Goal: Task Accomplishment & Management: Manage account settings

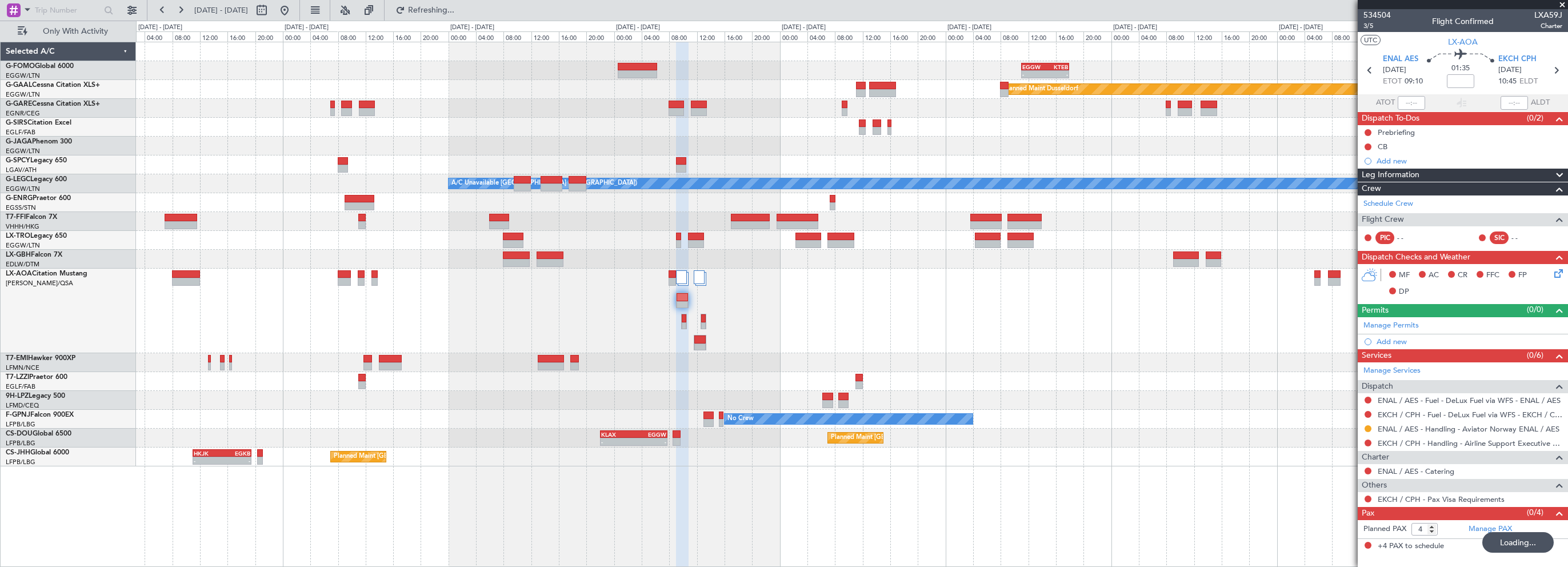
click at [456, 12] on span "Refreshing..." at bounding box center [431, 10] width 48 height 8
click at [456, 12] on span "Refresh" at bounding box center [431, 10] width 48 height 8
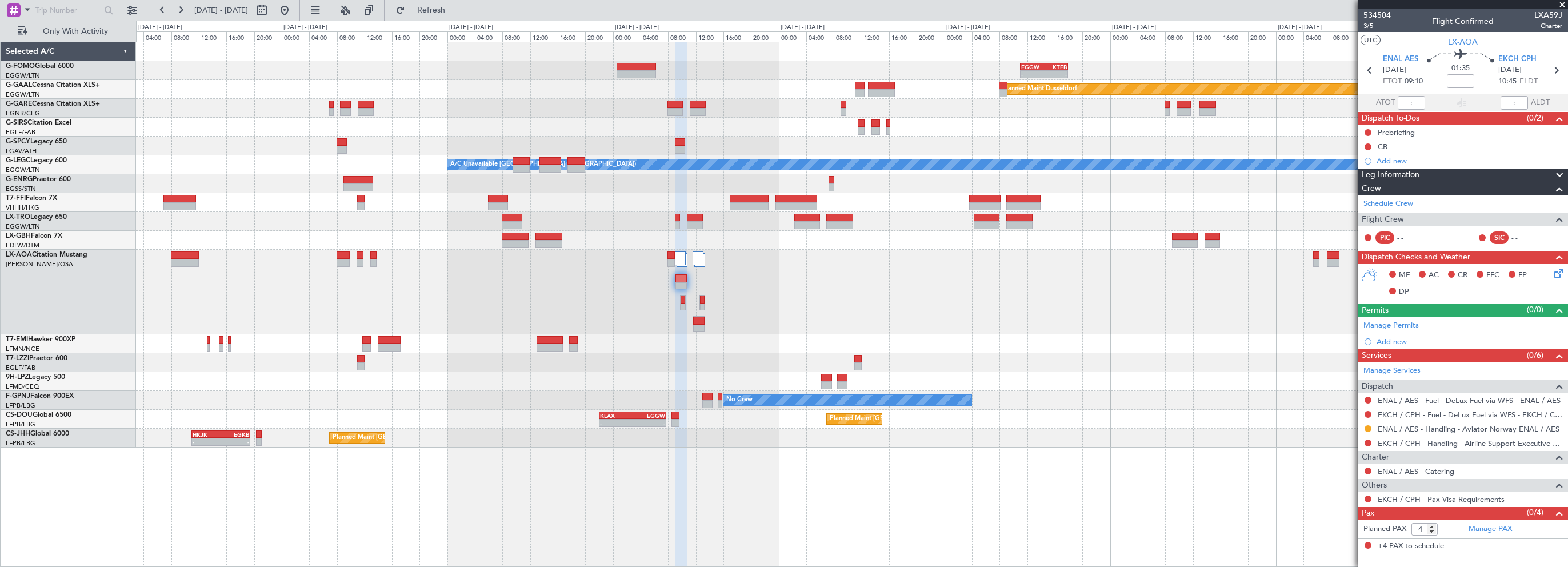
click at [784, 277] on div at bounding box center [852, 292] width 1431 height 85
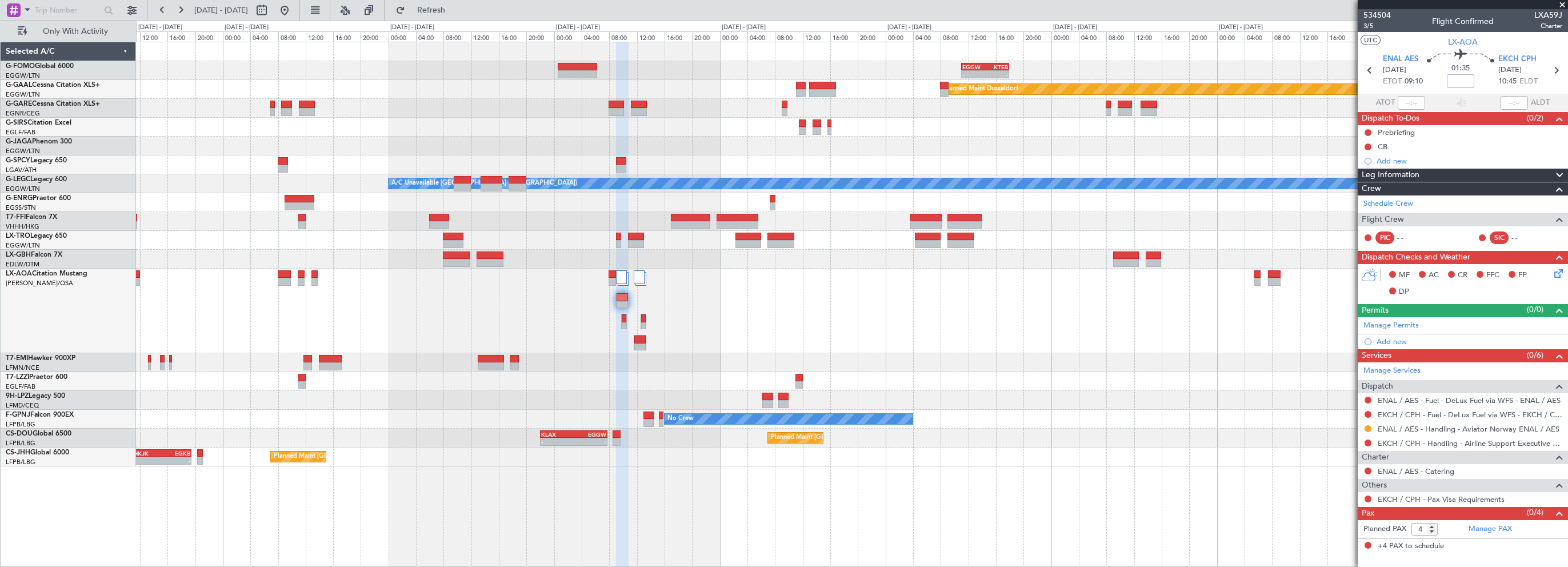
drag, startPoint x: 1562, startPoint y: 4, endPoint x: 1552, endPoint y: 3, distance: 10.0
click at [1559, 3] on span at bounding box center [1563, 5] width 12 height 10
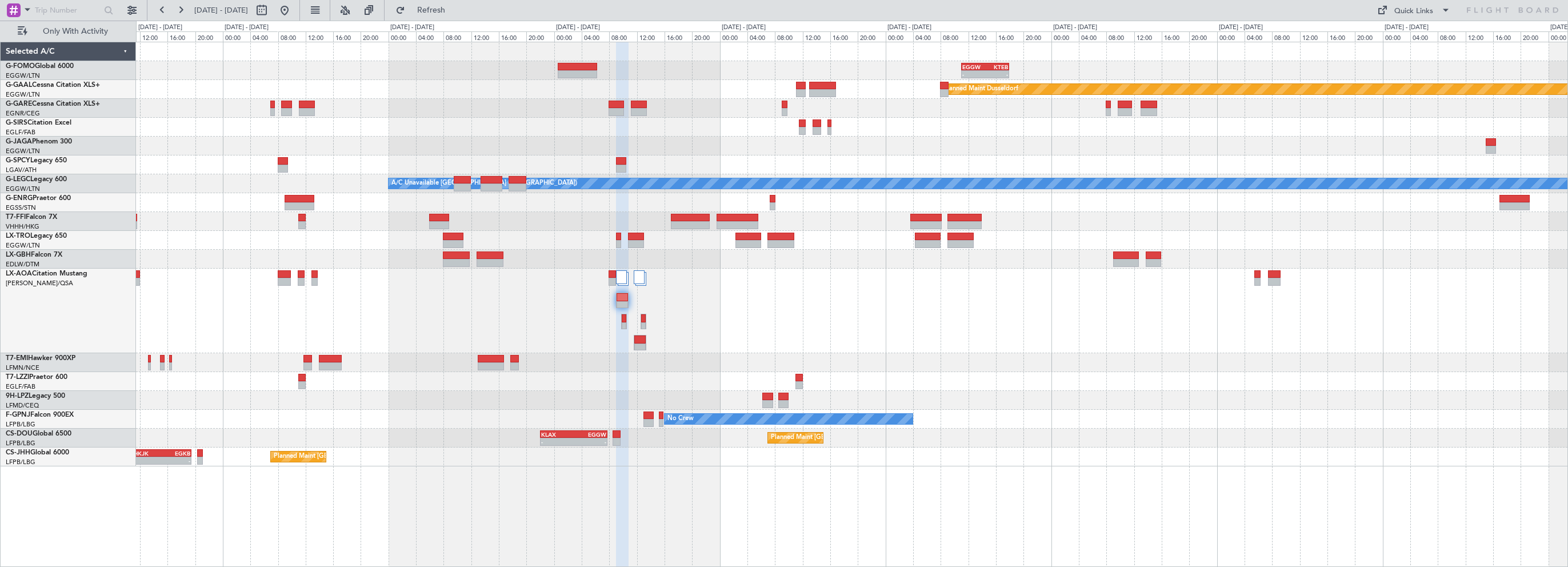
type input "0"
click at [454, 8] on span "Refresh" at bounding box center [431, 10] width 48 height 8
click at [419, 91] on div "Planned Maint Dusseldorf" at bounding box center [852, 89] width 1431 height 18
click at [453, 17] on button "Refresh" at bounding box center [425, 10] width 69 height 18
click at [1091, 410] on div "No Crew No Crew" at bounding box center [852, 419] width 1431 height 18
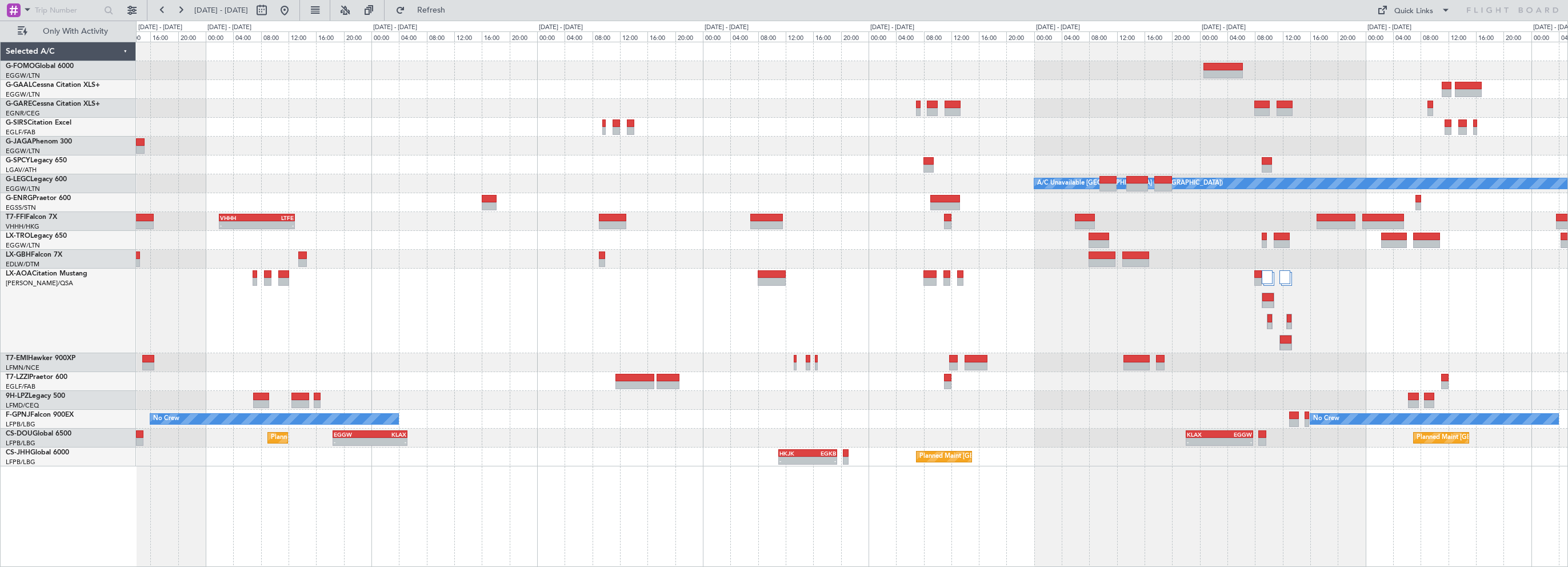
click at [1149, 272] on div "No Crew Ostend-[GEOGRAPHIC_DATA] ([GEOGRAPHIC_DATA])" at bounding box center [852, 310] width 1431 height 85
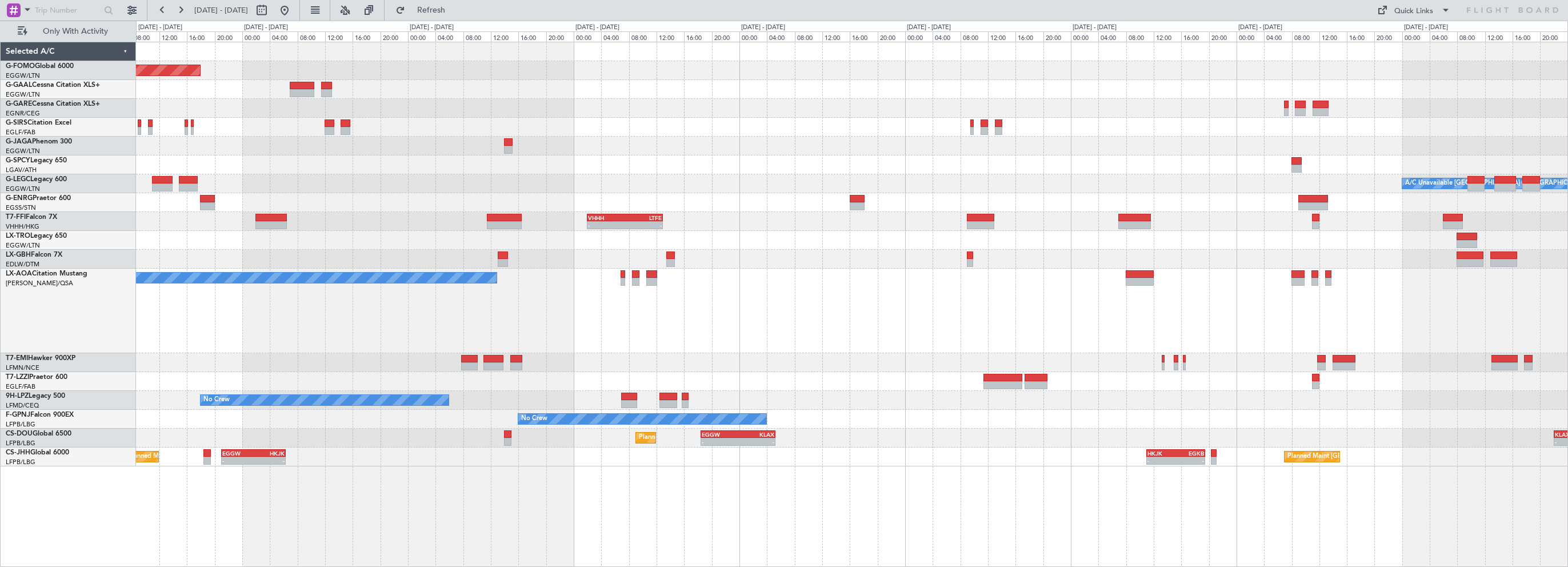
click at [654, 311] on div "No Crew Ostend-[GEOGRAPHIC_DATA] ([GEOGRAPHIC_DATA])" at bounding box center [852, 310] width 1431 height 85
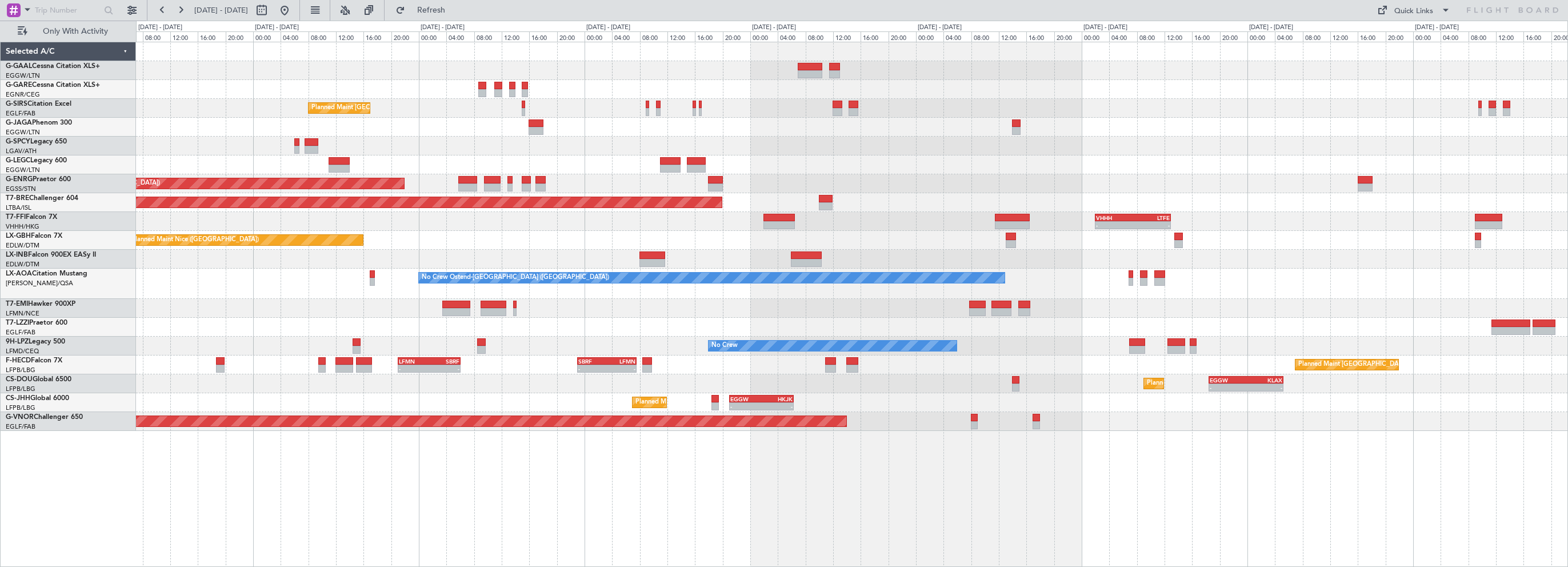
click at [620, 304] on div at bounding box center [852, 308] width 1431 height 18
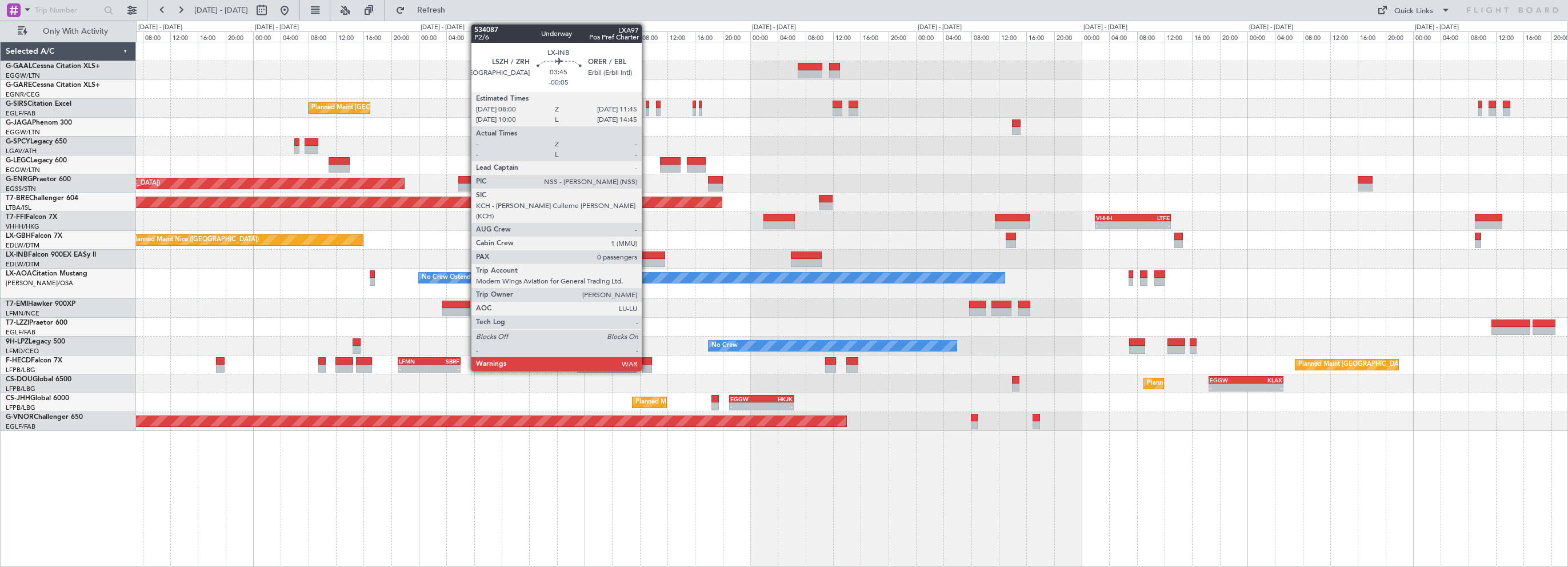
click at [647, 252] on div at bounding box center [652, 256] width 26 height 8
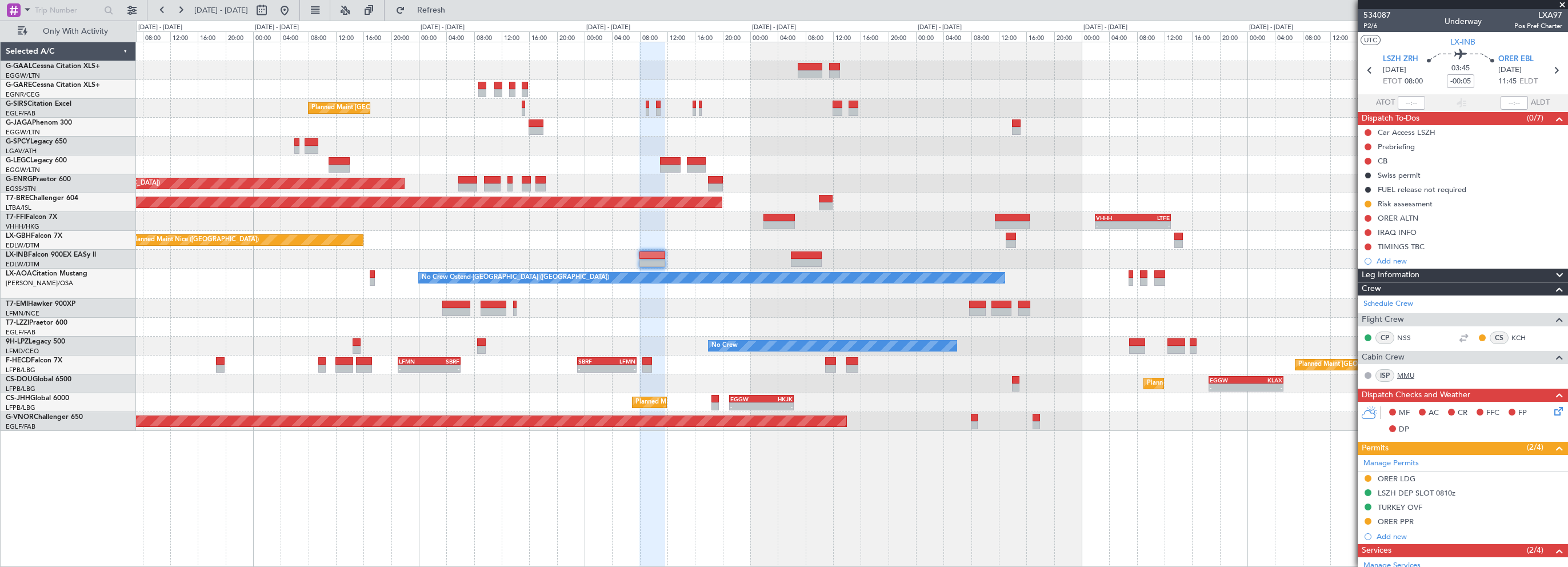
click at [1399, 370] on link "MMU" at bounding box center [1410, 375] width 26 height 10
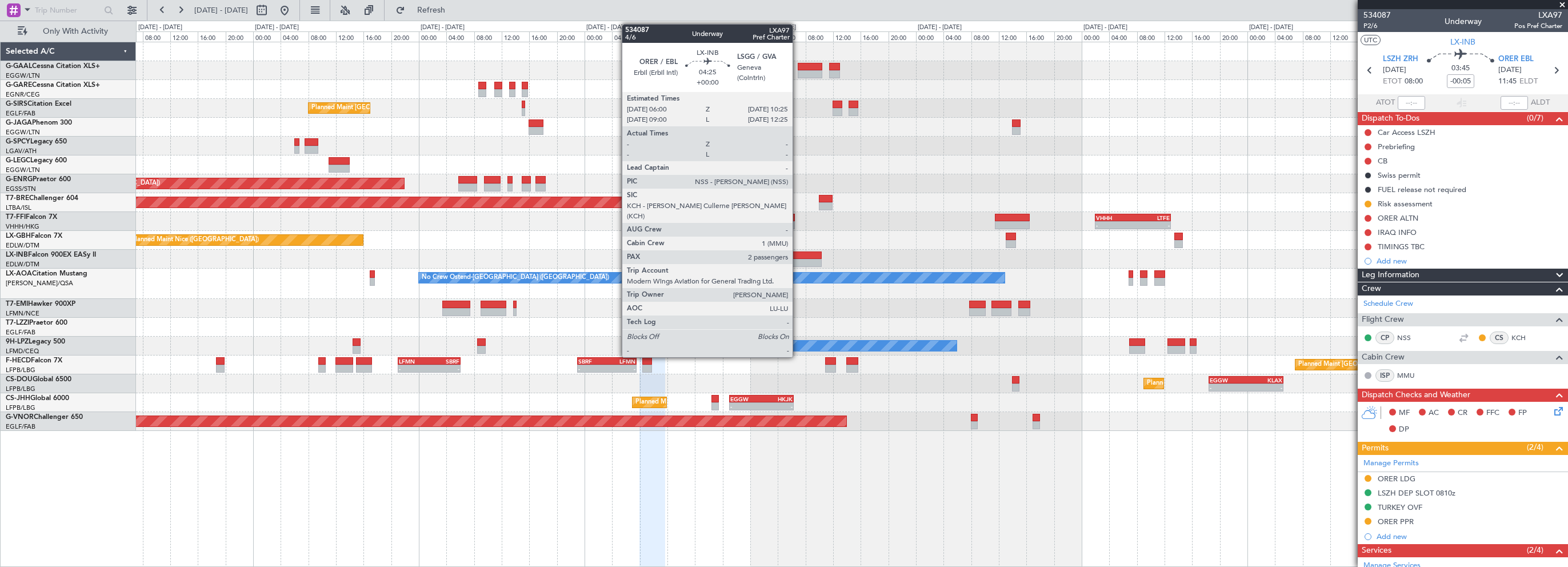
click at [798, 257] on div at bounding box center [806, 256] width 31 height 8
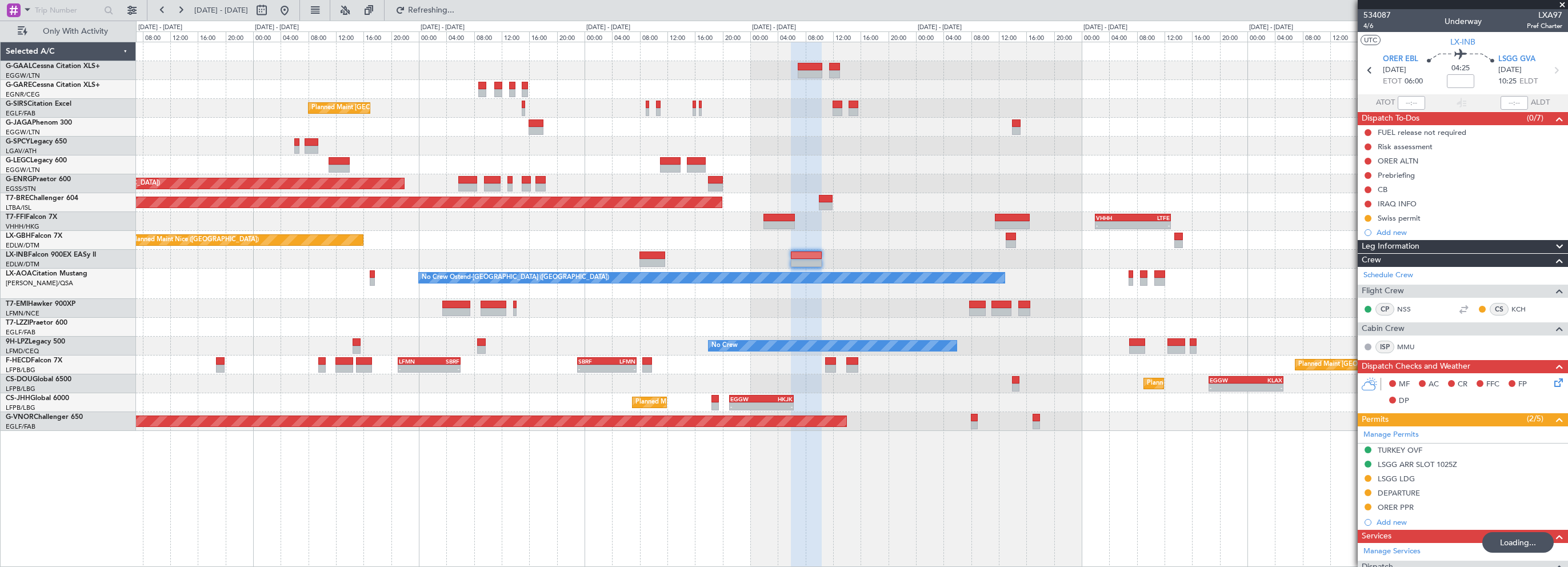
click at [860, 492] on div "Planned Maint London (Farnborough) A/C Unavailable London (Luton) Planned Maint…" at bounding box center [852, 304] width 1432 height 525
click at [459, 4] on button "Refresh" at bounding box center [425, 10] width 69 height 18
click at [456, 13] on span "Refresh" at bounding box center [431, 10] width 48 height 8
click at [454, 0] on fb-refresh-button "Refresh" at bounding box center [424, 10] width 80 height 21
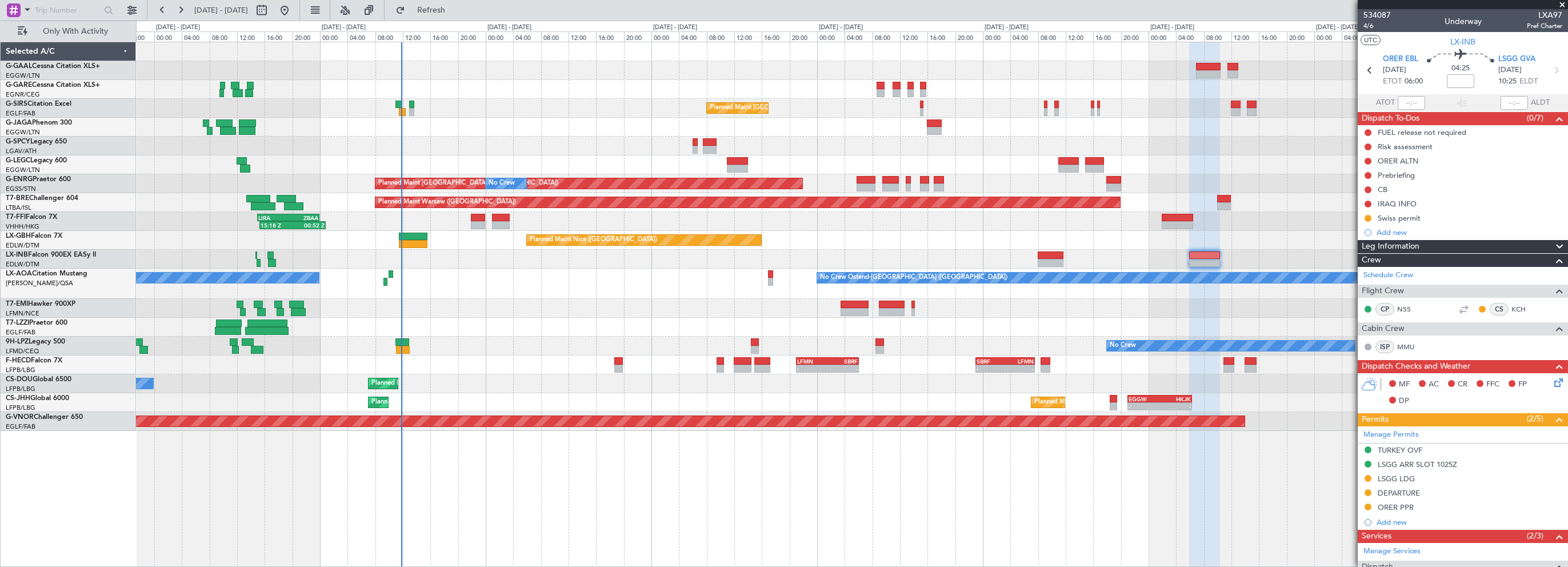
click at [855, 469] on div "No Crew Planned Maint London (Farnborough) Planned Maint London (Stansted) No C…" at bounding box center [852, 304] width 1432 height 525
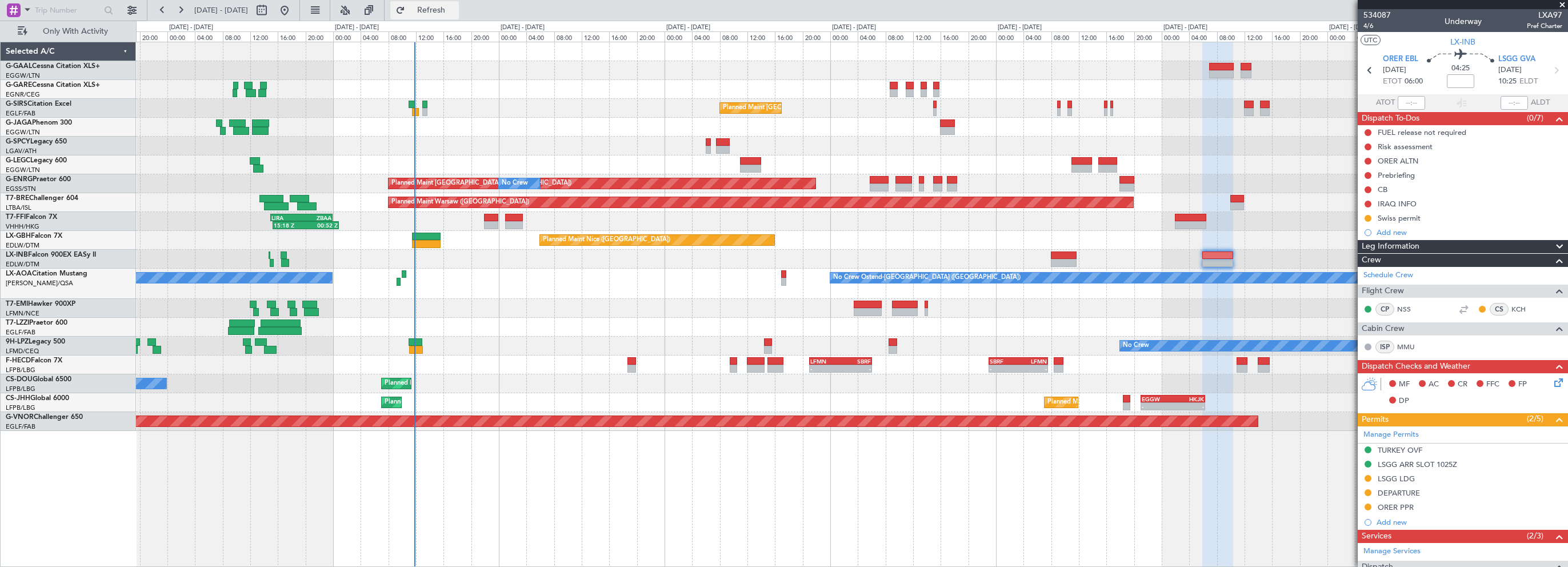
click at [456, 6] on span "Refresh" at bounding box center [431, 10] width 48 height 8
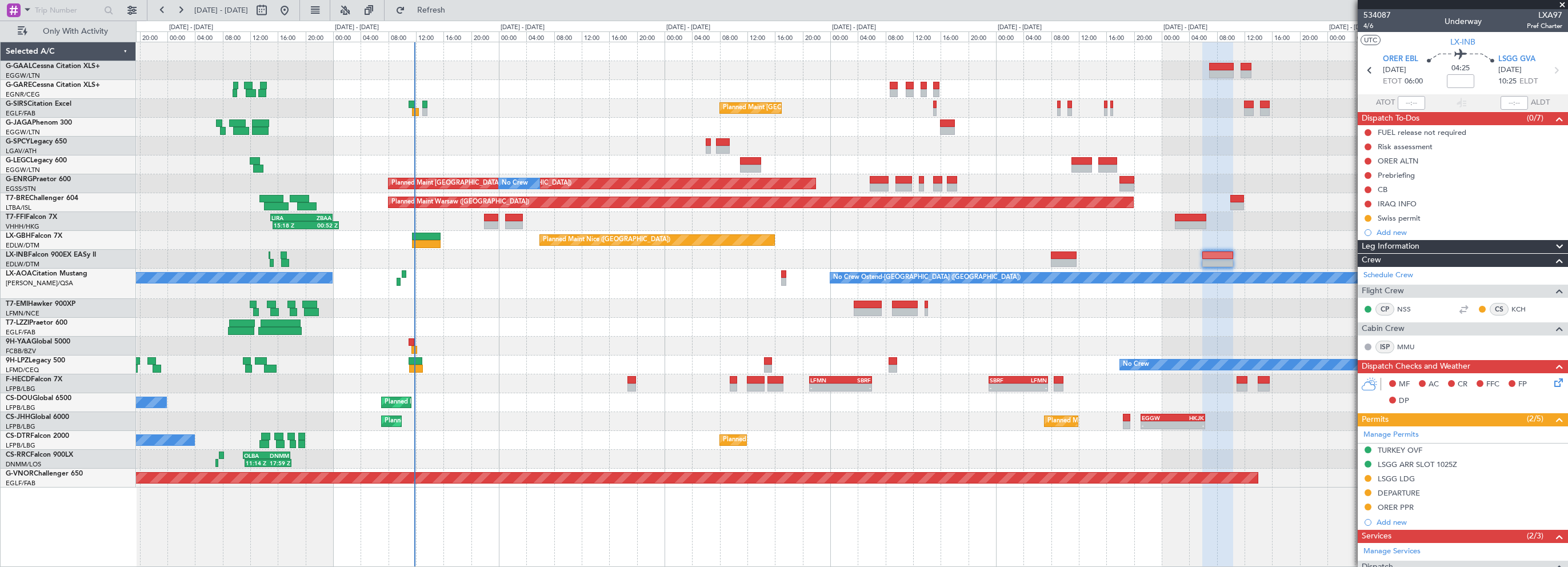
click at [605, 184] on div "No Crew Planned Maint London (Farnborough) Planned Maint London (Stansted) No C…" at bounding box center [852, 264] width 1431 height 445
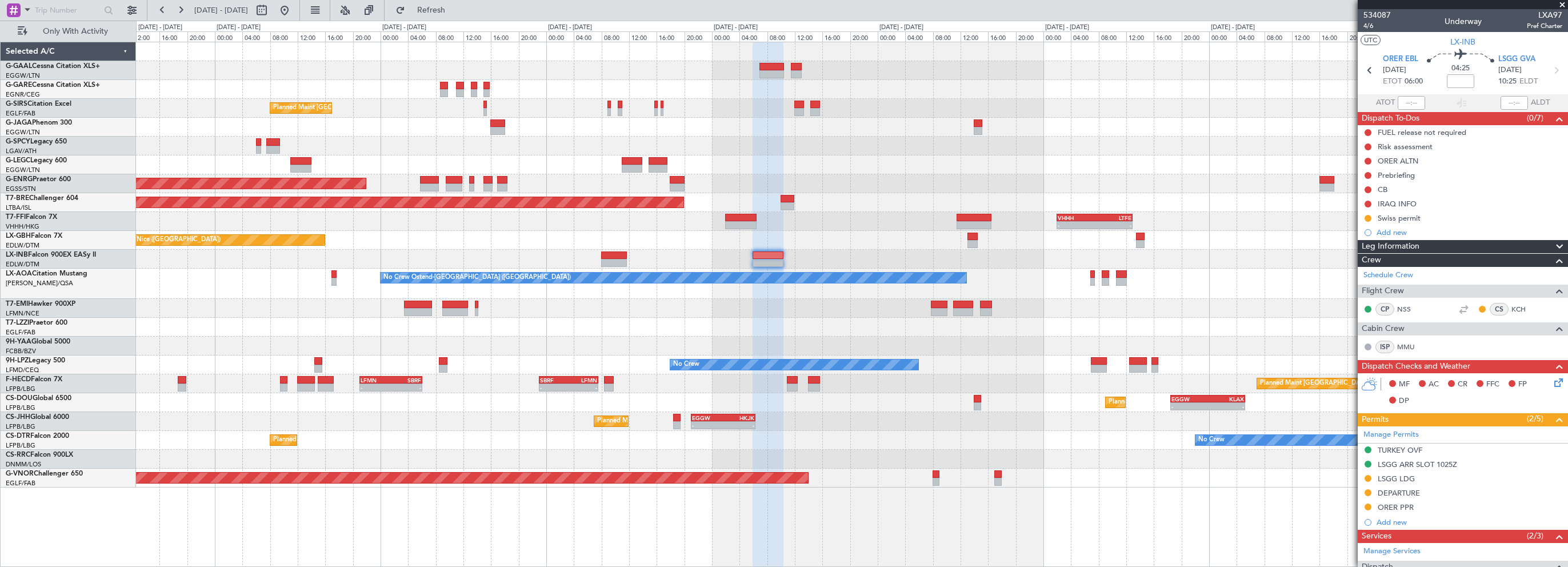
click at [722, 174] on div "Planned Maint London (Farnborough) A/C Unavailable London (Luton) Planned Maint…" at bounding box center [852, 264] width 1431 height 445
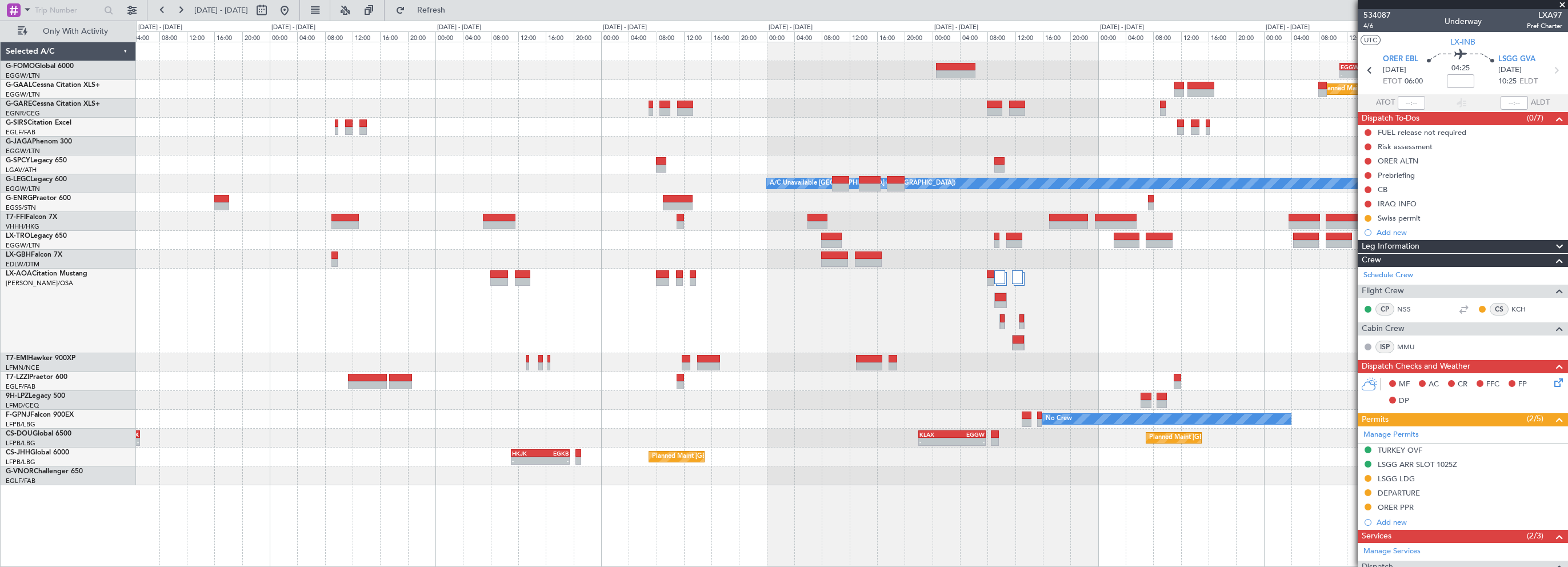
click at [445, 176] on div "- - EGGW 11:00 Z KTEB 17:55 Z Planned Maint Dusseldorf A/C Unavailable London (…" at bounding box center [852, 263] width 1431 height 443
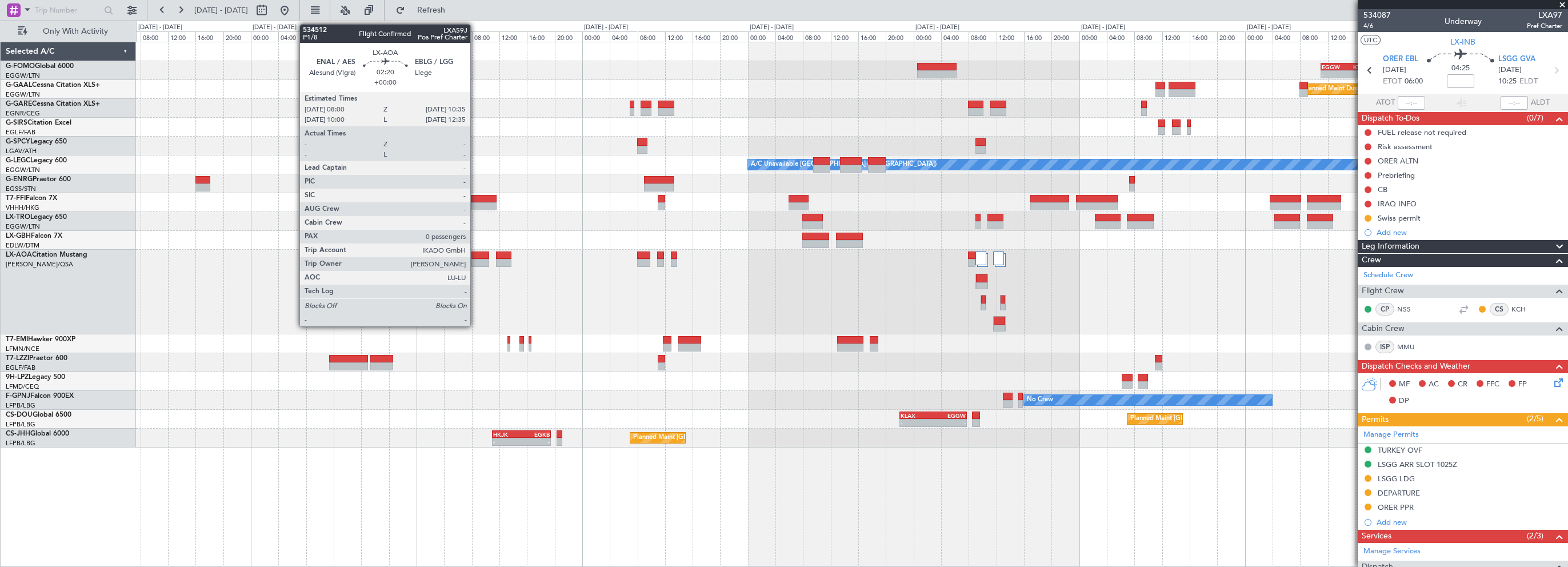
click at [476, 255] on div at bounding box center [481, 256] width 18 height 8
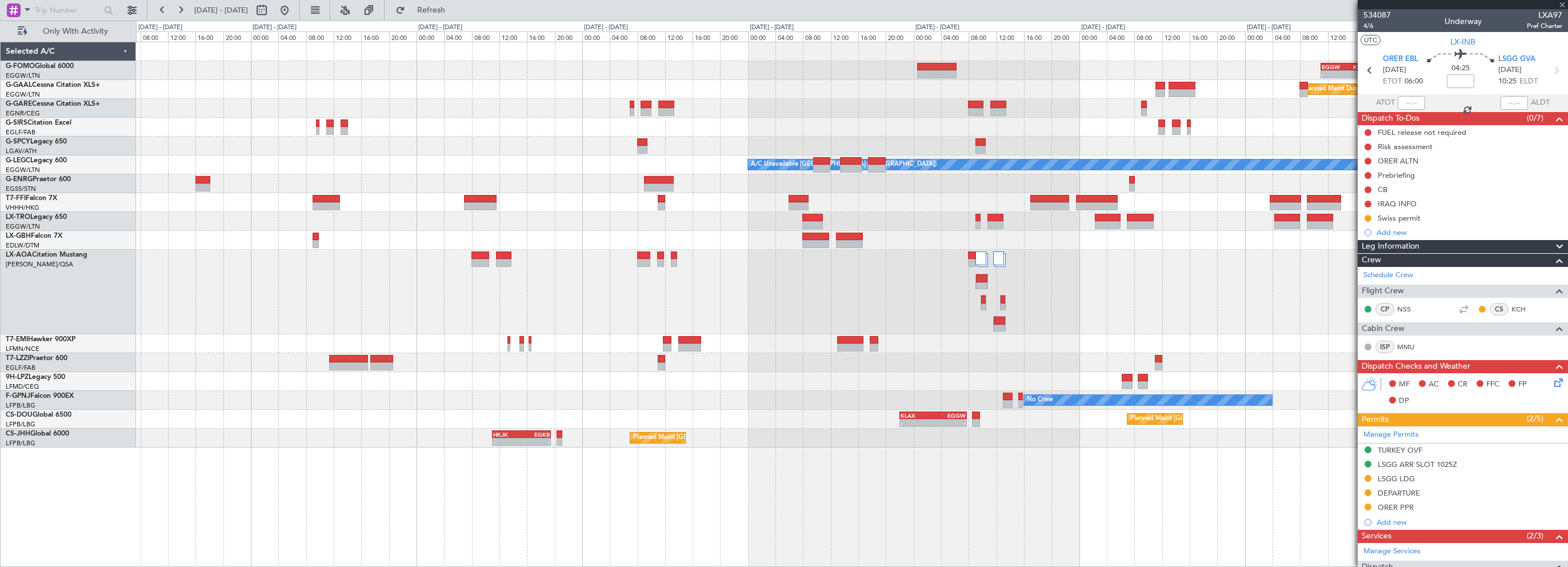
type input "0"
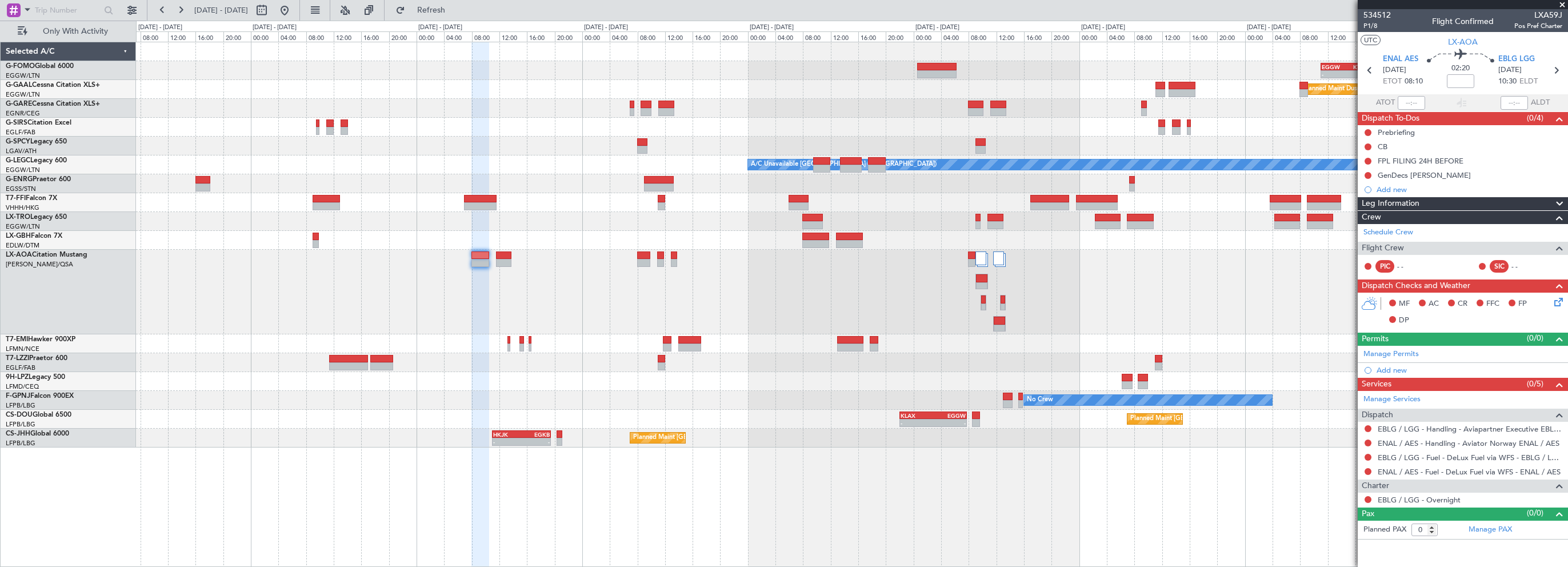
drag, startPoint x: 1462, startPoint y: 79, endPoint x: 1467, endPoint y: 80, distance: 5.1
click at [1462, 80] on mat-tooltip-component "Flight Time" at bounding box center [1461, 90] width 53 height 30
click at [1458, 80] on input at bounding box center [1461, 81] width 28 height 13
type input "-00:40"
click at [1557, 70] on icon at bounding box center [1556, 70] width 15 height 15
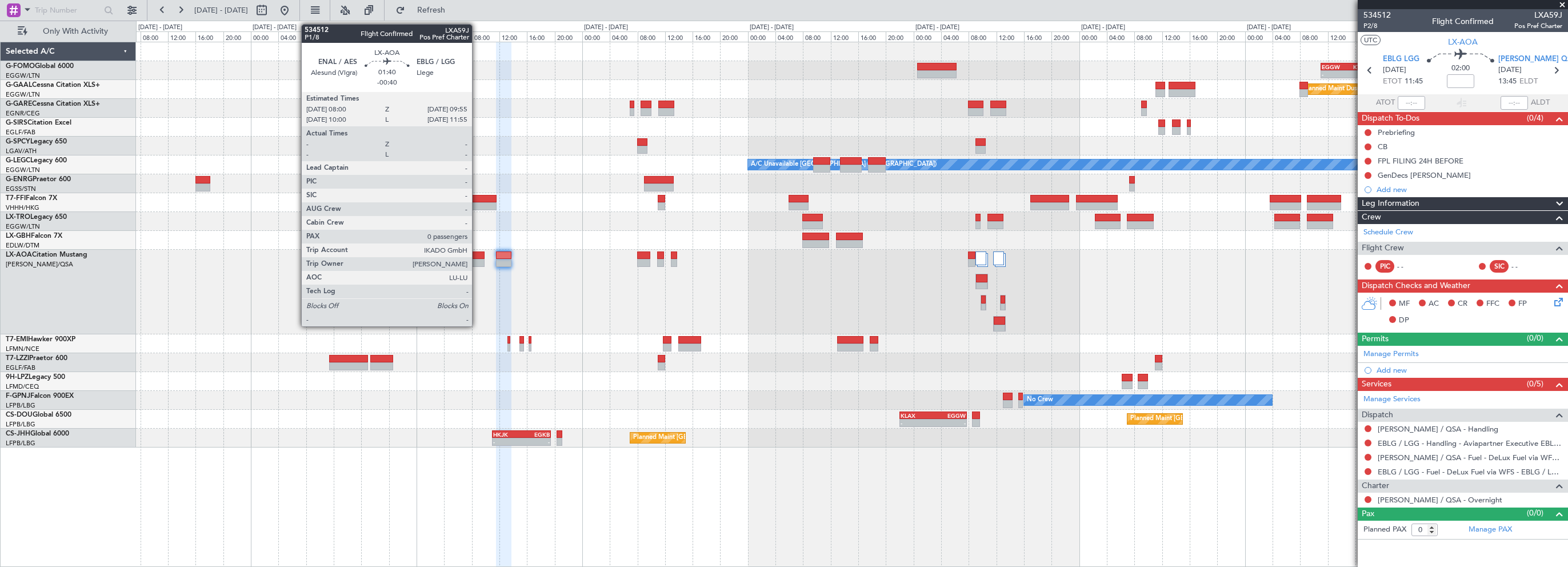
click at [477, 256] on div at bounding box center [478, 256] width 13 height 8
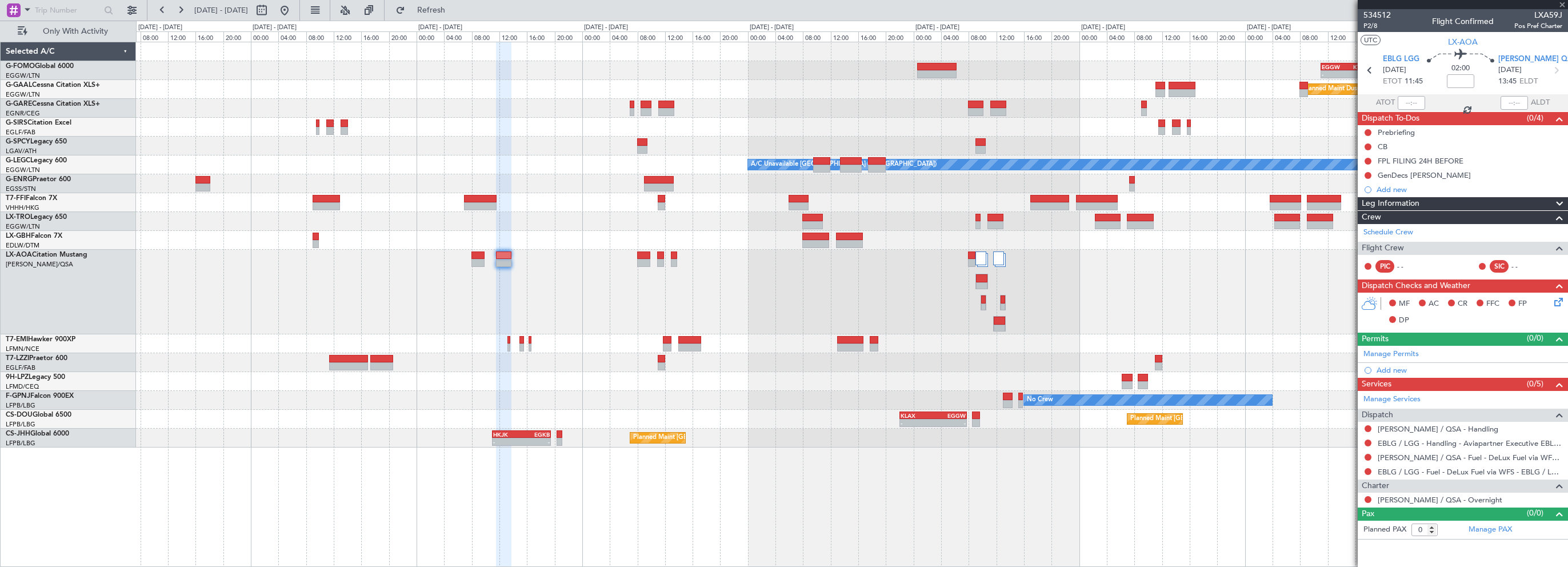
type input "-00:40"
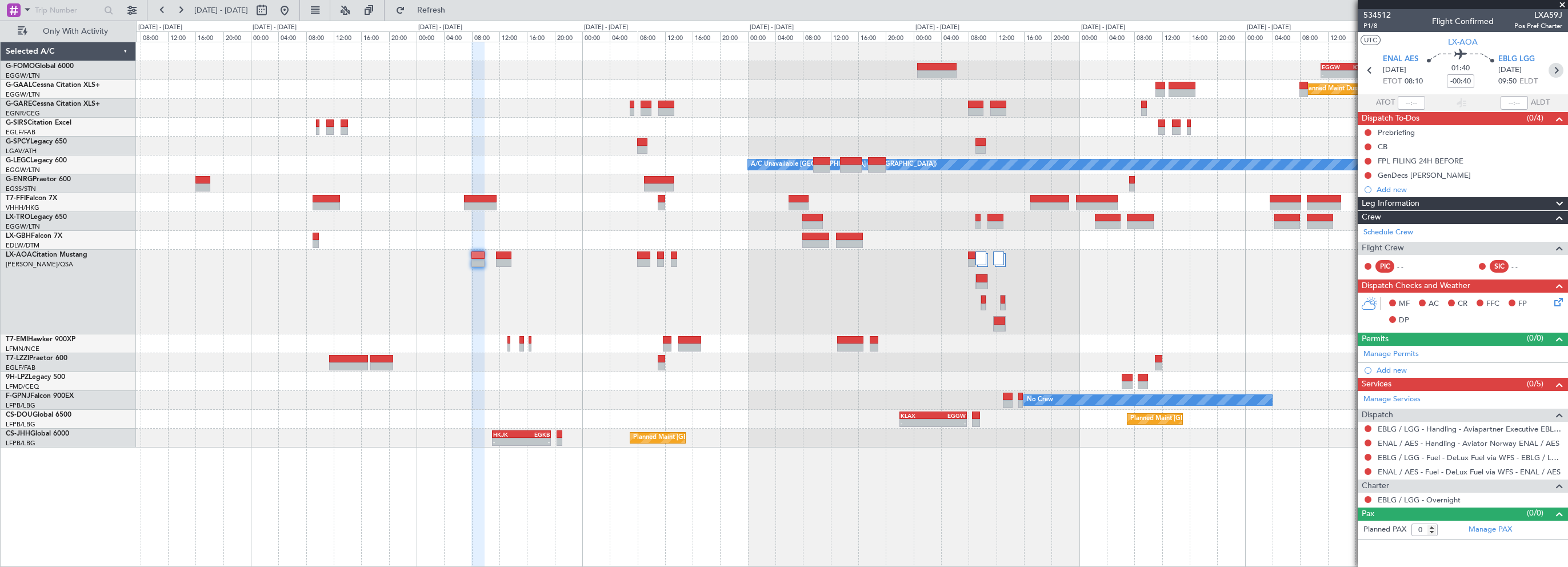
click at [1555, 69] on icon at bounding box center [1556, 70] width 15 height 15
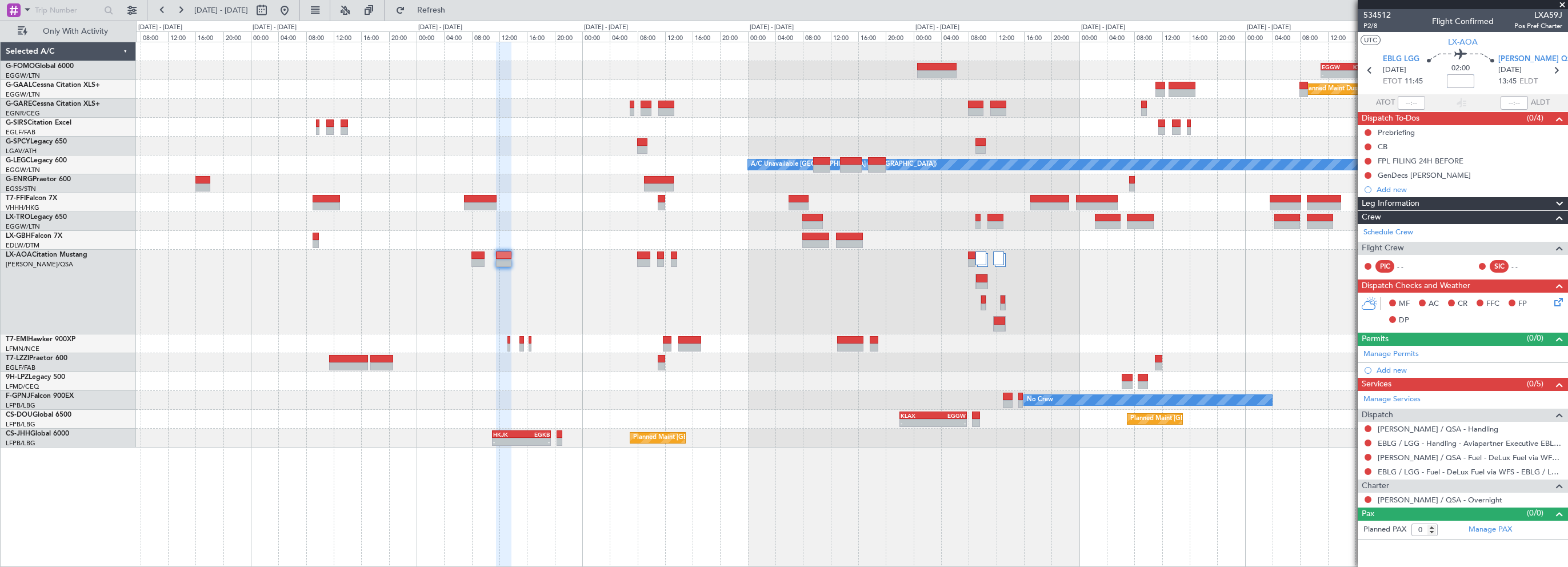
drag, startPoint x: 1458, startPoint y: 80, endPoint x: 1513, endPoint y: 75, distance: 55.2
click at [1458, 80] on input at bounding box center [1461, 81] width 28 height 13
type input "+00:10"
click at [1557, 75] on icon at bounding box center [1556, 70] width 15 height 15
type input "4"
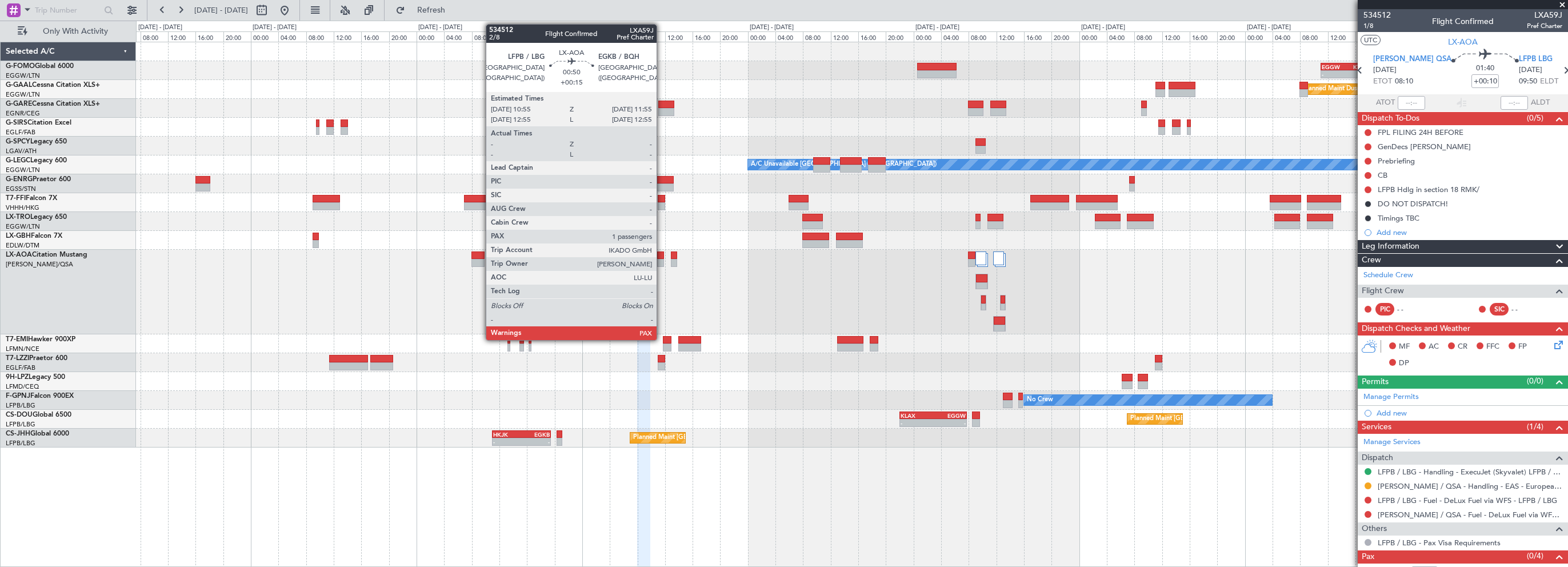
click at [662, 255] on div at bounding box center [660, 256] width 8 height 8
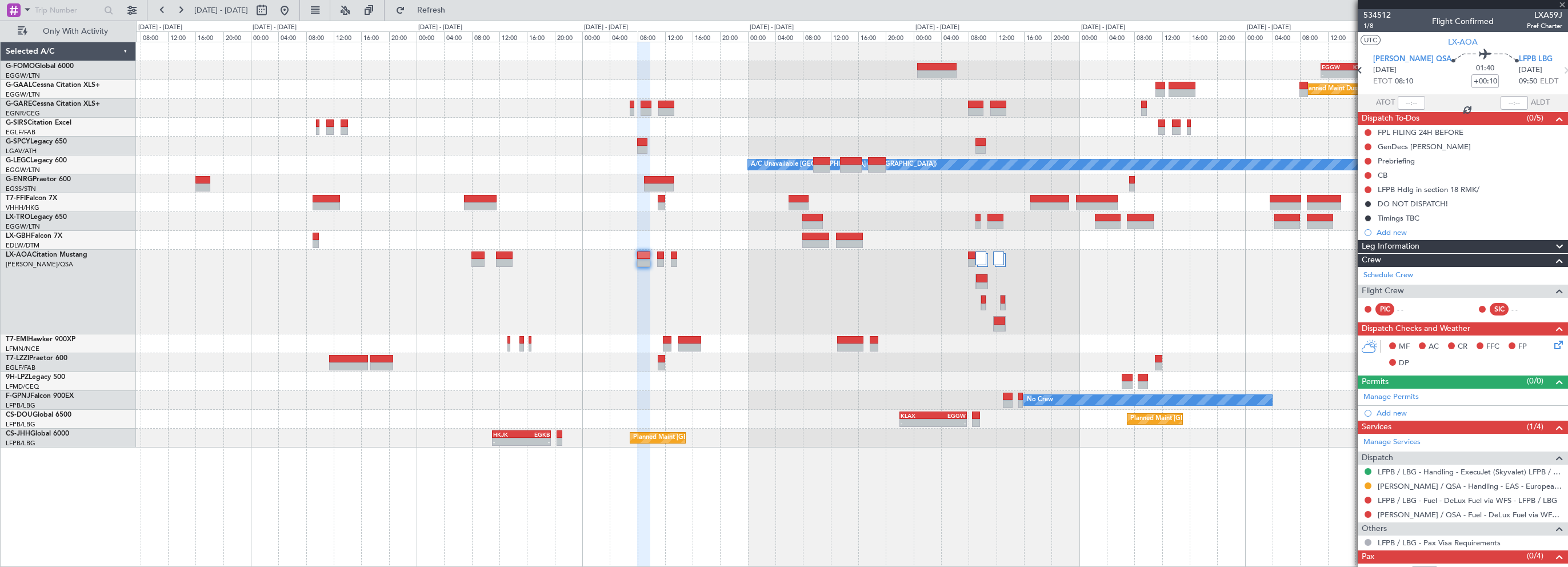
type input "+00:15"
type input "1"
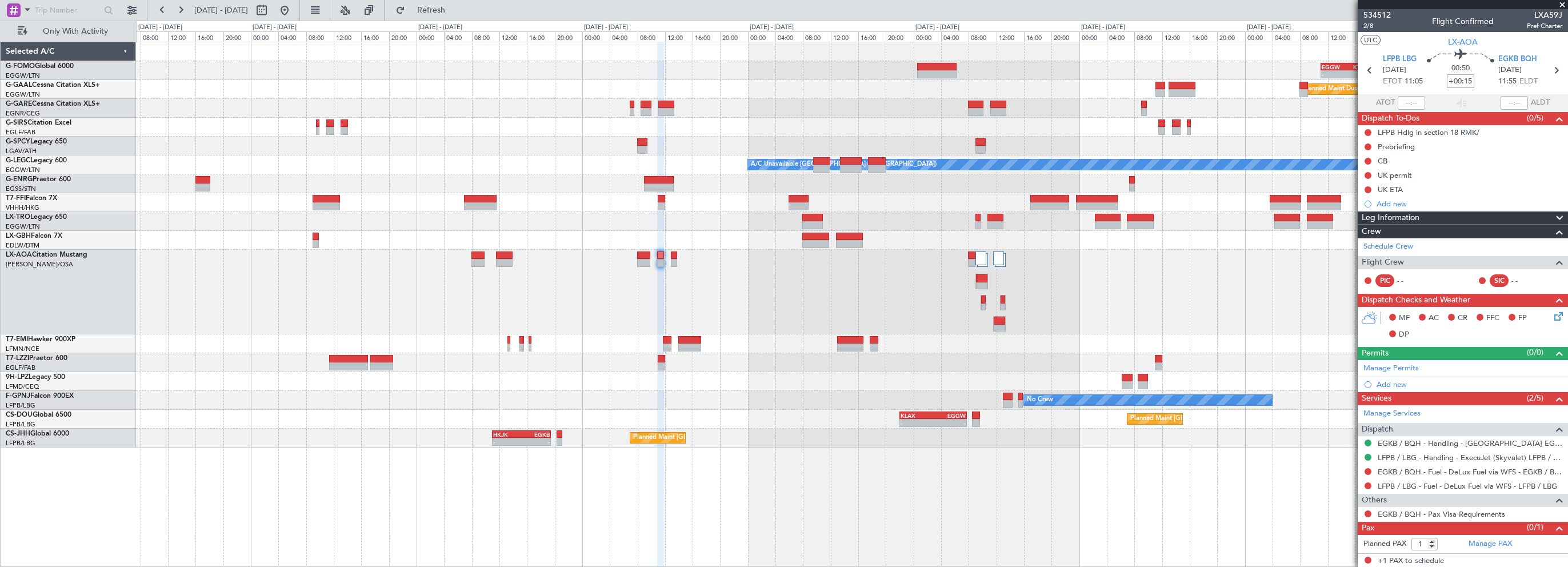
click at [1472, 76] on input "+00:15" at bounding box center [1461, 81] width 28 height 13
click at [1469, 83] on input "+00:15" at bounding box center [1461, 81] width 28 height 13
type input "+00:05"
click at [1461, 84] on span at bounding box center [1461, 81] width 13 height 13
click at [1458, 82] on div "Flight Time" at bounding box center [1461, 89] width 37 height 14
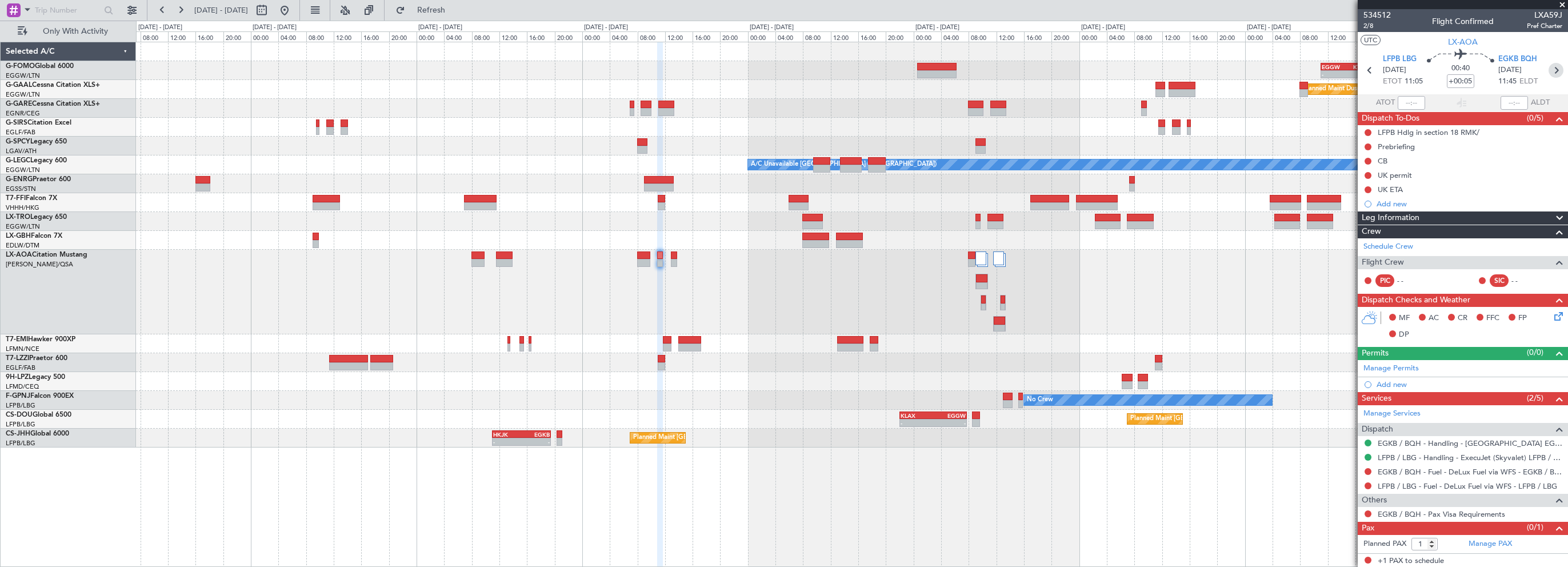
click at [1551, 75] on icon at bounding box center [1556, 70] width 15 height 15
type input "2"
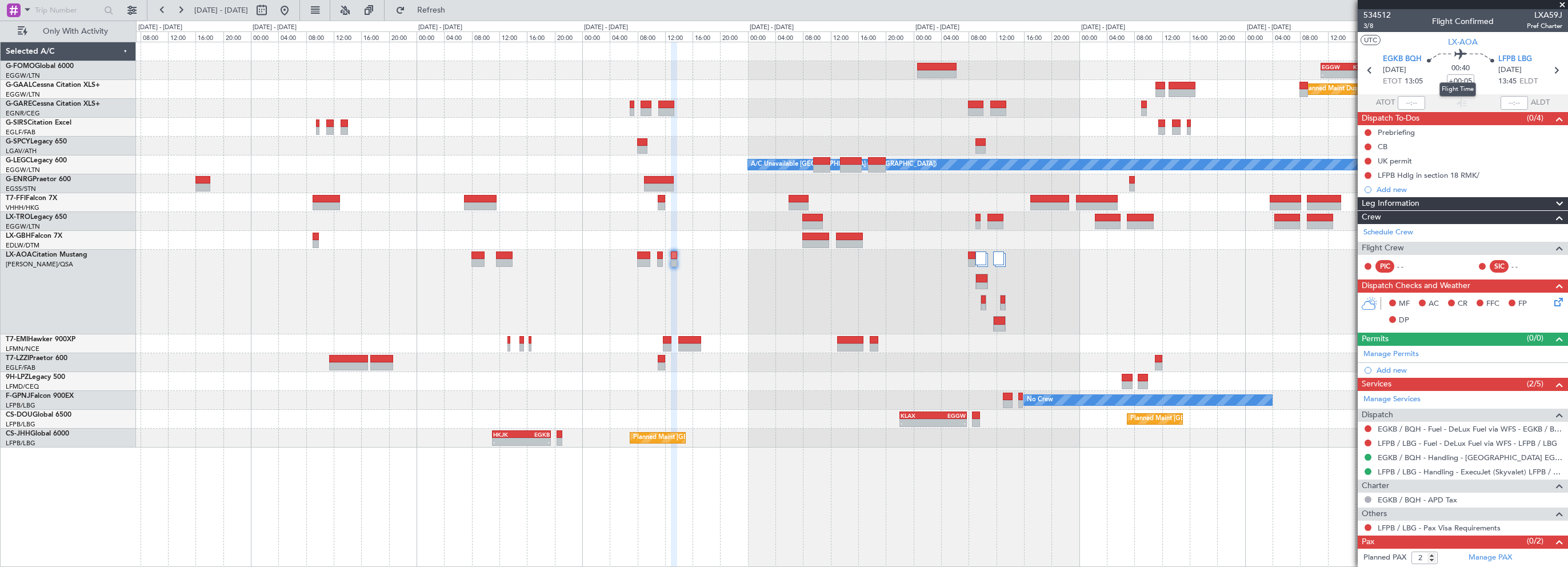
click at [1466, 78] on mat-tooltip-component "Flight Time" at bounding box center [1457, 90] width 53 height 30
click at [1463, 80] on mat-tooltip-component "Flight Time" at bounding box center [1457, 90] width 53 height 30
click at [1466, 81] on input "+00:05" at bounding box center [1461, 81] width 28 height 13
click at [1467, 80] on input "+00:05" at bounding box center [1461, 81] width 28 height 13
type input "+00:15"
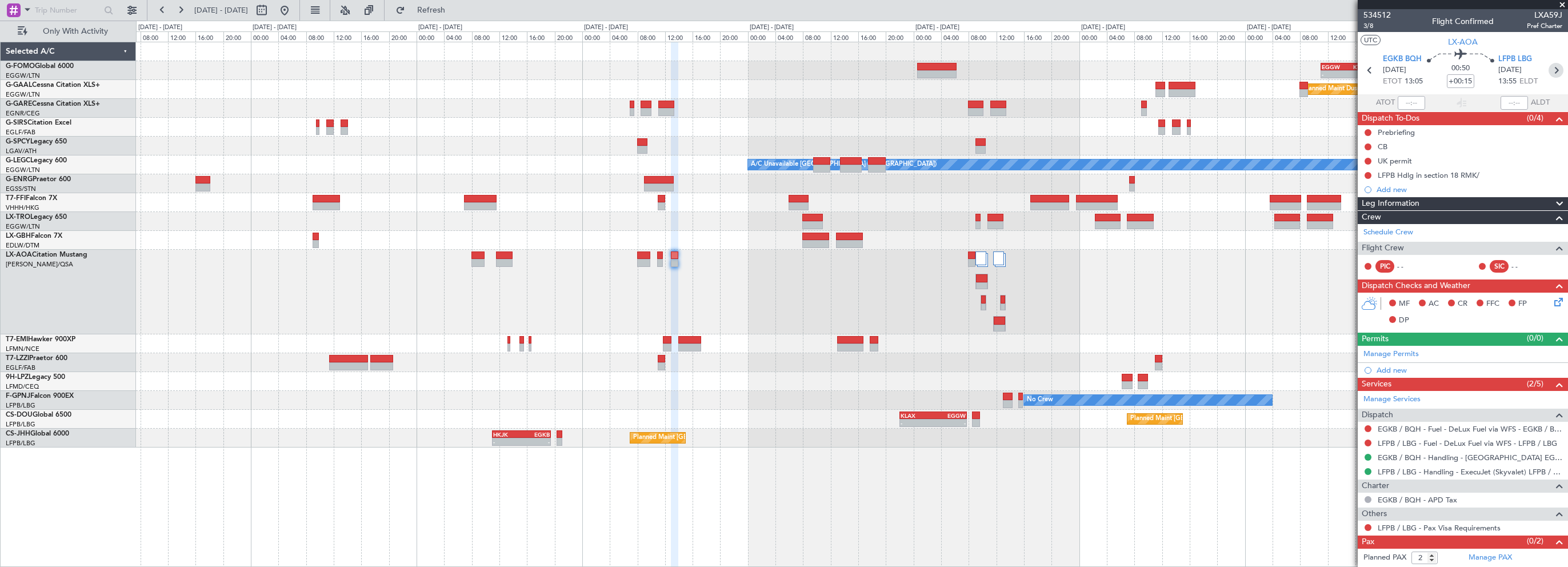
click at [1549, 69] on icon at bounding box center [1556, 70] width 15 height 15
type input "1"
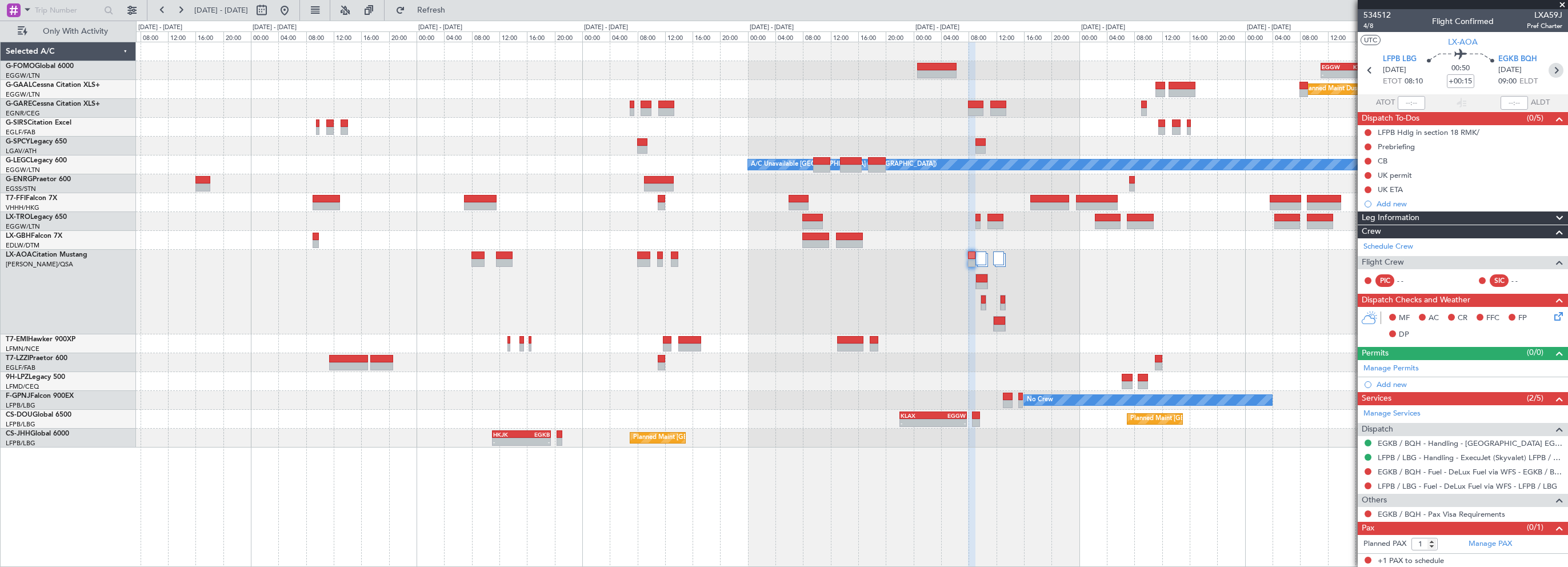
click at [1555, 64] on icon at bounding box center [1556, 70] width 15 height 15
type input "4"
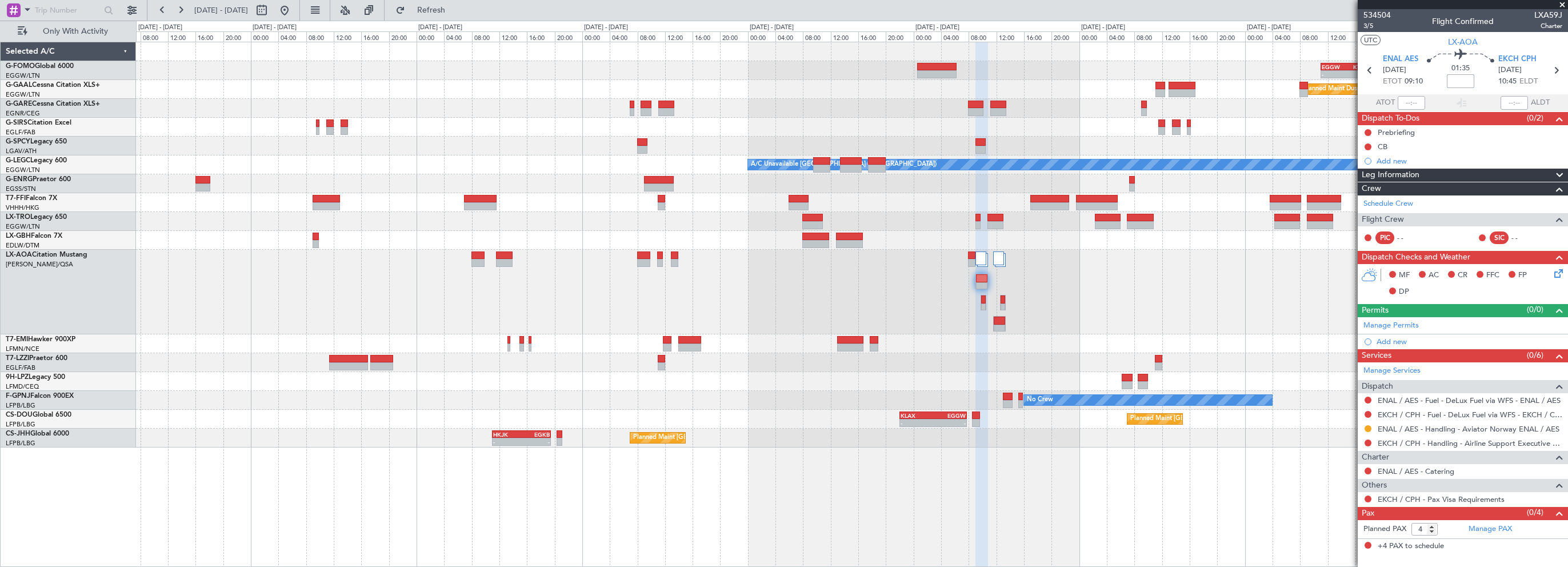
drag, startPoint x: 1456, startPoint y: 80, endPoint x: 1484, endPoint y: 78, distance: 28.1
click at [1456, 80] on input at bounding box center [1461, 81] width 28 height 13
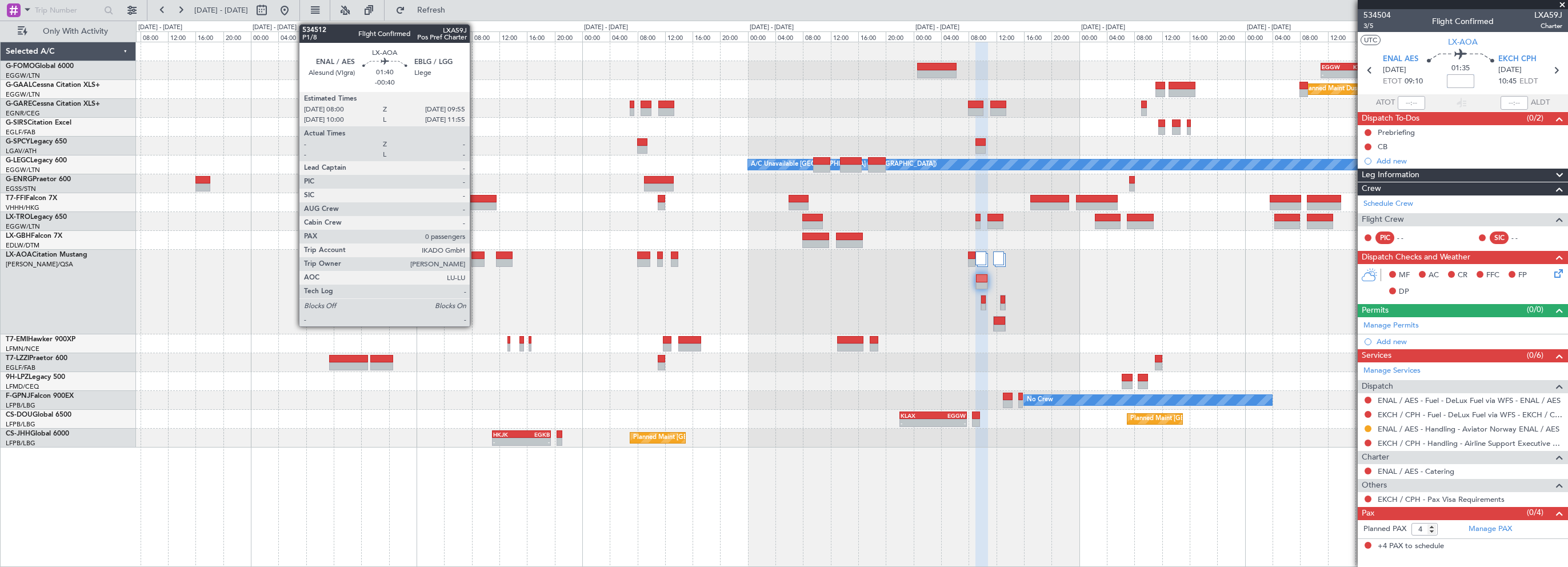
click at [476, 257] on div at bounding box center [478, 256] width 13 height 8
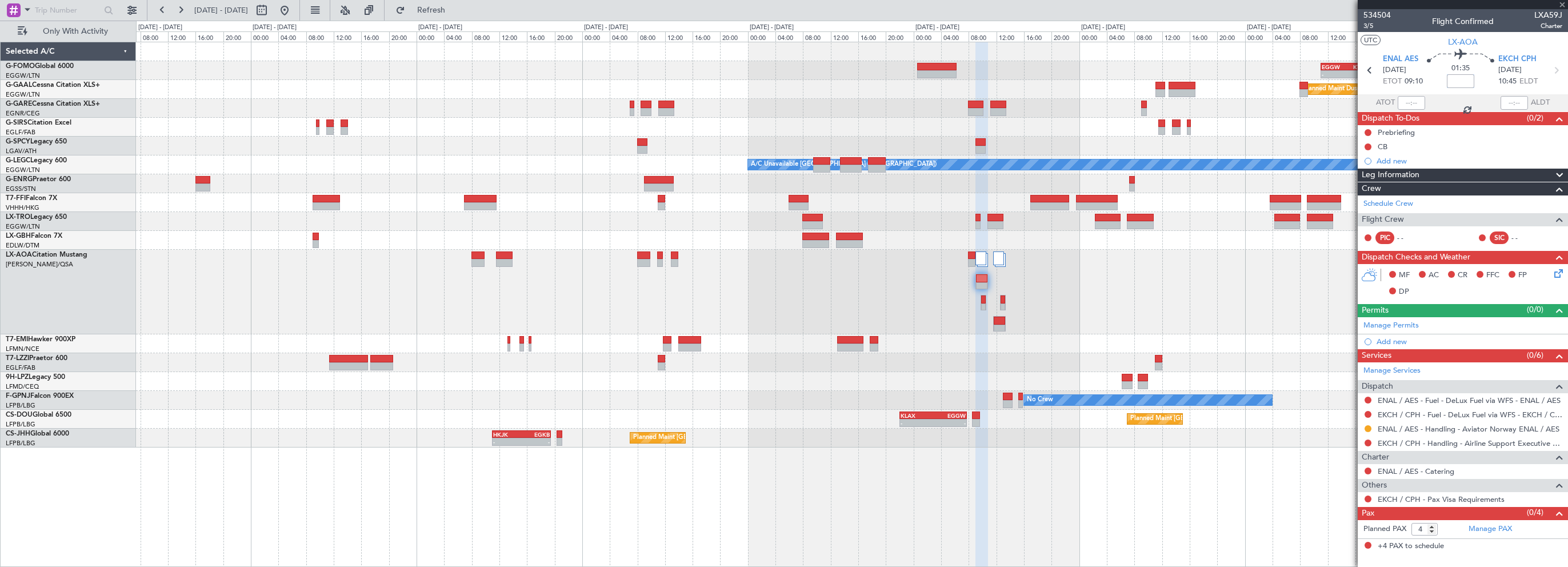
type input "-00:40"
type input "0"
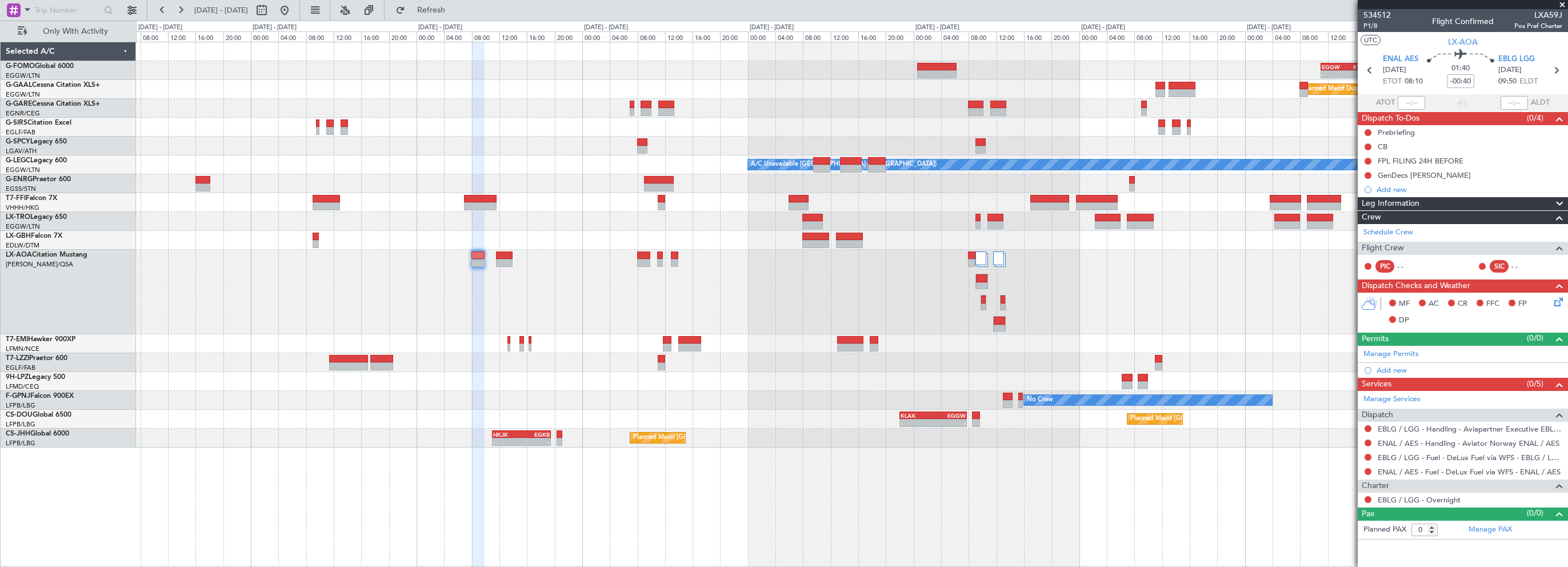
click at [1461, 75] on mat-tooltip-component "Flight Time" at bounding box center [1461, 90] width 53 height 30
click at [1460, 80] on mat-tooltip-component "Flight Time" at bounding box center [1461, 90] width 53 height 30
click at [1456, 82] on input "-00:40" at bounding box center [1461, 81] width 28 height 13
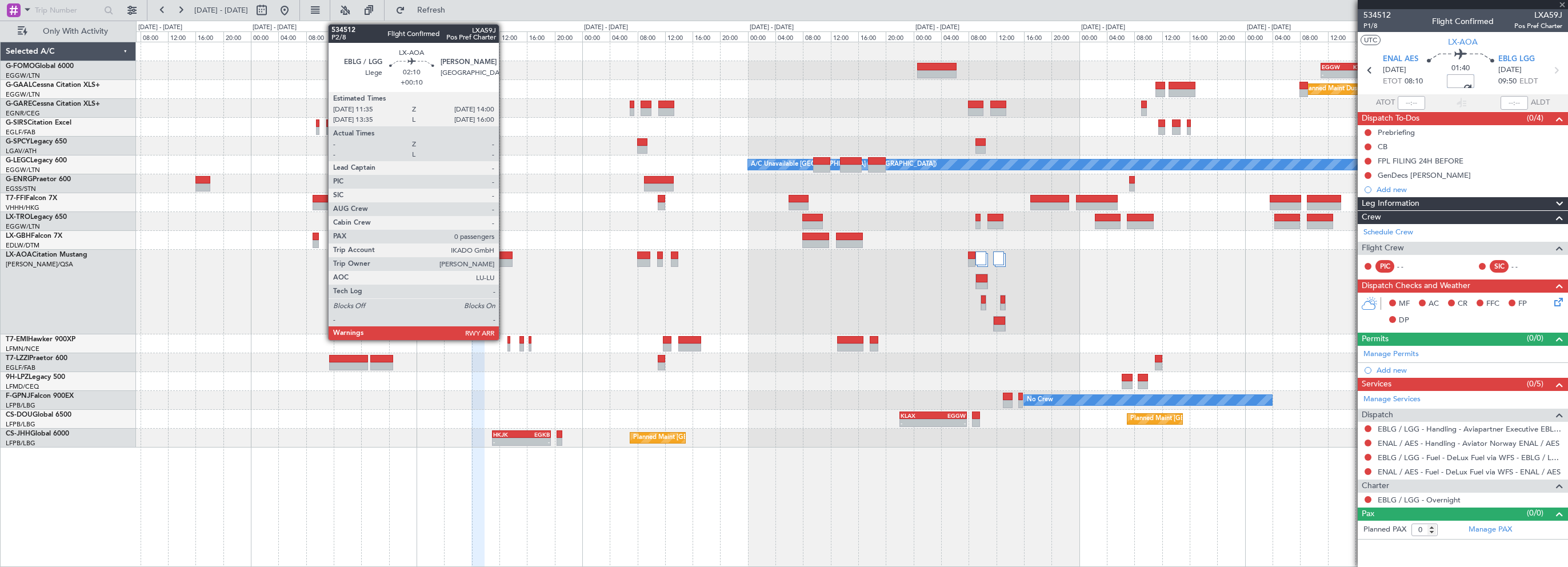
click at [505, 261] on div at bounding box center [504, 263] width 17 height 8
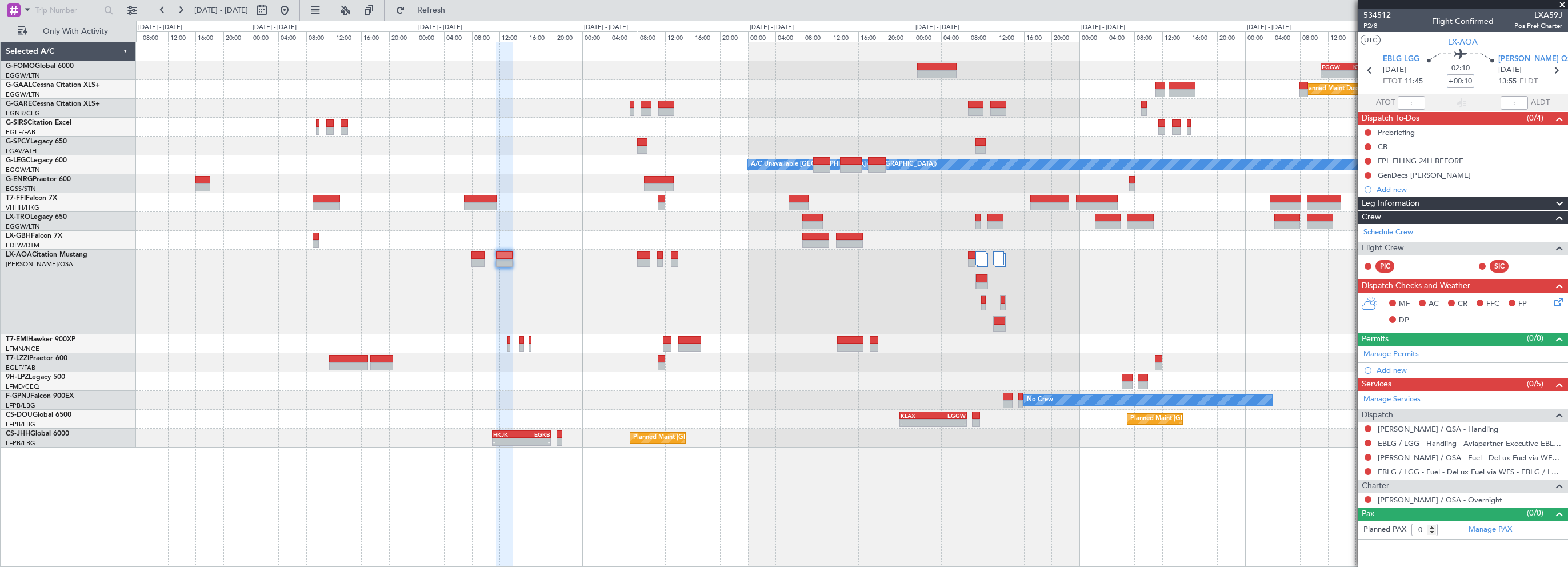
click at [1460, 80] on input "+00:10" at bounding box center [1461, 81] width 28 height 13
click at [1461, 81] on input "+00:10" at bounding box center [1461, 81] width 28 height 13
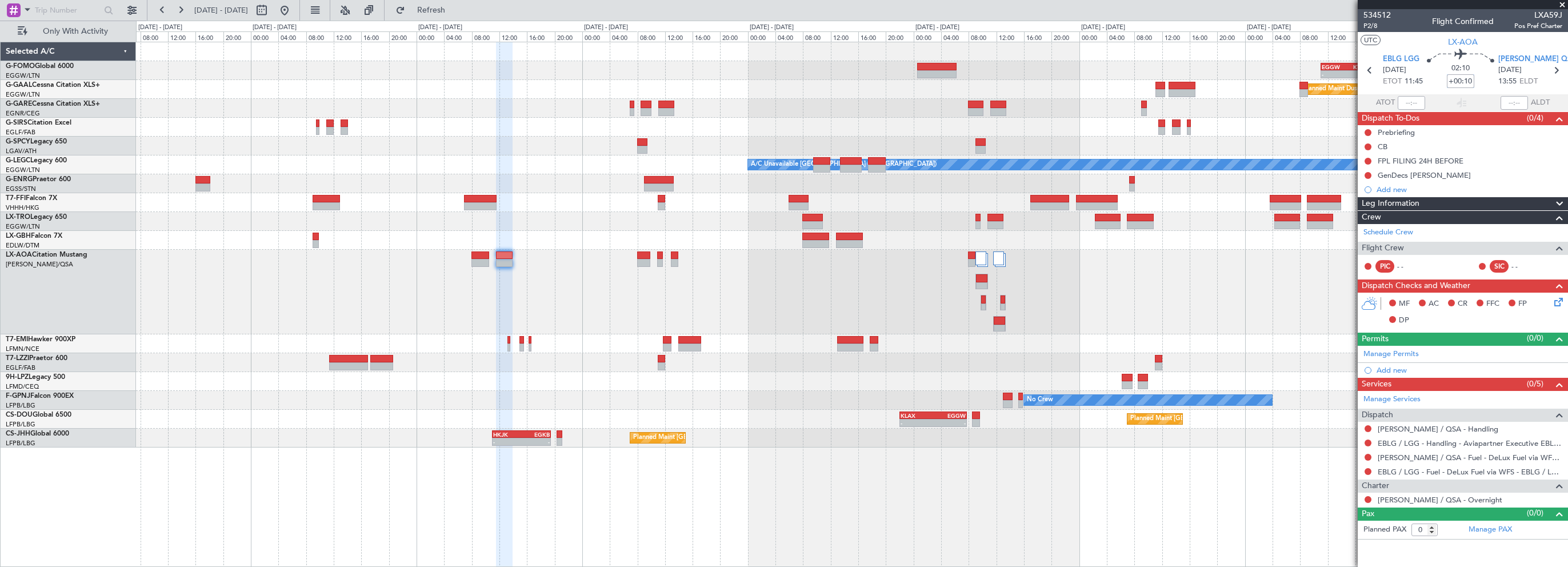
drag, startPoint x: 1471, startPoint y: 81, endPoint x: 1439, endPoint y: 79, distance: 32.1
click at [1439, 79] on div "02:10 +00:10" at bounding box center [1461, 70] width 76 height 42
click at [1308, 306] on div "No Crew Ostend-[GEOGRAPHIC_DATA] ([GEOGRAPHIC_DATA])" at bounding box center [852, 292] width 1431 height 85
type input "+00:00"
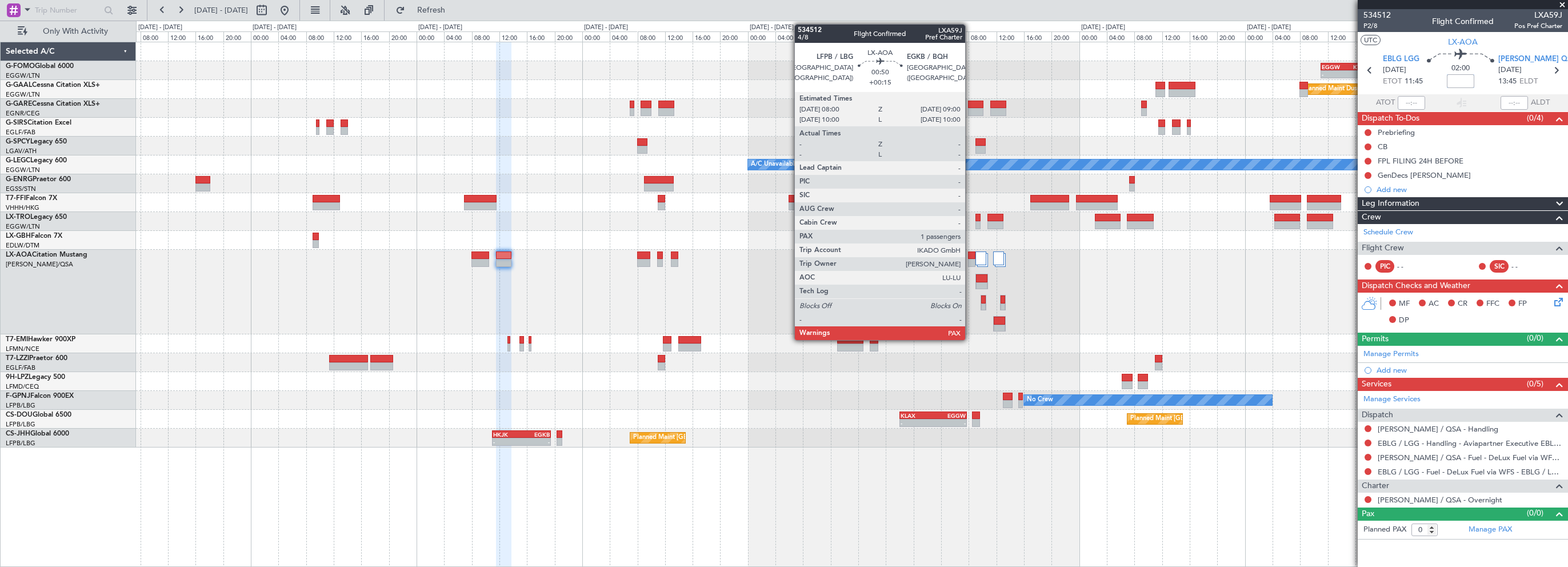
click at [971, 256] on div at bounding box center [972, 256] width 8 height 8
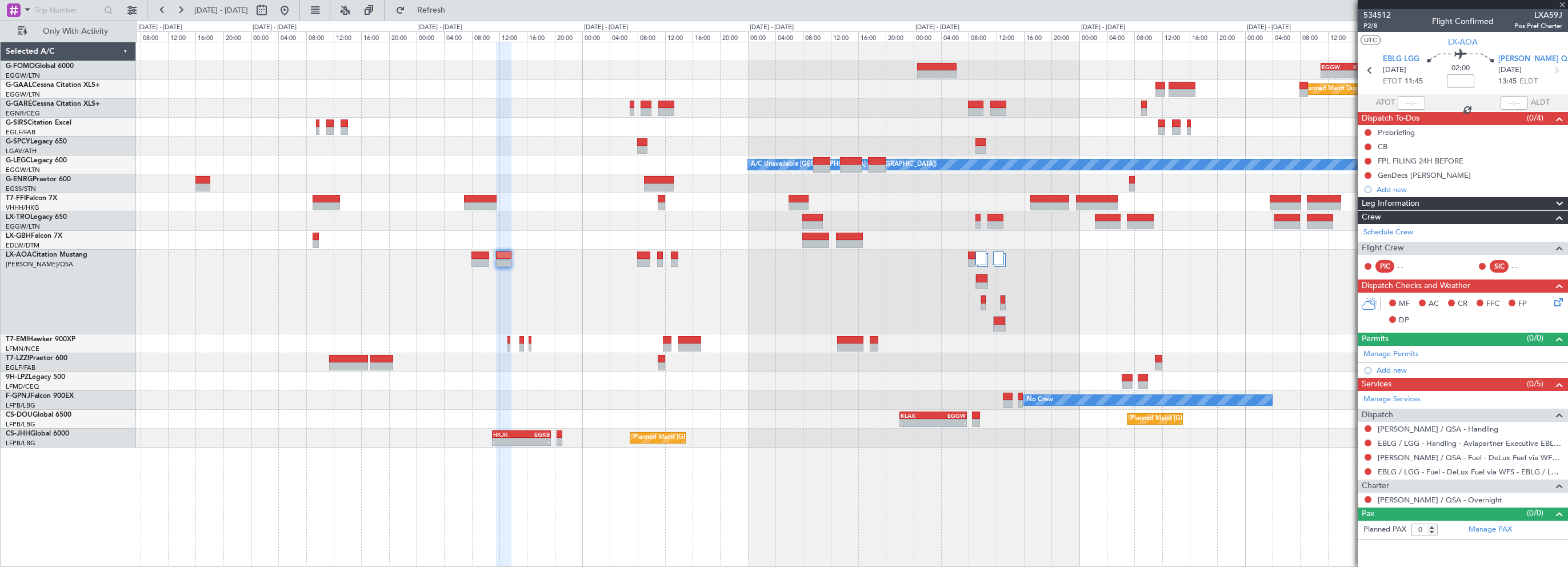
type input "+00:15"
type input "1"
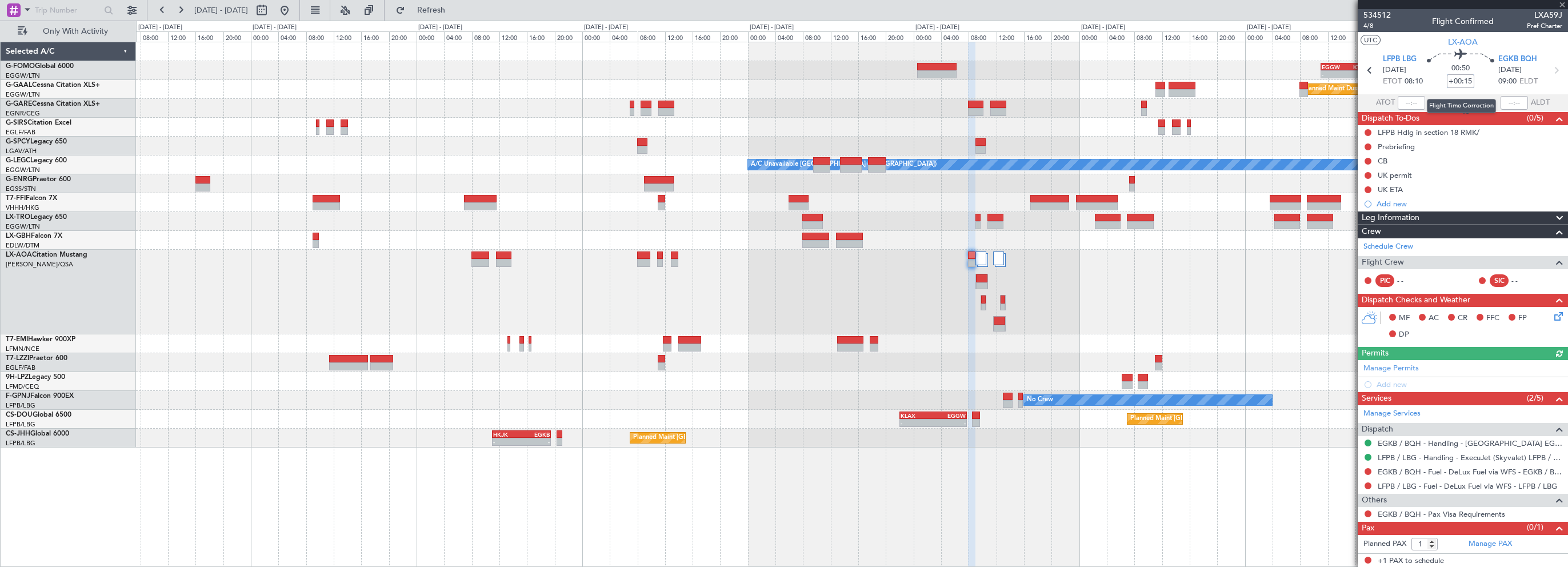
click at [1467, 81] on input "+00:15" at bounding box center [1461, 81] width 28 height 13
type input "+00:05"
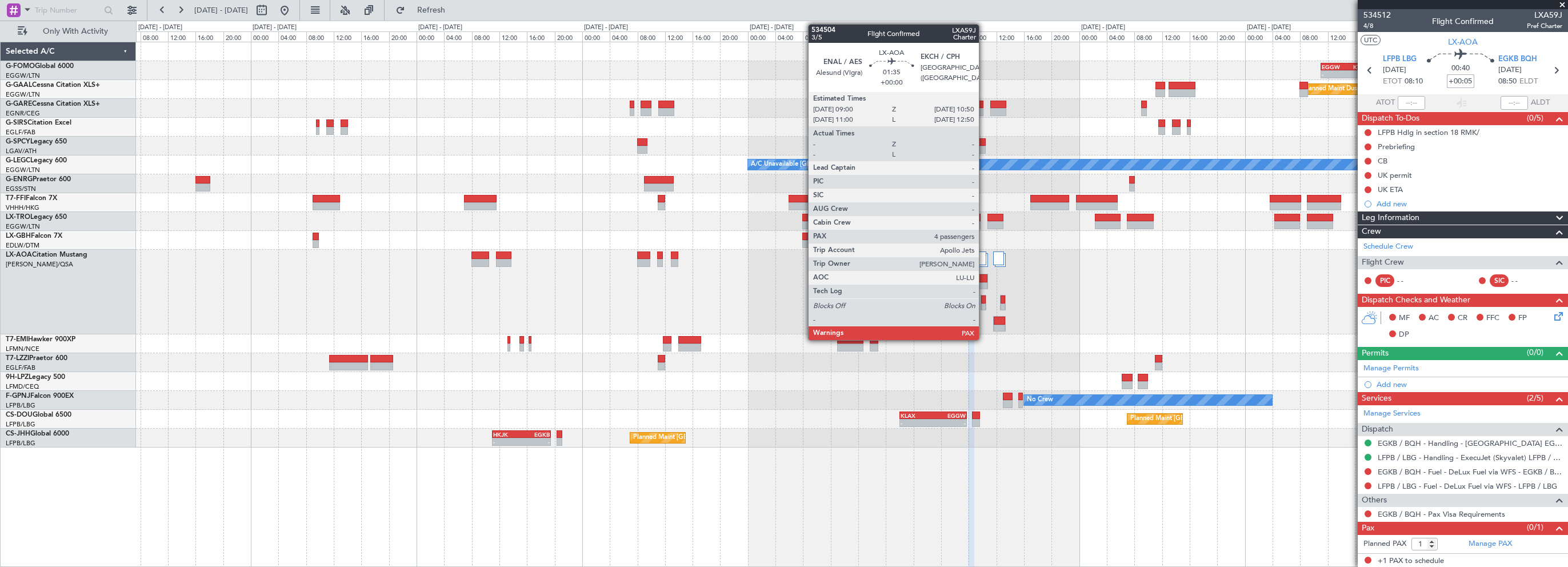
click at [984, 278] on div at bounding box center [982, 278] width 12 height 8
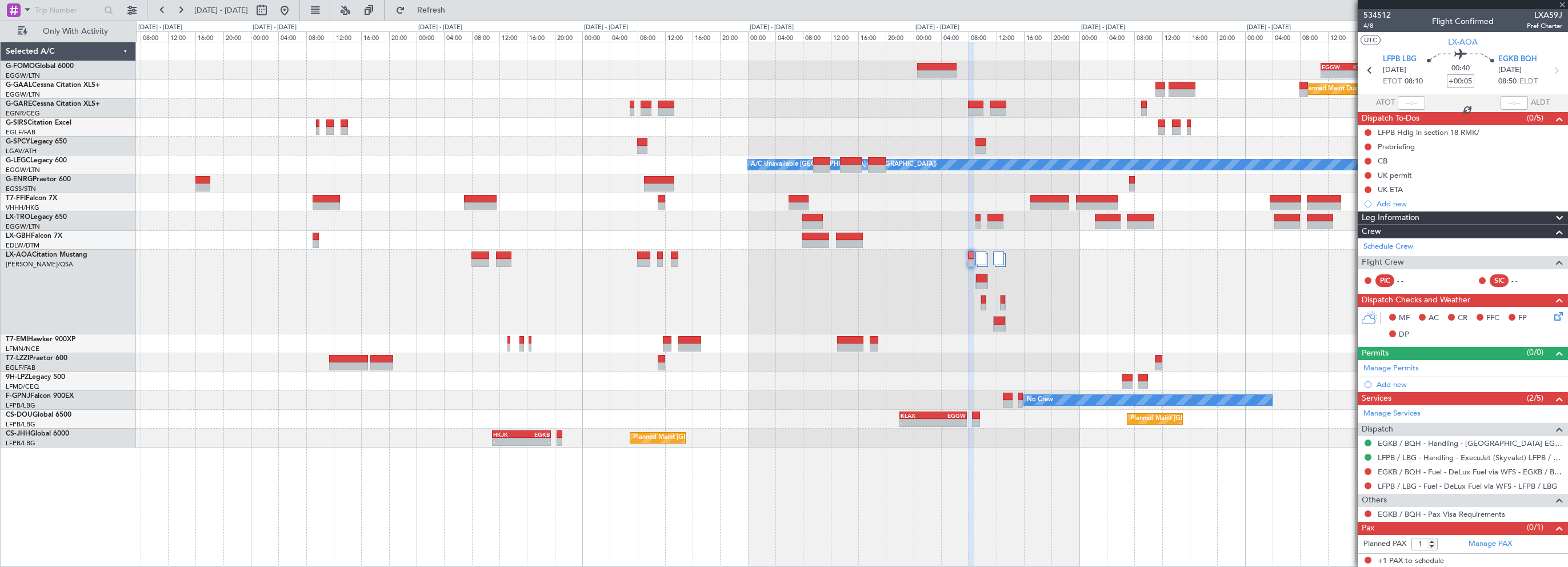
type input "4"
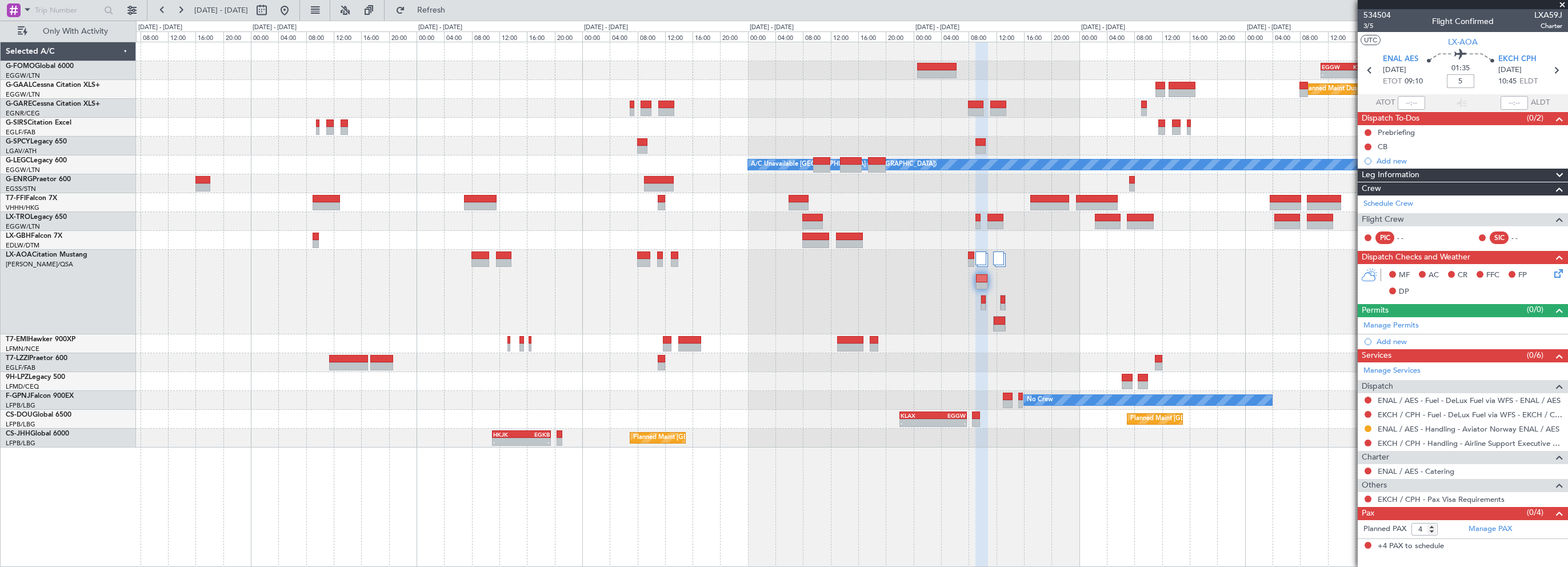
type input "+00:05"
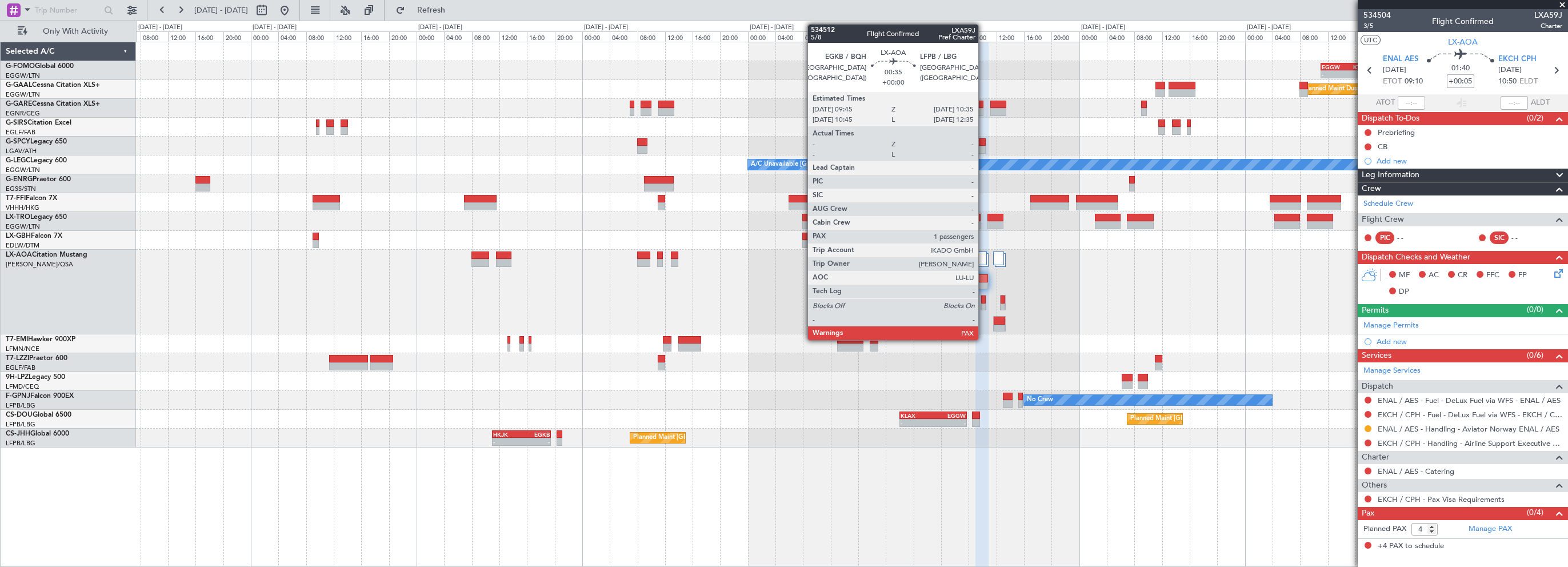
click at [983, 299] on div at bounding box center [984, 299] width 5 height 8
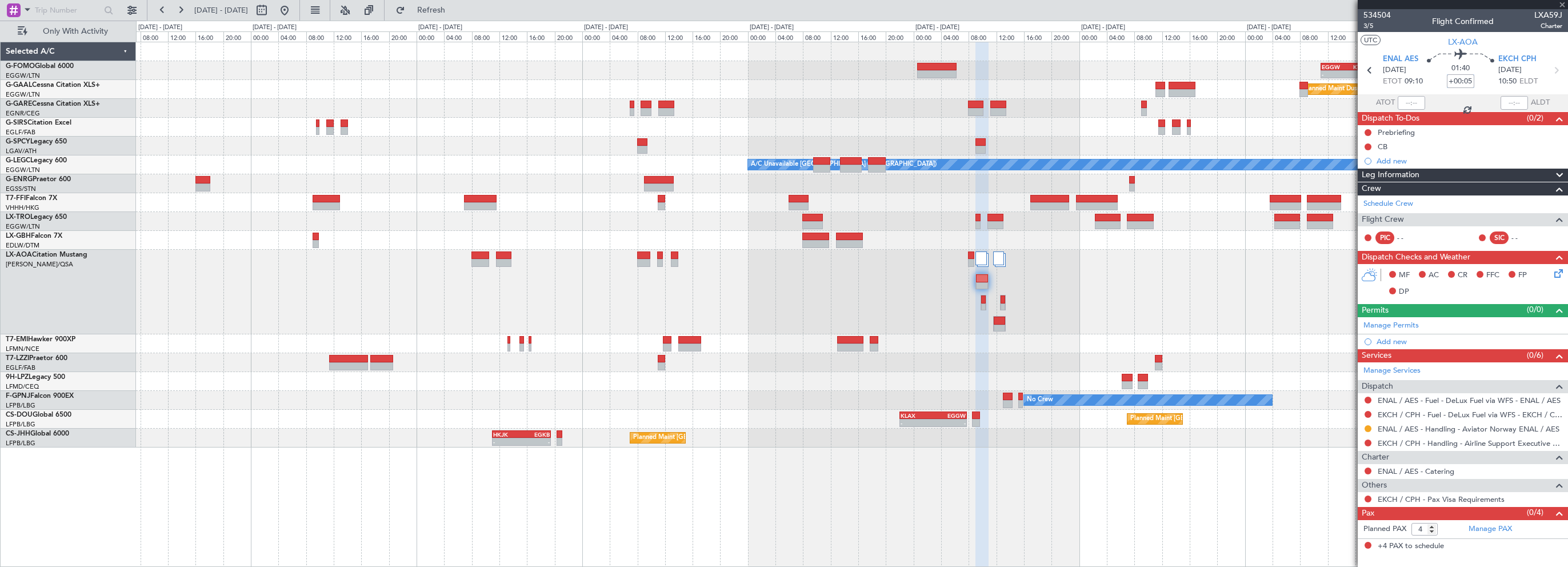
type input "1"
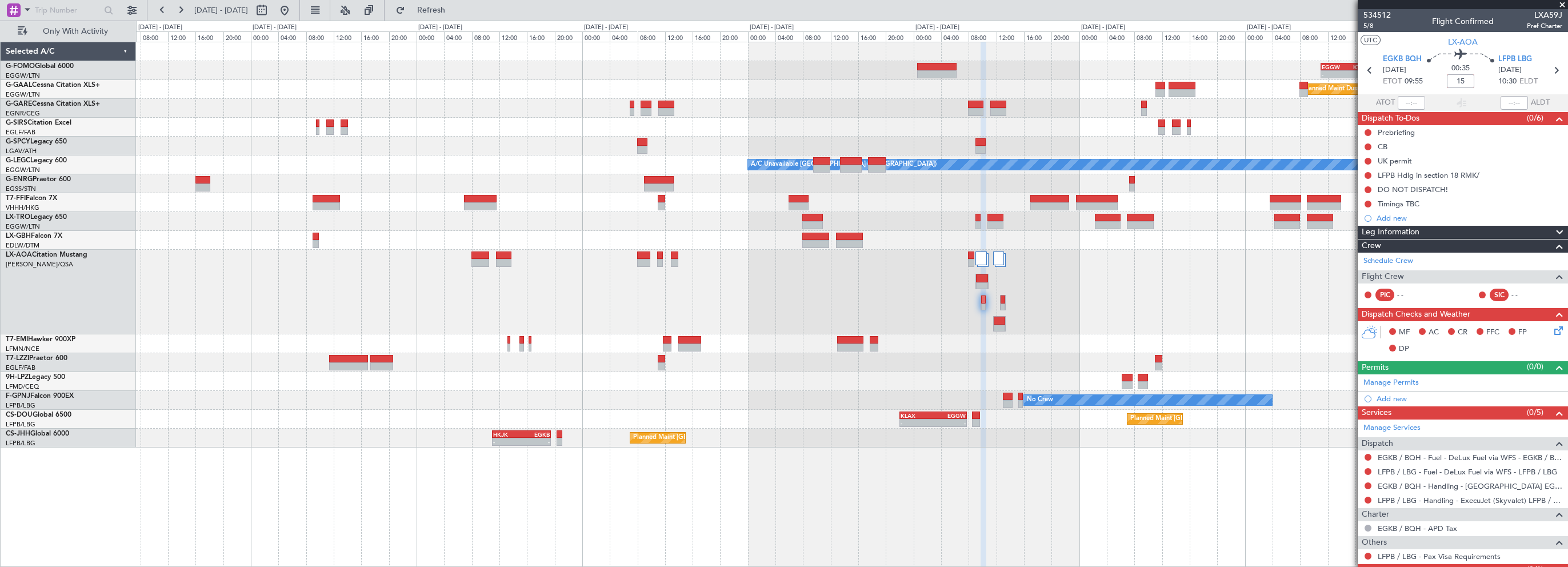
type input "+00:15"
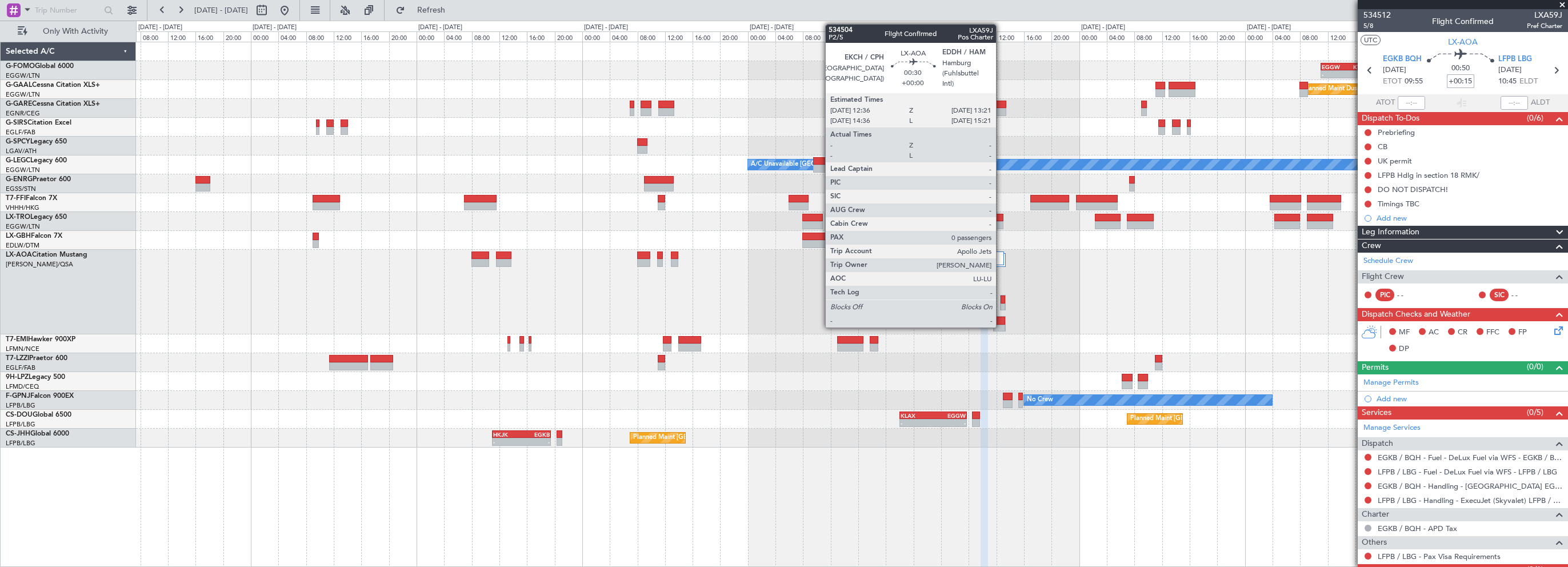
click at [1001, 299] on div at bounding box center [1003, 299] width 4 height 8
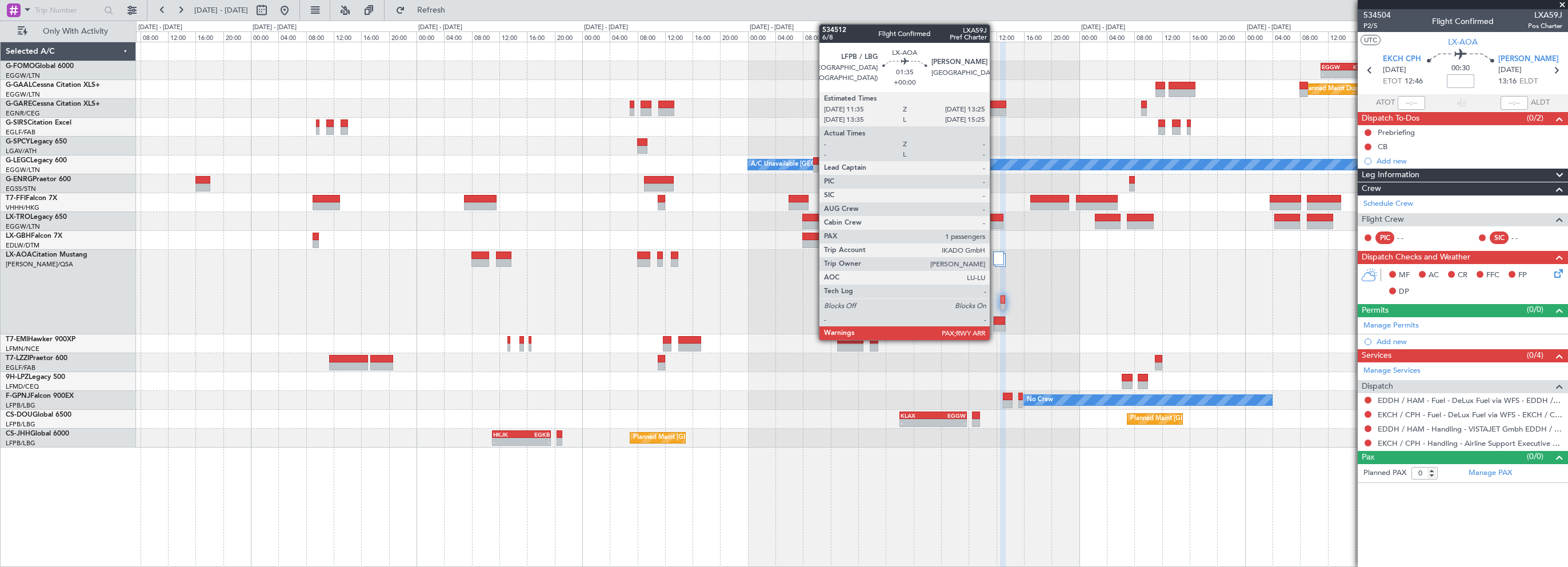
click at [998, 319] on div at bounding box center [1000, 320] width 12 height 8
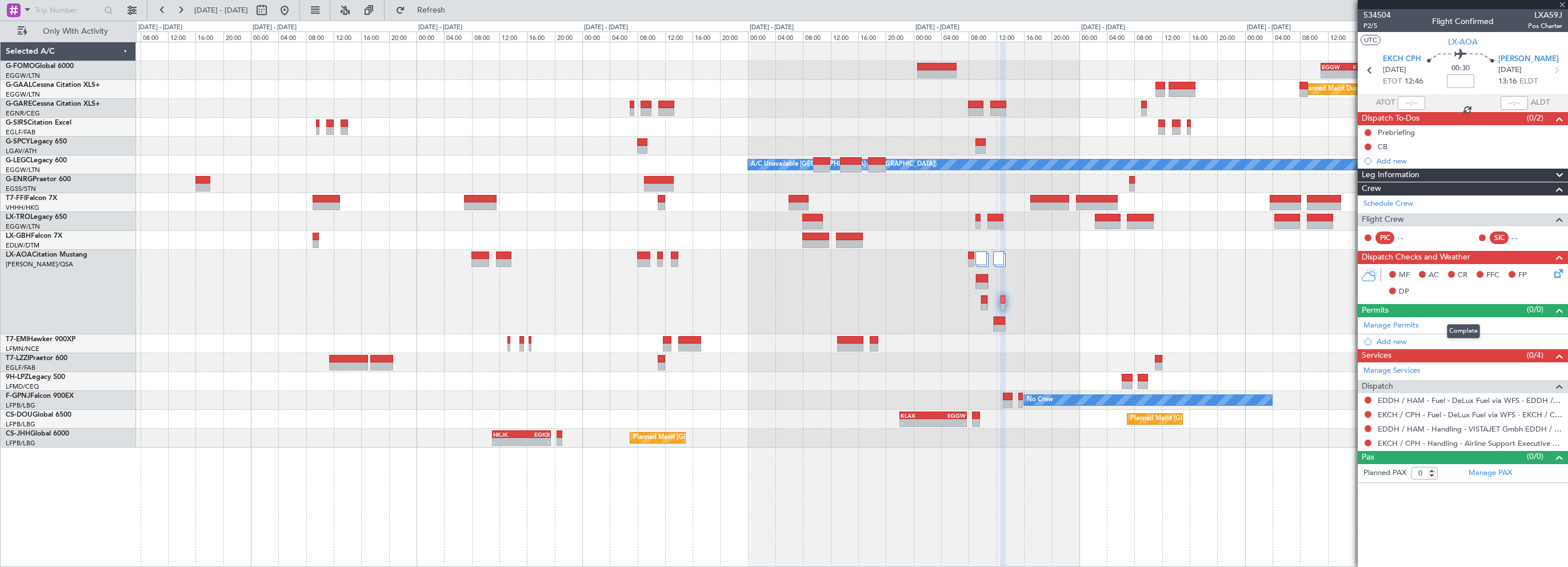
type input "1"
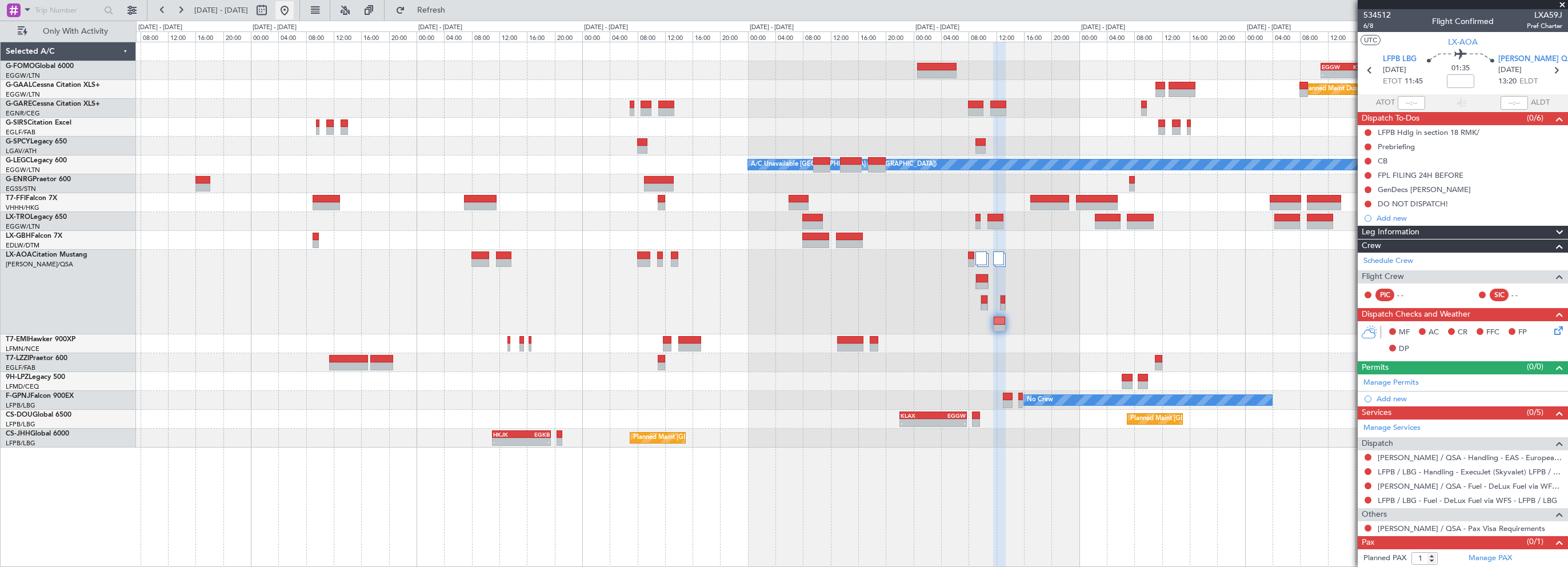
click at [294, 12] on button at bounding box center [284, 10] width 18 height 18
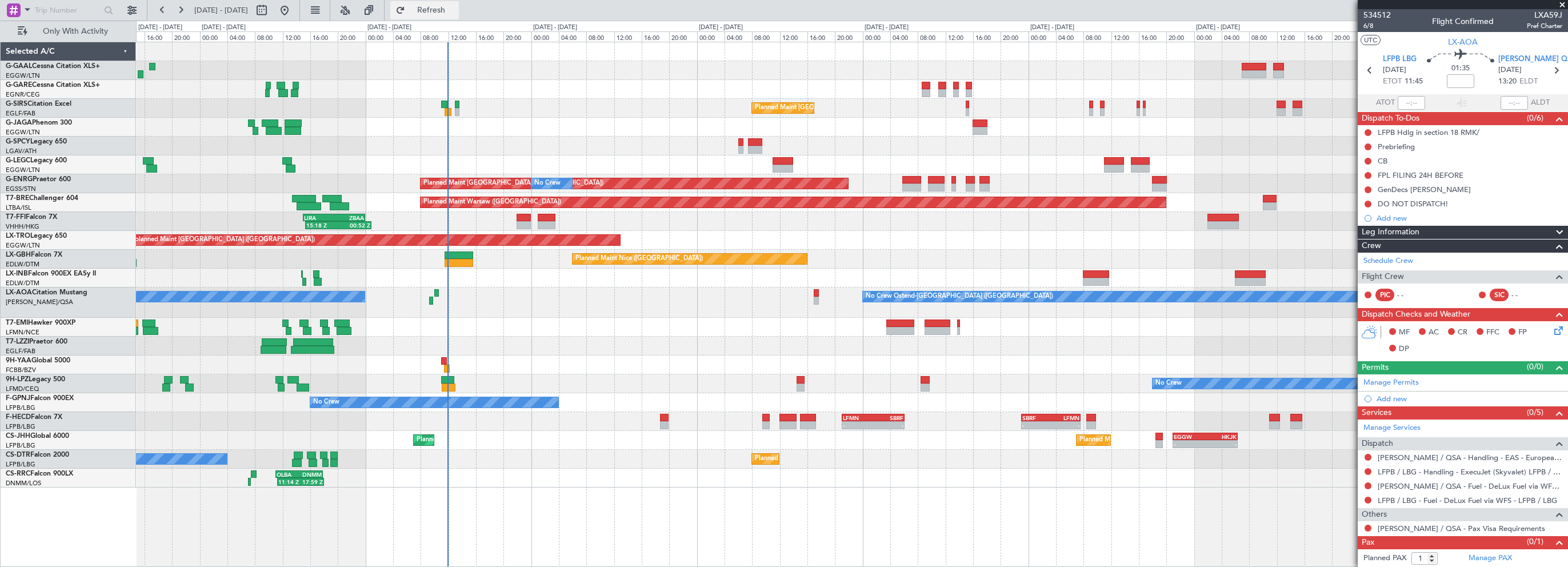
click at [456, 11] on span "Refresh" at bounding box center [431, 10] width 48 height 8
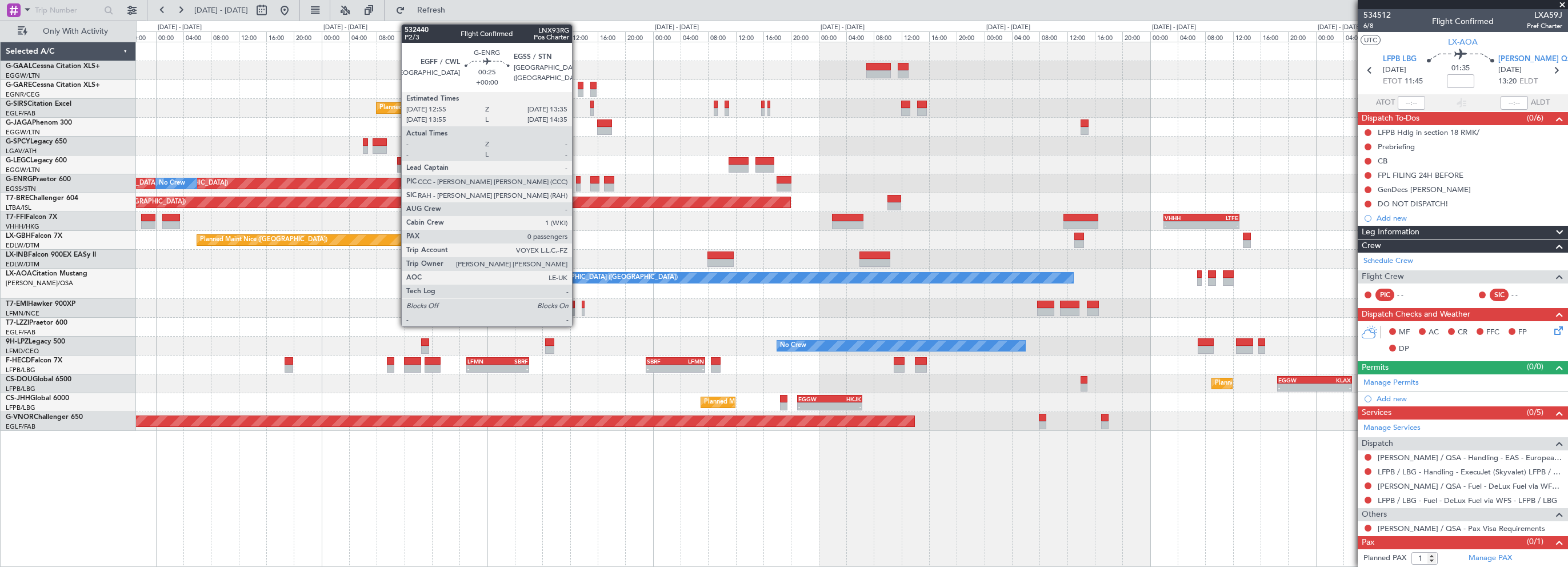
click at [577, 182] on div at bounding box center [579, 180] width 5 height 8
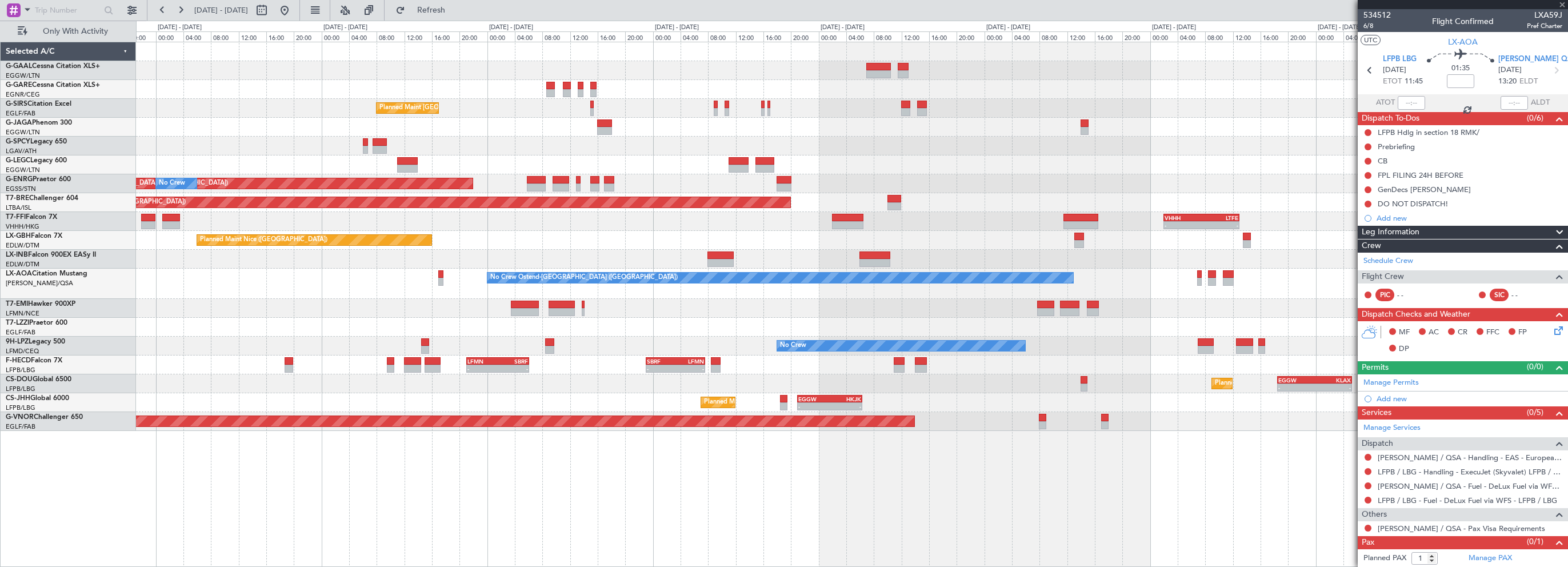
type input "0"
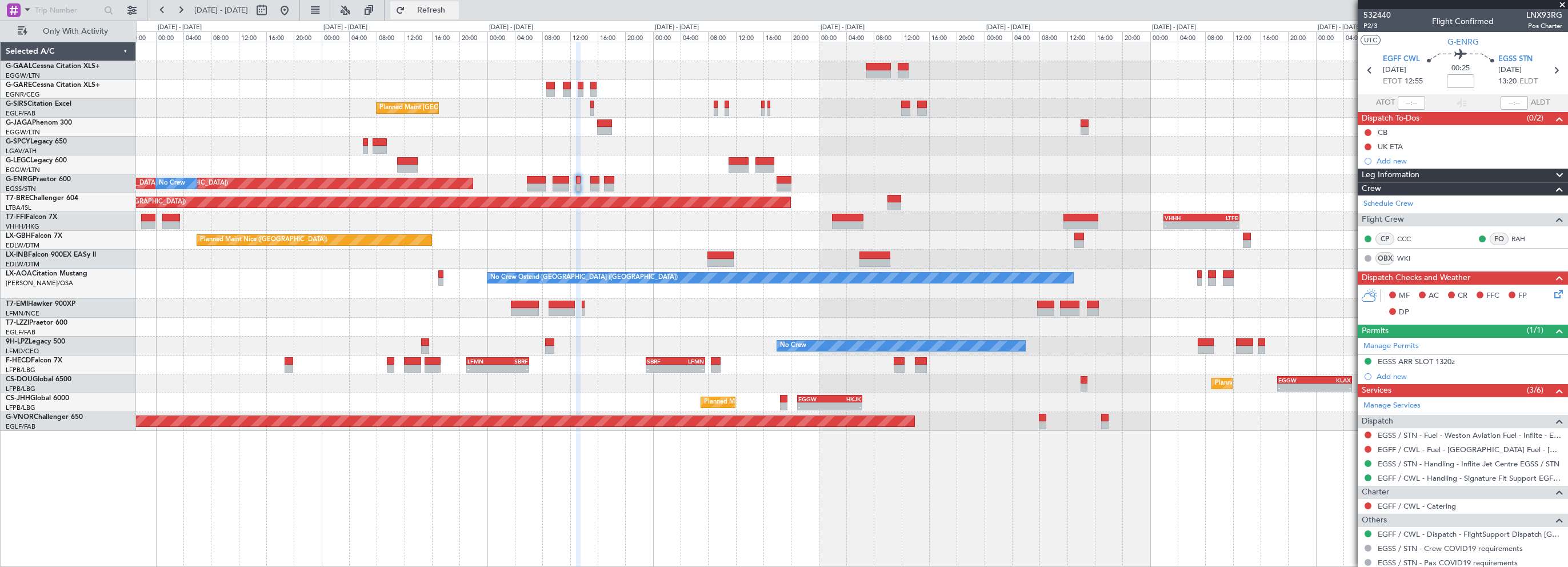
click at [456, 9] on span "Refresh" at bounding box center [431, 10] width 48 height 8
click at [451, 7] on span "Refresh" at bounding box center [431, 10] width 48 height 8
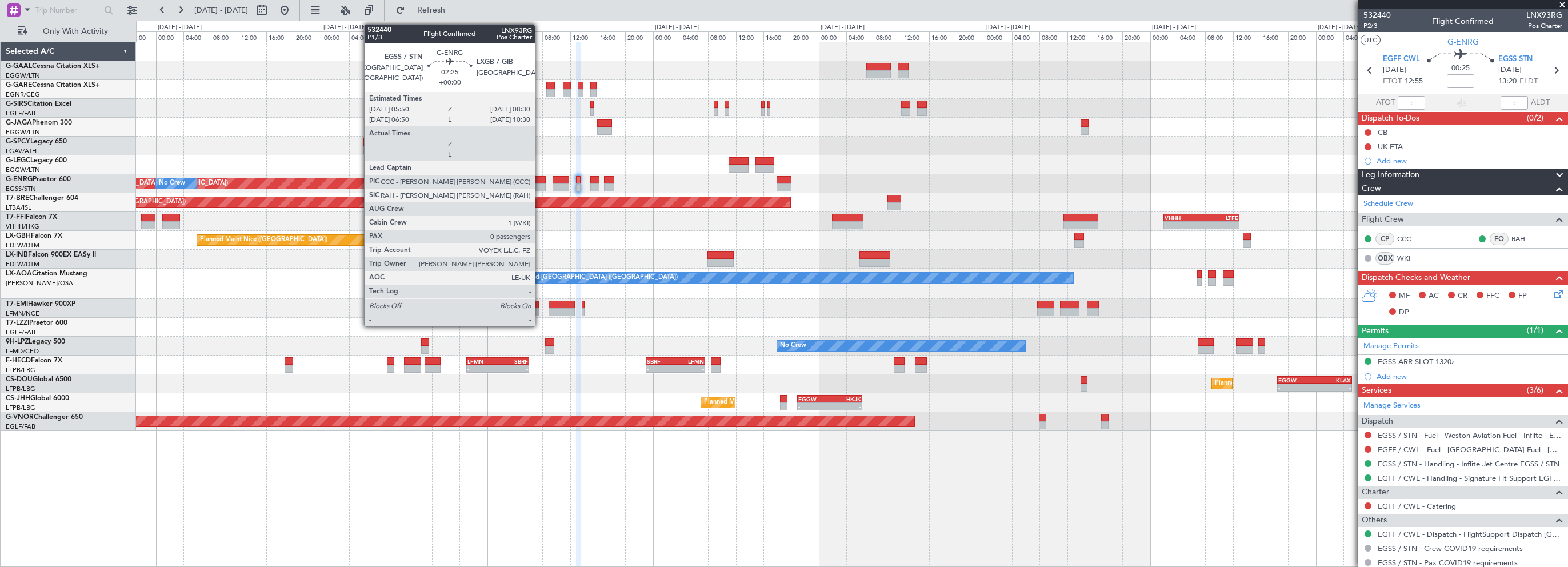
click at [540, 179] on div at bounding box center [536, 180] width 18 height 8
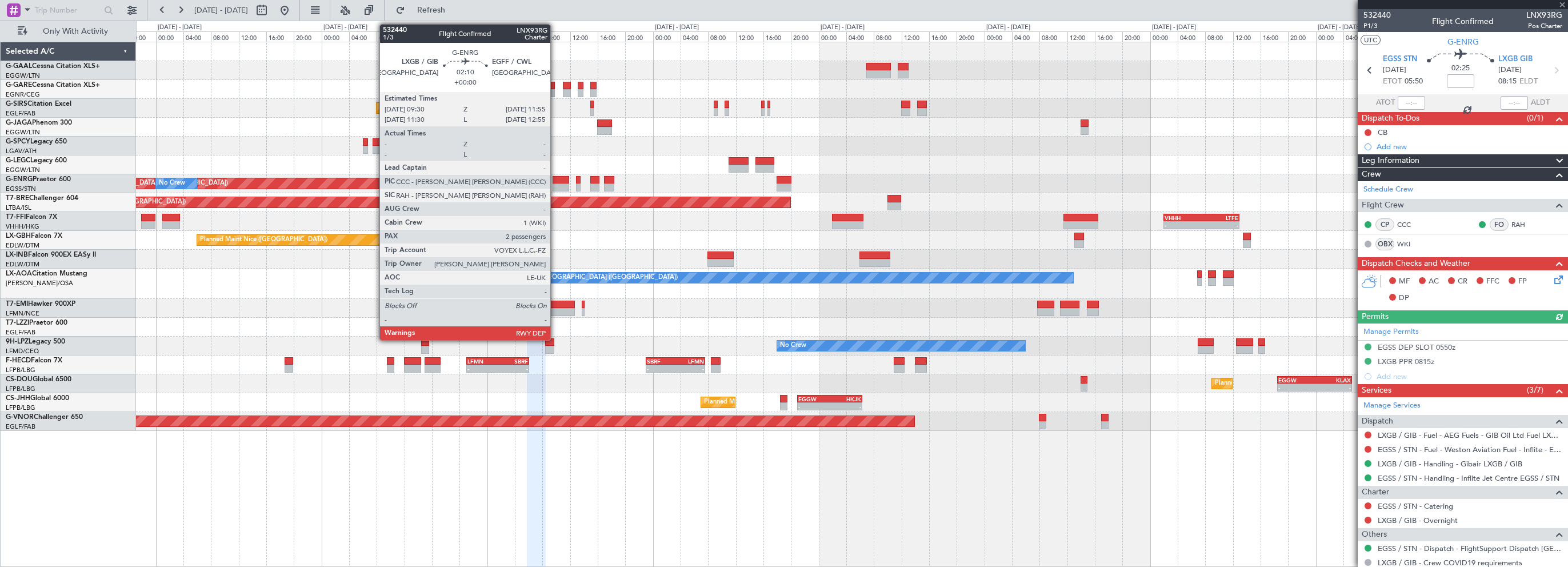
click at [557, 180] on div at bounding box center [561, 180] width 17 height 8
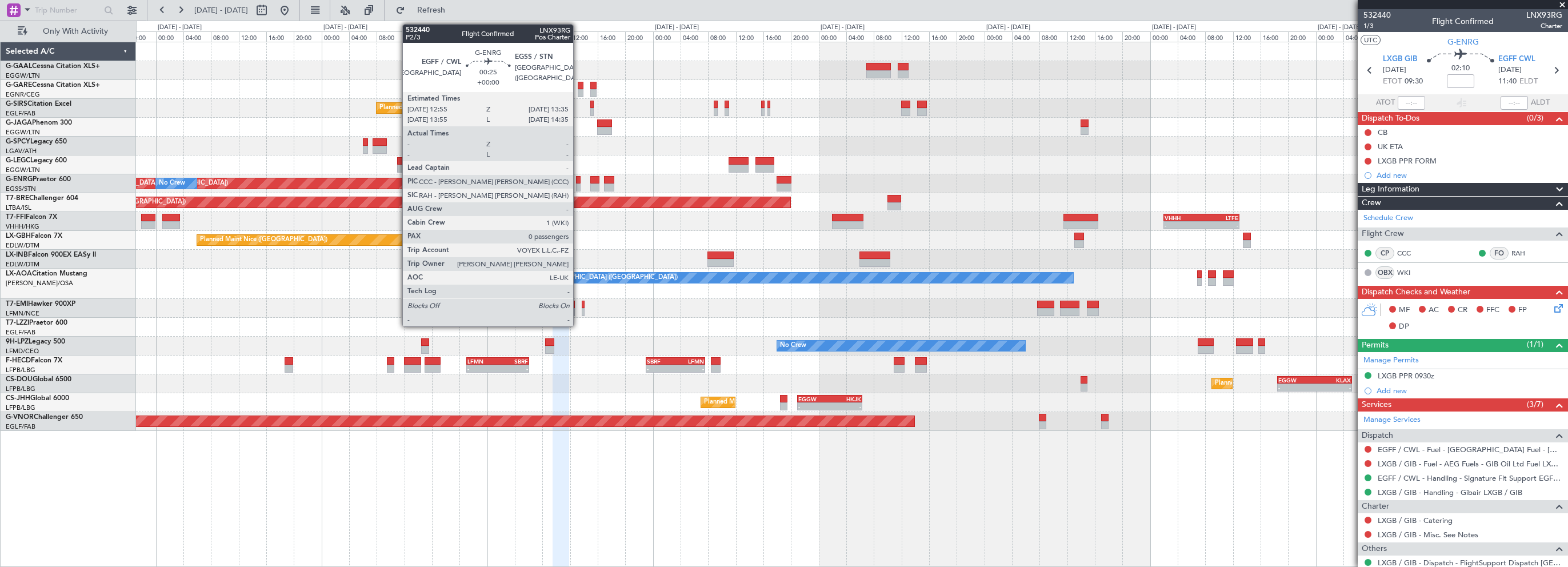
click at [577, 180] on div at bounding box center [579, 180] width 5 height 8
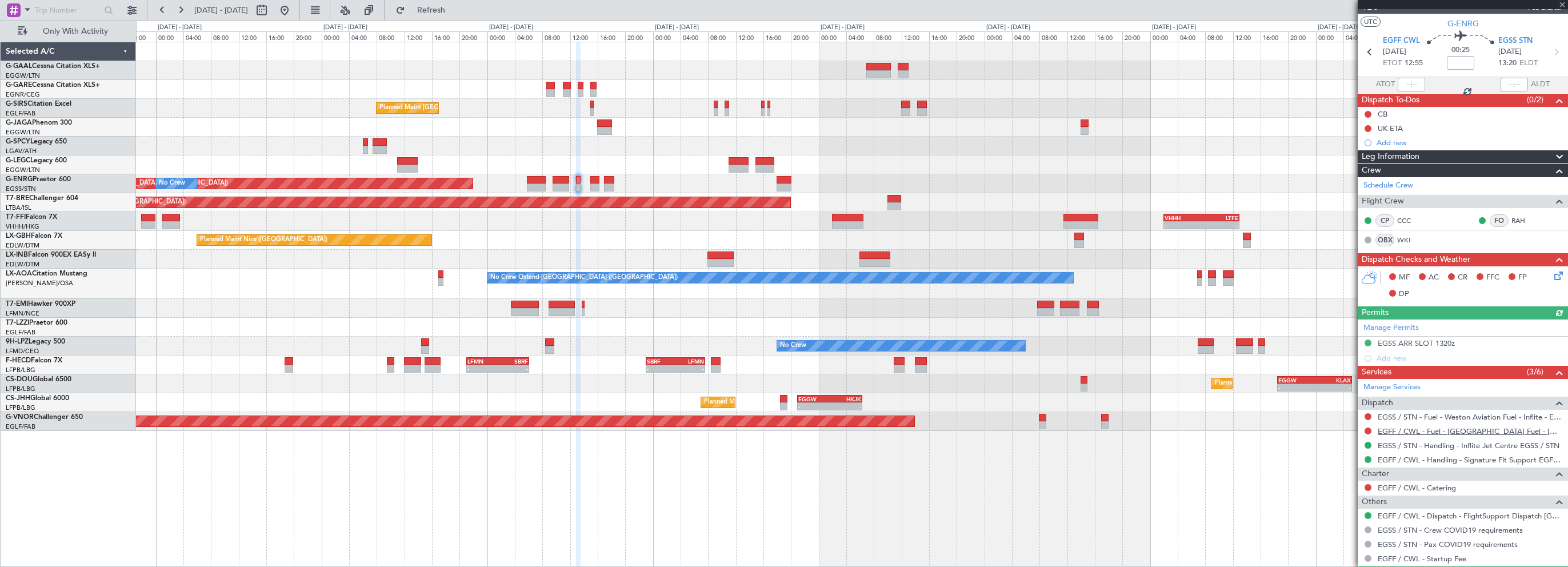
scroll to position [48, 0]
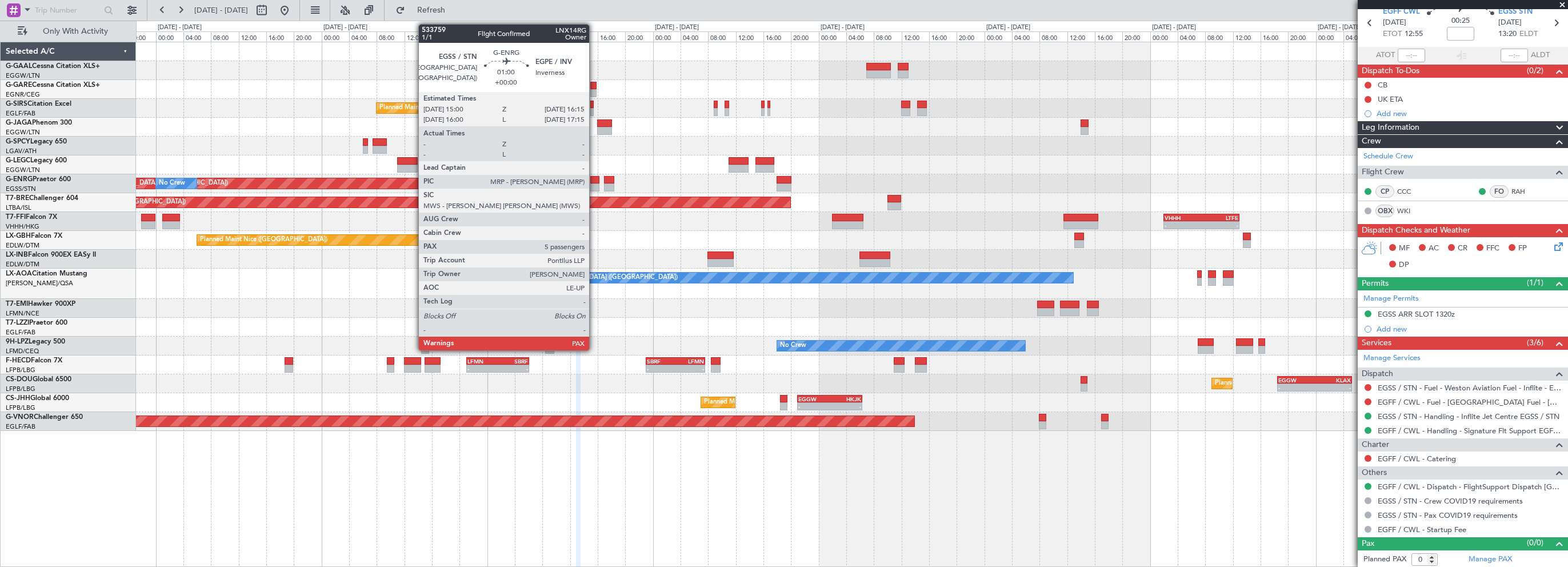
click at [594, 180] on div at bounding box center [595, 180] width 9 height 8
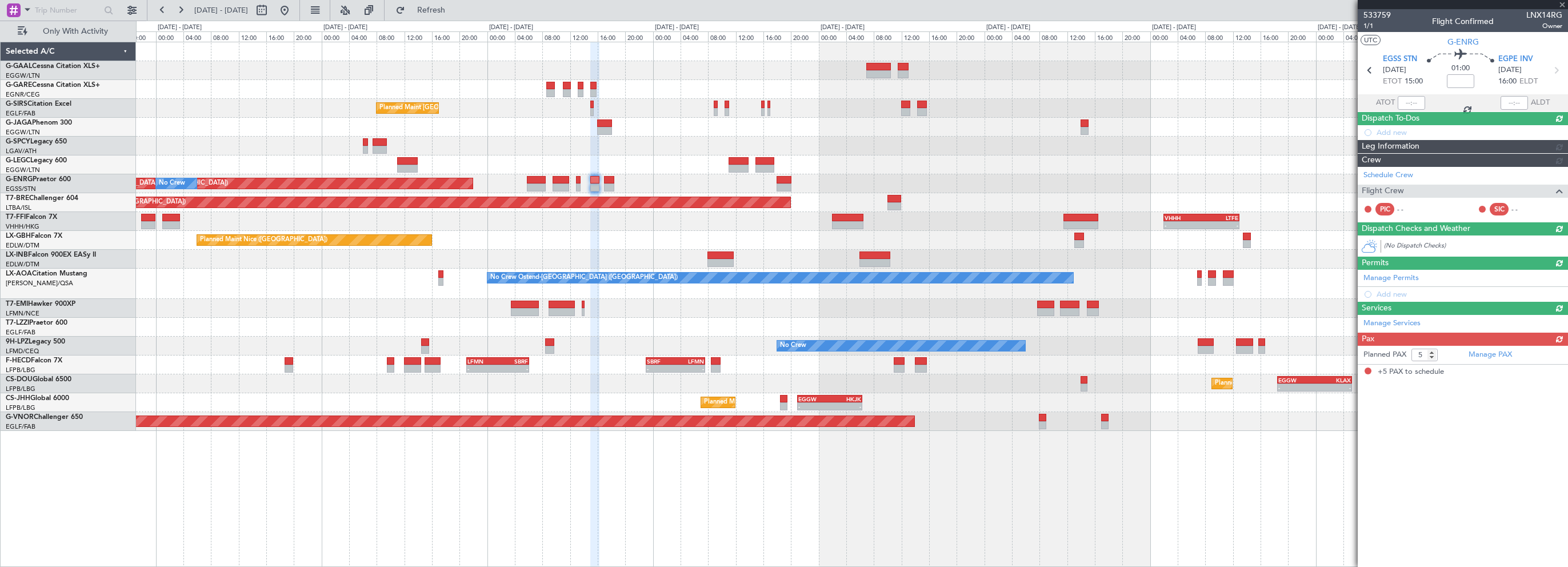
scroll to position [0, 0]
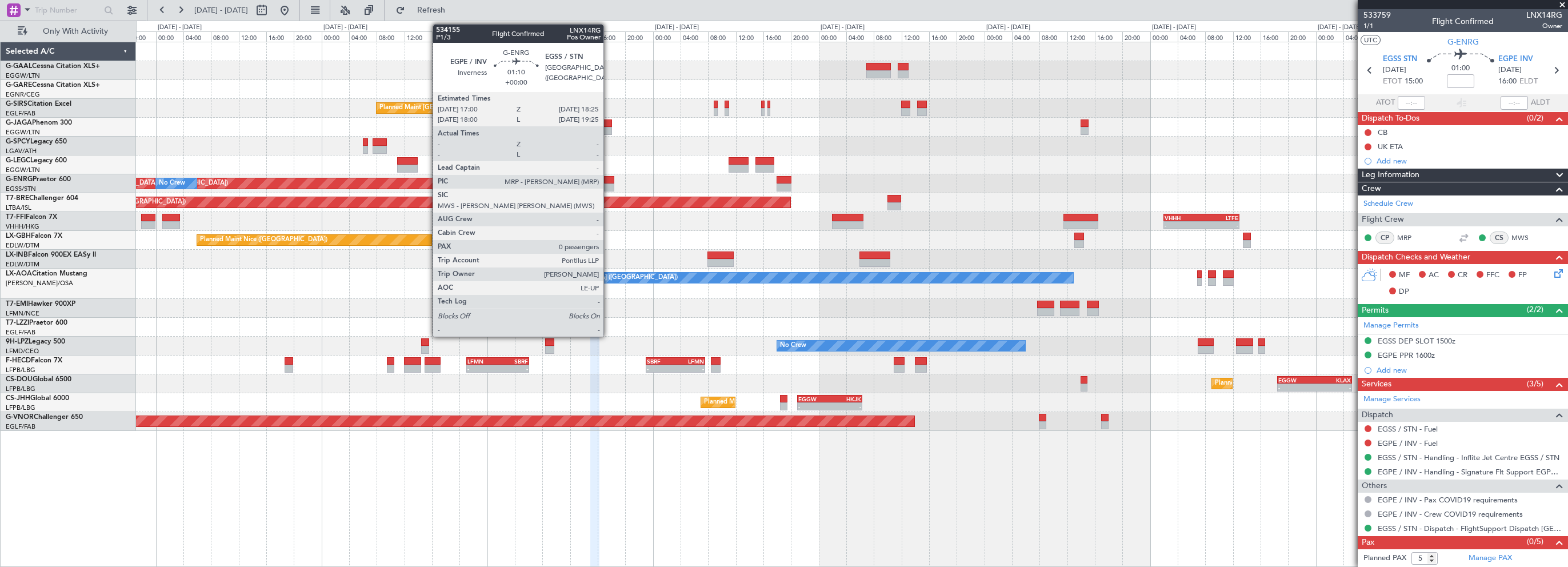
click at [608, 180] on div at bounding box center [609, 180] width 10 height 8
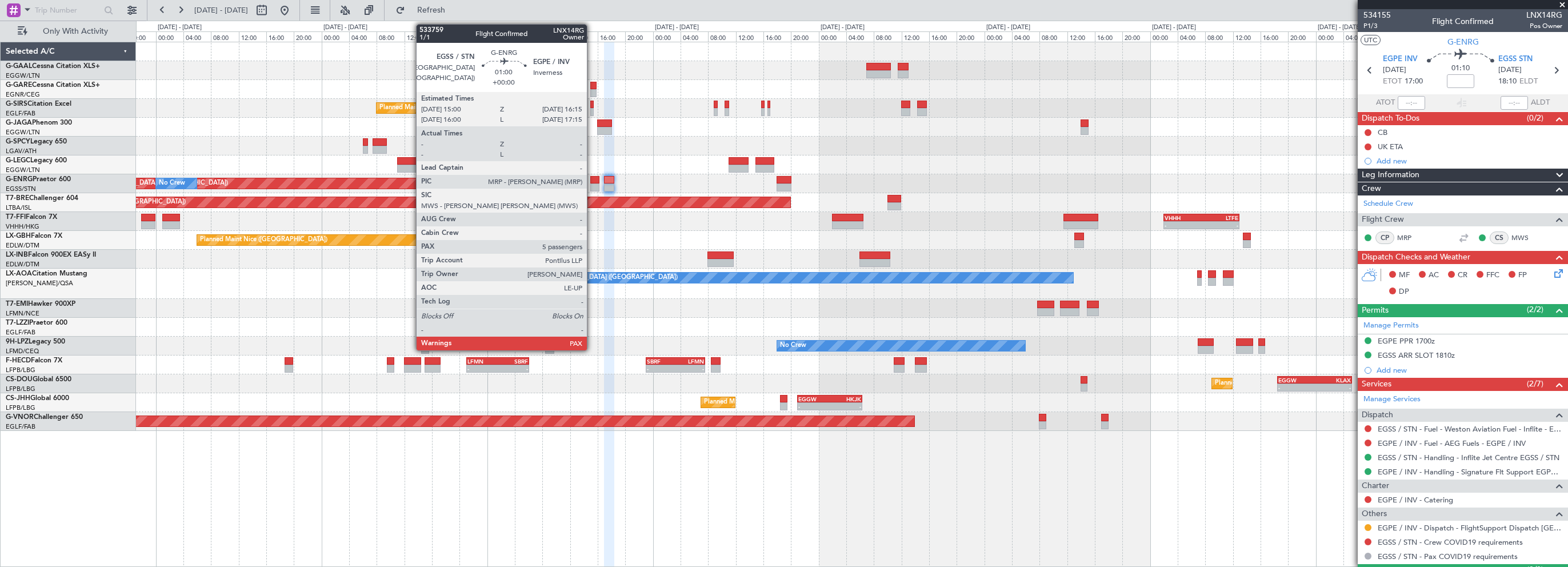
click at [592, 180] on div at bounding box center [595, 180] width 9 height 8
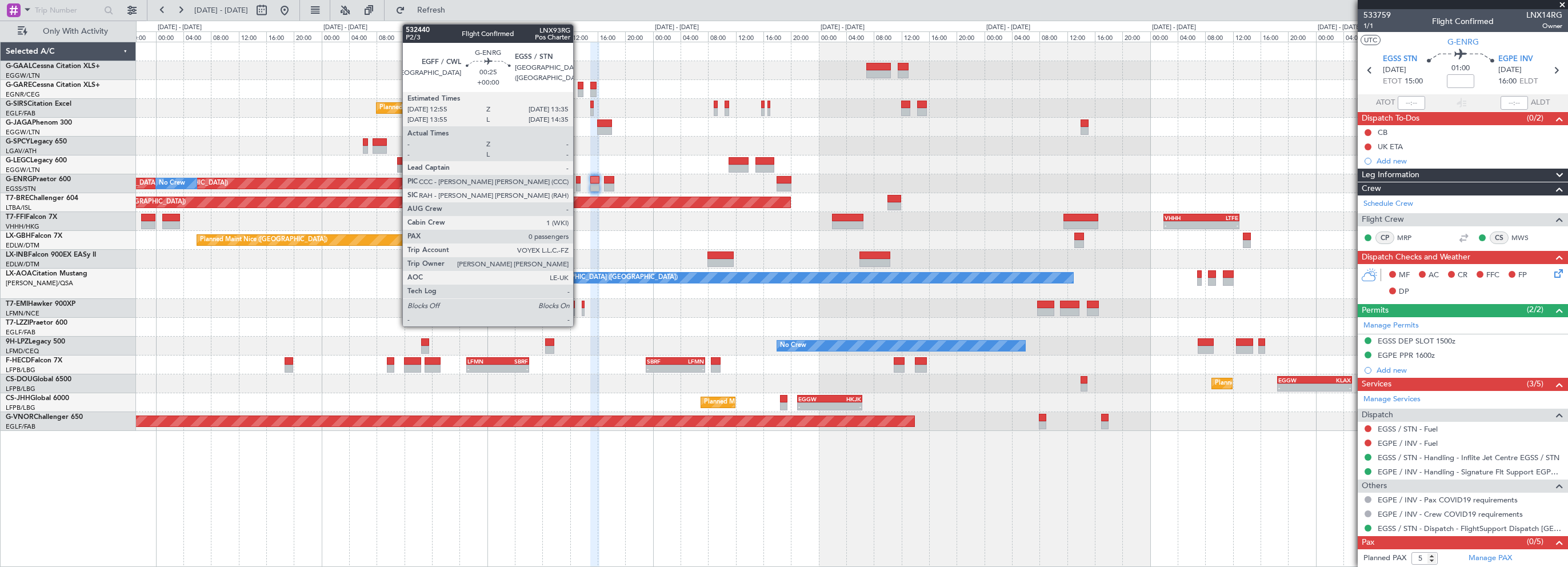
click at [578, 182] on div at bounding box center [579, 180] width 5 height 8
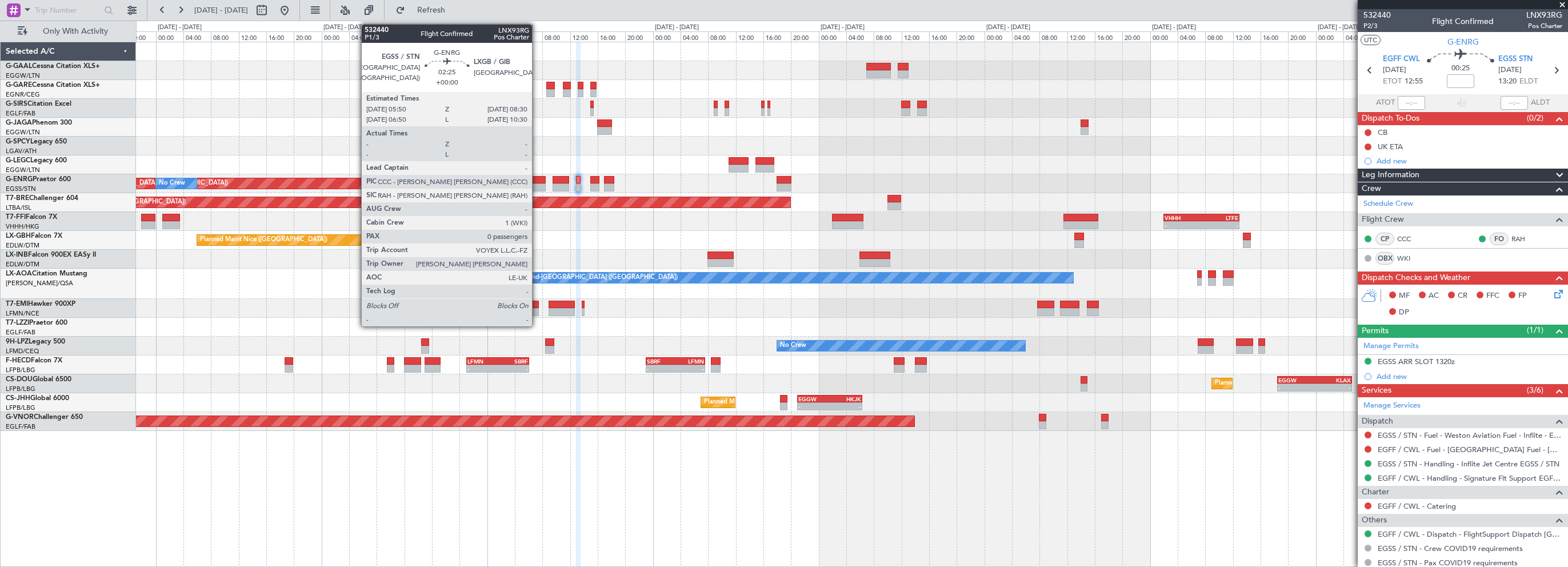
click at [537, 182] on div at bounding box center [536, 180] width 18 height 8
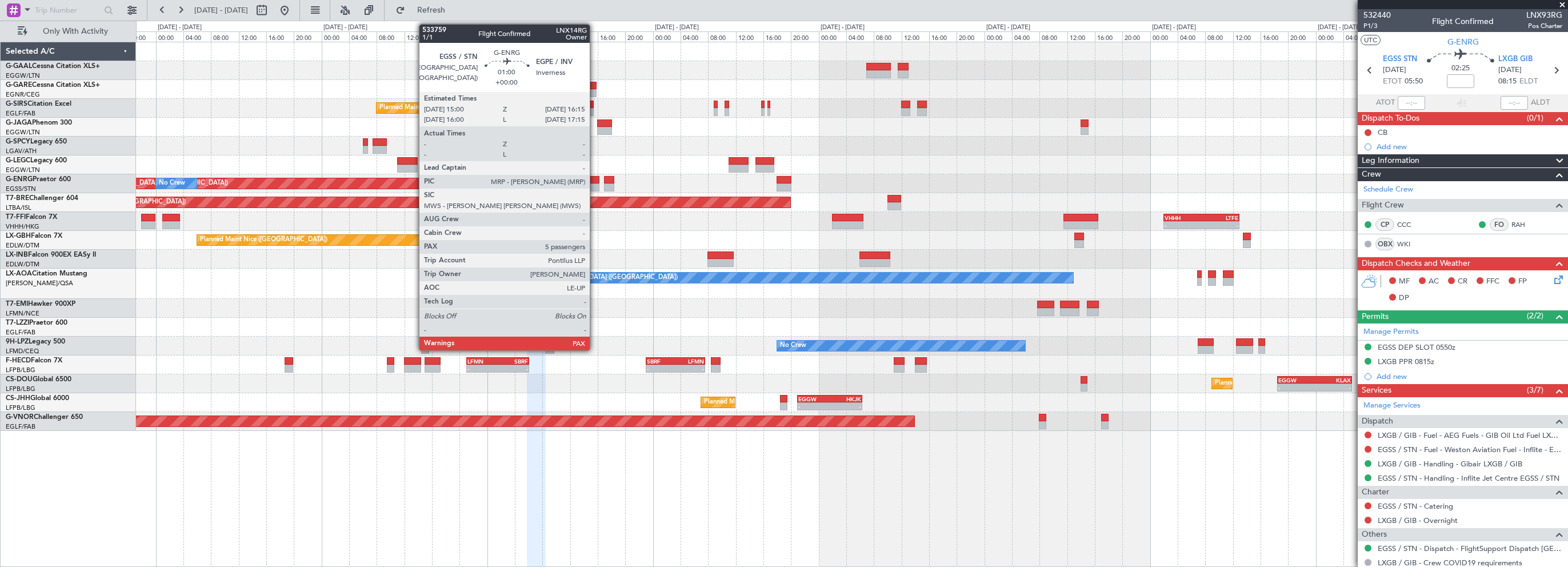
click at [595, 178] on div at bounding box center [595, 180] width 9 height 8
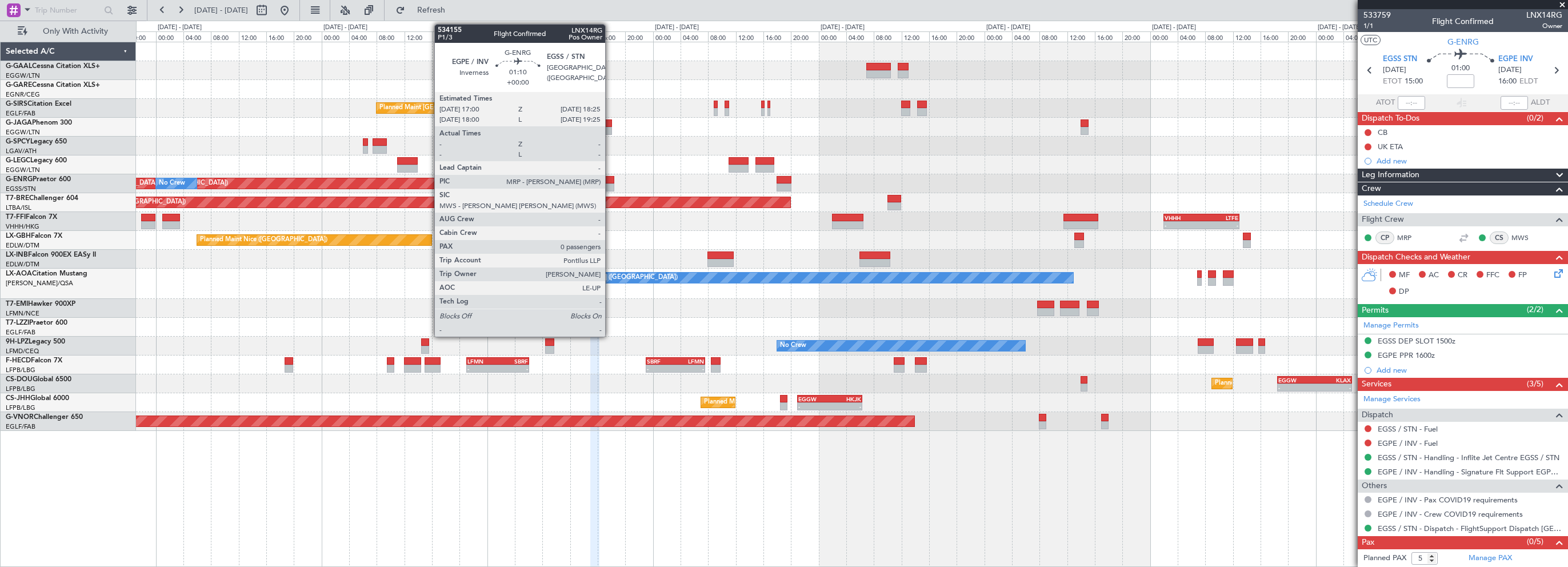
click at [611, 180] on div at bounding box center [609, 180] width 10 height 8
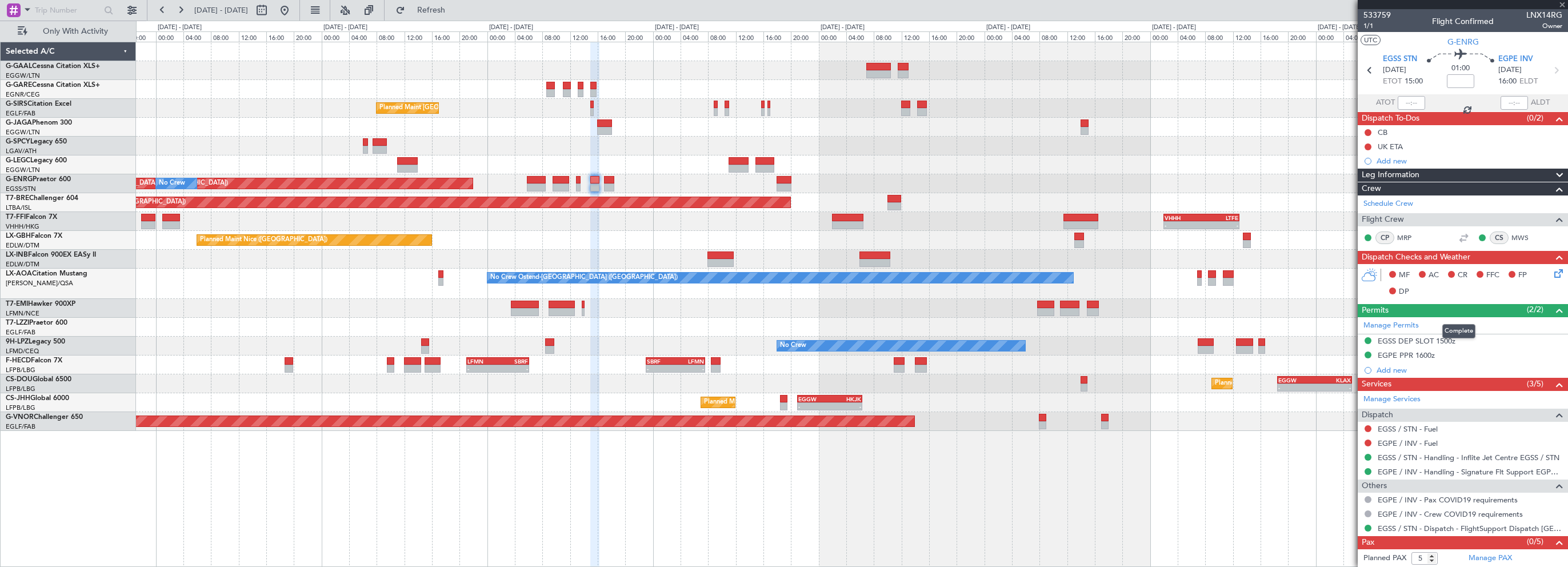
type input "0"
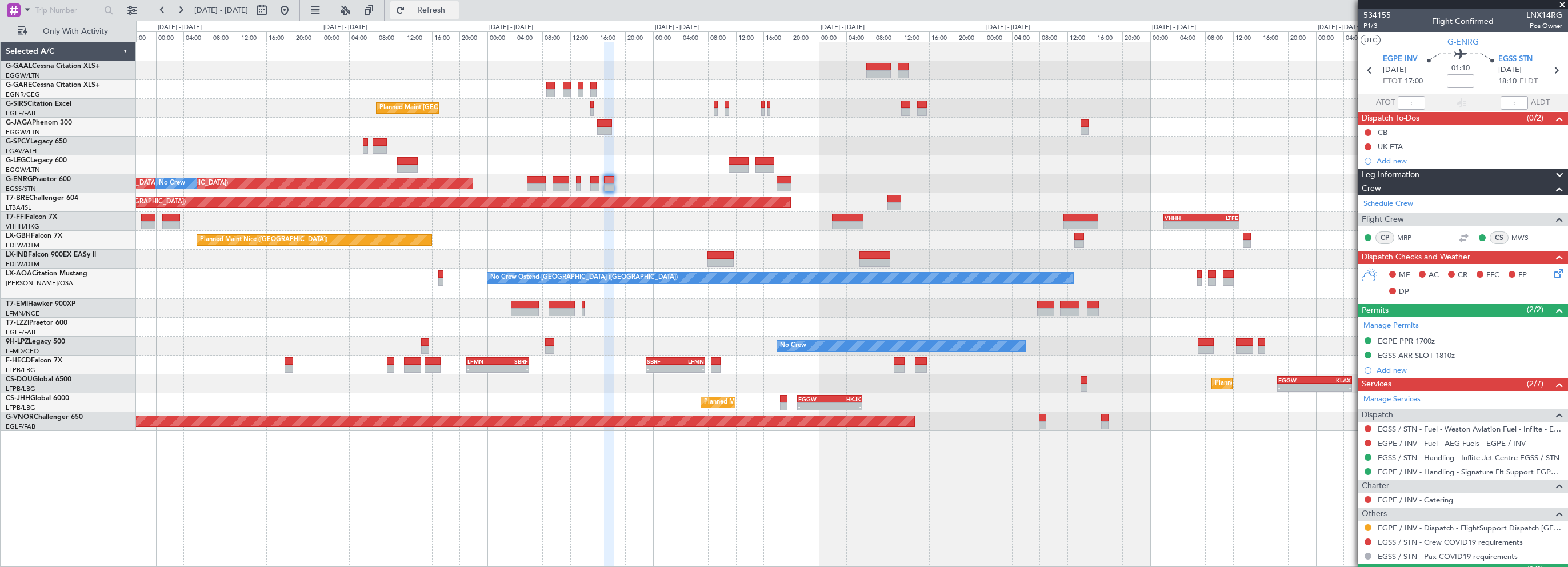
click at [465, 18] on fb-refresh-button "Refresh" at bounding box center [424, 10] width 80 height 21
click at [456, 10] on span "Refresh" at bounding box center [431, 10] width 48 height 8
click at [1560, 2] on span at bounding box center [1563, 5] width 12 height 10
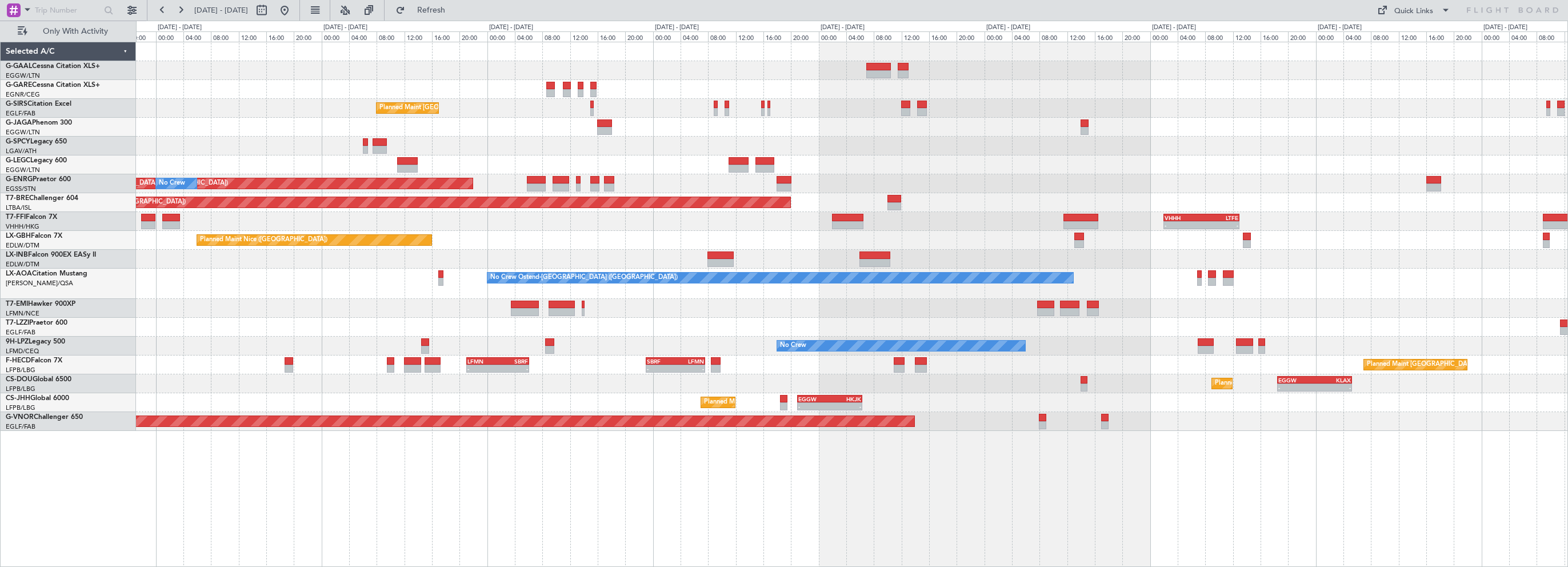
click at [1118, 523] on div "Planned Maint [GEOGRAPHIC_DATA] ([GEOGRAPHIC_DATA]) Planned Maint [GEOGRAPHIC_D…" at bounding box center [852, 304] width 1432 height 525
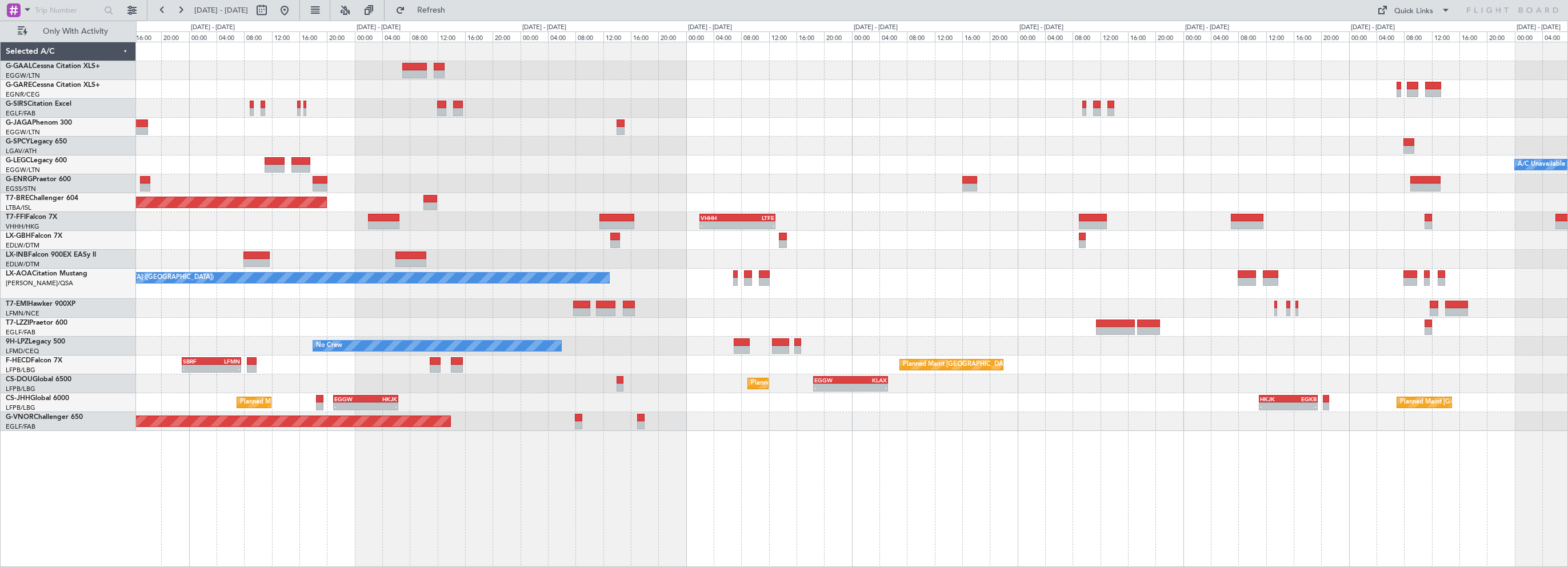
click at [820, 469] on div "Planned Maint London (Farnborough) A/C Unavailable London (Luton) Planned Maint…" at bounding box center [852, 304] width 1432 height 525
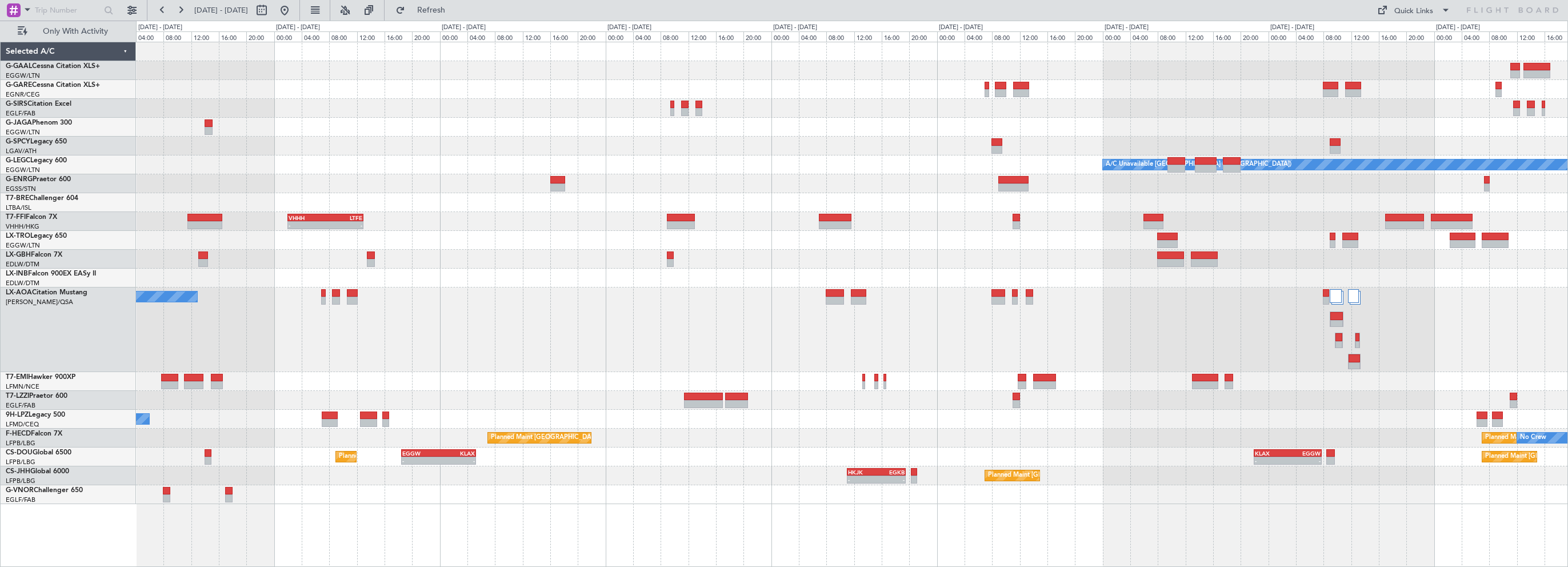
click at [791, 512] on div "Planned Maint Dusseldorf A/C Unavailable London (Luton) Planned Maint Warsaw (M…" at bounding box center [852, 304] width 1432 height 525
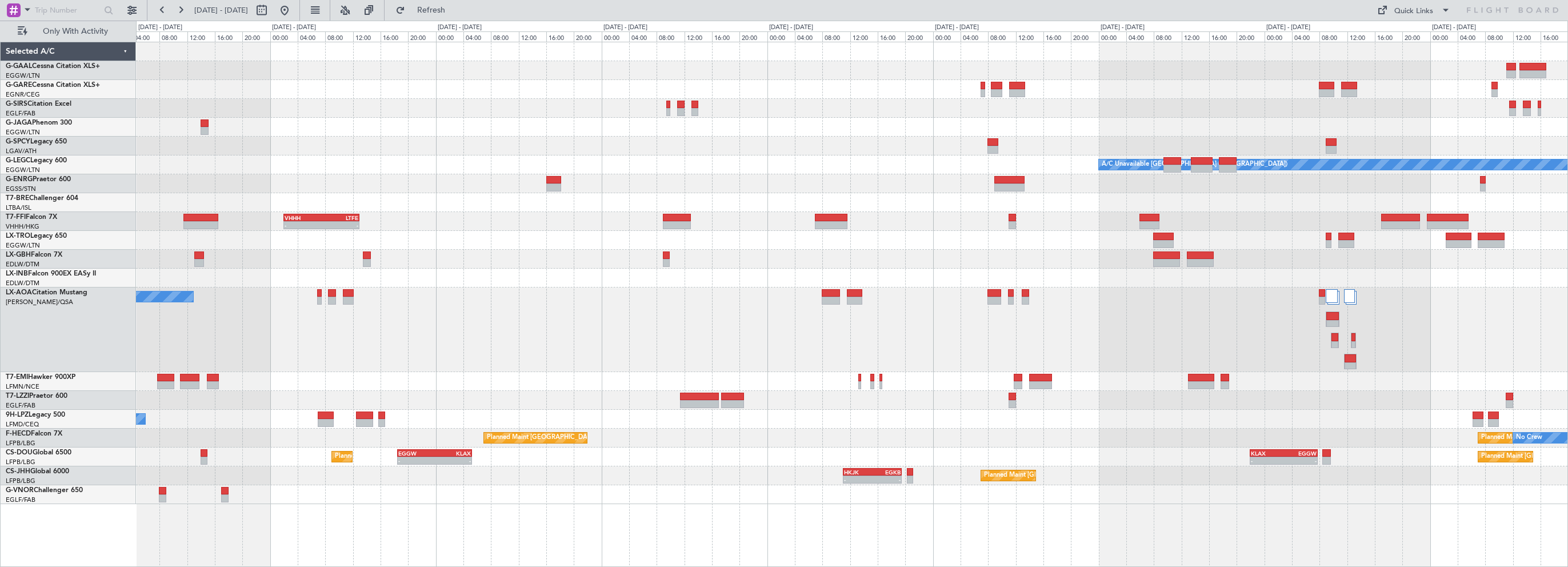
click at [1280, 444] on div "Planned Maint Paris (Le Bourget) Planned Maint Paris (Le Bourget) No Crew SBRF …" at bounding box center [852, 438] width 1431 height 18
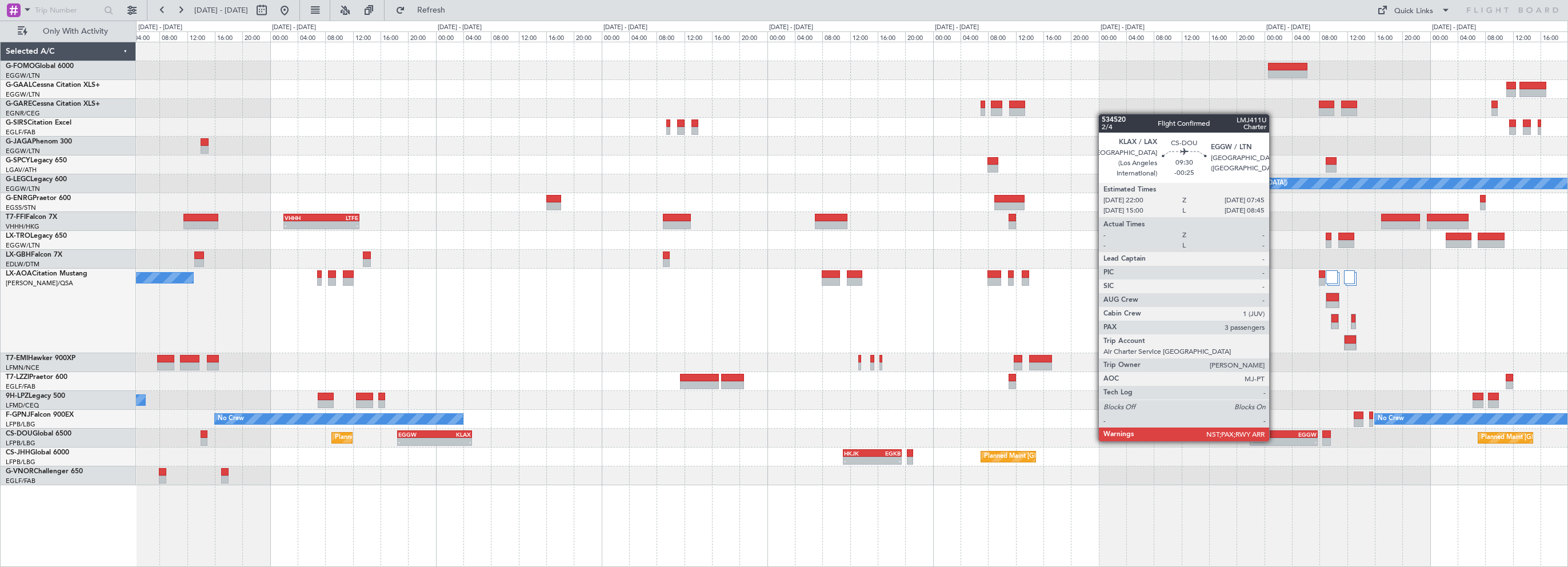
click at [1274, 431] on div "KLAX" at bounding box center [1267, 434] width 33 height 7
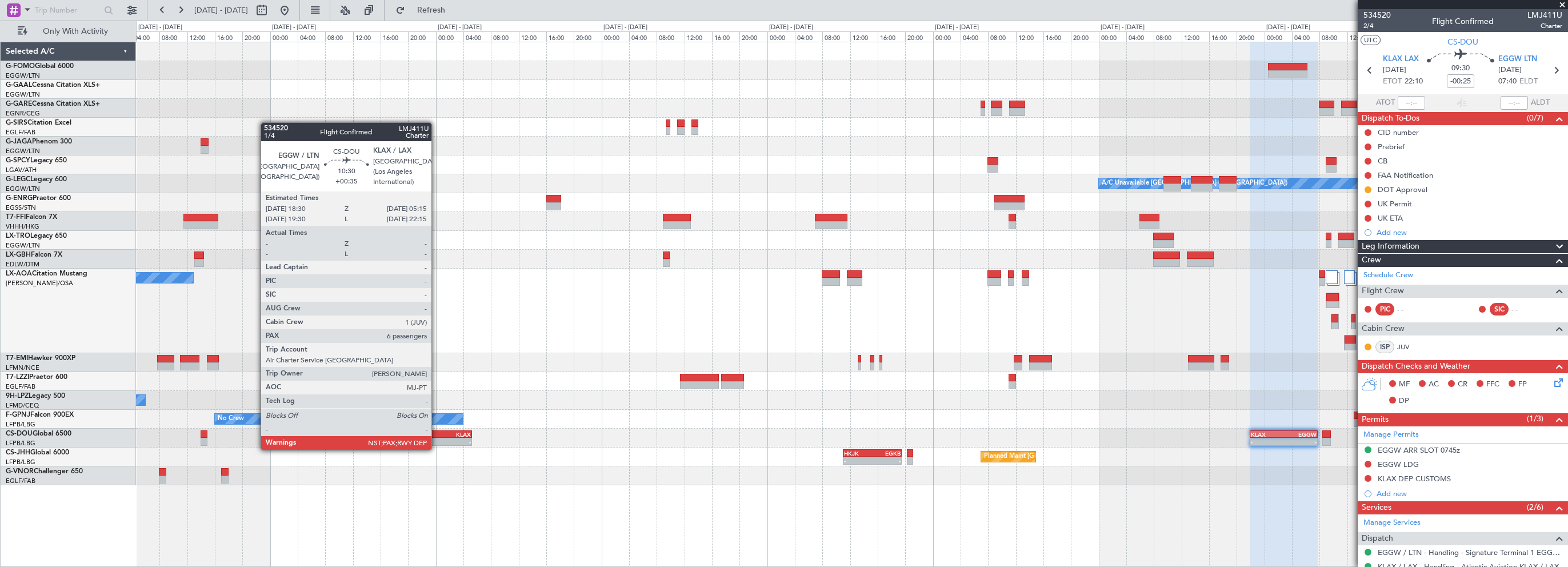
click at [439, 435] on div "KLAX" at bounding box center [452, 434] width 36 height 7
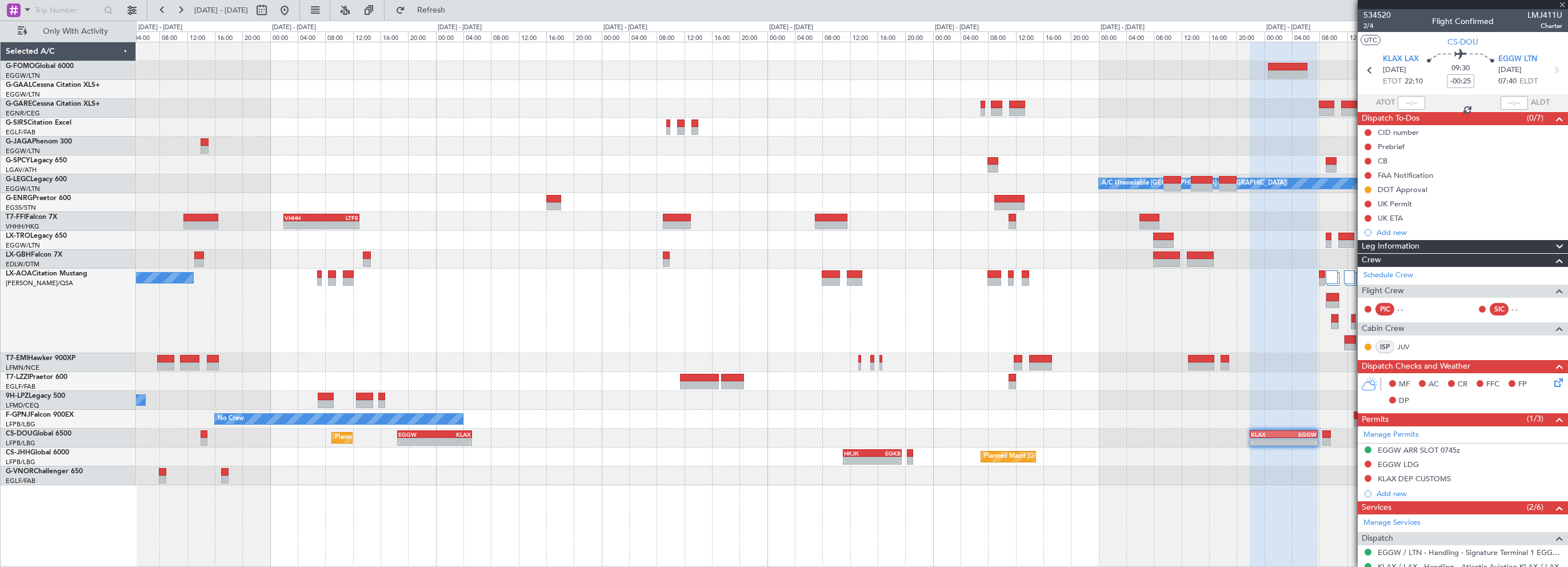
type input "+00:35"
type input "6"
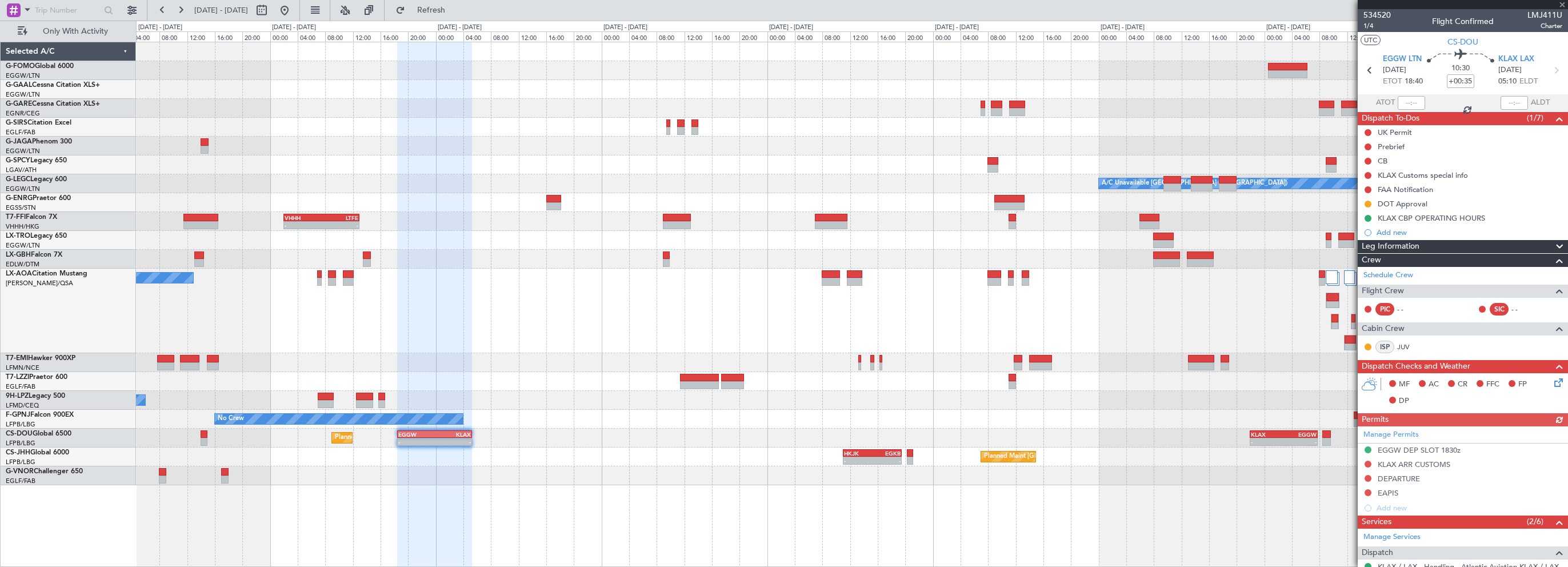
click at [1449, 250] on mat-tooltip-component "KLAX CBP OPERATING HOURS" at bounding box center [1432, 237] width 112 height 30
click at [1451, 245] on mat-tooltip-component "KLAX CBP OPERATING HOURS" at bounding box center [1432, 237] width 112 height 30
click at [1544, 244] on div at bounding box center [1555, 247] width 23 height 13
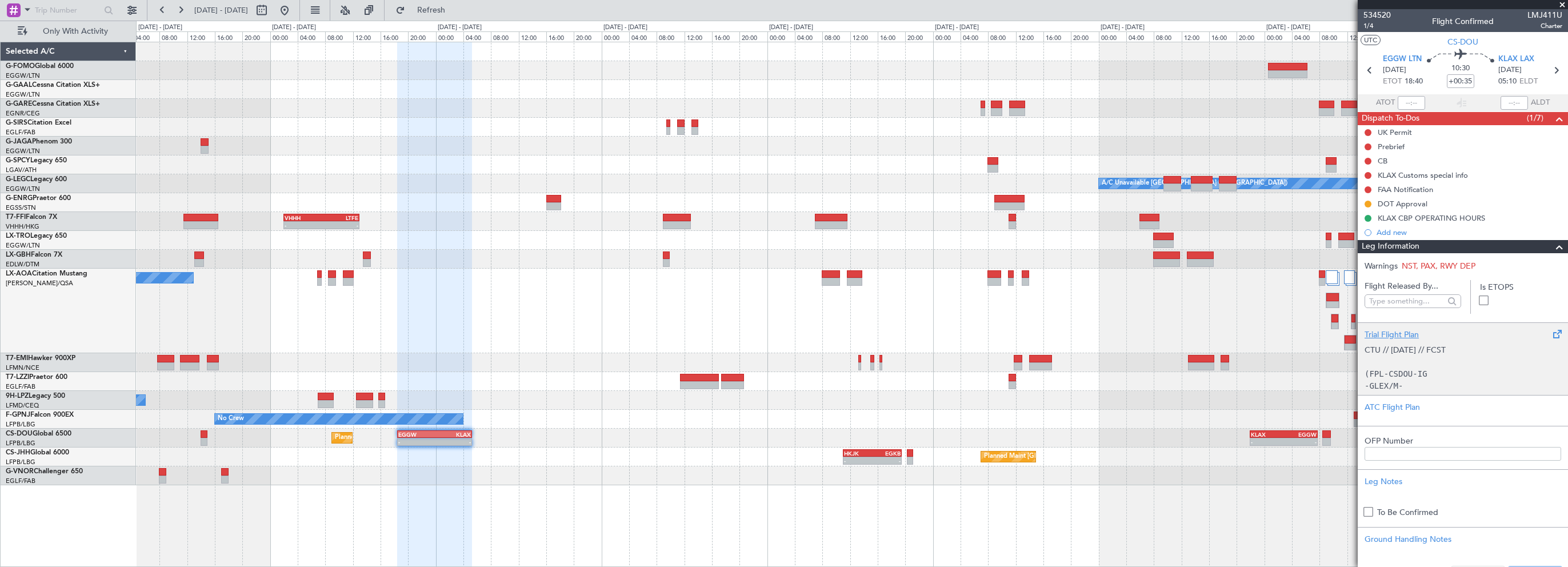
click at [1396, 336] on div "Trial Flight Plan" at bounding box center [1463, 335] width 196 height 12
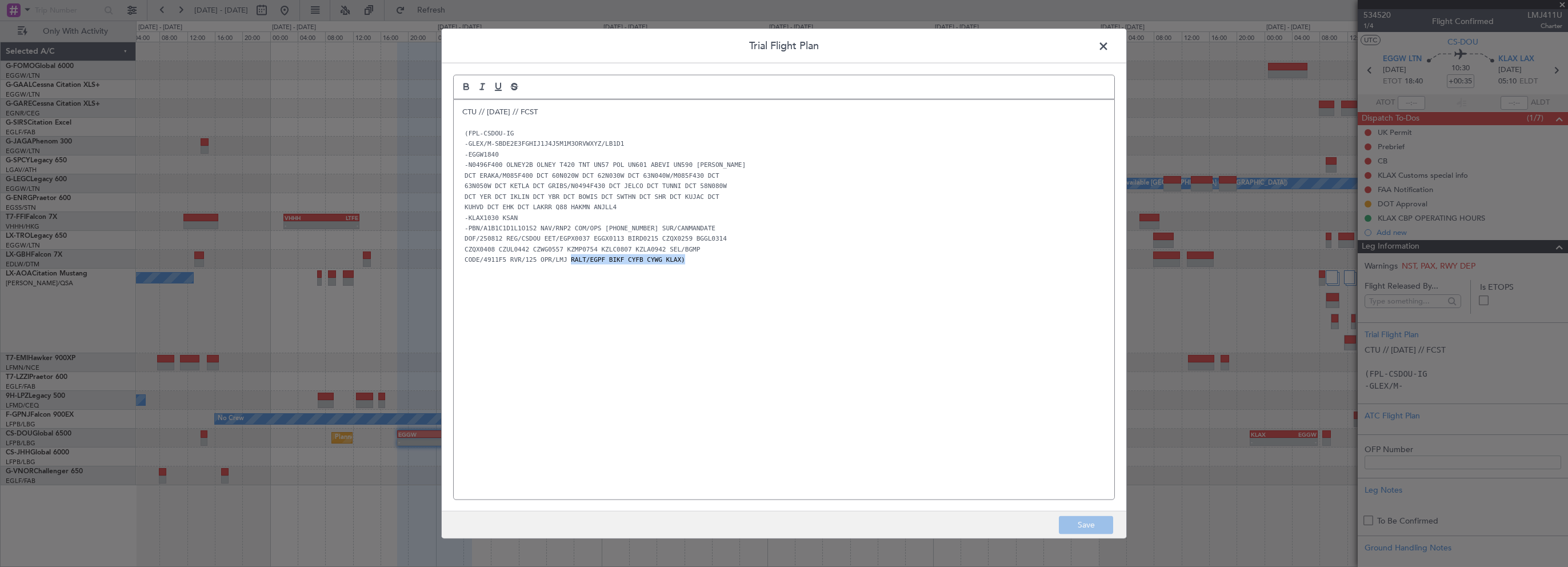
drag, startPoint x: 685, startPoint y: 258, endPoint x: 560, endPoint y: 259, distance: 125.0
click at [560, 259] on p "CODE/4911F5 RVR/125 OPR/LMJ RALT/EGPF BIKF CYFB CYWG KLAX)" at bounding box center [784, 259] width 643 height 10
copy code "RALT/EGPF BIKF CYFB CYWG KLAX)"
drag, startPoint x: 1104, startPoint y: 46, endPoint x: 1321, endPoint y: 162, distance: 246.1
click at [1109, 45] on span at bounding box center [1109, 49] width 0 height 23
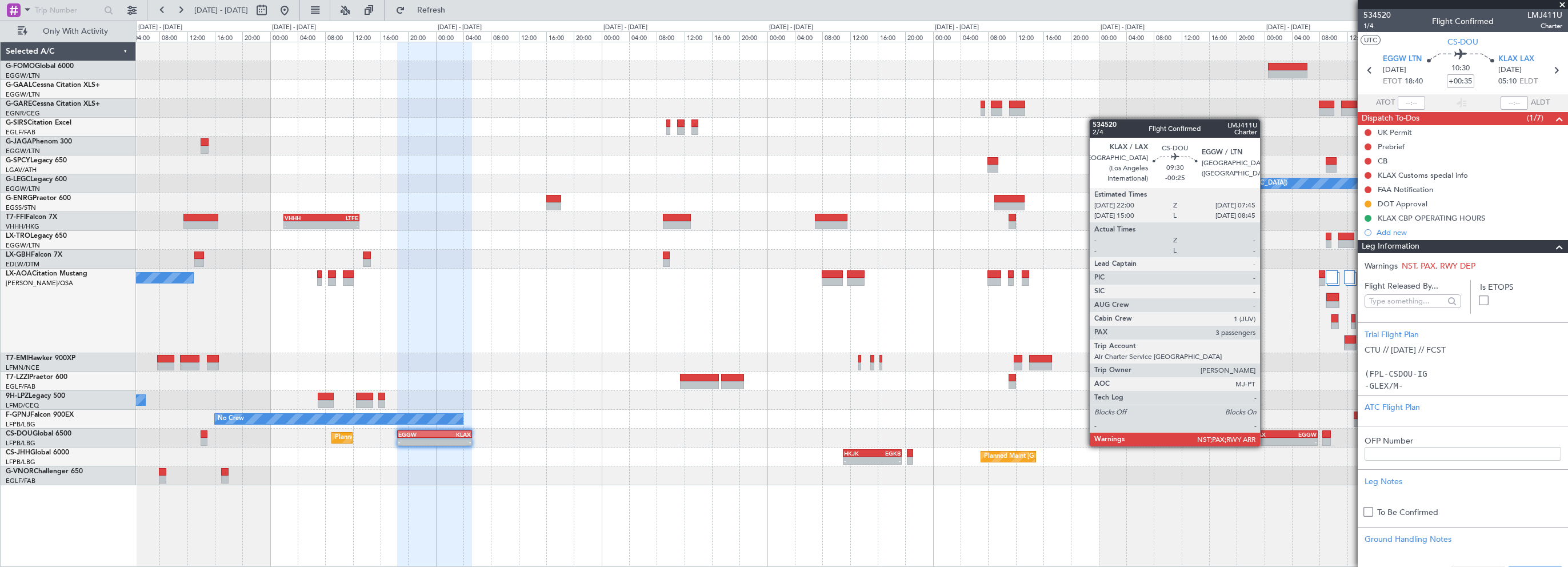
click at [1265, 434] on div "KLAX" at bounding box center [1267, 434] width 33 height 7
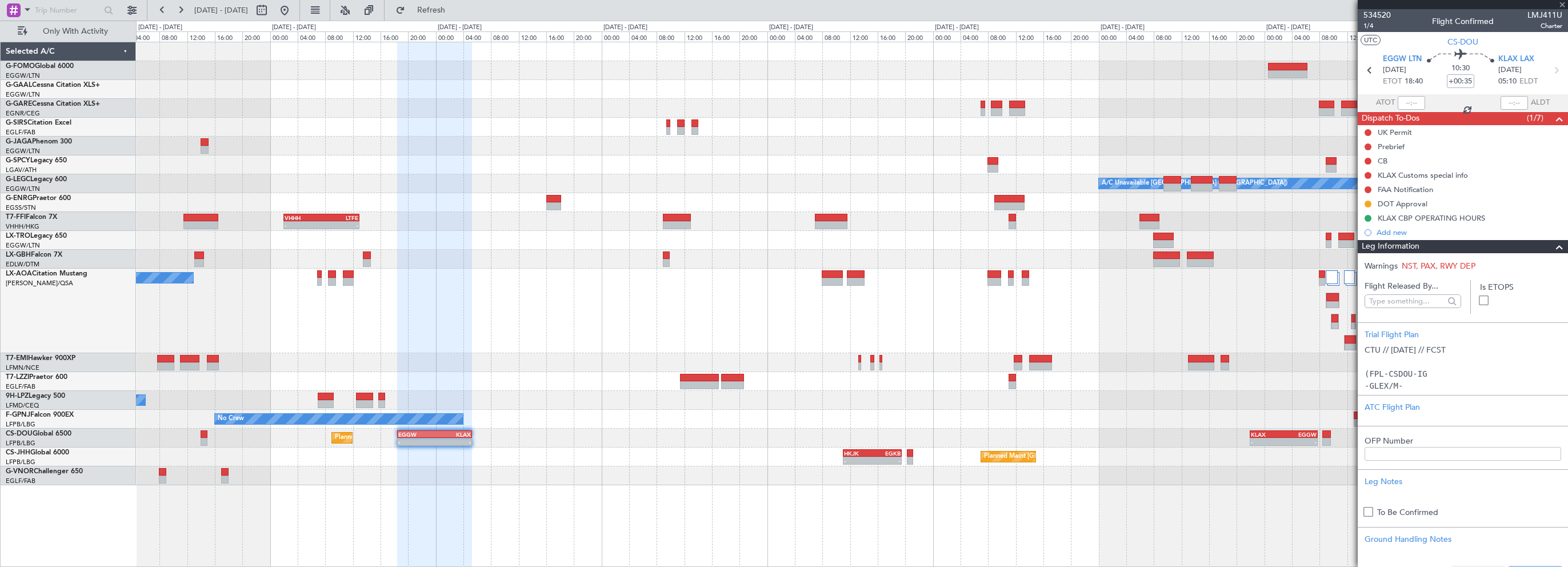
type input "-00:25"
type input "3"
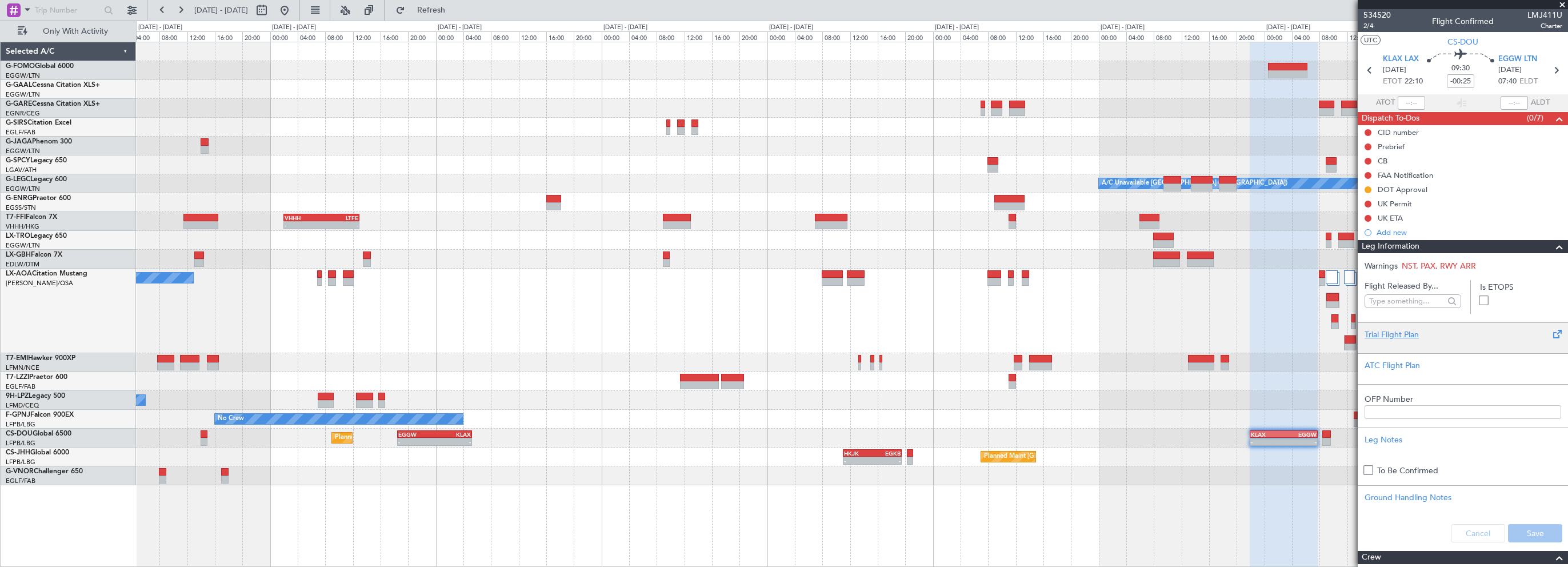
click at [1392, 341] on div at bounding box center [1463, 344] width 196 height 7
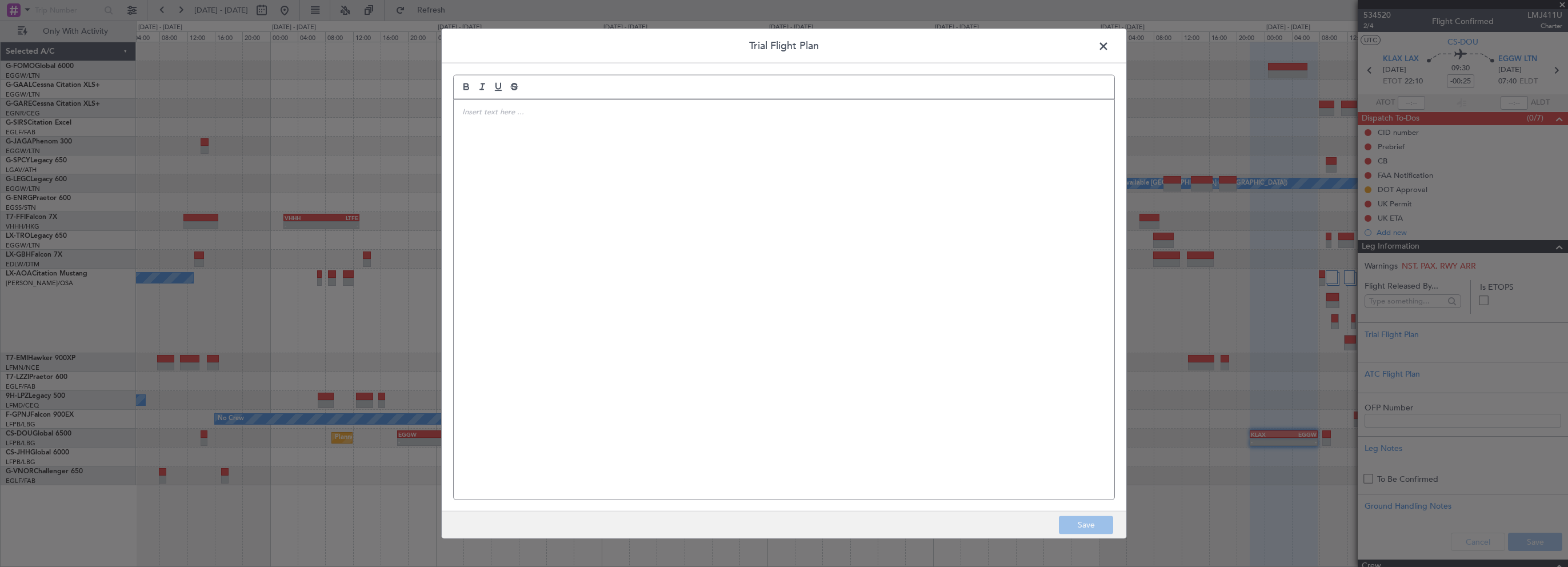
click at [893, 239] on div at bounding box center [784, 299] width 660 height 399
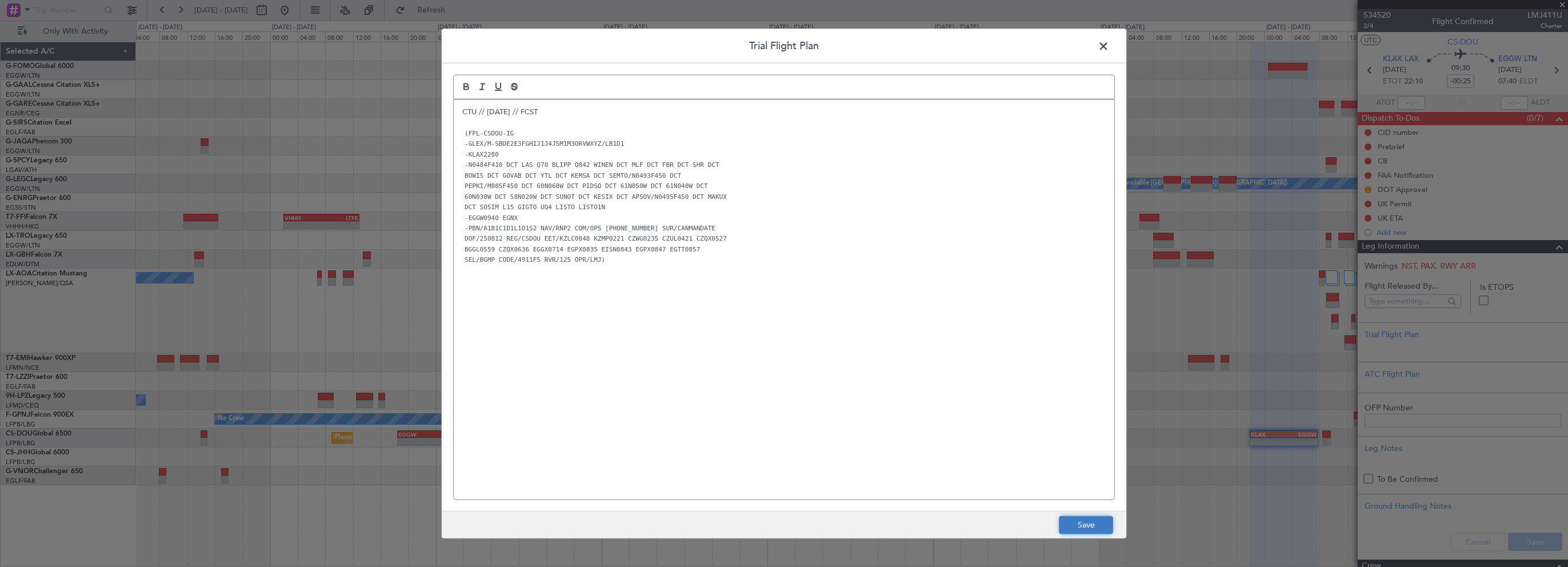
click at [1075, 520] on button "Save" at bounding box center [1086, 524] width 55 height 18
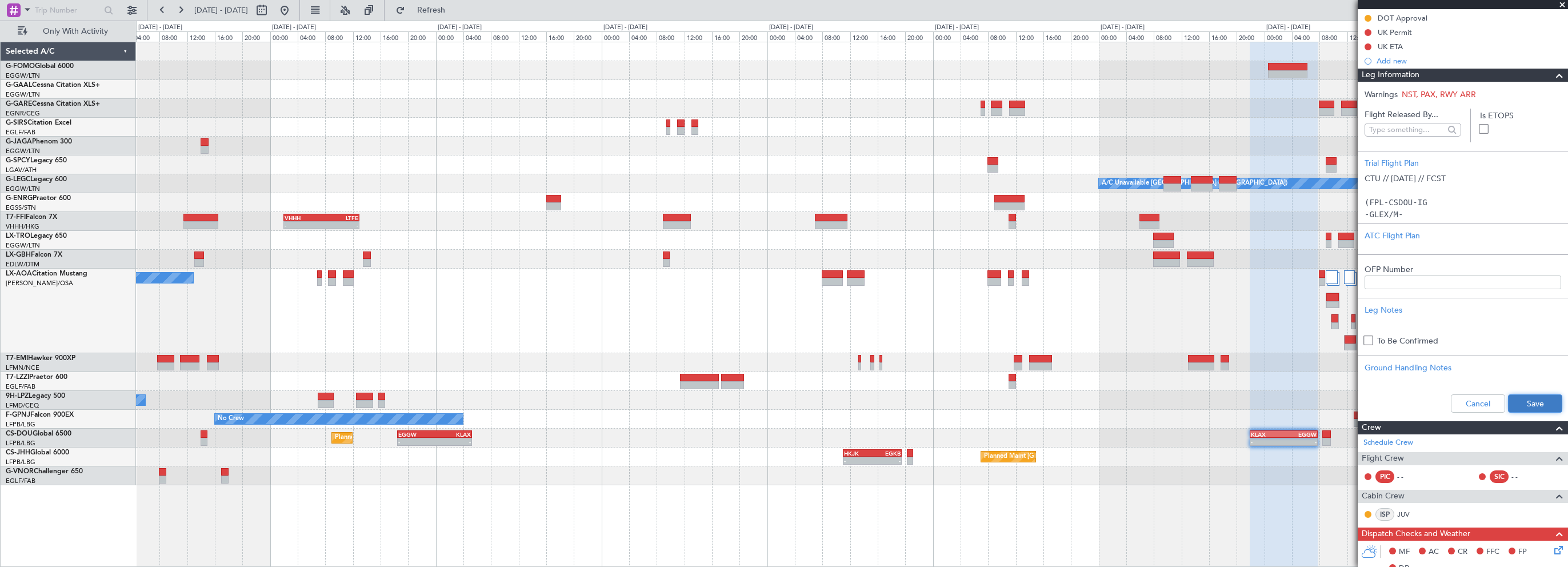
click at [1526, 400] on button "Save" at bounding box center [1535, 403] width 55 height 18
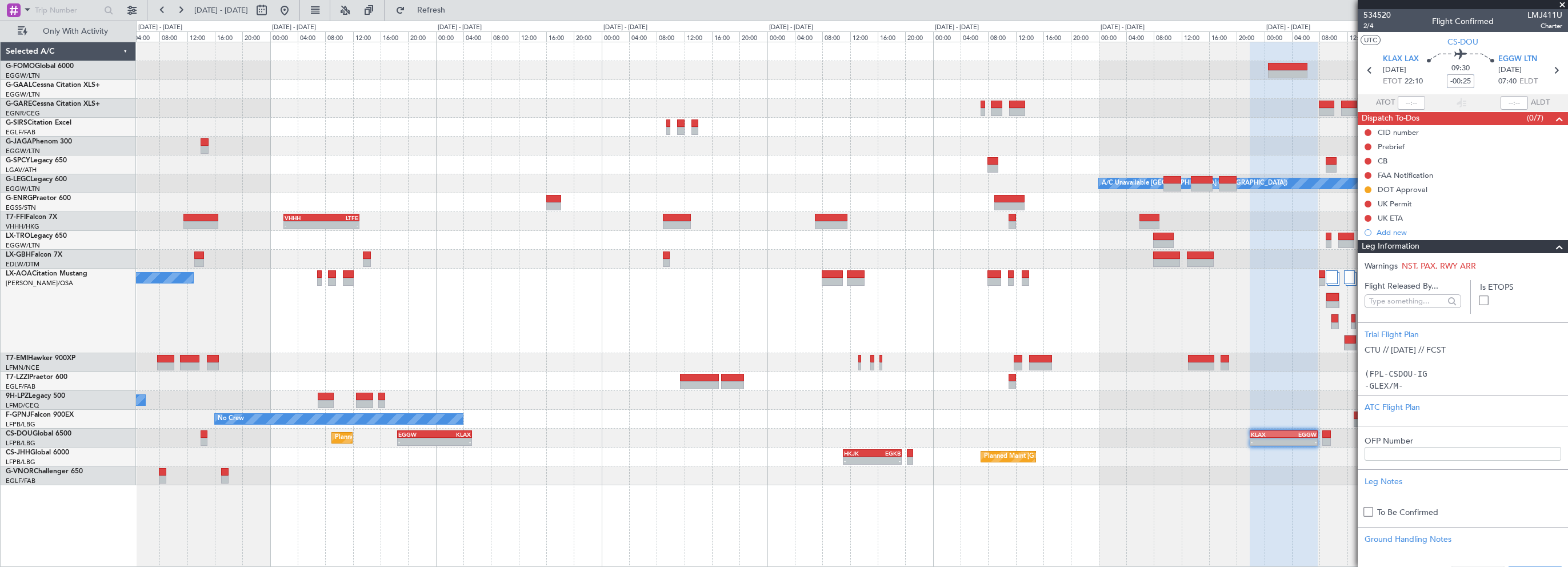
click at [1458, 81] on input "-00:25" at bounding box center [1461, 81] width 28 height 13
click at [1463, 80] on input "-00:25" at bounding box center [1461, 81] width 28 height 13
click at [1461, 80] on input "-00:25" at bounding box center [1461, 81] width 28 height 13
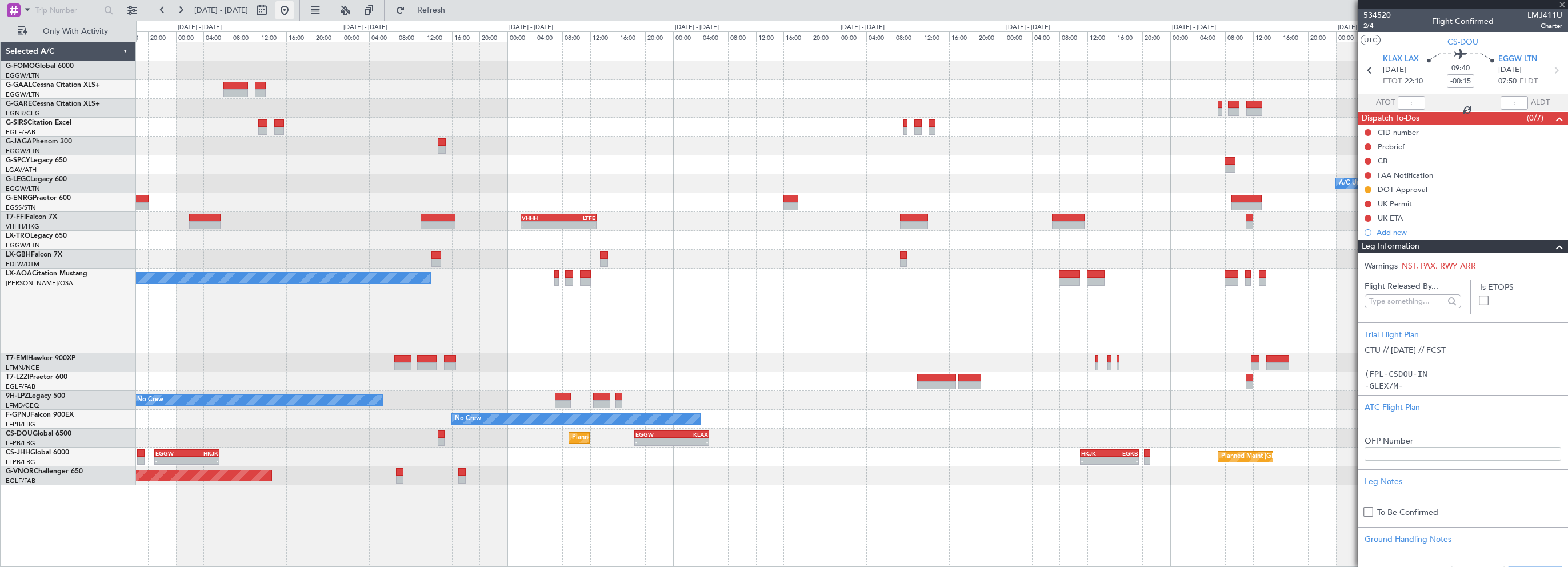
click at [294, 12] on button at bounding box center [284, 10] width 18 height 18
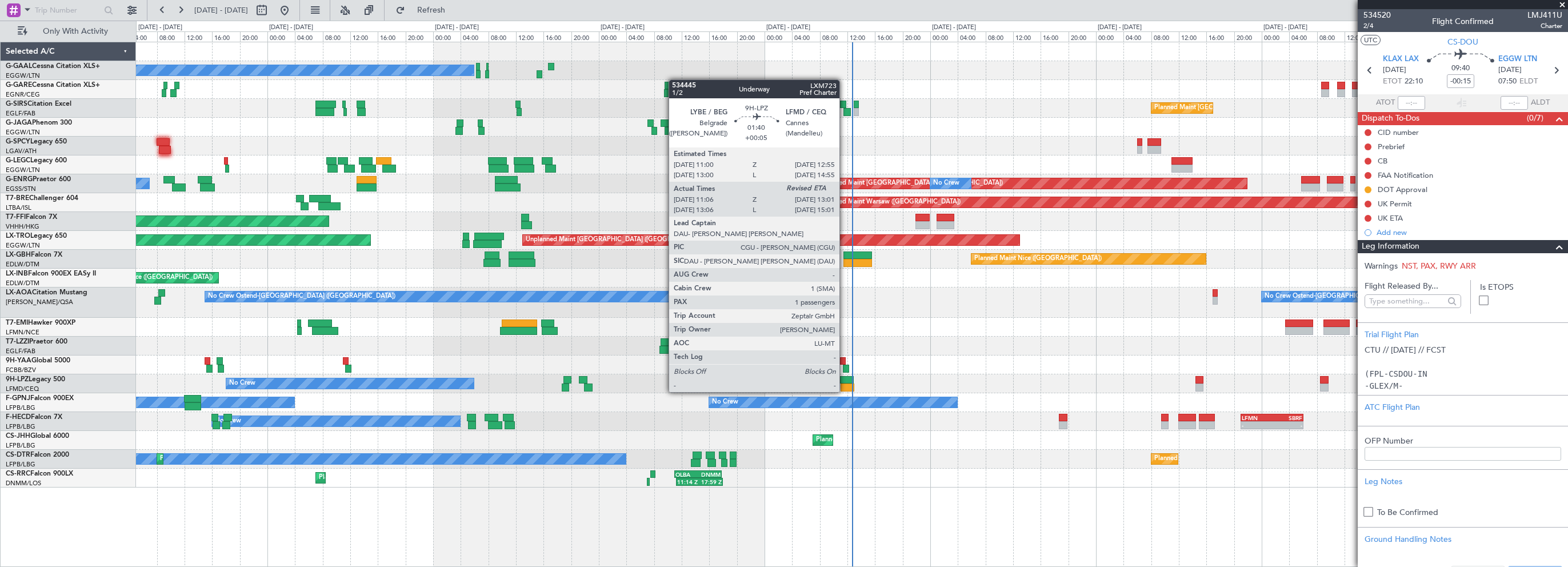
click at [845, 381] on div at bounding box center [847, 380] width 13 height 8
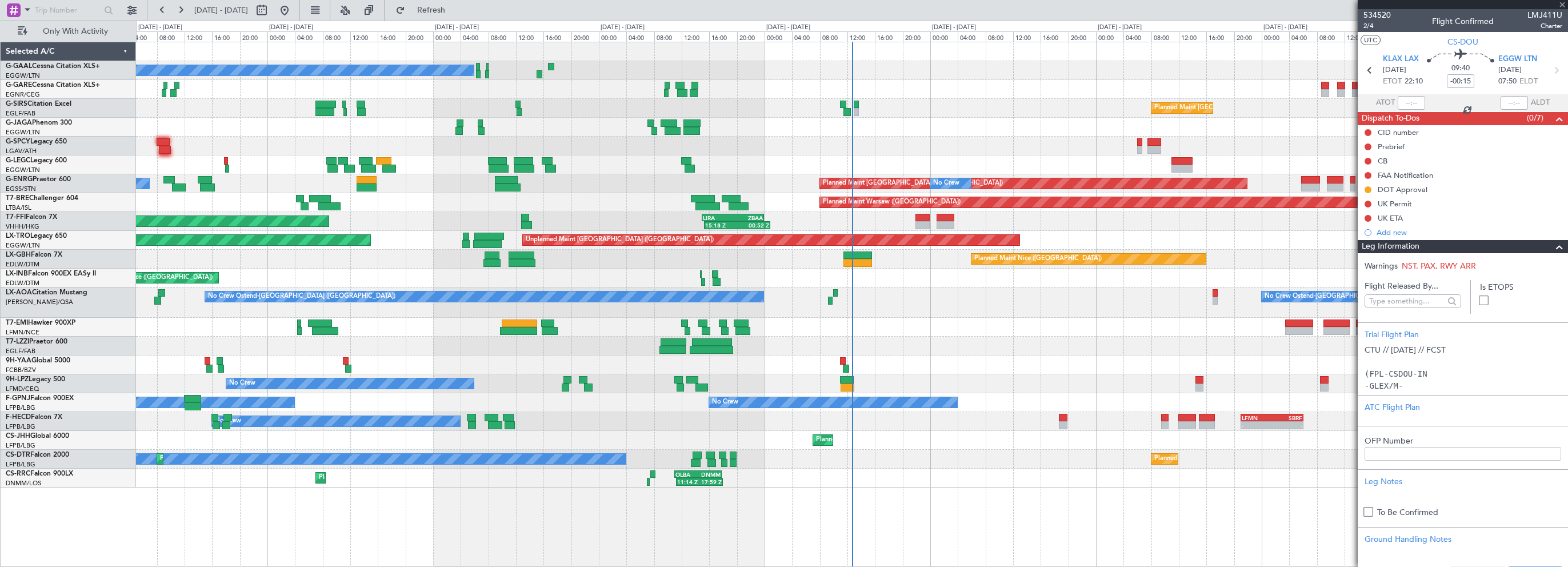
type input "+00:05"
type input "11:16"
type input "1"
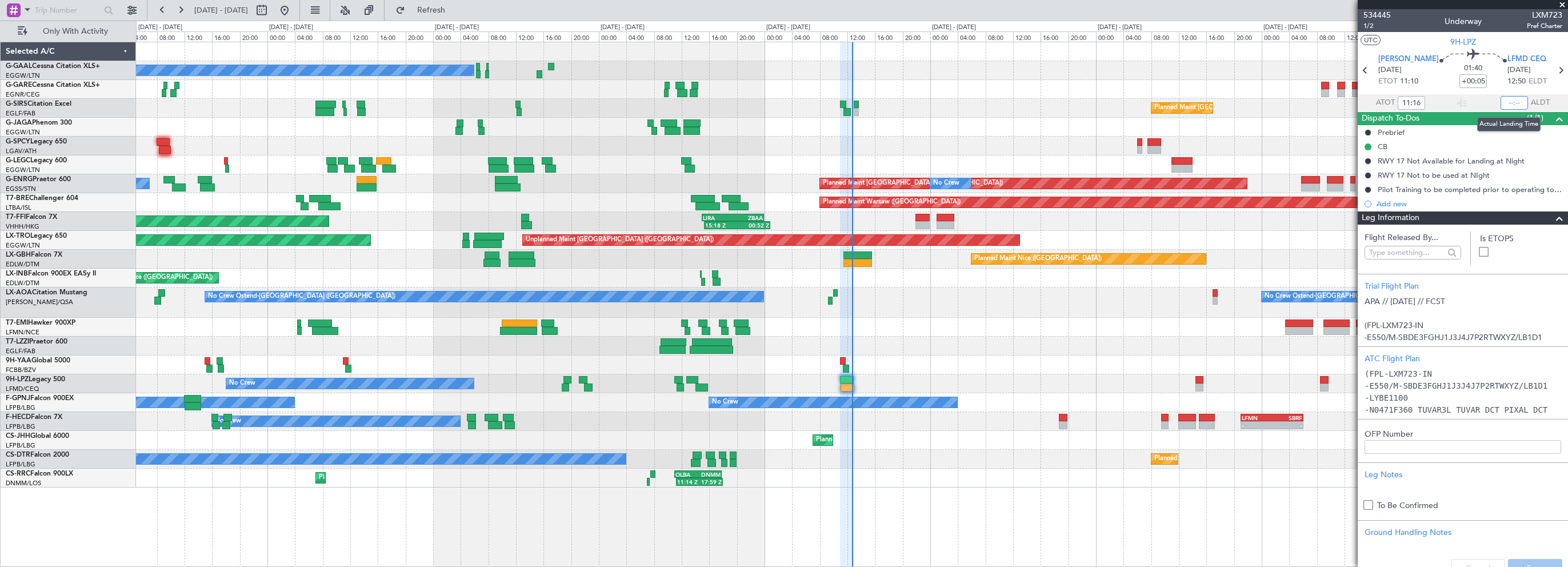
click at [1508, 103] on input "text" at bounding box center [1514, 102] width 28 height 13
type input "12:42"
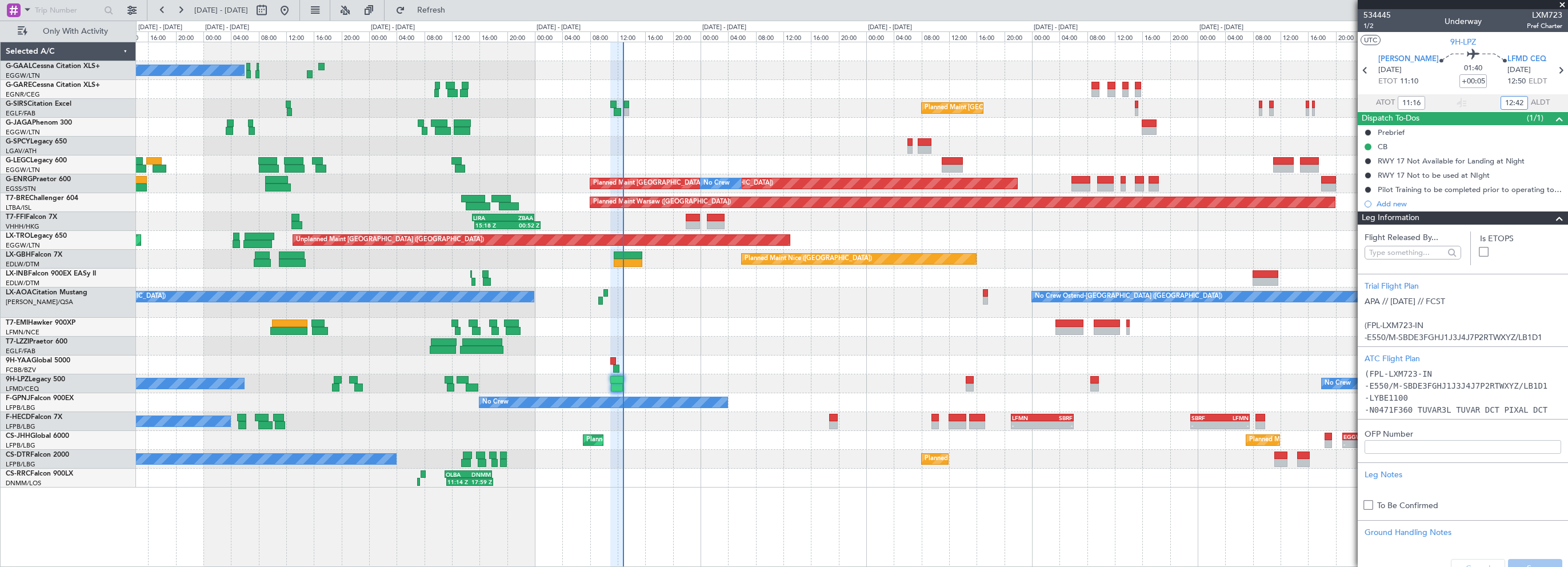
click at [654, 310] on div "No Crew Ostend-[GEOGRAPHIC_DATA] ([GEOGRAPHIC_DATA]) No Crew Ostend-[GEOGRAPHIC…" at bounding box center [852, 303] width 1431 height 30
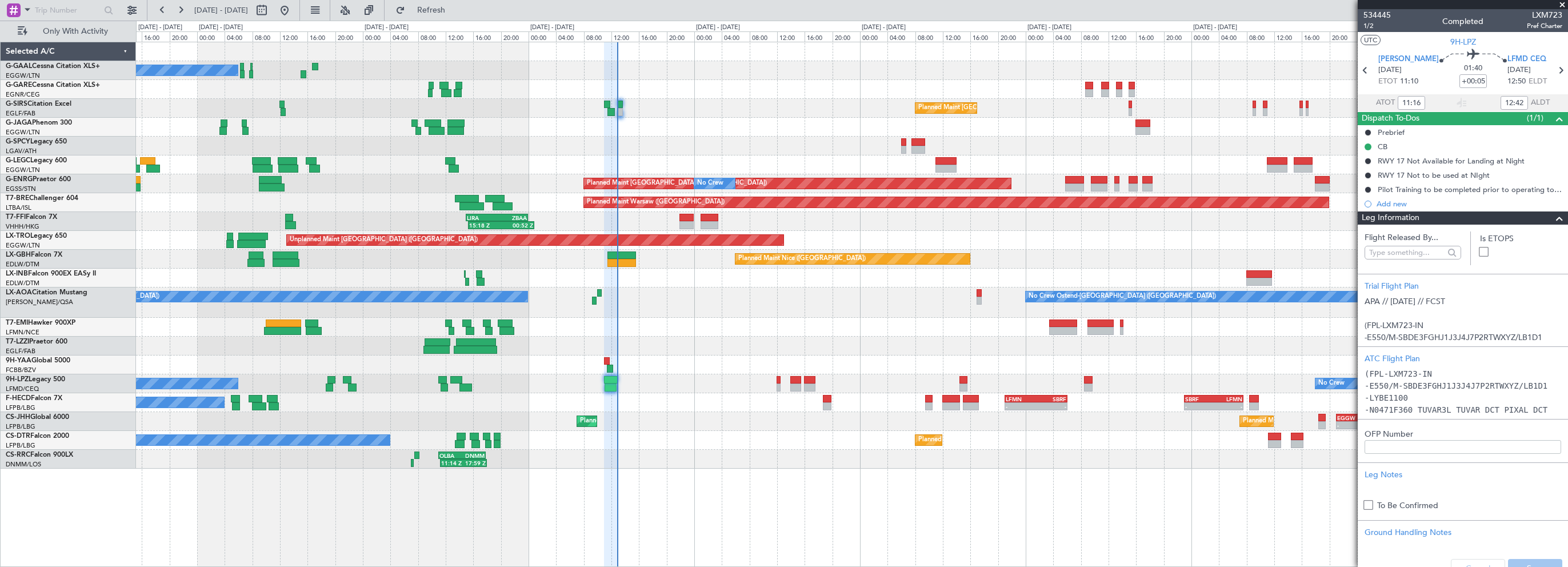
click at [1561, 3] on span at bounding box center [1563, 5] width 12 height 10
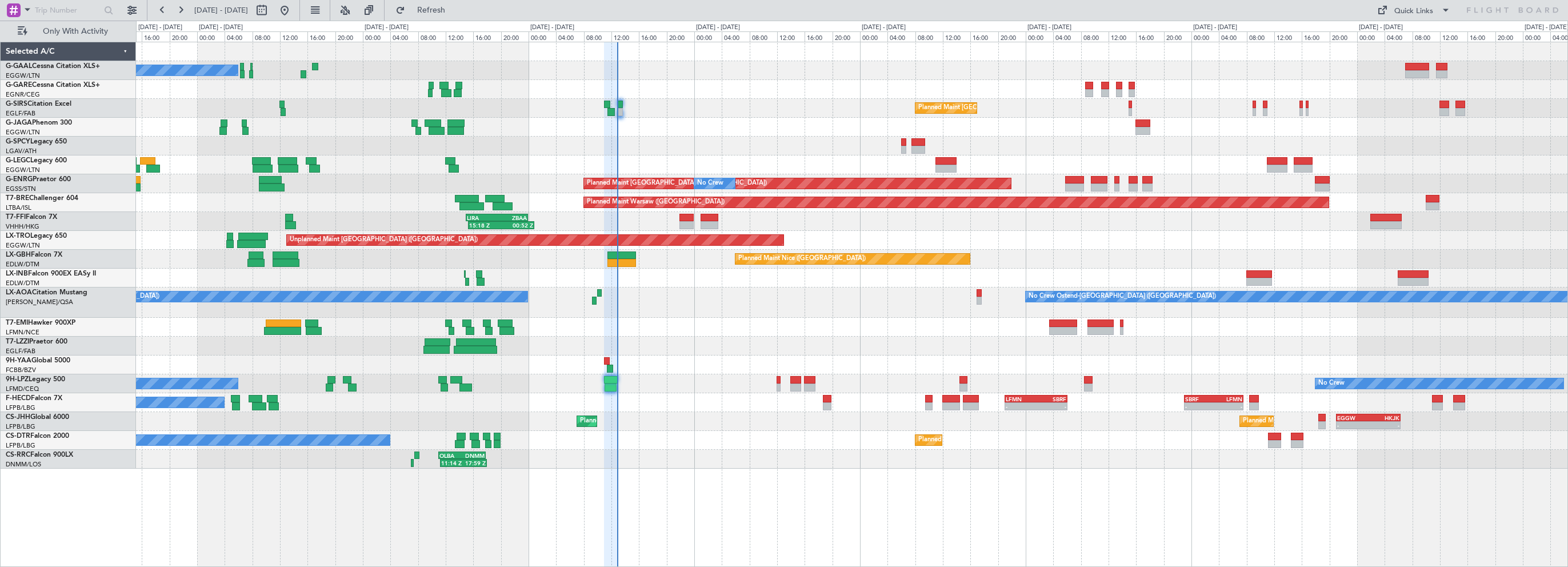
type input "0"
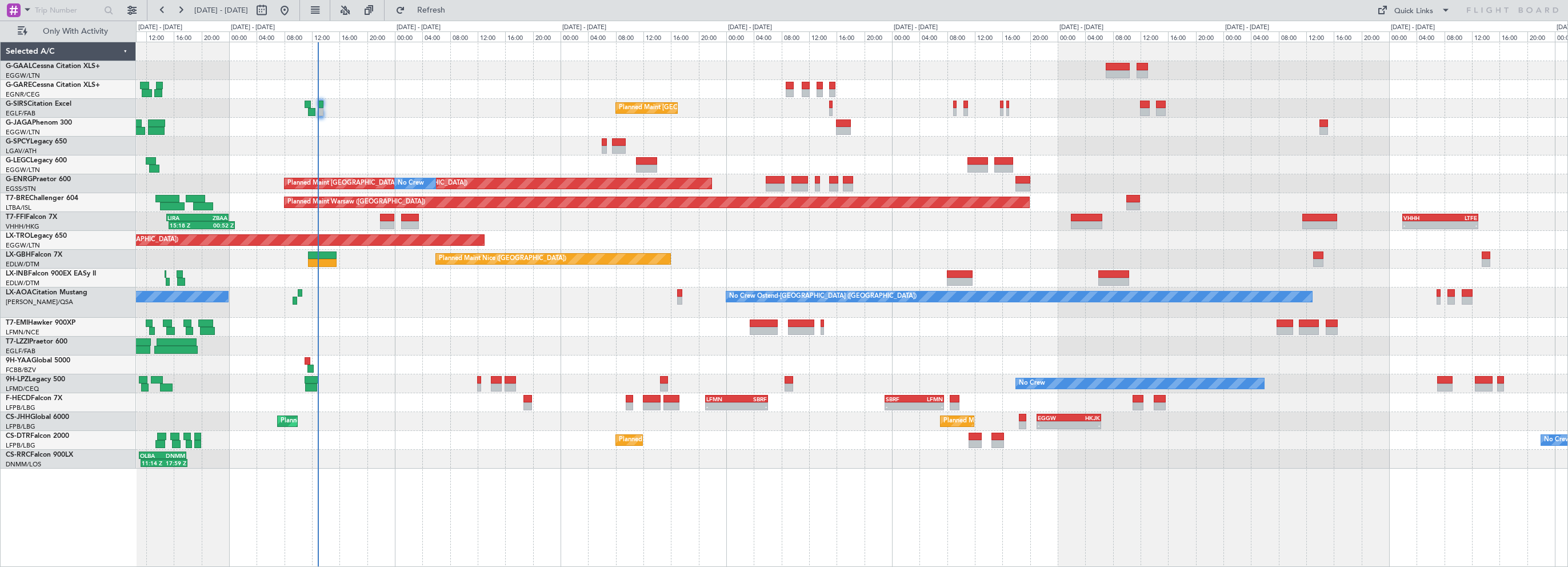
click at [821, 226] on div "15:18 Z 00:52 Z LIRA 15:00 Z ZBAA 00:00 Z - - VHHH 02:00 Z LTFE 13:00 Z Planned…" at bounding box center [852, 221] width 1431 height 18
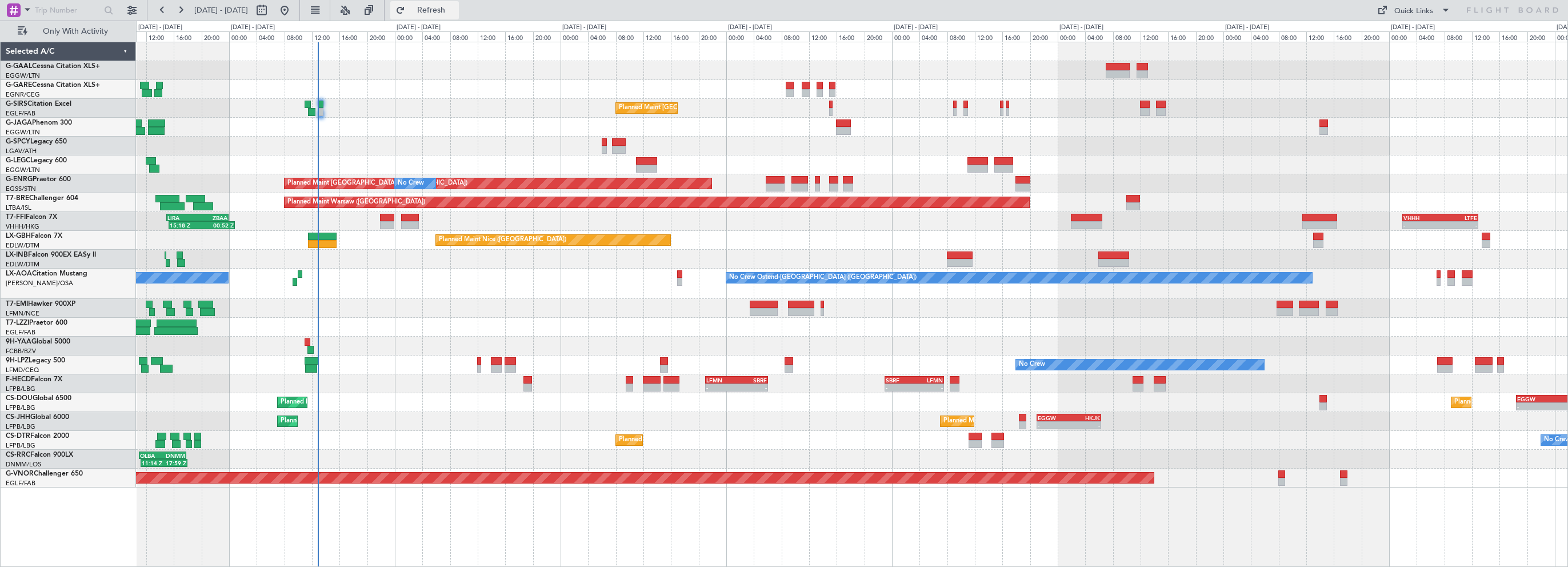
click at [453, 6] on span "Refresh" at bounding box center [431, 10] width 48 height 8
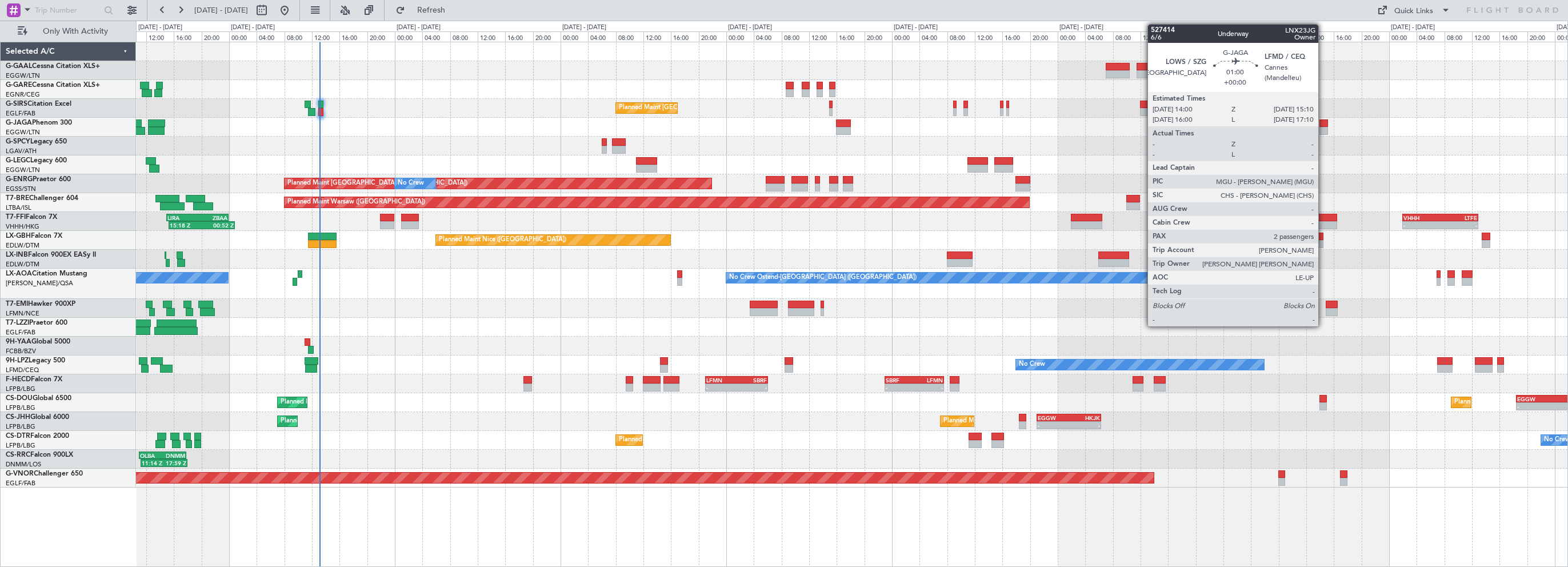
click at [1324, 122] on div at bounding box center [1324, 123] width 8 height 8
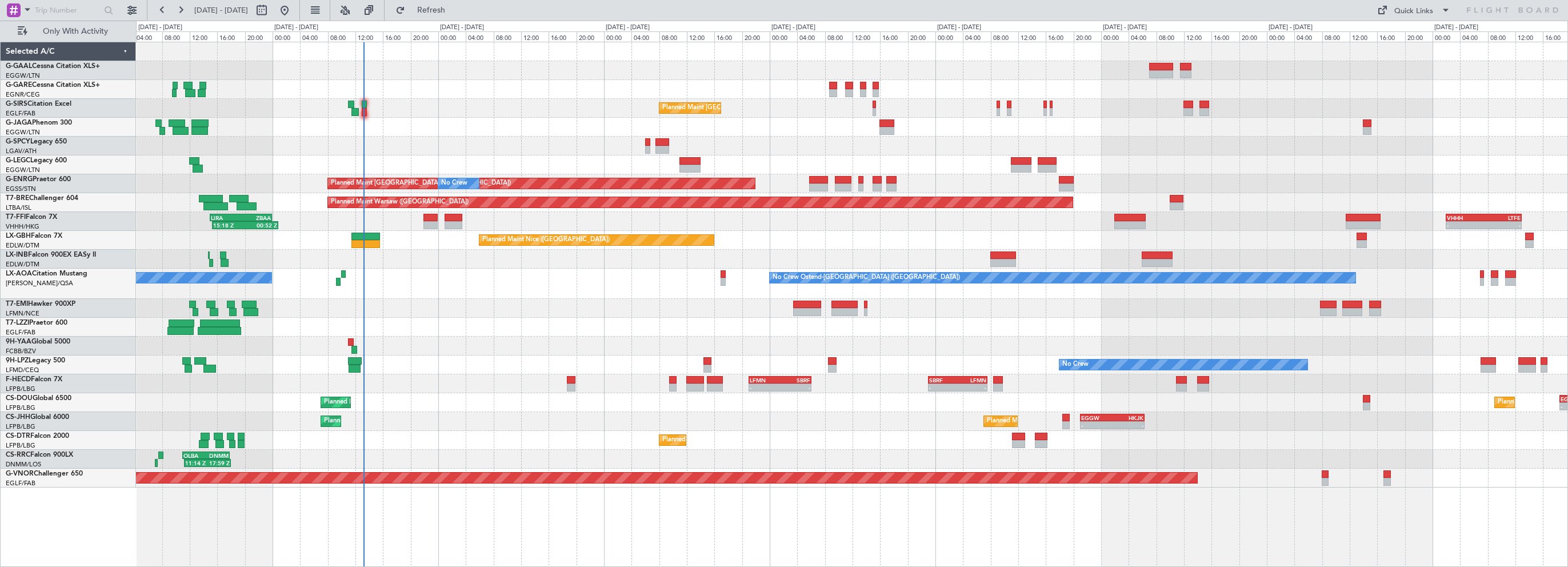
click at [485, 315] on div "No Crew Planned Maint London (Farnborough) Planned Maint London (Stansted) No C…" at bounding box center [852, 264] width 1431 height 445
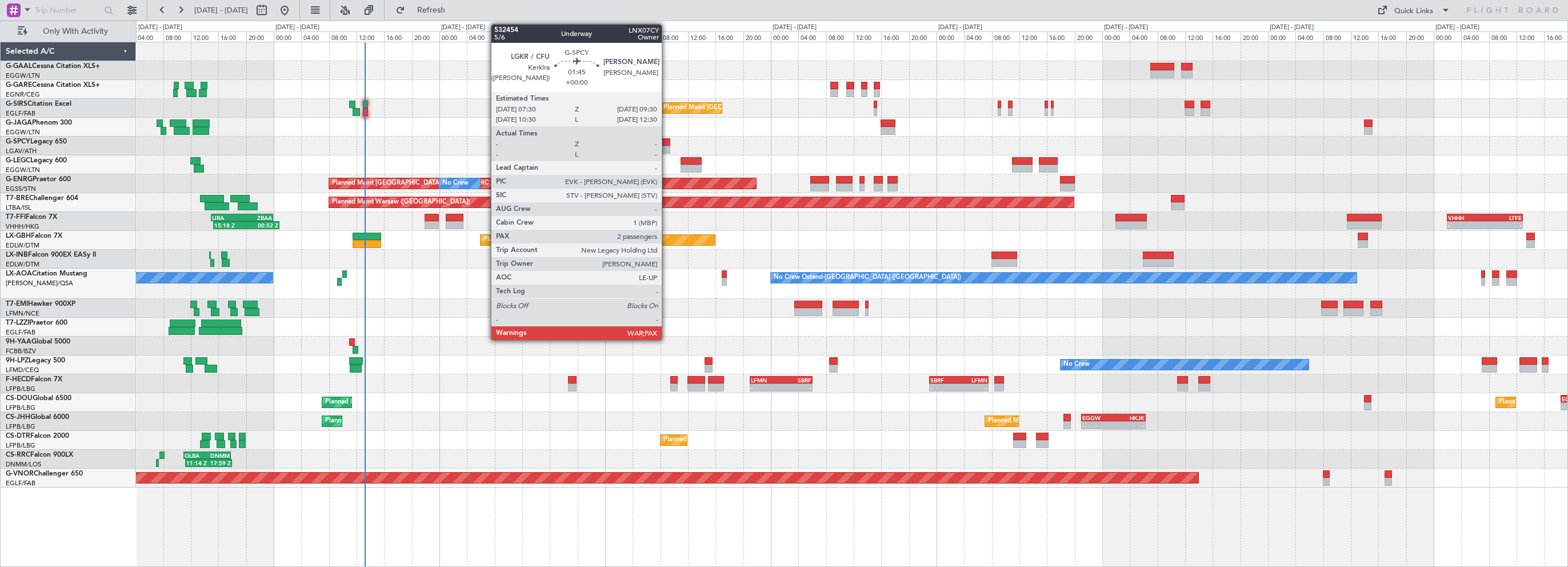
click at [667, 141] on div at bounding box center [664, 143] width 14 height 8
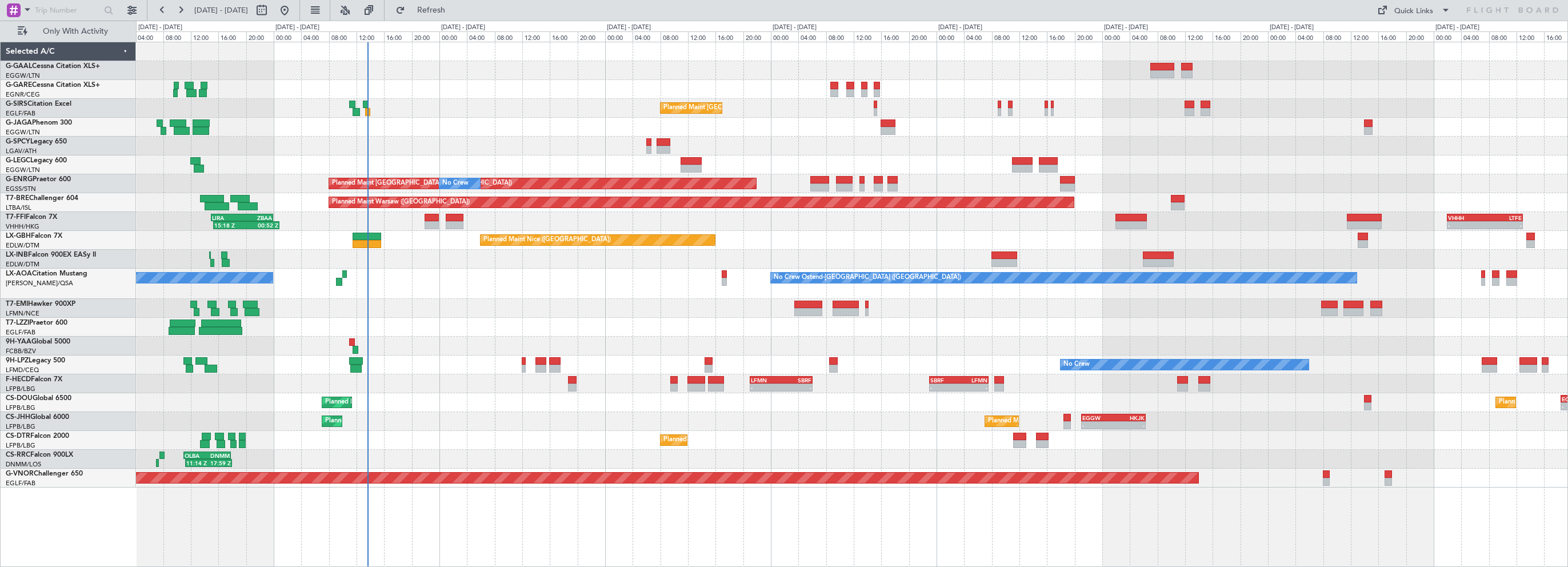
drag, startPoint x: 465, startPoint y: 11, endPoint x: 535, endPoint y: 15, distance: 70.1
click at [456, 11] on span "Refresh" at bounding box center [431, 10] width 48 height 8
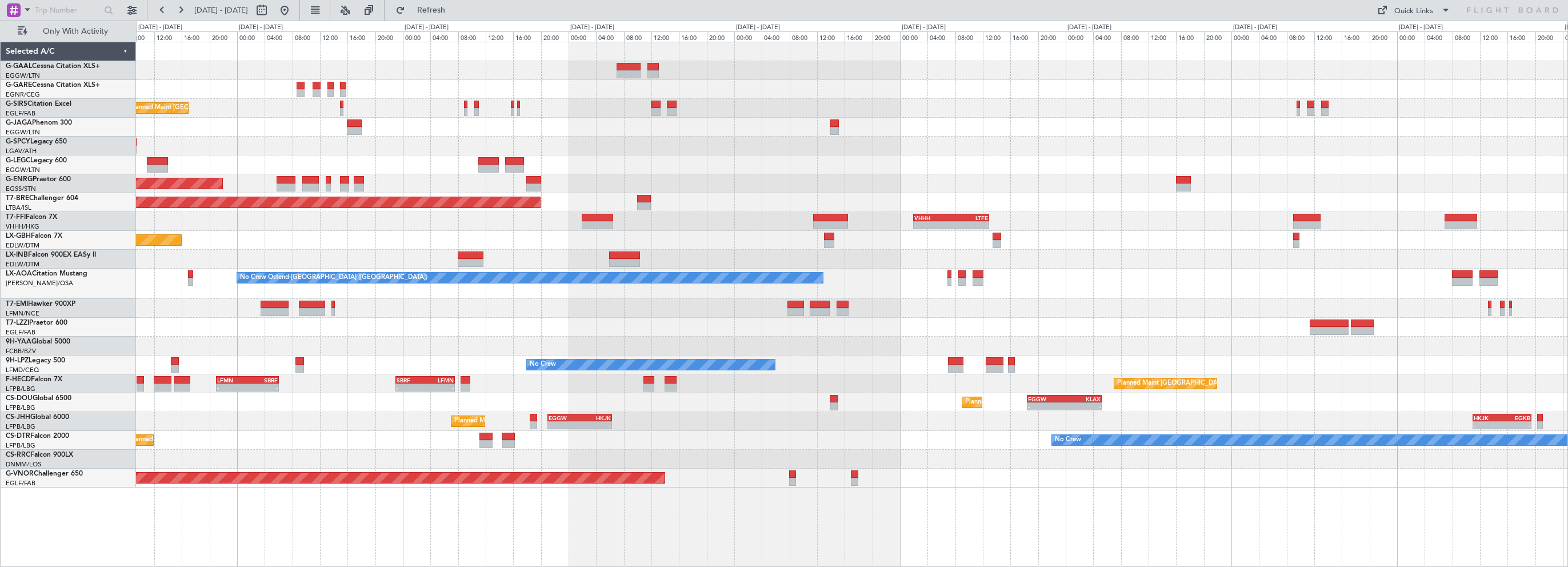
click at [814, 343] on div "Planned Maint London (Farnborough) A/C Unavailable London (Luton) Planned Maint…" at bounding box center [852, 264] width 1431 height 445
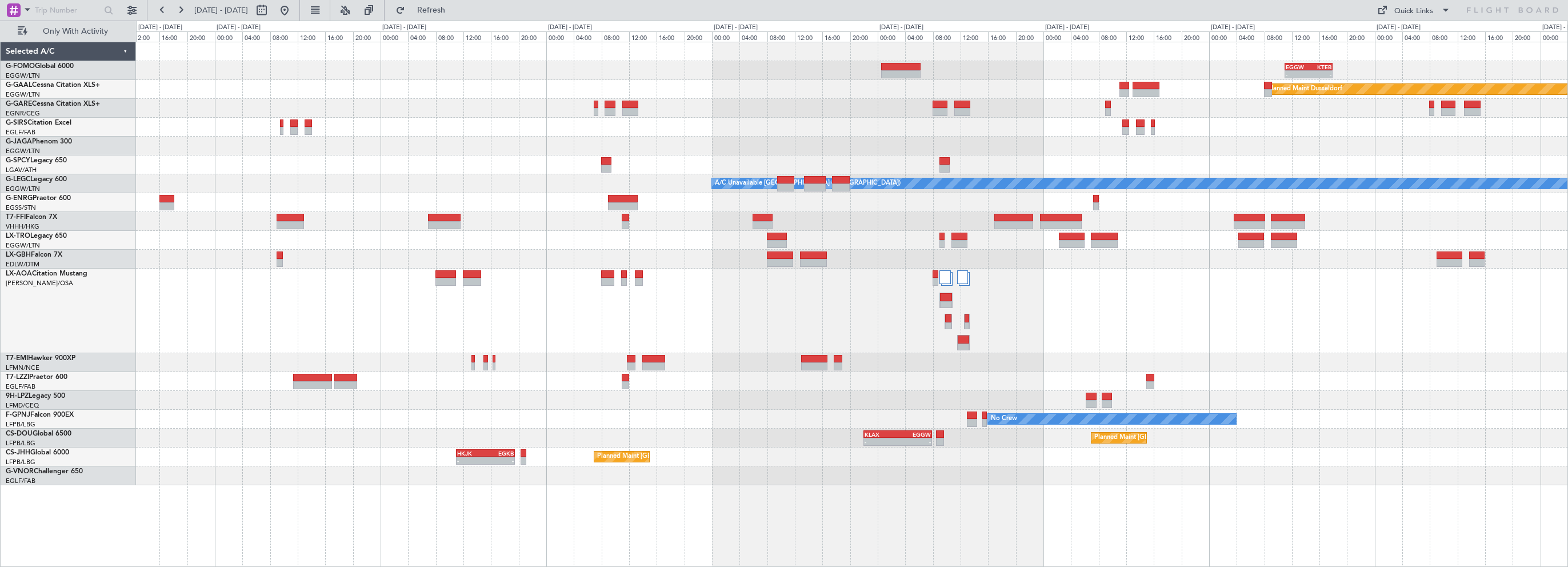
click at [1018, 385] on div at bounding box center [852, 381] width 1431 height 18
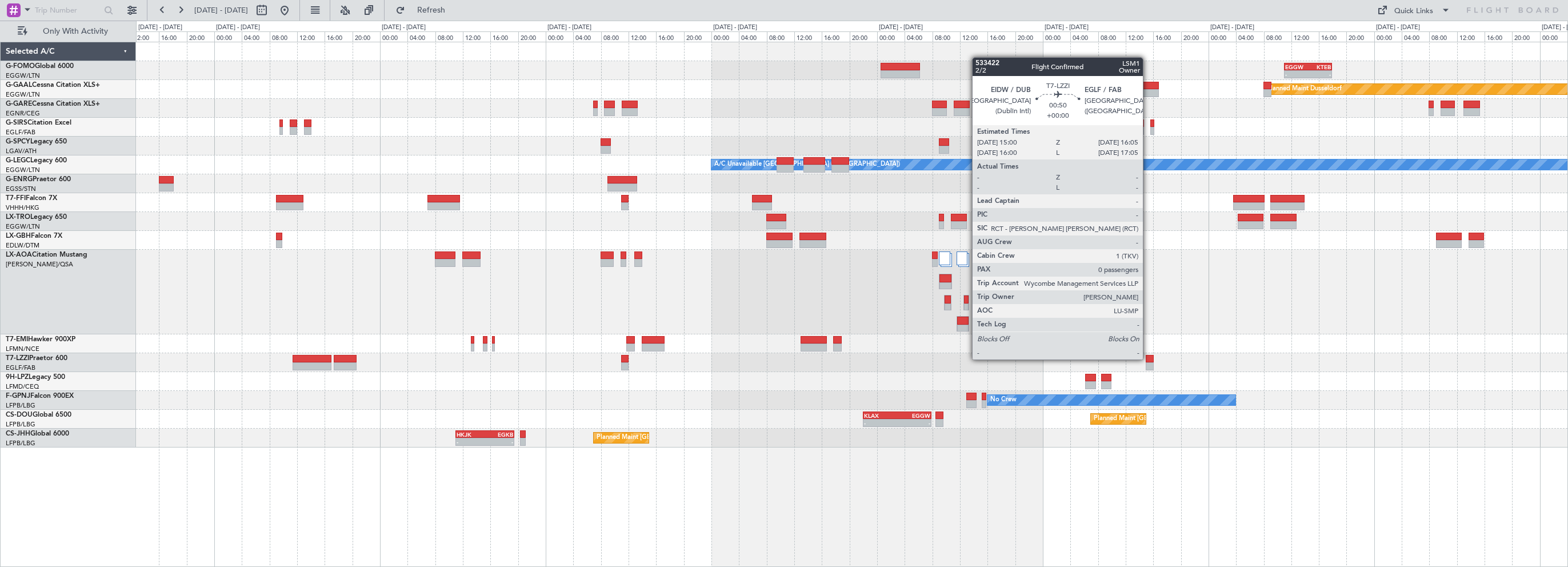
click at [1149, 358] on div at bounding box center [1150, 359] width 8 height 8
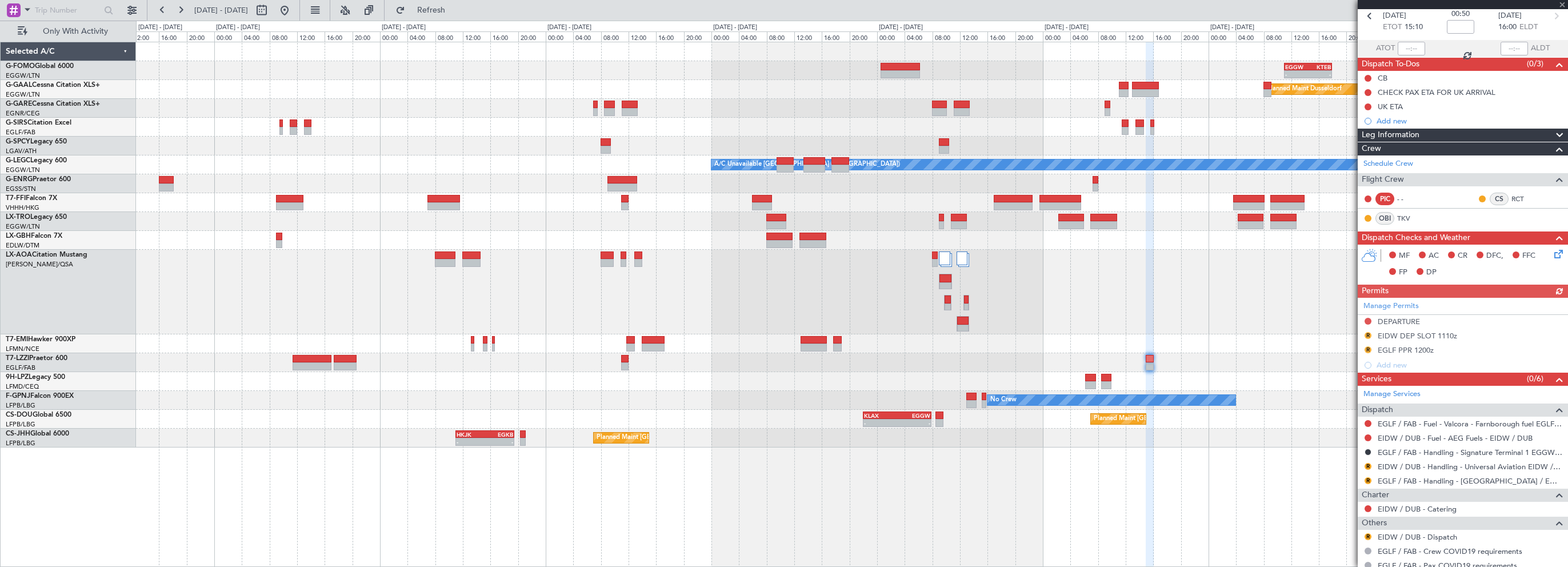
scroll to position [91, 0]
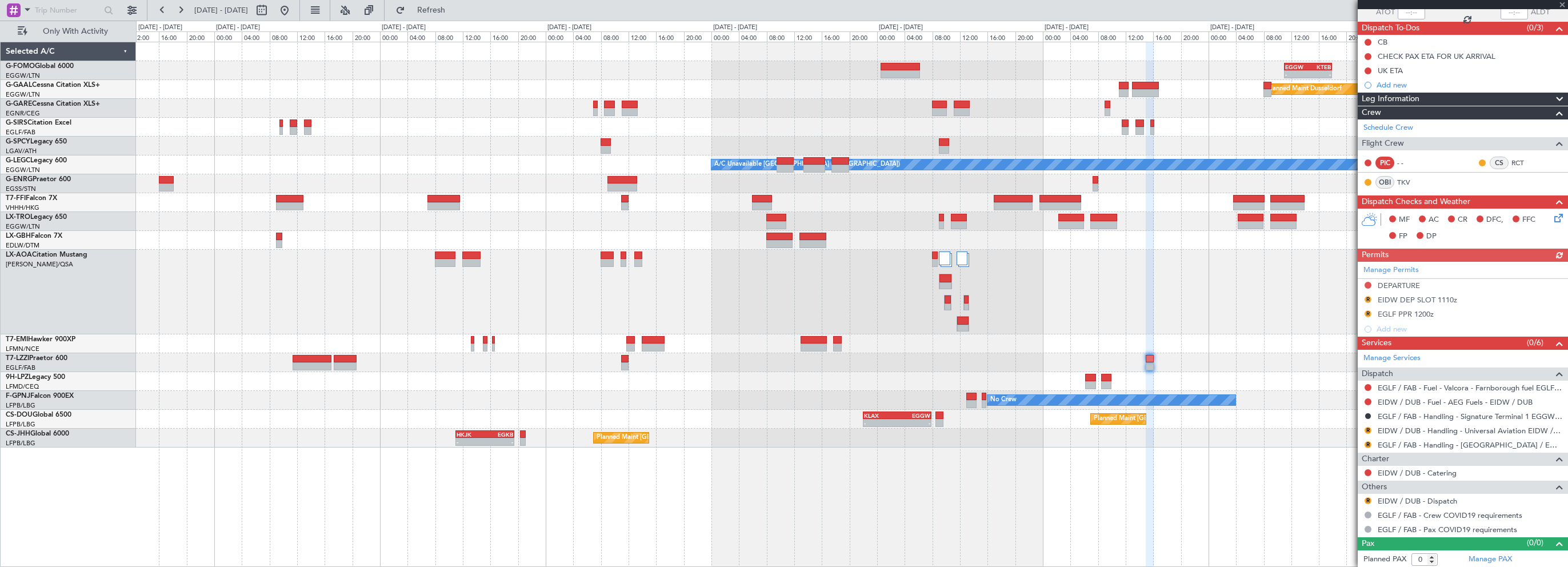
drag, startPoint x: 1433, startPoint y: 297, endPoint x: 1423, endPoint y: 307, distance: 14.1
click at [1433, 297] on div "Manage Permits DEPARTURE R EIDW DEP SLOT 1110z R EGLF PPR 1200z Add new" at bounding box center [1463, 299] width 211 height 75
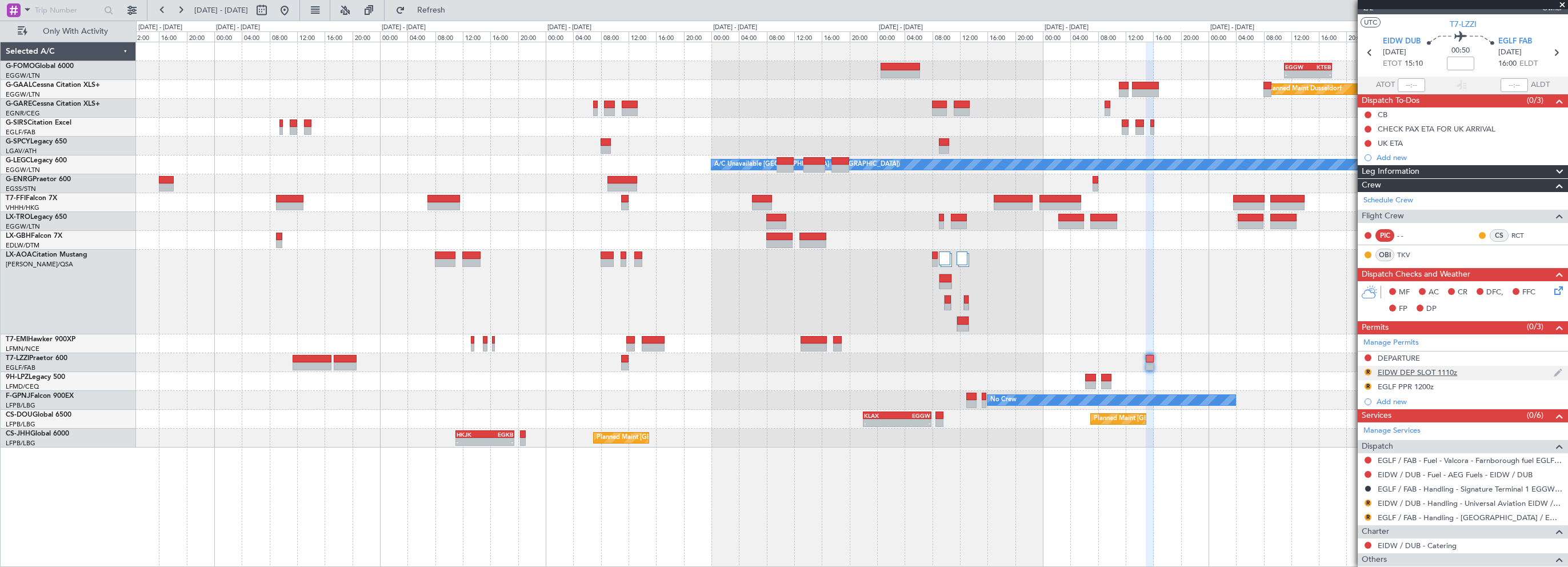
scroll to position [0, 0]
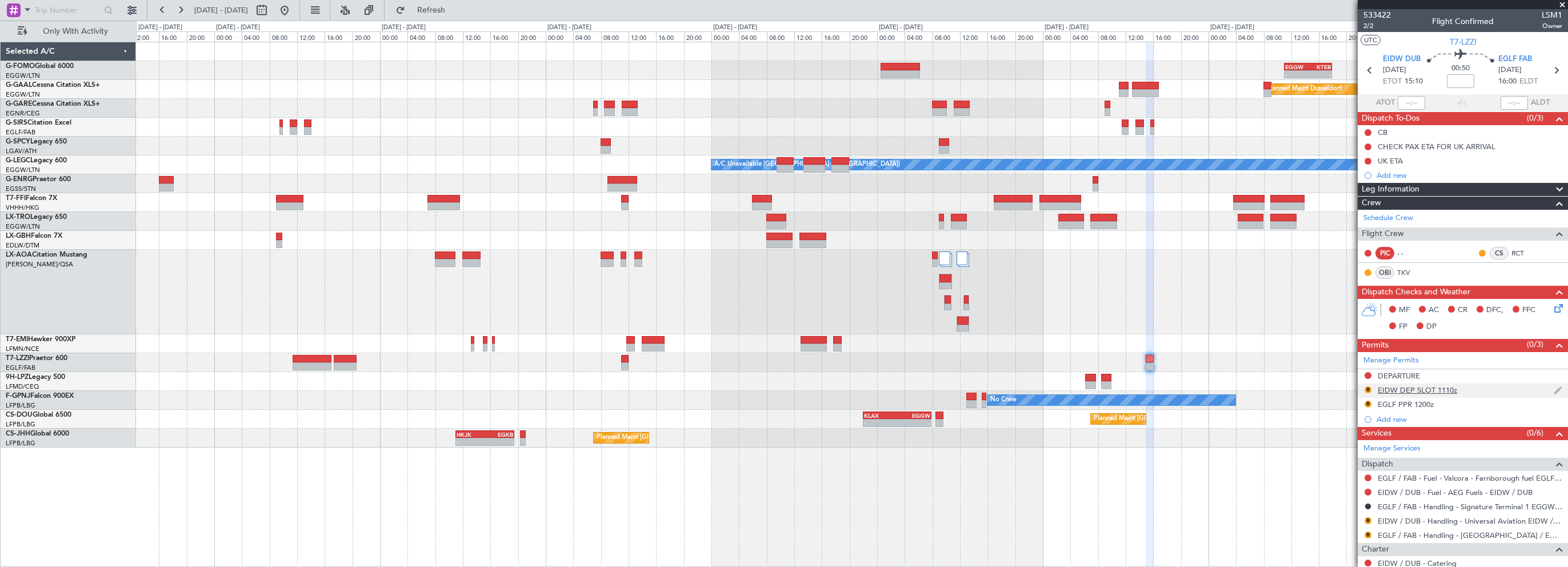
click at [1425, 383] on div "R EIDW DEP SLOT 1110z" at bounding box center [1463, 390] width 211 height 14
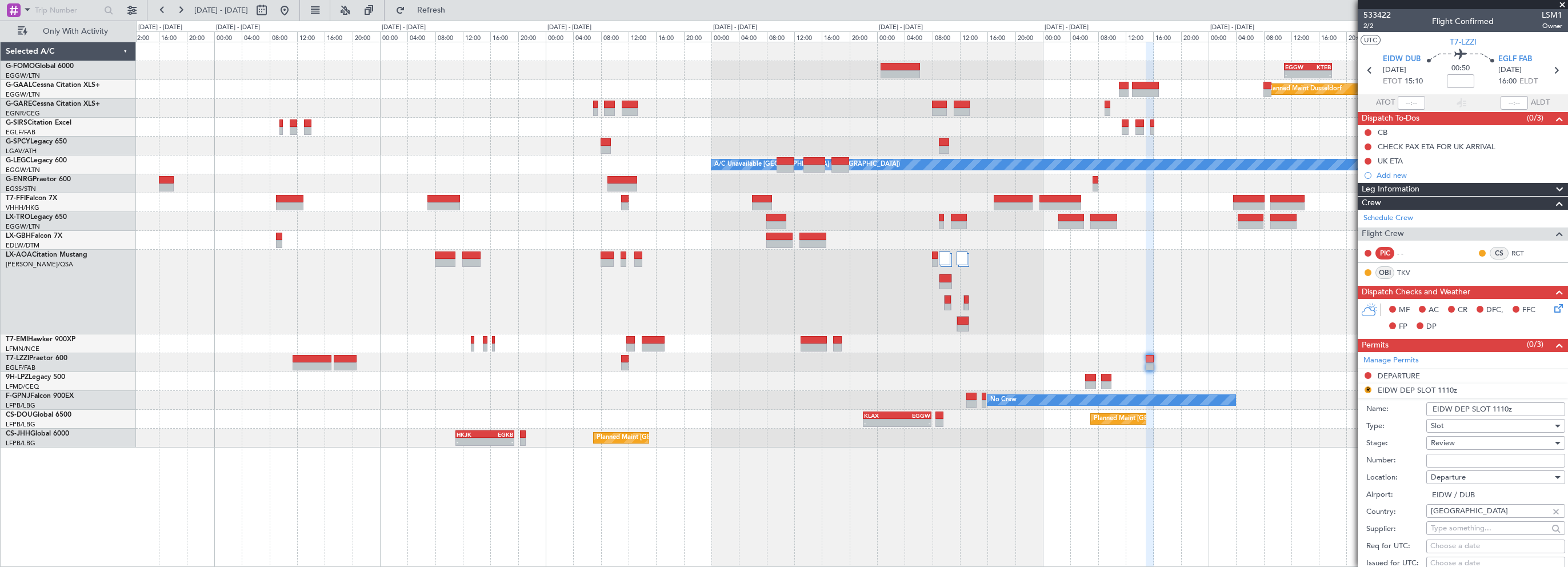
drag, startPoint x: 1504, startPoint y: 404, endPoint x: 1495, endPoint y: 406, distance: 9.2
click at [1495, 406] on input "EIDW DEP SLOT 1110z" at bounding box center [1496, 409] width 139 height 13
type input "EIDW DEP SLOT 1500z"
click at [1489, 438] on div "Review" at bounding box center [1492, 443] width 122 height 17
click at [1460, 515] on span "Requested" at bounding box center [1491, 517] width 120 height 17
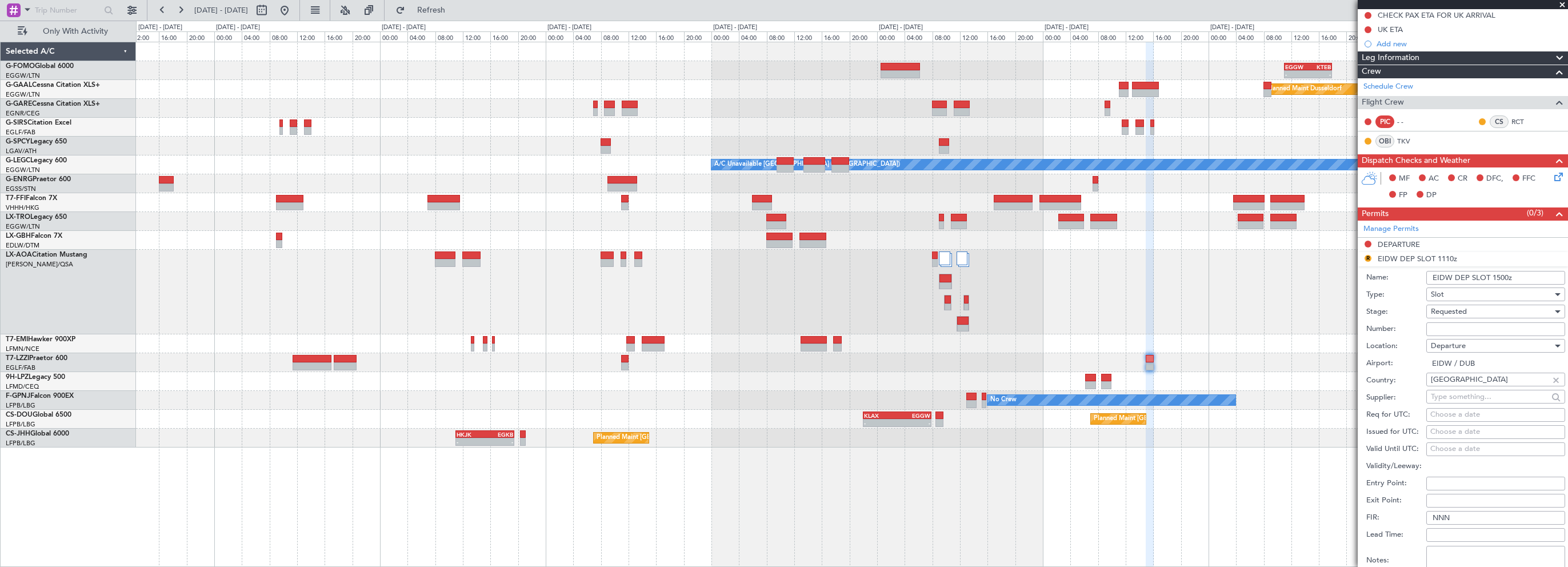
scroll to position [286, 0]
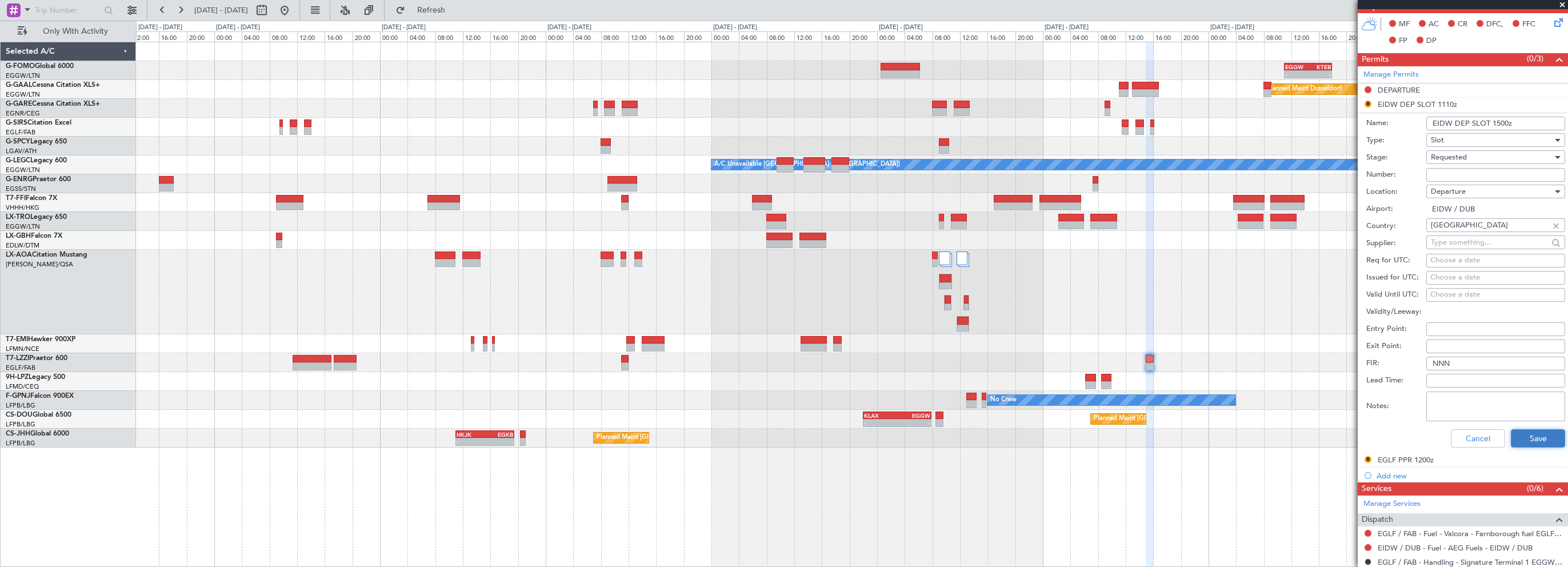
click at [1516, 439] on button "Save" at bounding box center [1538, 439] width 55 height 18
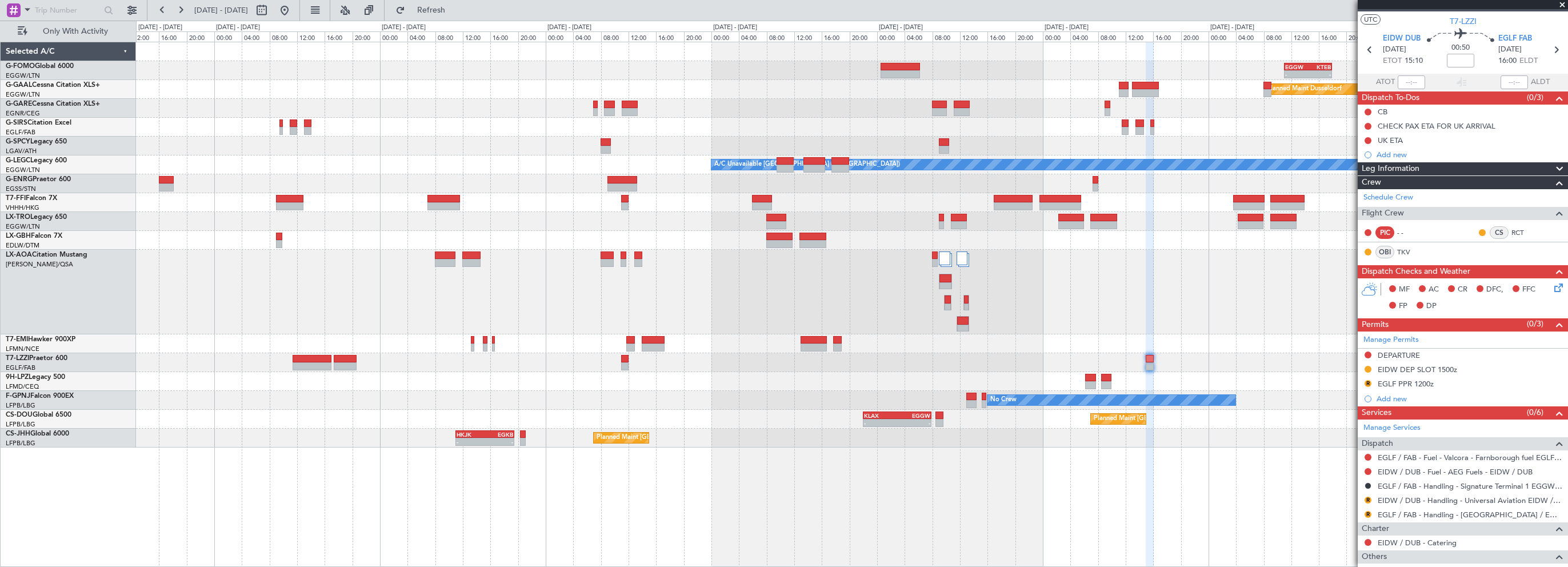
scroll to position [0, 0]
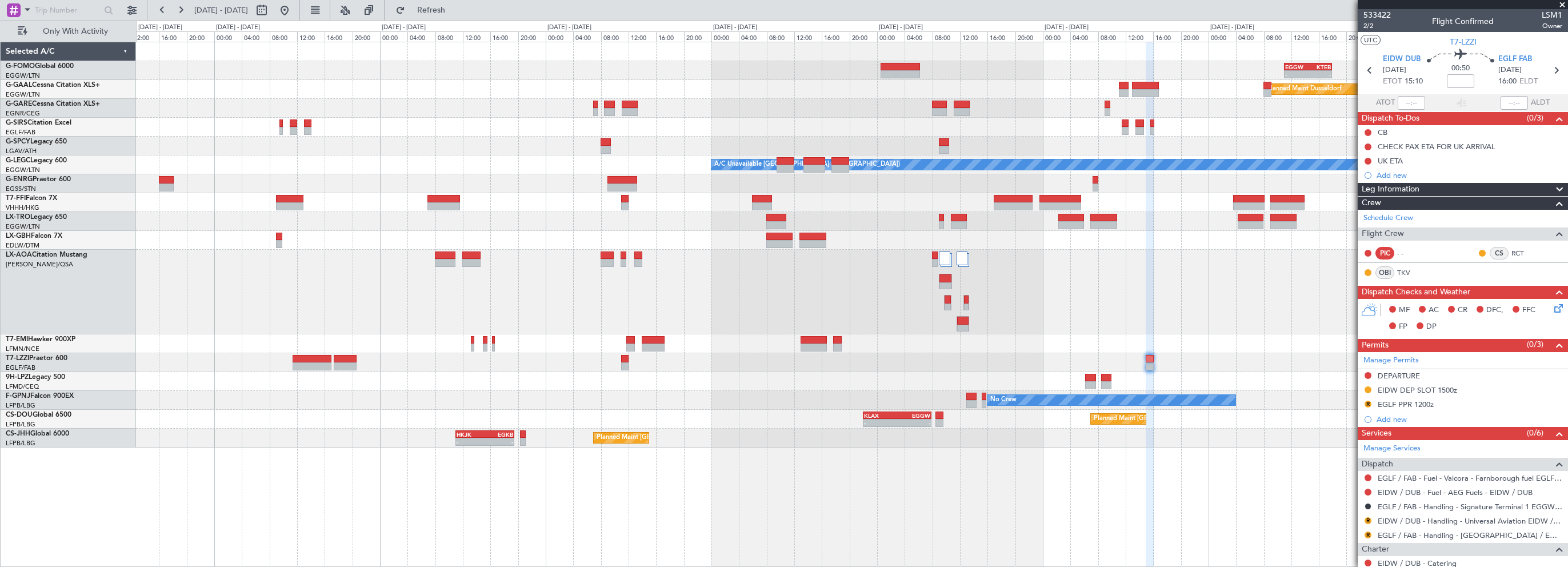
click at [1408, 402] on div "EGLF PPR 1200z" at bounding box center [1405, 404] width 56 height 10
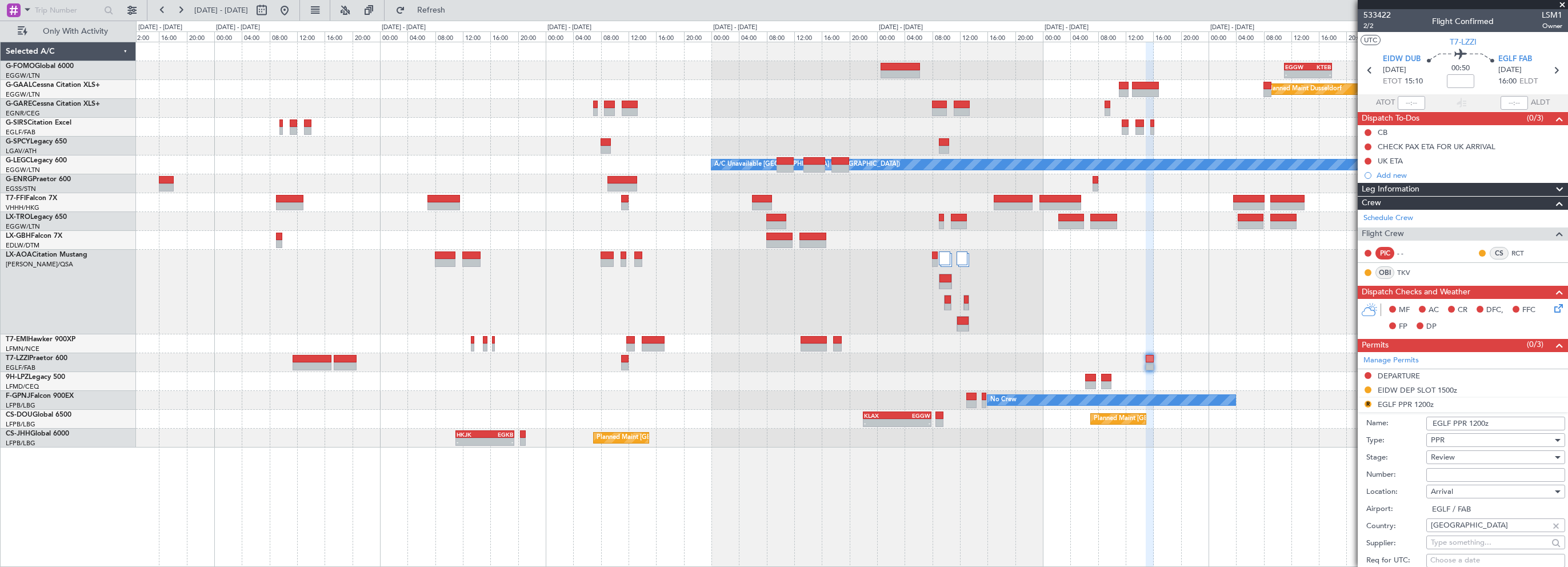
click at [1473, 422] on input "EGLF PPR 1200z" at bounding box center [1496, 424] width 139 height 13
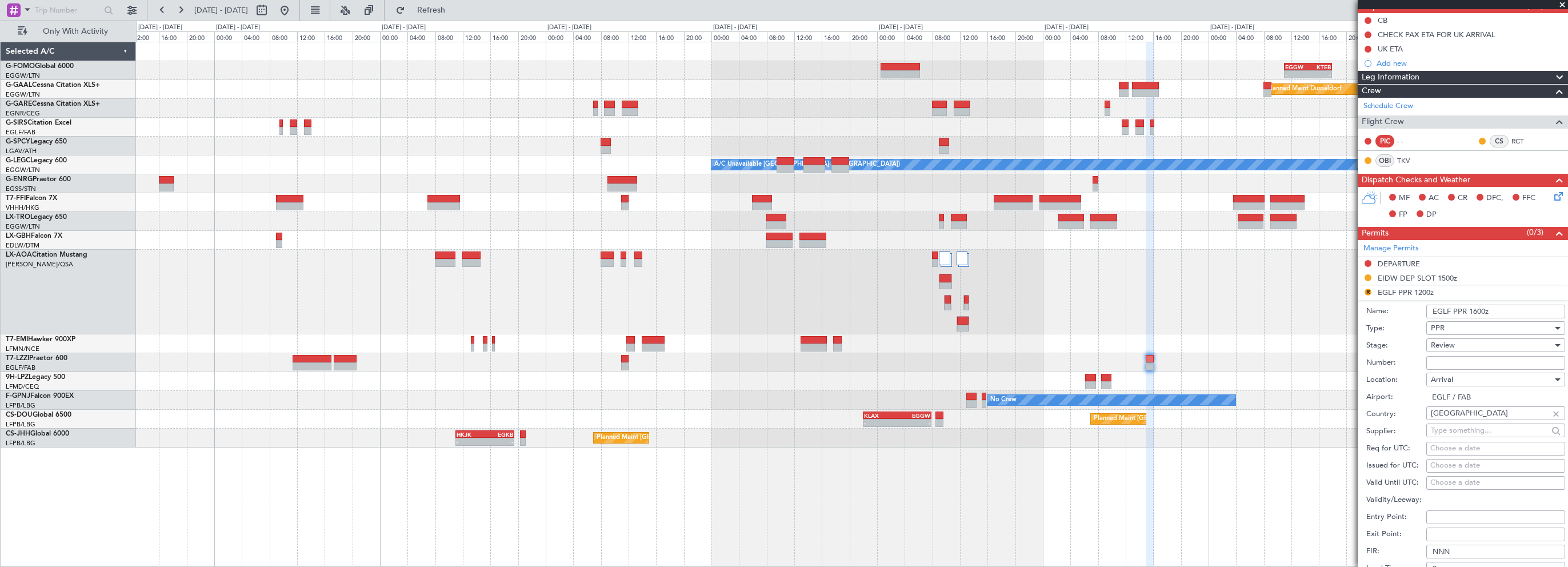
scroll to position [114, 0]
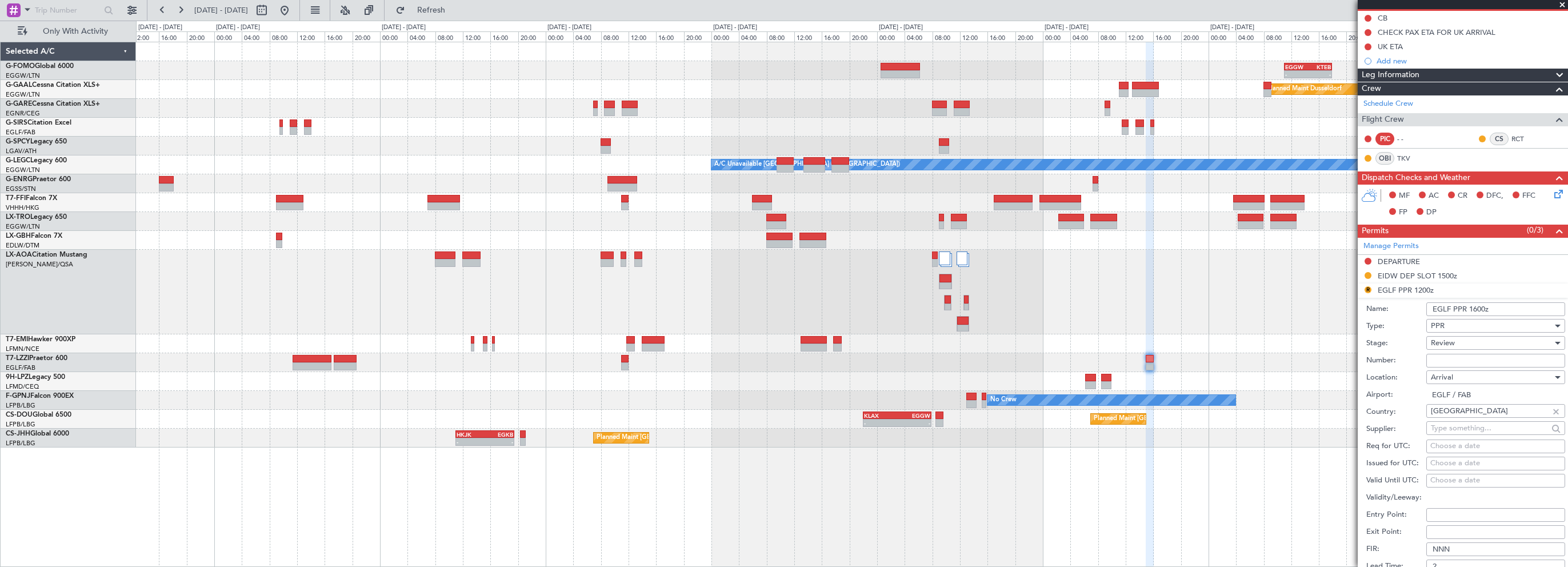
type input "EGLF PPR 1600z"
click at [1455, 336] on div "Review" at bounding box center [1492, 343] width 122 height 17
click at [1451, 416] on span "Requested" at bounding box center [1491, 416] width 120 height 17
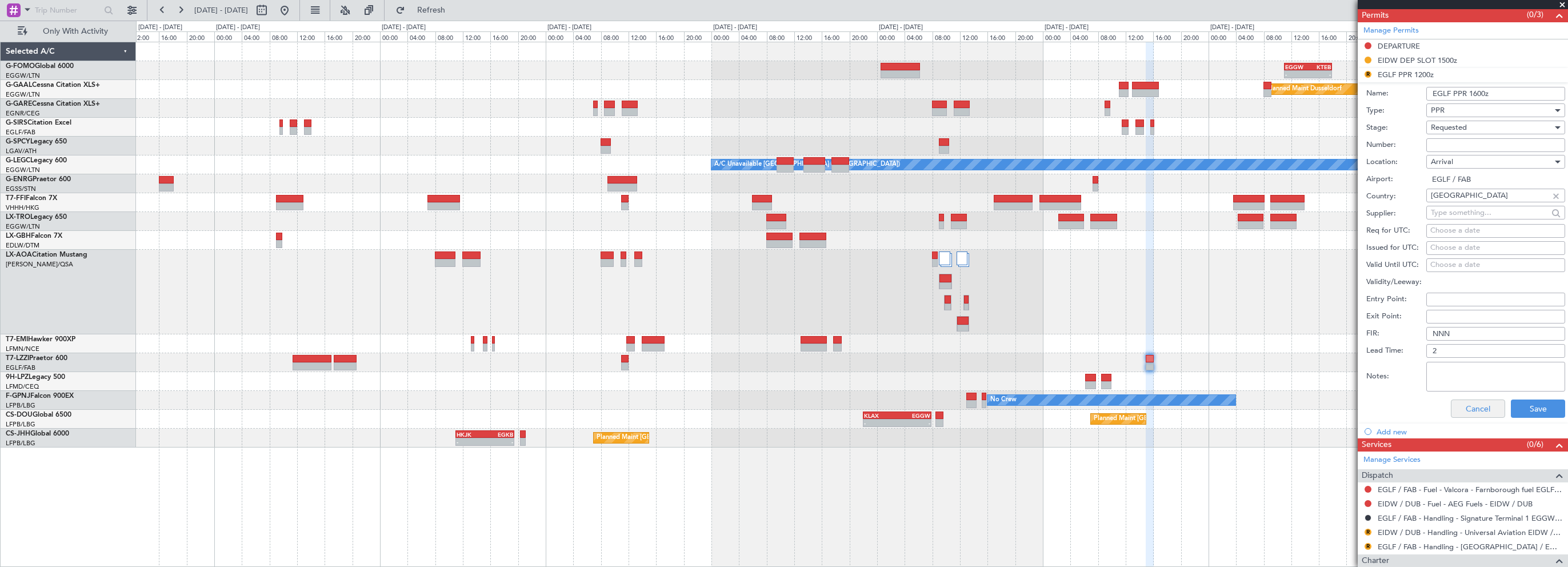
scroll to position [400, 0]
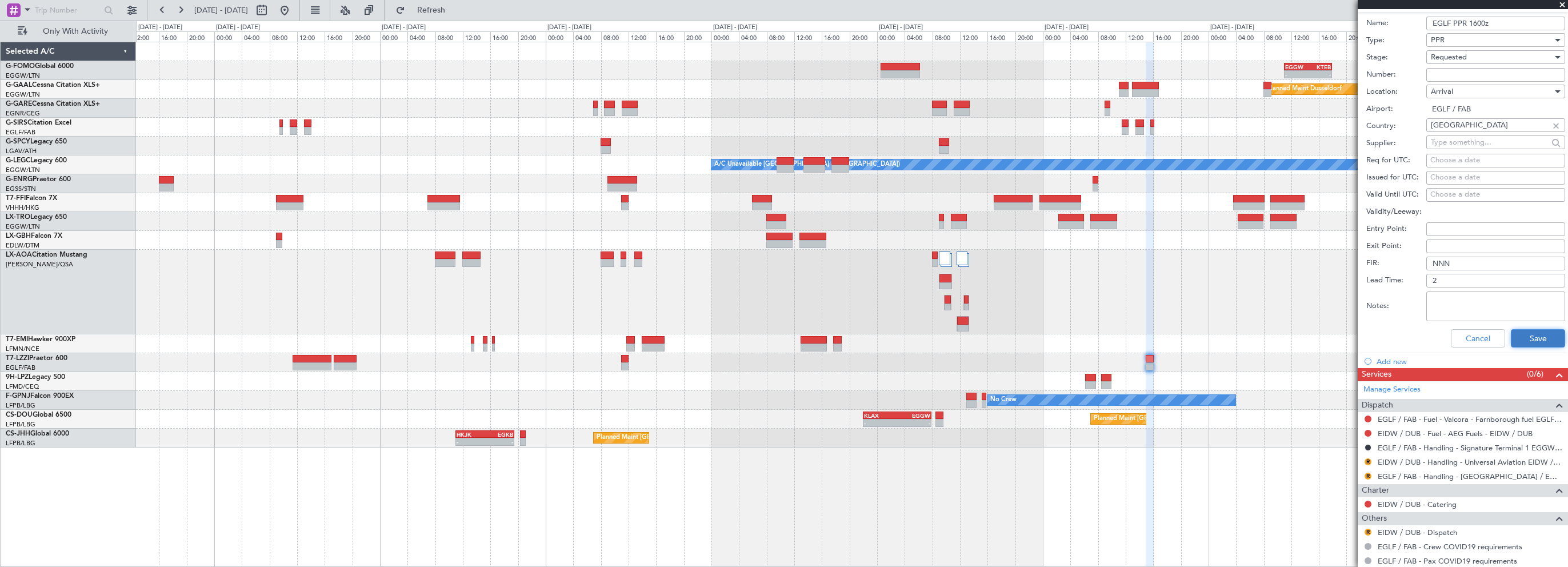
click at [1521, 331] on button "Save" at bounding box center [1538, 338] width 55 height 18
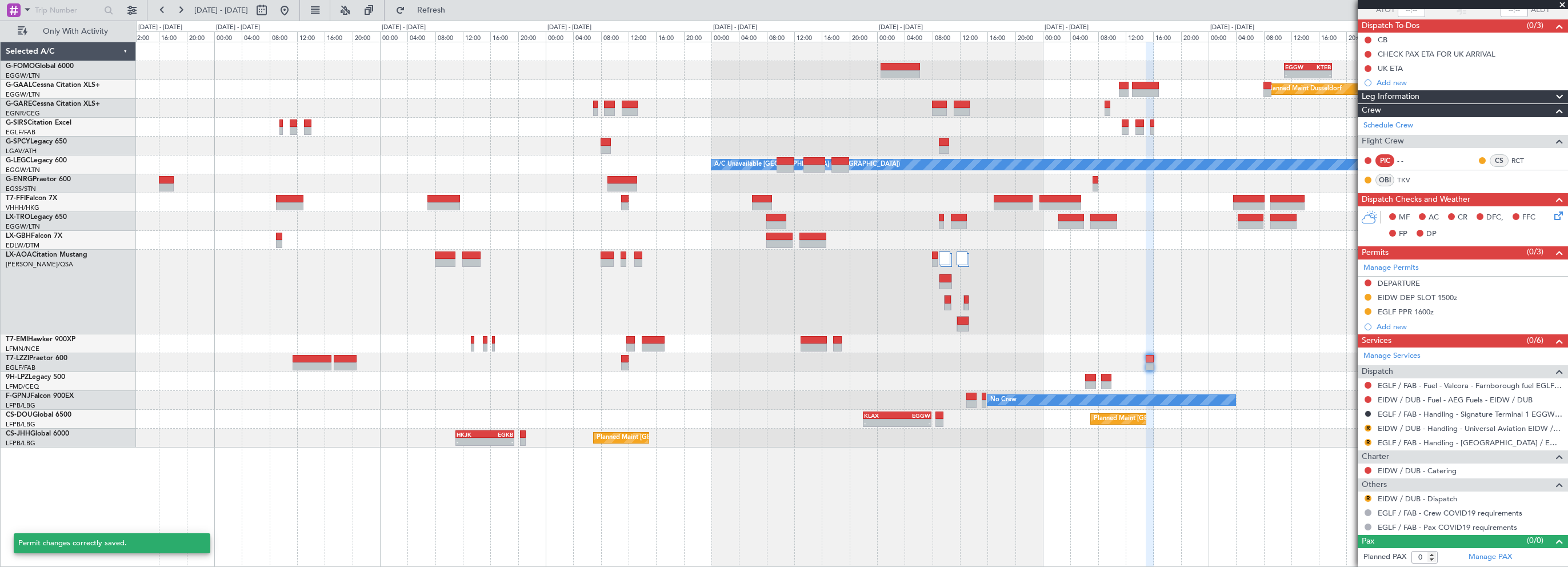
scroll to position [59, 0]
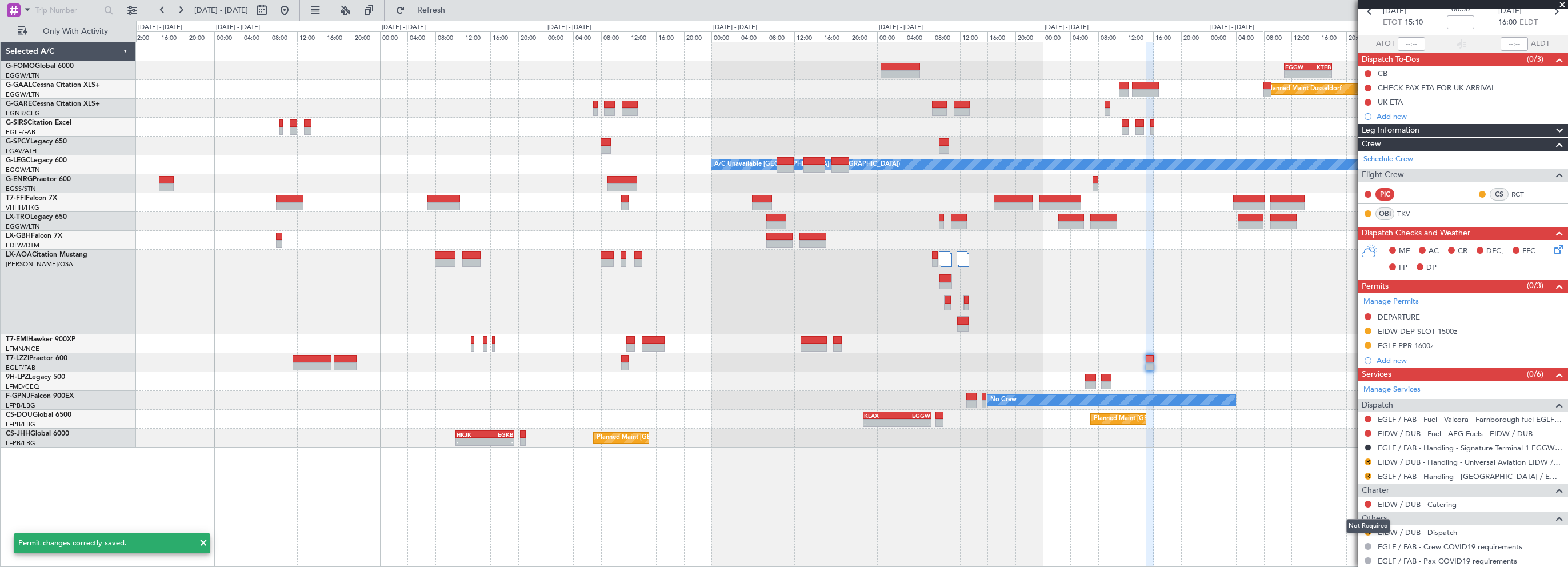
click at [1367, 529] on div "Not Required" at bounding box center [1368, 526] width 44 height 14
click at [1367, 528] on button "R" at bounding box center [1368, 532] width 7 height 7
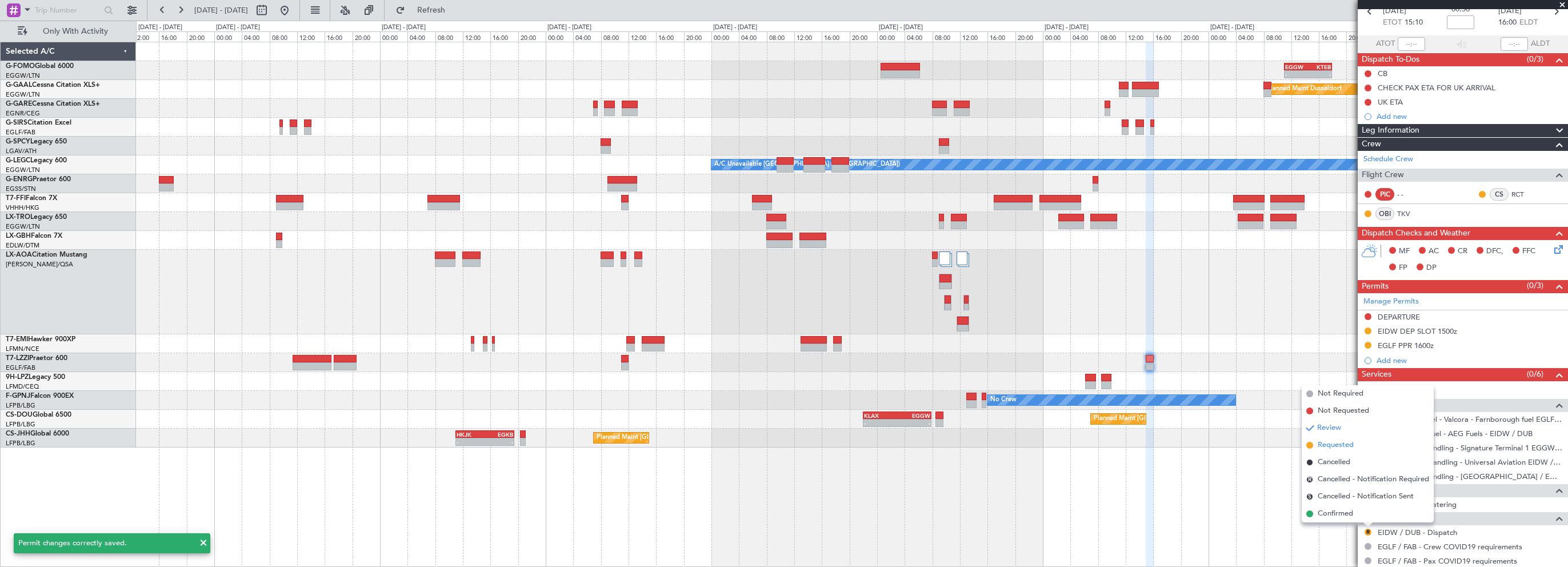
click at [1347, 444] on span "Requested" at bounding box center [1336, 445] width 36 height 12
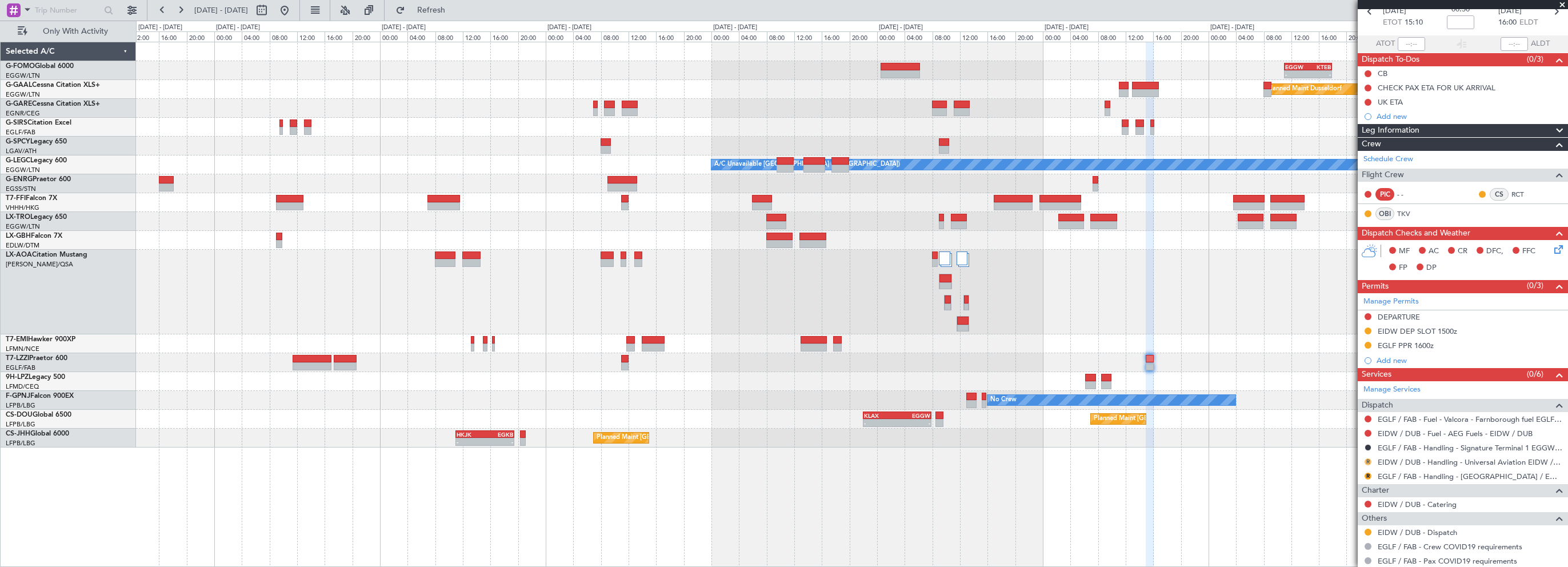
click at [1365, 459] on button "R" at bounding box center [1368, 461] width 7 height 7
click at [1347, 372] on span "Requested" at bounding box center [1336, 375] width 36 height 12
click at [1418, 471] on link "EGLF / FAB - Handling - Farnborough Airport / EGLF / FAB" at bounding box center [1470, 476] width 185 height 10
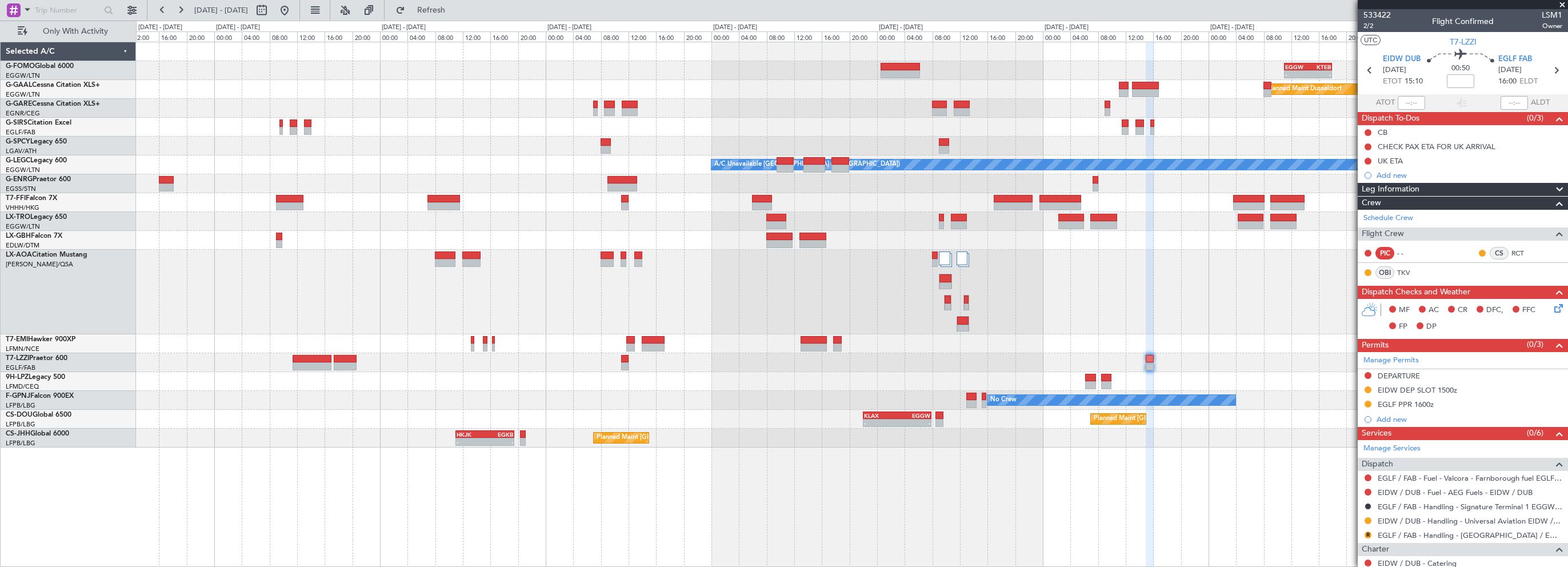
scroll to position [59, 0]
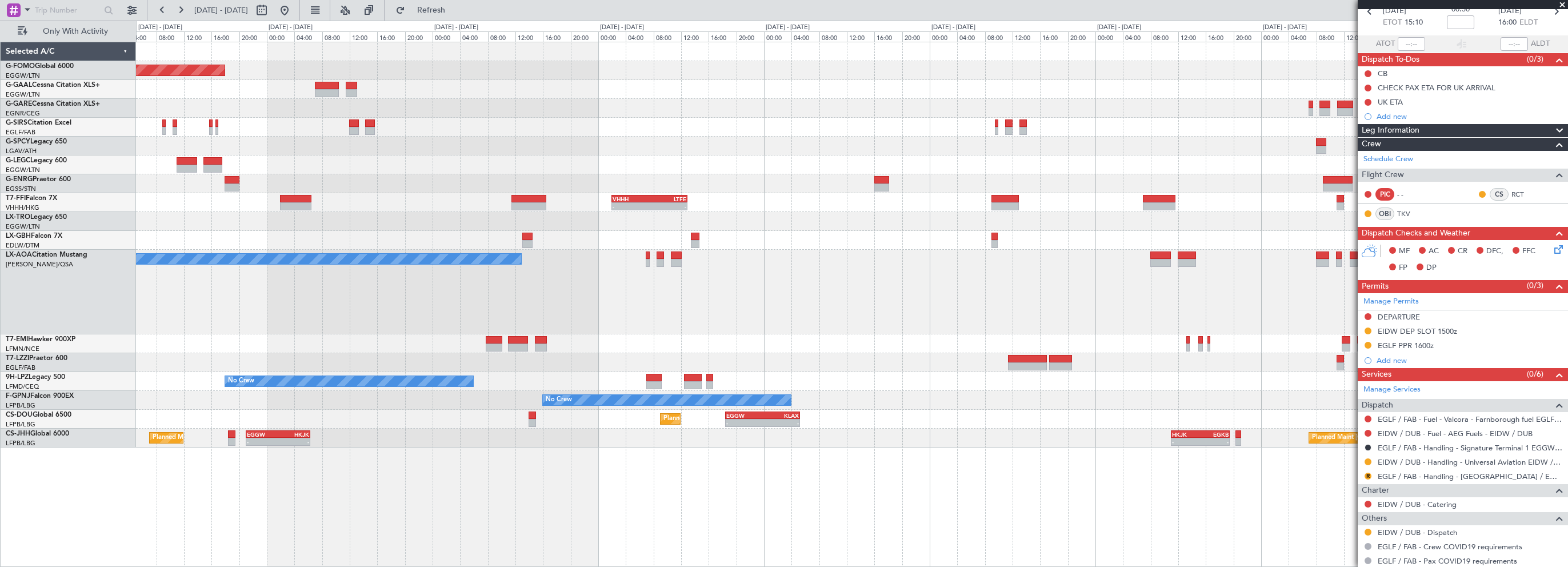
click at [935, 284] on div "No Crew Ostend-[GEOGRAPHIC_DATA] ([GEOGRAPHIC_DATA])" at bounding box center [852, 292] width 1431 height 85
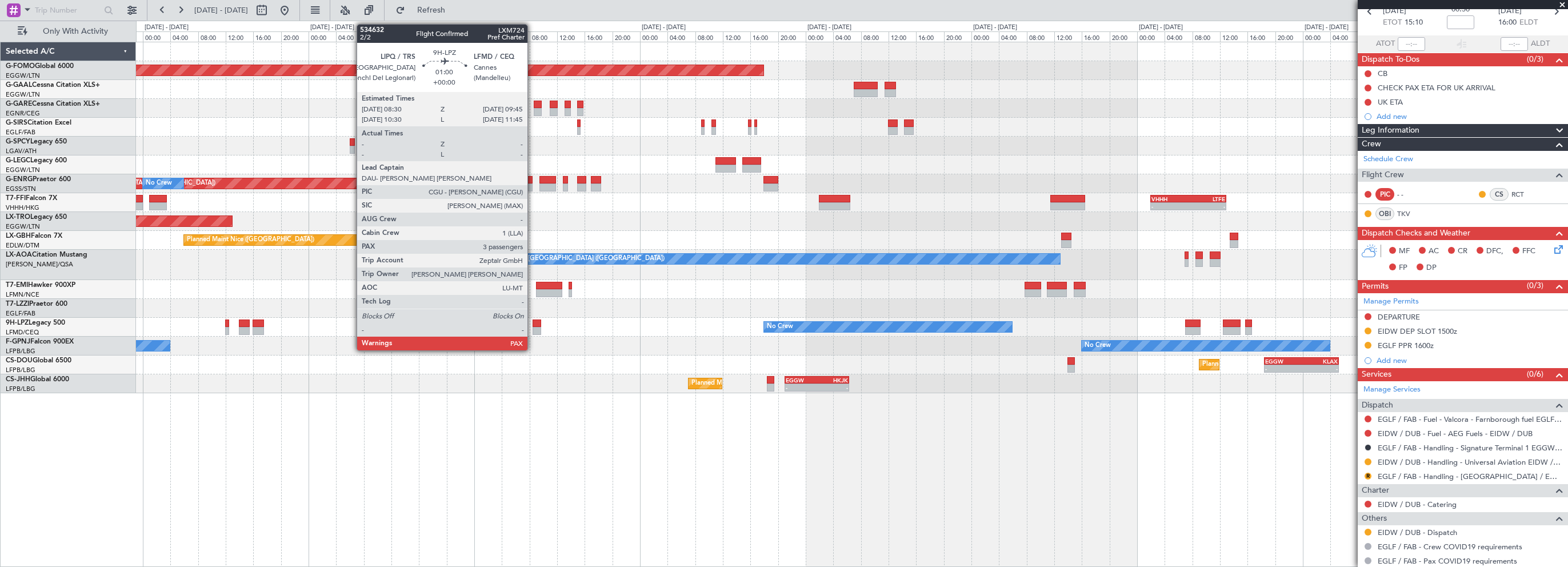
click at [1035, 350] on div "Planned Maint Windsor Locks (Bradley Intl) Planned Maint London (Farnborough) P…" at bounding box center [852, 217] width 1431 height 351
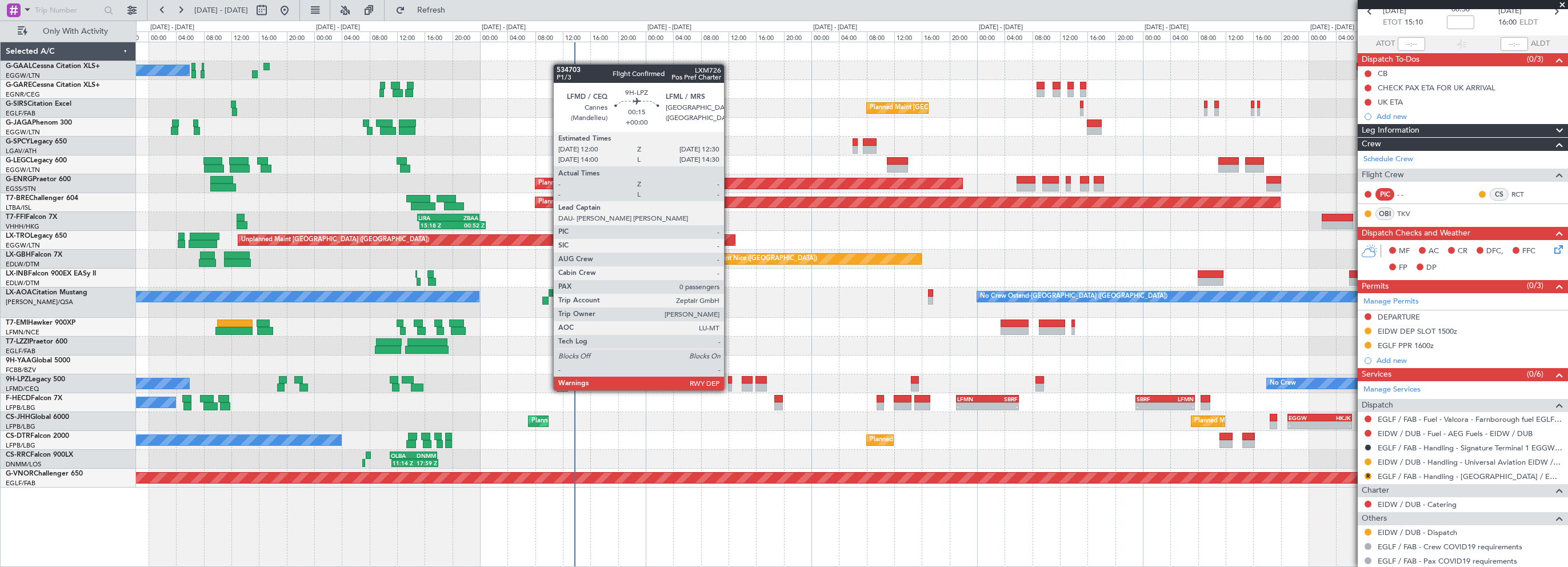
click at [729, 379] on div at bounding box center [730, 380] width 4 height 8
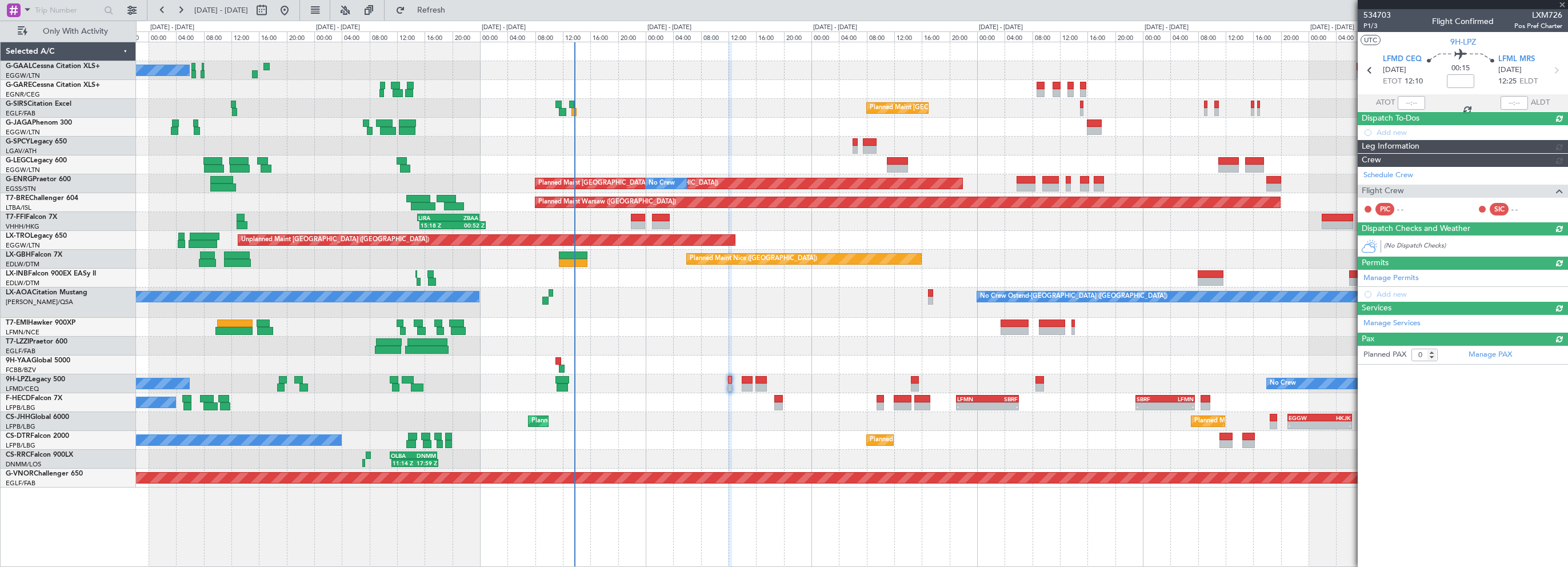
scroll to position [0, 0]
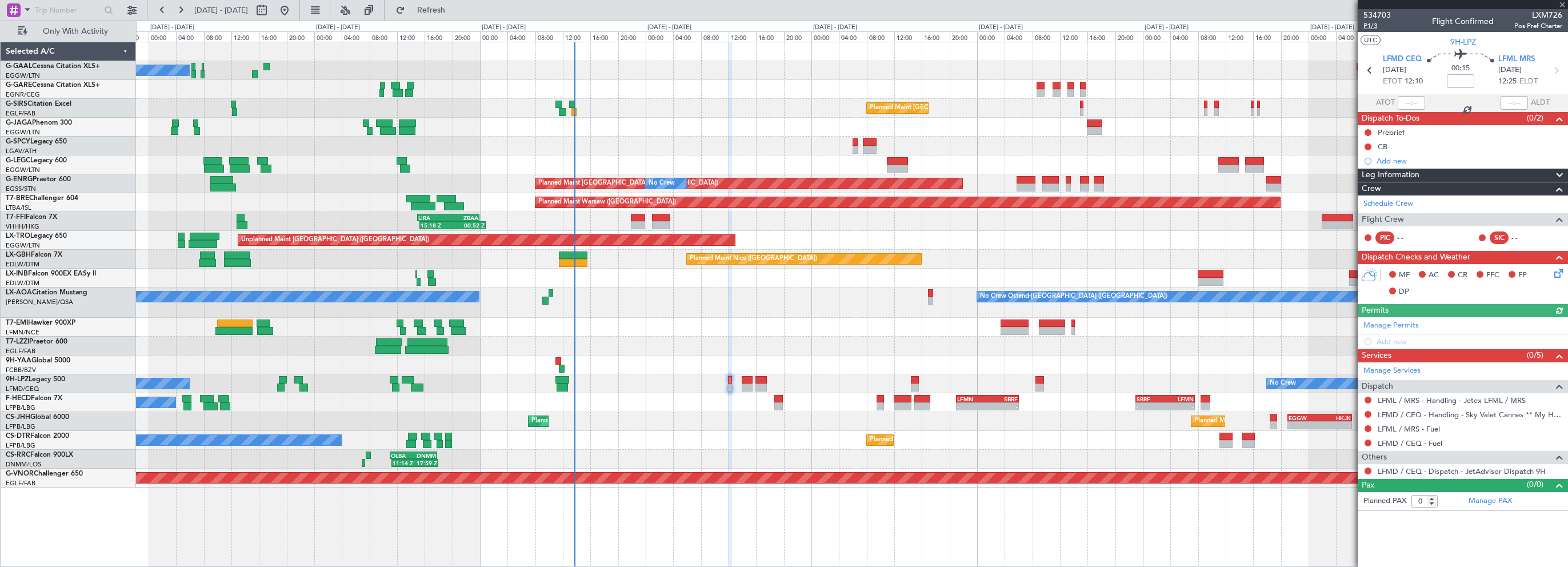
click at [1371, 24] on span "P1/3" at bounding box center [1377, 26] width 28 height 10
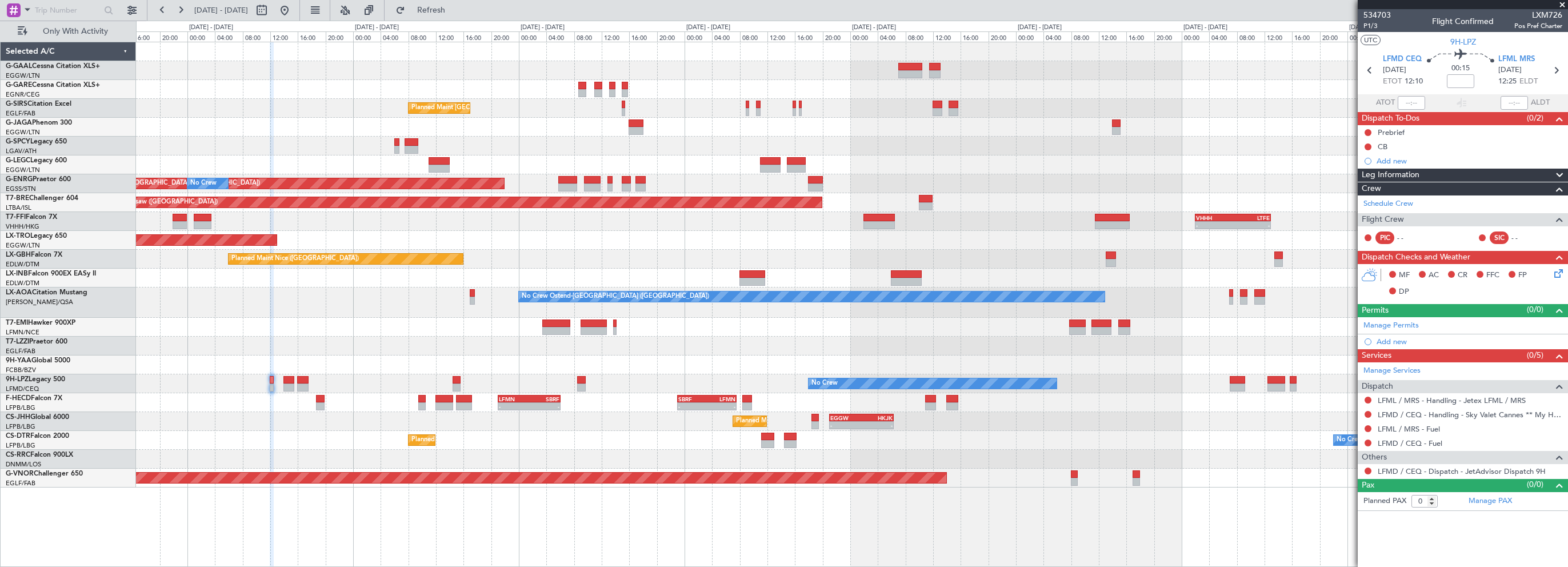
click at [517, 343] on div at bounding box center [852, 346] width 1431 height 18
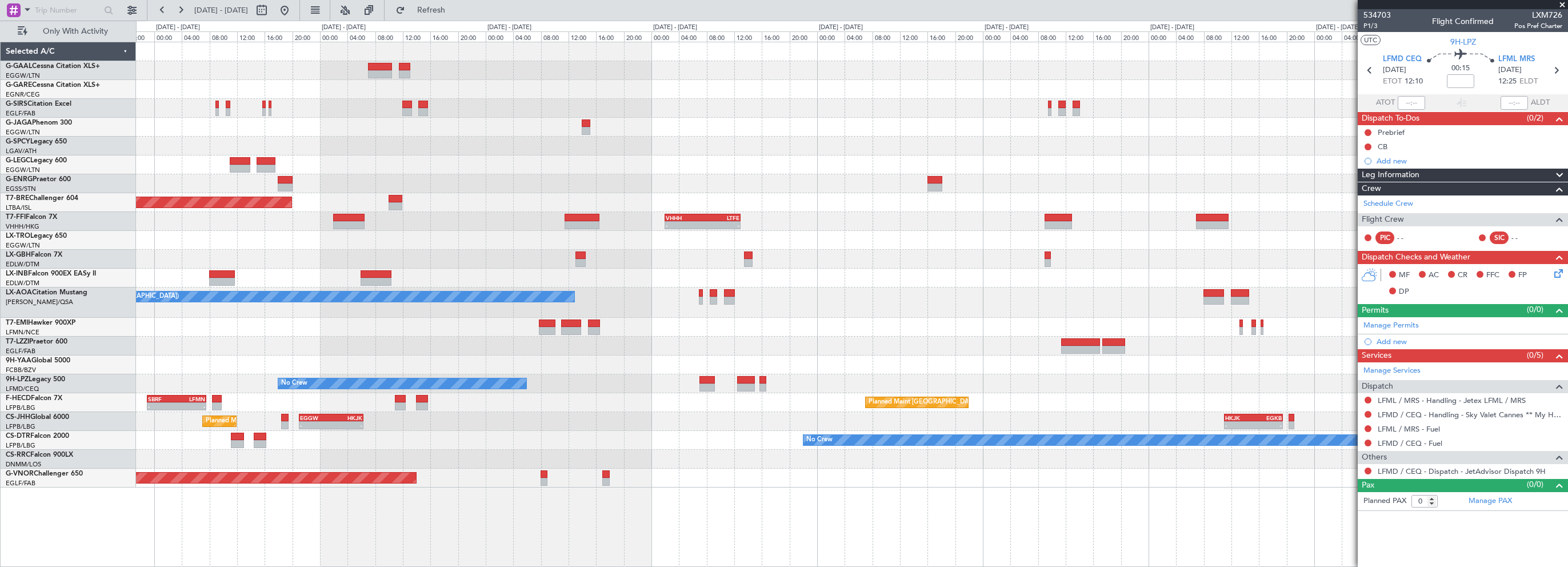
click at [535, 345] on div at bounding box center [852, 346] width 1431 height 18
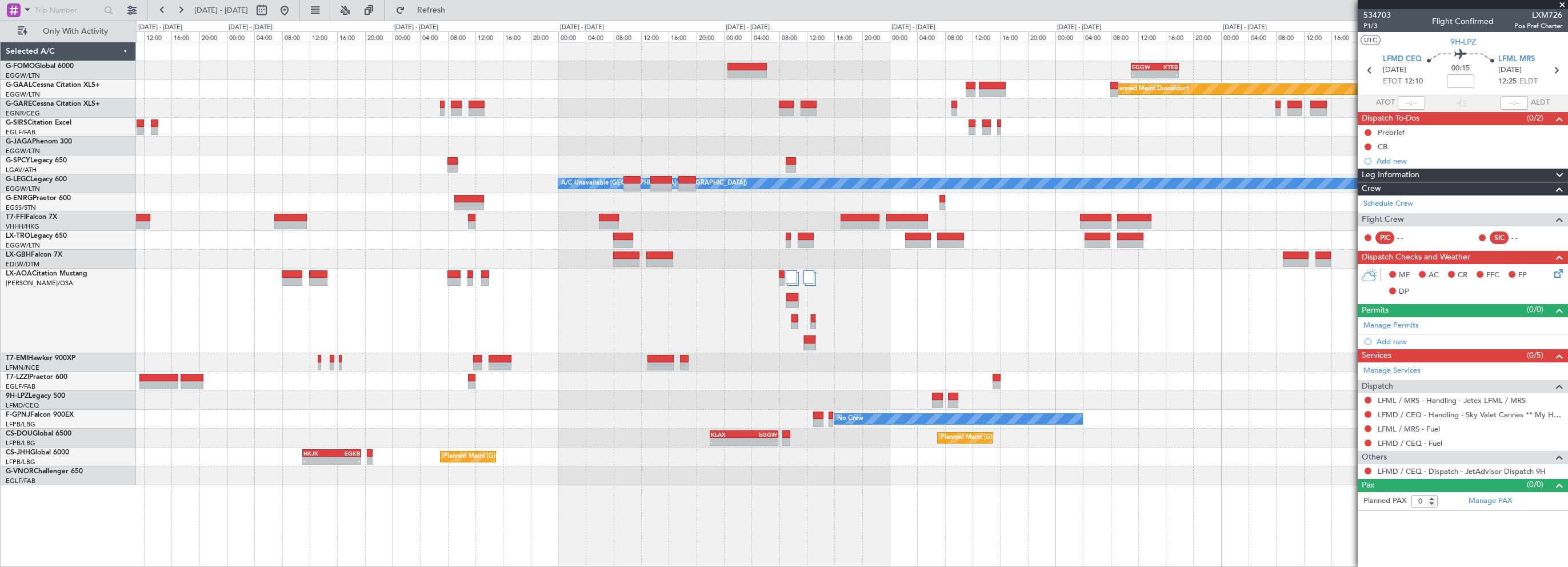
click at [668, 351] on div at bounding box center [852, 310] width 1431 height 85
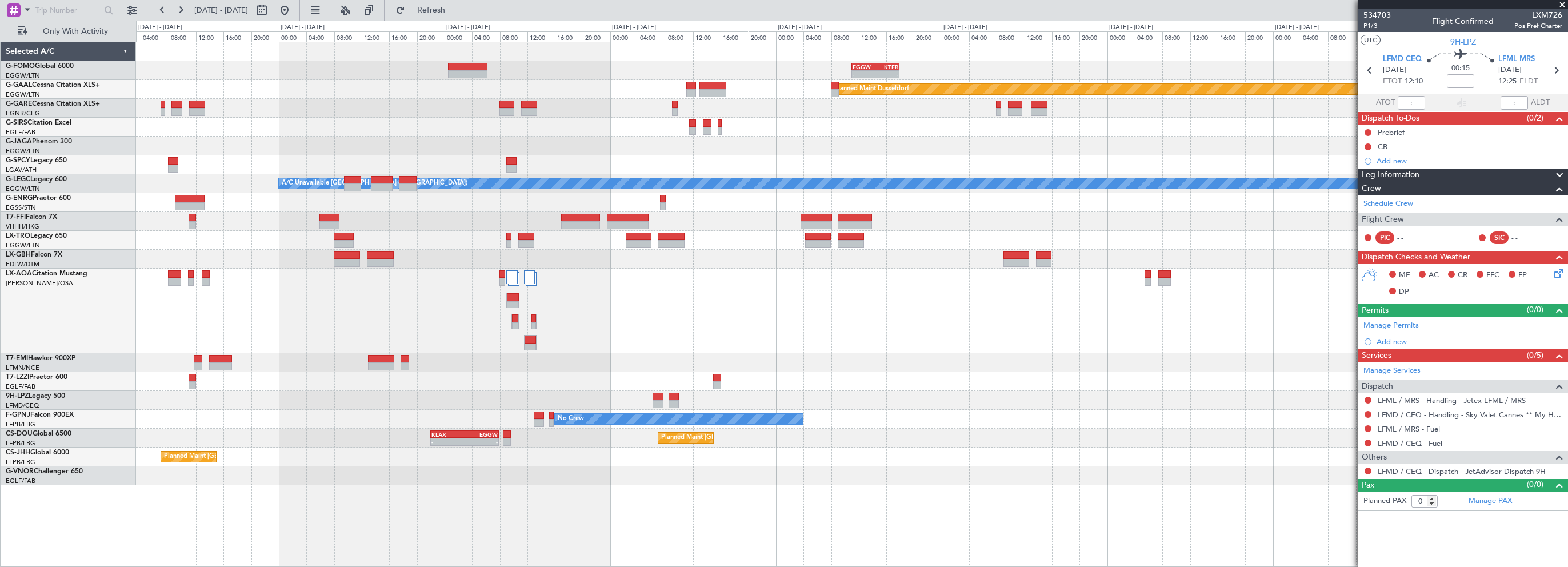
click at [649, 348] on div at bounding box center [852, 310] width 1431 height 85
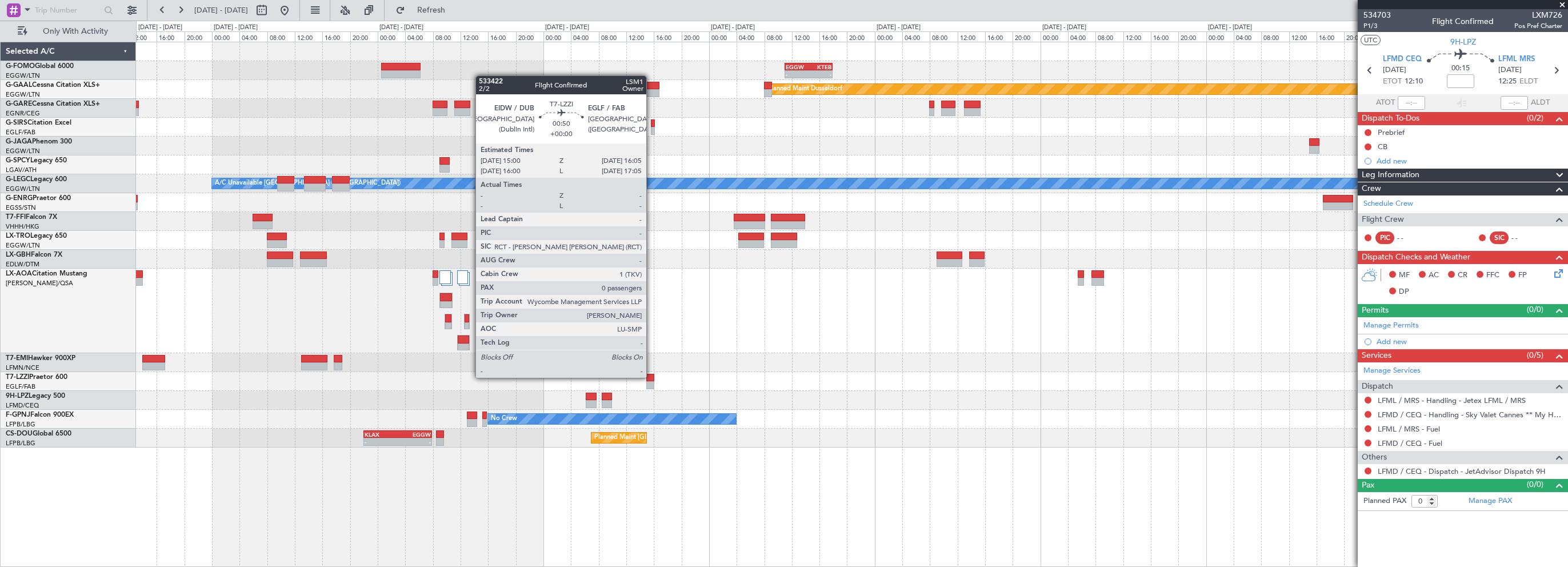
click at [652, 377] on div at bounding box center [650, 378] width 8 height 8
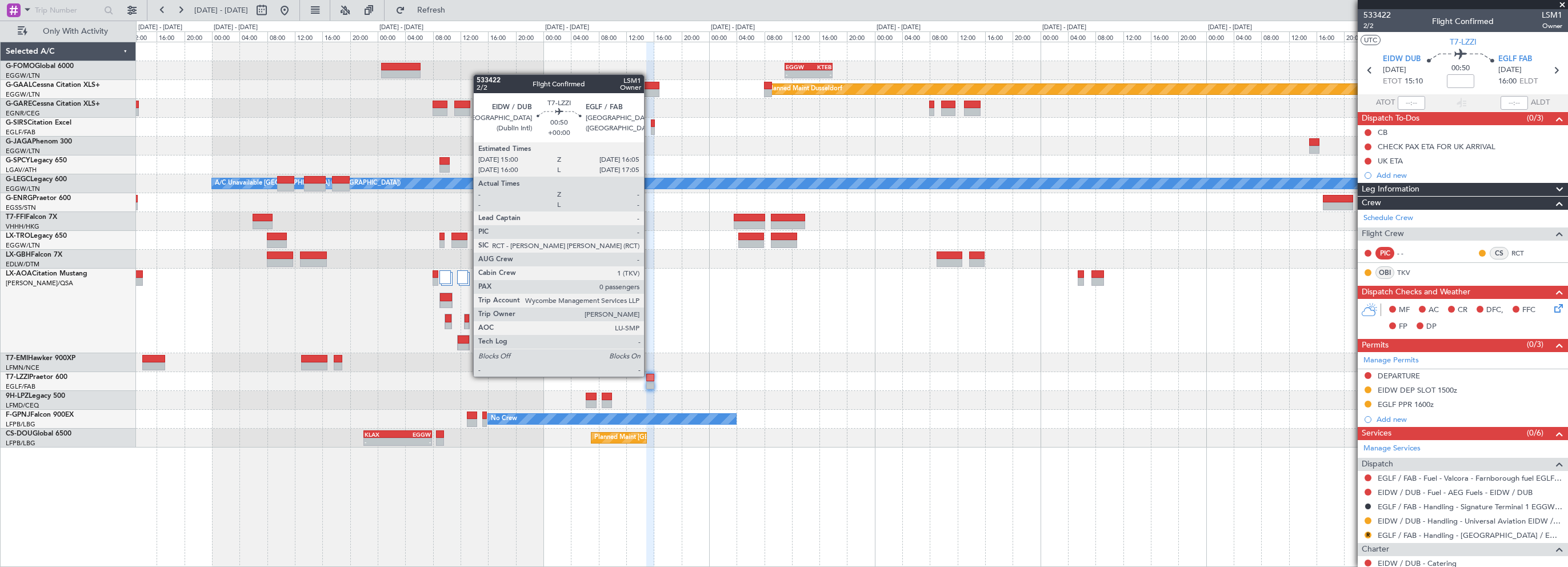
click at [649, 376] on div at bounding box center [650, 378] width 8 height 8
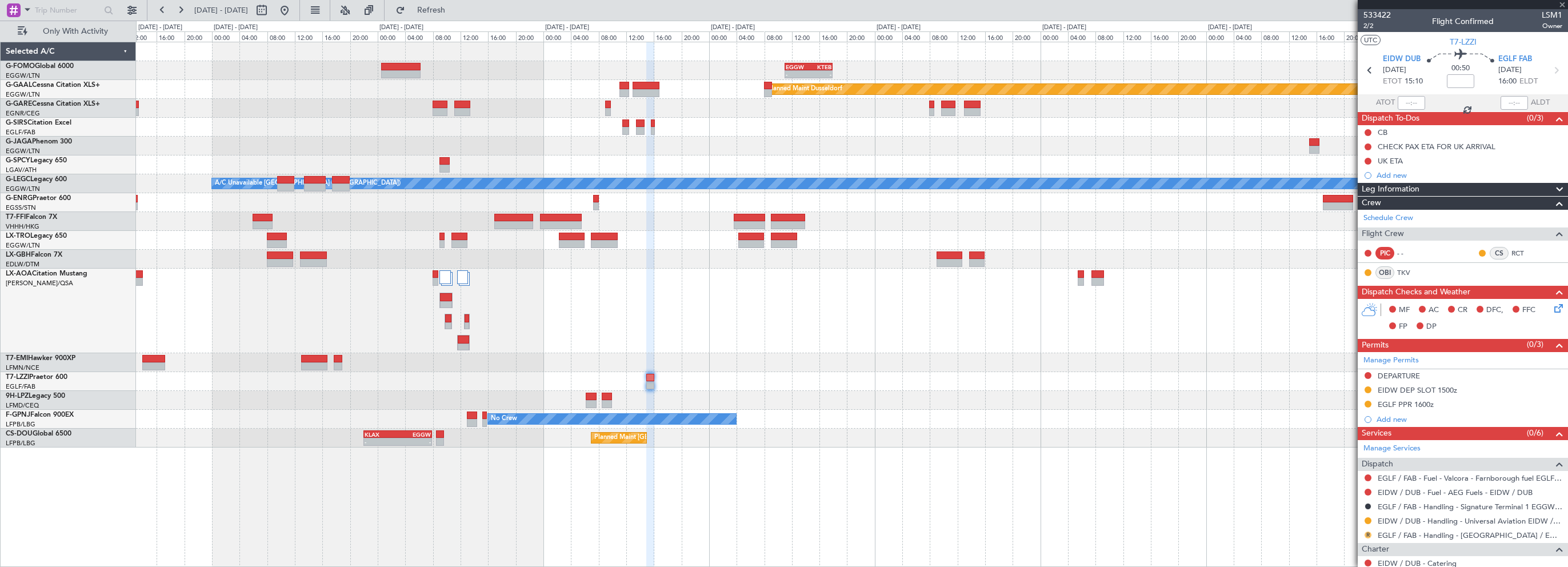
click at [1368, 532] on button "R" at bounding box center [1368, 535] width 7 height 7
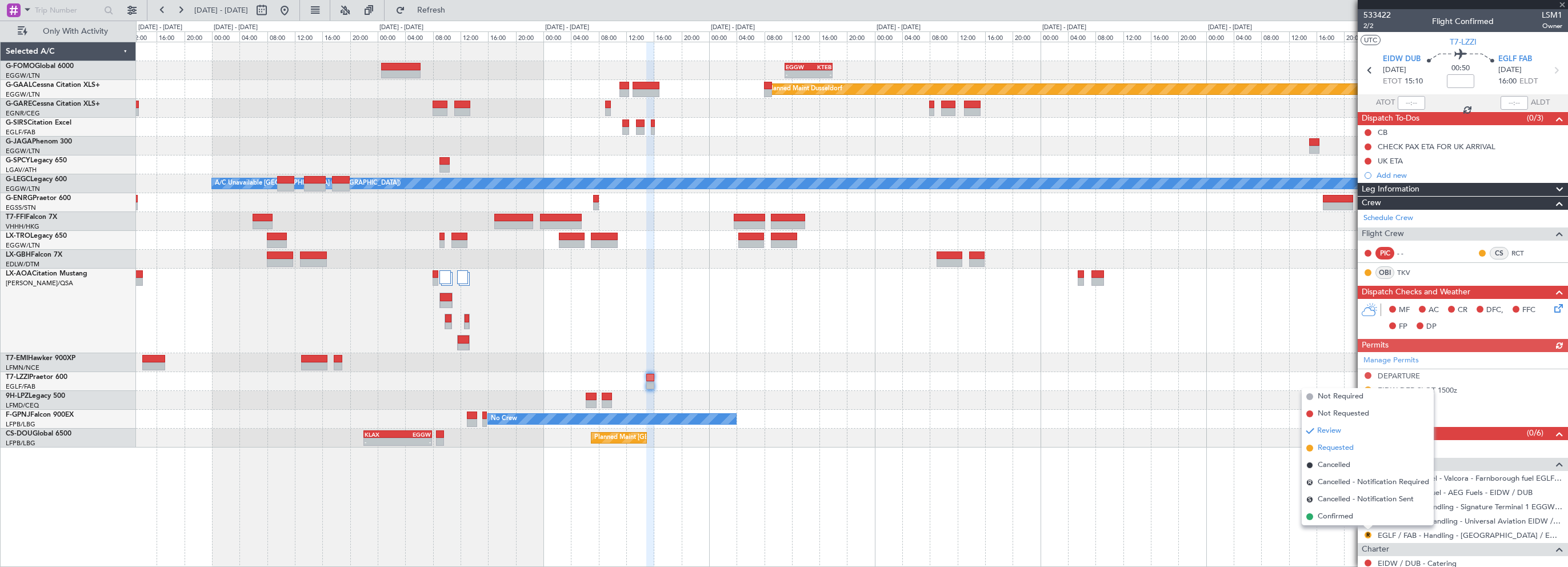
click at [1334, 450] on span "Requested" at bounding box center [1336, 448] width 36 height 12
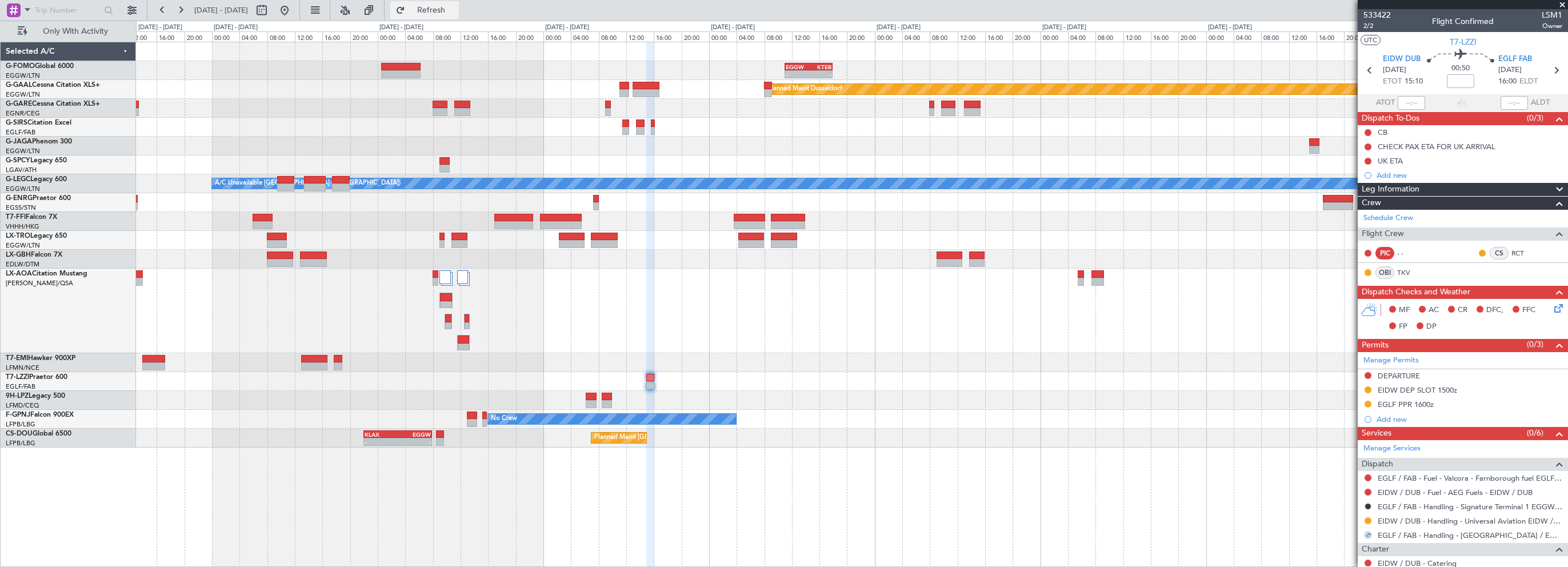
click at [456, 7] on span "Refresh" at bounding box center [431, 10] width 48 height 8
click at [459, 16] on button "Refresh" at bounding box center [425, 10] width 69 height 18
click at [750, 341] on div at bounding box center [852, 310] width 1431 height 85
click at [456, 10] on span "Refresh" at bounding box center [431, 10] width 48 height 8
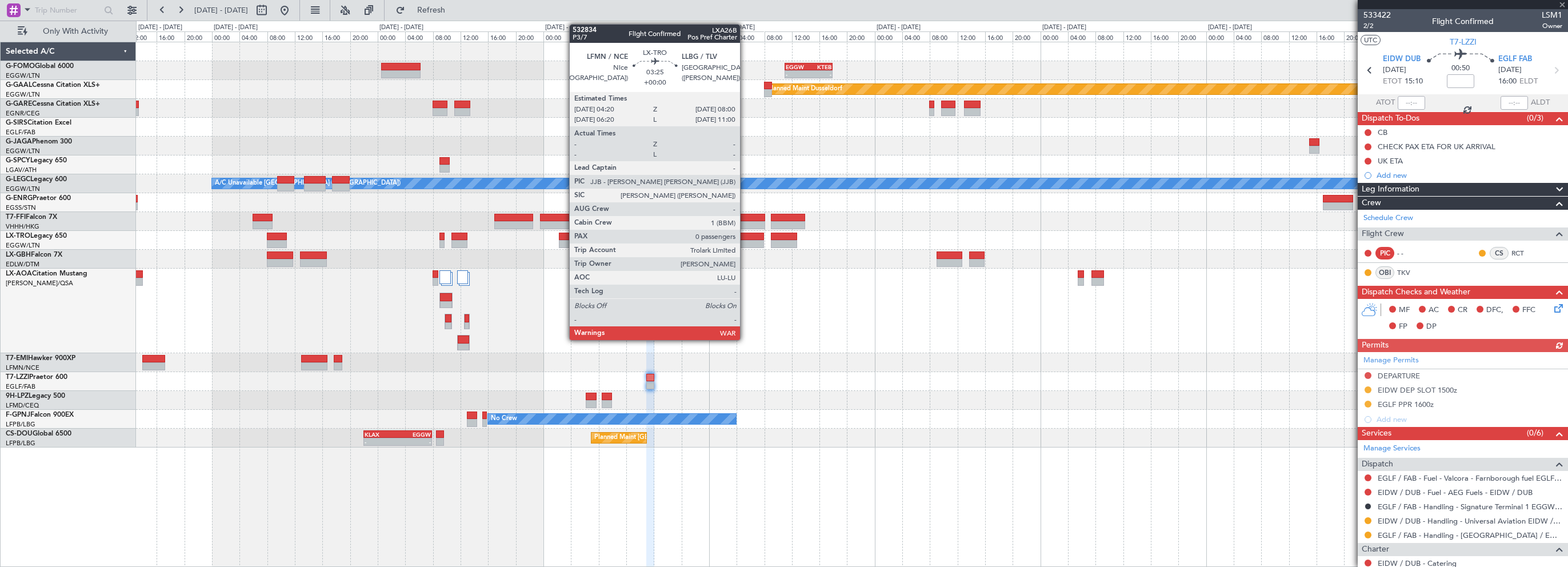
click at [671, 308] on div at bounding box center [852, 310] width 1431 height 85
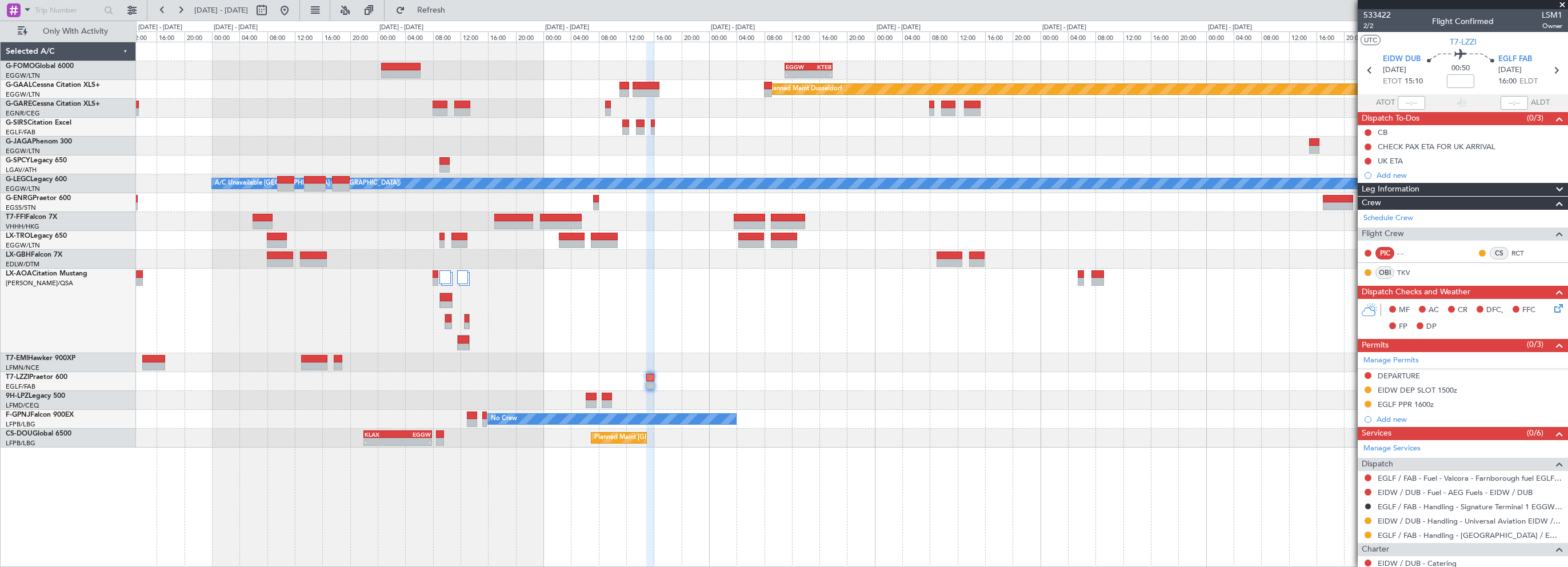
click at [1563, 3] on span at bounding box center [1563, 5] width 12 height 10
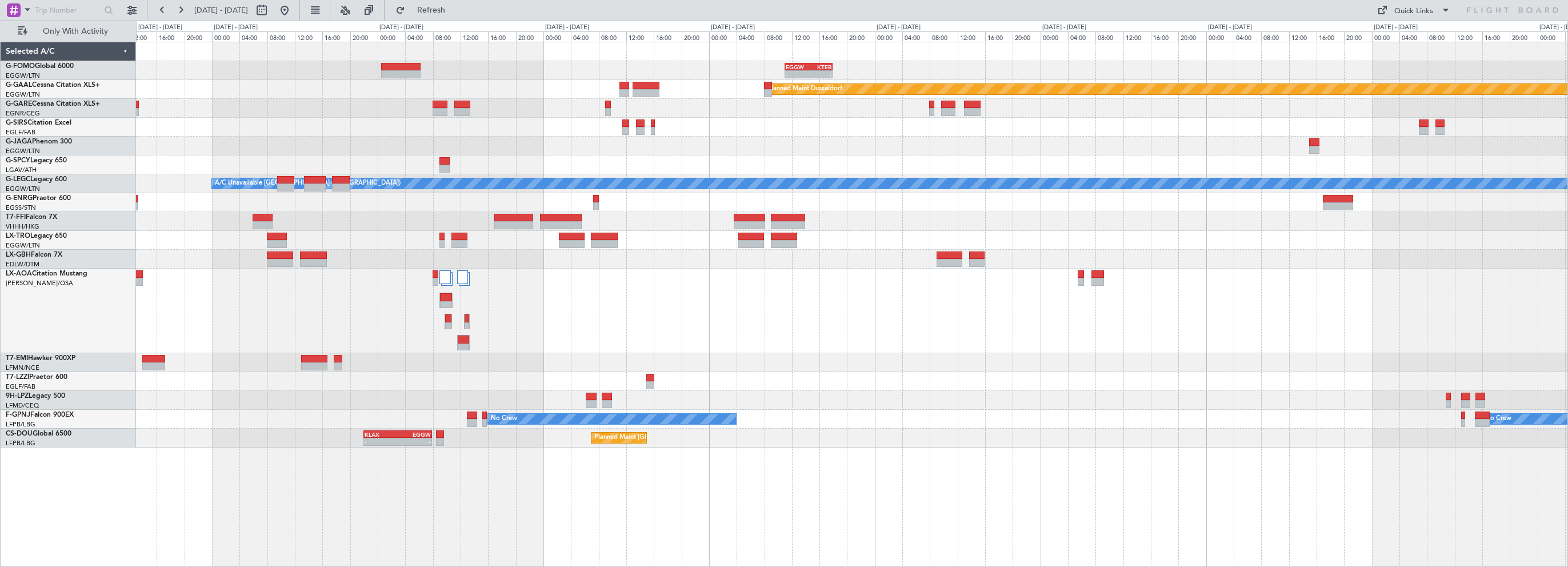
click at [1267, 393] on div at bounding box center [852, 400] width 1431 height 18
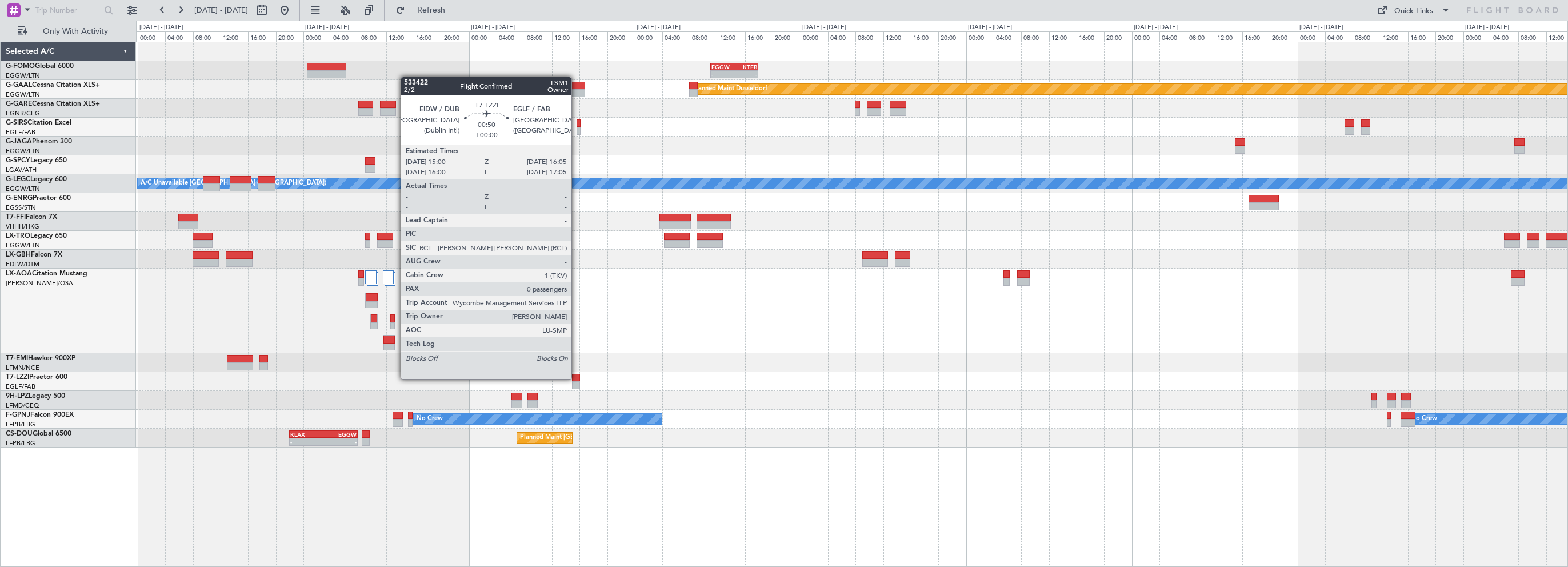
click at [576, 377] on div at bounding box center [576, 378] width 8 height 8
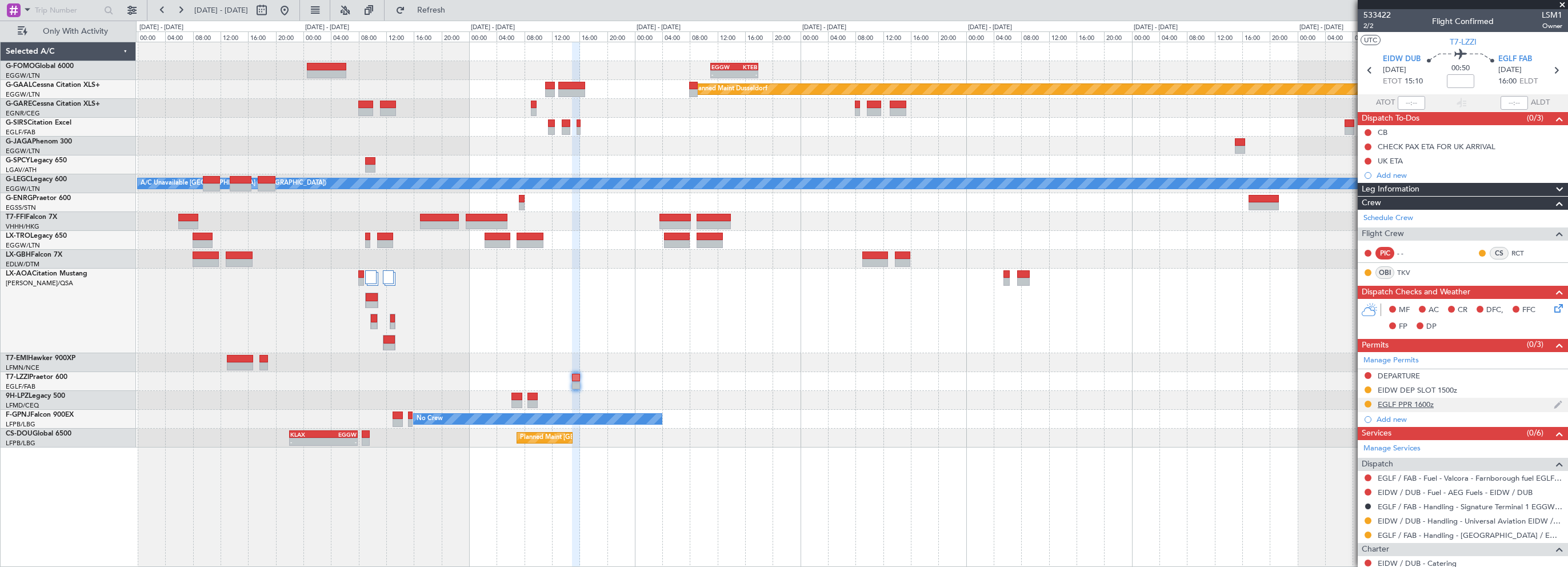
click at [1405, 403] on div "EGLF PPR 1600z" at bounding box center [1405, 404] width 56 height 10
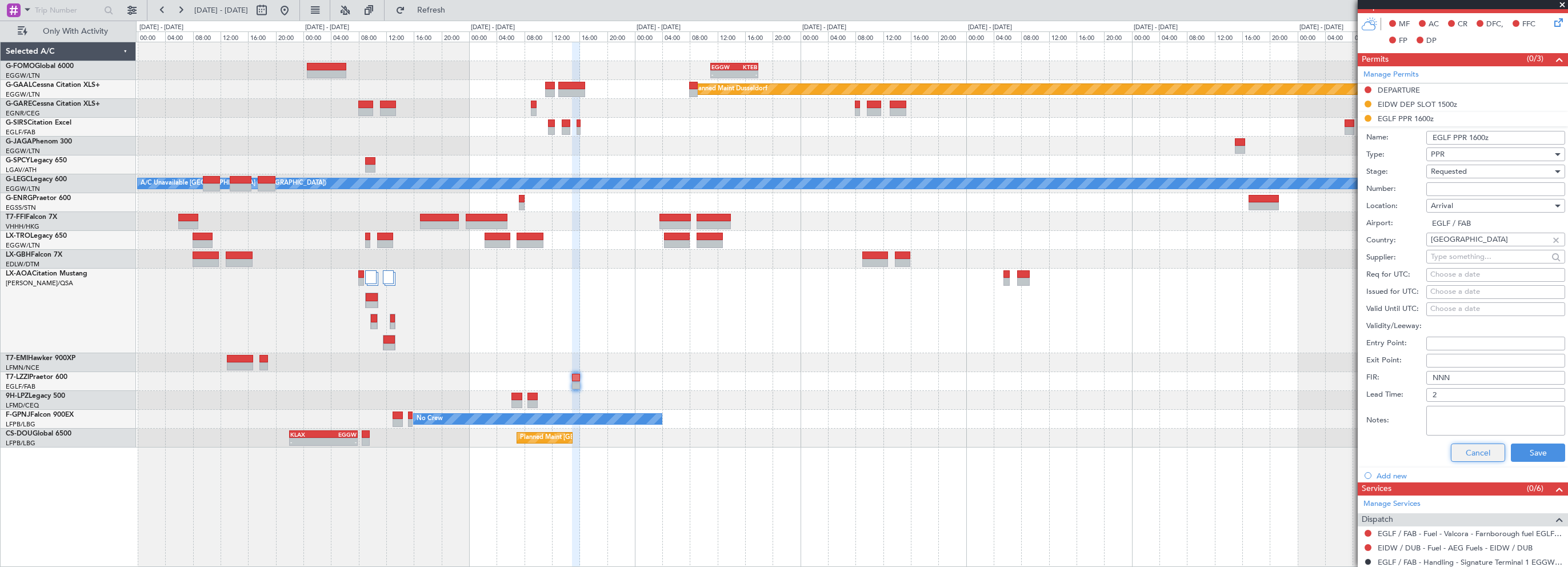
click at [1469, 456] on button "Cancel" at bounding box center [1478, 453] width 55 height 18
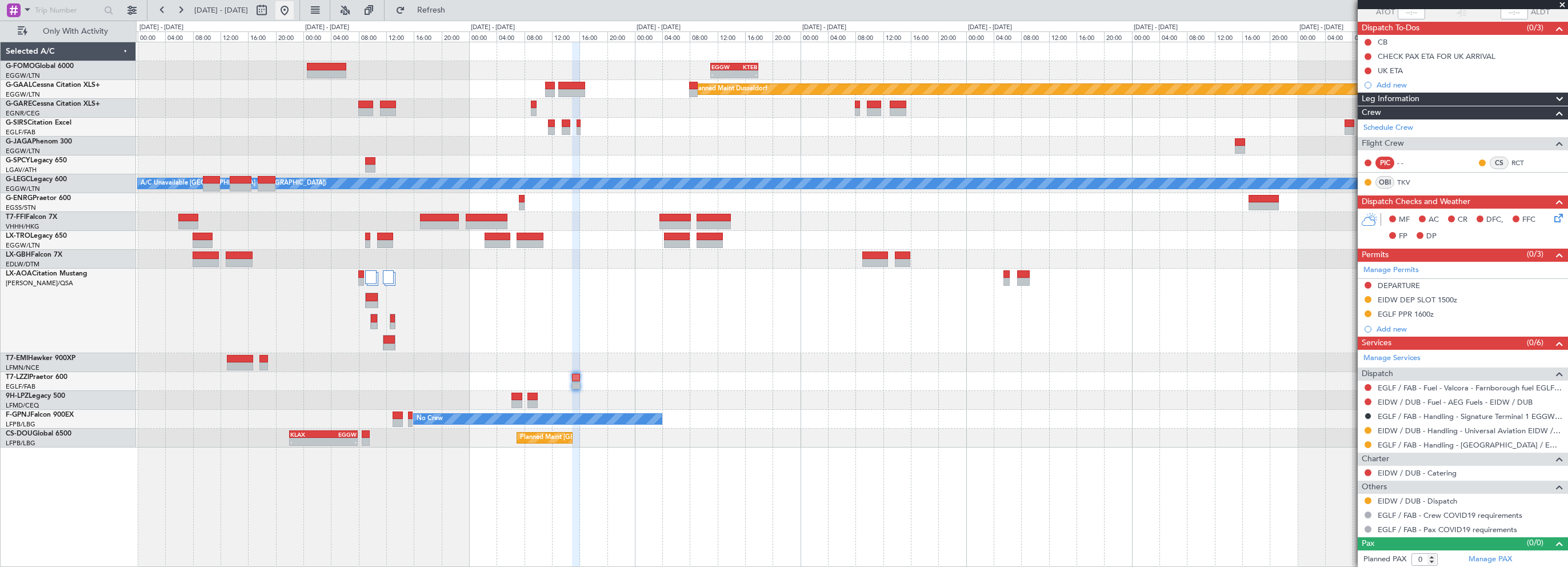
drag, startPoint x: 320, startPoint y: 6, endPoint x: 329, endPoint y: 5, distance: 9.1
click at [294, 6] on button at bounding box center [284, 10] width 18 height 18
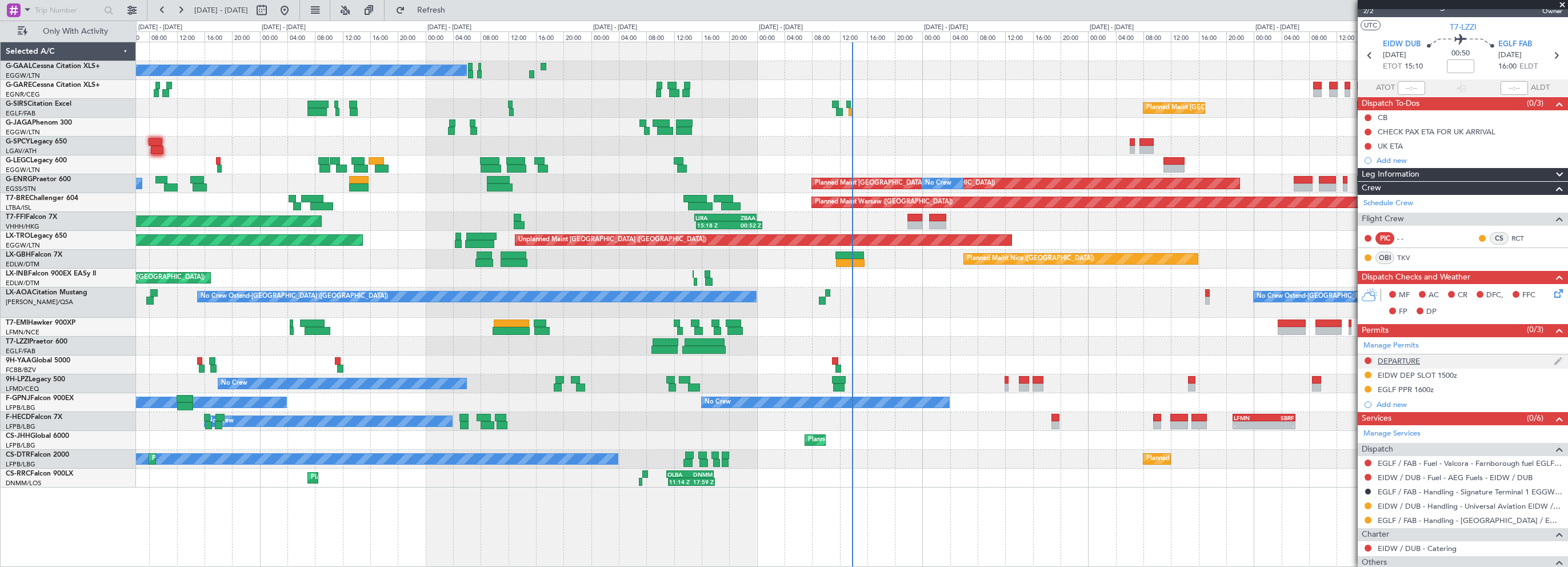
scroll to position [0, 0]
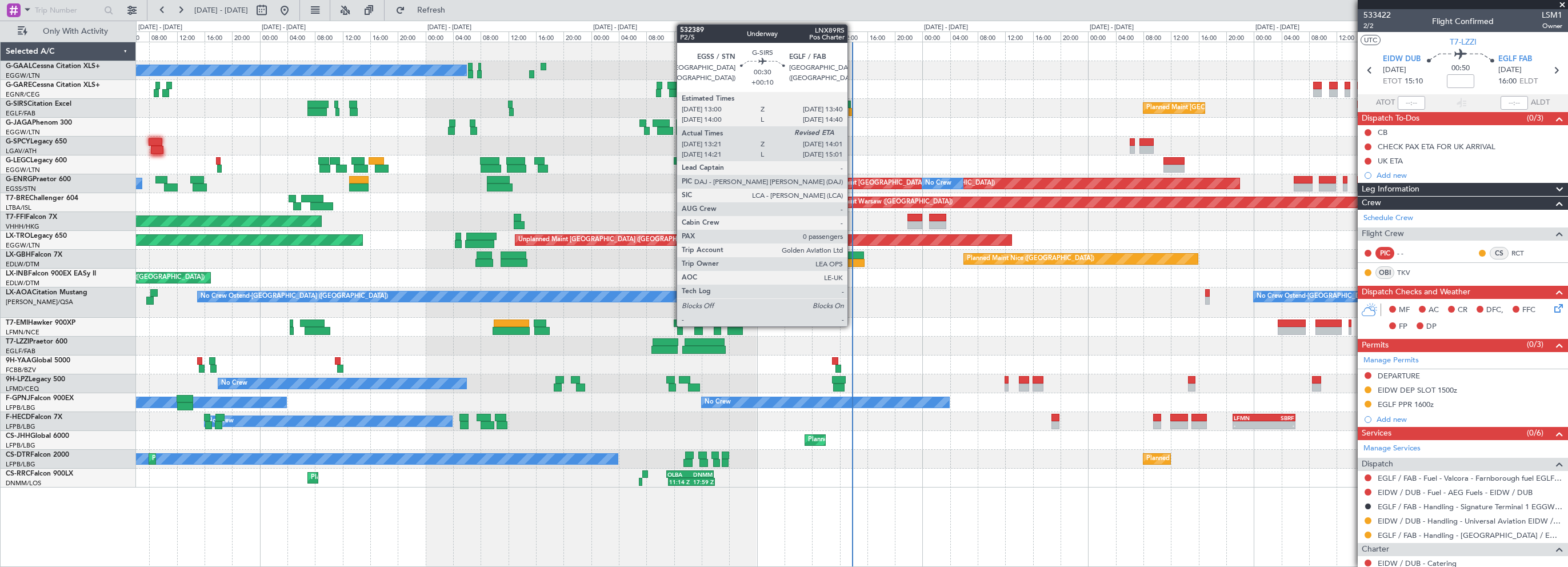
click at [852, 111] on div at bounding box center [852, 112] width 5 height 8
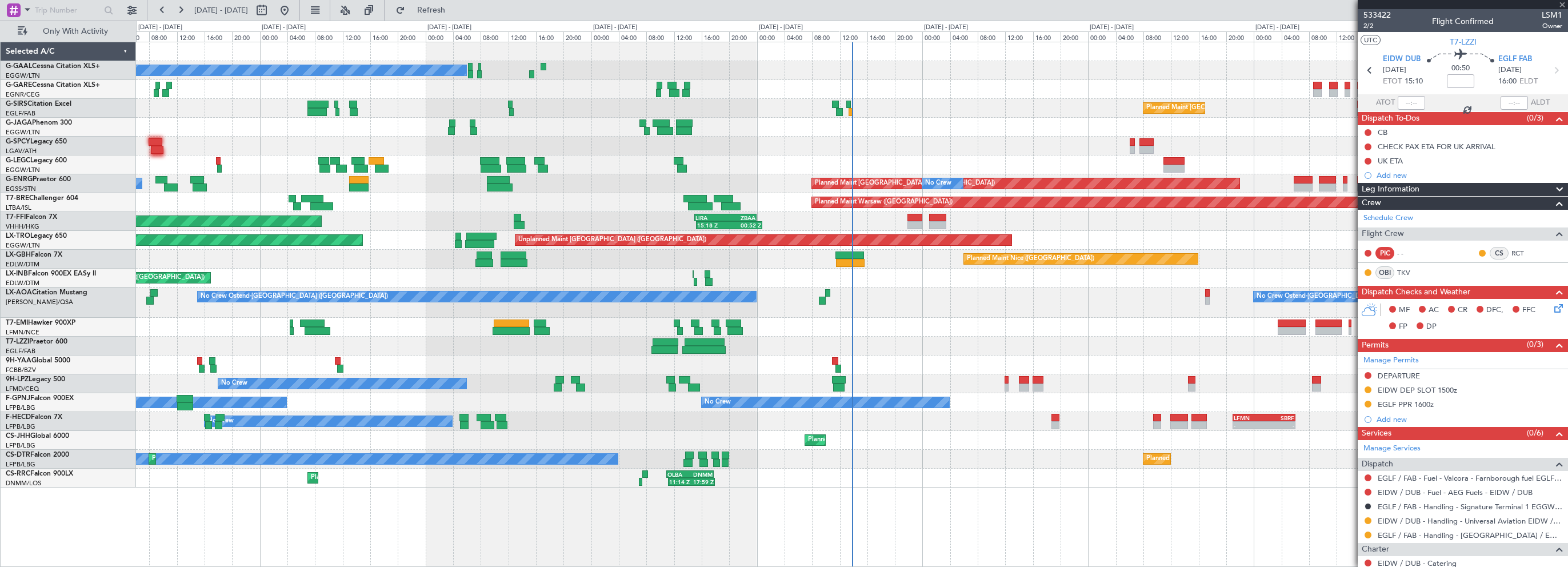
type input "+00:10"
type input "13:21"
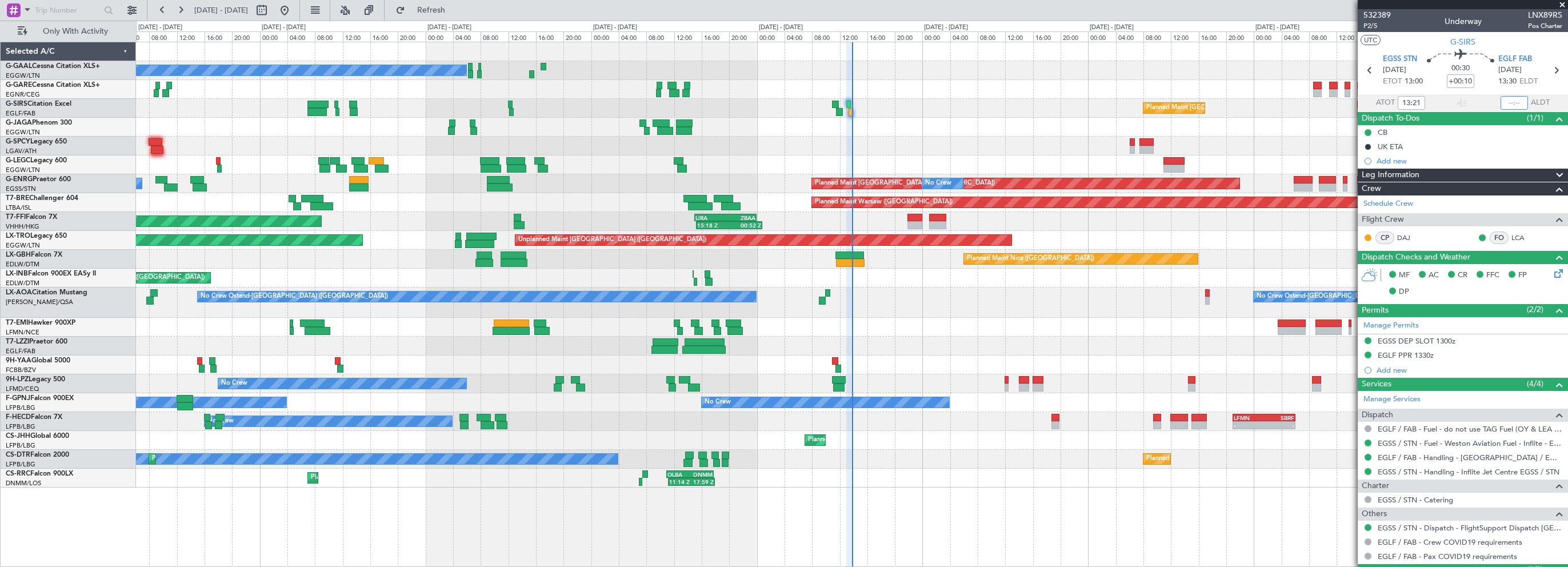
drag, startPoint x: 1513, startPoint y: 101, endPoint x: 1568, endPoint y: 94, distance: 55.4
click at [1513, 101] on input "text" at bounding box center [1514, 102] width 28 height 13
type input "13:49"
click at [456, 9] on span "Refresh" at bounding box center [431, 10] width 48 height 8
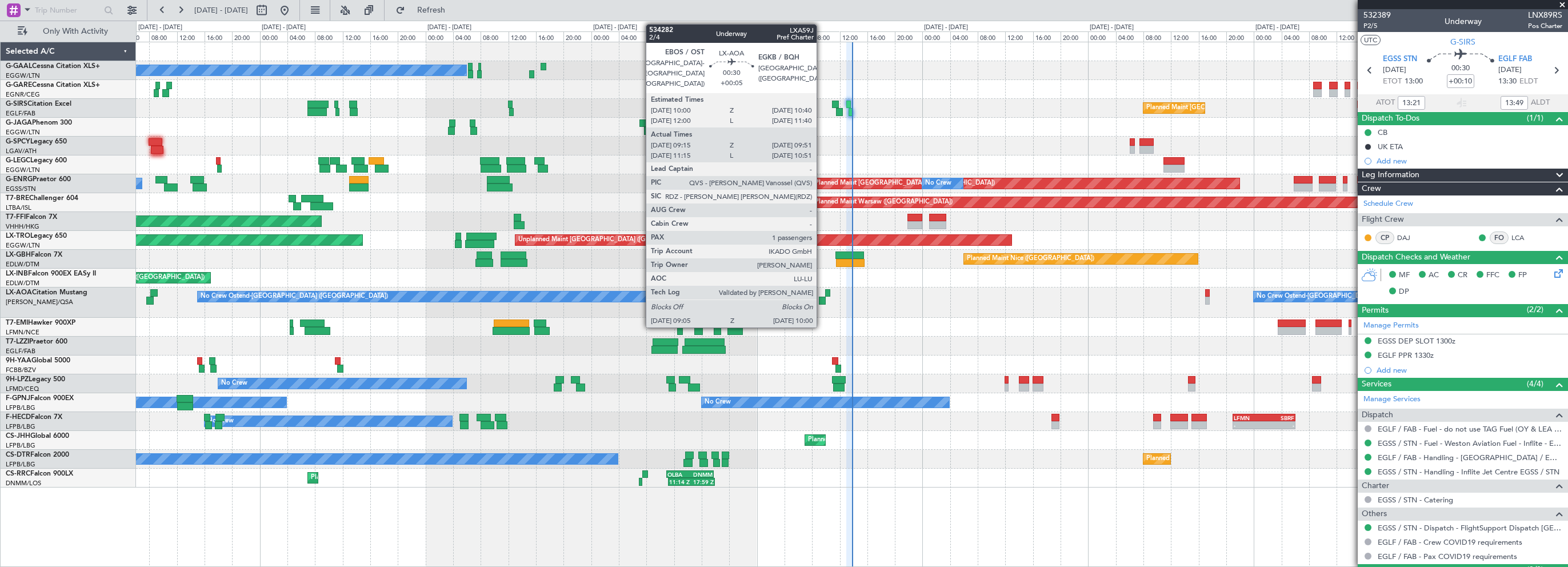
click at [822, 299] on div at bounding box center [822, 301] width 7 height 8
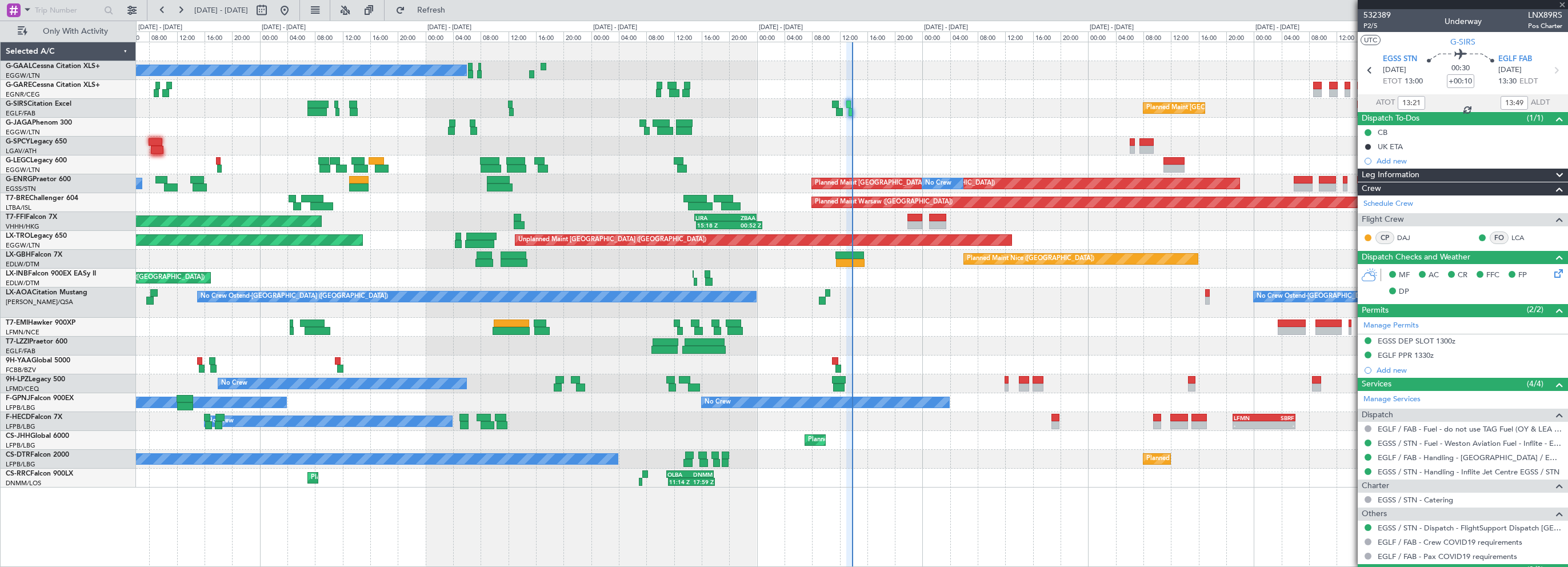
type input "+00:05"
type input "09:25"
type input "09:51"
type input "1"
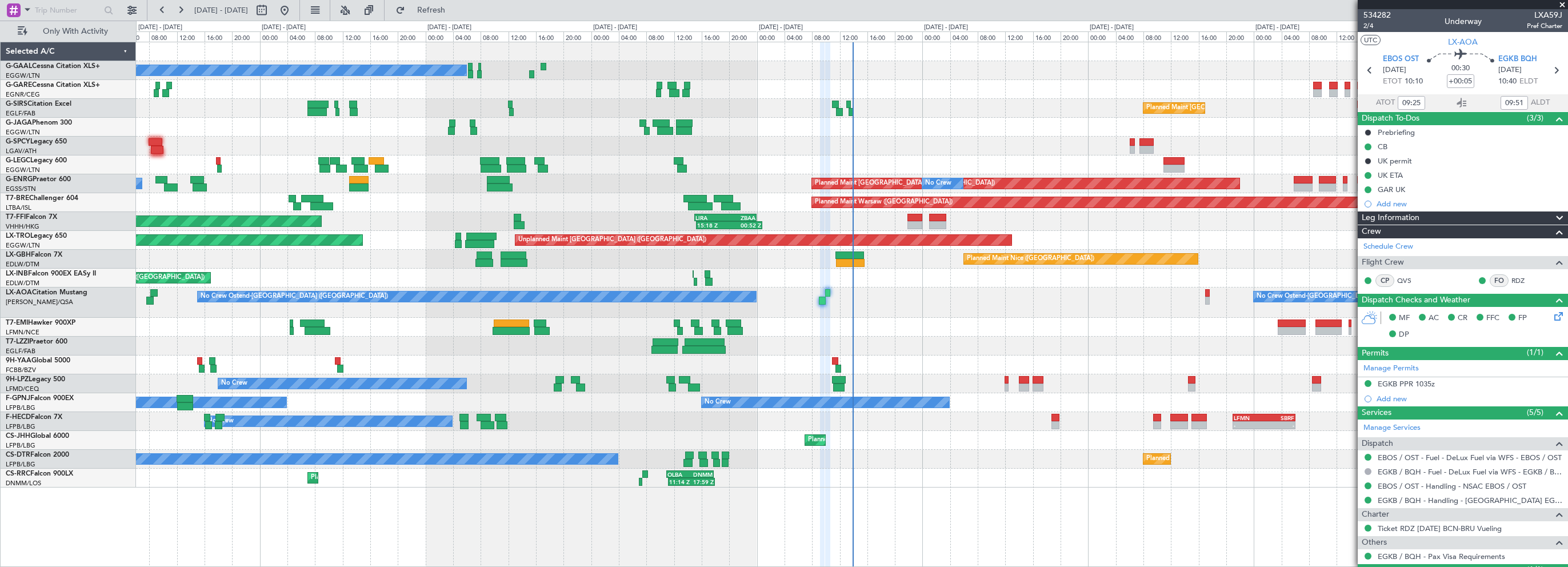
click at [668, 155] on div "Planned Maint [GEOGRAPHIC_DATA] ([GEOGRAPHIC_DATA])" at bounding box center [852, 164] width 1431 height 18
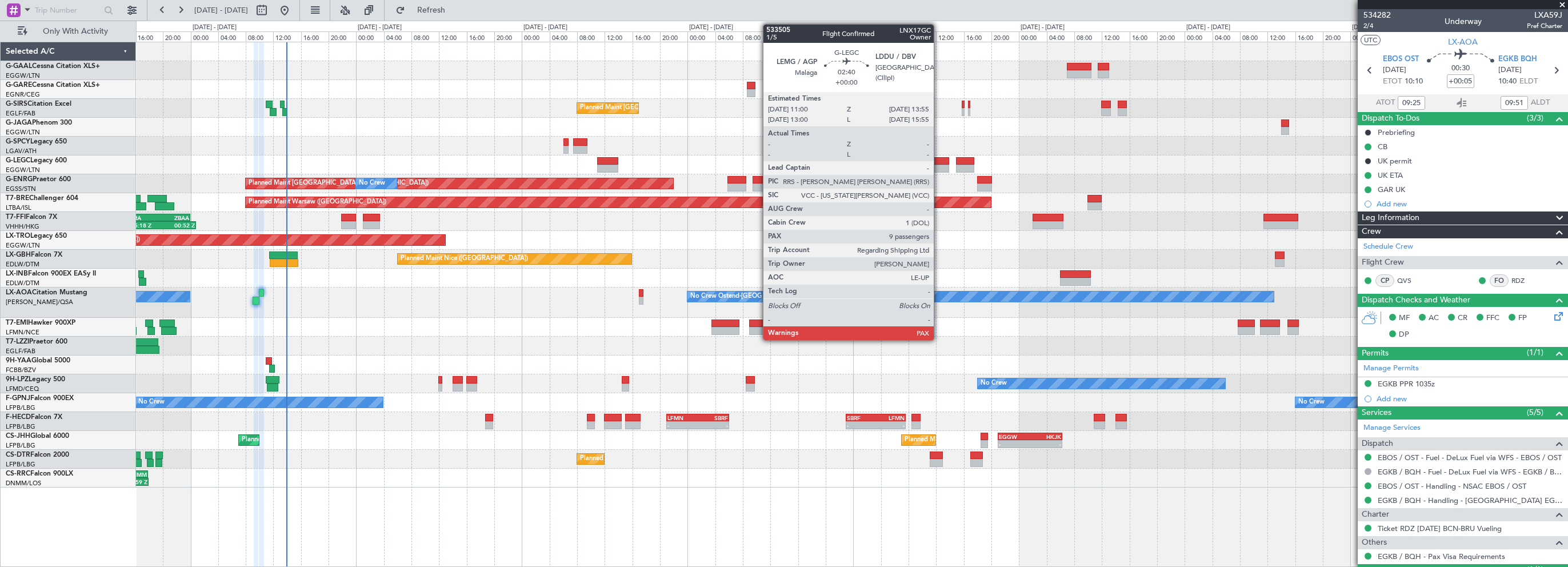
click at [654, 179] on div "No Crew Planned Maint London (Farnborough) Planned Maint London (Stansted) No C…" at bounding box center [852, 264] width 1431 height 445
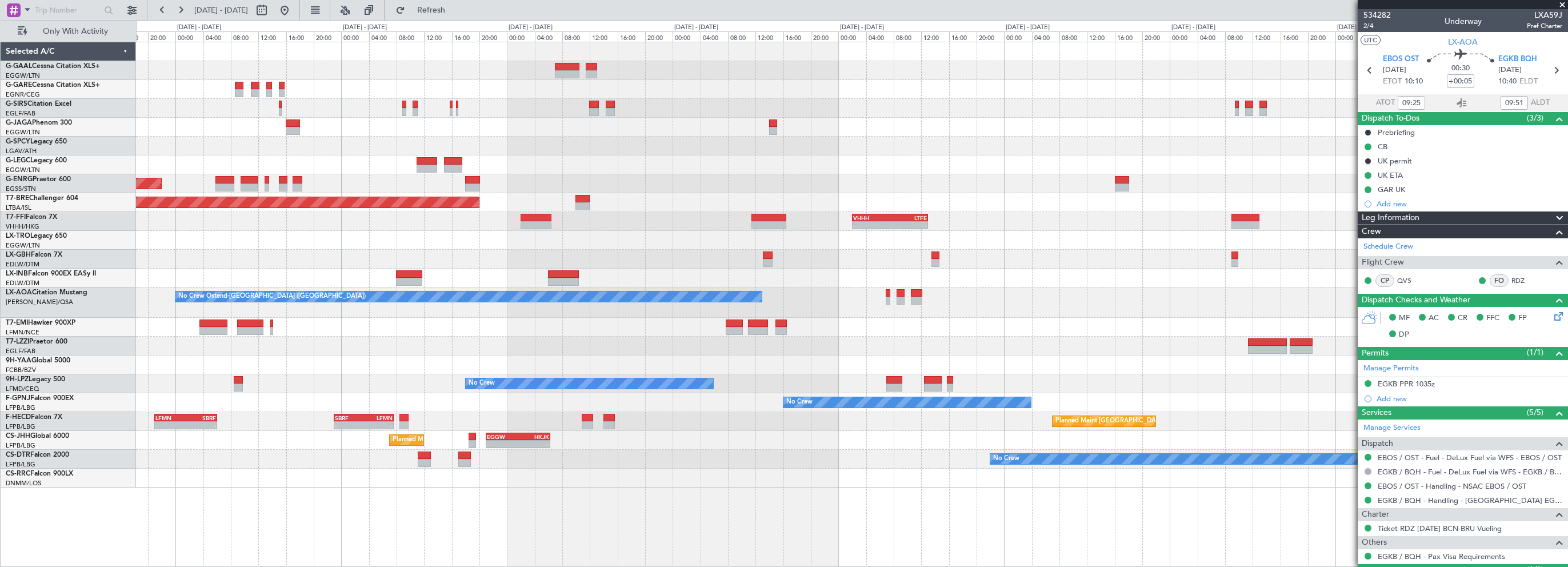
click at [631, 193] on div "Planned Maint London (Farnborough) A/C Unavailable London (Luton) Planned Maint…" at bounding box center [852, 264] width 1431 height 445
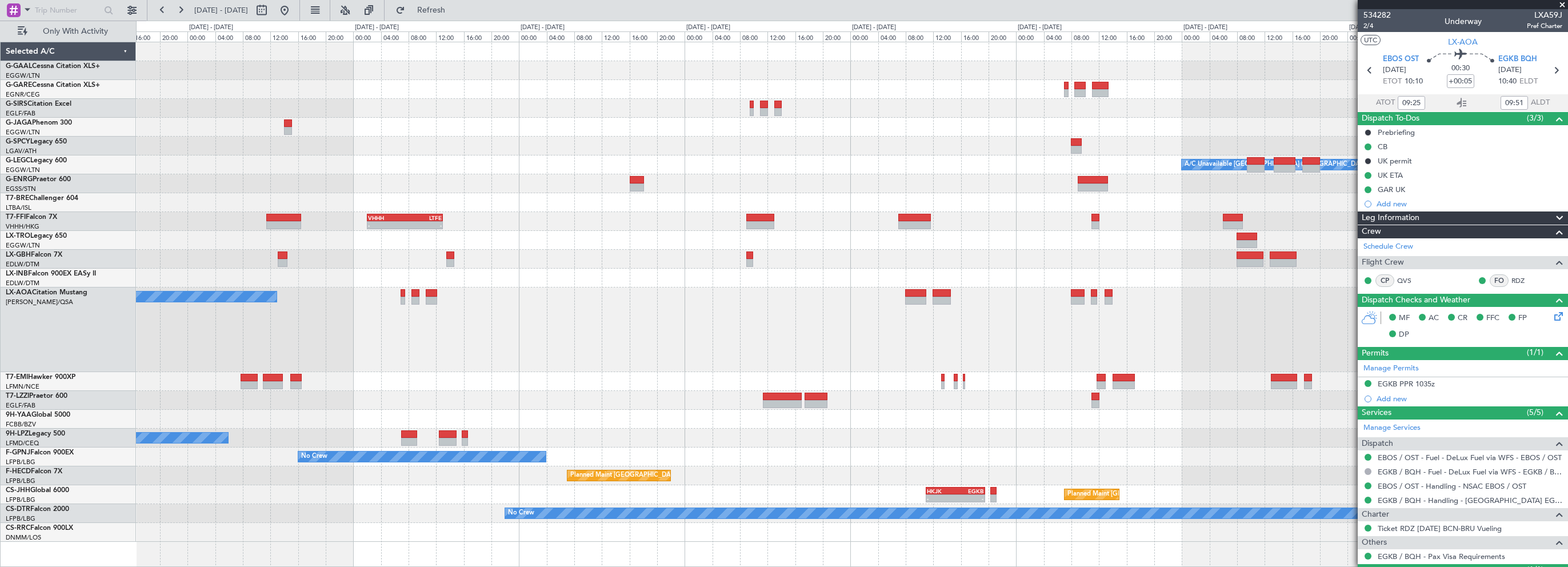
click at [508, 224] on div "Planned Maint Dusseldorf A/C Unavailable London (Luton) Planned Maint Warsaw (M…" at bounding box center [852, 291] width 1431 height 499
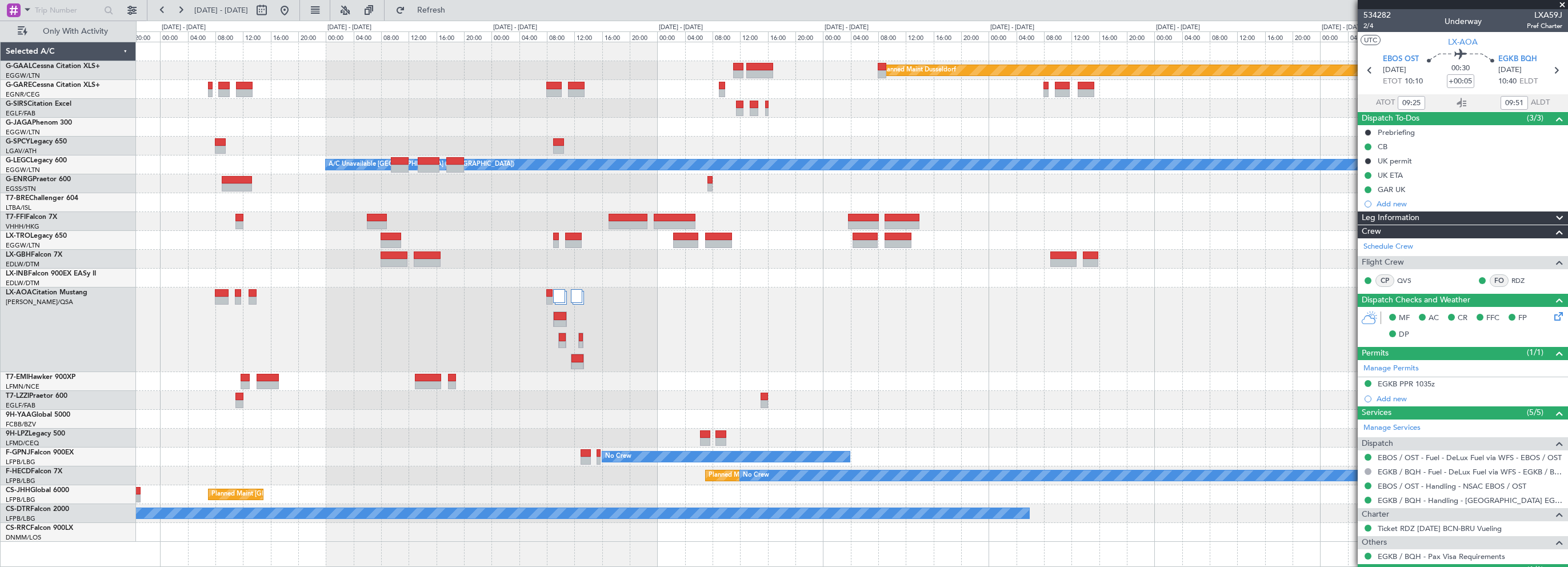
click at [788, 237] on div "Planned Maint Dusseldorf A/C Unavailable London (Luton) Owner London (Luton) No…" at bounding box center [852, 291] width 1431 height 499
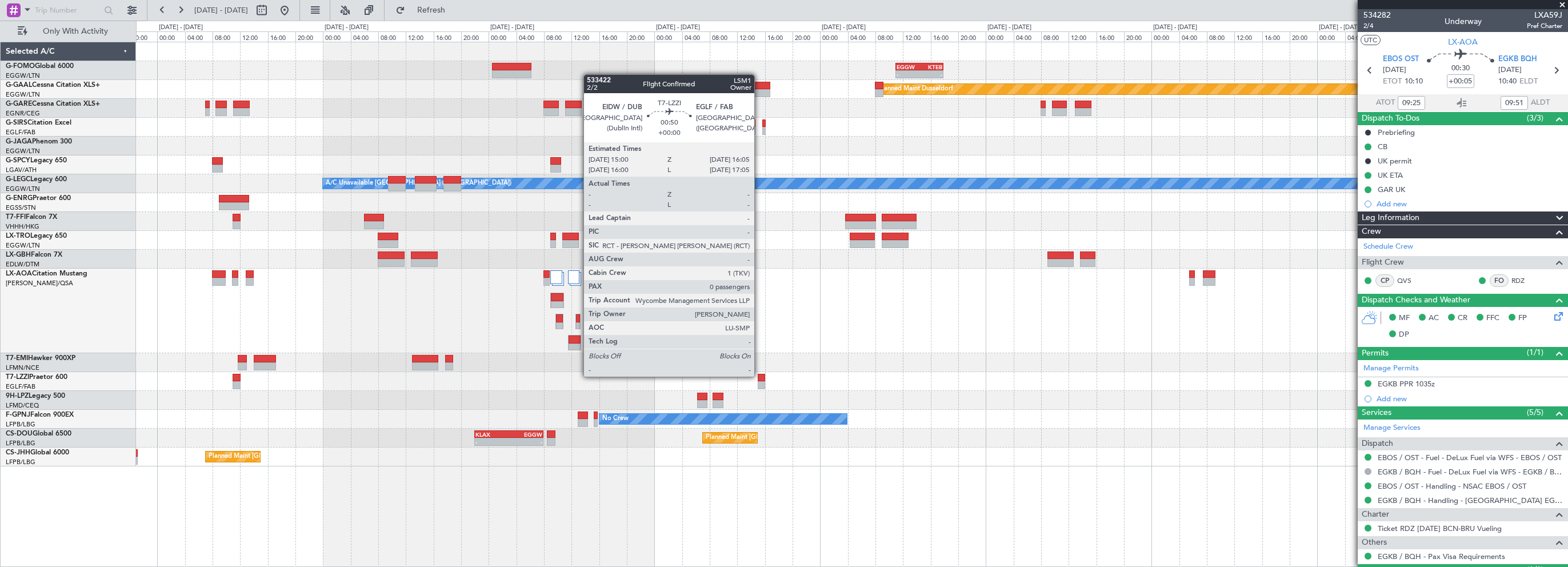
click at [761, 376] on div at bounding box center [762, 378] width 8 height 8
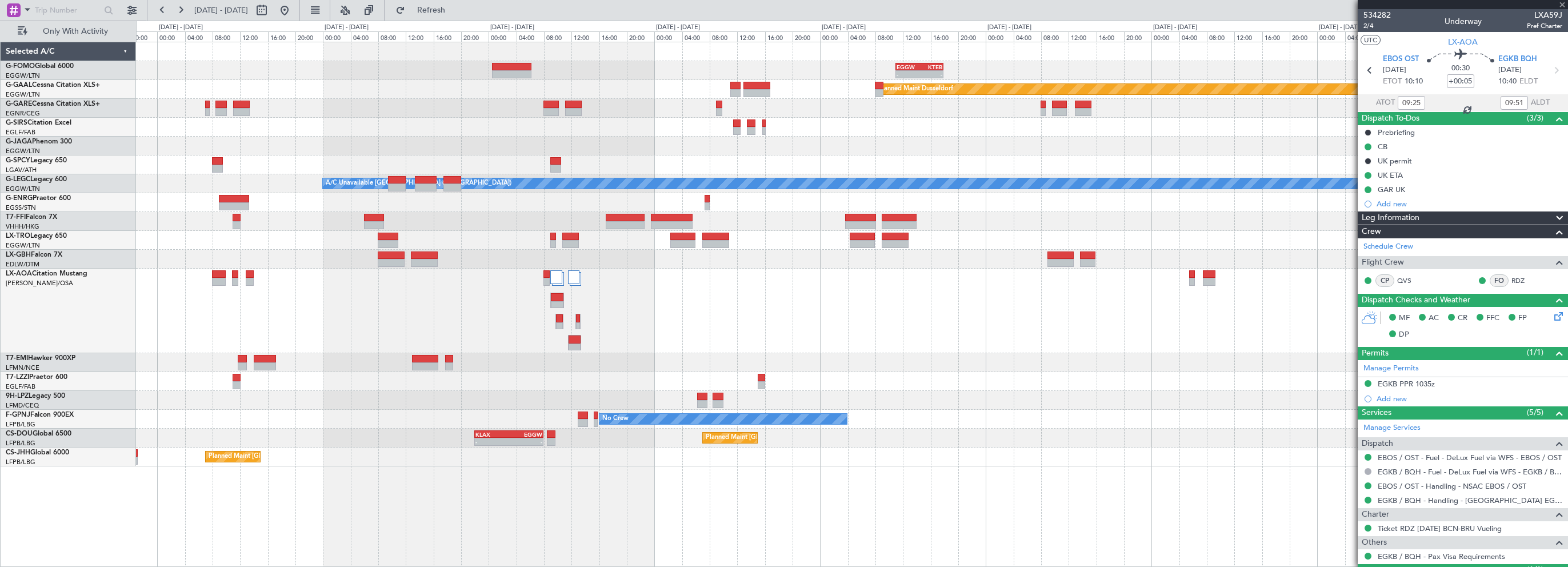
type input "0"
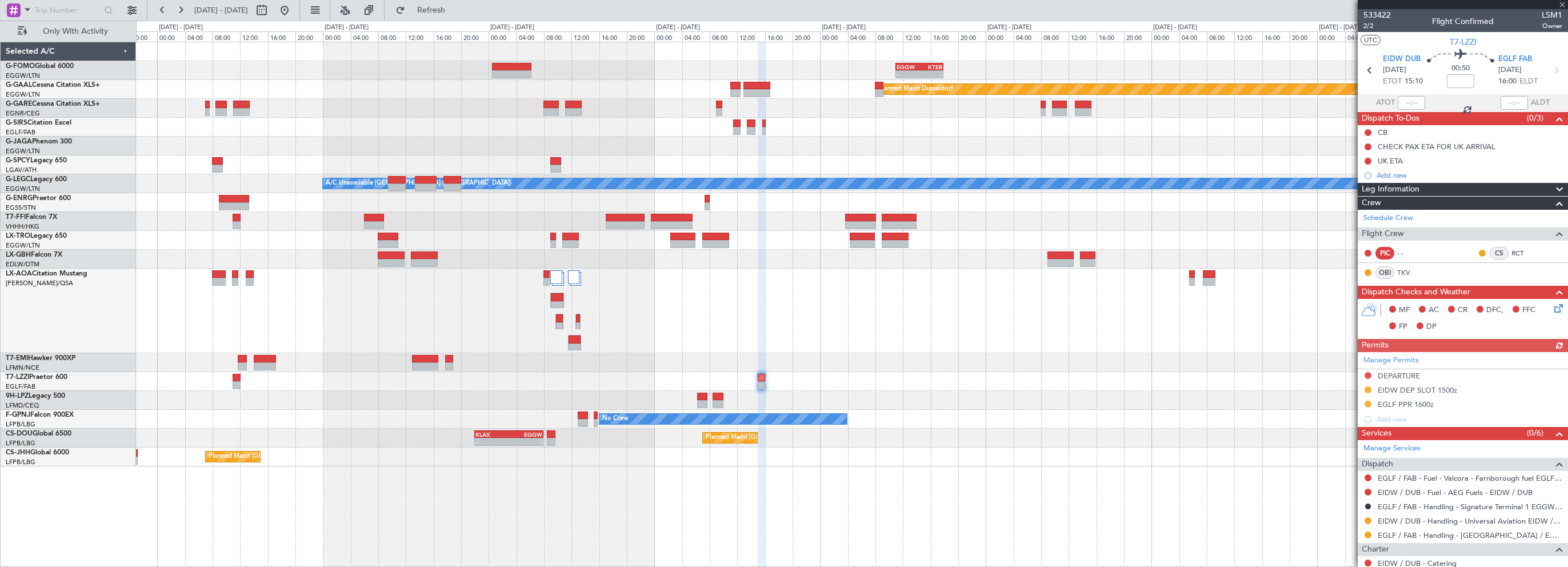
click at [1417, 404] on div "Manage Permits DEPARTURE EIDW DEP SLOT 1500z EGLF PPR 1600z Add new" at bounding box center [1463, 389] width 211 height 75
click at [1417, 399] on div "EGLF PPR 1600z" at bounding box center [1405, 404] width 56 height 10
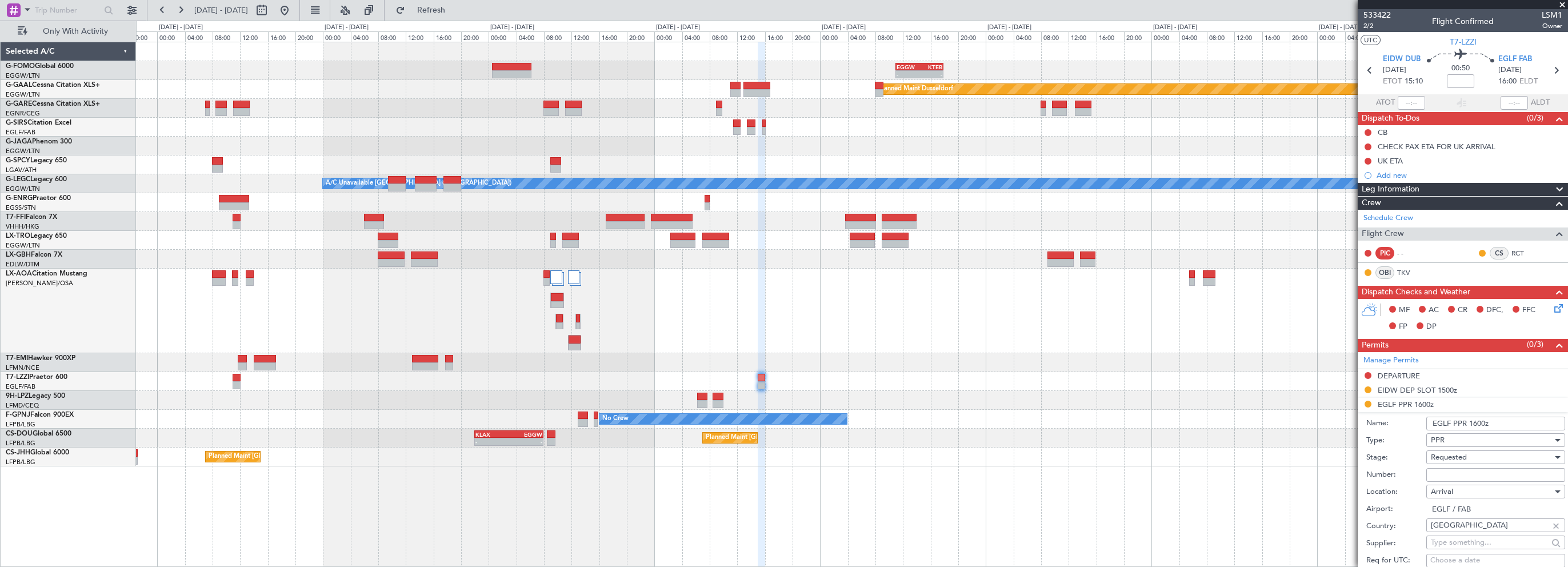
scroll to position [171, 0]
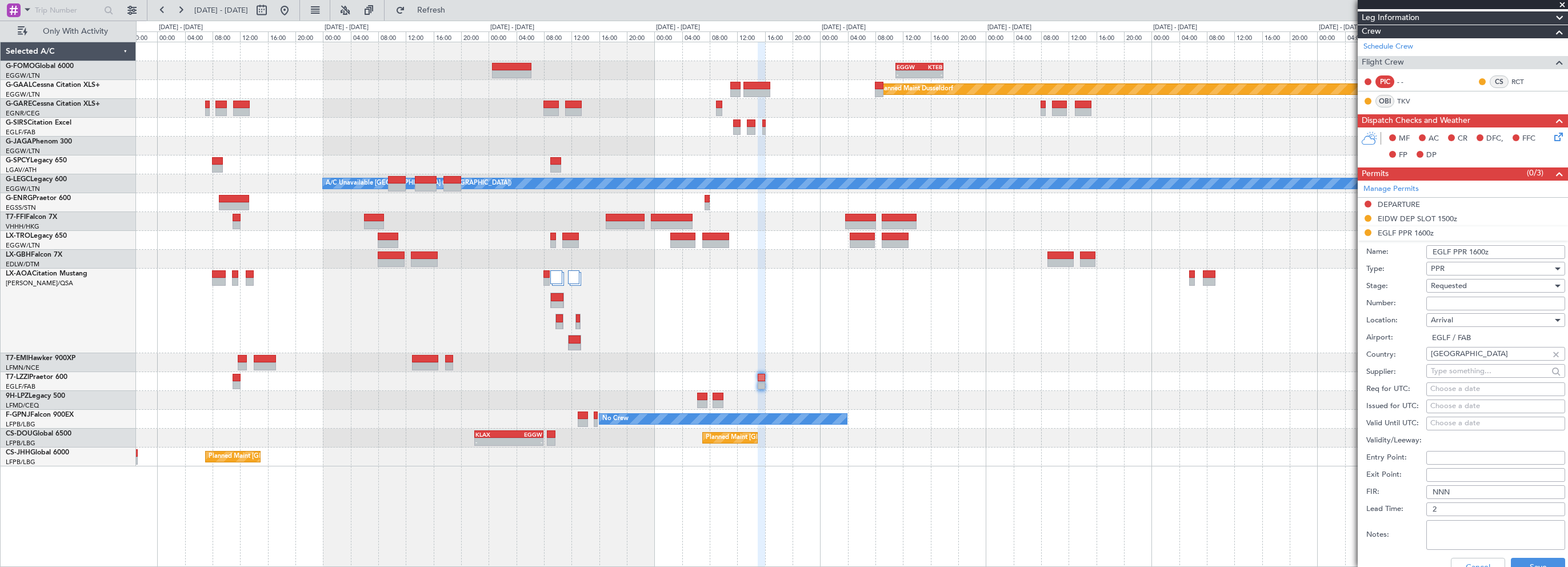
click at [1444, 304] on input "Number:" at bounding box center [1496, 304] width 139 height 13
paste input "369497"
type input "369497"
click at [1456, 282] on span "Requested" at bounding box center [1449, 285] width 36 height 10
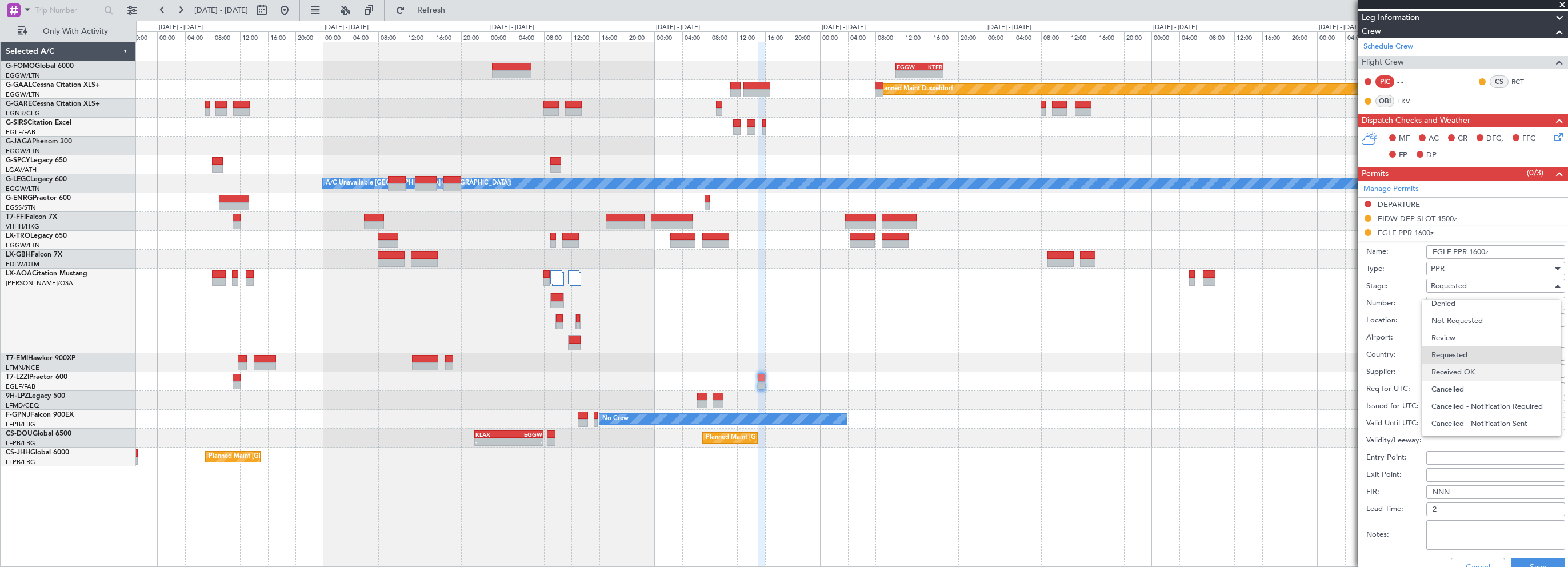
click at [1450, 368] on span "Received OK" at bounding box center [1491, 372] width 120 height 17
click at [1523, 559] on button "Save" at bounding box center [1538, 567] width 55 height 18
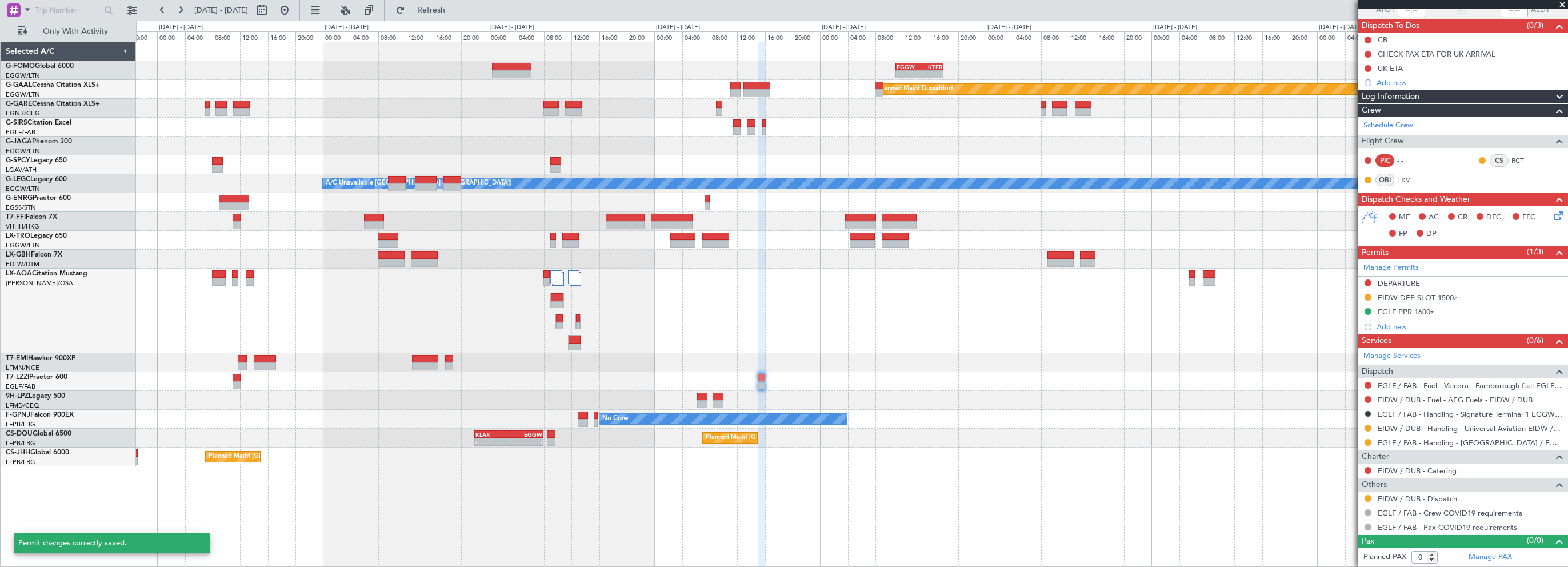
scroll to position [91, 0]
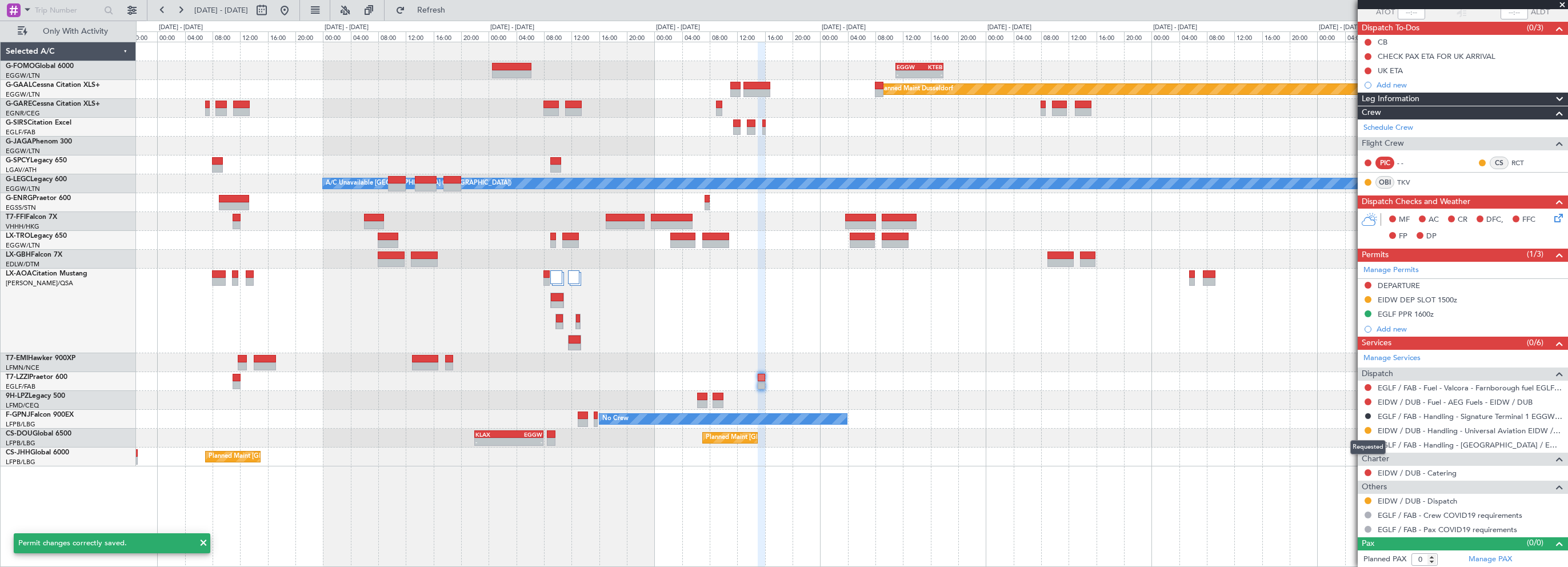
click at [1366, 441] on div "Requested" at bounding box center [1368, 447] width 35 height 14
click at [1369, 444] on button at bounding box center [1368, 445] width 7 height 7
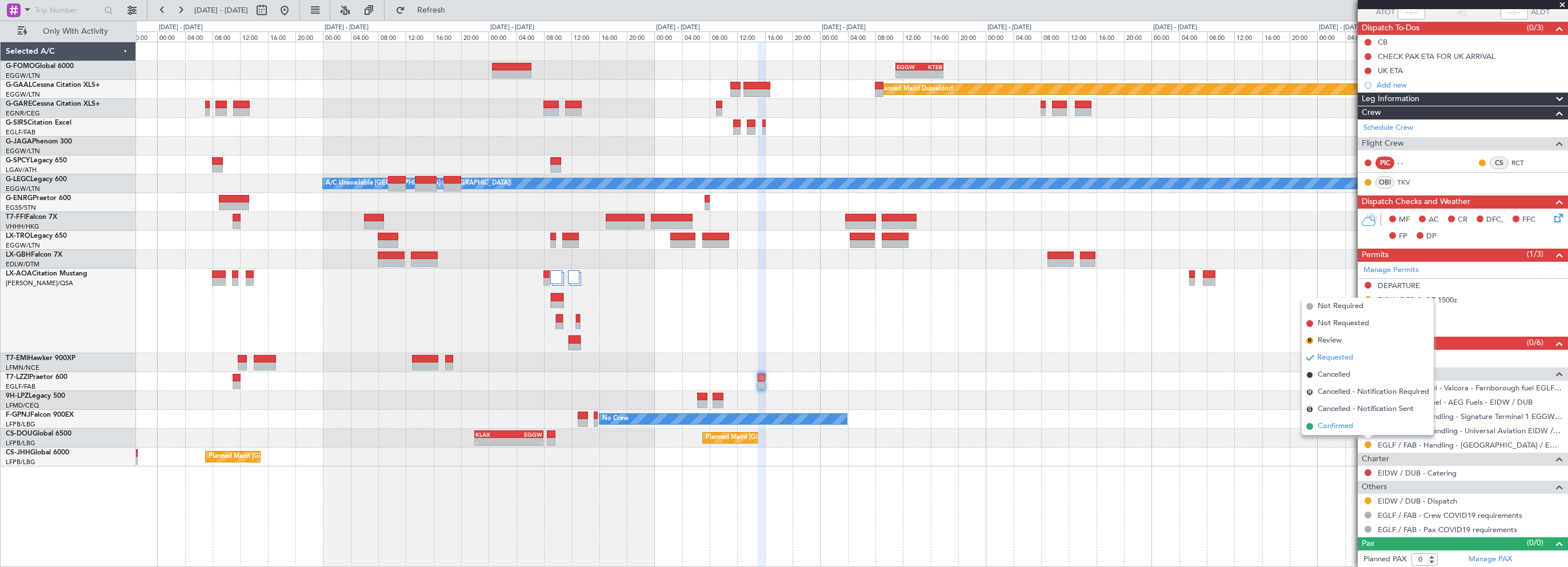
click at [1331, 425] on span "Confirmed" at bounding box center [1336, 426] width 35 height 12
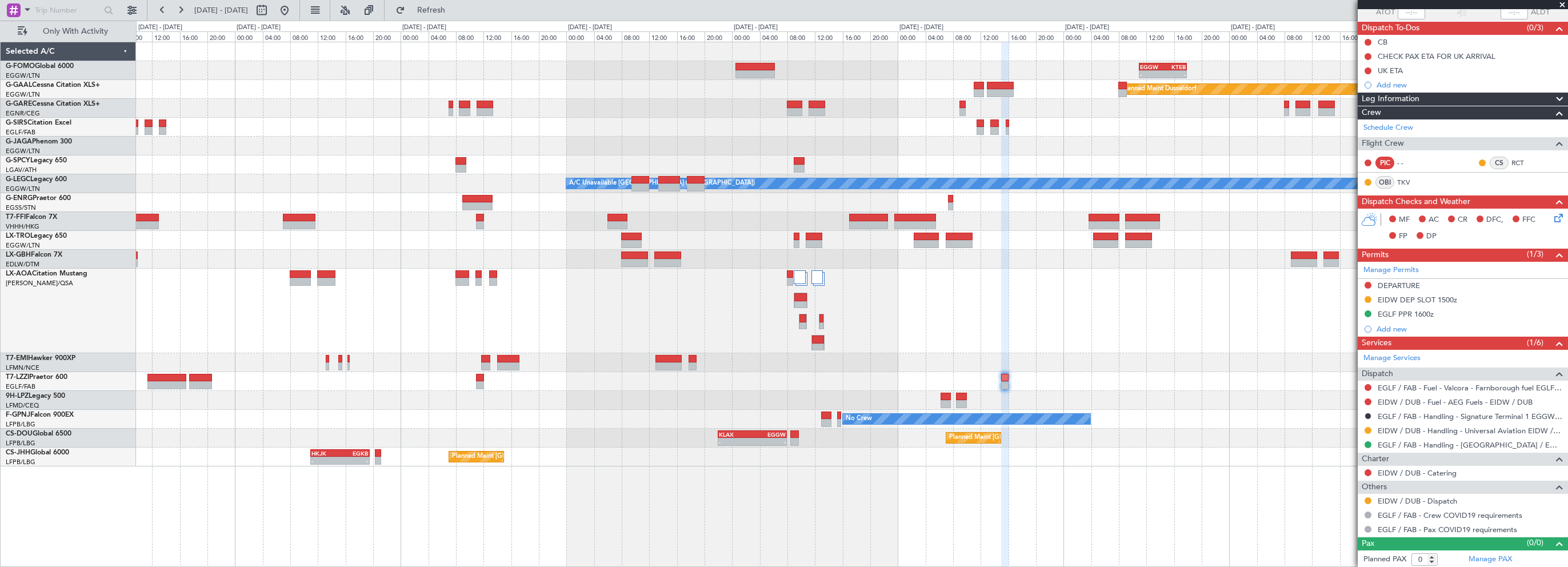
click at [871, 127] on div "- - EGGW 11:00 Z KTEB 17:55 Z Planned Maint Dusseldorf A/C Unavailable London (…" at bounding box center [852, 253] width 1431 height 424
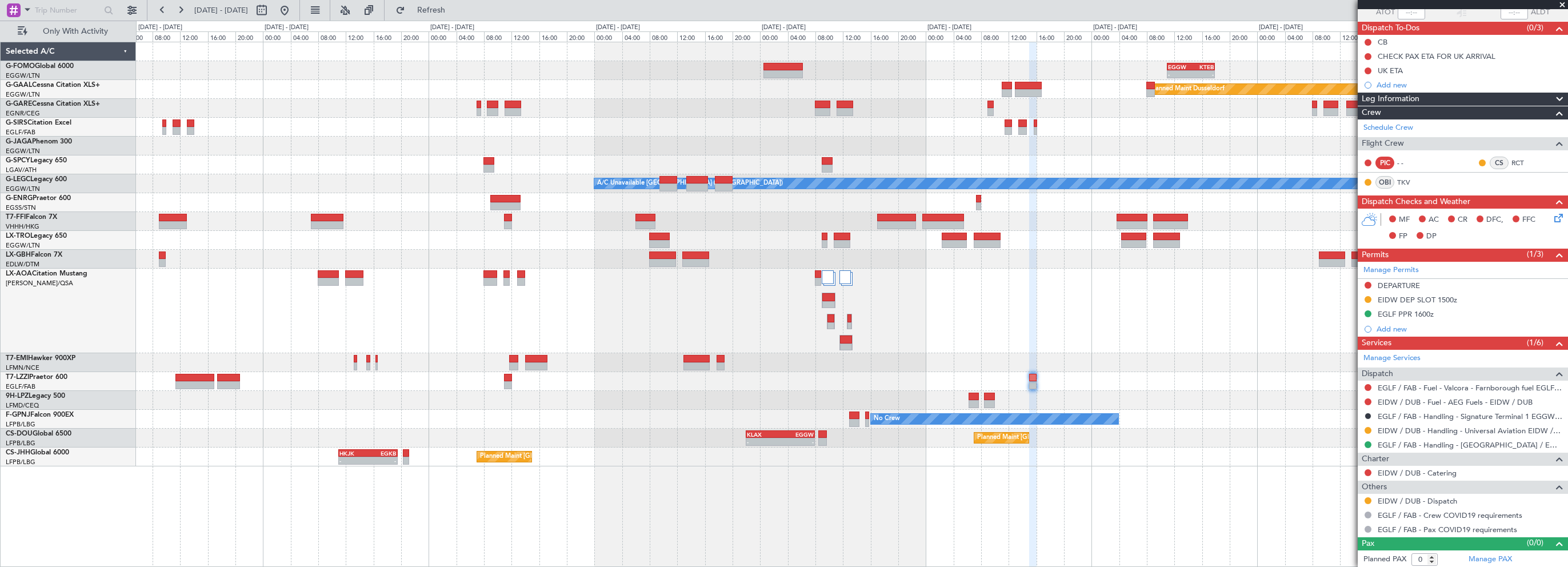
click at [798, 103] on div at bounding box center [852, 108] width 1431 height 18
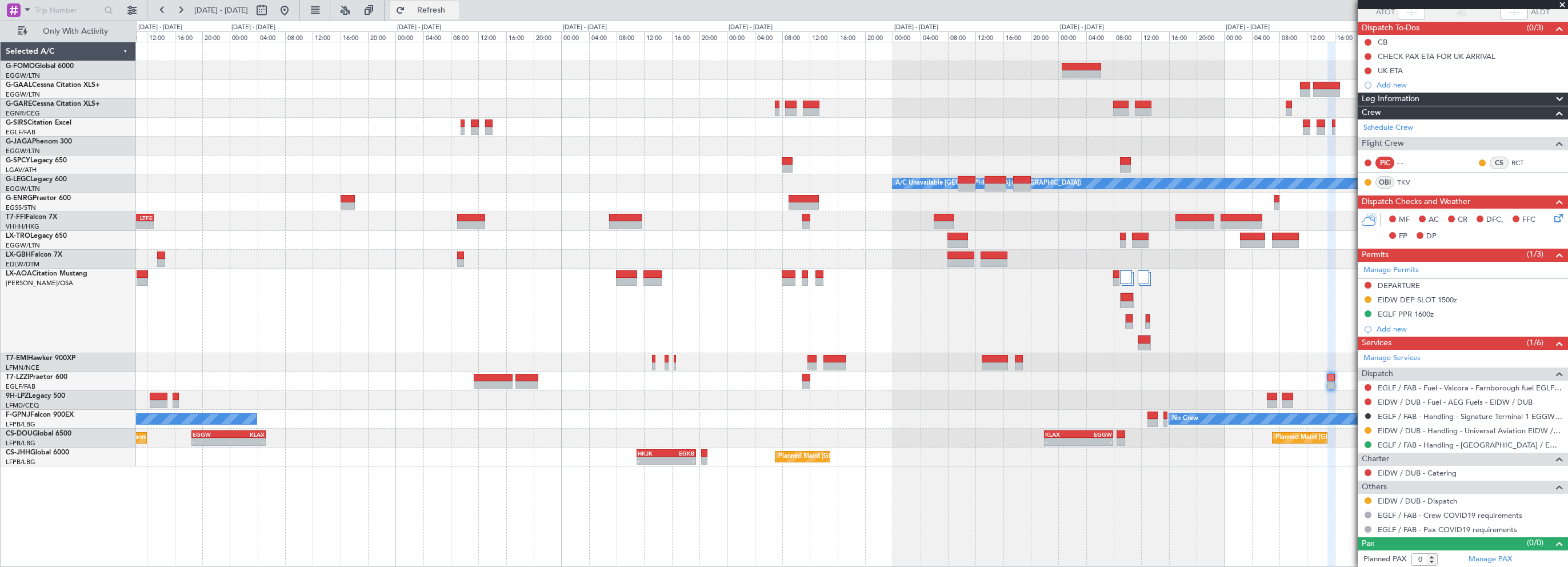
click at [456, 11] on span "Refresh" at bounding box center [431, 10] width 48 height 8
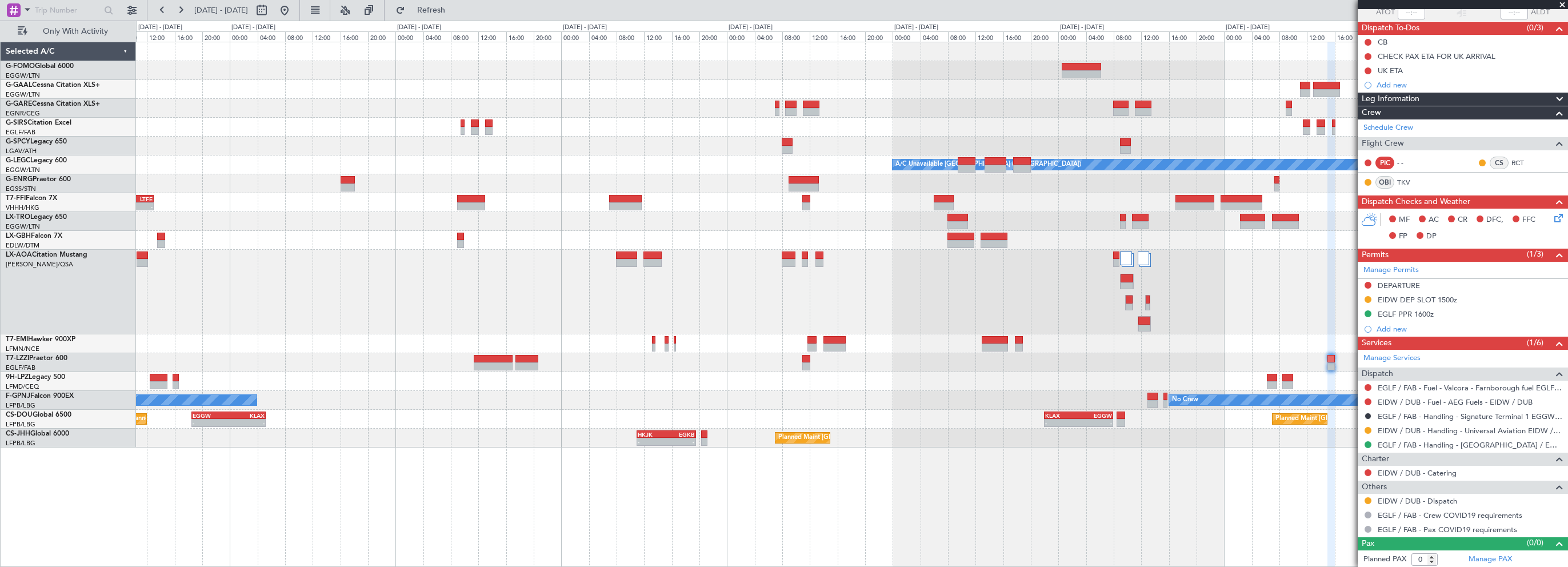
click at [369, 103] on div "- - EGGW 11:00 Z KTEB 17:55 Z Planned Maint Dusseldorf A/C Unavailable London (…" at bounding box center [852, 244] width 1431 height 405
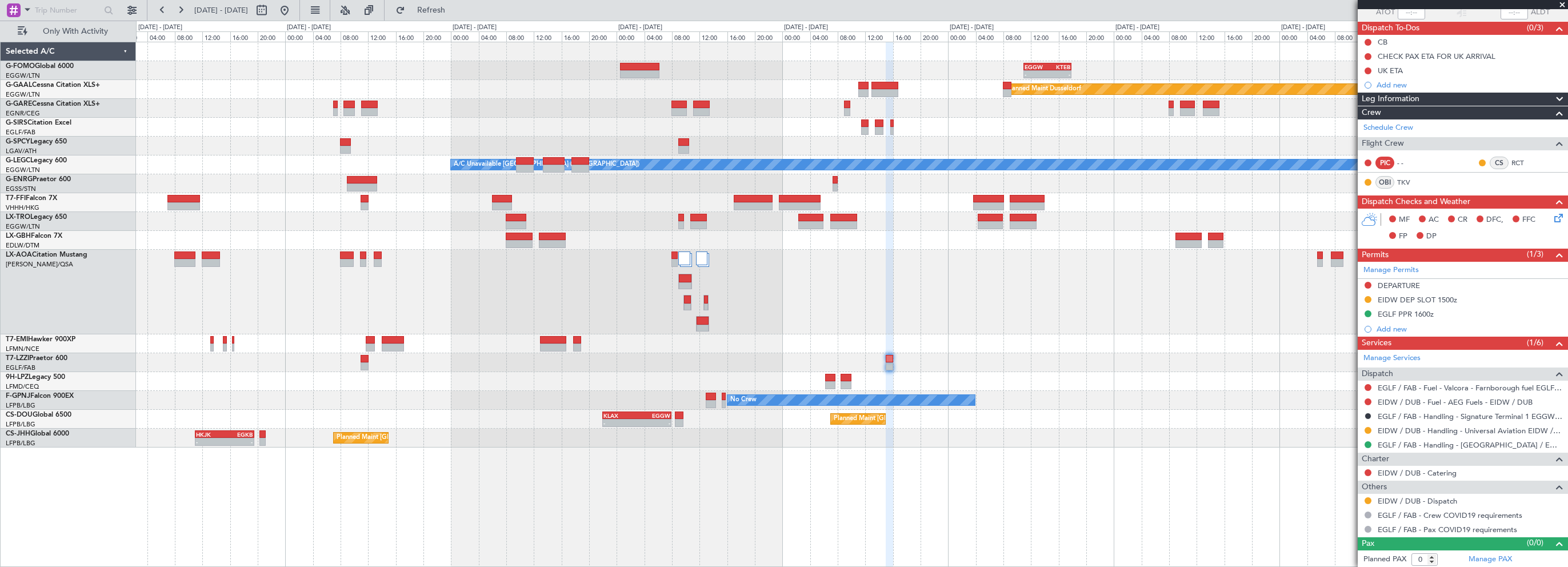
click at [313, 128] on div "- - EGGW 11:00 Z KTEB 17:55 Z Planned Maint Dusseldorf A/C Unavailable London (…" at bounding box center [852, 244] width 1431 height 405
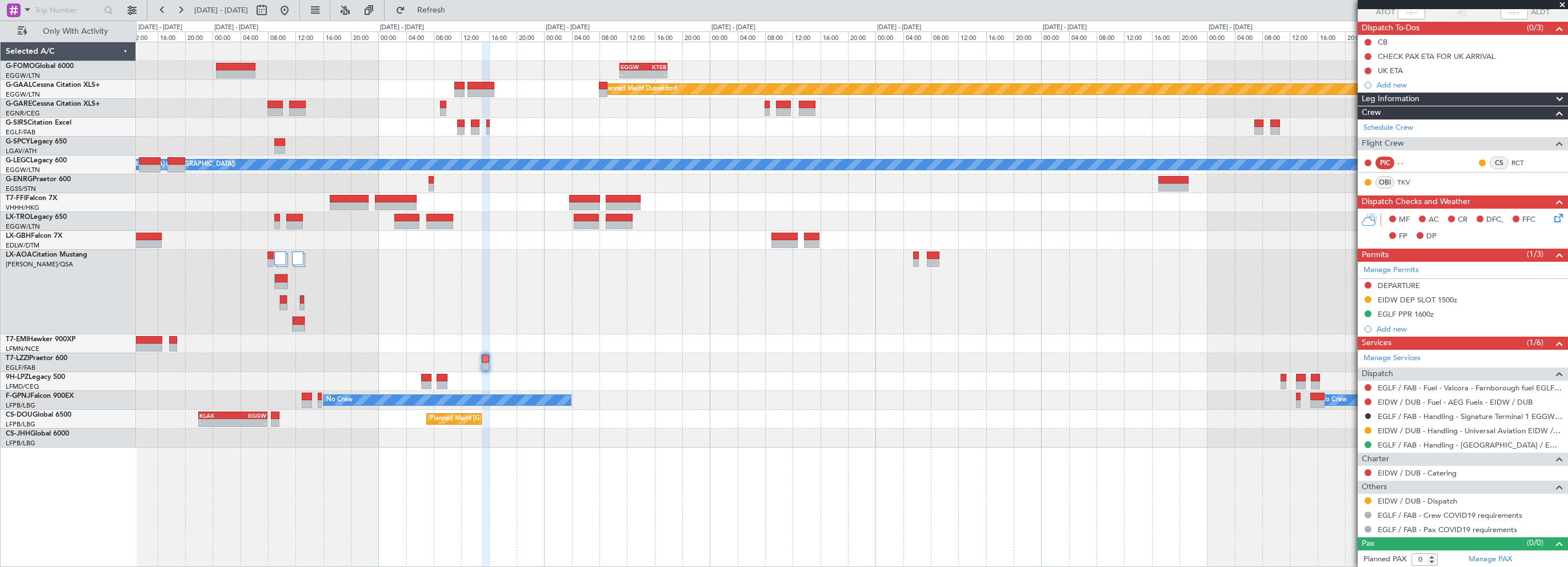
click at [329, 164] on div "- - EGGW 11:00 Z KTEB 17:55 Z Planned Maint Dusseldorf A/C Unavailable London (…" at bounding box center [852, 244] width 1431 height 405
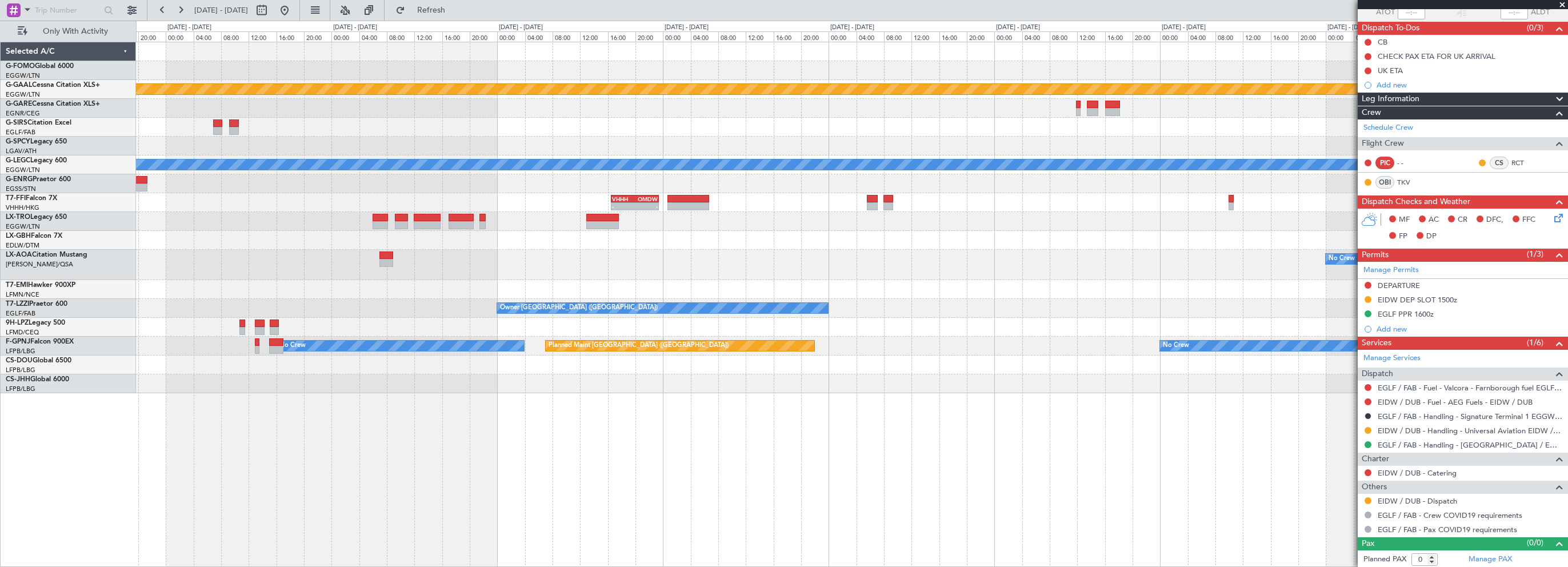
click at [451, 193] on div "Planned Maint Dusseldorf A/C Unavailable London (Luton) Owner - - VHHH 16:30 Z …" at bounding box center [852, 217] width 1431 height 351
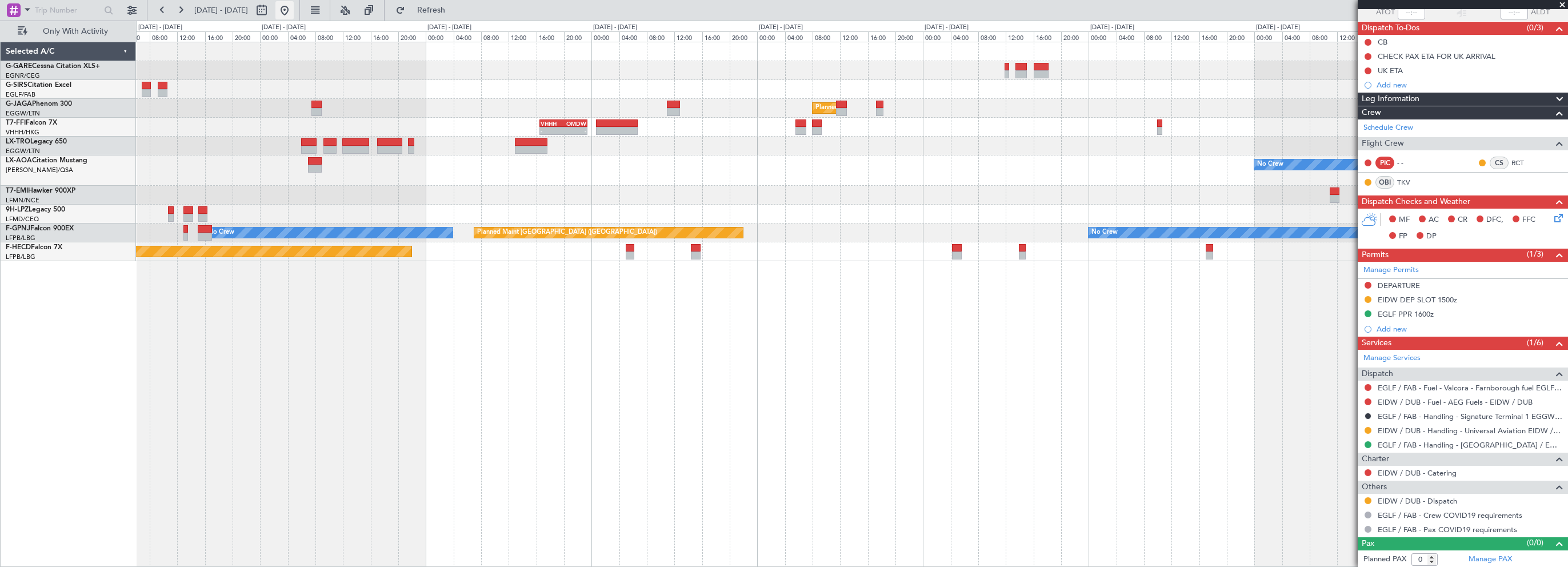
click at [294, 15] on button at bounding box center [284, 10] width 18 height 18
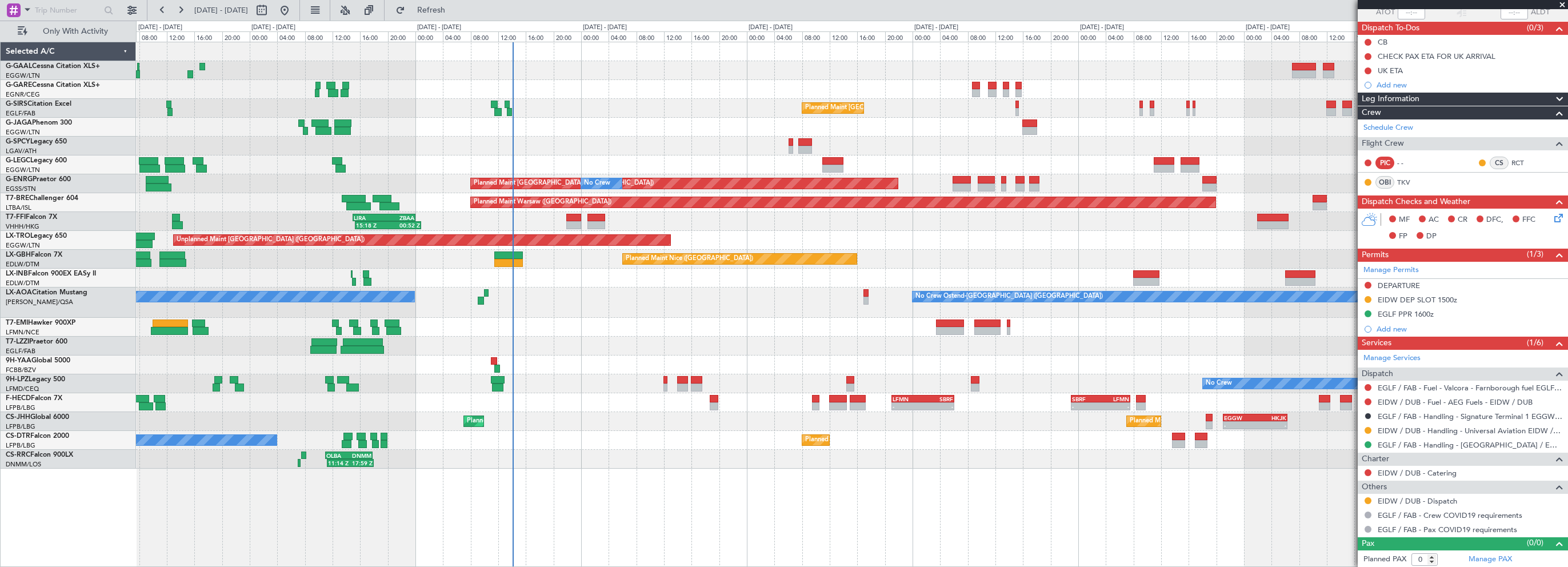
click at [787, 316] on div "No Crew Ostend-[GEOGRAPHIC_DATA] ([GEOGRAPHIC_DATA]) No Crew Ostend-[GEOGRAPHIC…" at bounding box center [852, 303] width 1431 height 30
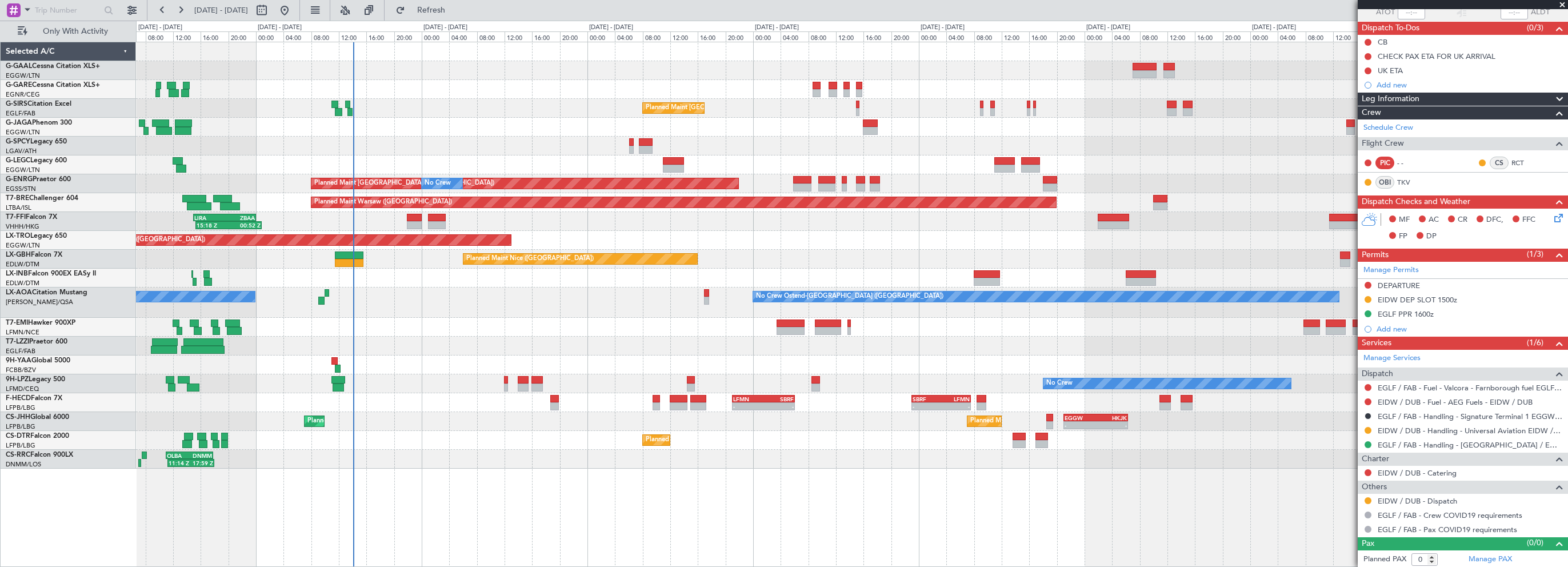
click at [790, 242] on div "No Crew Planned Maint [GEOGRAPHIC_DATA] ([GEOGRAPHIC_DATA]) Planned Maint [GEOG…" at bounding box center [852, 255] width 1431 height 426
click at [456, 11] on span "Refresh" at bounding box center [431, 10] width 48 height 8
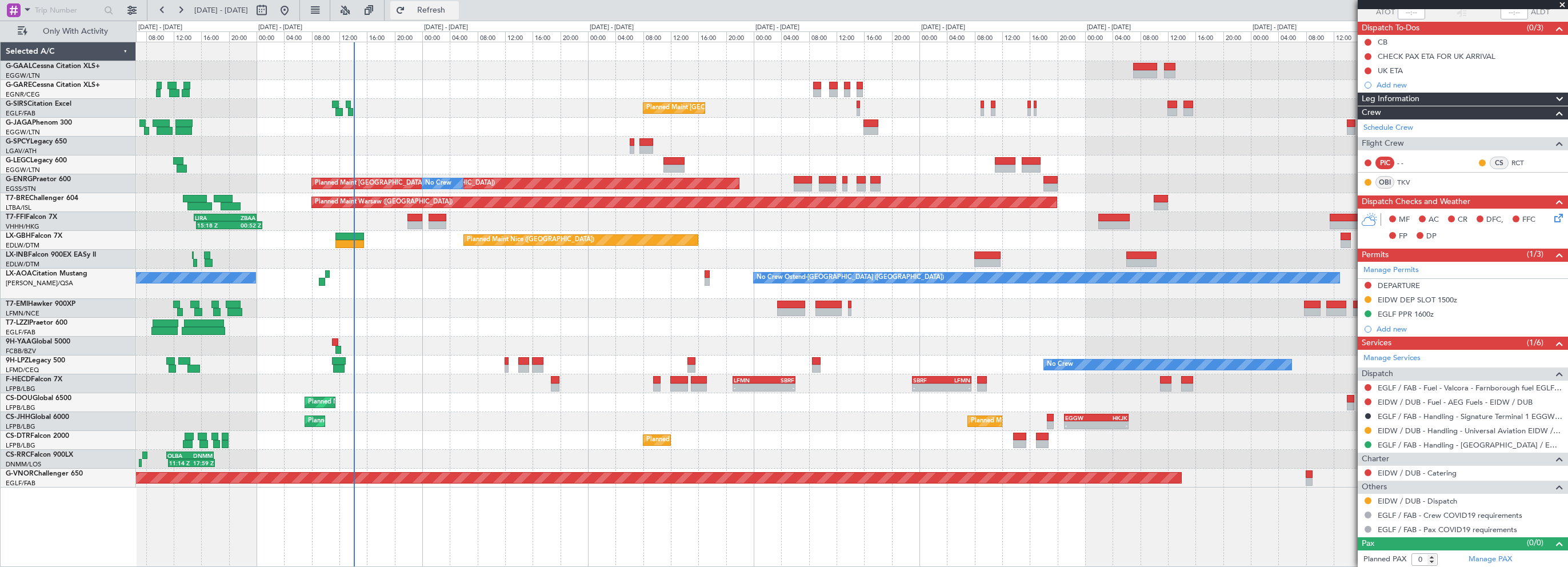
drag, startPoint x: 451, startPoint y: 8, endPoint x: 470, endPoint y: 4, distance: 19.4
click at [451, 8] on span "Refresh" at bounding box center [431, 10] width 48 height 8
click at [508, 107] on div "Planned Maint [GEOGRAPHIC_DATA] ([GEOGRAPHIC_DATA])" at bounding box center [852, 108] width 1431 height 18
click at [456, 10] on span "Refresh" at bounding box center [431, 10] width 48 height 8
click at [531, 291] on div "No Crew Ostend-[GEOGRAPHIC_DATA] ([GEOGRAPHIC_DATA]) No Crew Ostend-[GEOGRAPHIC…" at bounding box center [852, 284] width 1431 height 30
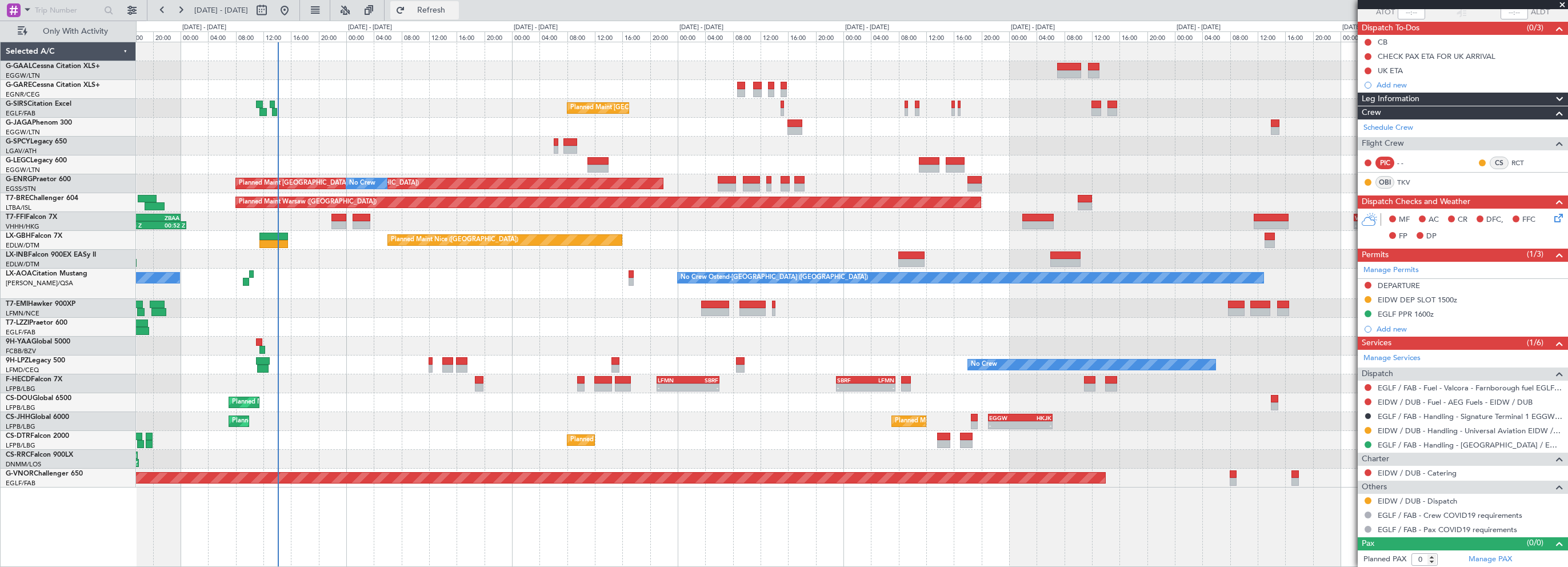
click at [455, 7] on span "Refresh" at bounding box center [431, 10] width 48 height 8
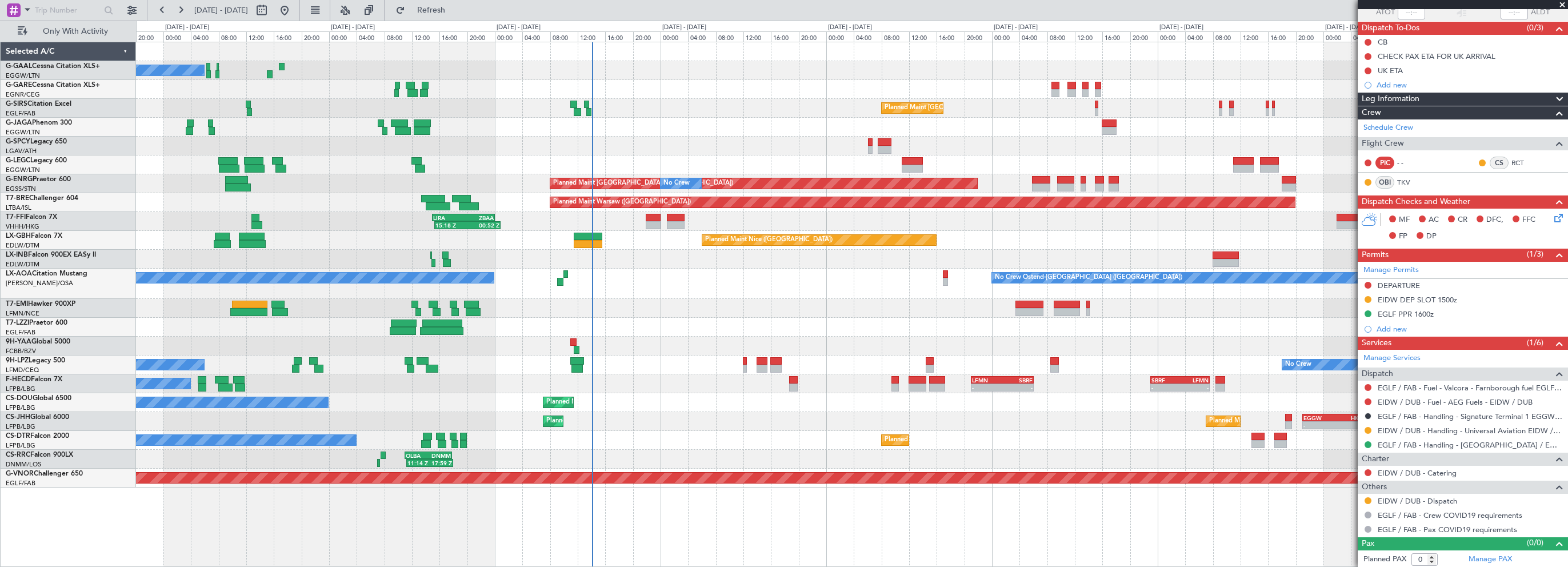
click at [729, 288] on div "No Crew Ostend-[GEOGRAPHIC_DATA] ([GEOGRAPHIC_DATA]) No Crew Ostend-[GEOGRAPHIC…" at bounding box center [852, 284] width 1431 height 30
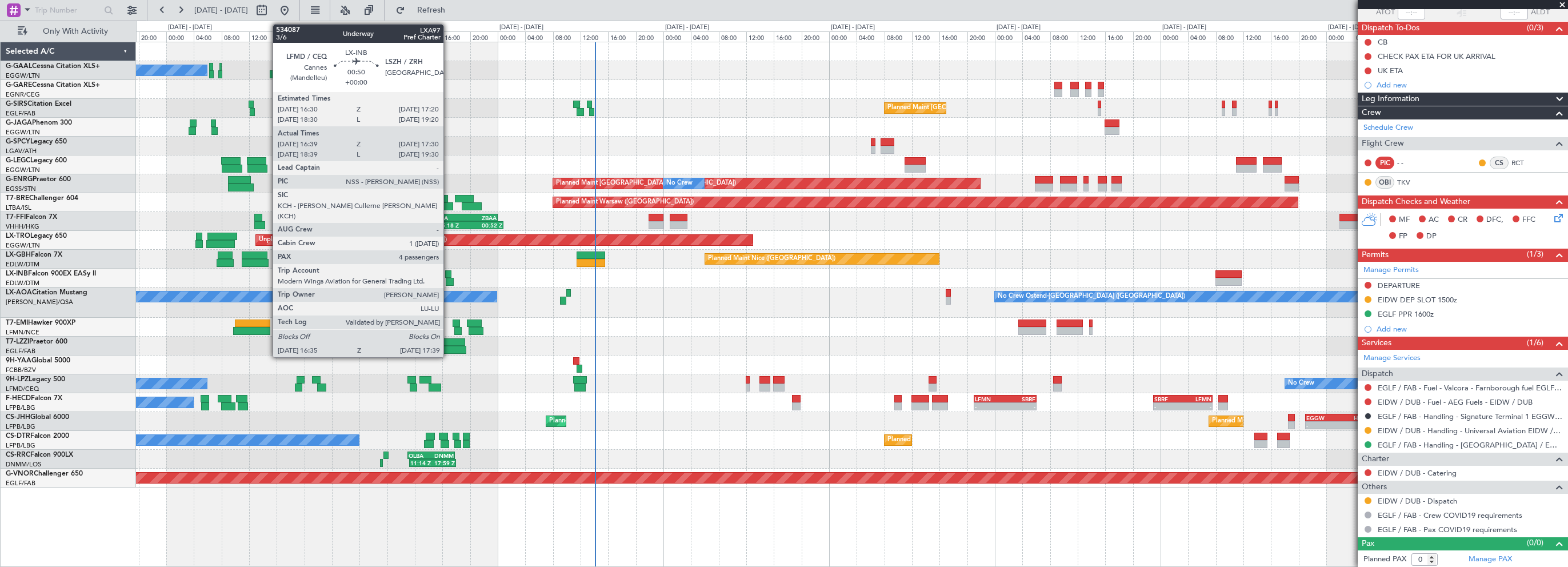
click at [449, 281] on div at bounding box center [449, 282] width 8 height 8
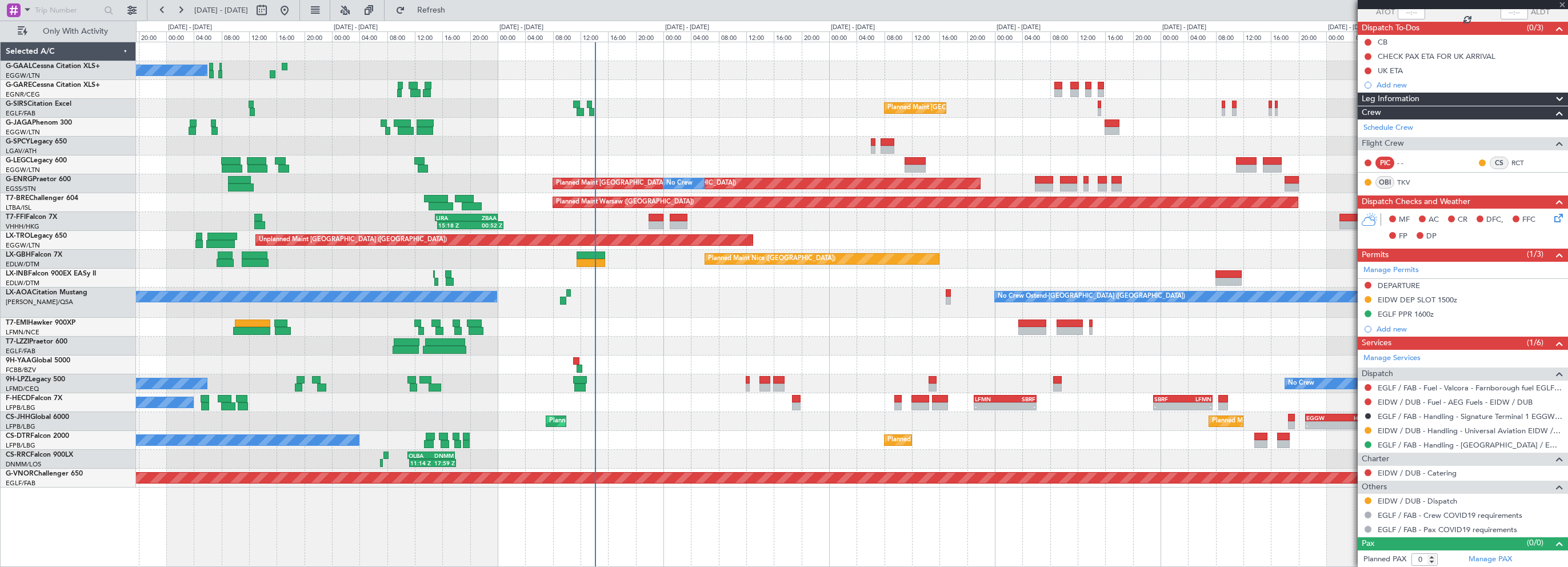
type input "16:39"
type input "17:30"
type input "4"
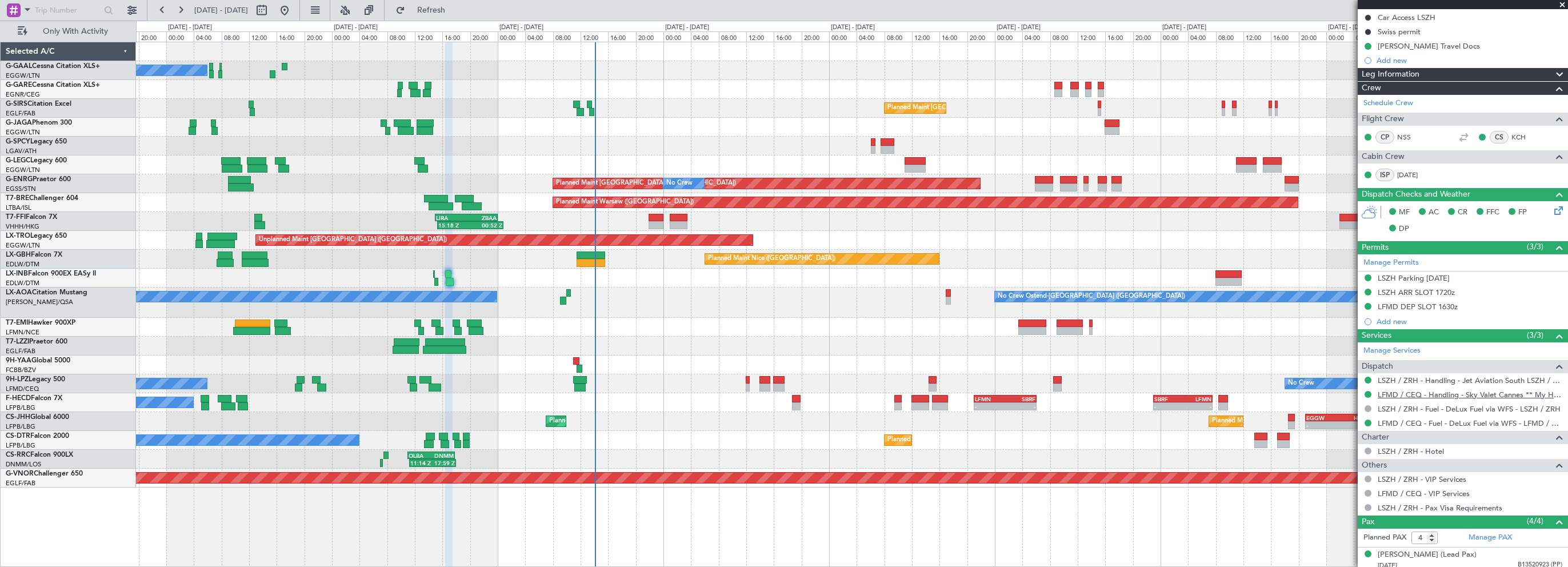
scroll to position [239, 0]
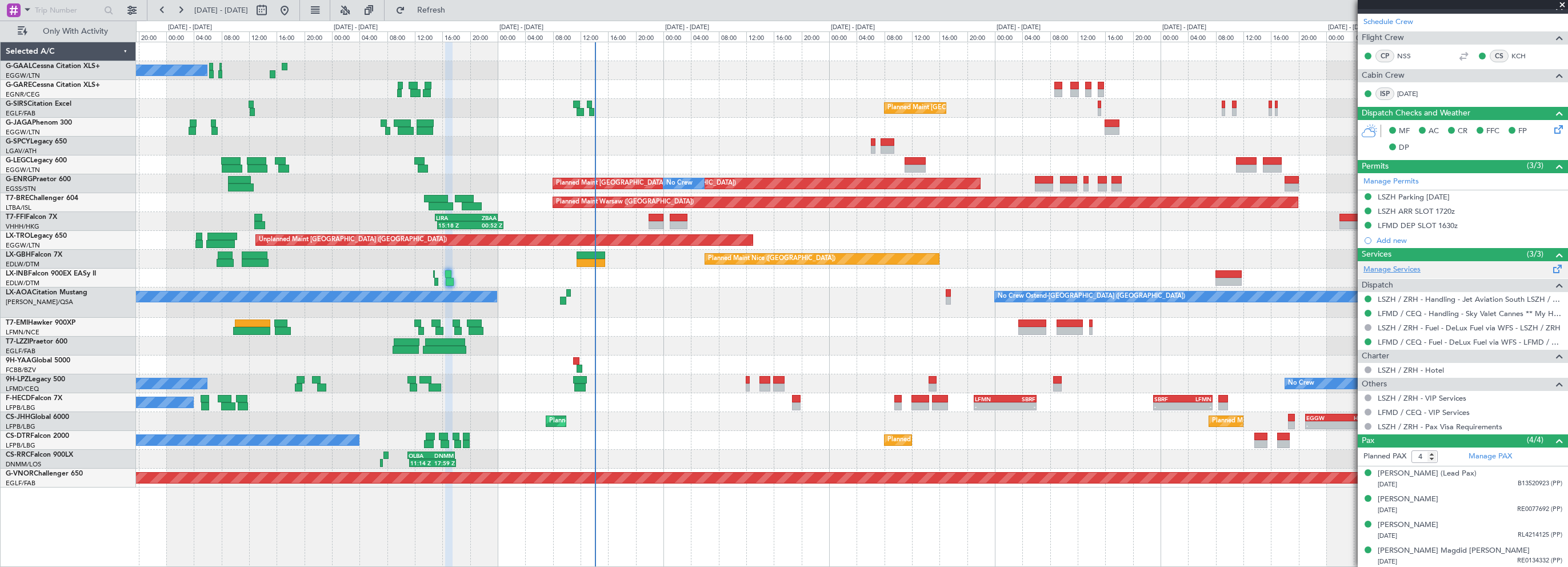
click at [1410, 269] on link "Manage Services" at bounding box center [1392, 270] width 57 height 12
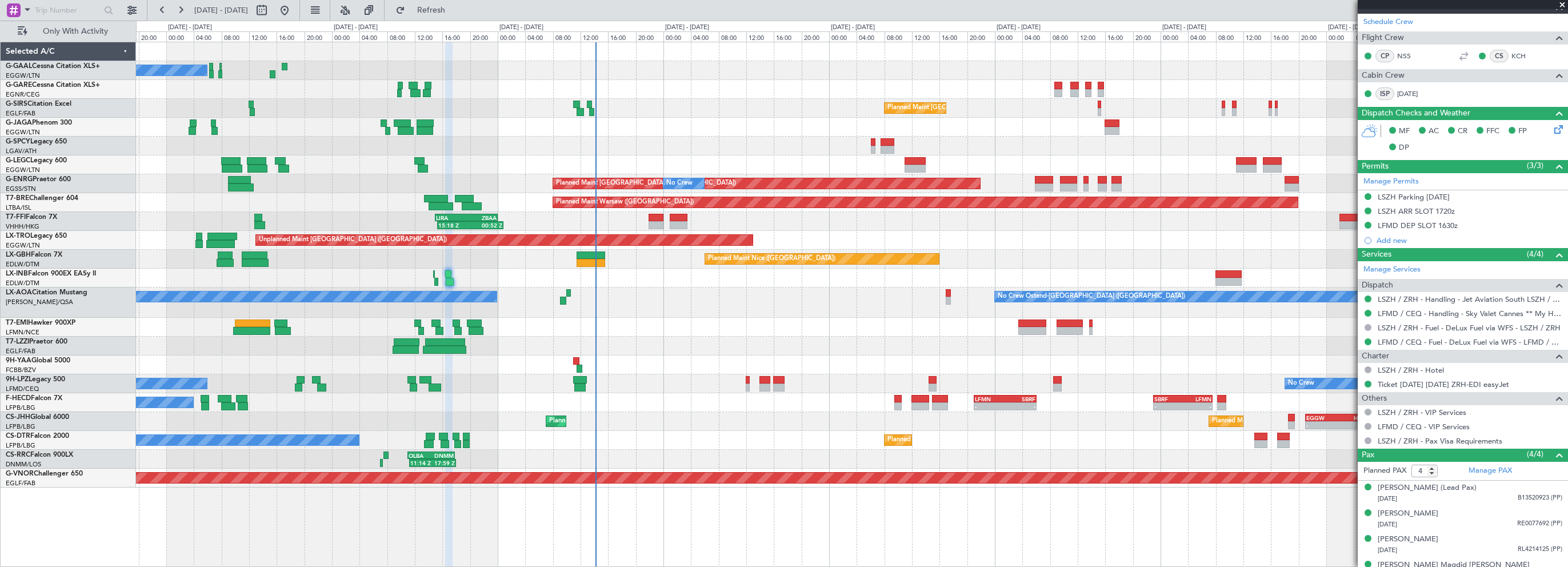
click at [759, 311] on div "No Crew Ostend-[GEOGRAPHIC_DATA] ([GEOGRAPHIC_DATA]) No Crew Ostend-[GEOGRAPHIC…" at bounding box center [852, 303] width 1431 height 30
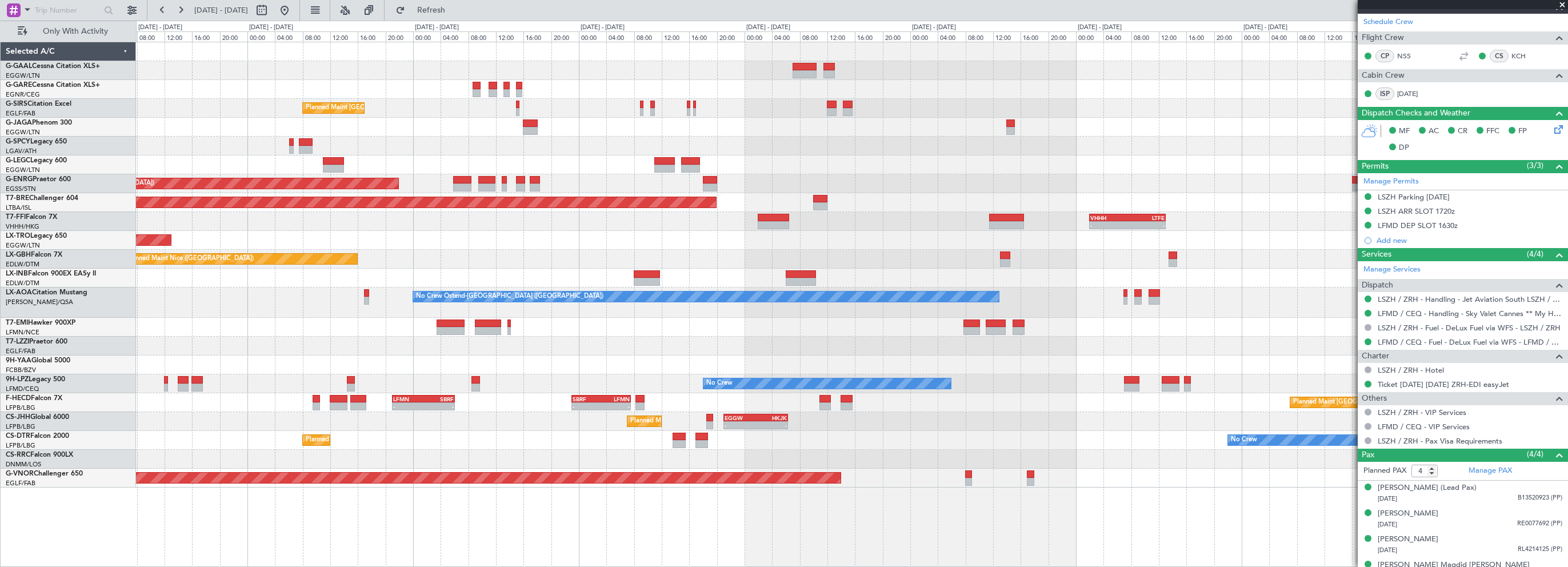
click at [669, 121] on div "Planned Maint London (Farnborough) A/C Unavailable London (Luton) Planned Maint…" at bounding box center [852, 264] width 1431 height 445
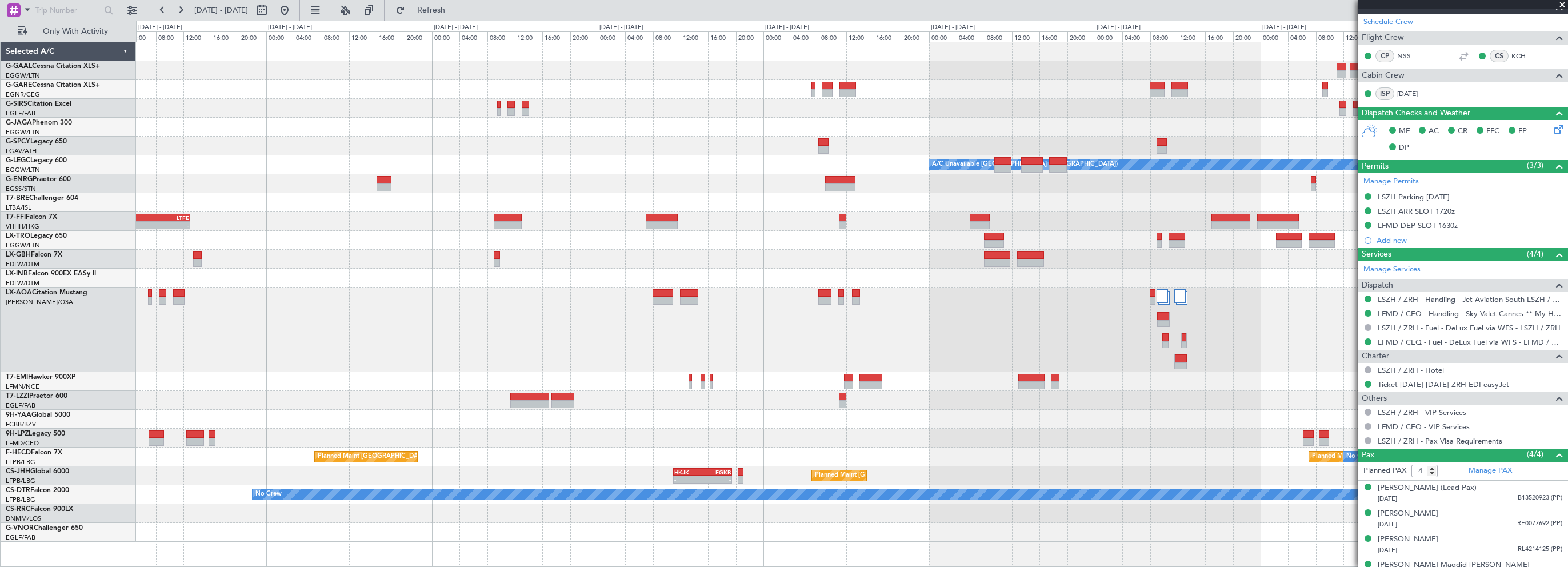
click at [706, 173] on div "Planned Maint Dusseldorf A/C Unavailable London (Luton) - - VHHH 02:00 Z LTFE 1…" at bounding box center [852, 291] width 1431 height 499
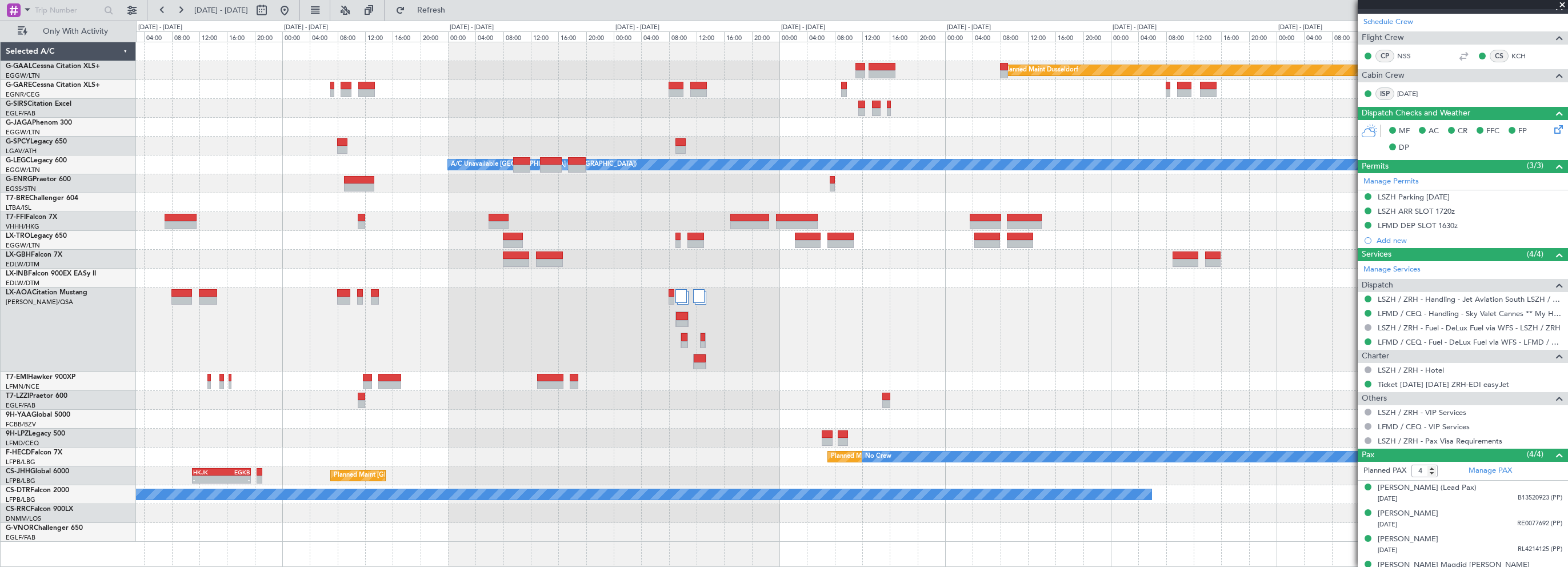
click at [795, 180] on div "Planned Maint Dusseldorf A/C Unavailable London (Luton) Planned Maint Paris (Le…" at bounding box center [852, 291] width 1431 height 499
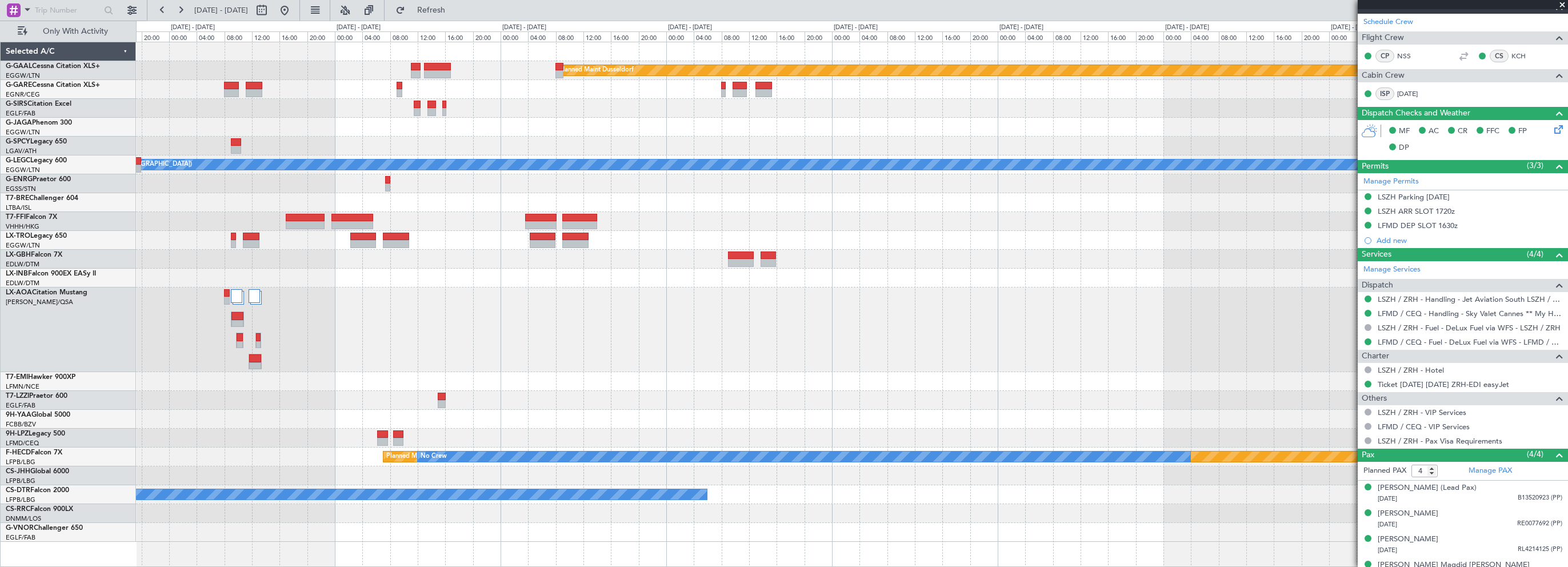
click at [720, 195] on div "Planned Maint Dusseldorf A/C Unavailable London (Luton) Owner London (Luton) Pl…" at bounding box center [852, 291] width 1431 height 499
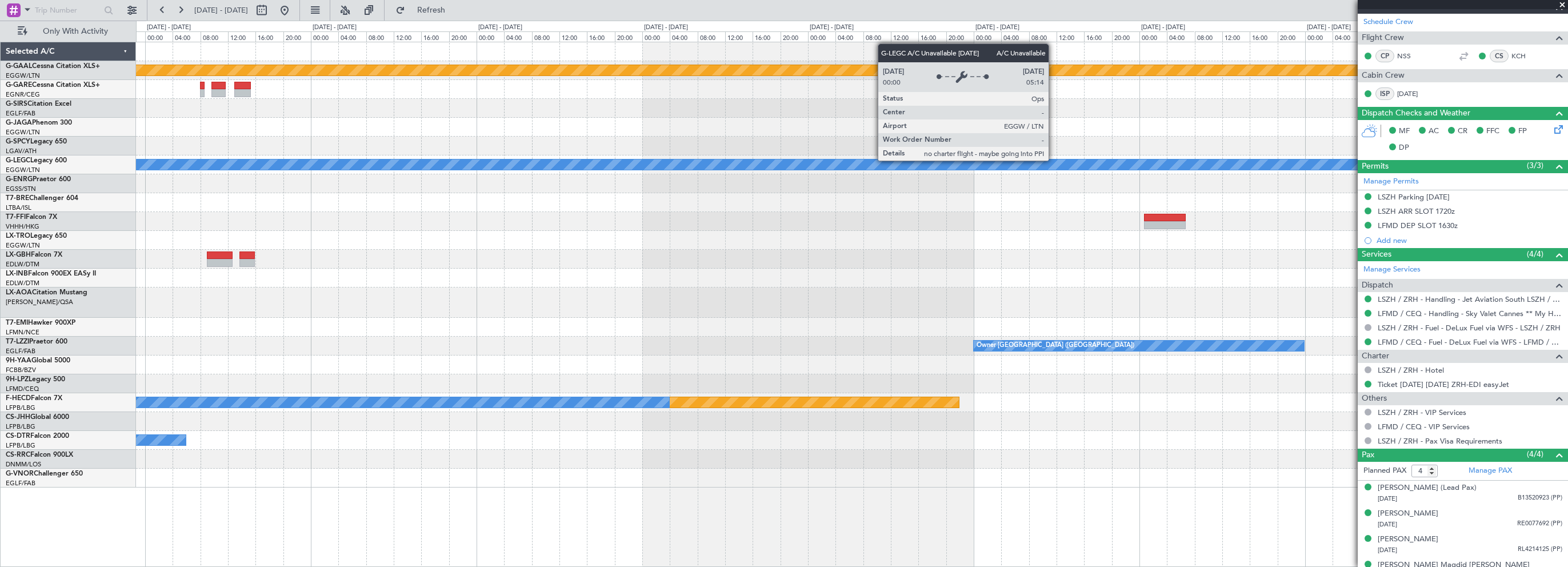
click at [690, 211] on div "Planned Maint Dusseldorf A/C Unavailable London (Luton) No Crew Owner London (L…" at bounding box center [852, 264] width 1431 height 445
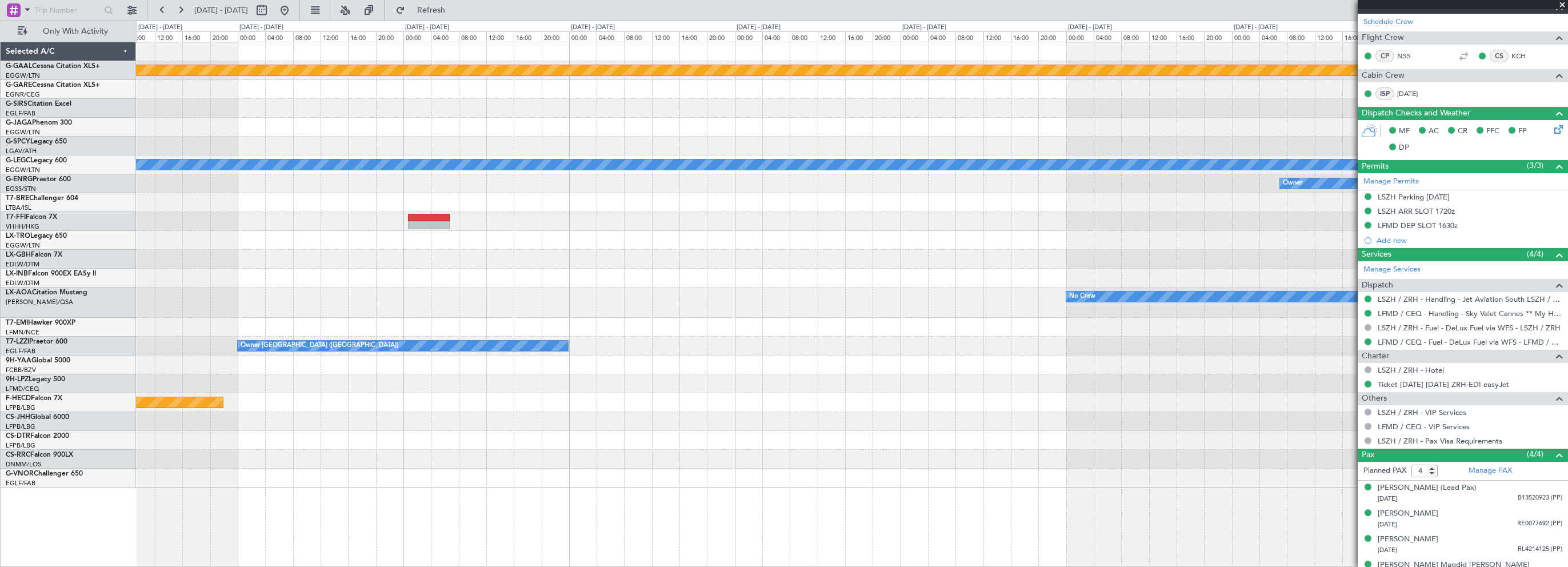
click at [679, 236] on div "Planned Maint Dusseldorf A/C Unavailable London (Luton) Owner Planned Maint Gen…" at bounding box center [852, 264] width 1431 height 445
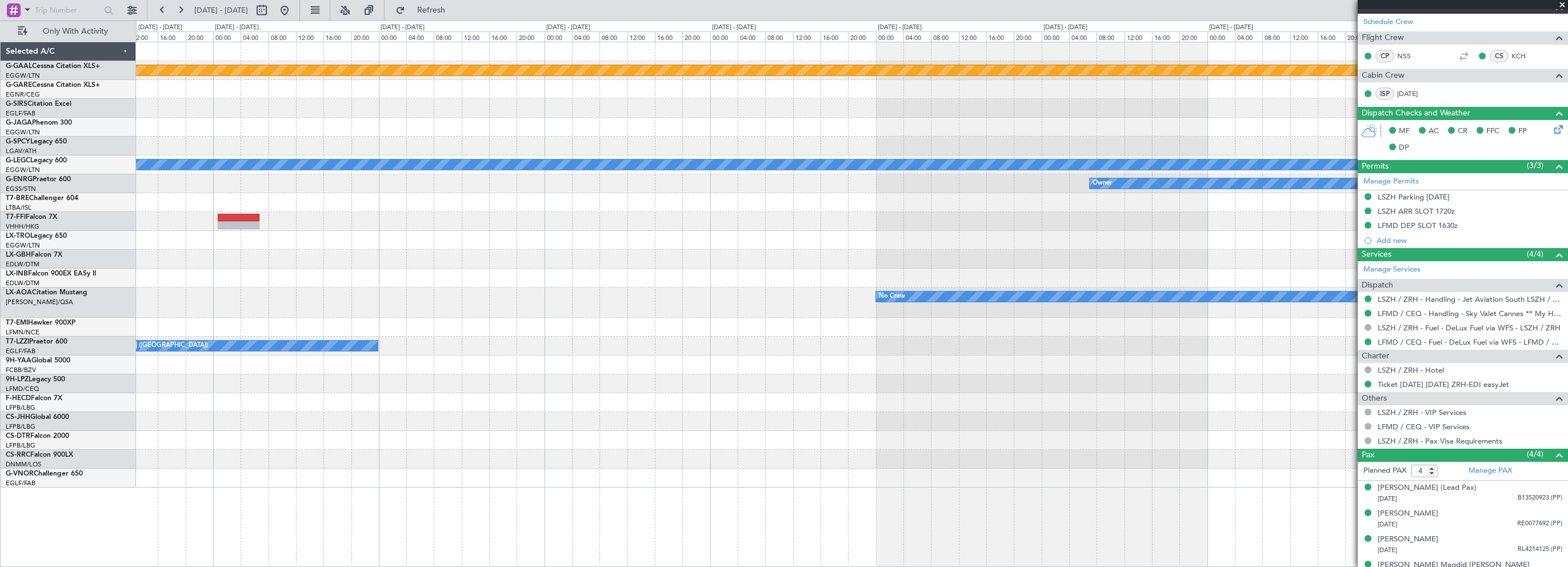
click at [576, 253] on div "Planned Maint Dusseldorf A/C Unavailable London (Luton) Owner Planned Maint Gen…" at bounding box center [852, 264] width 1431 height 445
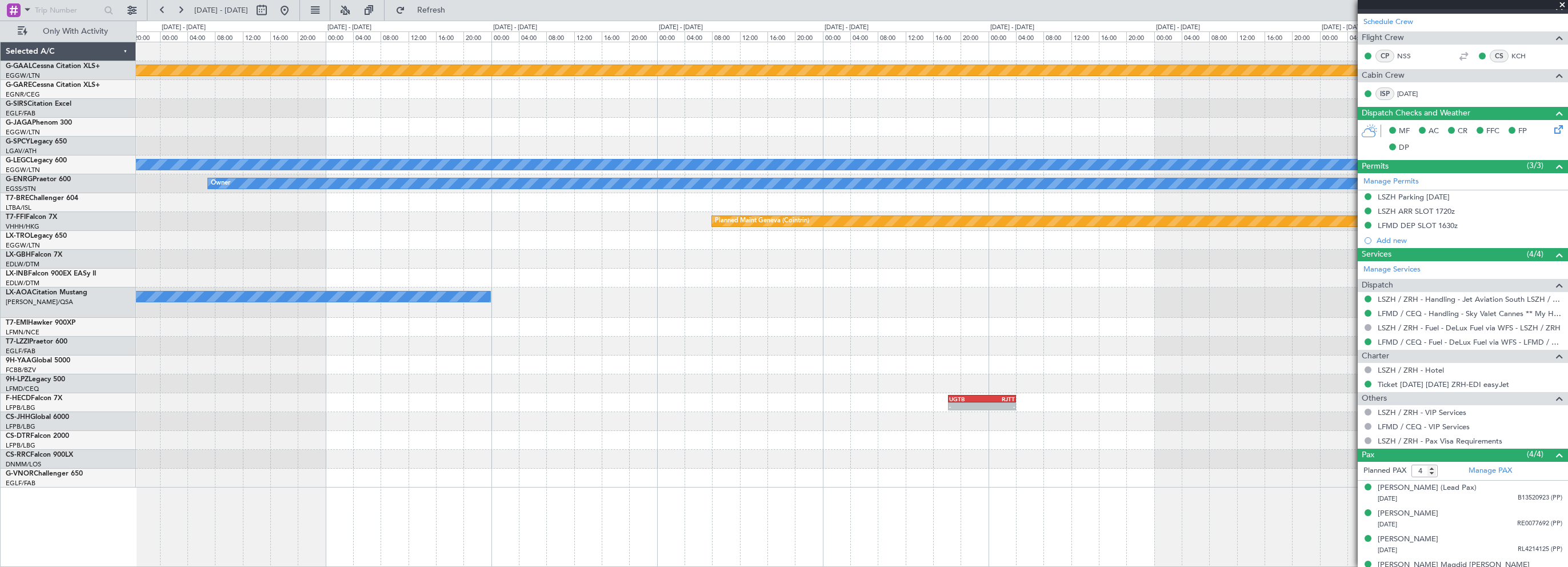
click at [600, 268] on div "Planned Maint Dusseldorf A/C Unavailable London (Luton) Owner Planned Maint Gen…" at bounding box center [852, 264] width 1431 height 445
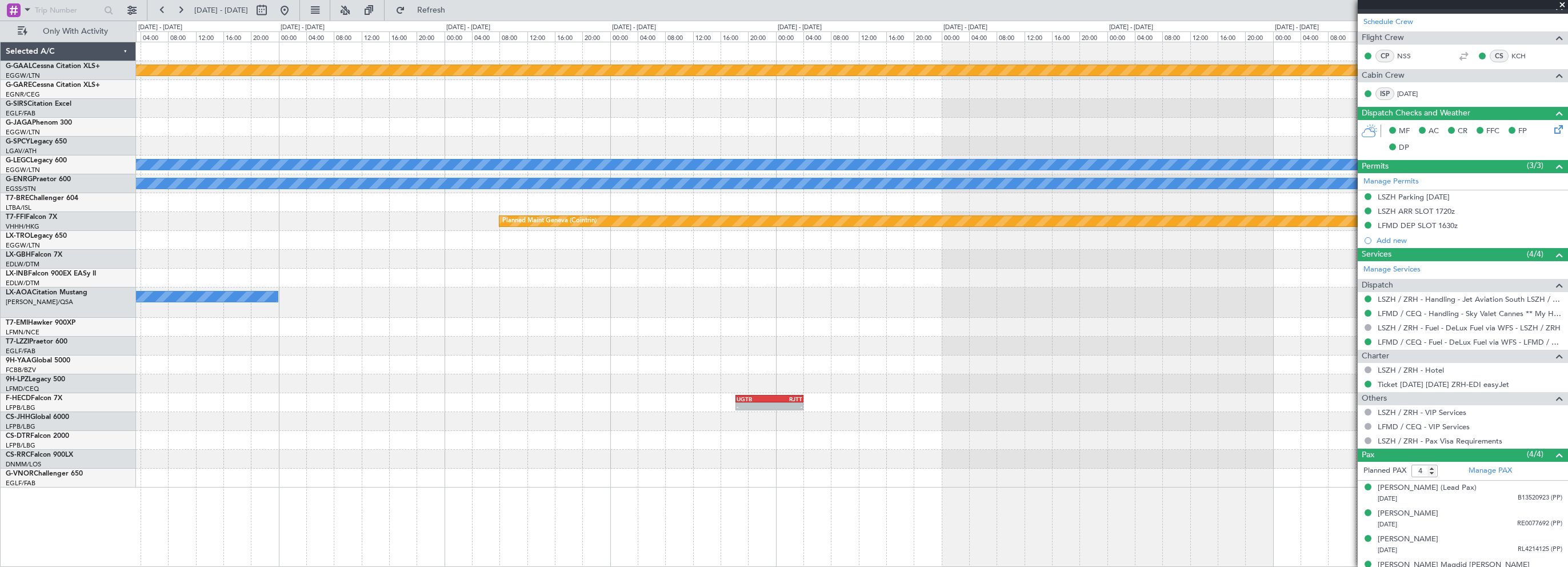
click at [622, 270] on div "Planned Maint Dusseldorf A/C Unavailable London (Luton) Owner Planned Maint Gen…" at bounding box center [852, 264] width 1431 height 445
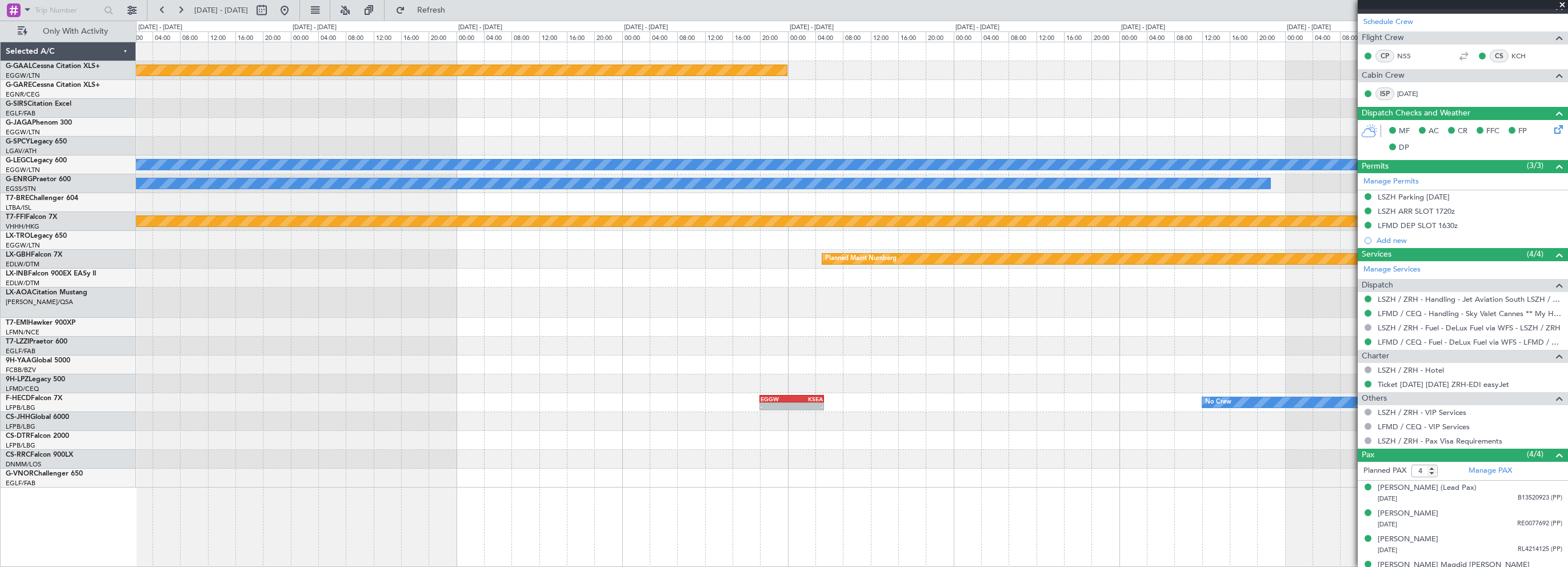
click at [651, 274] on div "Planned Maint Dusseldorf A/C Unavailable London (Luton) Owner Planned Maint Gen…" at bounding box center [852, 264] width 1431 height 445
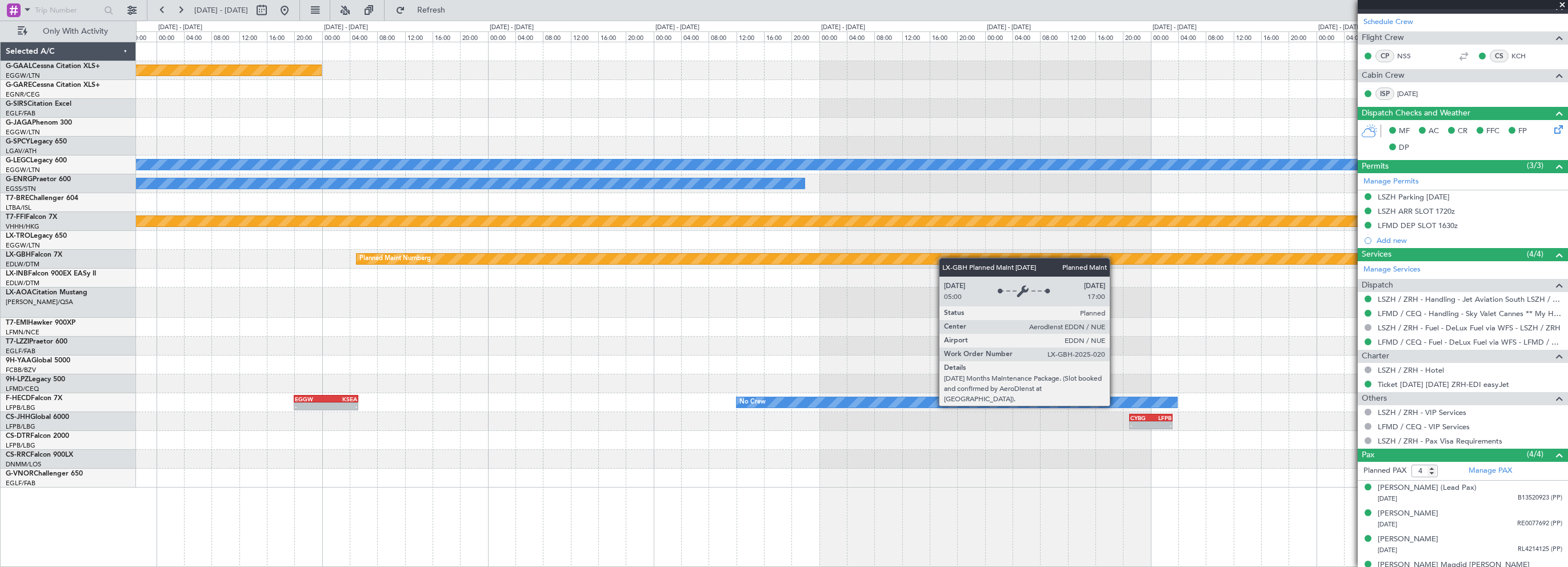
click at [781, 263] on div "Planned Maint Dusseldorf A/C Unavailable London (Luton) Owner Planned Maint Gen…" at bounding box center [852, 264] width 1431 height 445
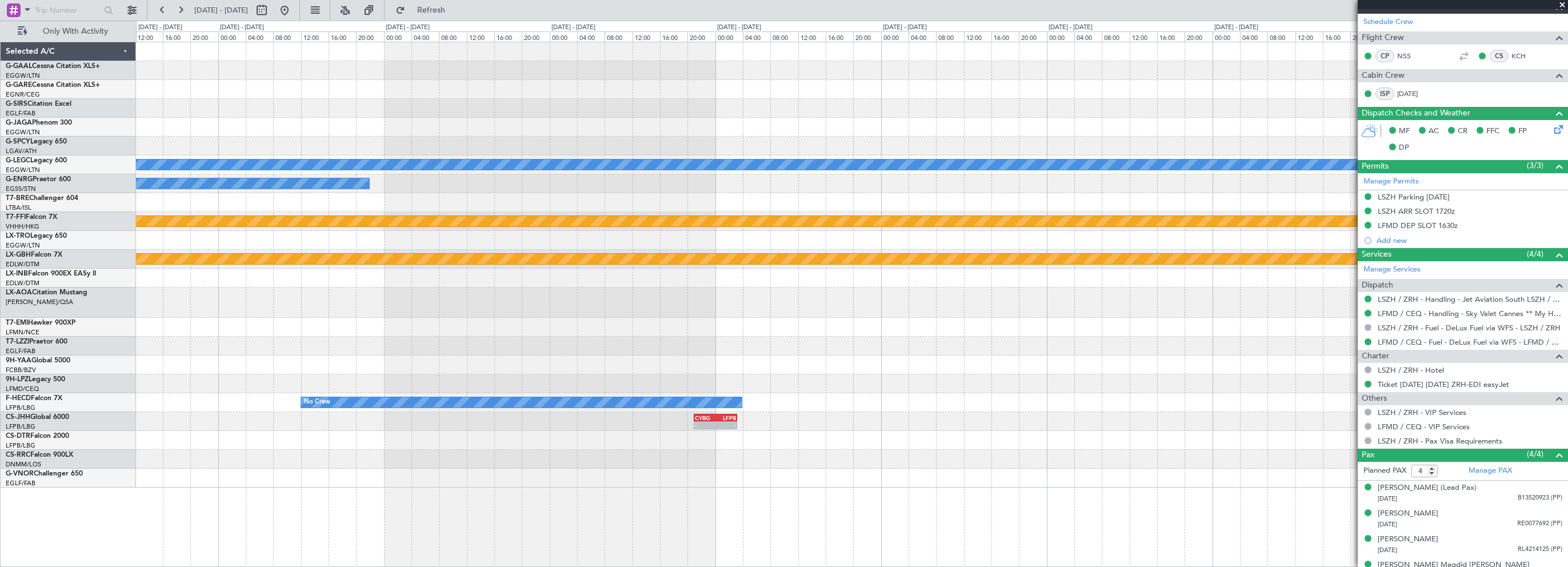
click at [770, 270] on div "Planned Maint Dusseldorf A/C Unavailable London (Luton) Owner Planned Maint Gen…" at bounding box center [852, 264] width 1431 height 445
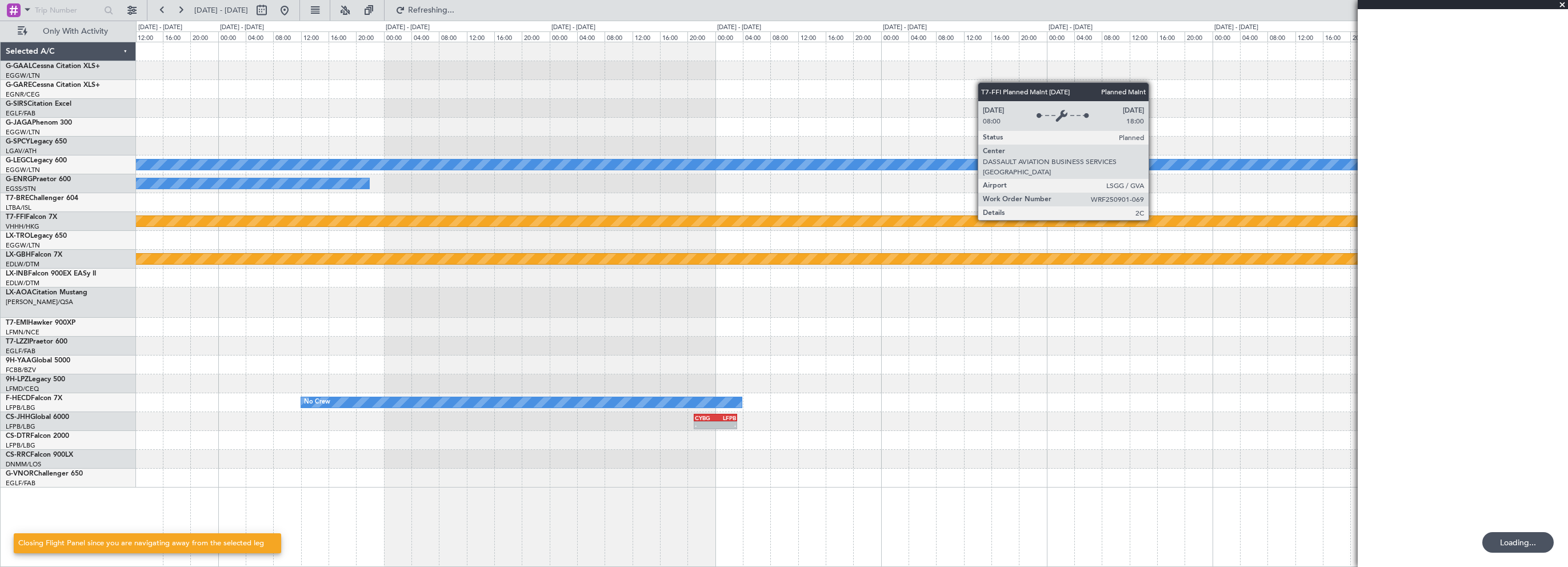
scroll to position [0, 0]
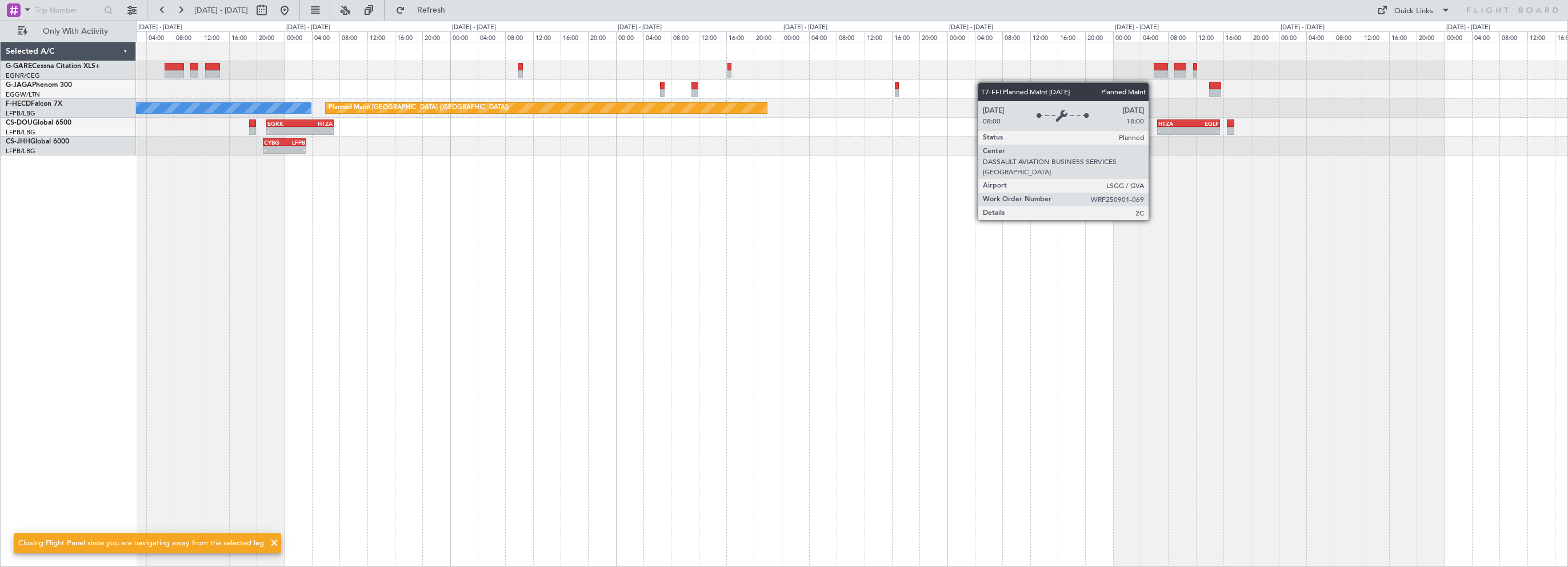
click at [717, 395] on div "No Crew Planned Maint Paris (Le Bourget) KSEA 20:45 Z LFPB 05:55 Z - - - - EGKK…" at bounding box center [852, 304] width 1432 height 525
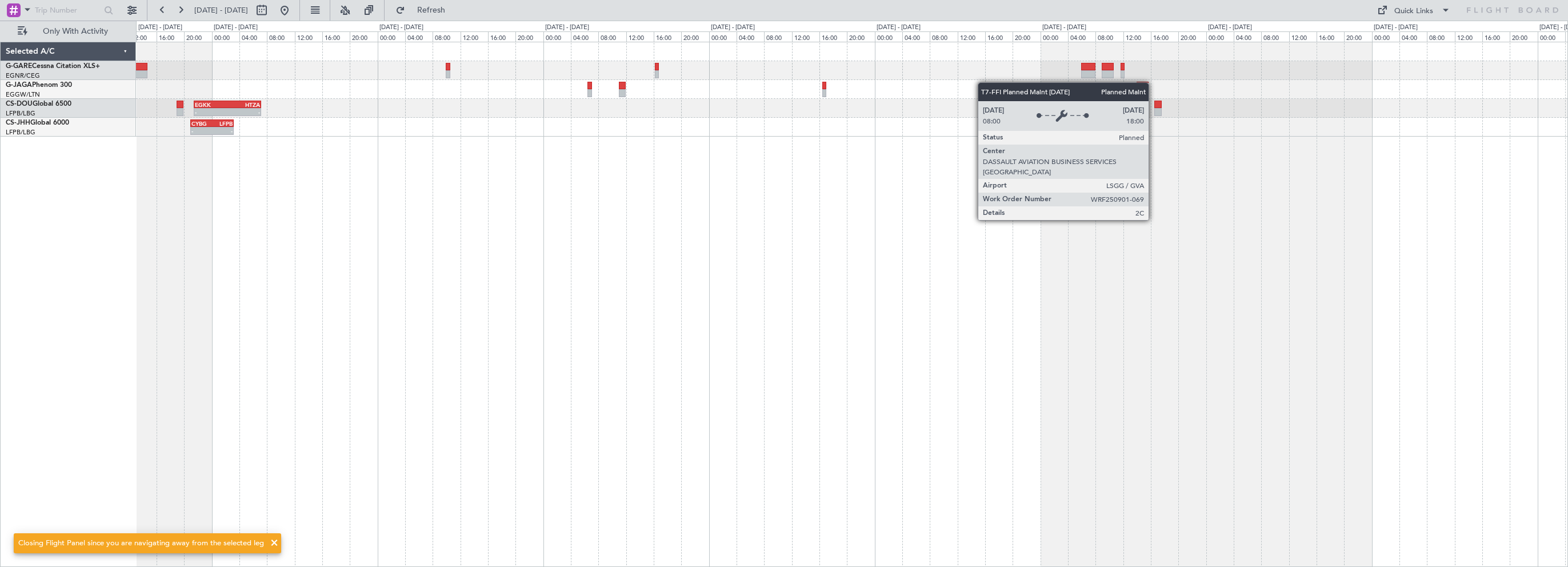
click at [677, 282] on div "- - EGKK 21:30 Z HTZA 07:10 Z - - HTZA 06:30 Z EGLF 15:35 Z - - CYBG 21:00 Z LF…" at bounding box center [852, 304] width 1432 height 525
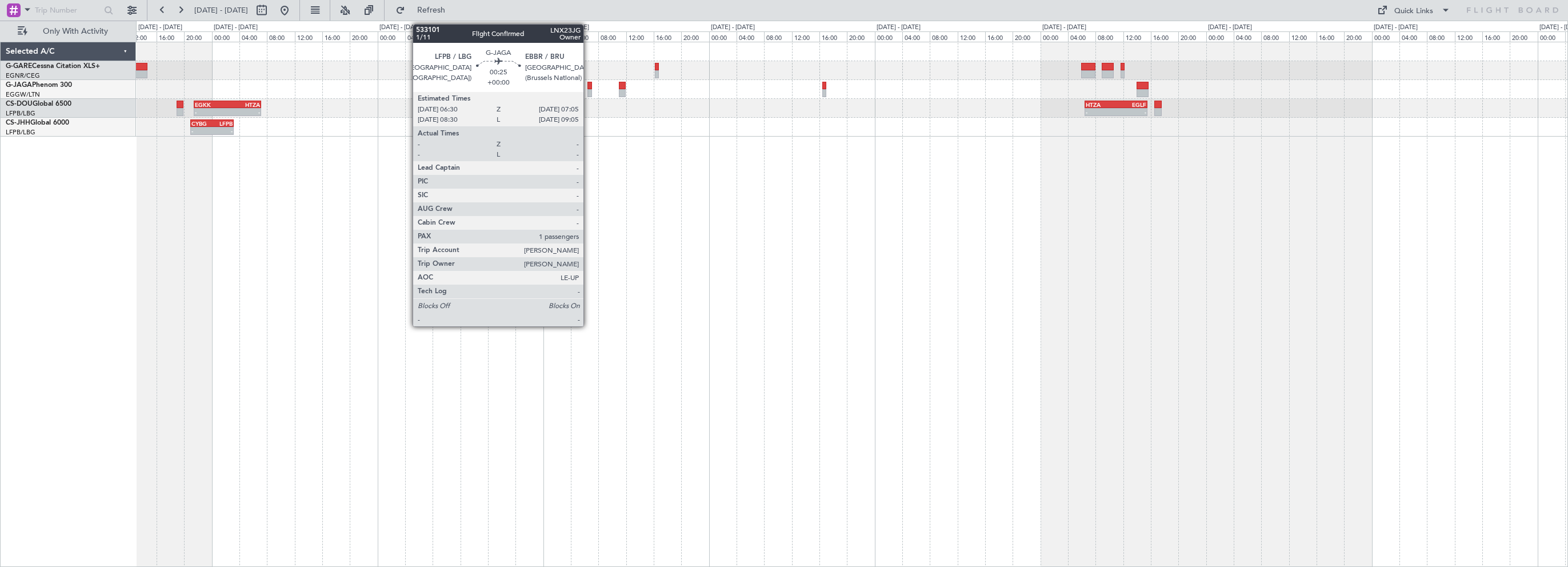
click at [589, 86] on div at bounding box center [589, 86] width 4 height 8
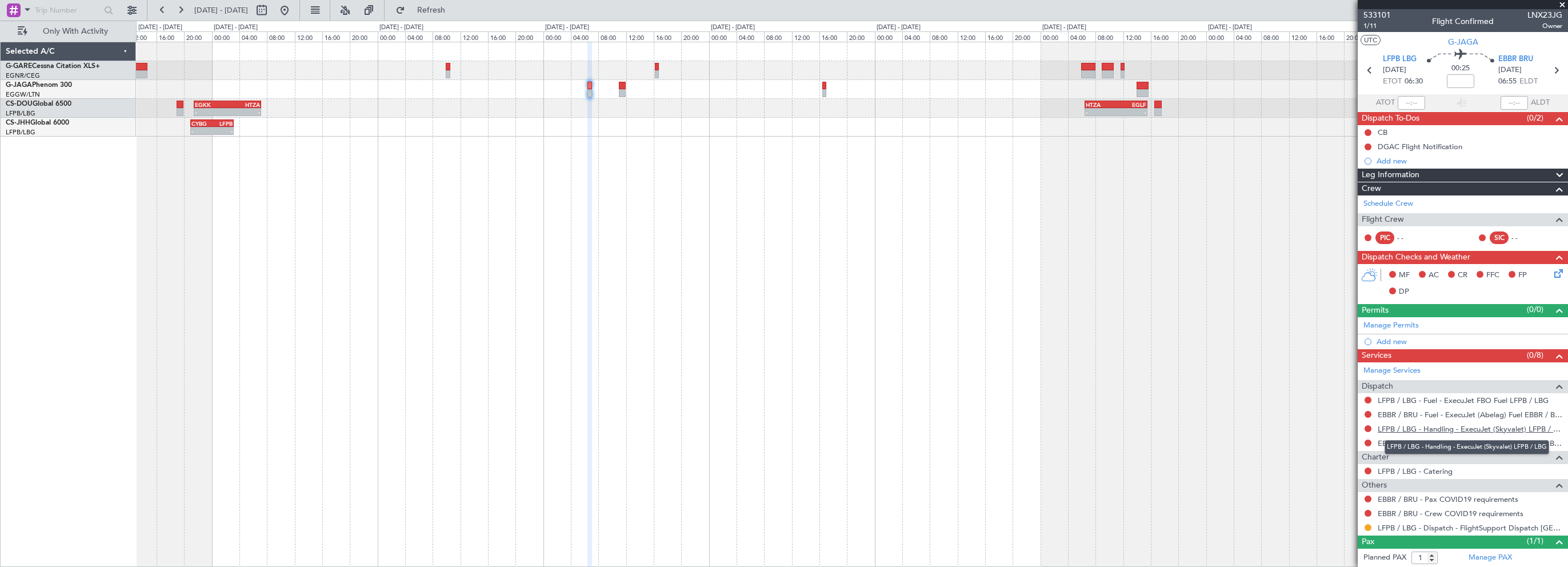
click at [1396, 426] on link "LFPB / LBG - Handling - ExecuJet (Skyvalet) LFPB / LBG" at bounding box center [1470, 429] width 185 height 10
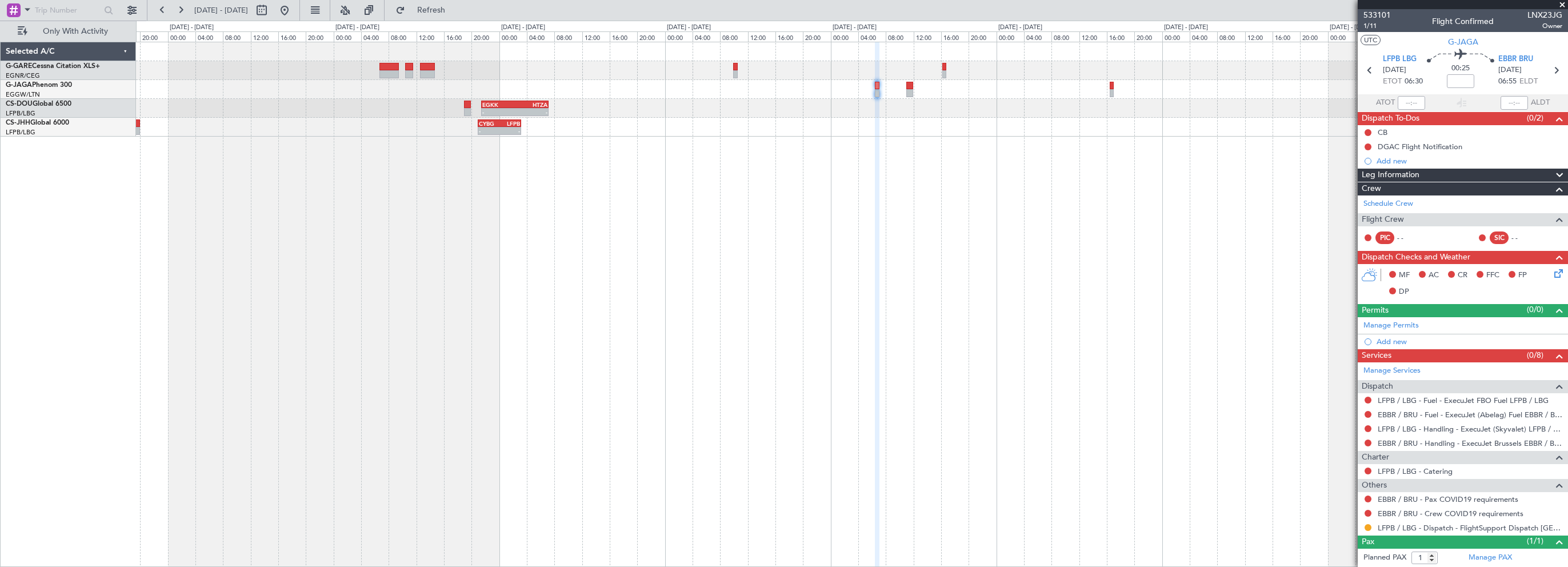
click at [808, 199] on div "- - EGKK 21:30 Z HTZA 07:10 Z - - HTZA 06:30 Z EGLF 15:35 Z - - CYBG 21:00 Z LF…" at bounding box center [852, 304] width 1432 height 525
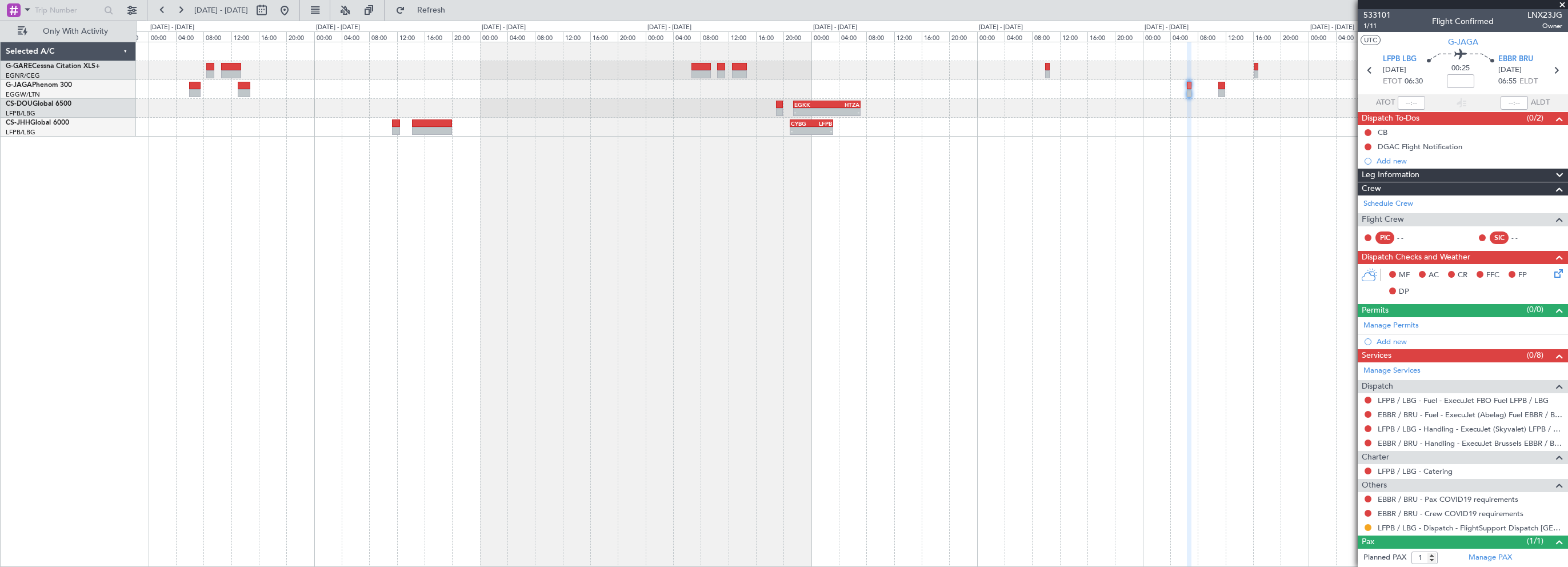
click at [631, 243] on div "- - EGKK 21:30 Z HTZA 07:10 Z - - HTZA 06:30 Z EGLF 15:35 Z - - CYBG 21:00 Z LF…" at bounding box center [852, 304] width 1432 height 525
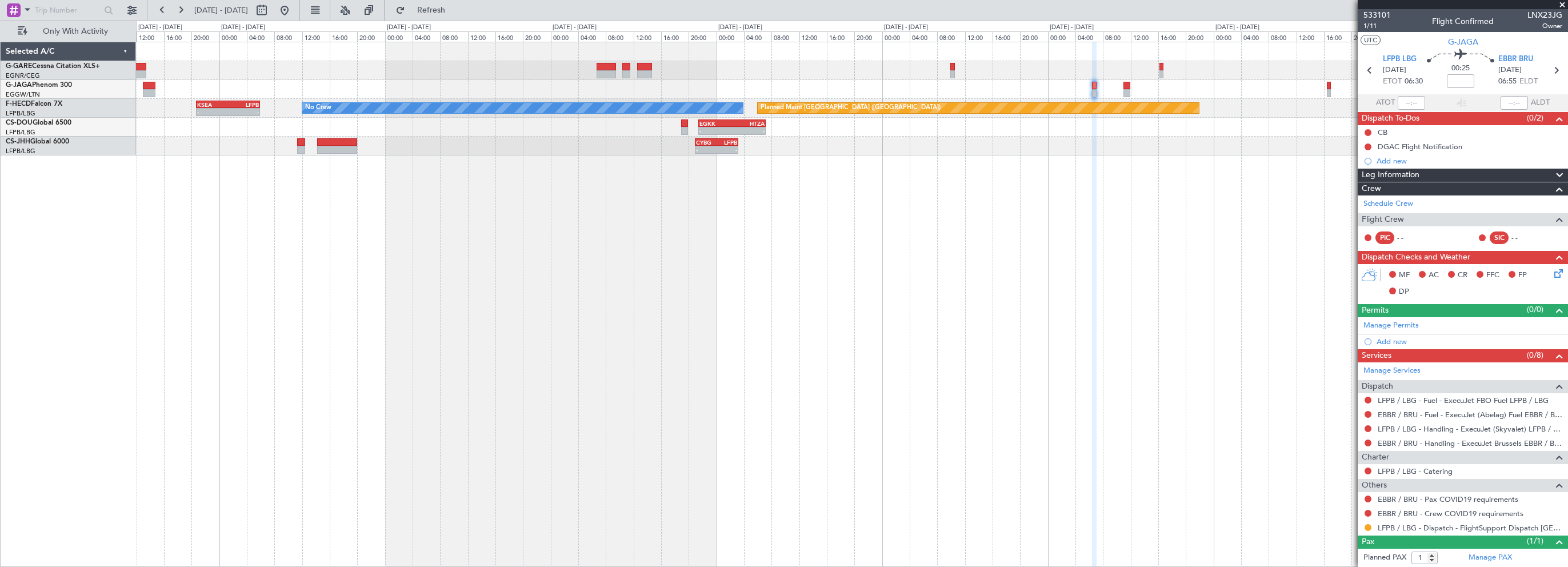
click at [816, 231] on div "Planned Maint [GEOGRAPHIC_DATA] ([GEOGRAPHIC_DATA]) No Crew - - KSEA 20:45 Z LF…" at bounding box center [852, 304] width 1432 height 525
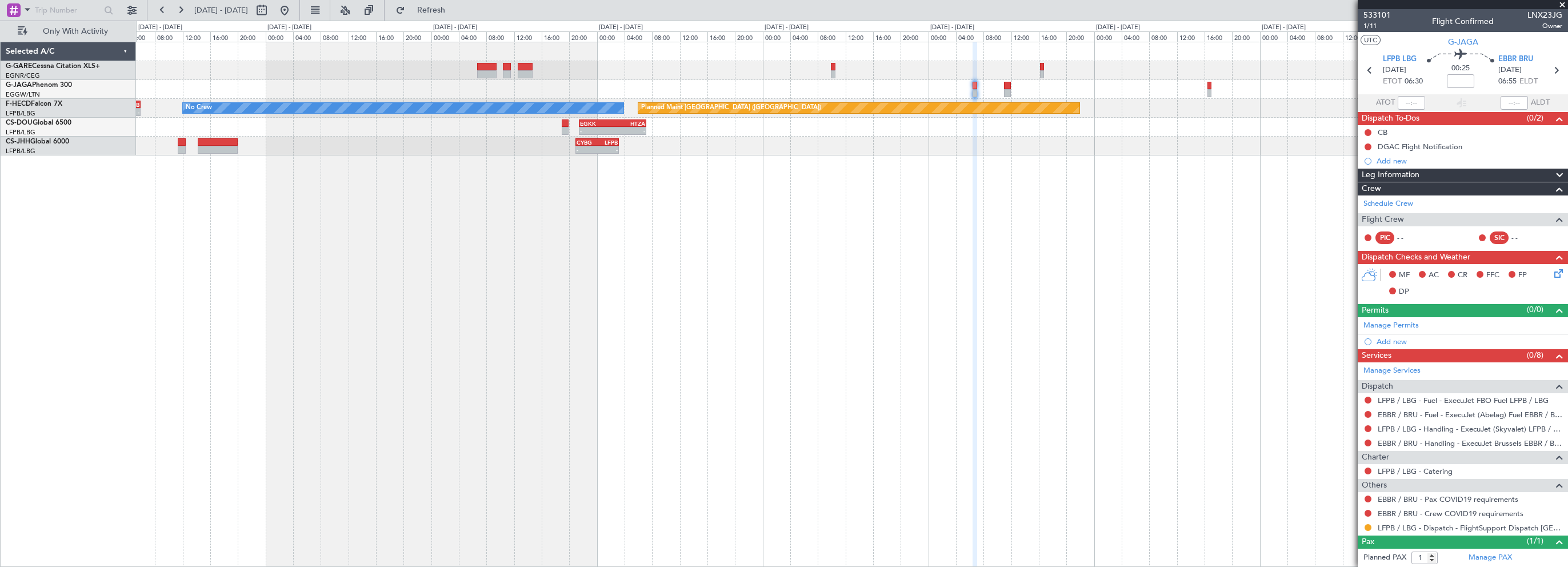
click at [690, 296] on div "Planned Maint [GEOGRAPHIC_DATA] ([GEOGRAPHIC_DATA]) No Crew - - KSEA 20:45 Z LF…" at bounding box center [852, 304] width 1432 height 525
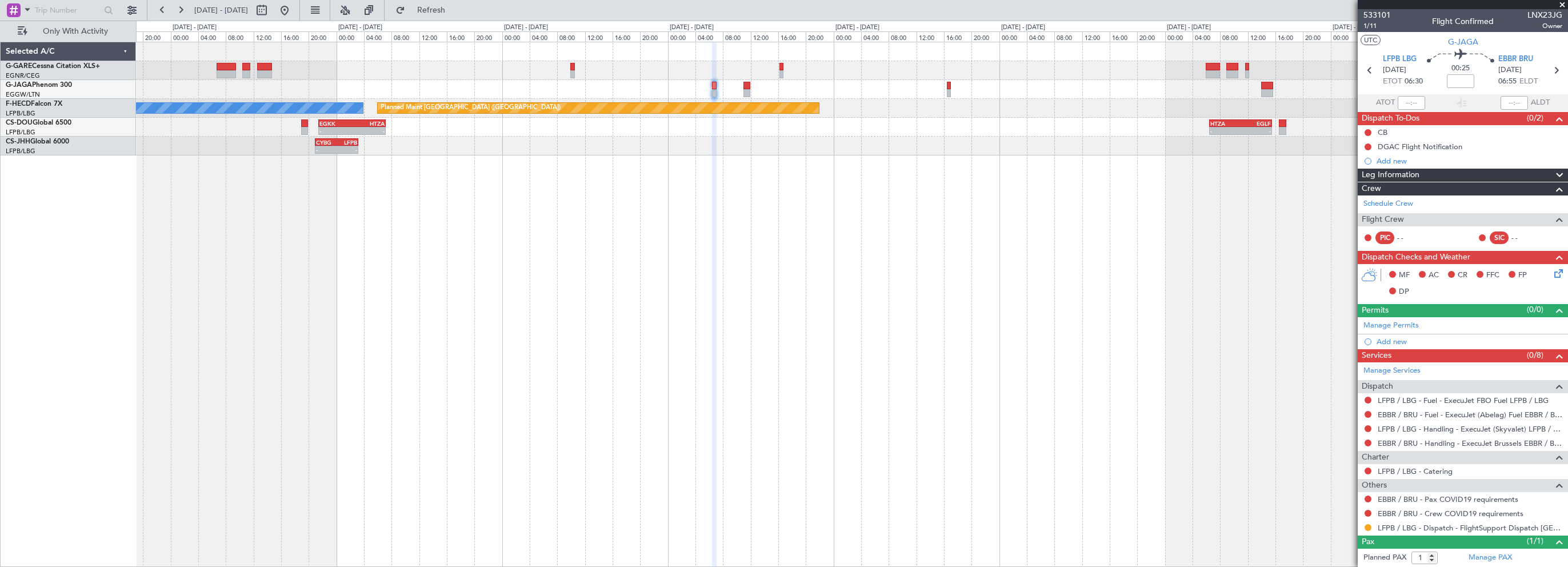
click at [736, 315] on div "Planned Maint [GEOGRAPHIC_DATA] ([GEOGRAPHIC_DATA]) No Crew KSEA 20:45 Z LFPB 0…" at bounding box center [852, 304] width 1432 height 525
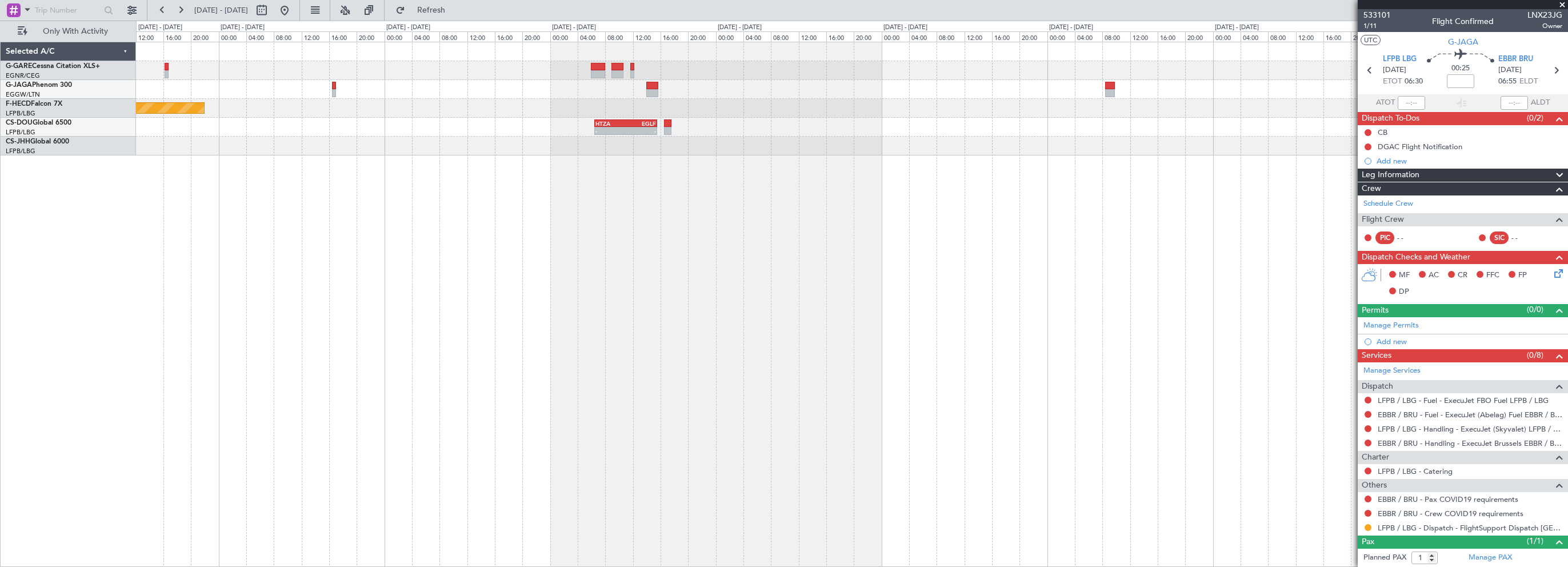
click at [665, 330] on div "Planned Maint [GEOGRAPHIC_DATA] ([GEOGRAPHIC_DATA]) - - HTZA 06:30 Z EGLF 15:35…" at bounding box center [852, 304] width 1432 height 525
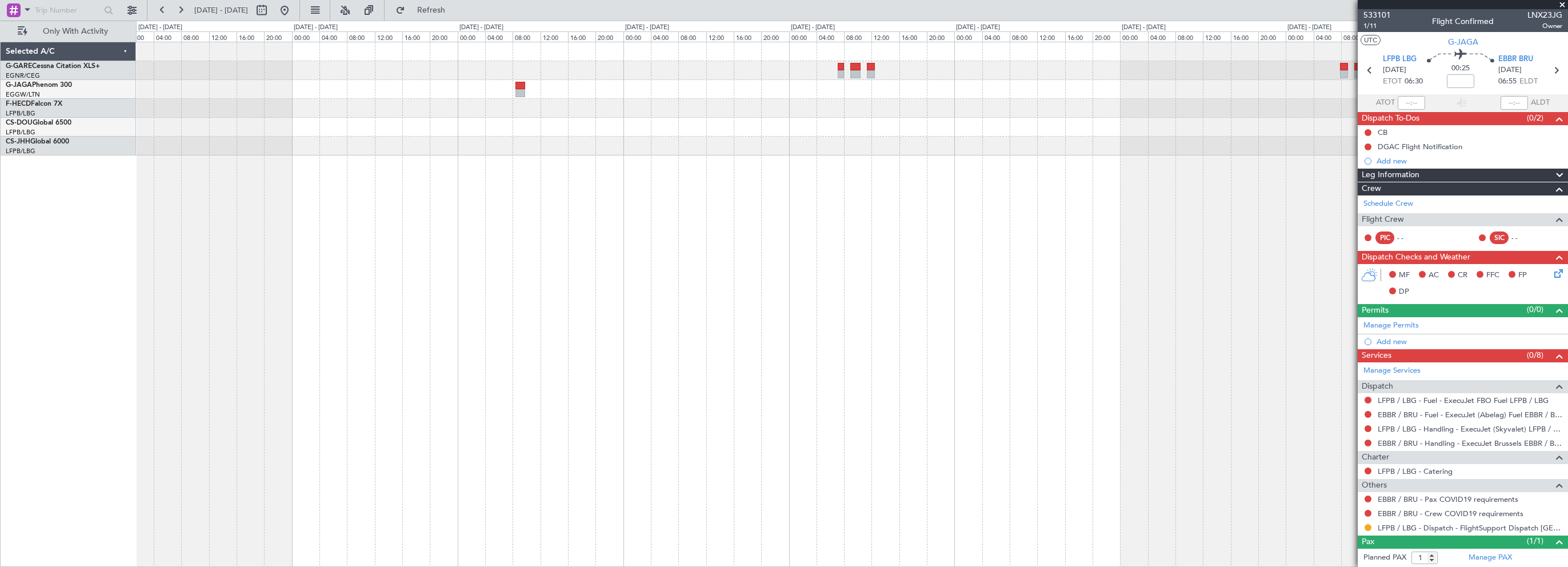
click at [741, 328] on div "HTZA 06:30 Z EGLF 15:35 Z - -" at bounding box center [852, 304] width 1432 height 525
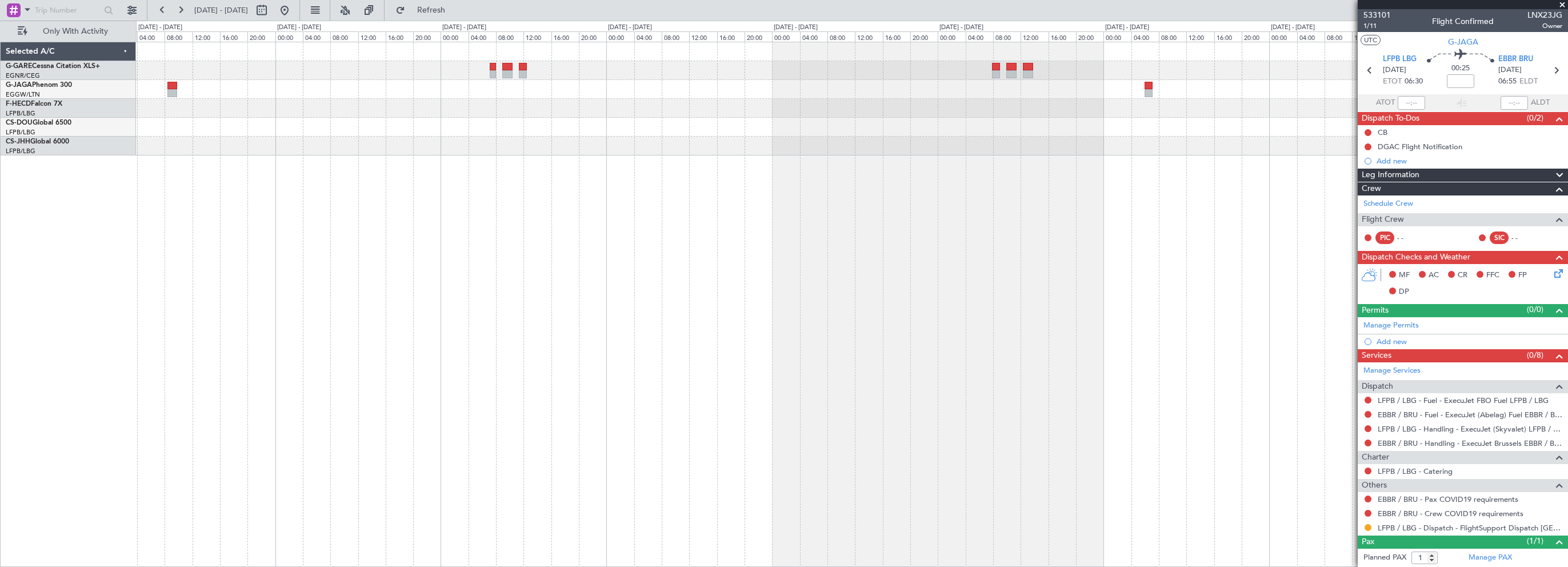
click at [707, 339] on div at bounding box center [852, 304] width 1432 height 525
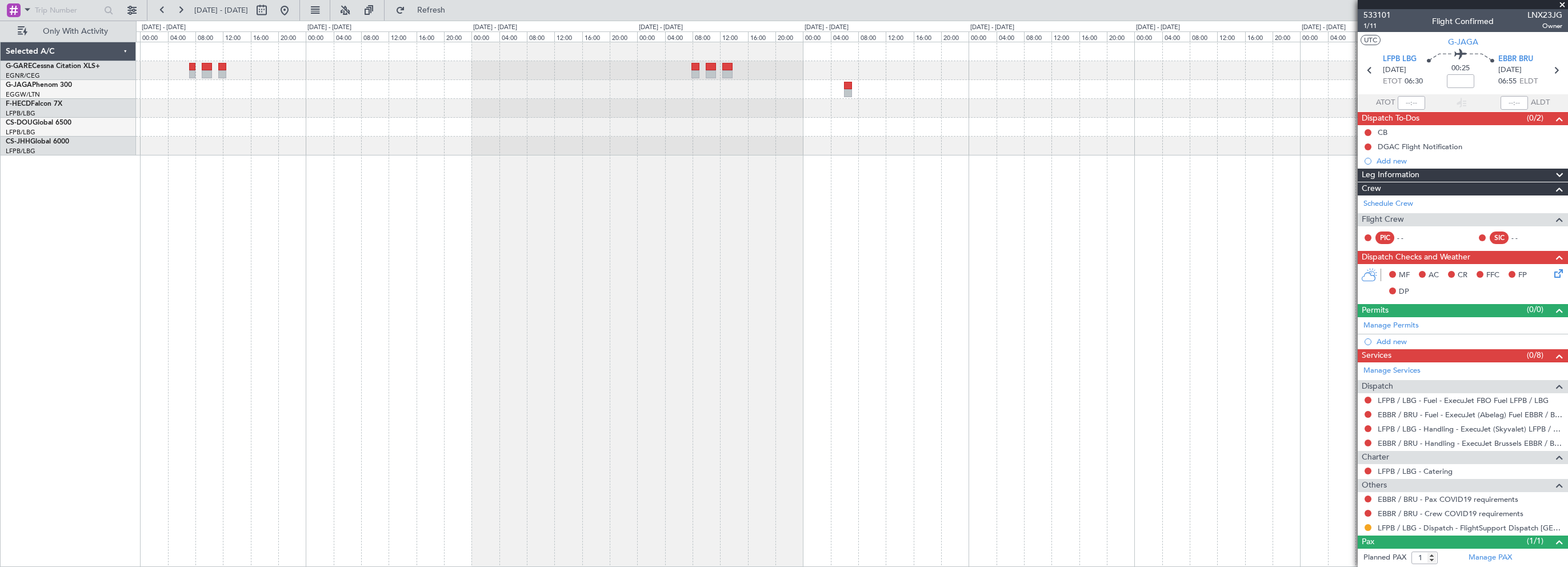
click at [820, 338] on div at bounding box center [852, 304] width 1432 height 525
click at [800, 351] on div at bounding box center [852, 304] width 1432 height 525
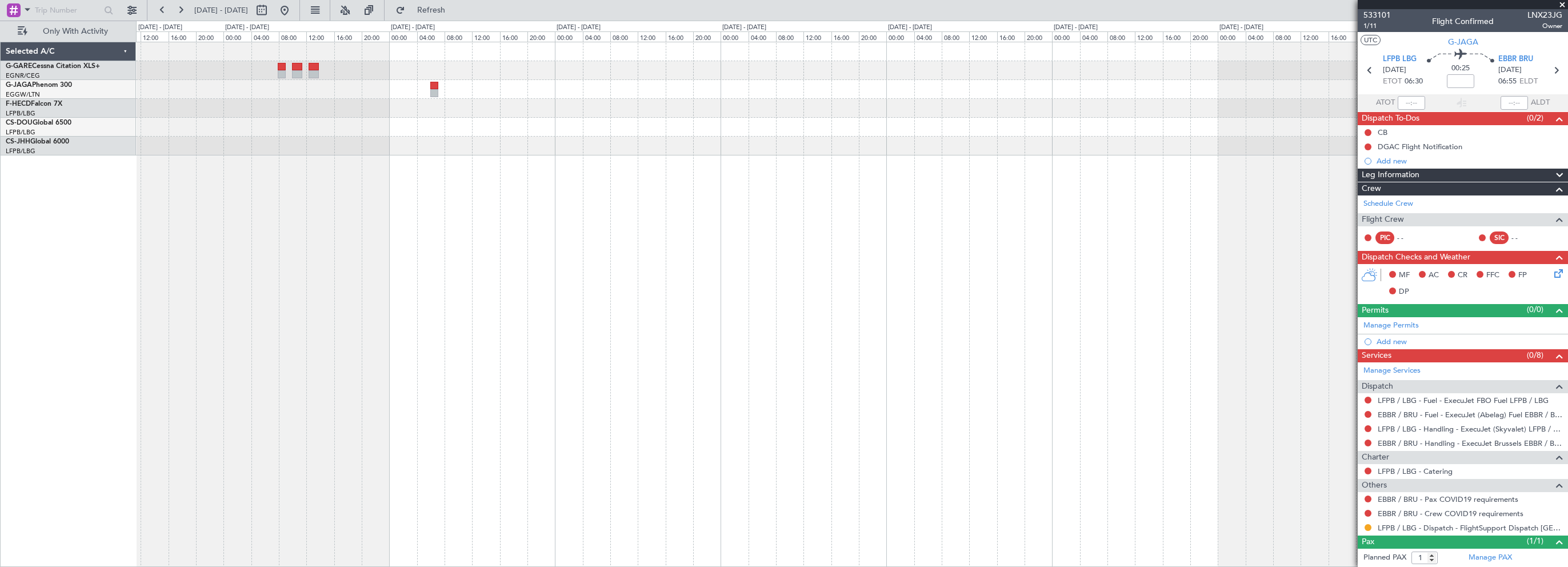
click at [715, 333] on div at bounding box center [852, 304] width 1432 height 525
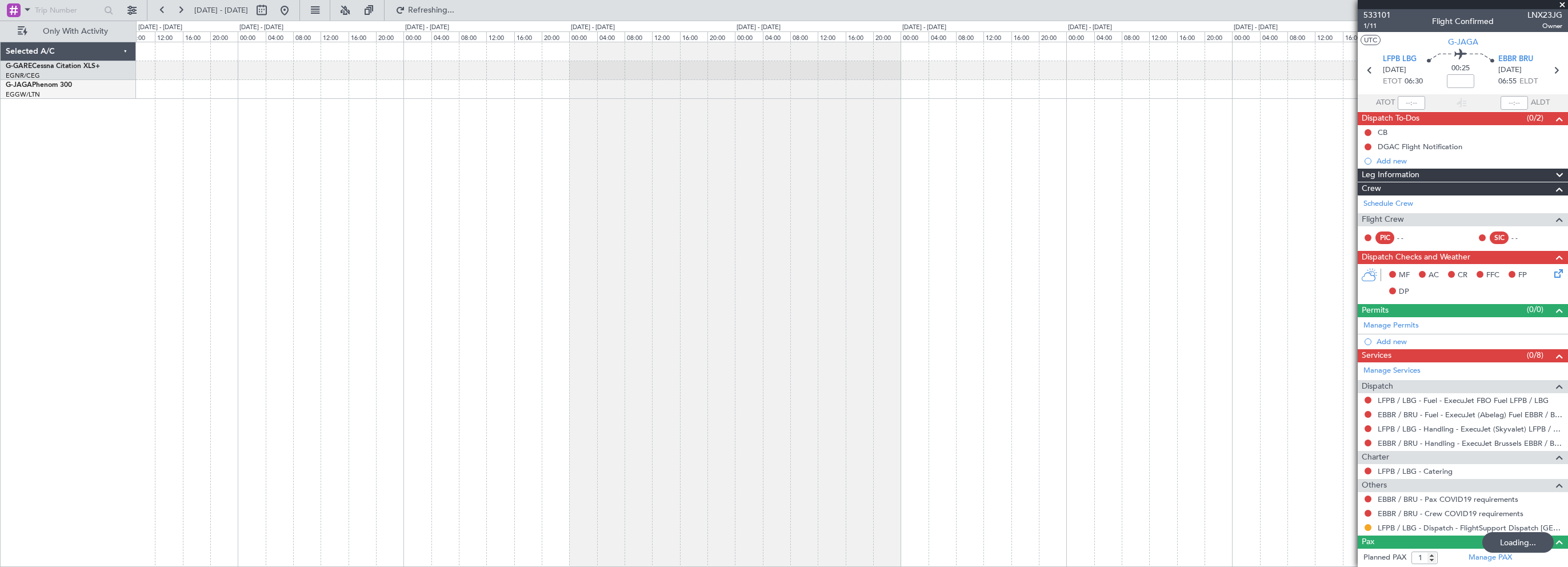
click at [826, 323] on div at bounding box center [852, 304] width 1432 height 525
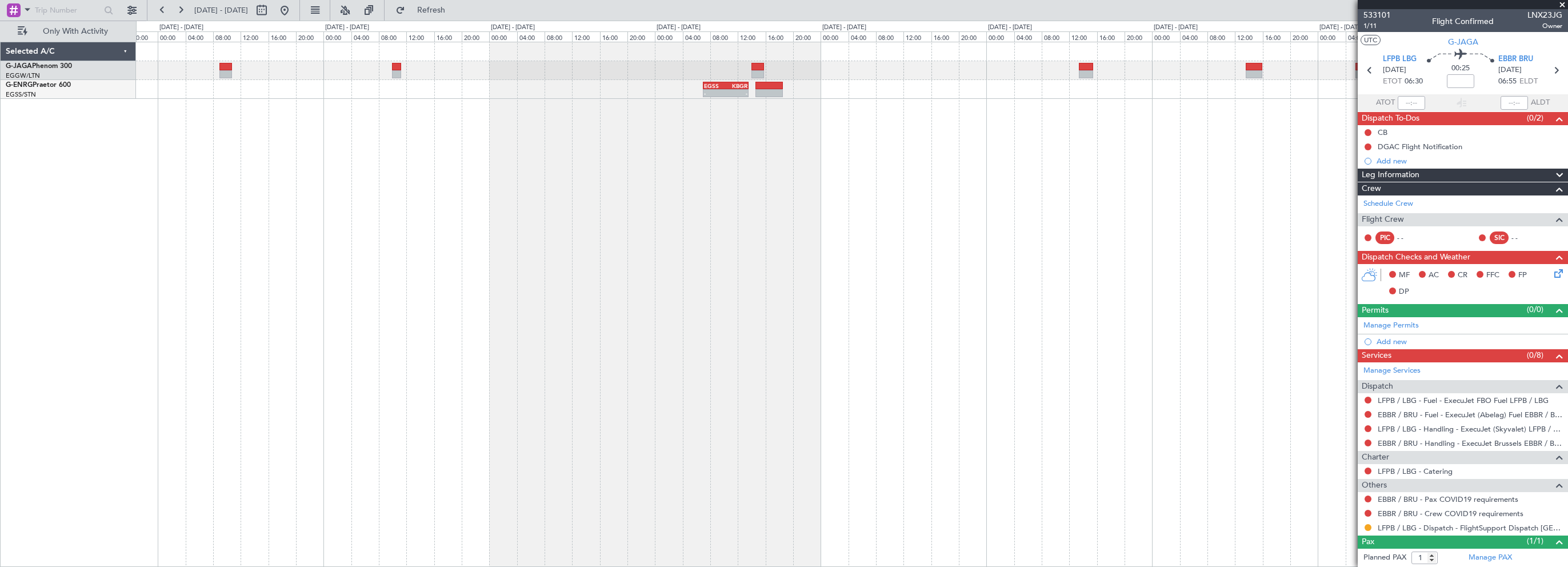
click at [952, 232] on div "- - EGSS 07:00 Z KBGR 13:35 Z" at bounding box center [852, 304] width 1432 height 525
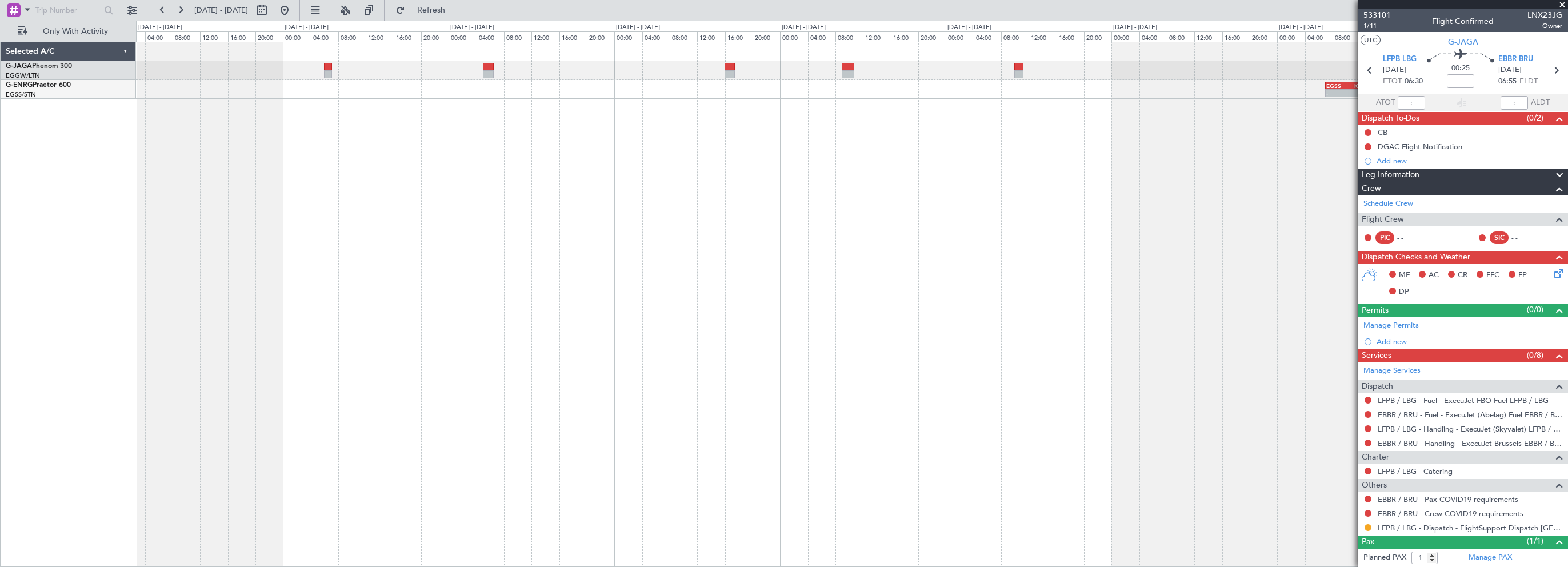
click at [873, 272] on div "- - EGSS 07:00 Z KBGR 13:35 Z" at bounding box center [852, 304] width 1432 height 525
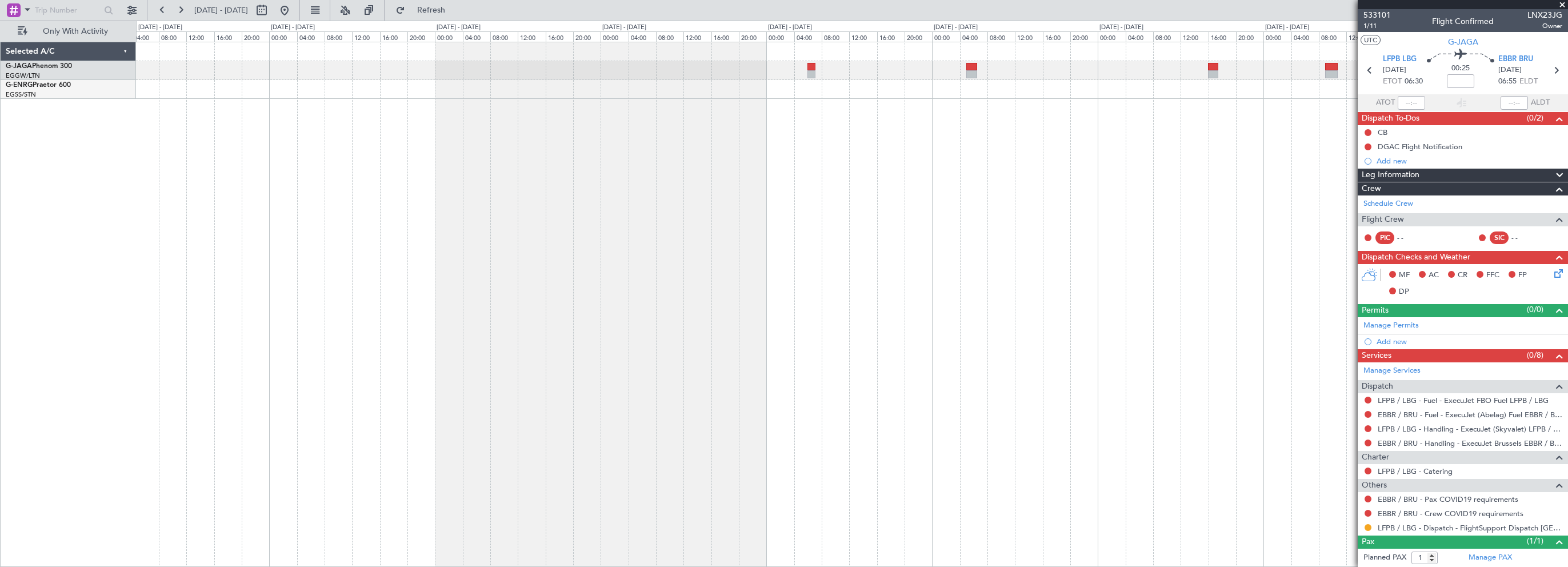
click at [750, 268] on div "EGSS 07:00 Z KBGR 13:35 Z - -" at bounding box center [852, 304] width 1432 height 525
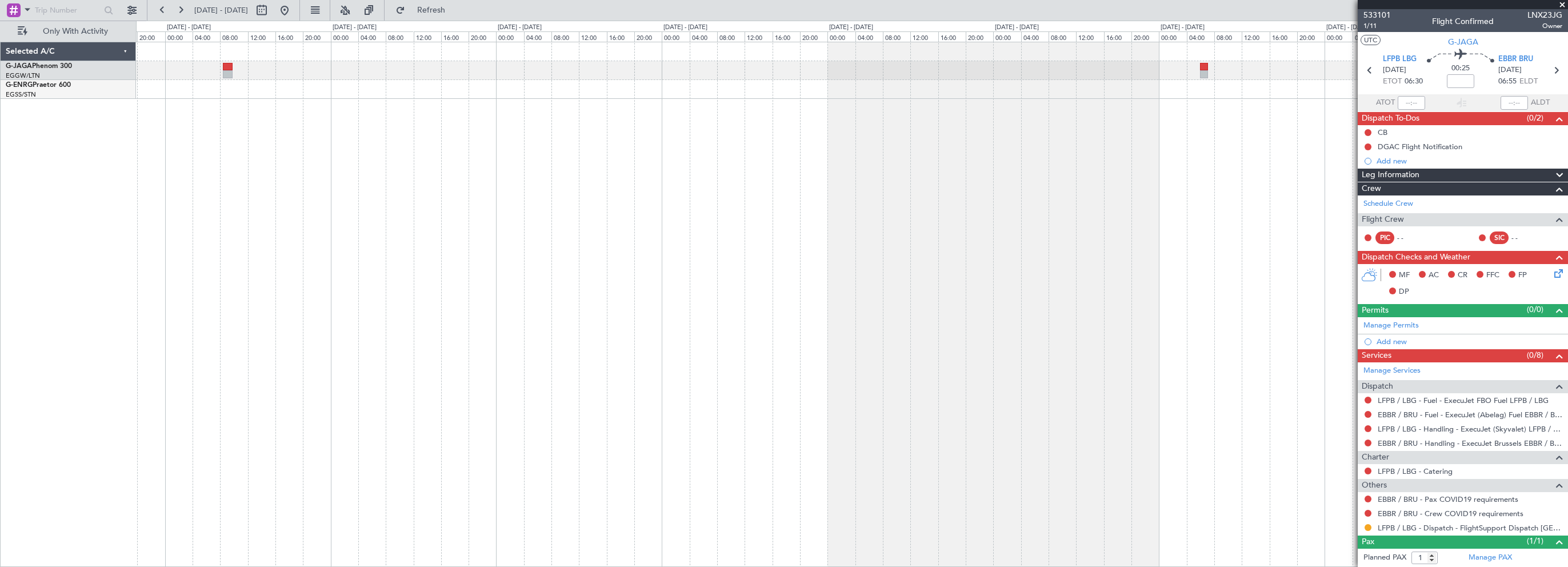
click at [716, 278] on div at bounding box center [852, 304] width 1432 height 525
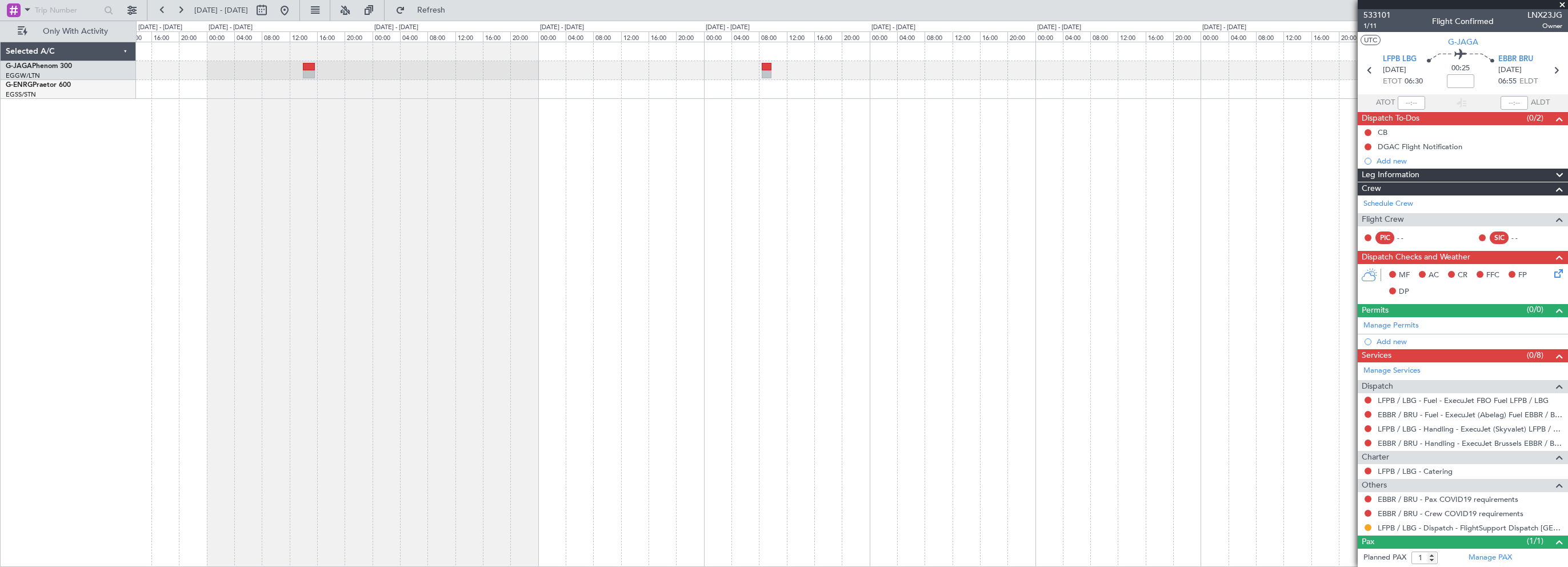
click at [808, 309] on div at bounding box center [852, 304] width 1432 height 525
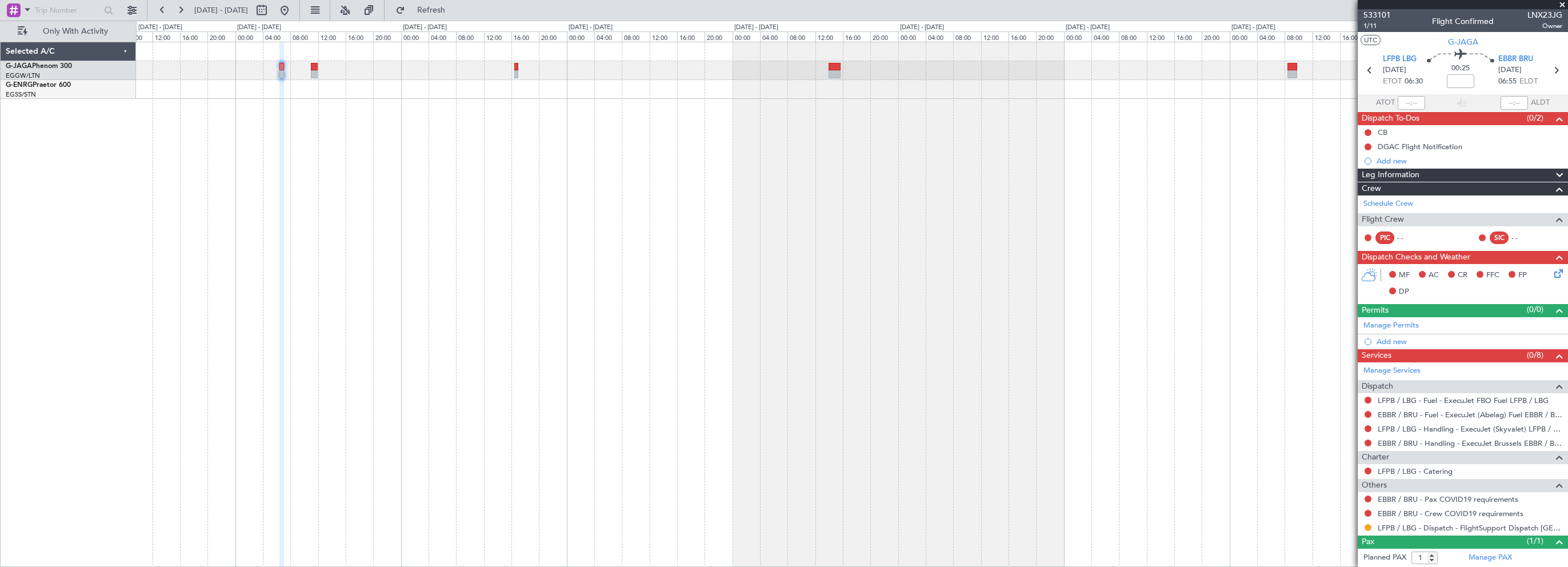
click at [677, 288] on div at bounding box center [852, 304] width 1432 height 525
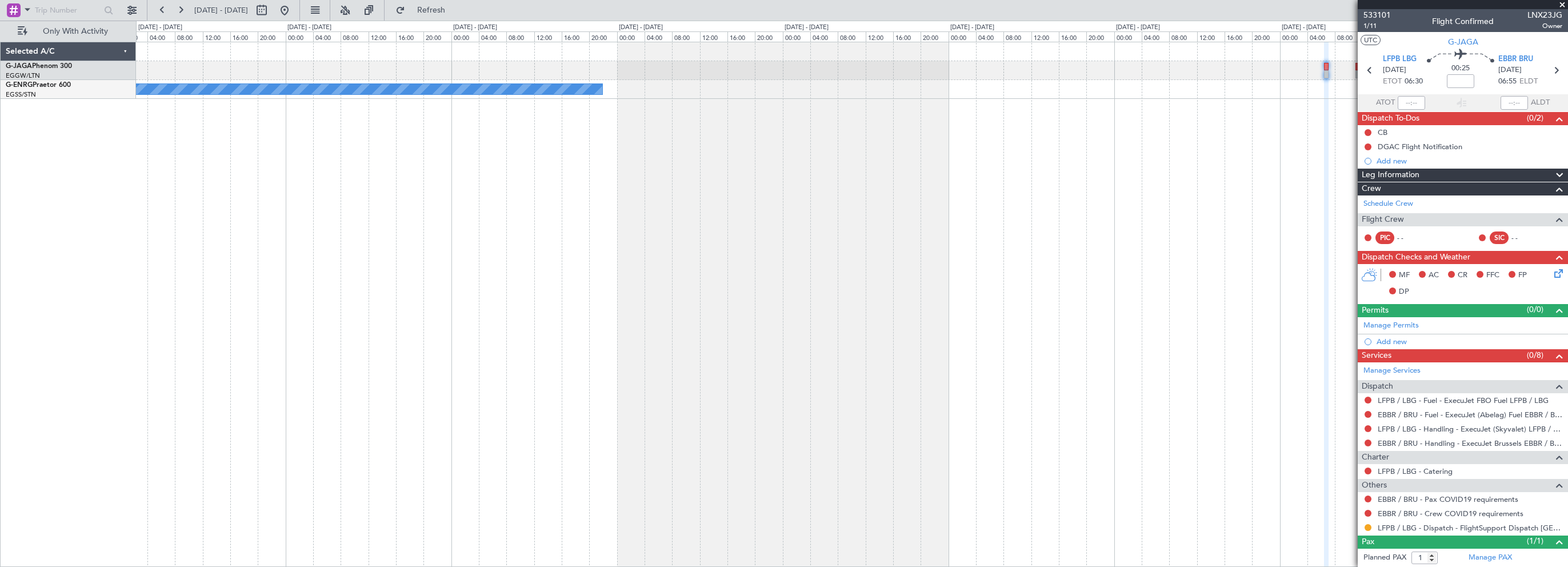
click at [917, 318] on div "Owner" at bounding box center [852, 304] width 1432 height 525
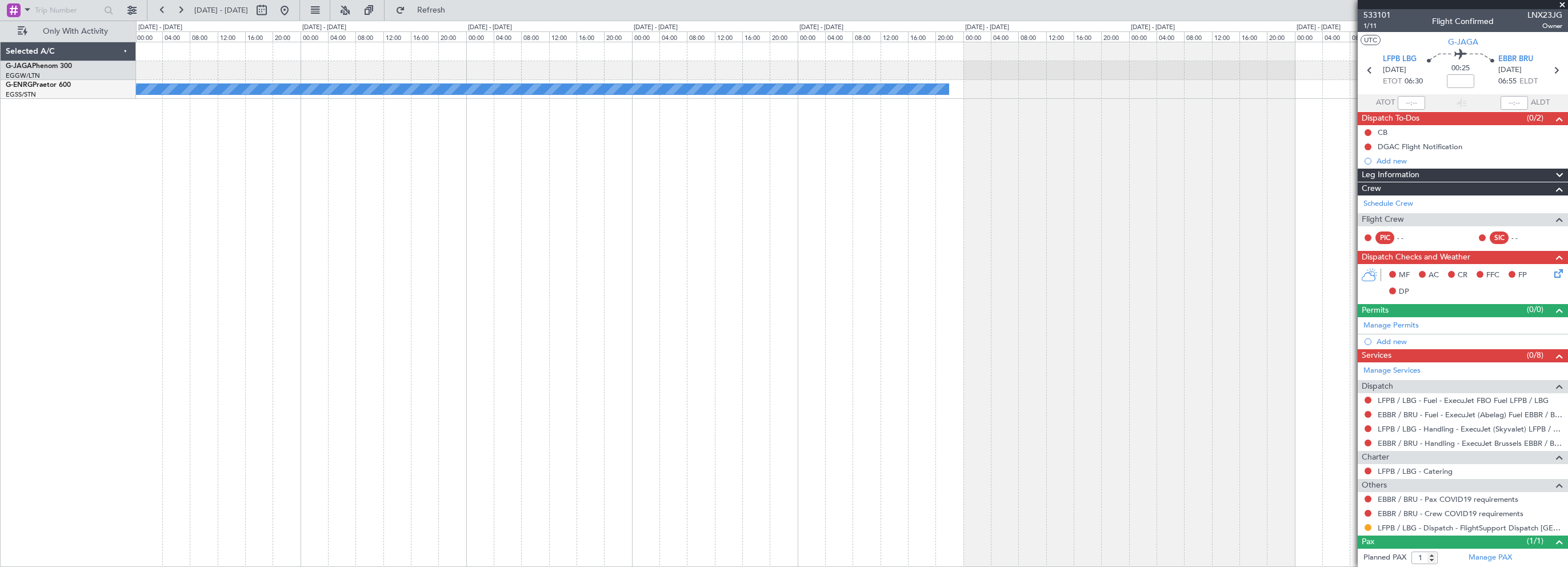
click at [638, 285] on div "Owner" at bounding box center [852, 304] width 1432 height 525
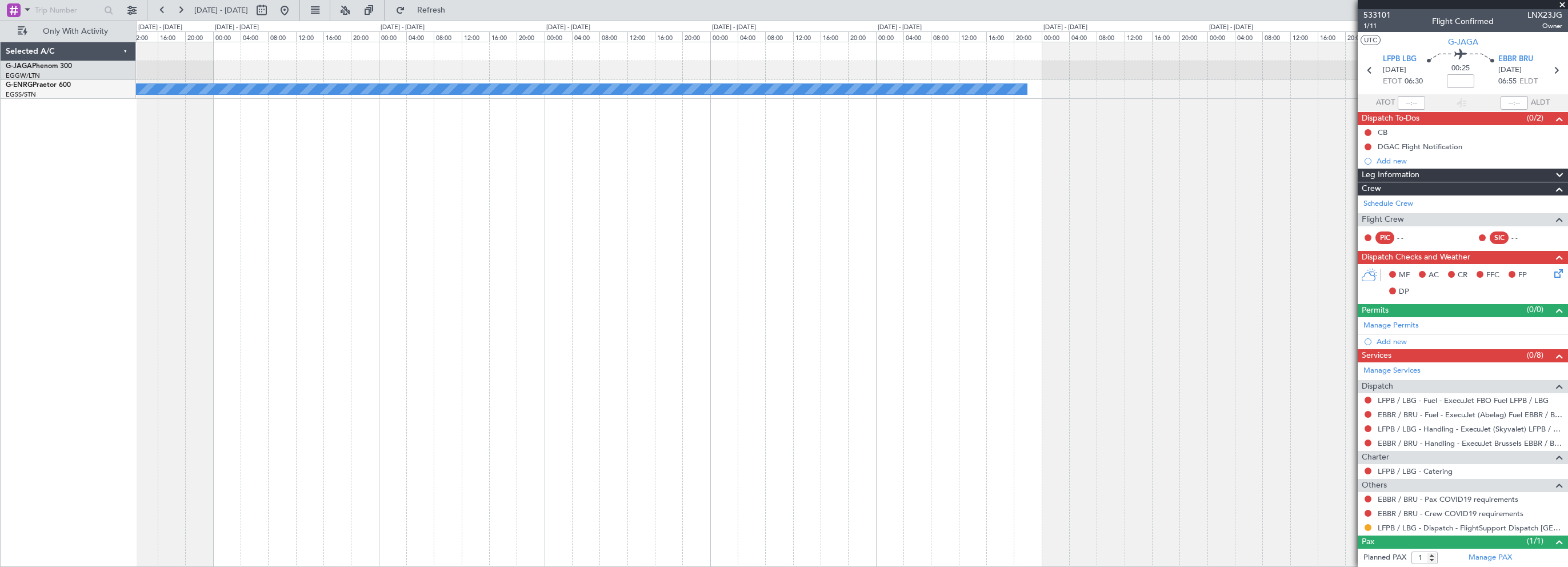
click at [611, 252] on div "Owner" at bounding box center [852, 304] width 1432 height 525
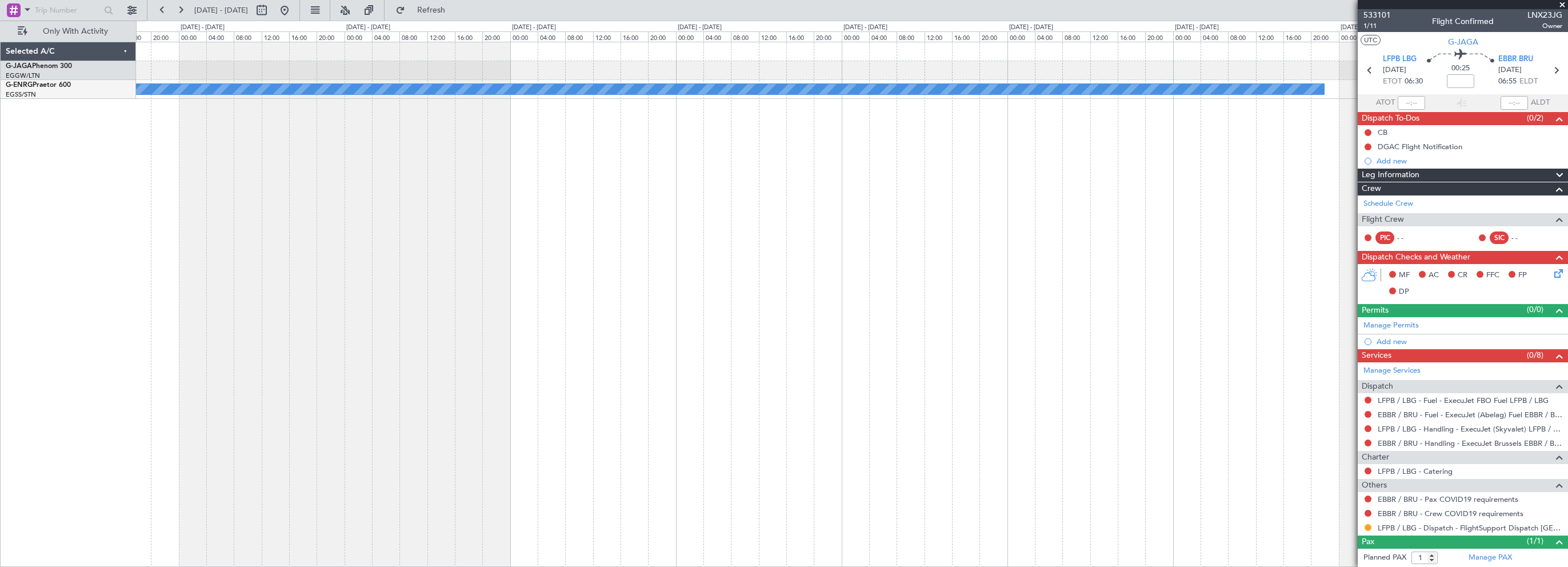
click at [612, 246] on div "Owner" at bounding box center [852, 304] width 1432 height 525
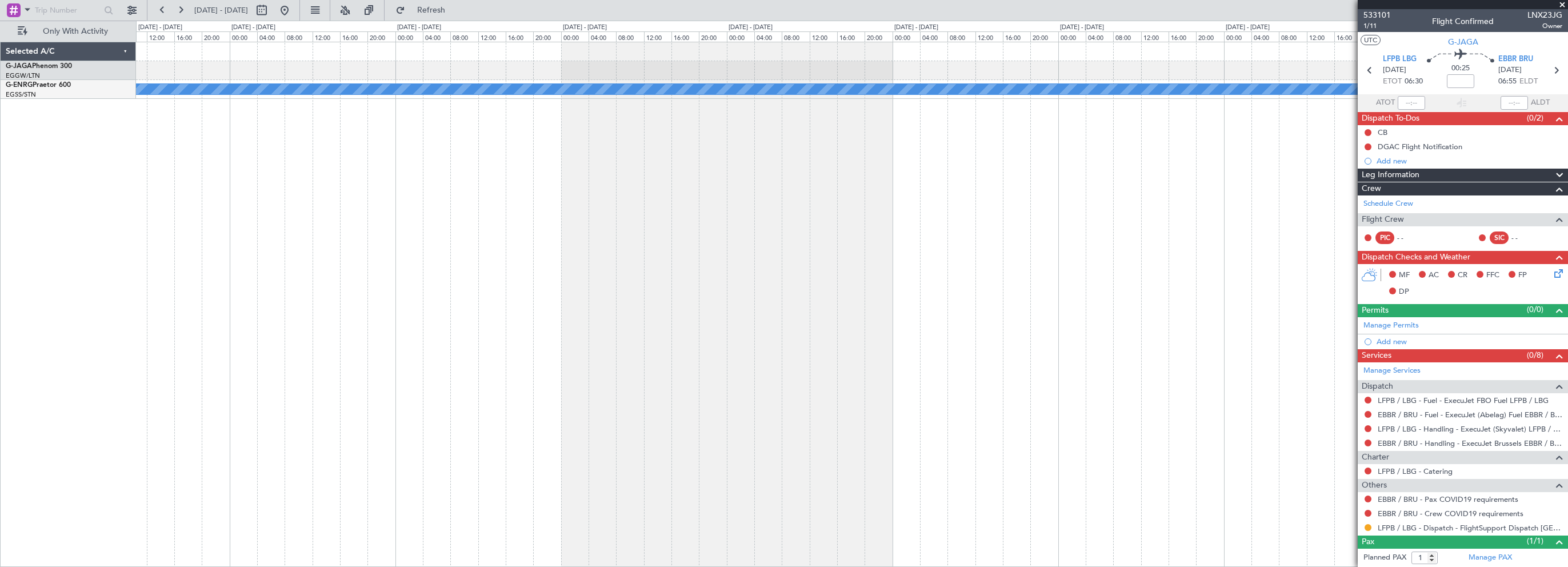
click at [649, 234] on div "Owner" at bounding box center [852, 304] width 1432 height 525
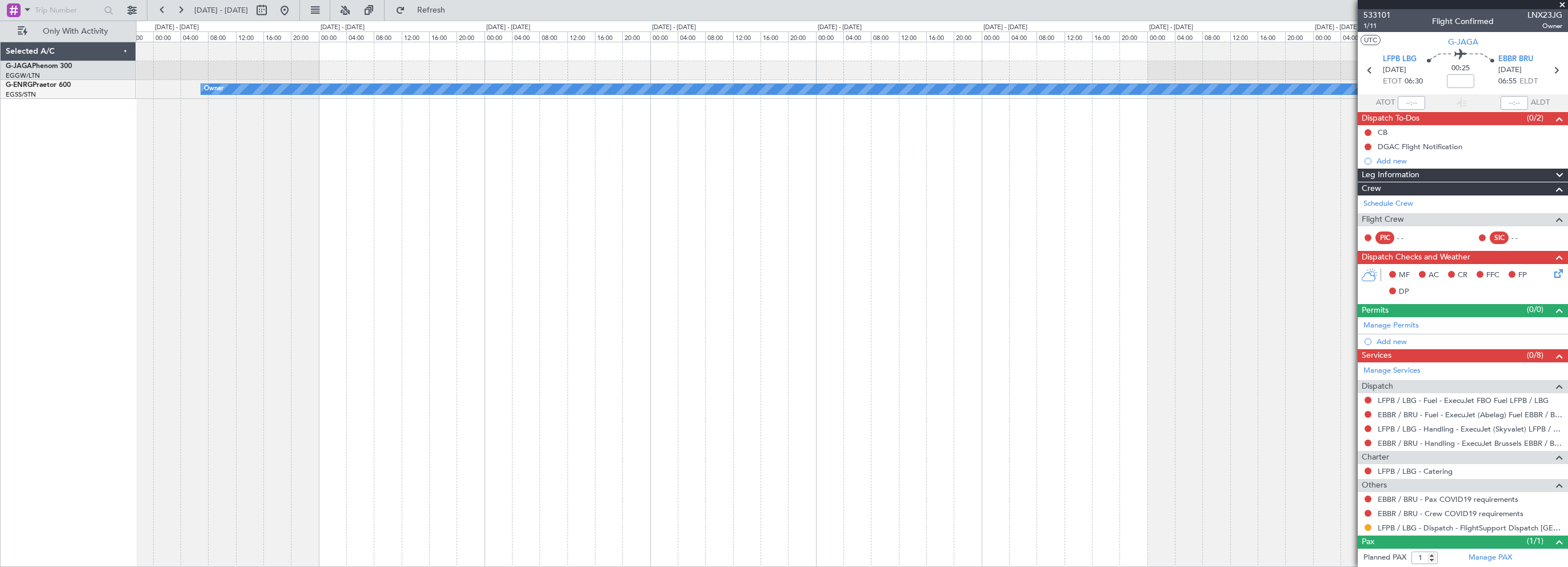
click at [619, 244] on div "Owner" at bounding box center [852, 304] width 1432 height 525
click at [372, 237] on div "Owner" at bounding box center [852, 304] width 1432 height 525
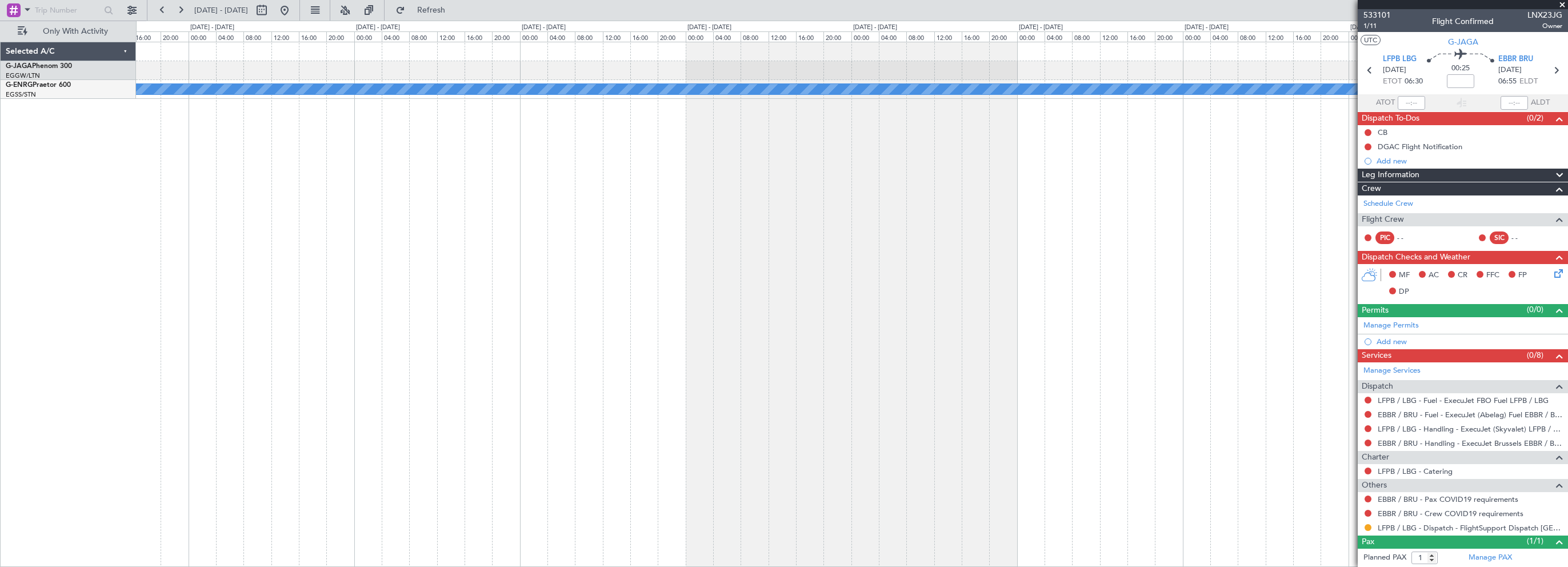
click at [453, 256] on div "Owner" at bounding box center [852, 304] width 1432 height 525
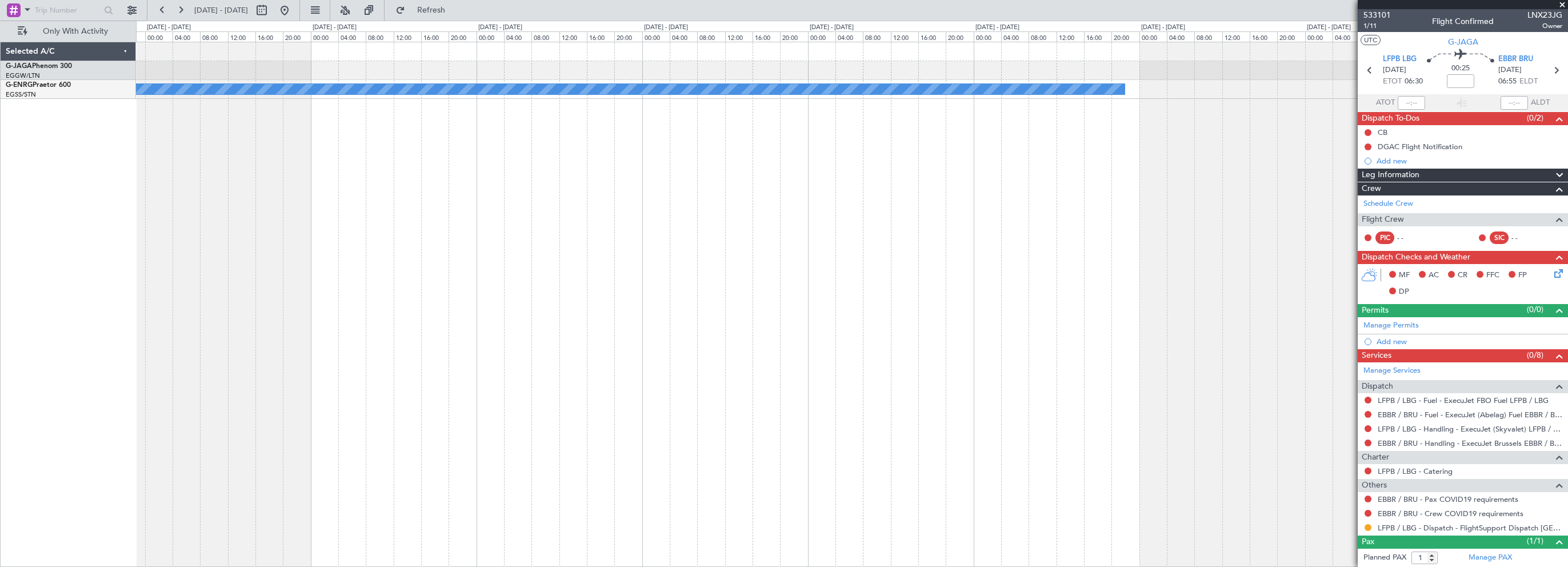
click at [462, 267] on div "Owner" at bounding box center [852, 304] width 1432 height 525
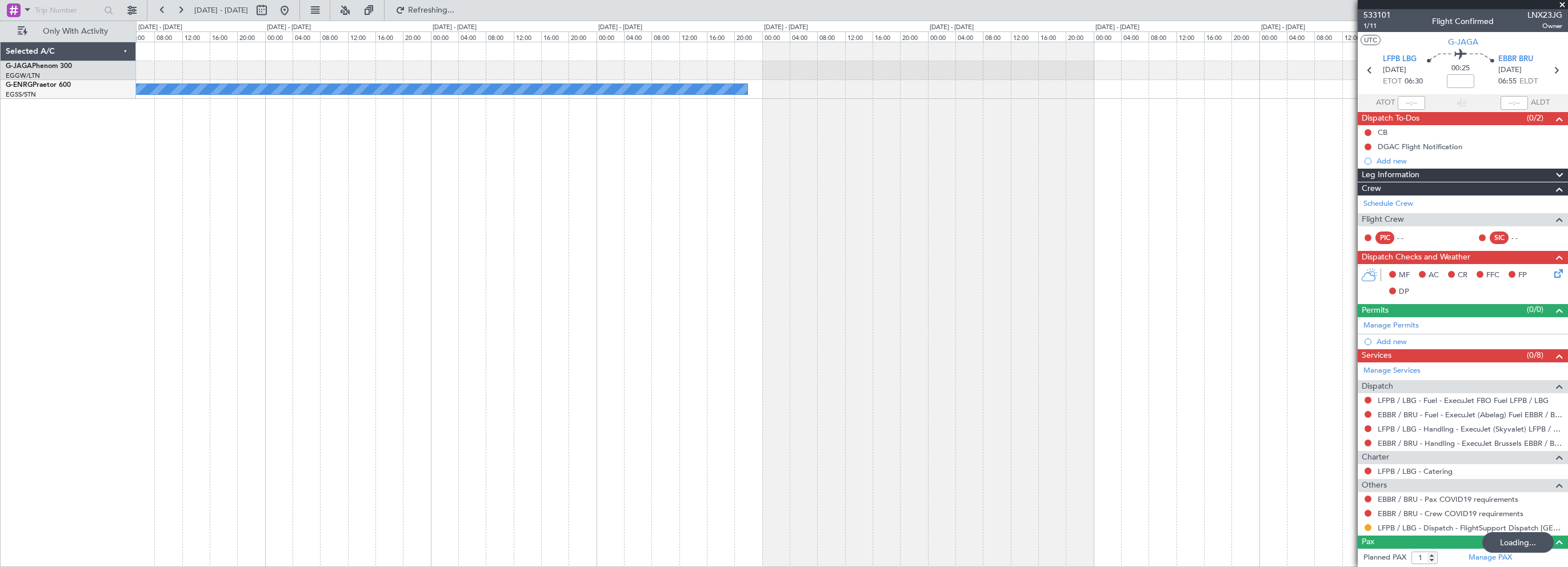
click at [612, 250] on div "Owner" at bounding box center [852, 304] width 1432 height 525
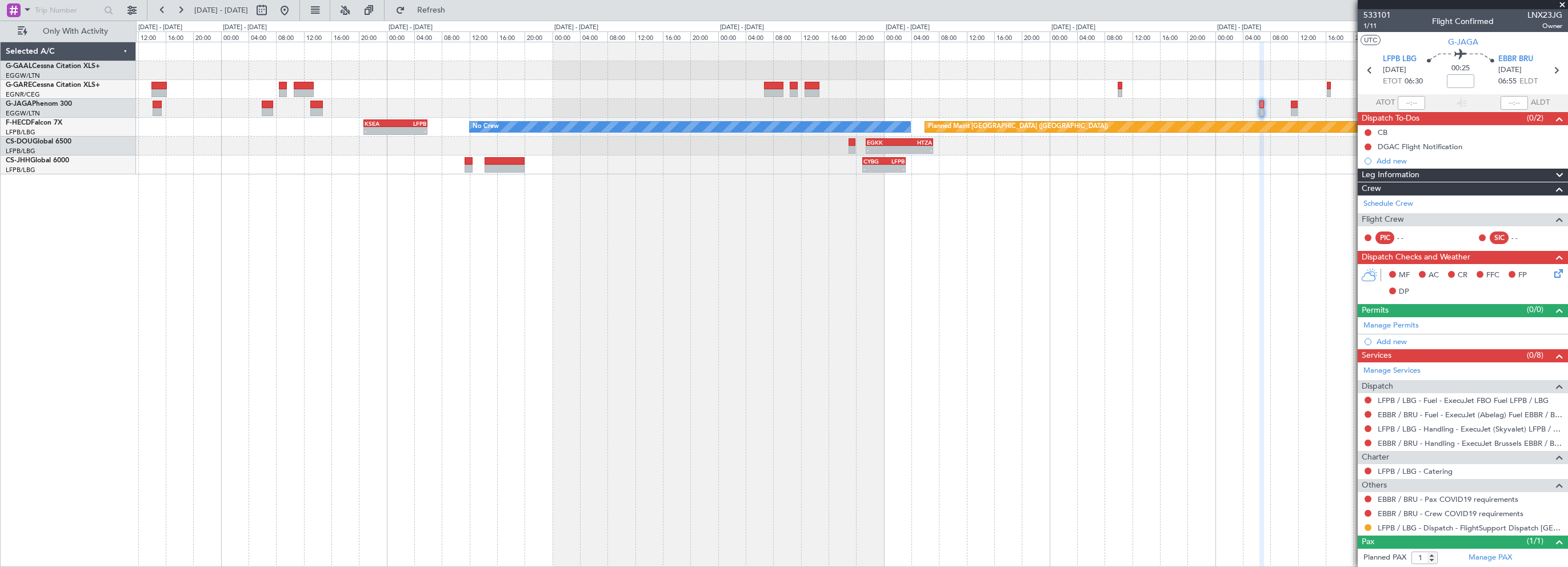
click at [445, 105] on div "Planned Maint Dusseldorf Planned Maint [GEOGRAPHIC_DATA] ([GEOGRAPHIC_DATA]) No…" at bounding box center [852, 107] width 1431 height 132
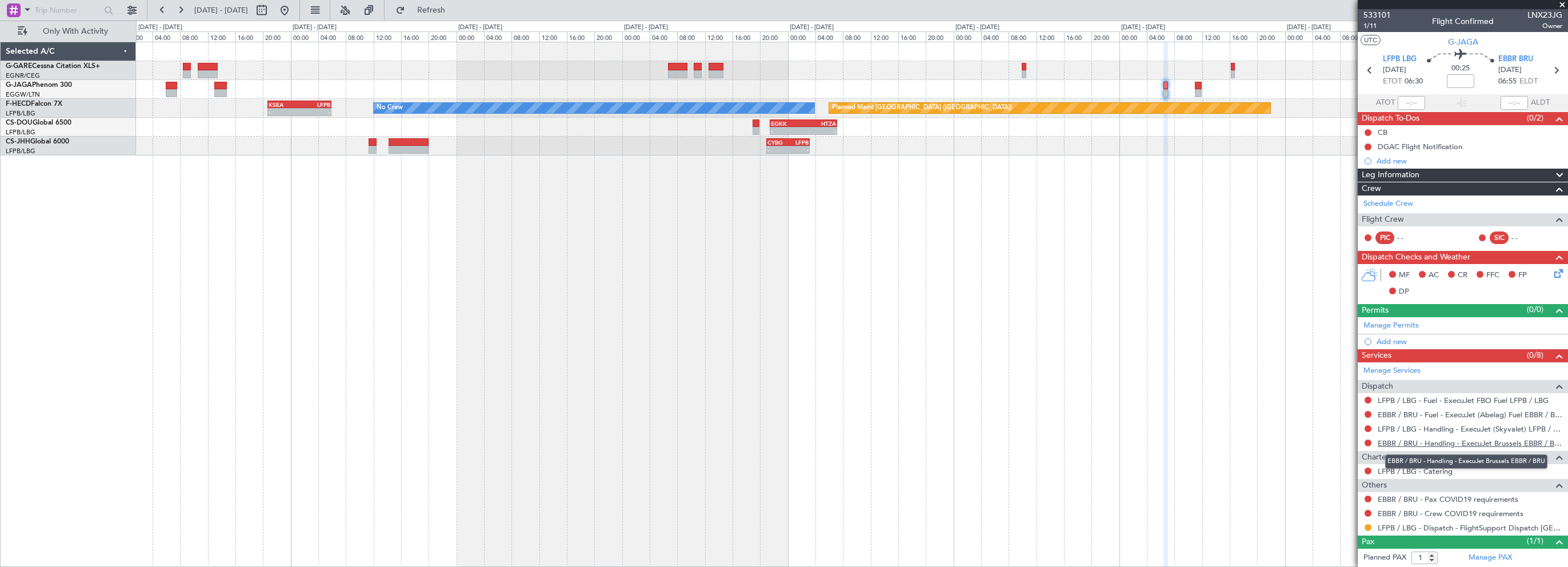
click at [1400, 442] on link "EBBR / BRU - Handling - ExecuJet Brussels EBBR / BRU" at bounding box center [1470, 443] width 185 height 10
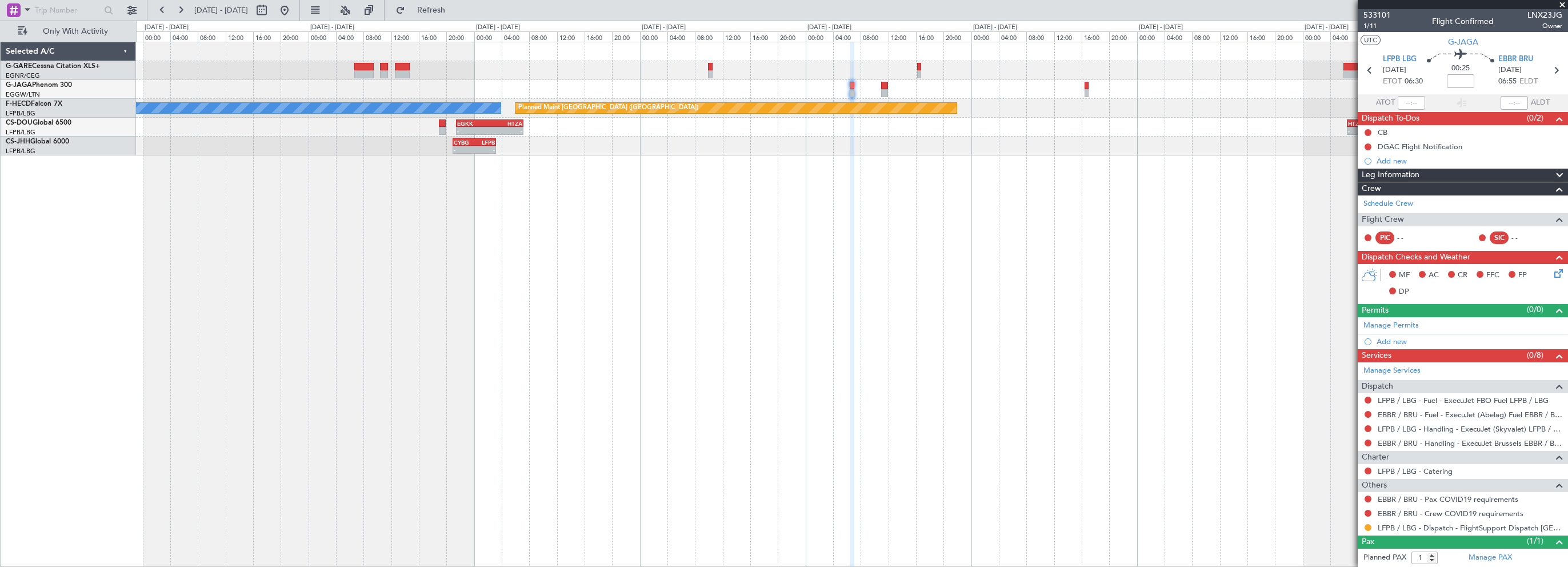
click at [732, 253] on div "Planned Maint [GEOGRAPHIC_DATA] ([GEOGRAPHIC_DATA]) No Crew - - KSEA 20:45 Z LF…" at bounding box center [852, 304] width 1432 height 525
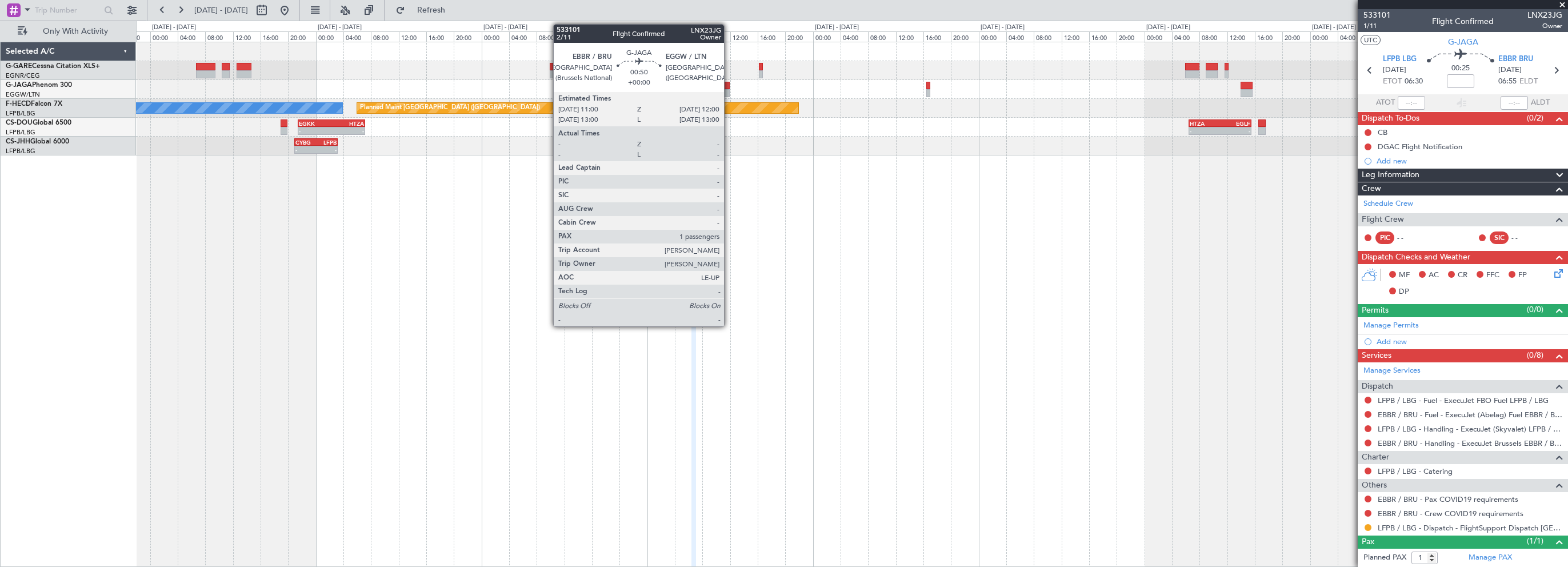
click at [725, 86] on div at bounding box center [727, 86] width 8 height 8
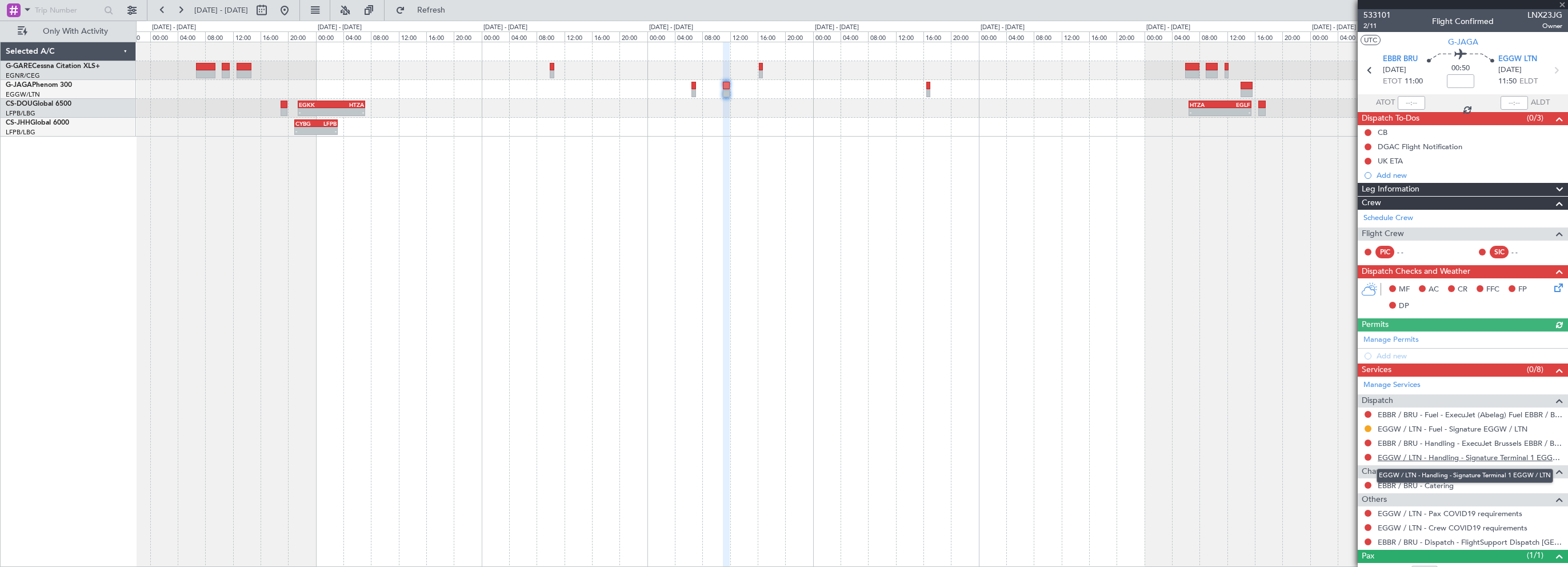
click at [1414, 455] on link "EGGW / LTN - Handling - Signature Terminal 1 EGGW / LTN" at bounding box center [1470, 458] width 185 height 10
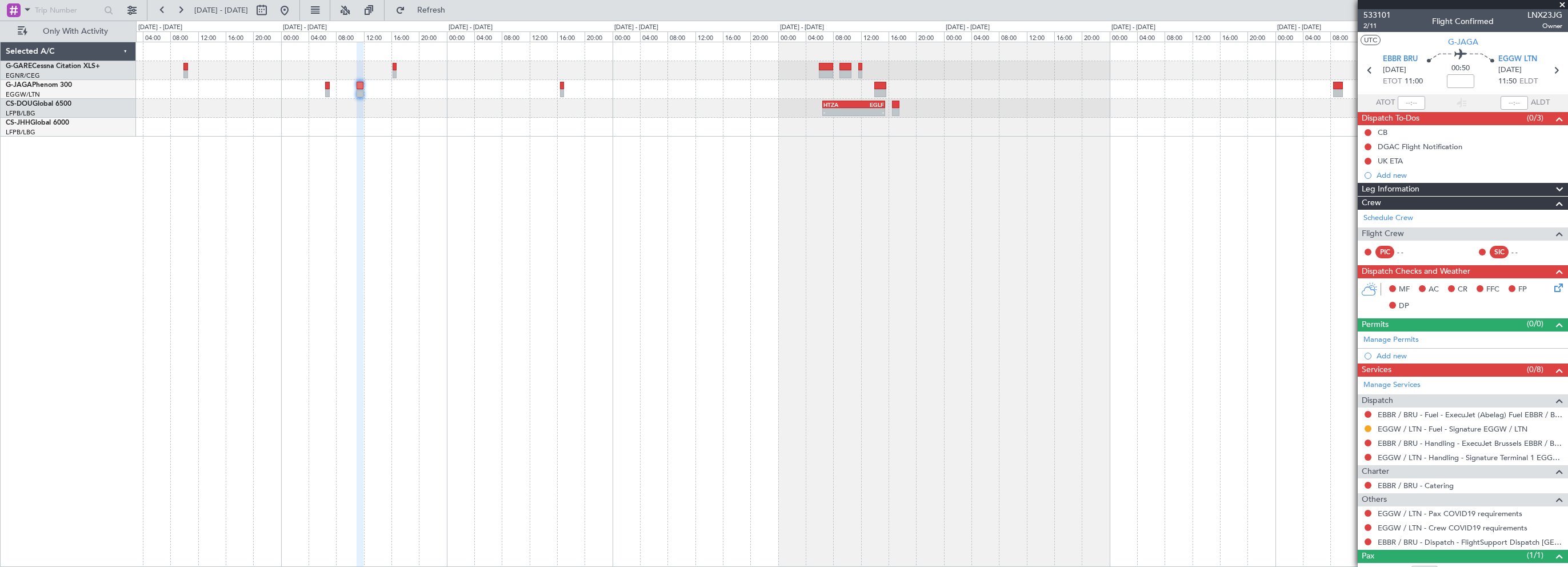
click at [684, 236] on div "- - HTZA 06:30 Z EGLF 15:35 Z - - EGKK 21:30 Z HTZA 07:10 Z - - CYBG 21:00 Z LF…" at bounding box center [852, 304] width 1432 height 525
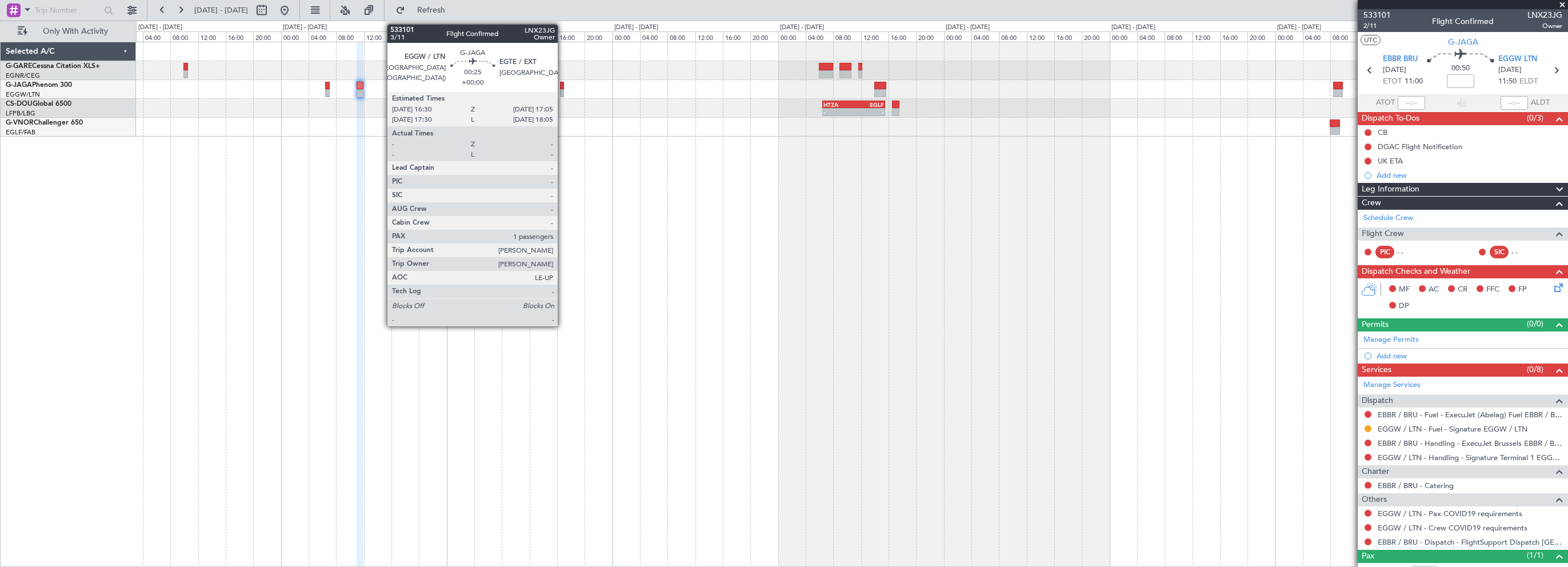
click at [563, 85] on div at bounding box center [562, 86] width 4 height 8
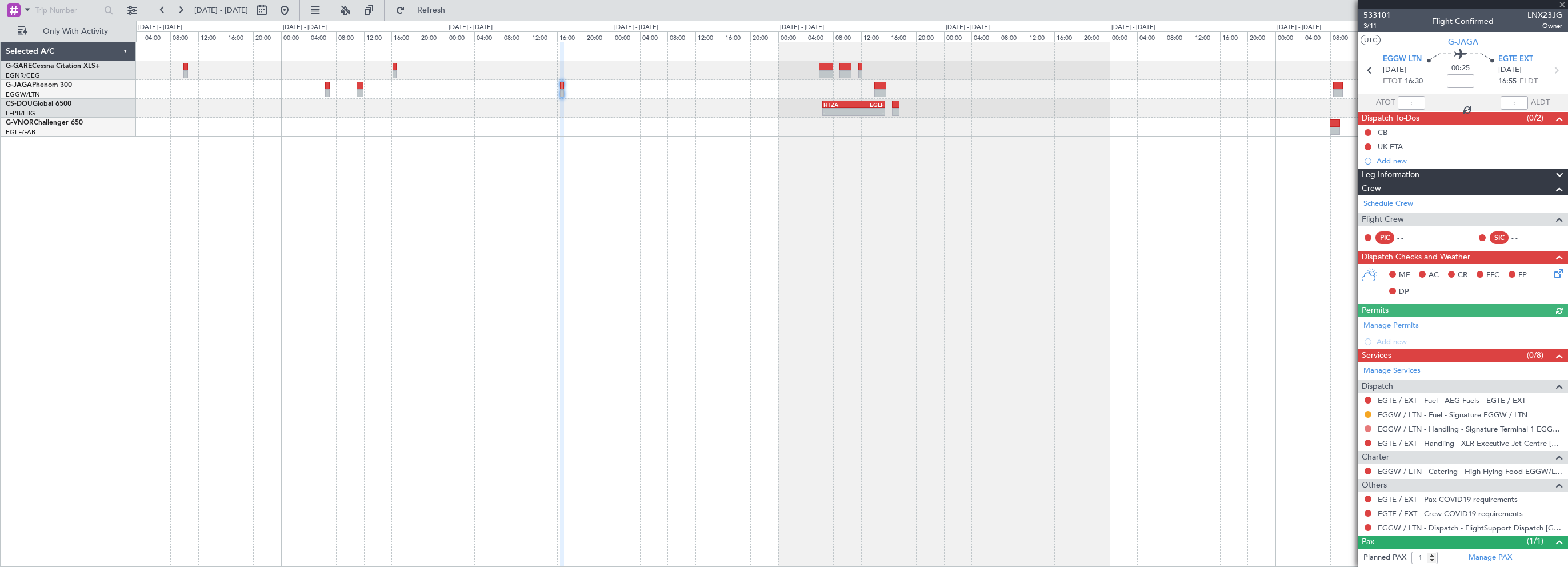
click at [1368, 427] on button at bounding box center [1368, 429] width 7 height 7
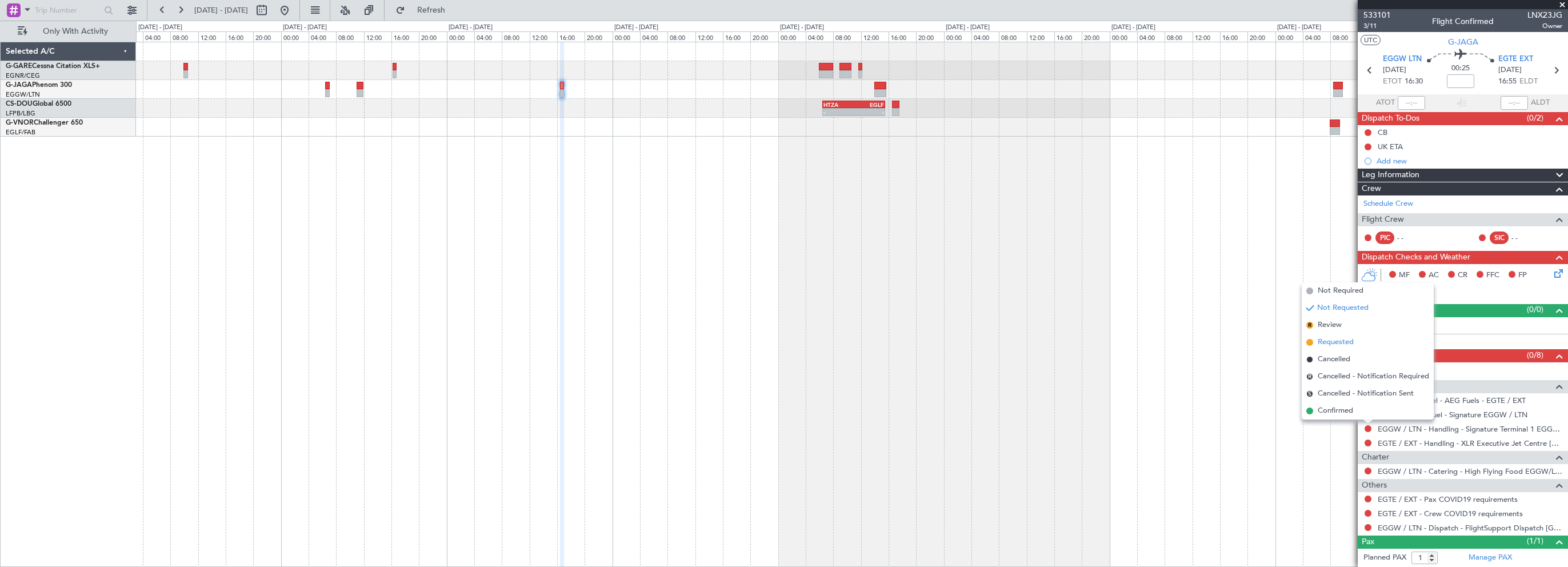
click at [1338, 342] on span "Requested" at bounding box center [1336, 342] width 36 height 12
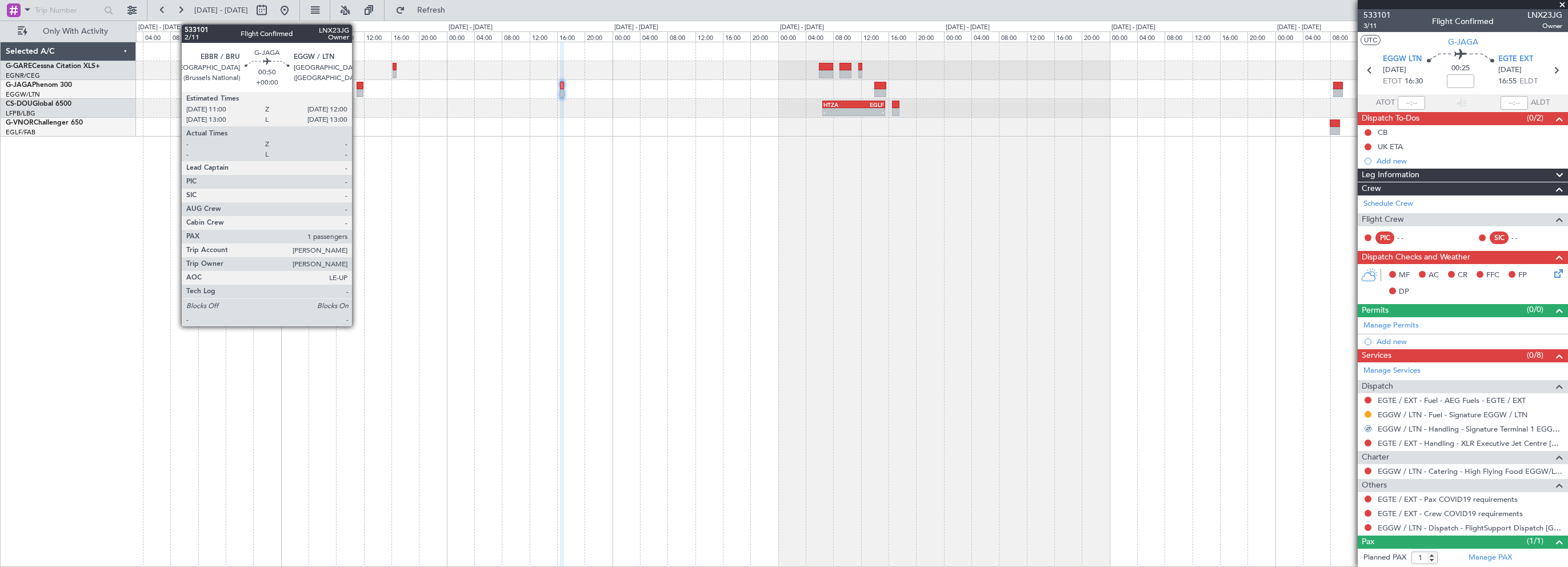
click at [359, 85] on div at bounding box center [360, 86] width 8 height 8
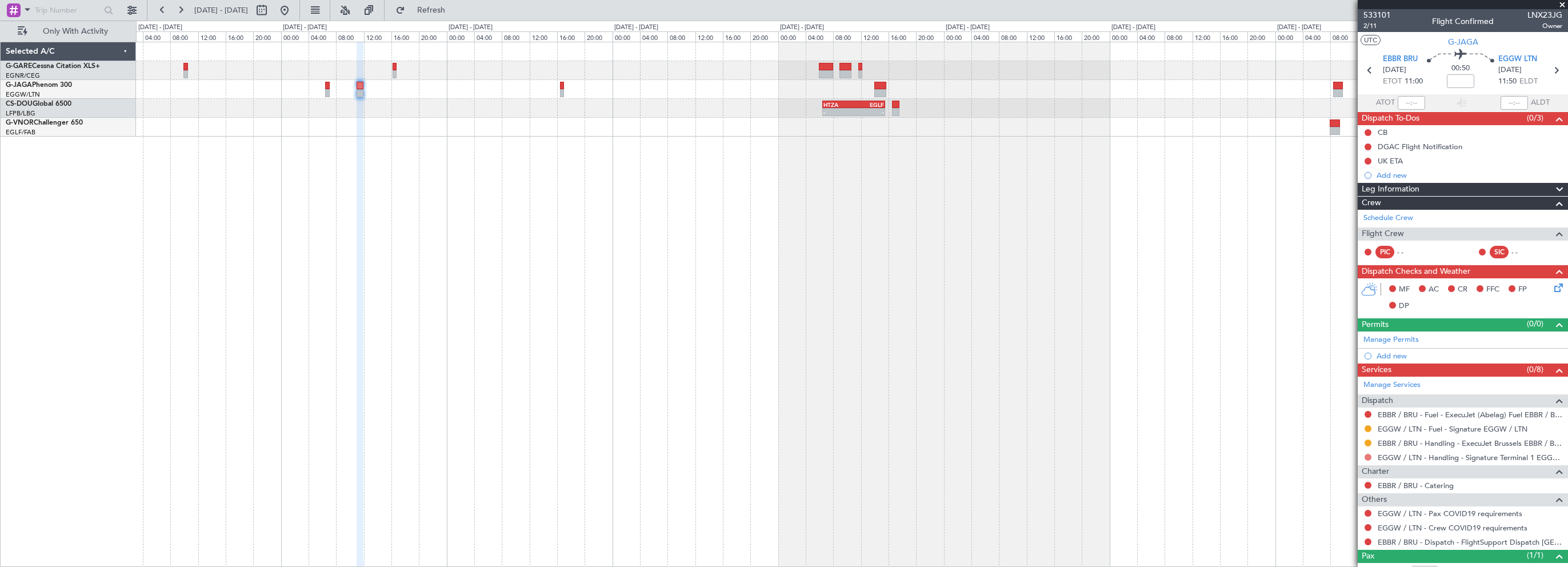
click at [1367, 455] on button at bounding box center [1368, 457] width 7 height 7
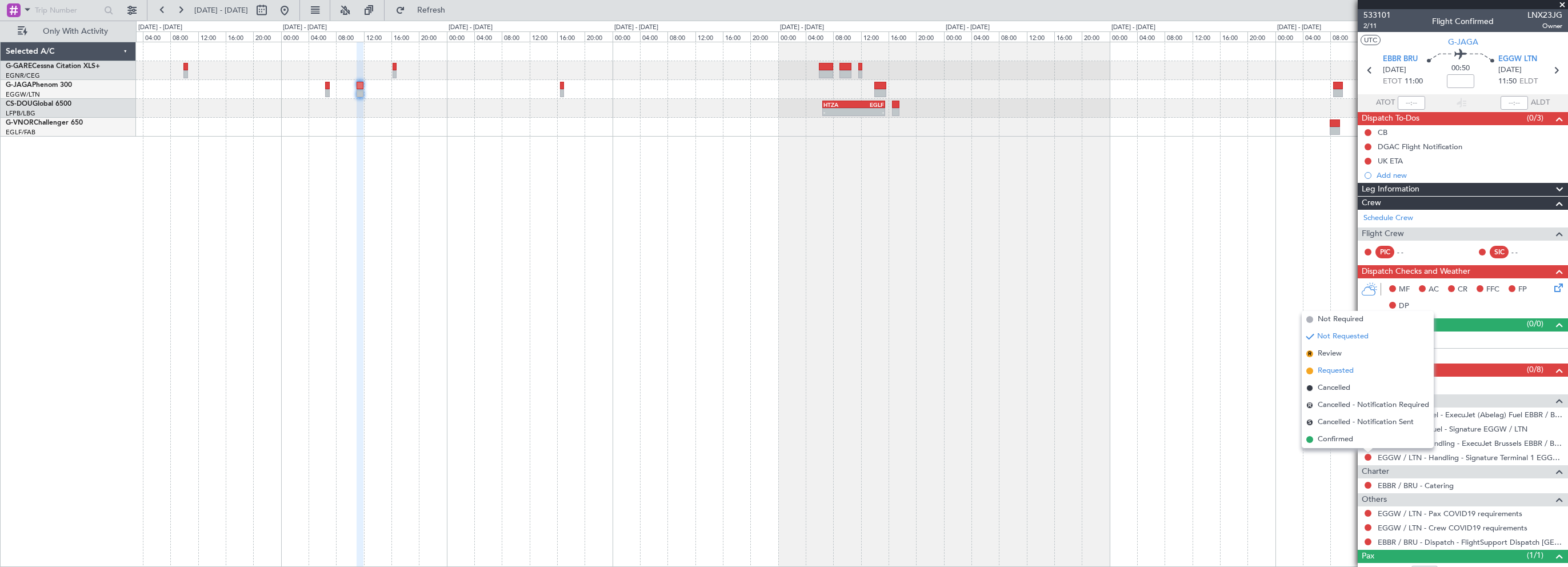
click at [1341, 372] on span "Requested" at bounding box center [1336, 371] width 36 height 12
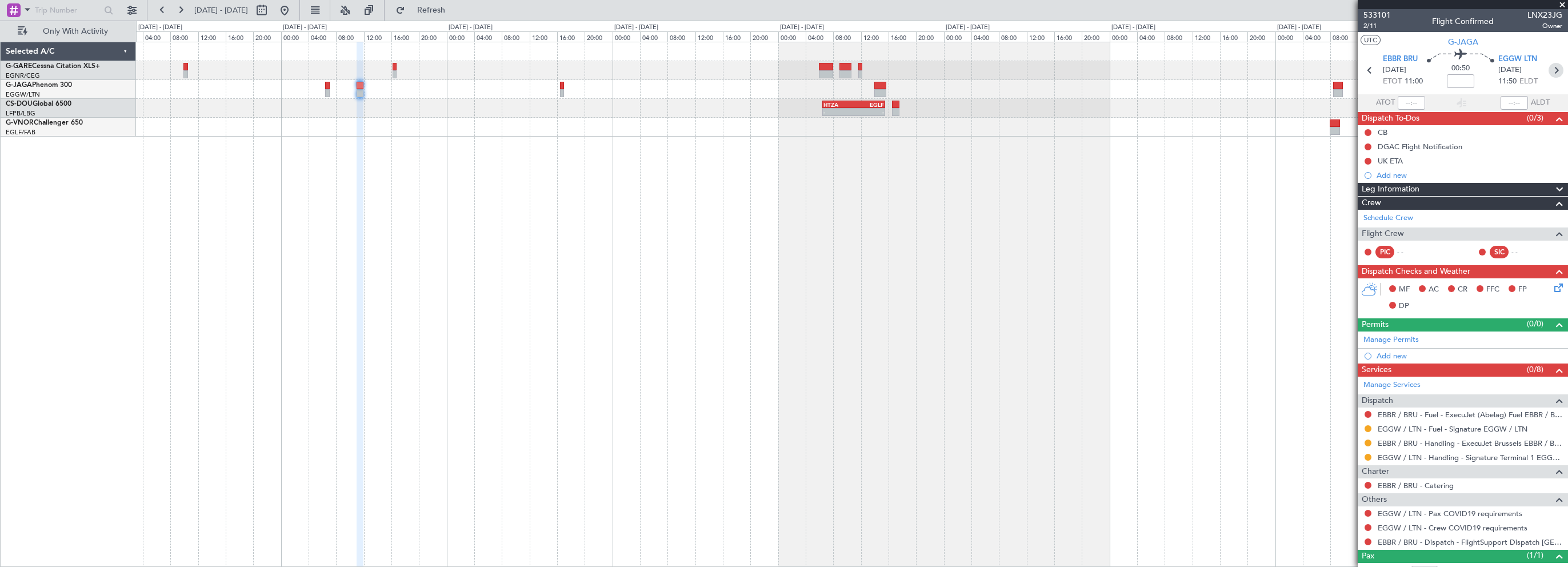
click at [1550, 70] on icon at bounding box center [1556, 70] width 15 height 15
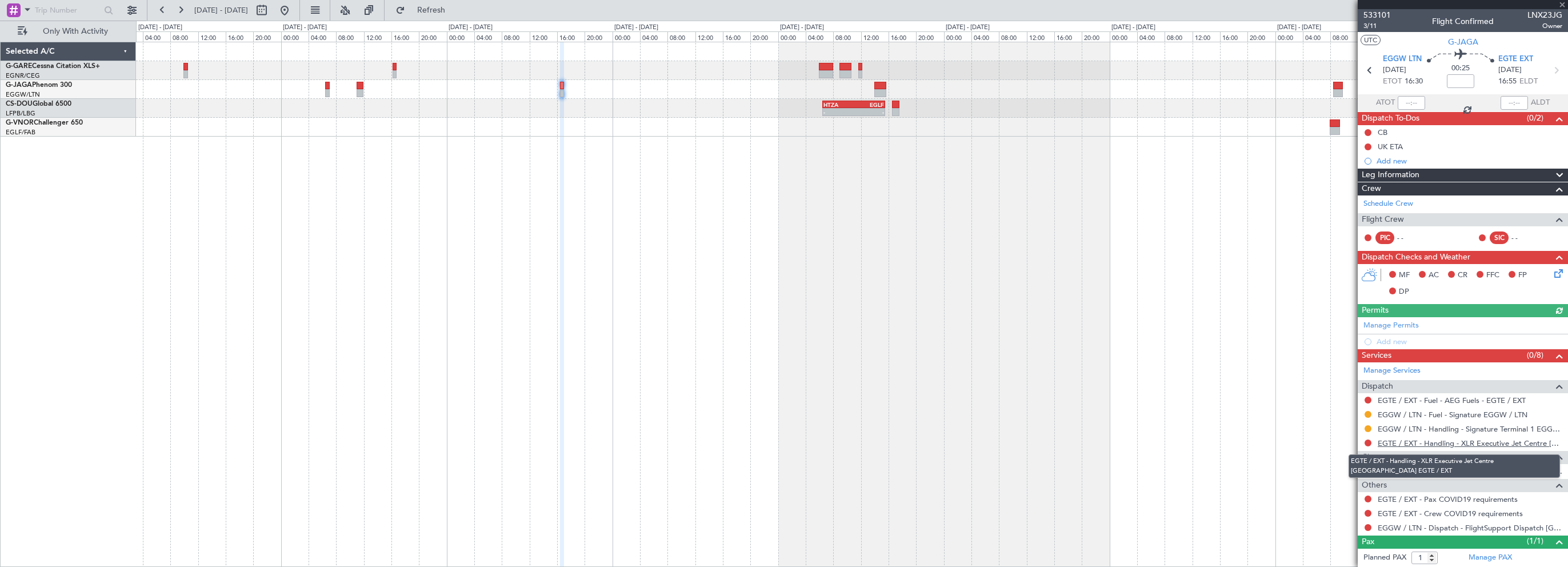
click at [1431, 442] on link "EGTE / EXT - Handling - XLR Executive Jet Centre [GEOGRAPHIC_DATA] EGTE / EXT" at bounding box center [1470, 443] width 185 height 10
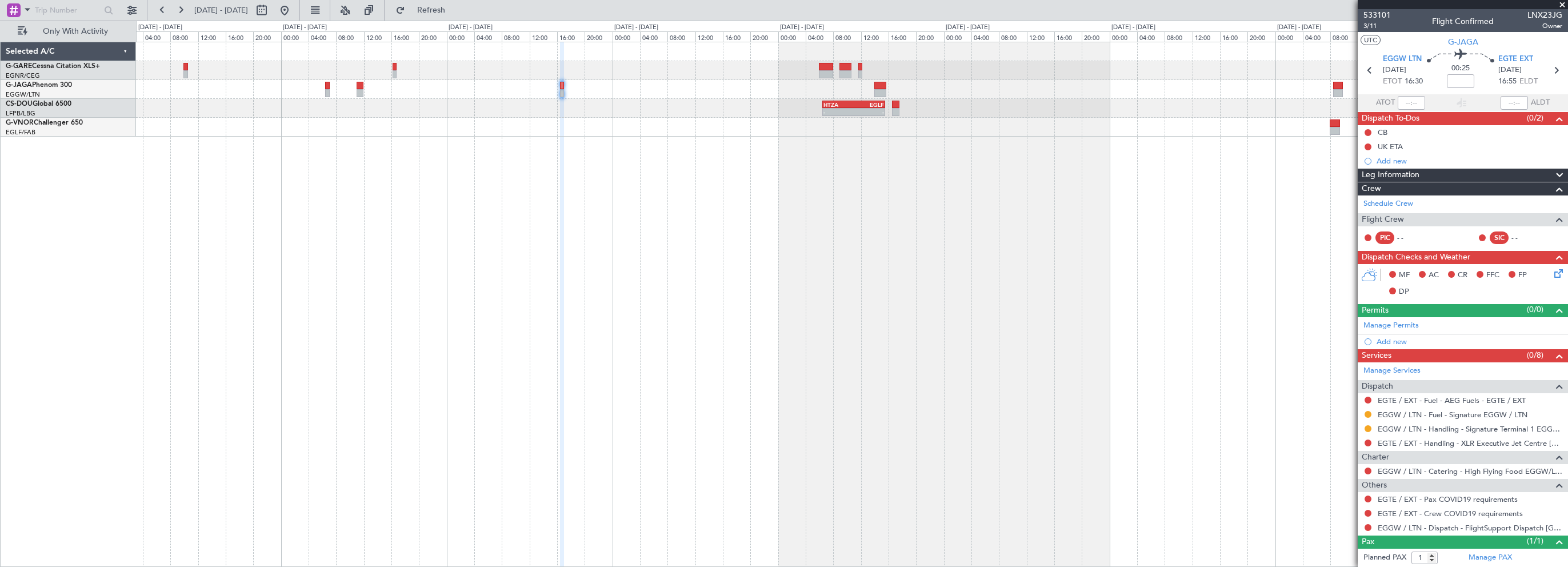
click at [887, 85] on div at bounding box center [852, 89] width 1431 height 18
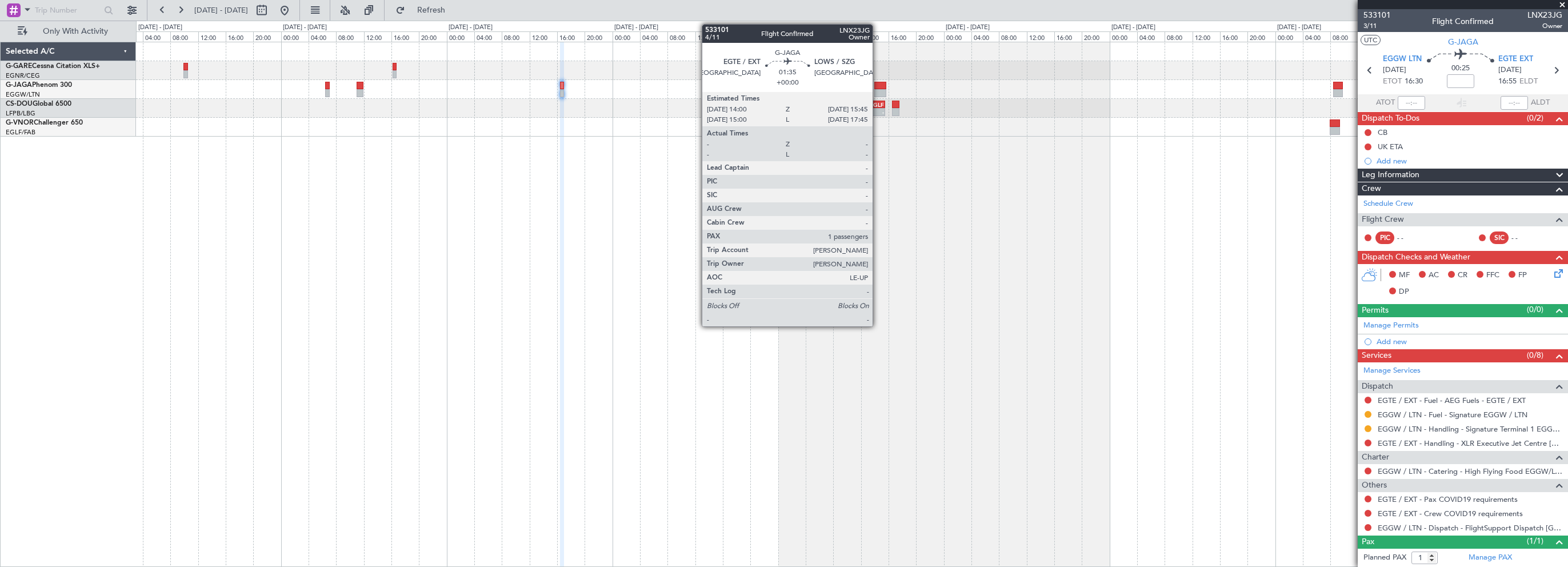
click at [878, 85] on div at bounding box center [880, 86] width 13 height 8
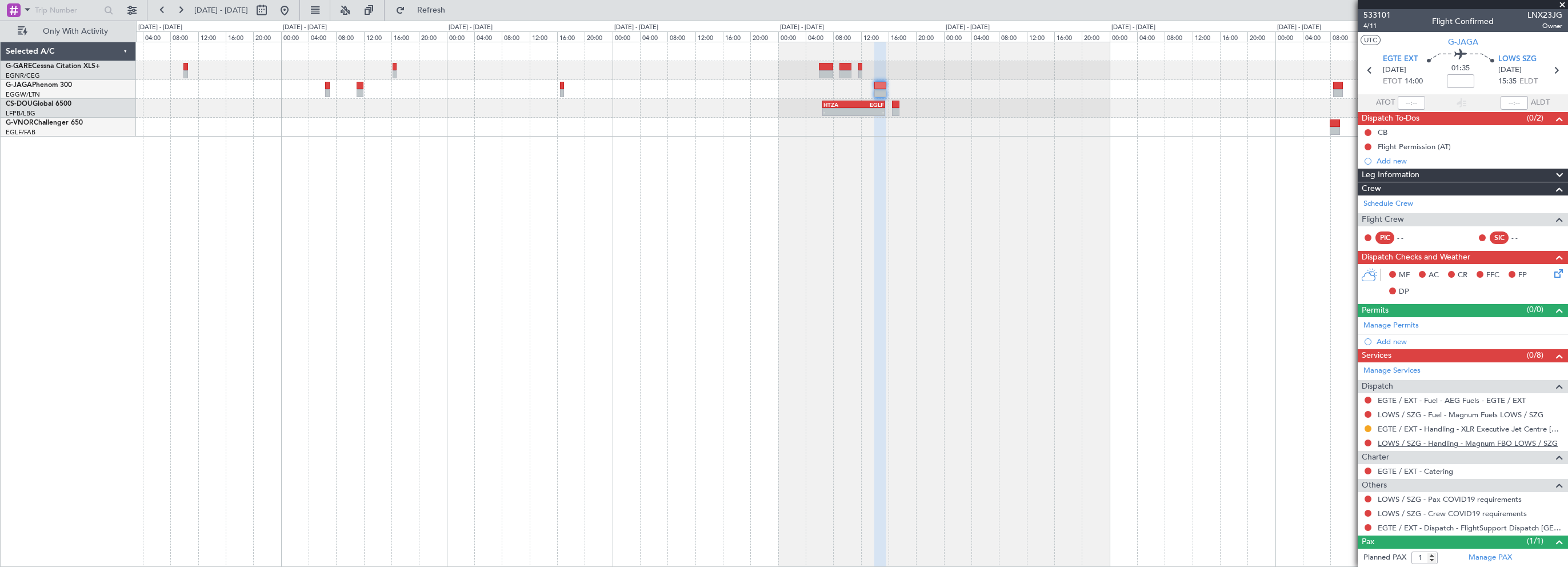
click at [1475, 442] on link "LOWS / SZG - Handling - Magnum FBO LOWS / SZG" at bounding box center [1467, 443] width 180 height 10
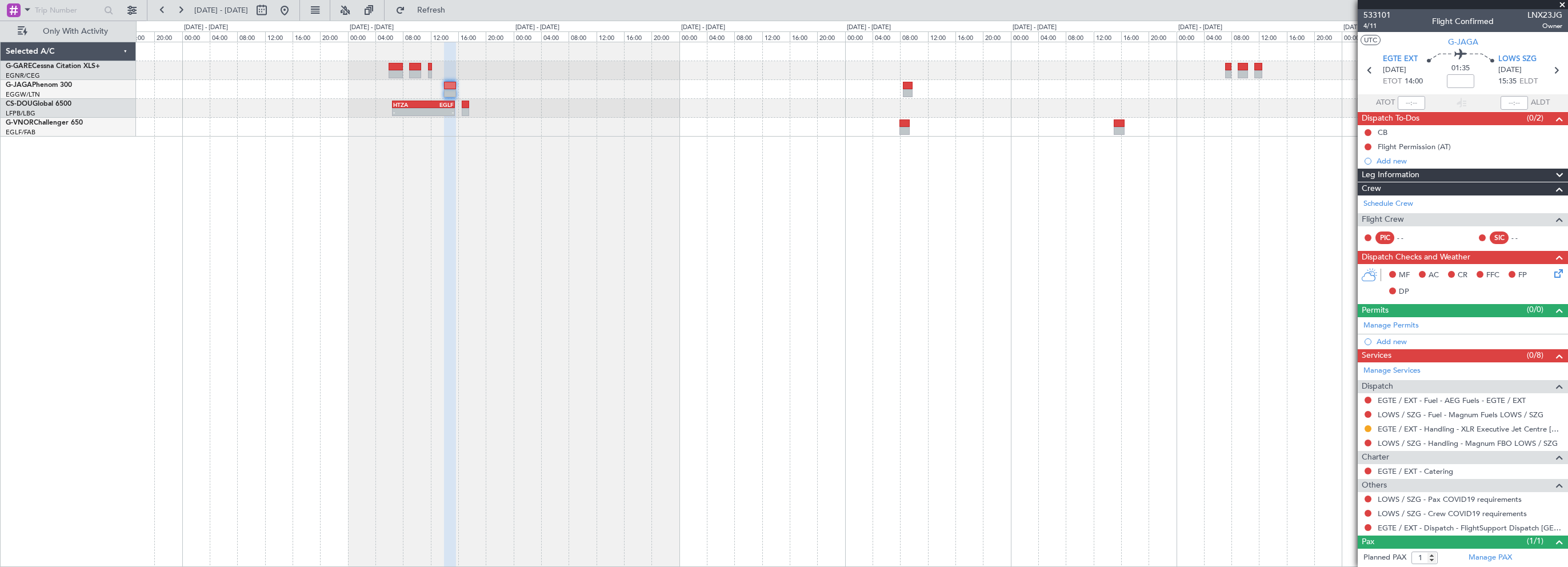
click at [493, 270] on div "- - HTZA 06:30 Z EGLF 15:35 Z" at bounding box center [852, 304] width 1432 height 525
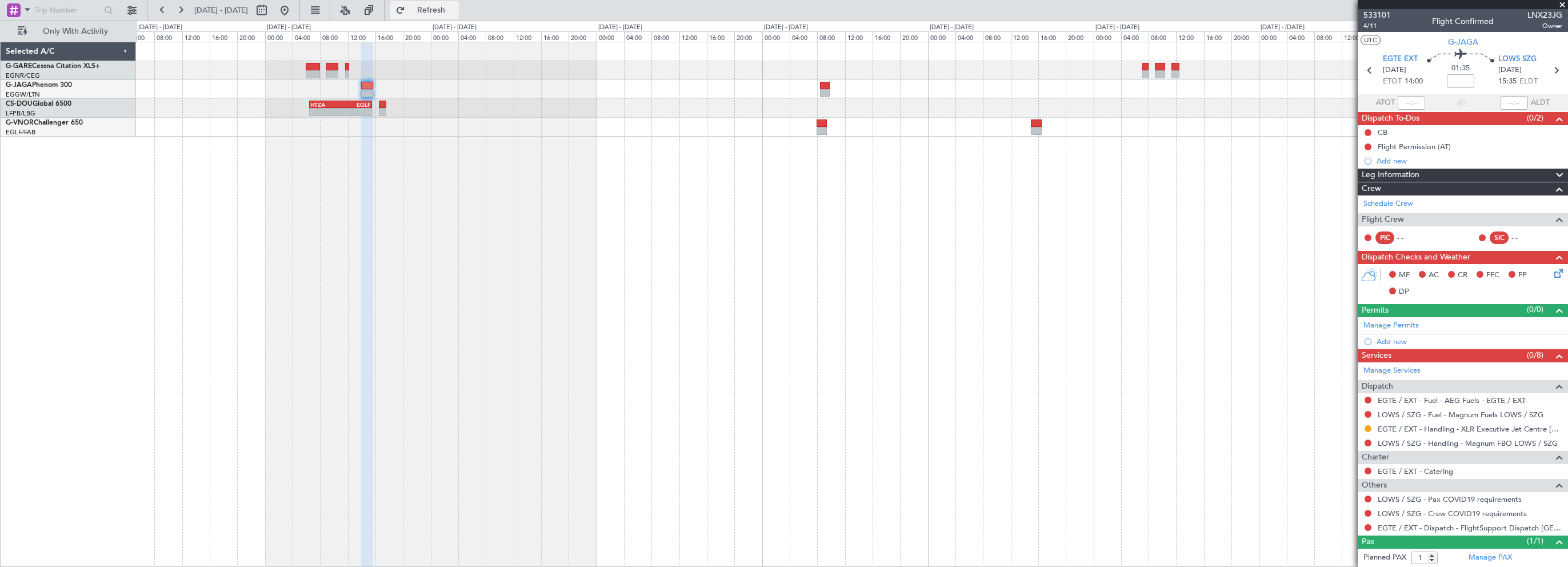
click at [453, 10] on span "Refresh" at bounding box center [431, 10] width 48 height 8
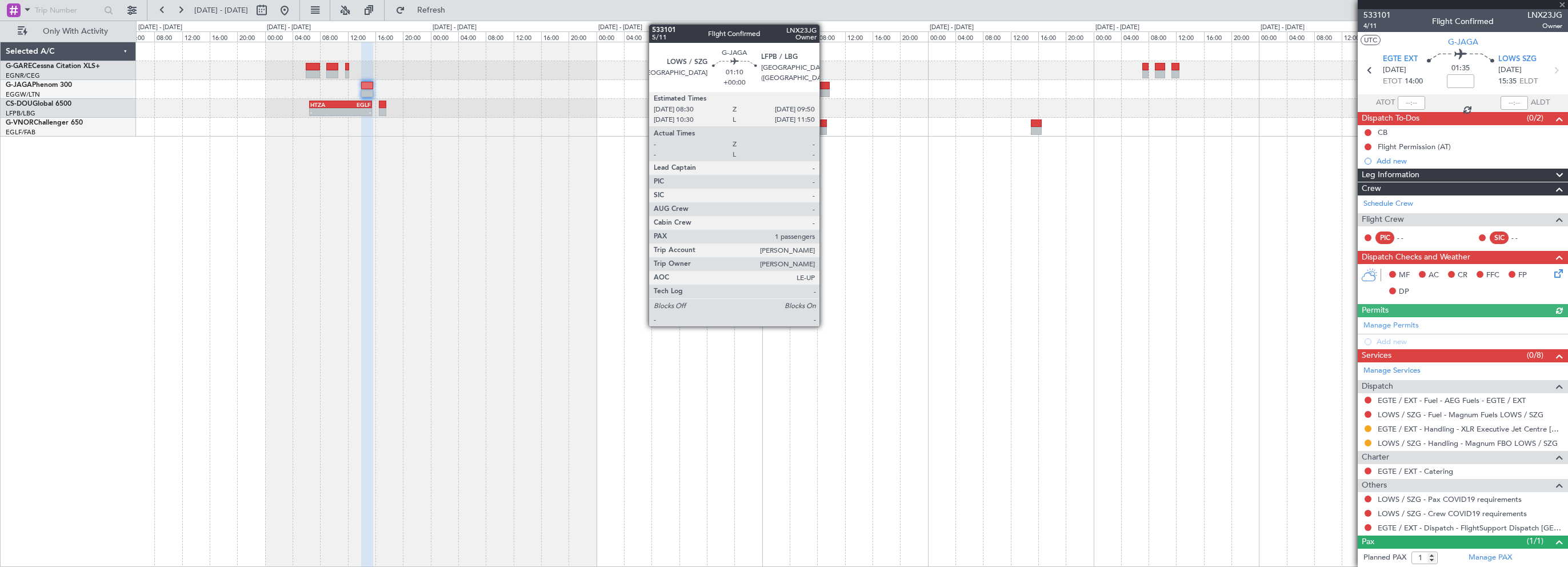
click at [825, 83] on div at bounding box center [826, 86] width 10 height 8
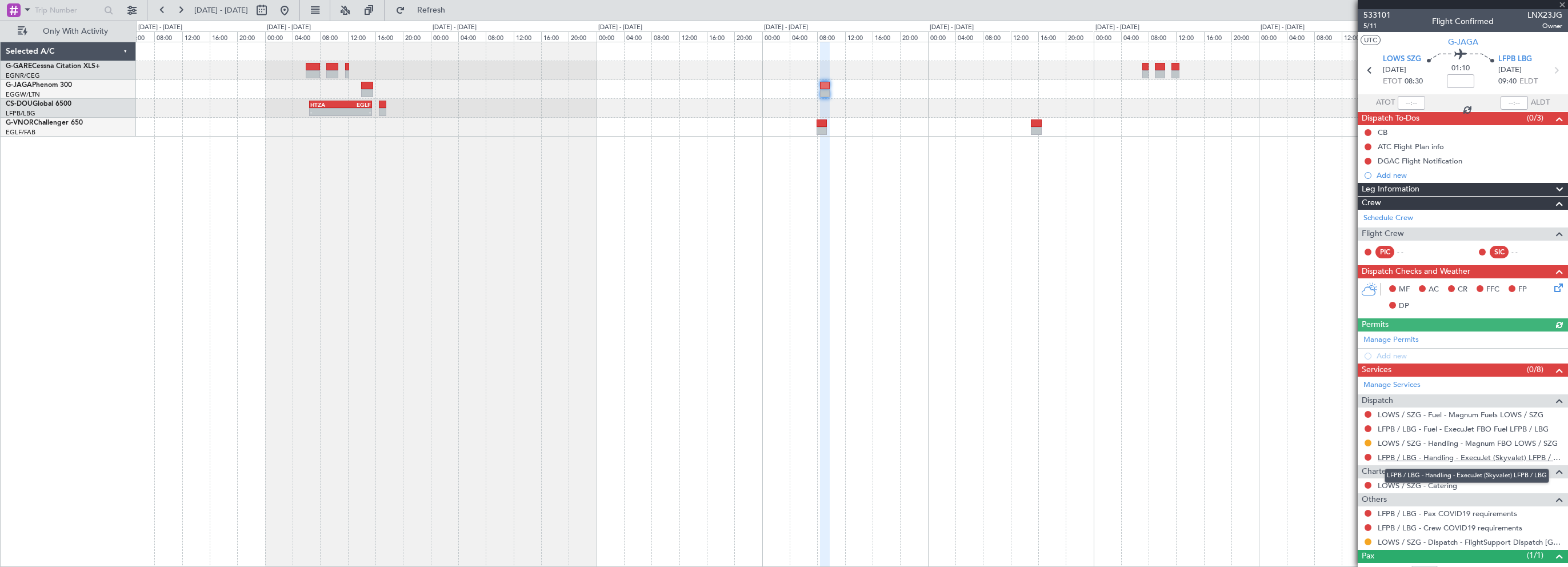
click at [1466, 455] on link "LFPB / LBG - Handling - ExecuJet (Skyvalet) LFPB / LBG" at bounding box center [1470, 458] width 185 height 10
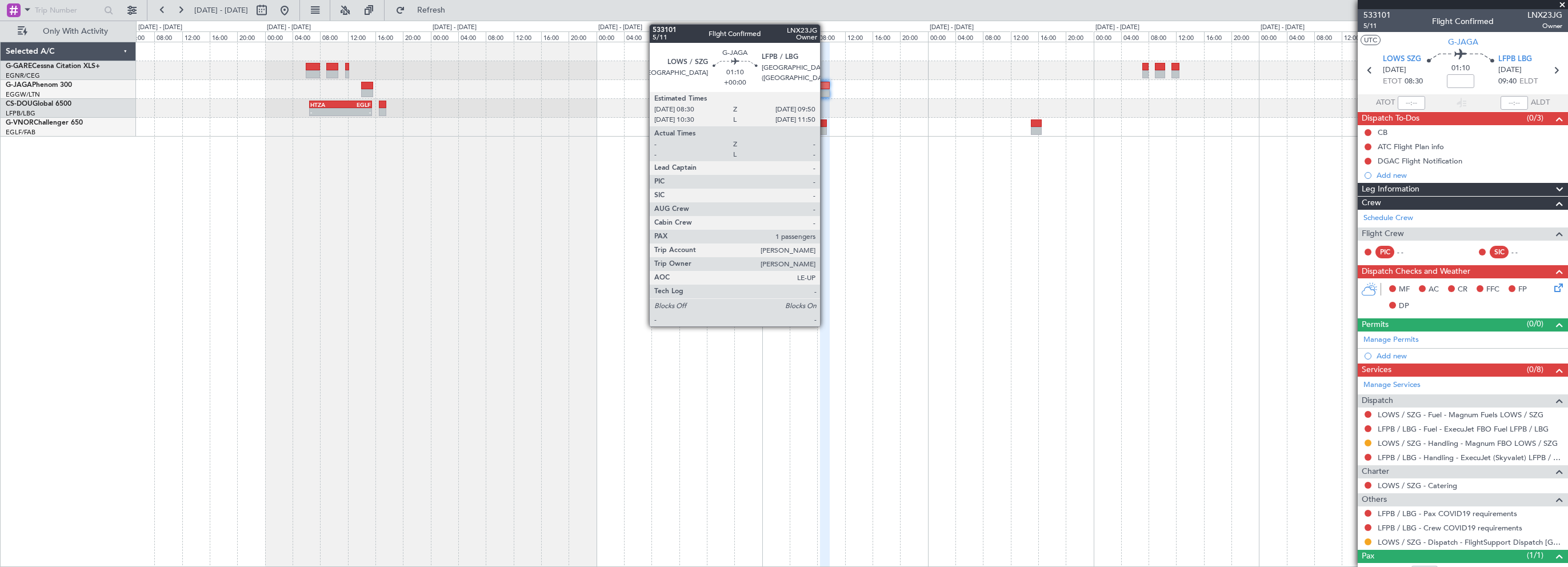
click at [826, 85] on div at bounding box center [826, 86] width 10 height 8
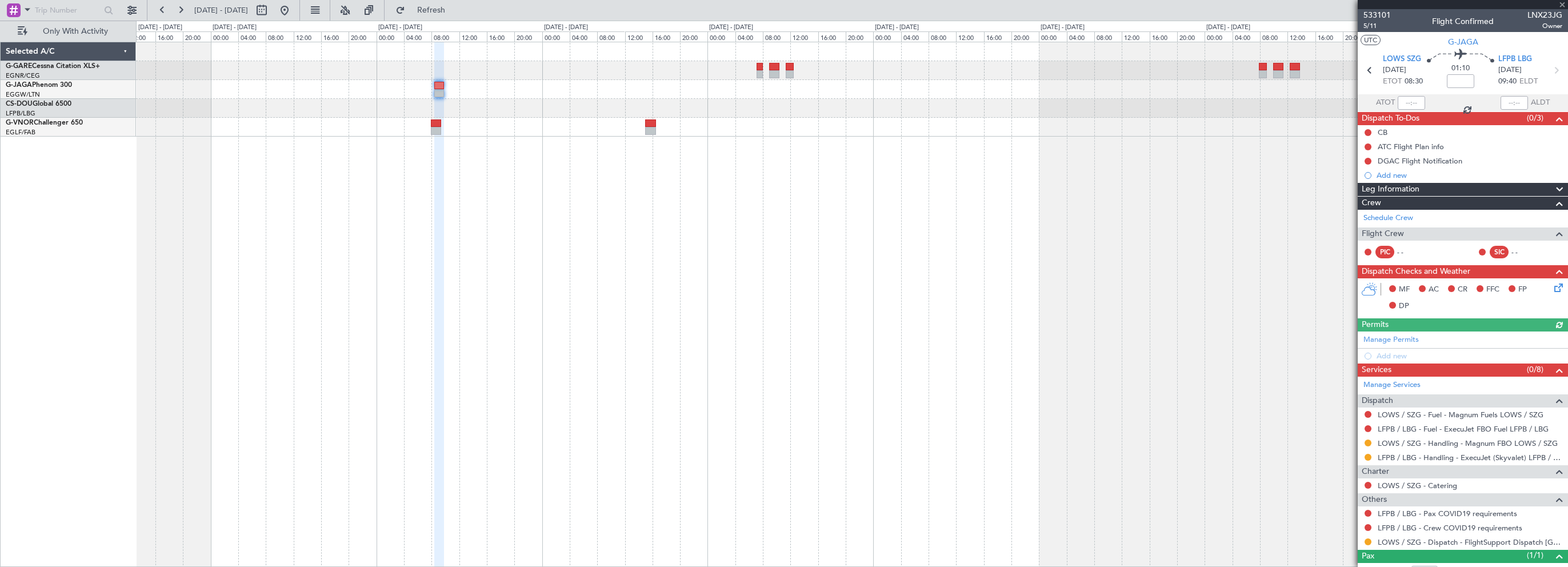
click at [709, 168] on div "HTZA 06:30 Z EGLF 15:35 Z - -" at bounding box center [852, 304] width 1432 height 525
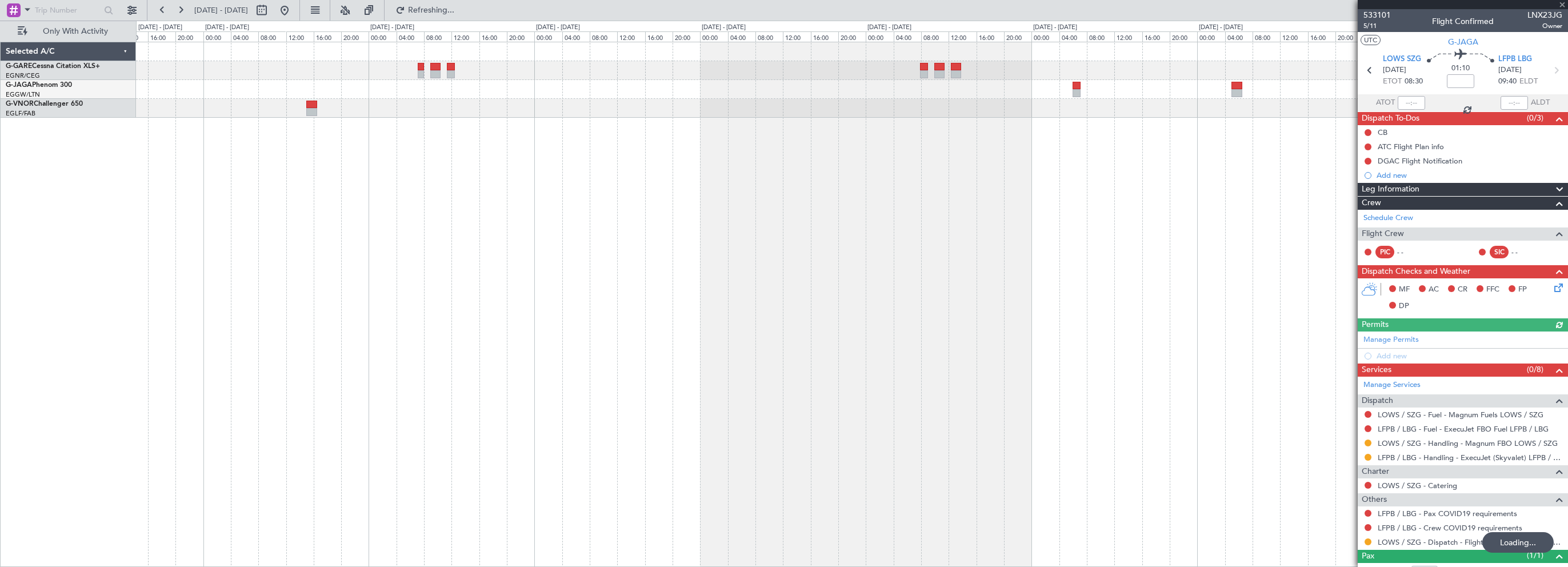
click at [862, 204] on div at bounding box center [852, 304] width 1432 height 525
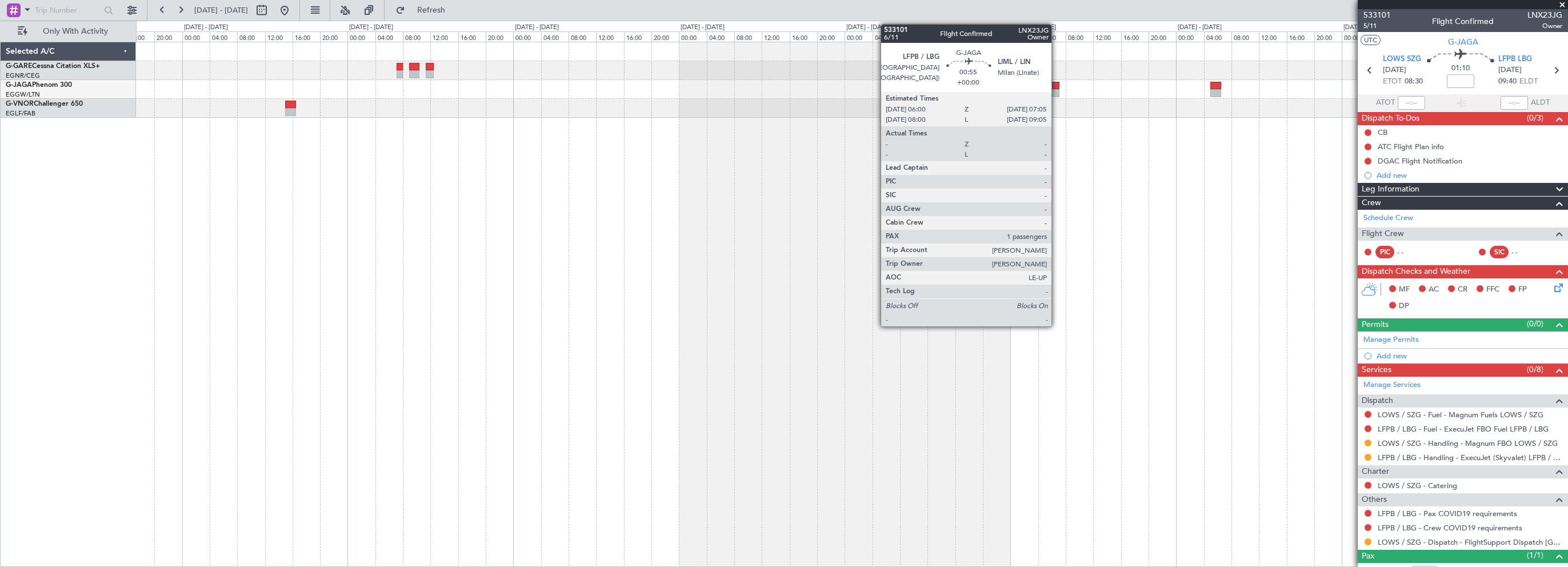
click at [1057, 83] on div at bounding box center [1055, 86] width 8 height 8
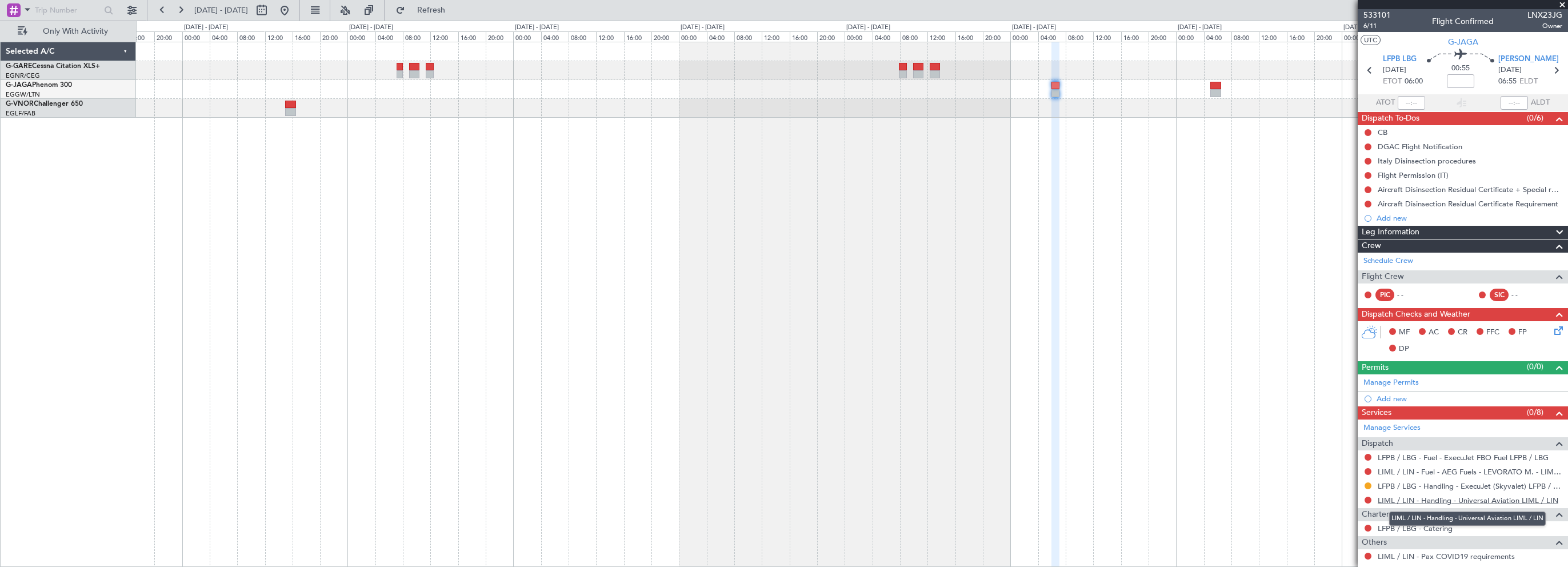
click at [1453, 501] on link "LIML / LIN - Handling - Universal Aviation LIML / LIN" at bounding box center [1467, 501] width 180 height 10
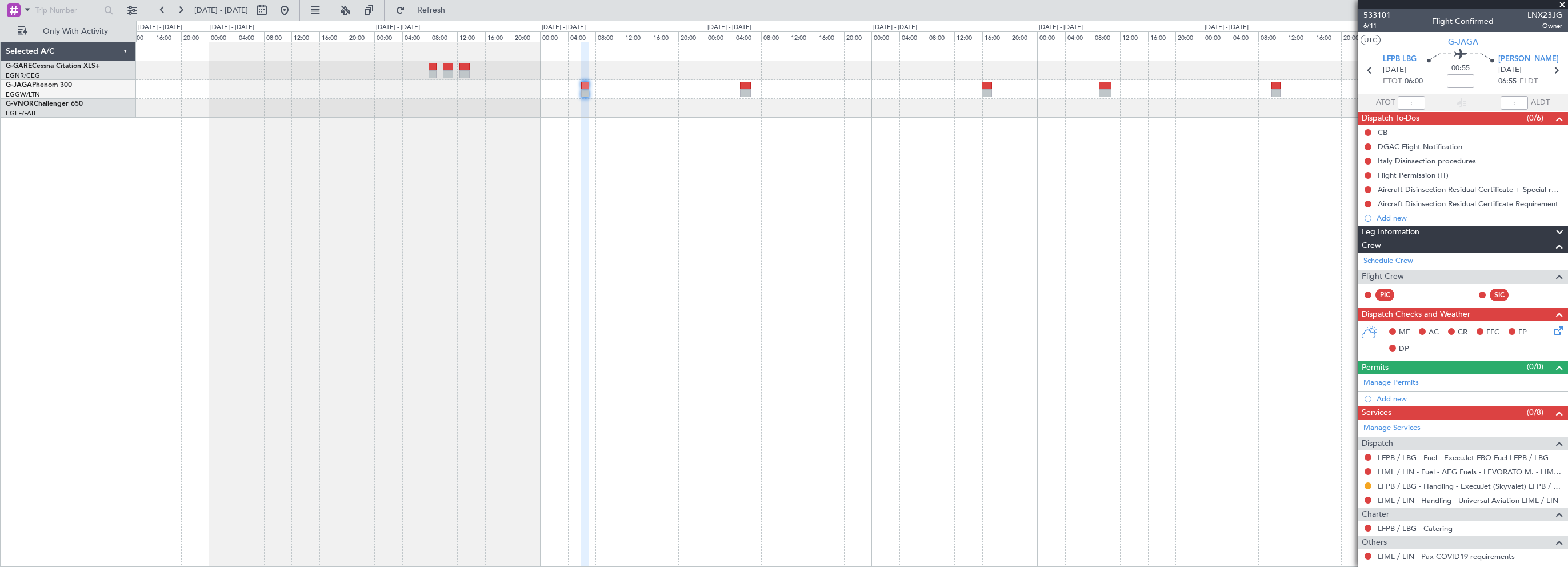
click at [660, 143] on div at bounding box center [852, 304] width 1432 height 525
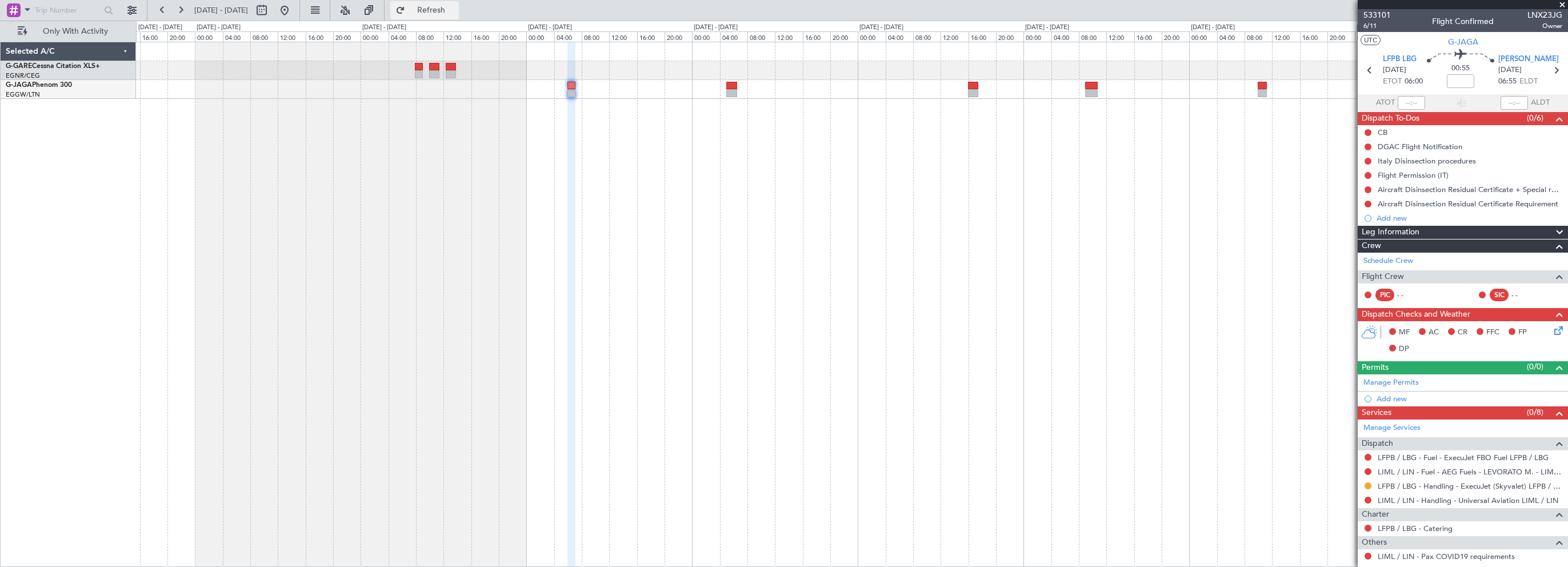
click at [445, 7] on span "Refresh" at bounding box center [431, 10] width 48 height 8
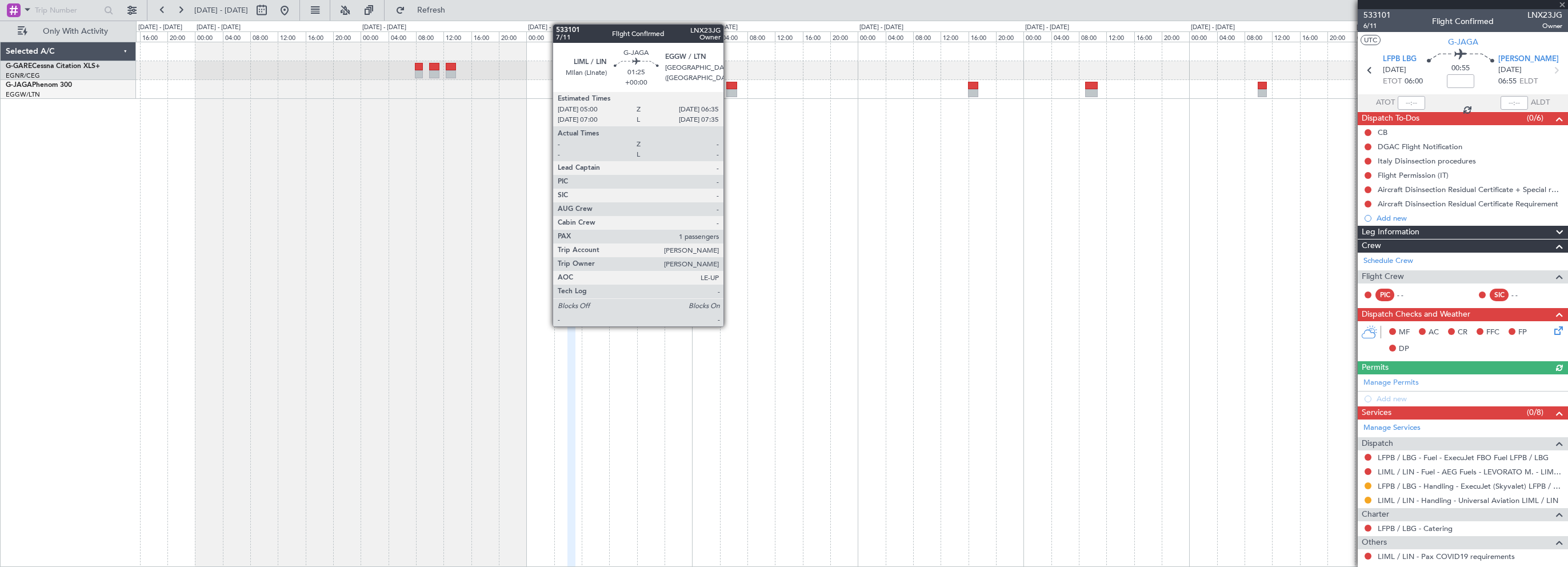
click at [729, 82] on div at bounding box center [732, 86] width 12 height 8
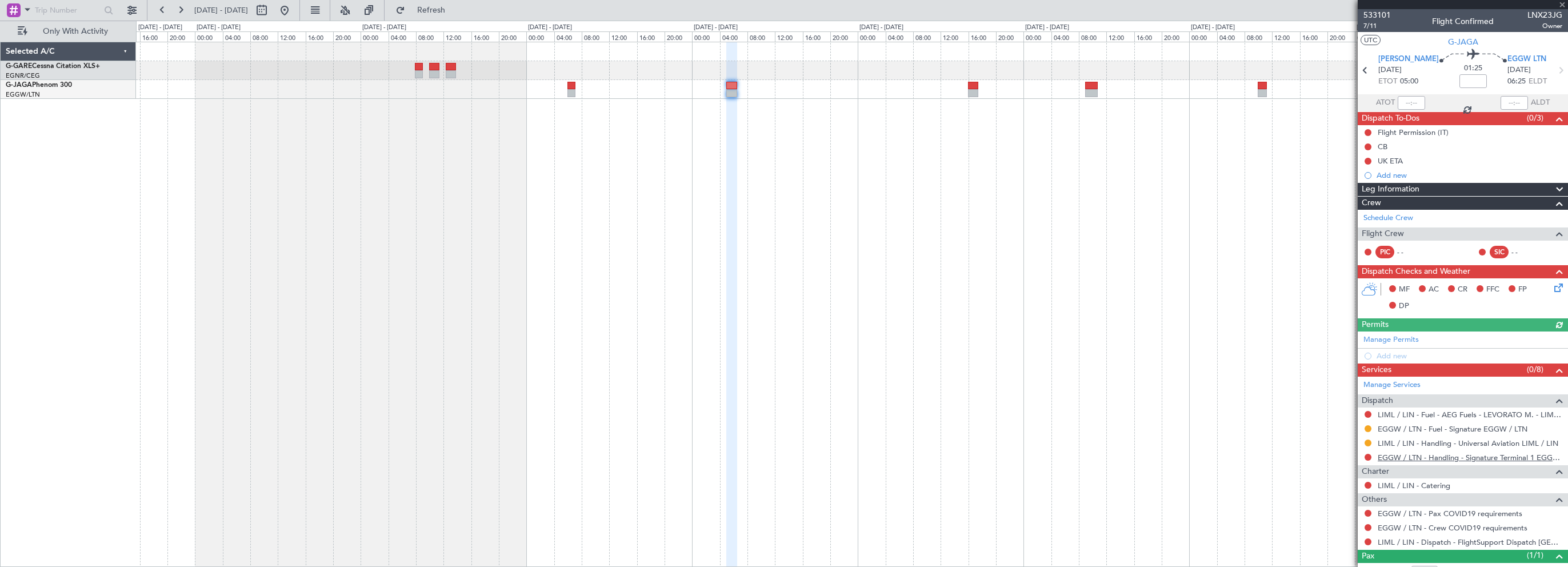
click at [1422, 458] on link "EGGW / LTN - Handling - Signature Terminal 1 EGGW / LTN" at bounding box center [1470, 458] width 185 height 10
click at [1368, 455] on button at bounding box center [1368, 457] width 7 height 7
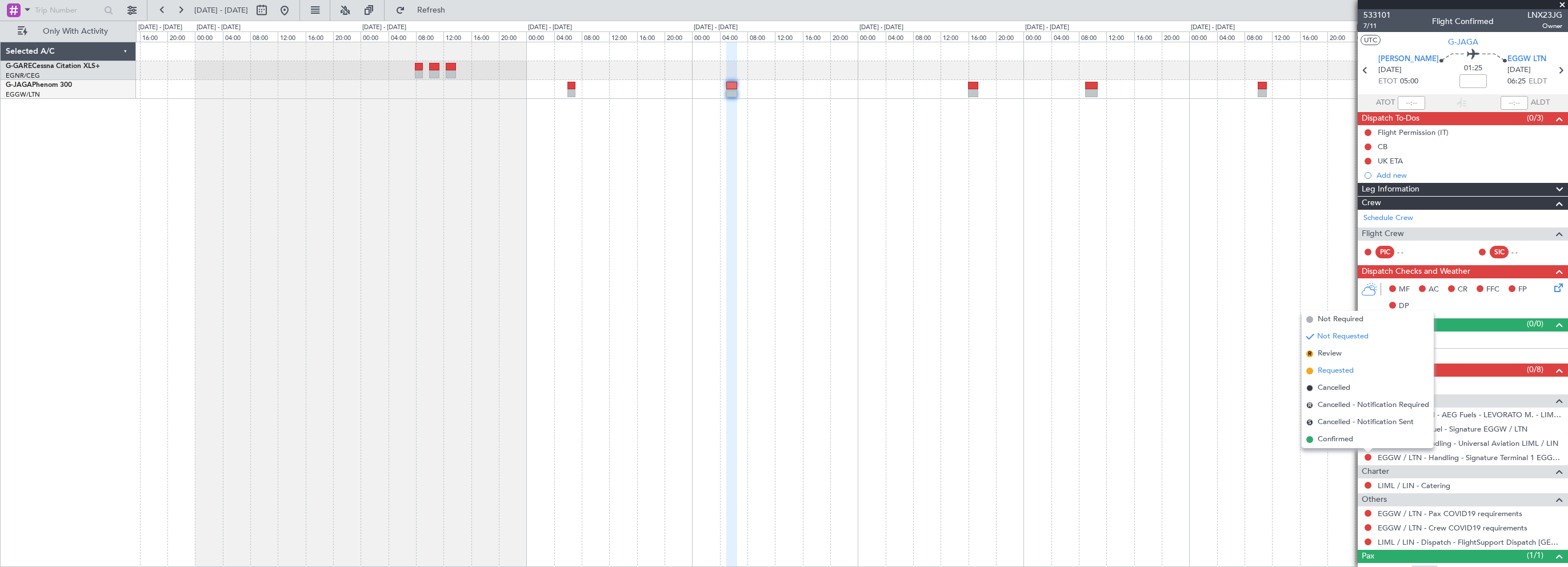
click at [1338, 372] on span "Requested" at bounding box center [1336, 371] width 36 height 12
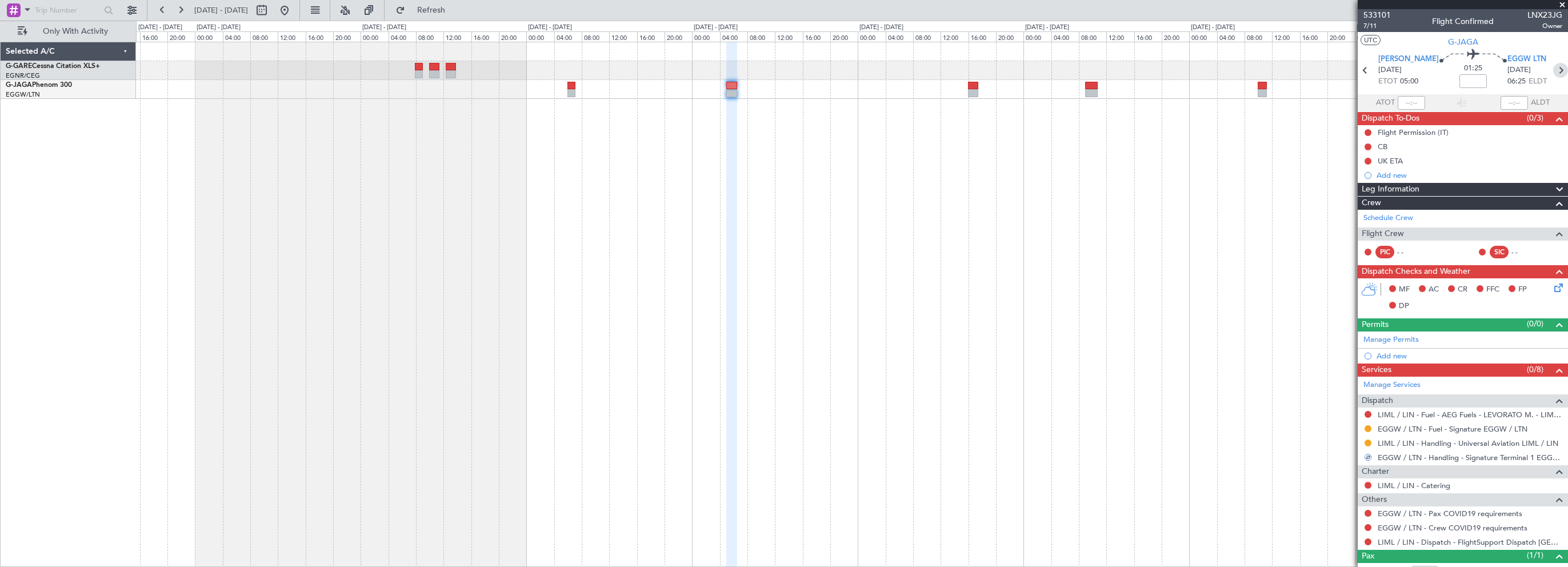
click at [1554, 68] on icon at bounding box center [1561, 70] width 15 height 15
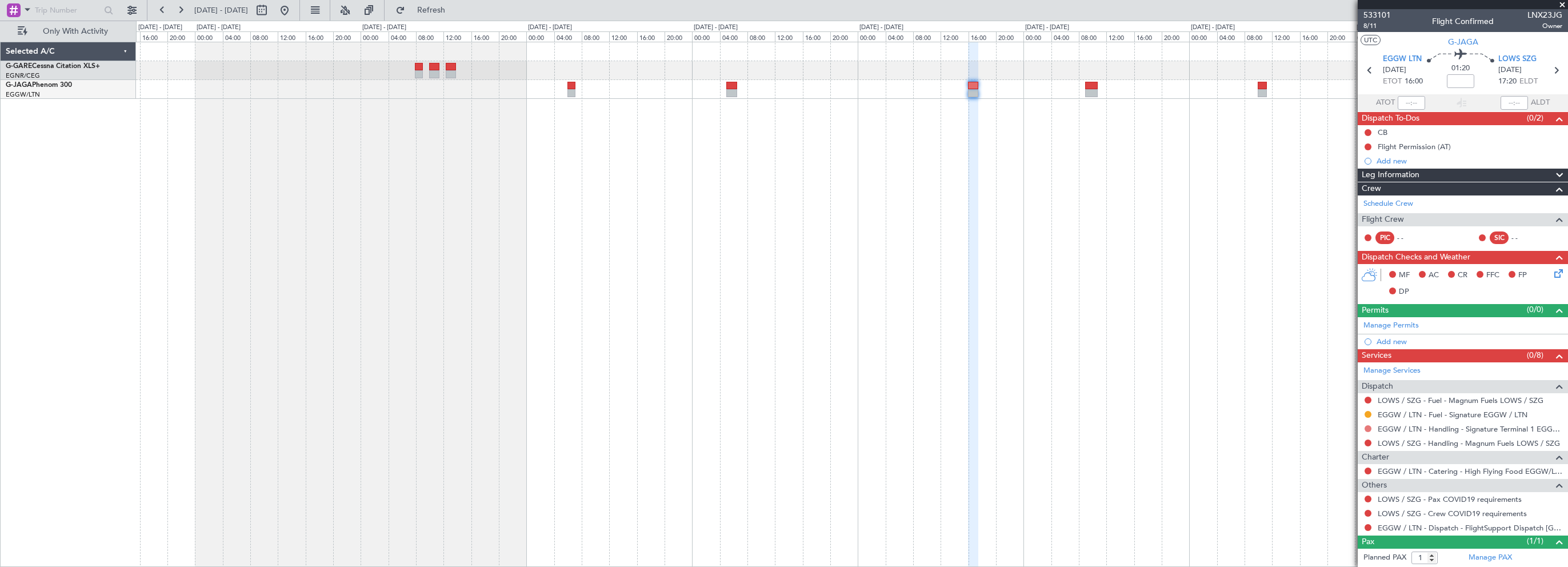
click at [1369, 425] on button at bounding box center [1368, 429] width 7 height 7
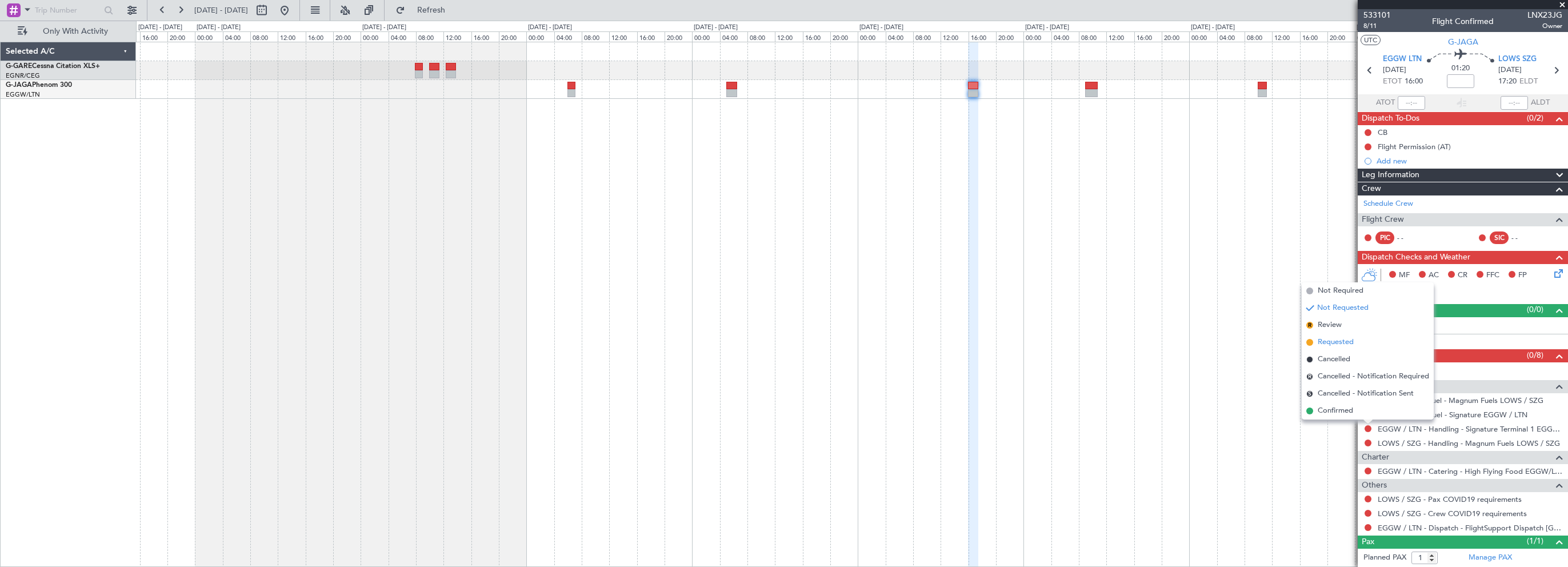
click at [1344, 341] on span "Requested" at bounding box center [1336, 342] width 36 height 12
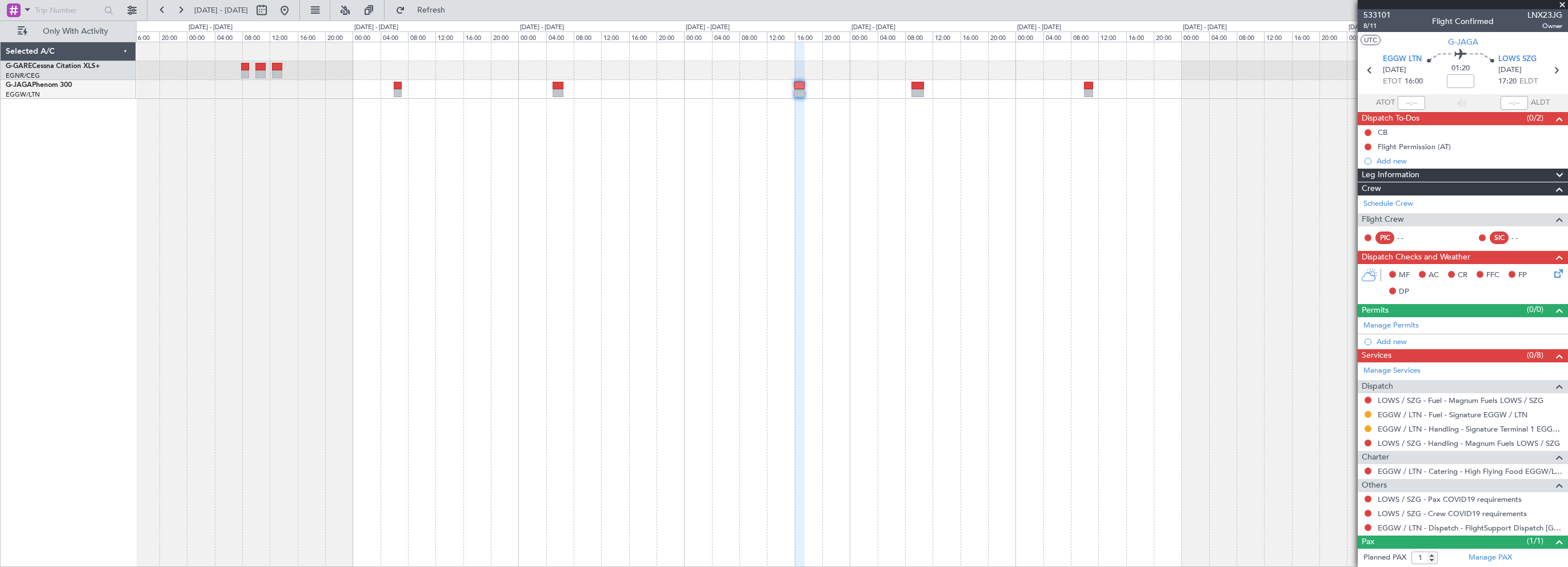
click at [980, 325] on div at bounding box center [852, 304] width 1432 height 525
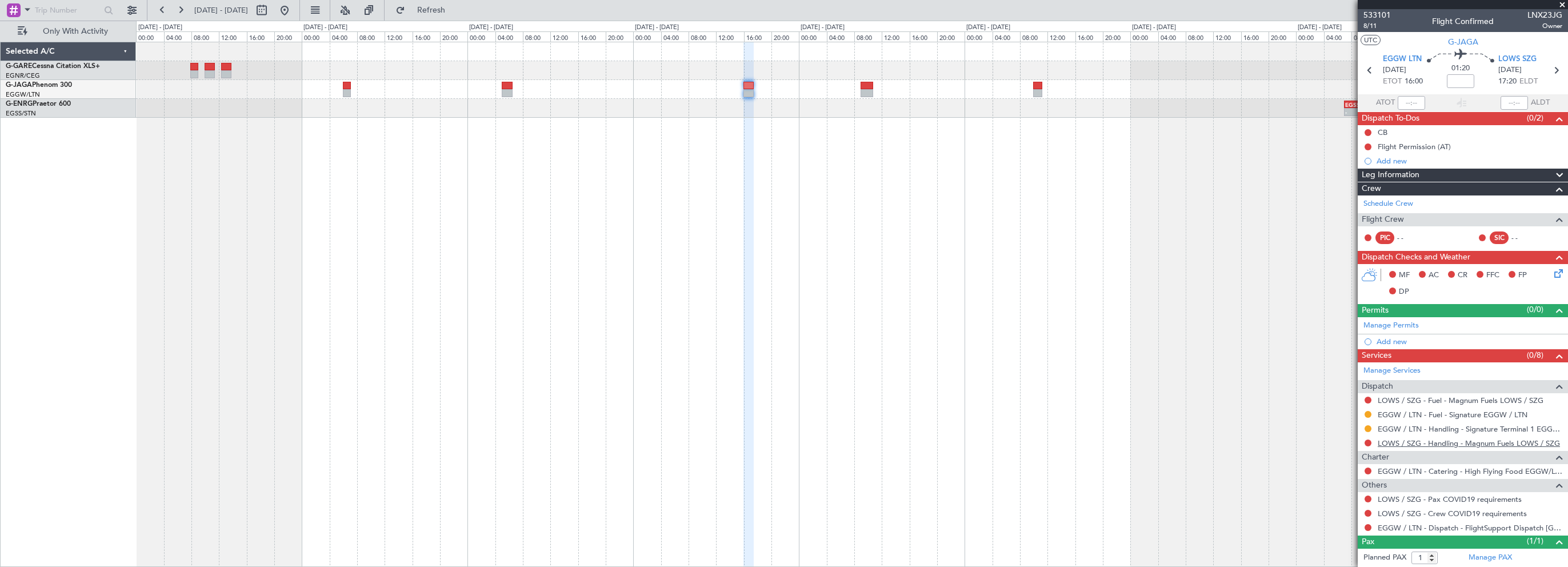
click at [1422, 440] on link "LOWS / SZG - Handling - Magnum Fuels LOWS / SZG" at bounding box center [1468, 443] width 182 height 10
click at [1471, 443] on link "LOWS / SZG - Handling - Magnum Fuels LOWS / SZG" at bounding box center [1468, 443] width 182 height 10
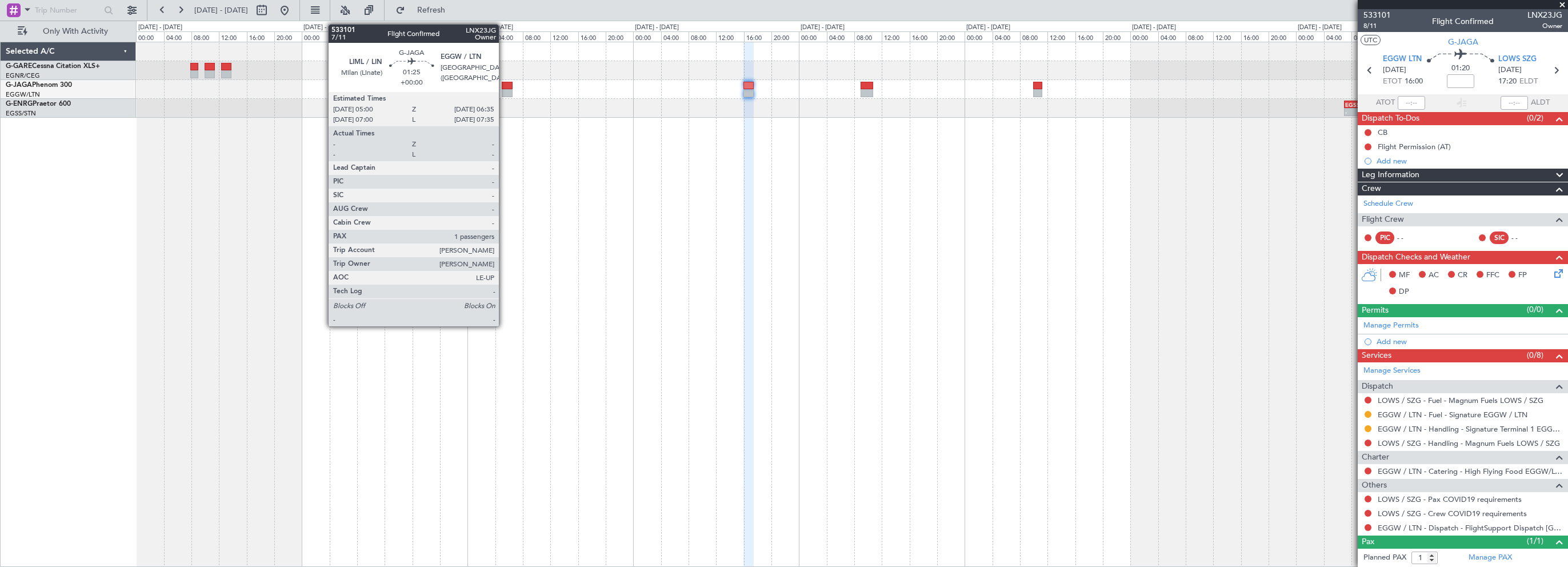
click at [505, 83] on div at bounding box center [508, 86] width 12 height 8
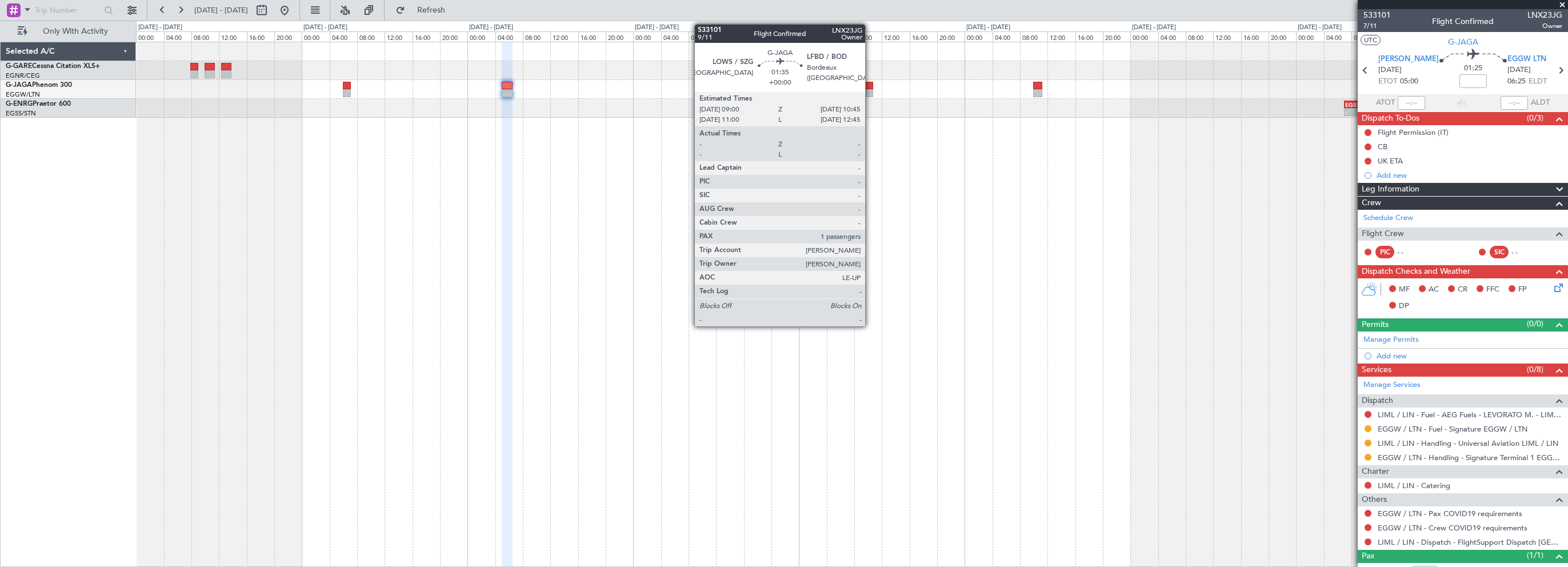
click at [870, 85] on div at bounding box center [867, 86] width 13 height 8
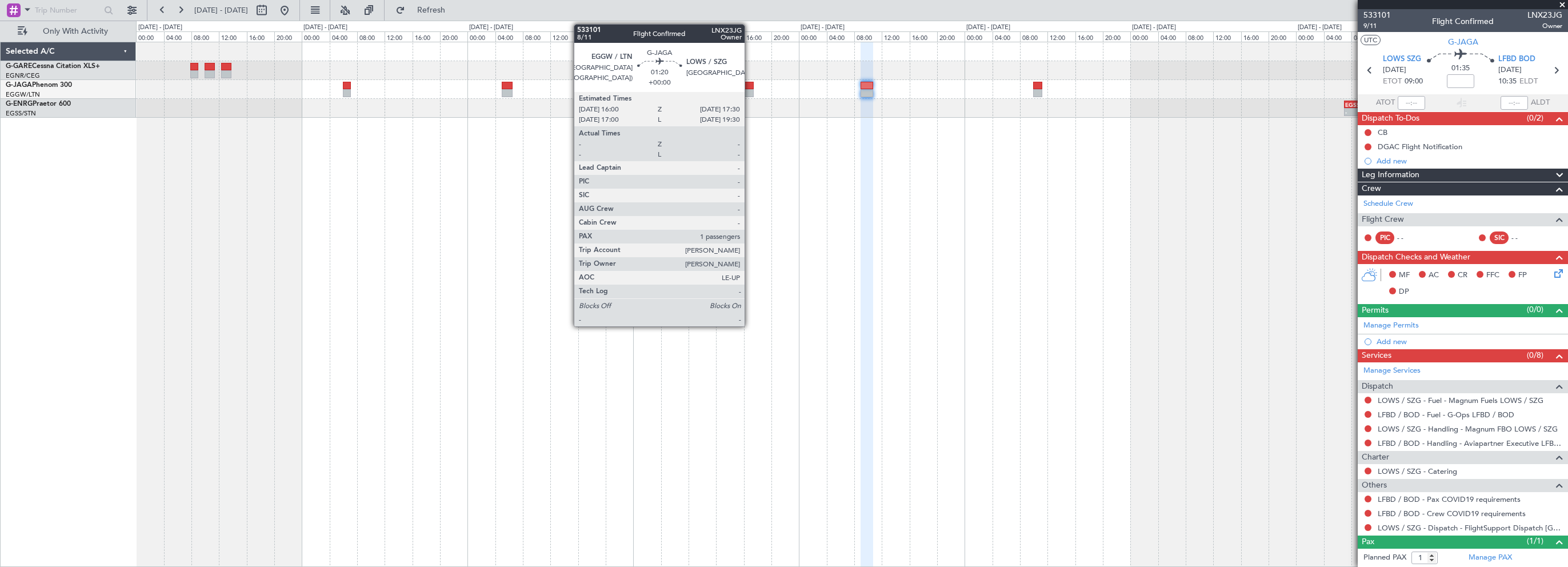
click at [750, 82] on div at bounding box center [748, 86] width 11 height 8
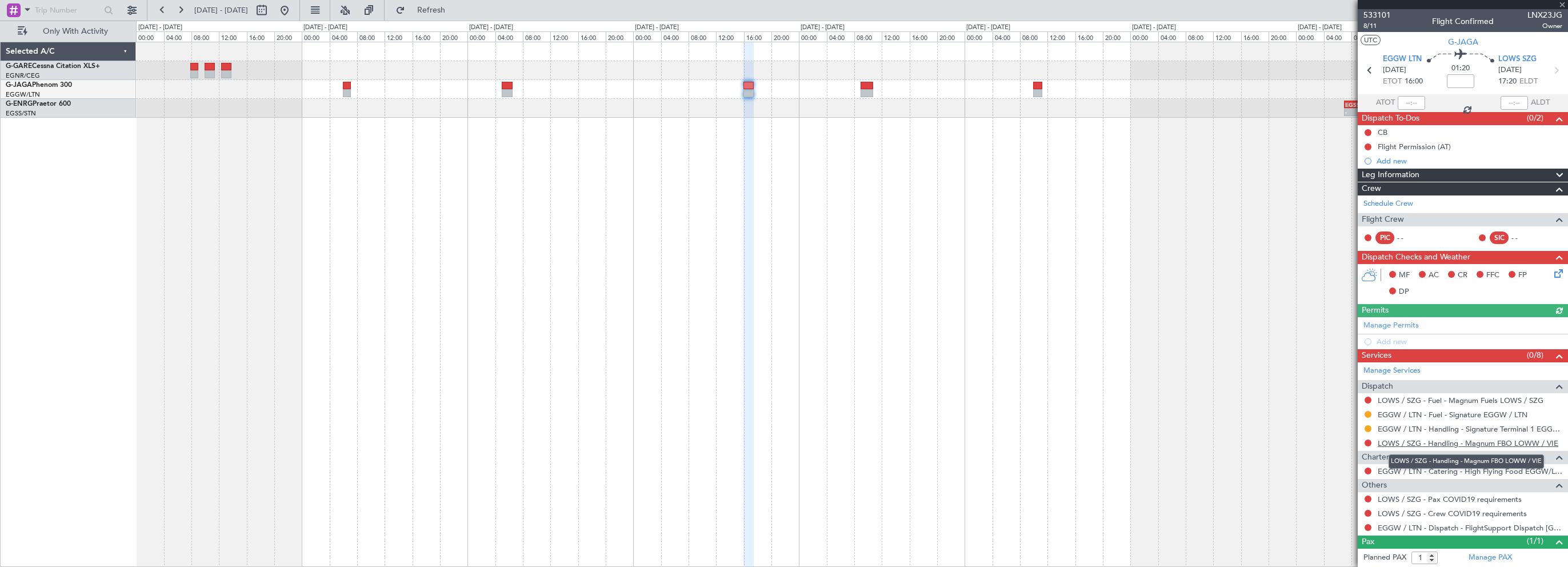
click at [1433, 442] on link "LOWS / SZG - Handling - Magnum FBO LOWW / VIE" at bounding box center [1467, 443] width 180 height 10
click at [1060, 415] on div "- - EGSS 07:00 Z KBGR 13:35 Z" at bounding box center [852, 304] width 1432 height 525
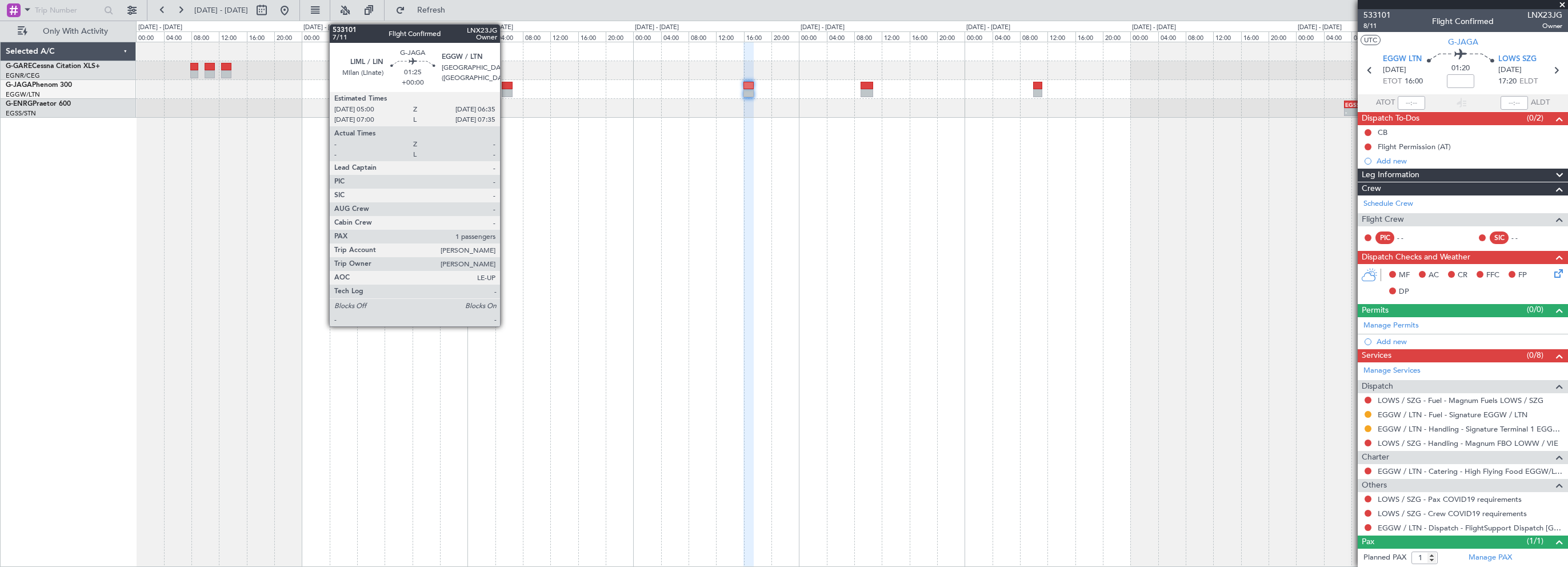
click at [505, 87] on div at bounding box center [508, 86] width 12 height 8
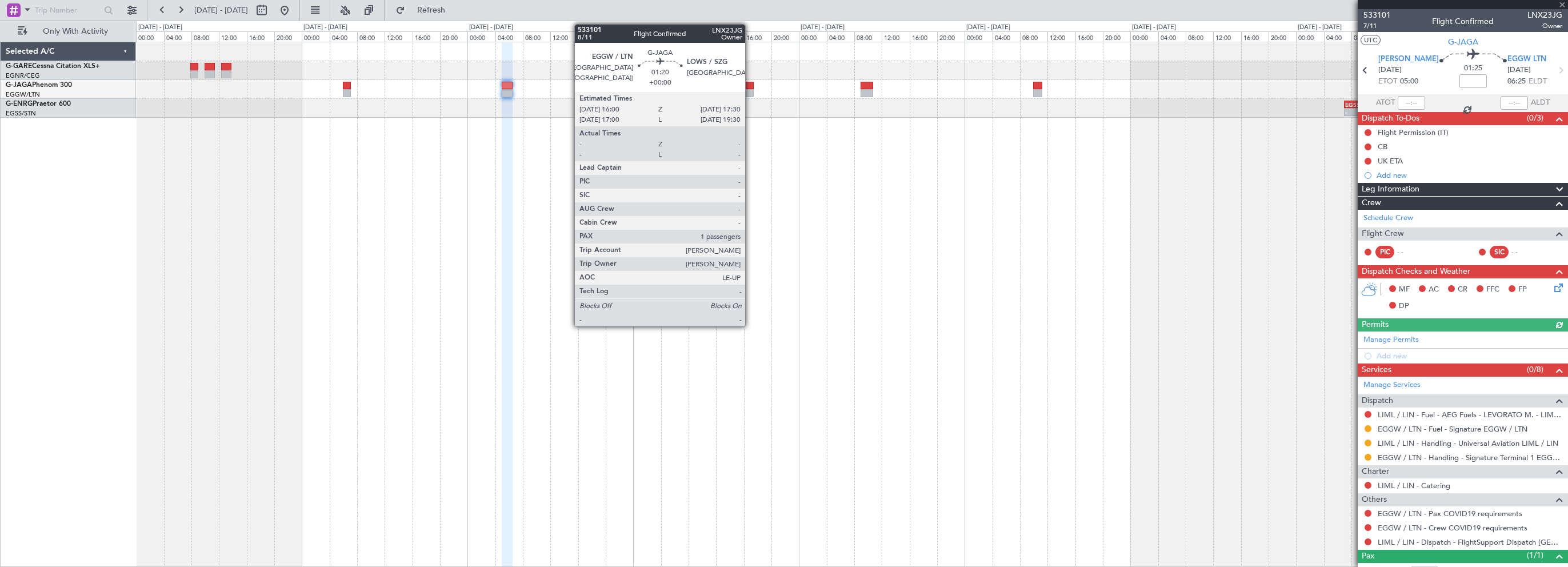
click at [750, 85] on div at bounding box center [748, 86] width 11 height 8
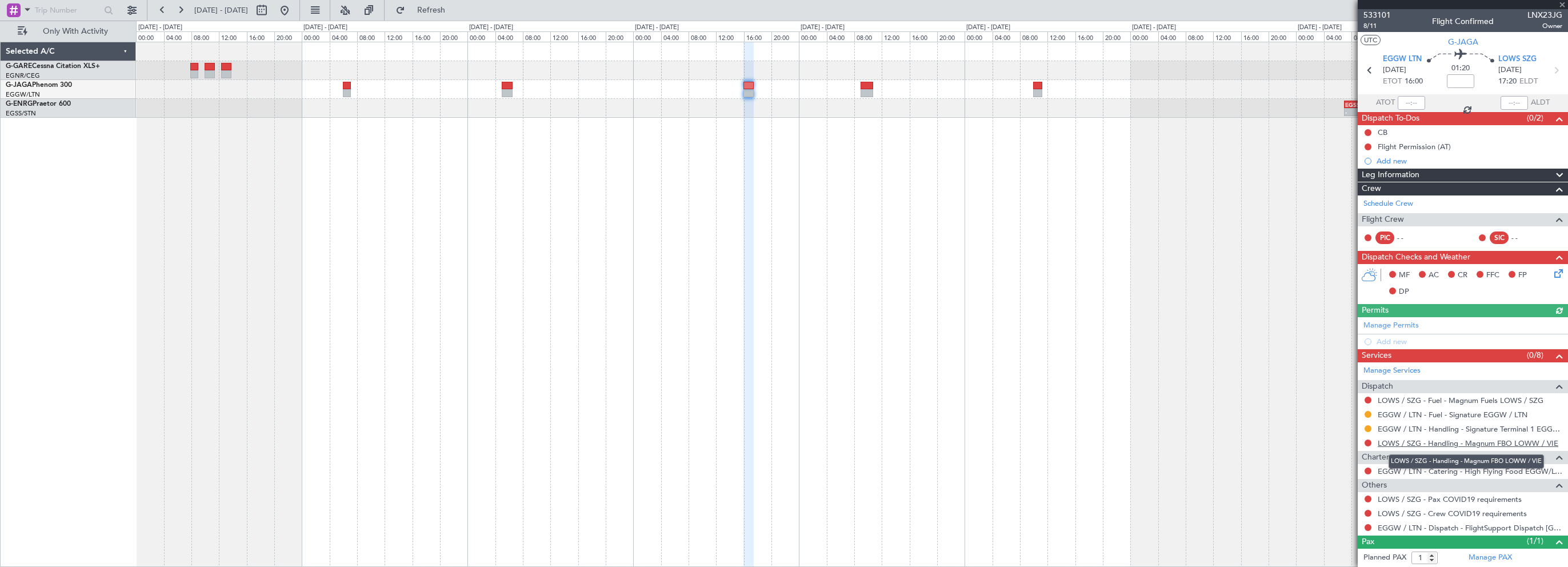
click at [1501, 441] on link "LOWS / SZG - Handling - Magnum FBO LOWW / VIE" at bounding box center [1467, 443] width 180 height 10
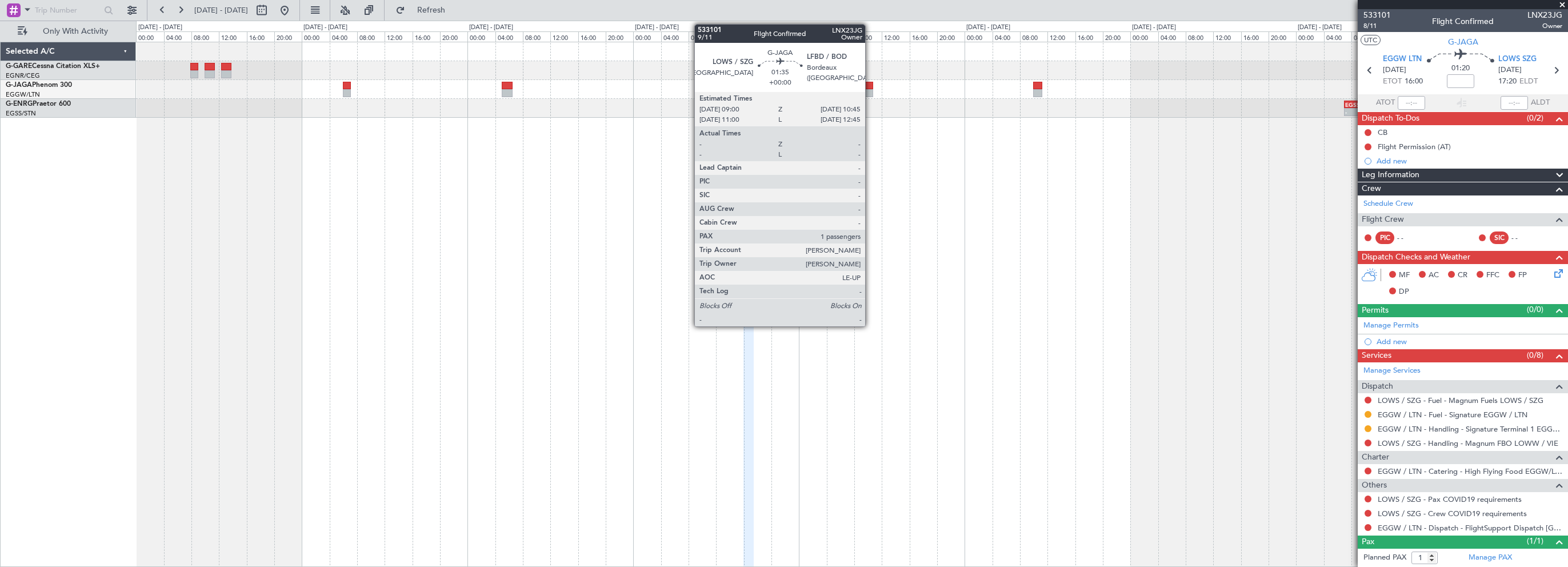
click at [870, 85] on div at bounding box center [867, 86] width 13 height 8
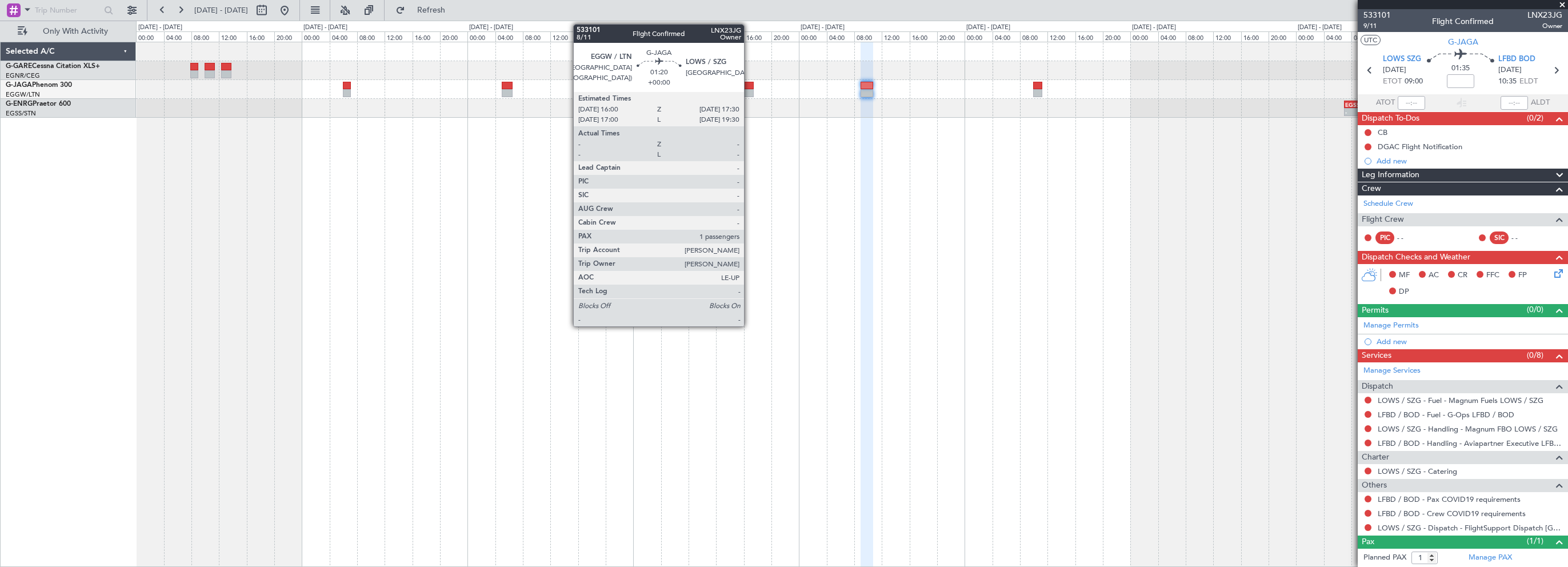
click at [749, 86] on div at bounding box center [748, 86] width 11 height 8
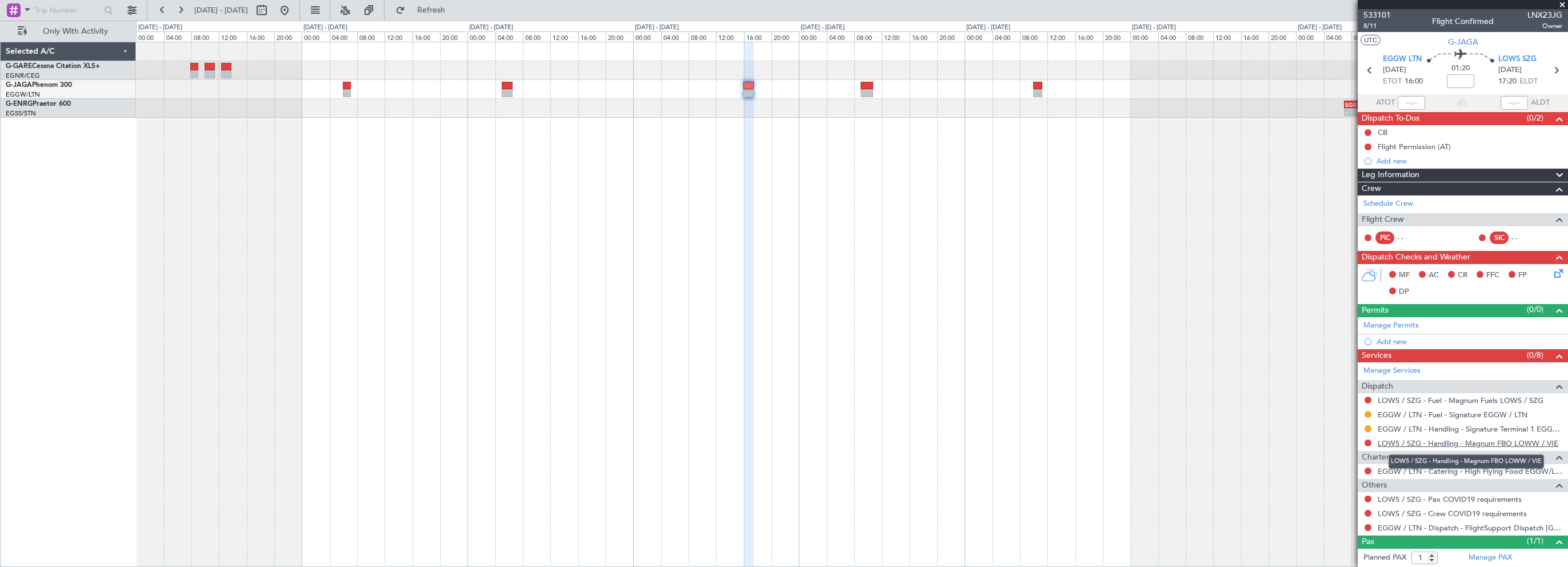
click at [1471, 442] on link "LOWS / SZG - Handling - Magnum FBO LOWW / VIE" at bounding box center [1467, 443] width 180 height 10
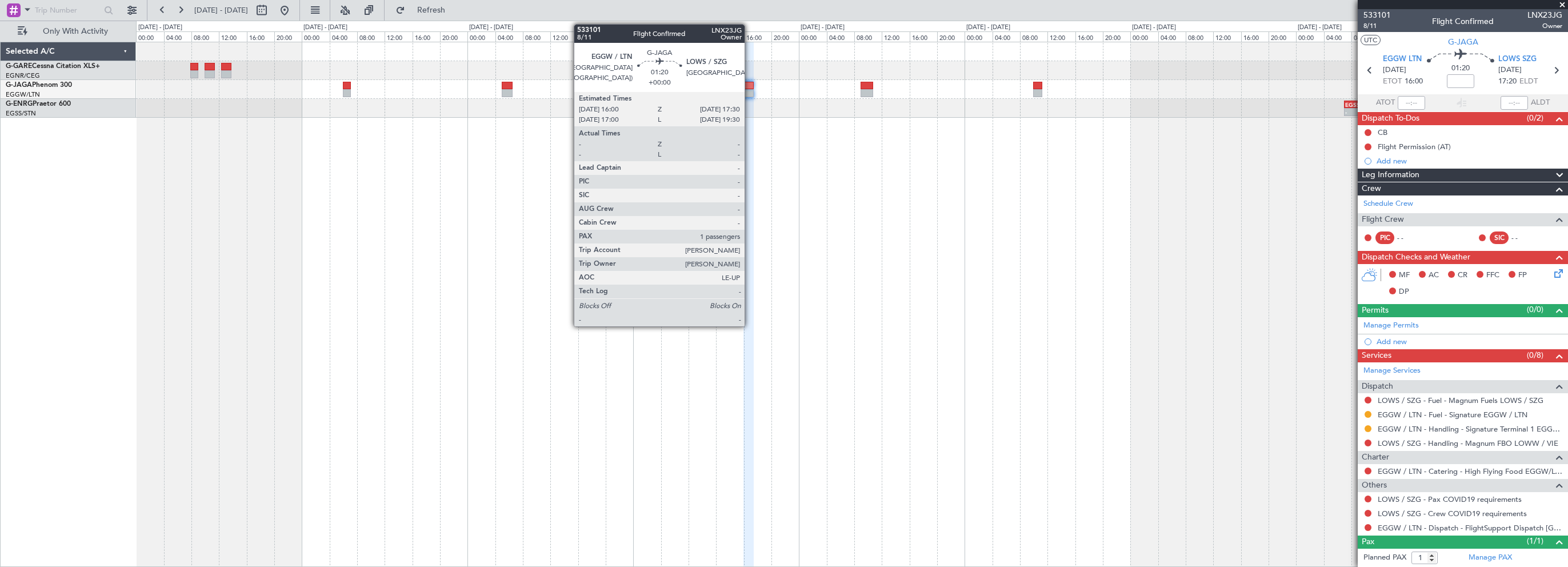
click at [750, 83] on div at bounding box center [748, 86] width 11 height 8
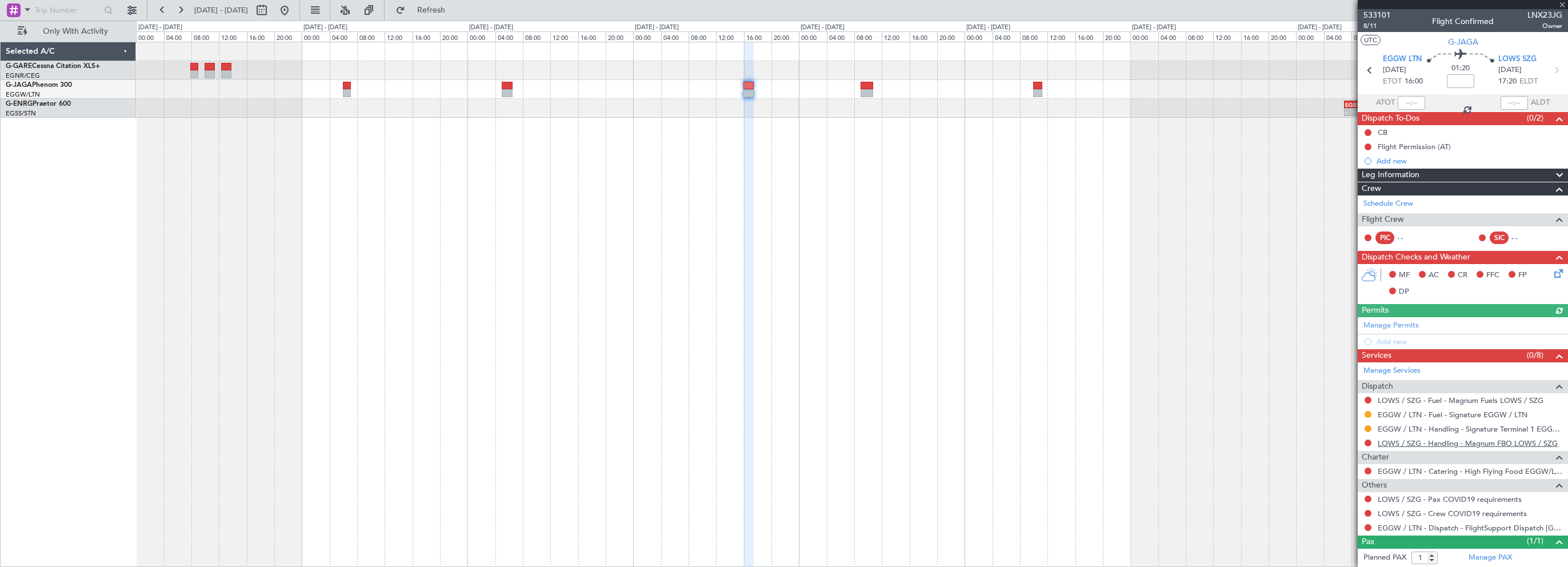
click at [1461, 440] on link "LOWS / SZG - Handling - Magnum FBO LOWS / SZG" at bounding box center [1467, 443] width 180 height 10
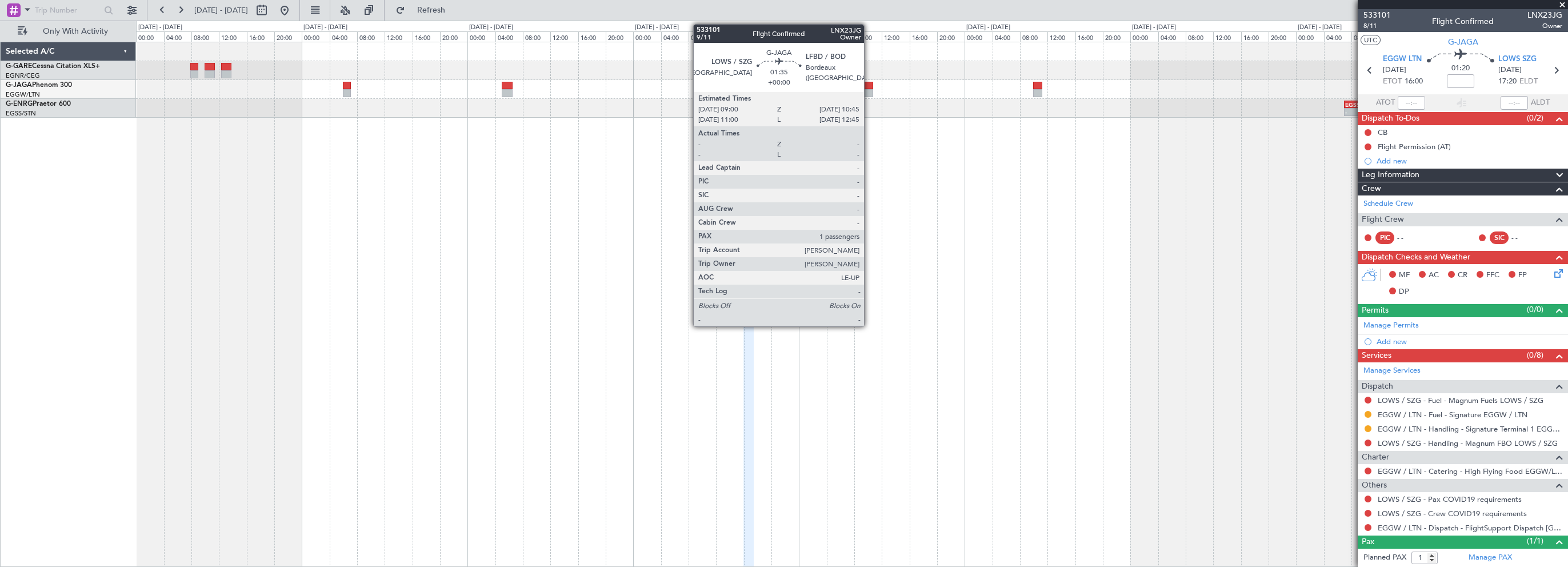
click at [869, 83] on div at bounding box center [867, 86] width 13 height 8
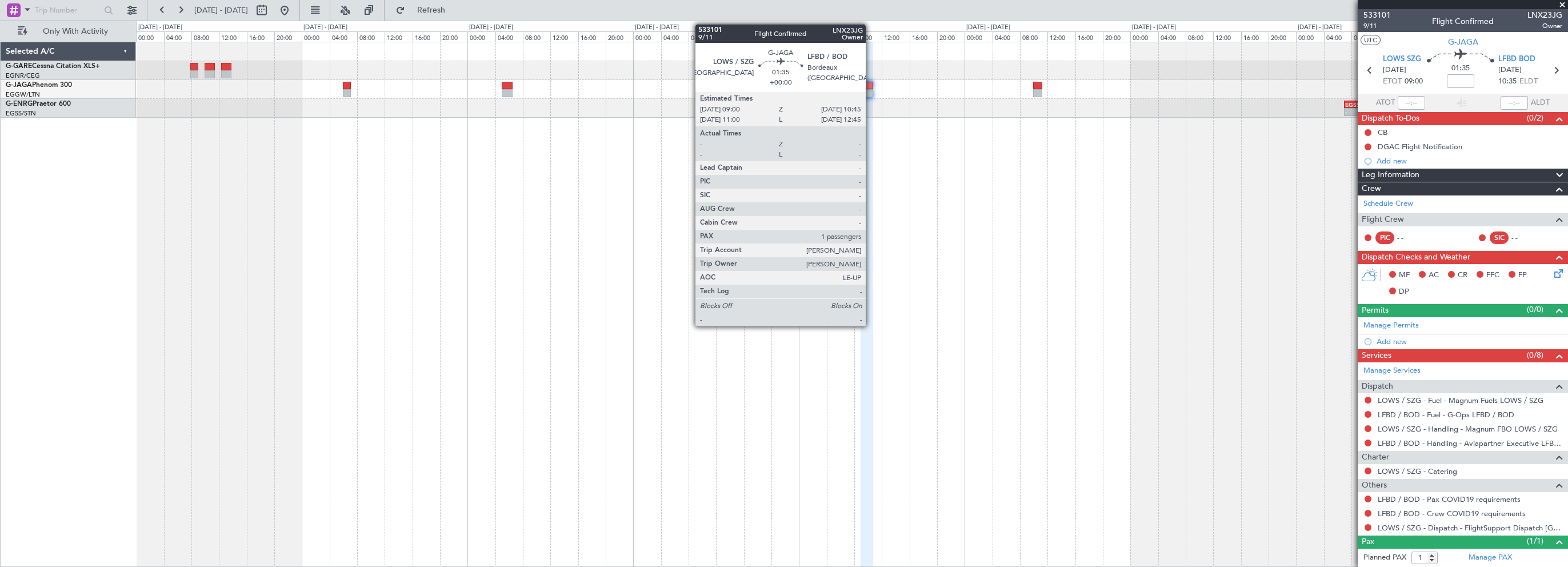
click at [871, 86] on div at bounding box center [867, 86] width 13 height 8
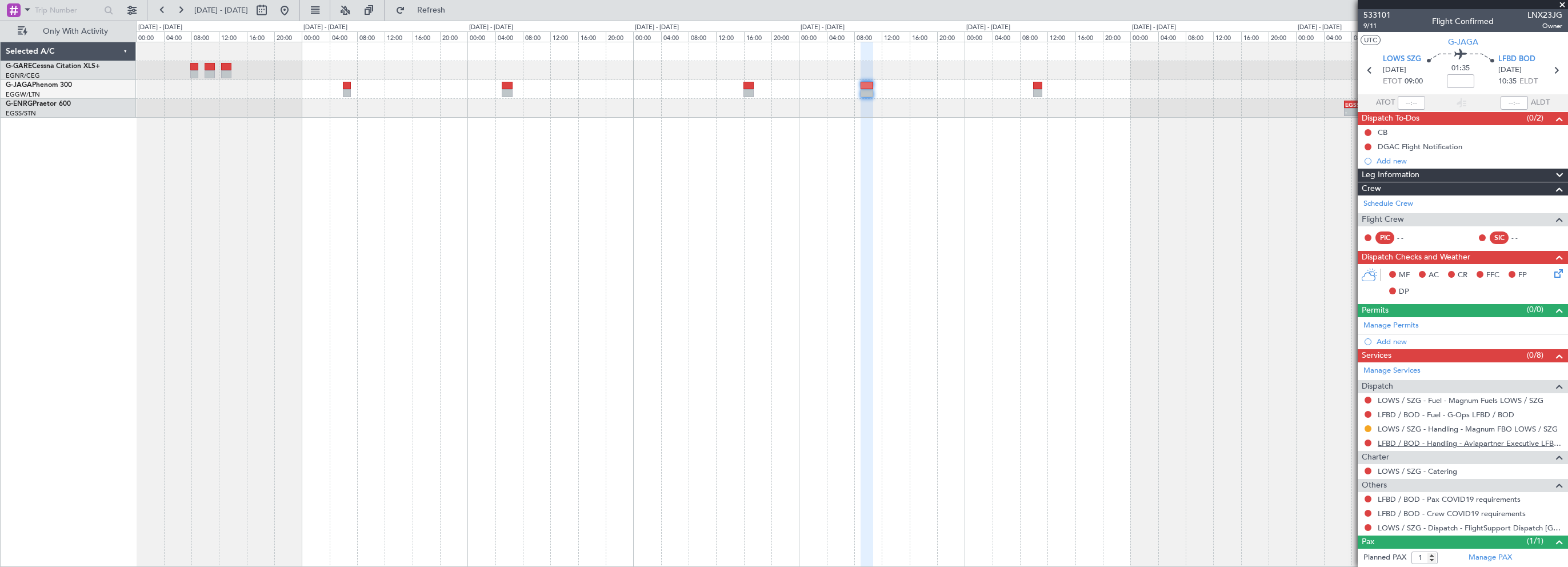
click at [1479, 444] on link "LFBD / BOD - Handling - Aviapartner Executive LFBD****MYhandling*** / BOD" at bounding box center [1470, 443] width 185 height 10
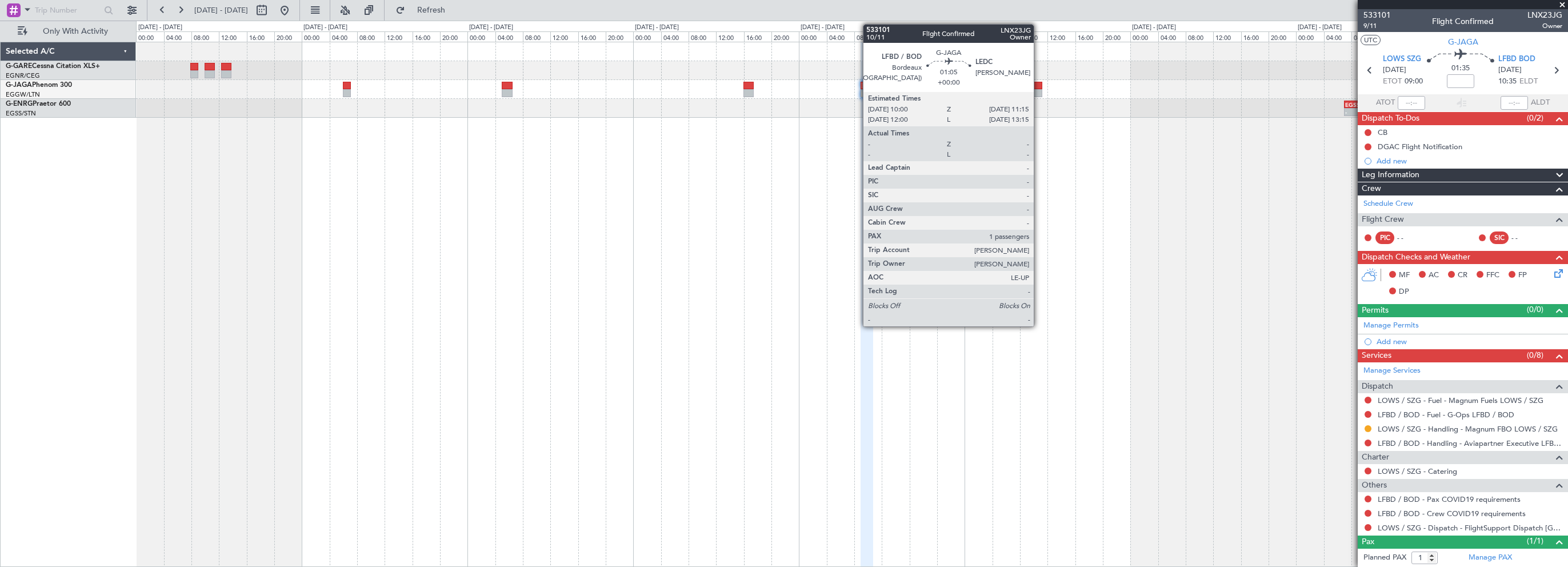
click at [1039, 86] on div at bounding box center [1038, 86] width 9 height 8
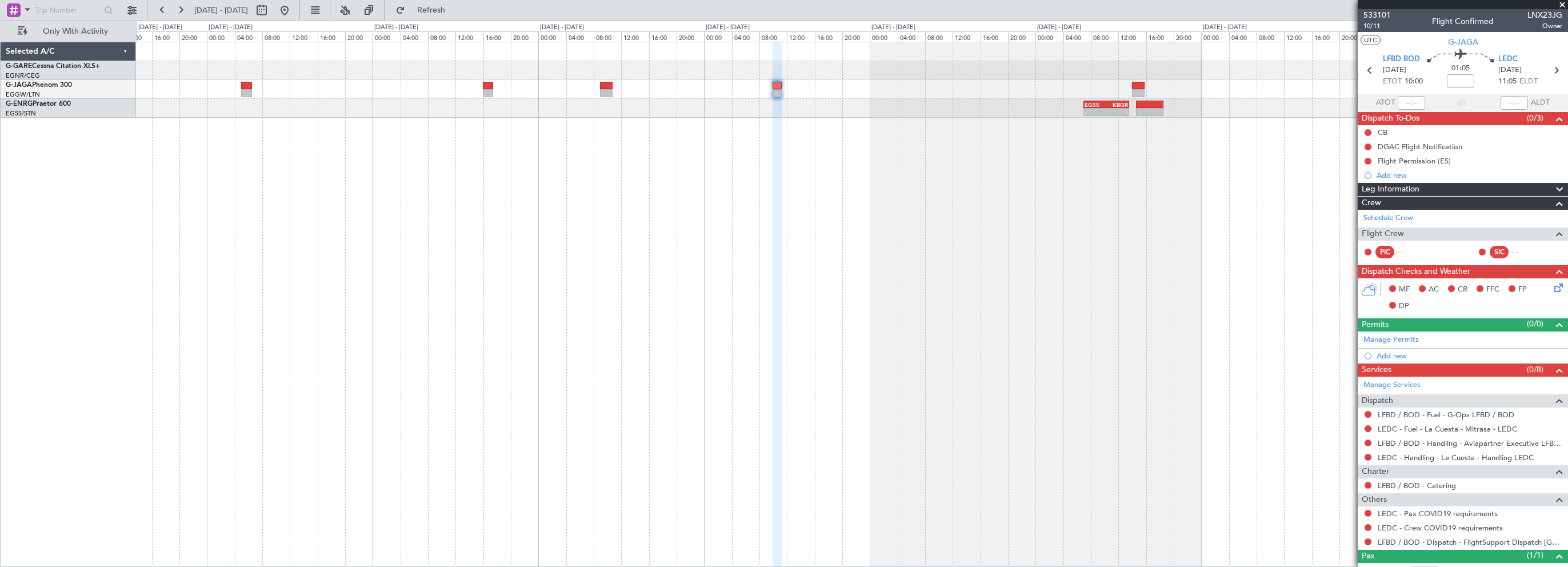
click at [1014, 241] on div "- - EGSS 07:00 Z KBGR 13:35 Z" at bounding box center [852, 304] width 1432 height 525
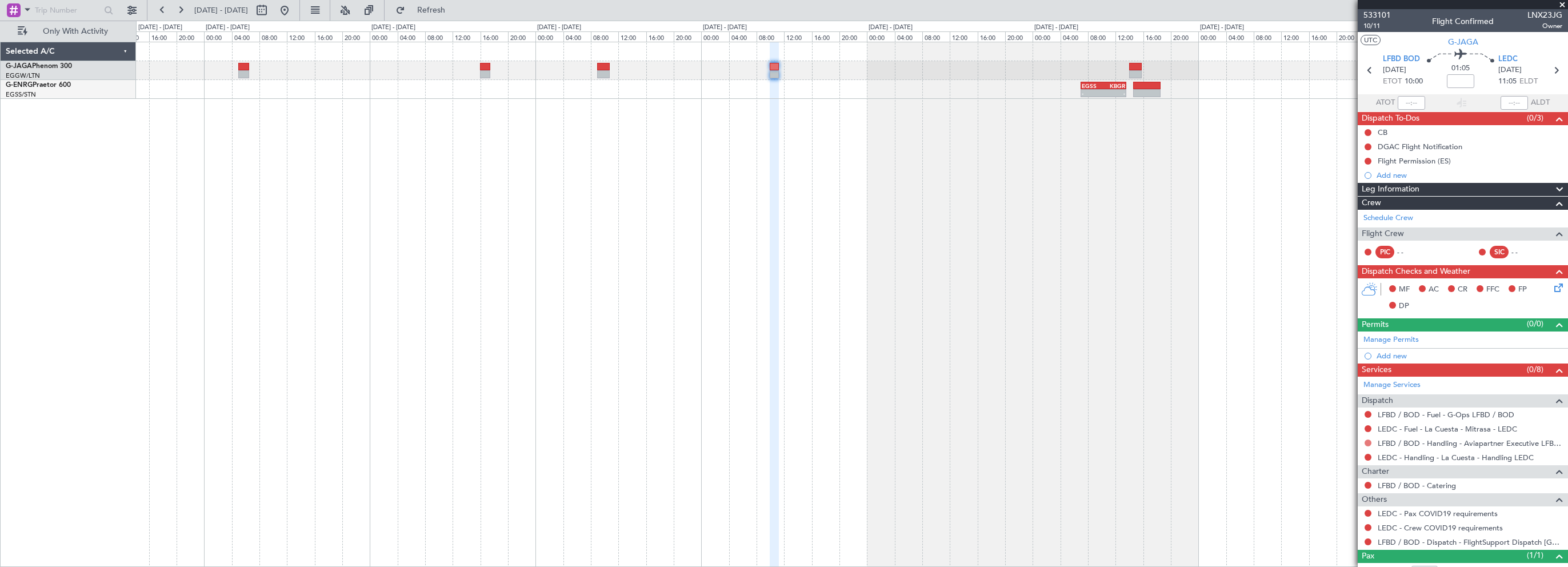
click at [1369, 442] on button at bounding box center [1368, 443] width 7 height 7
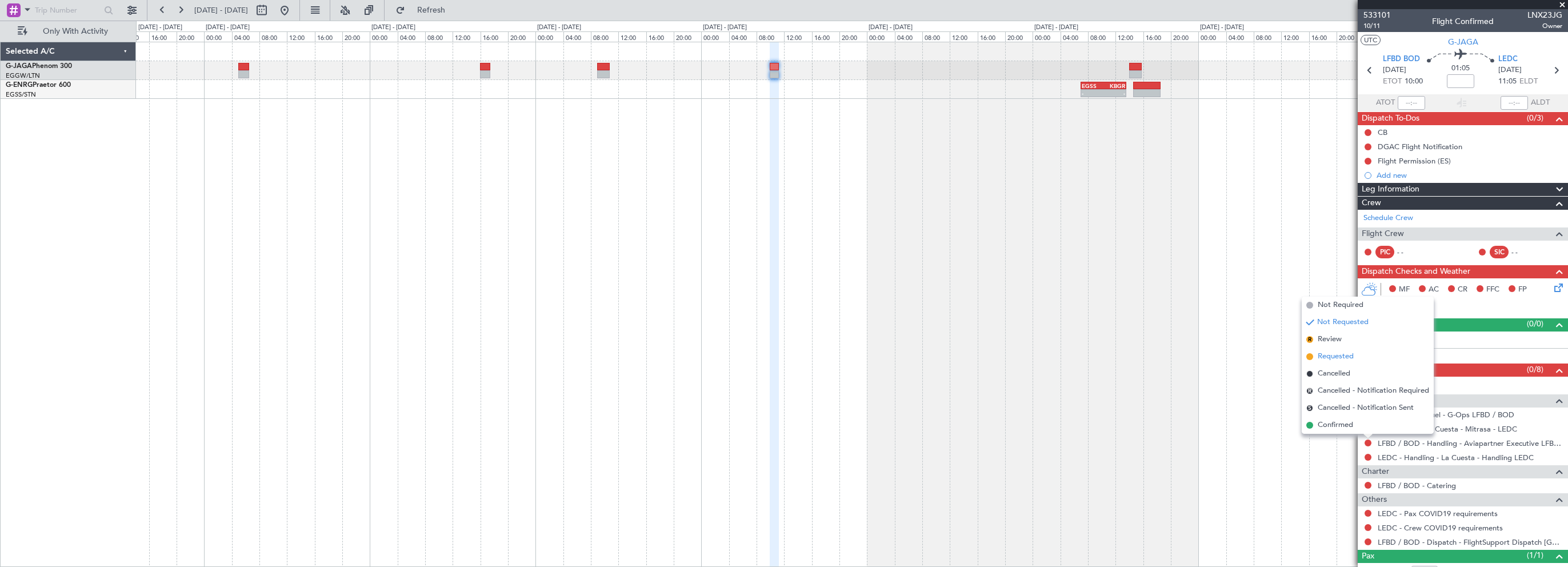
click at [1344, 359] on span "Requested" at bounding box center [1336, 356] width 36 height 12
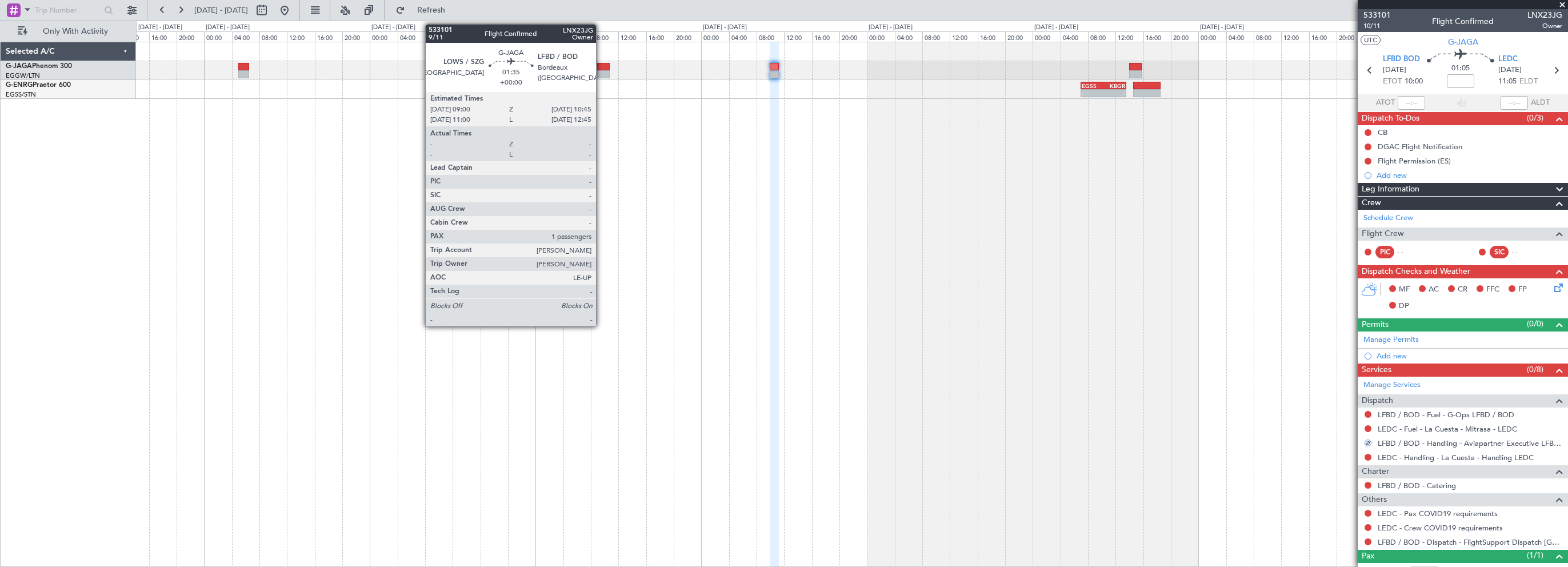
click at [607, 63] on div at bounding box center [603, 67] width 13 height 8
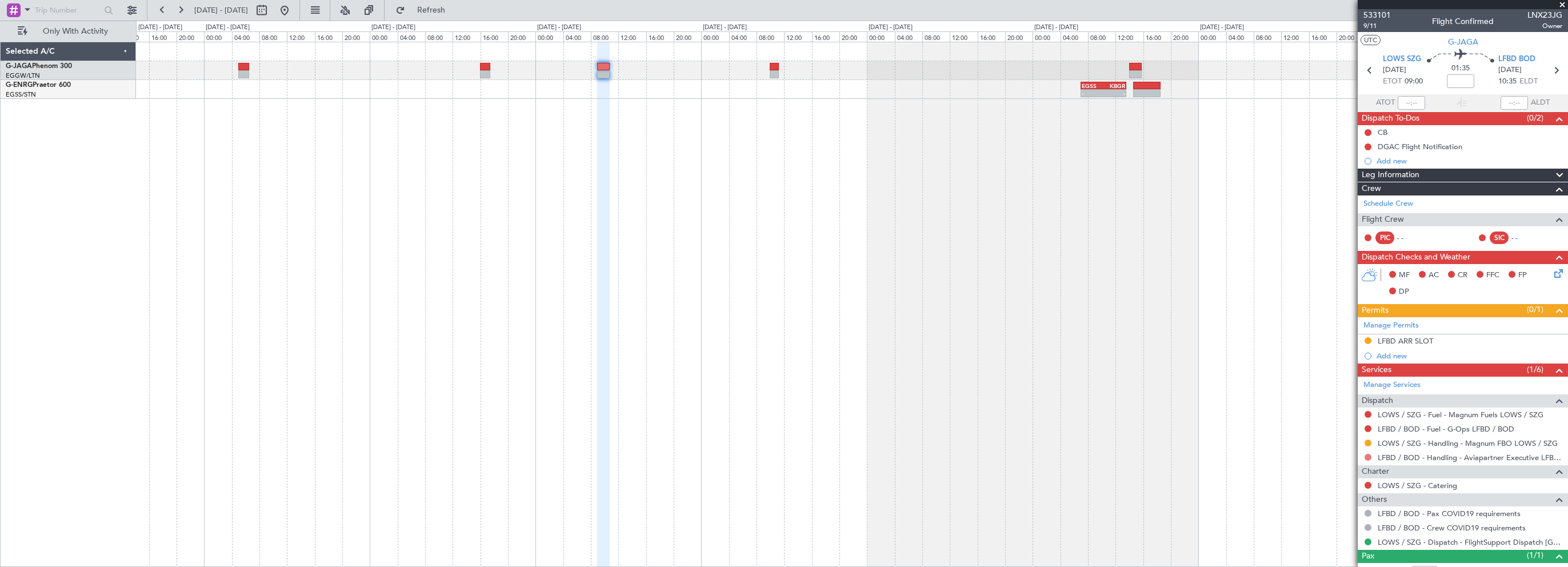
click at [1367, 455] on button at bounding box center [1368, 457] width 7 height 7
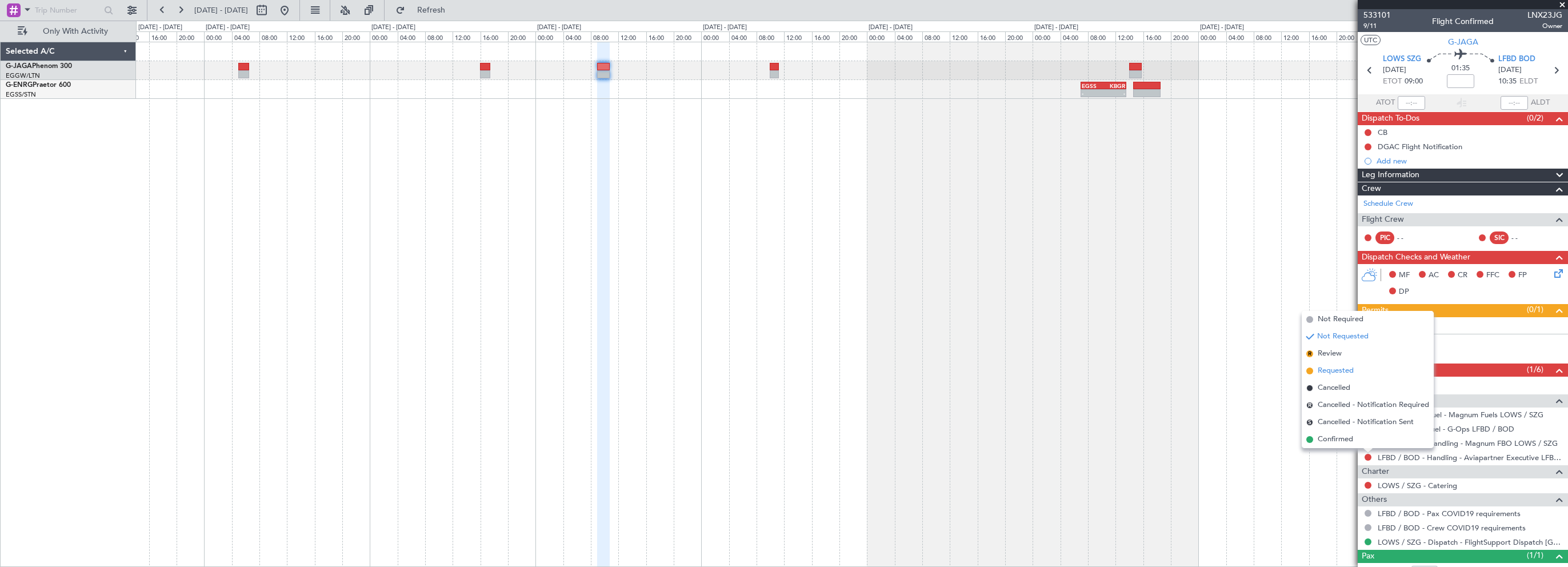
click at [1342, 368] on span "Requested" at bounding box center [1336, 371] width 36 height 12
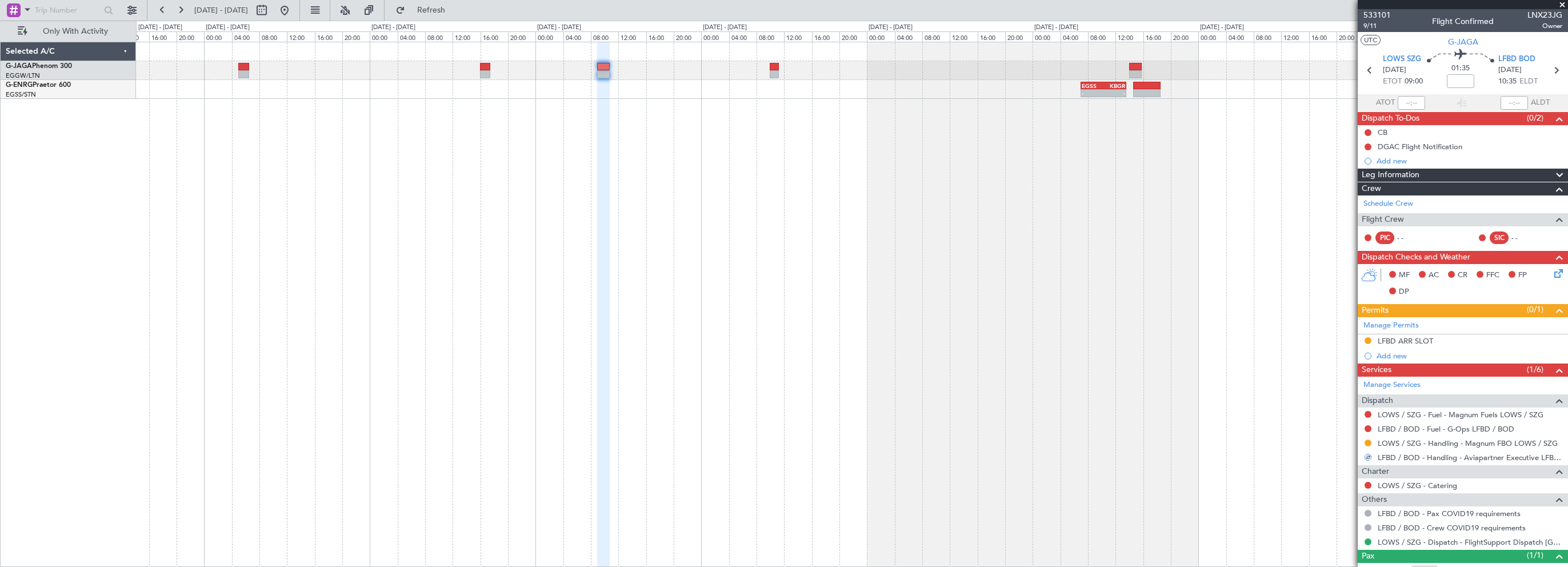
click at [1021, 141] on div "- - EGSS 07:00 Z KBGR 13:35 Z" at bounding box center [852, 304] width 1432 height 525
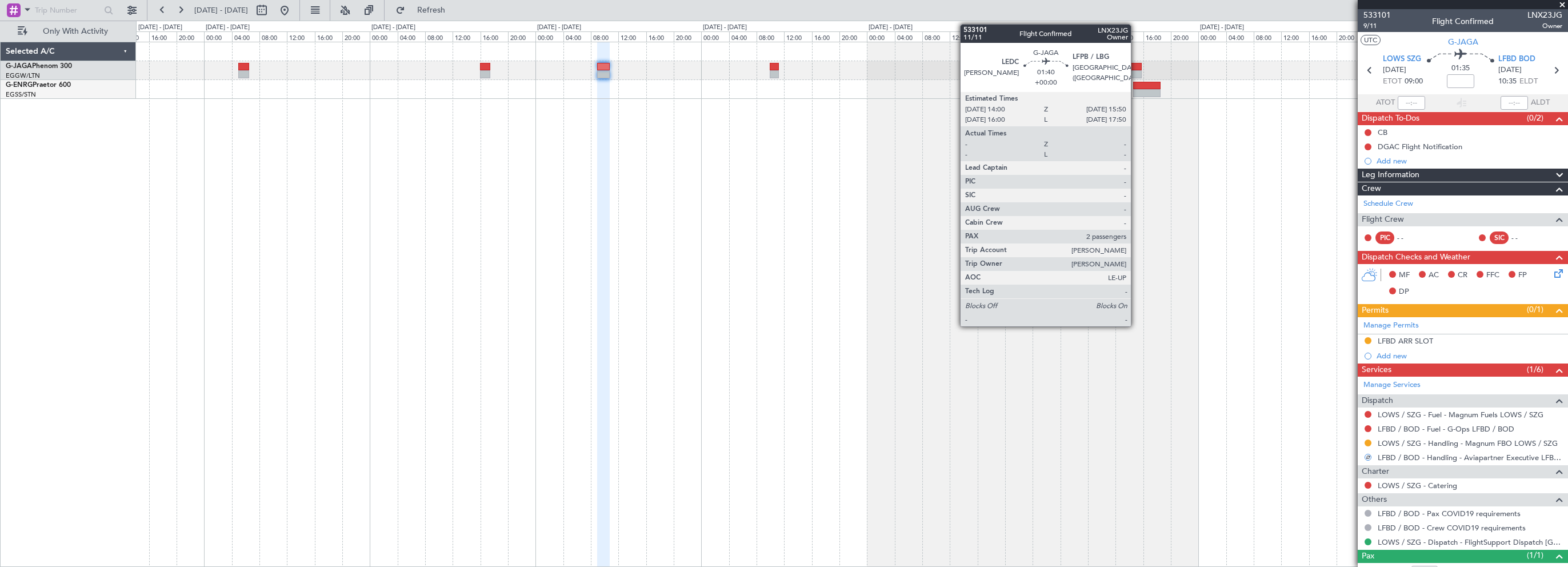
click at [1135, 66] on div at bounding box center [1136, 67] width 13 height 8
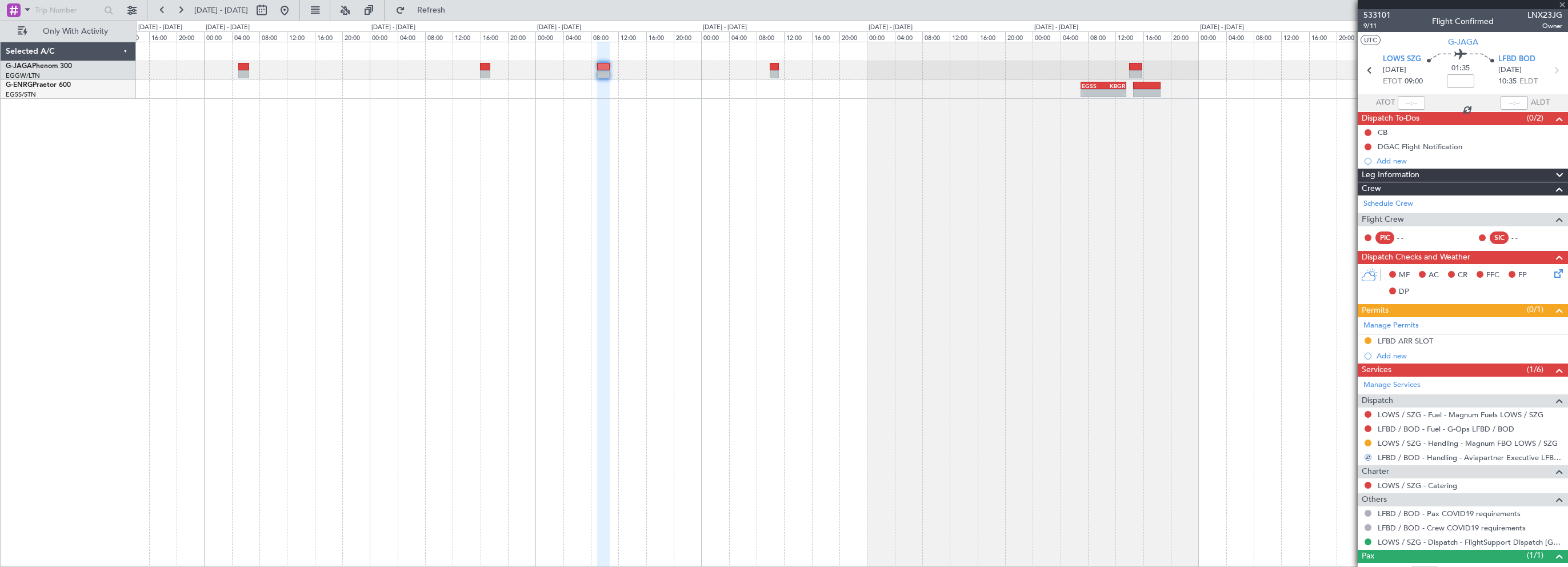
type input "2"
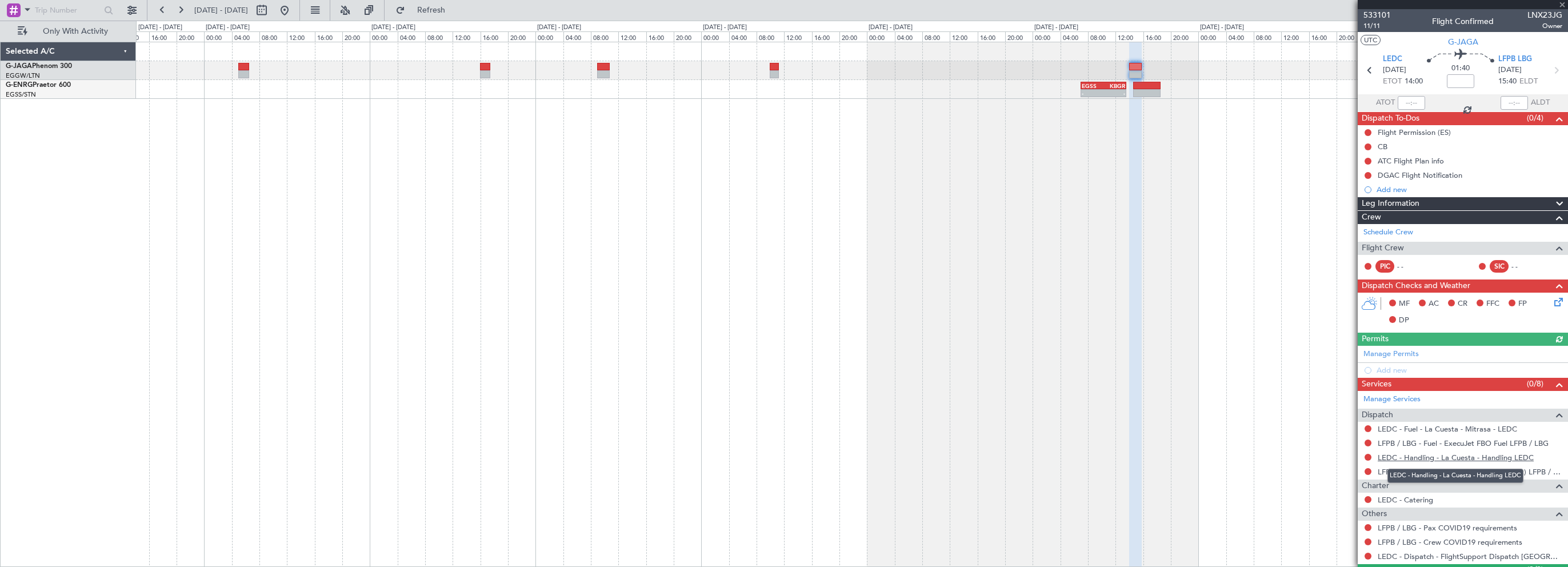
click at [1470, 454] on link "LEDC - Handling - La Cuesta - Handling LEDC" at bounding box center [1456, 458] width 156 height 10
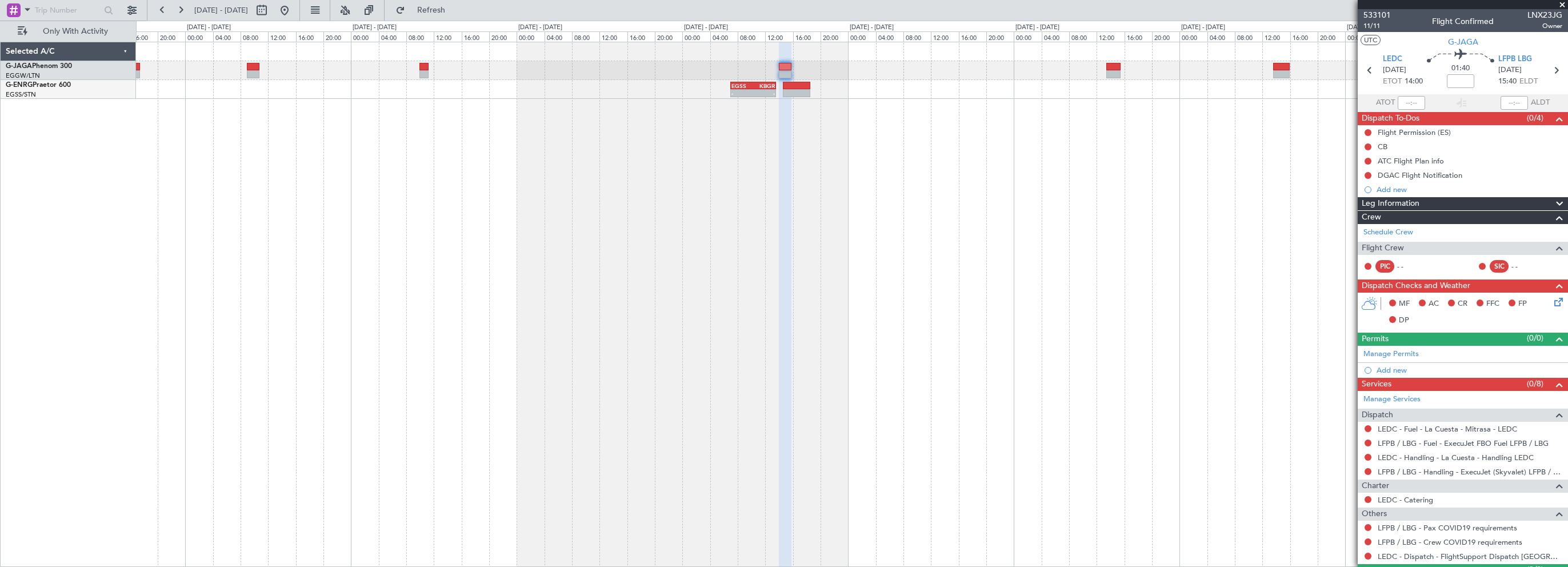
click at [779, 184] on div "- - EGSS 07:00 Z KBGR 13:35 Z" at bounding box center [852, 304] width 1432 height 525
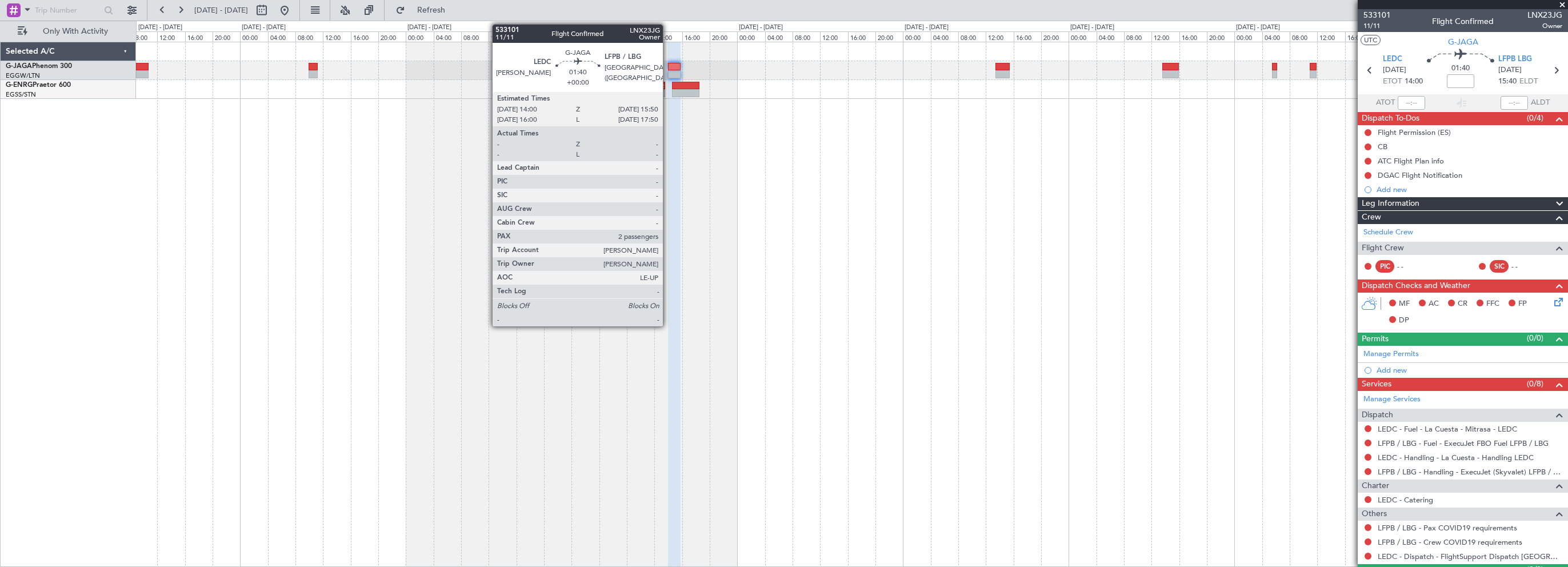
click at [668, 66] on div at bounding box center [675, 67] width 13 height 8
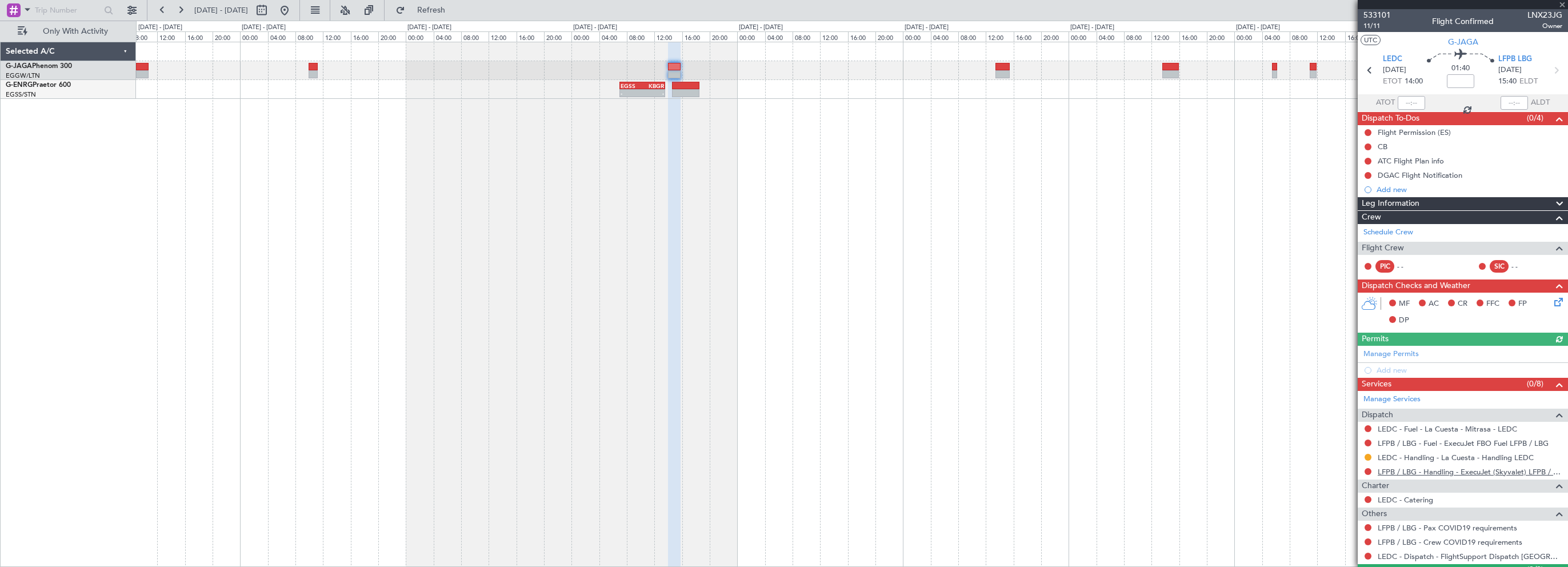
click at [1477, 469] on link "LFPB / LBG - Handling - ExecuJet (Skyvalet) LFPB / LBG" at bounding box center [1470, 472] width 185 height 10
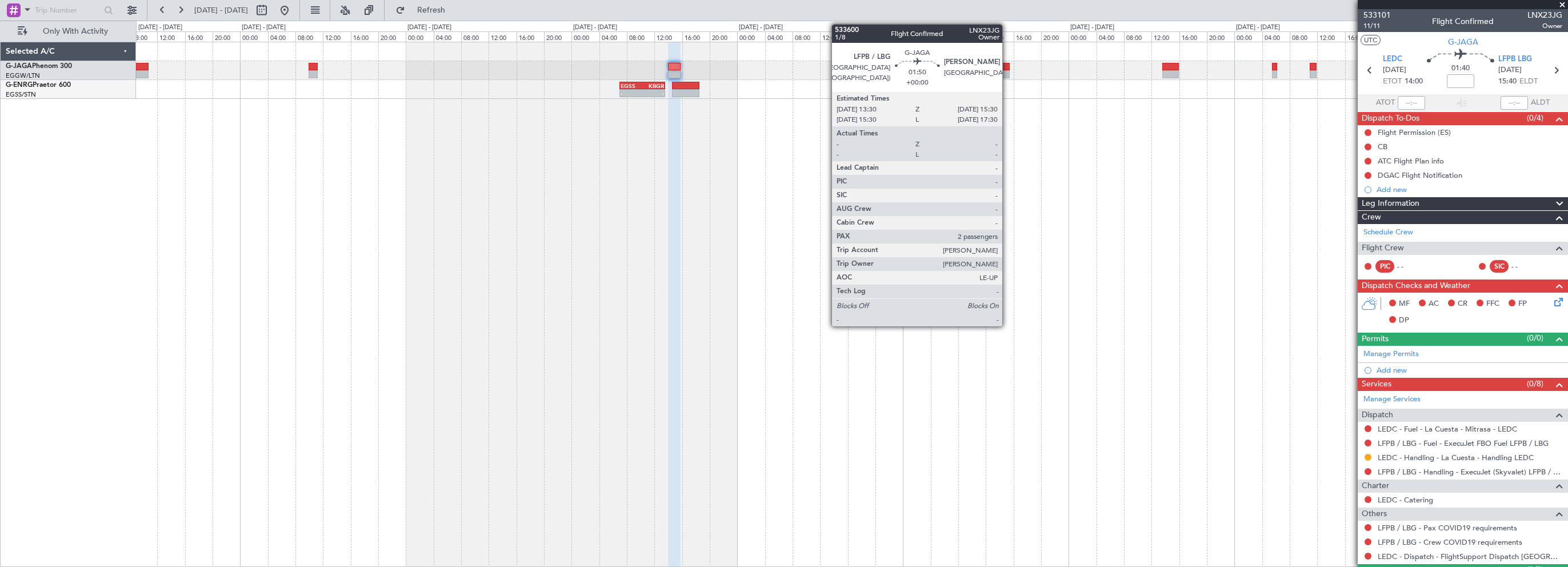
click at [1008, 67] on div at bounding box center [1003, 67] width 14 height 8
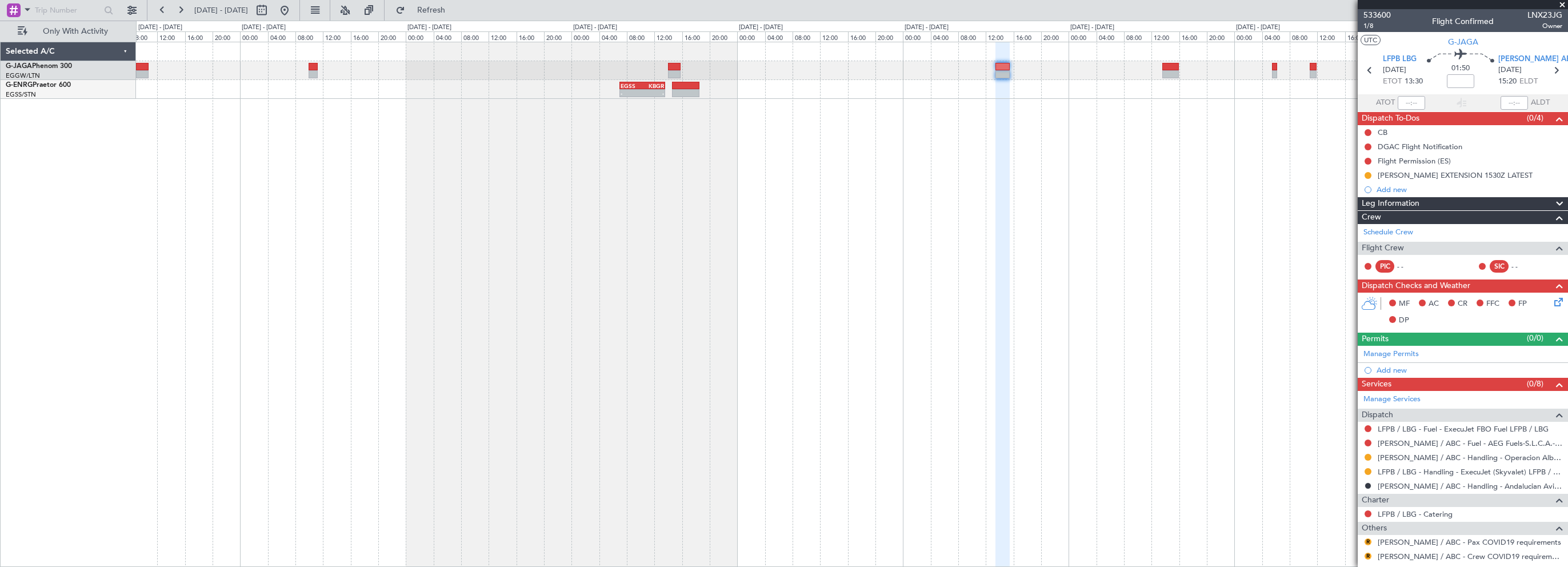
click at [627, 159] on div "- - EGSS 07:00 Z KBGR 13:35 Z" at bounding box center [852, 304] width 1432 height 525
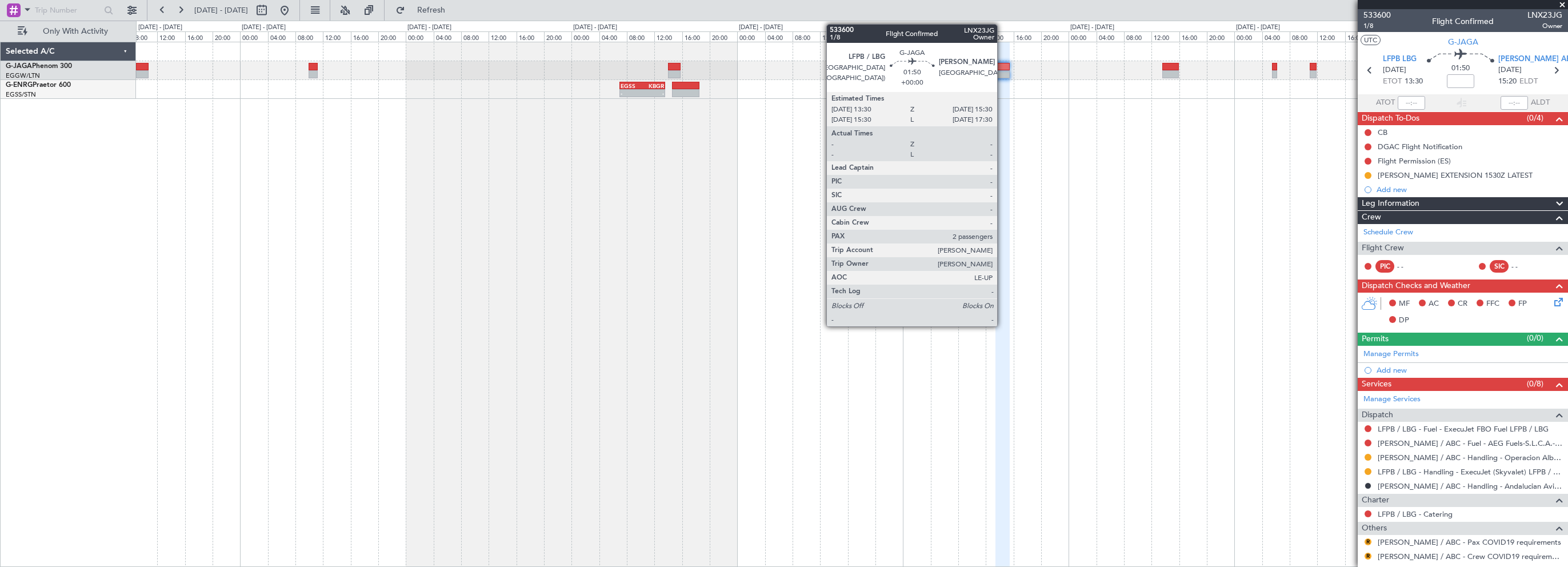
click at [1003, 65] on div at bounding box center [1003, 67] width 14 height 8
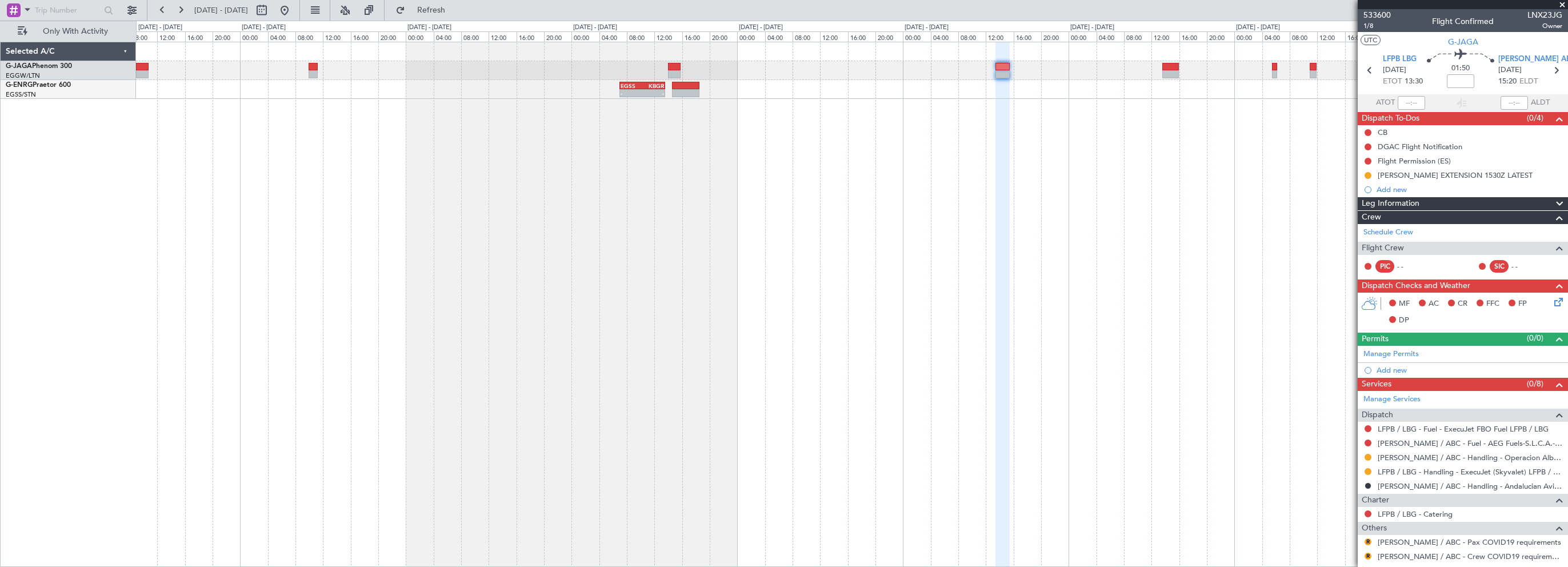
click at [969, 269] on div "- - EGSS 07:00 Z KBGR 13:35 Z" at bounding box center [852, 304] width 1432 height 525
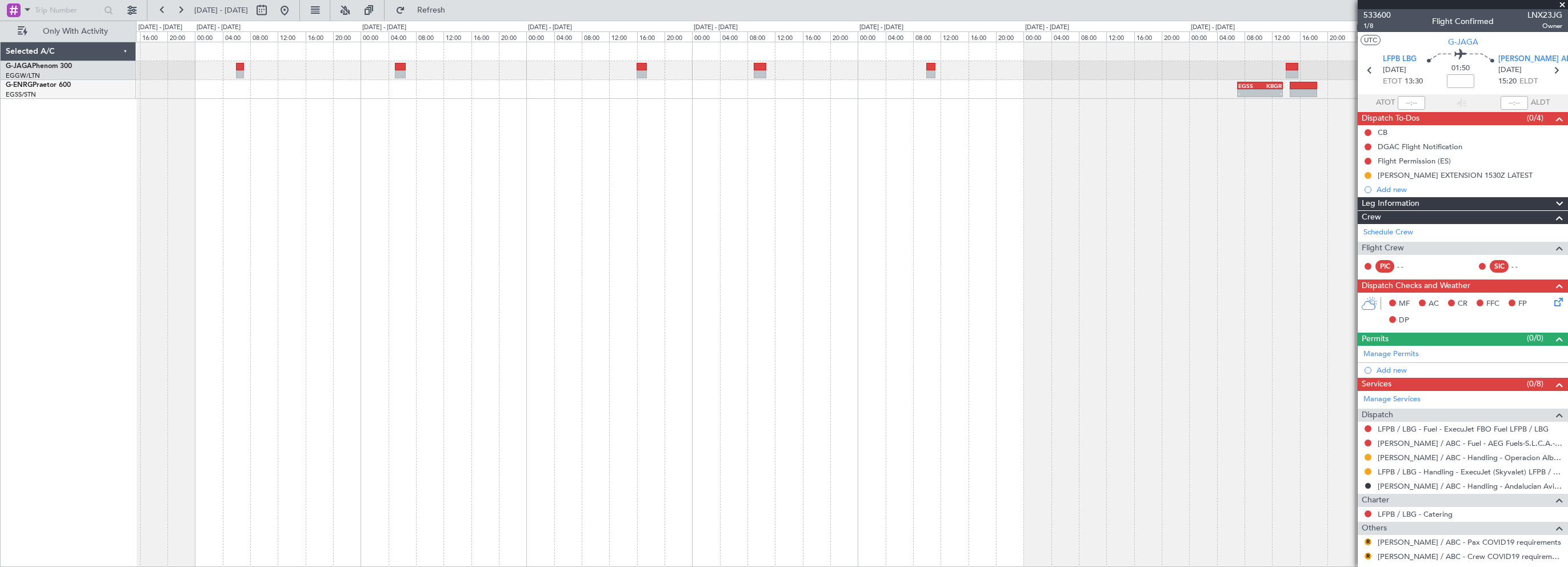
click at [791, 289] on div "- - EGSS 07:00 Z KBGR 13:35 Z" at bounding box center [852, 304] width 1432 height 525
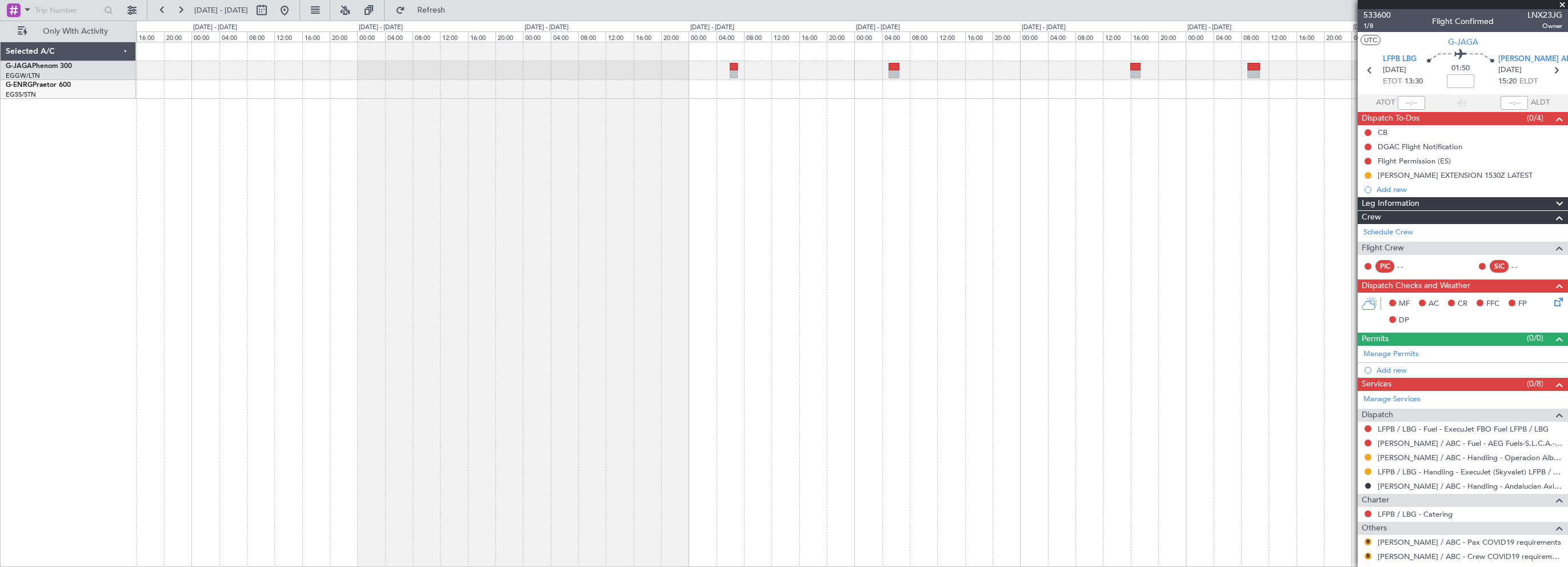
click at [852, 338] on div "EGSS 07:00 Z KBGR 13:35 Z - -" at bounding box center [852, 304] width 1432 height 525
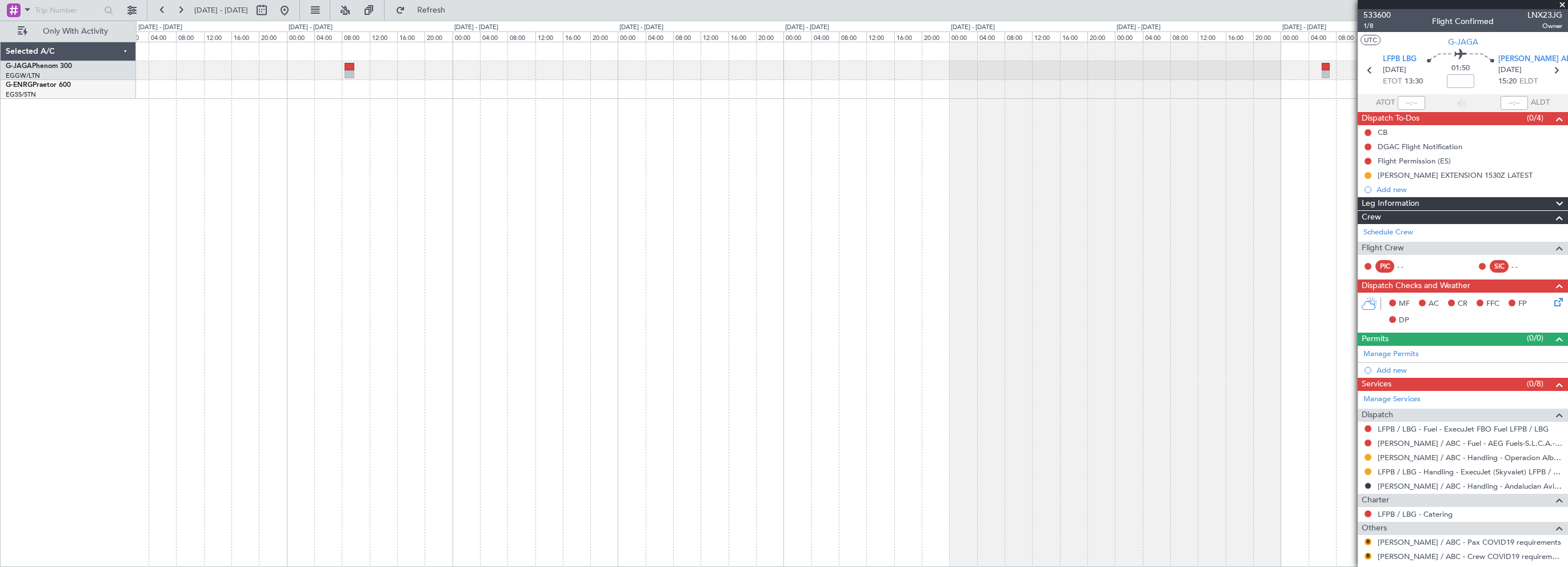
click at [791, 336] on div at bounding box center [852, 304] width 1432 height 525
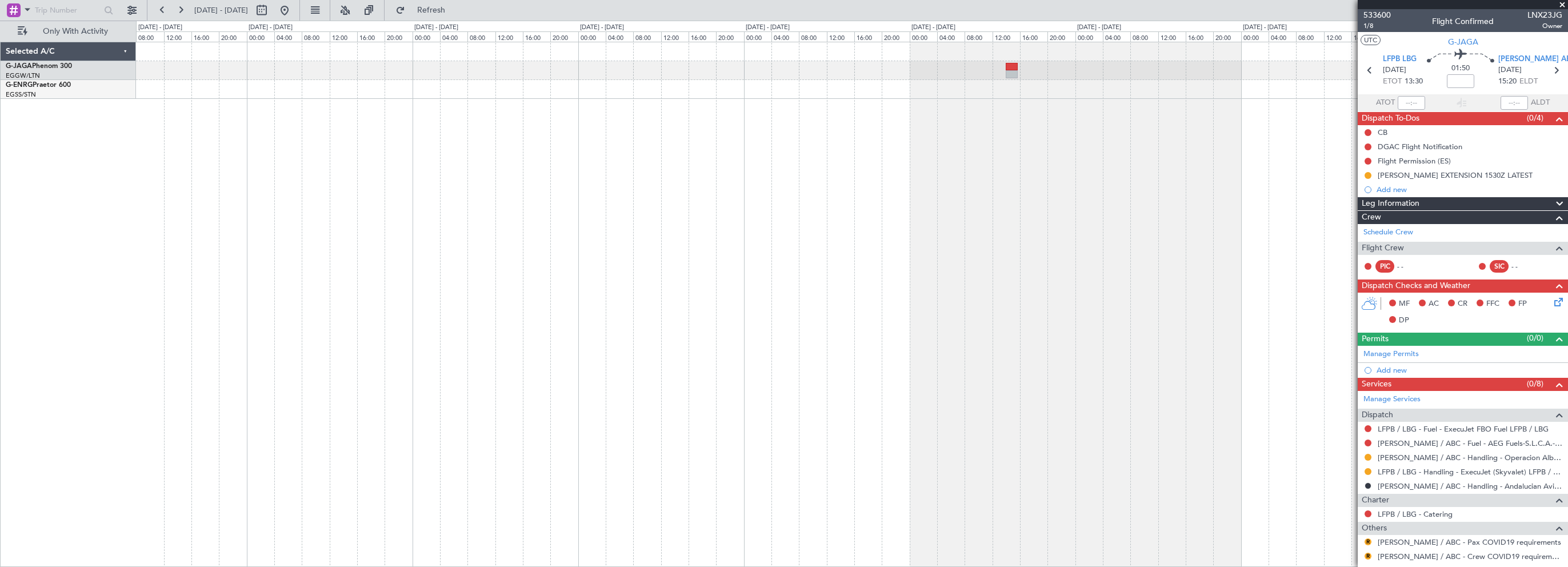
click at [888, 362] on div at bounding box center [852, 304] width 1432 height 525
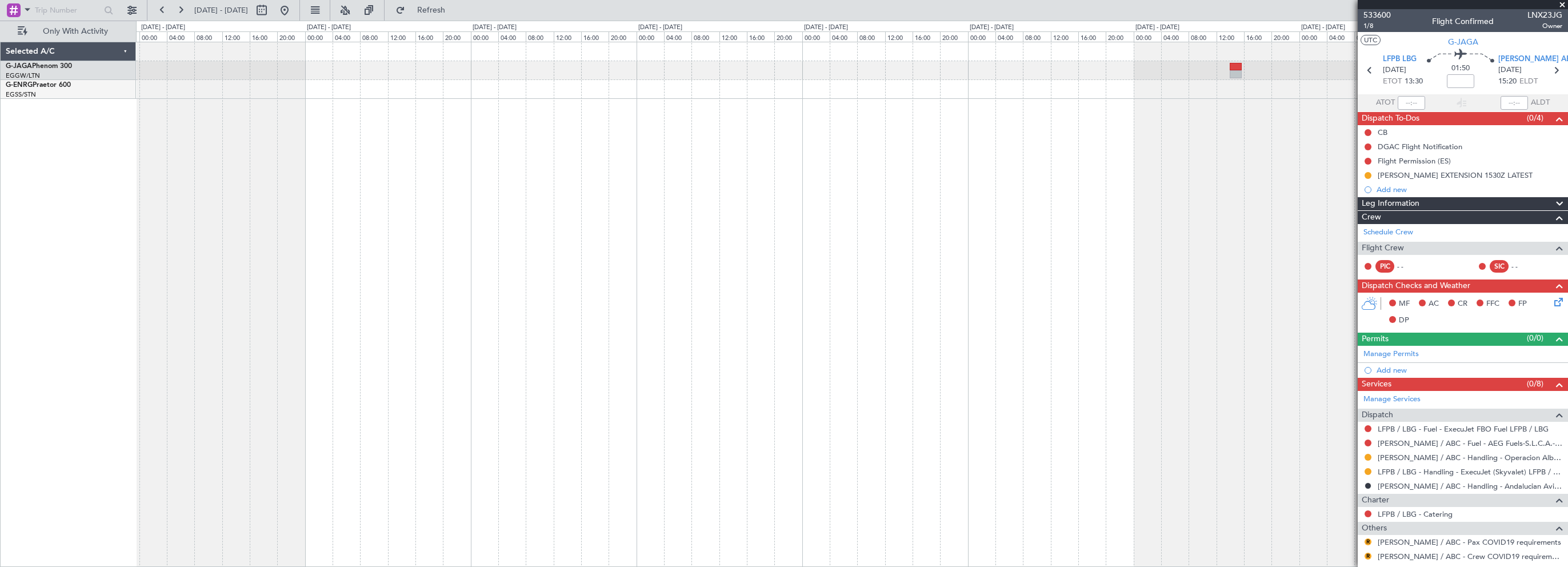
click at [875, 373] on div "Owner" at bounding box center [852, 304] width 1432 height 525
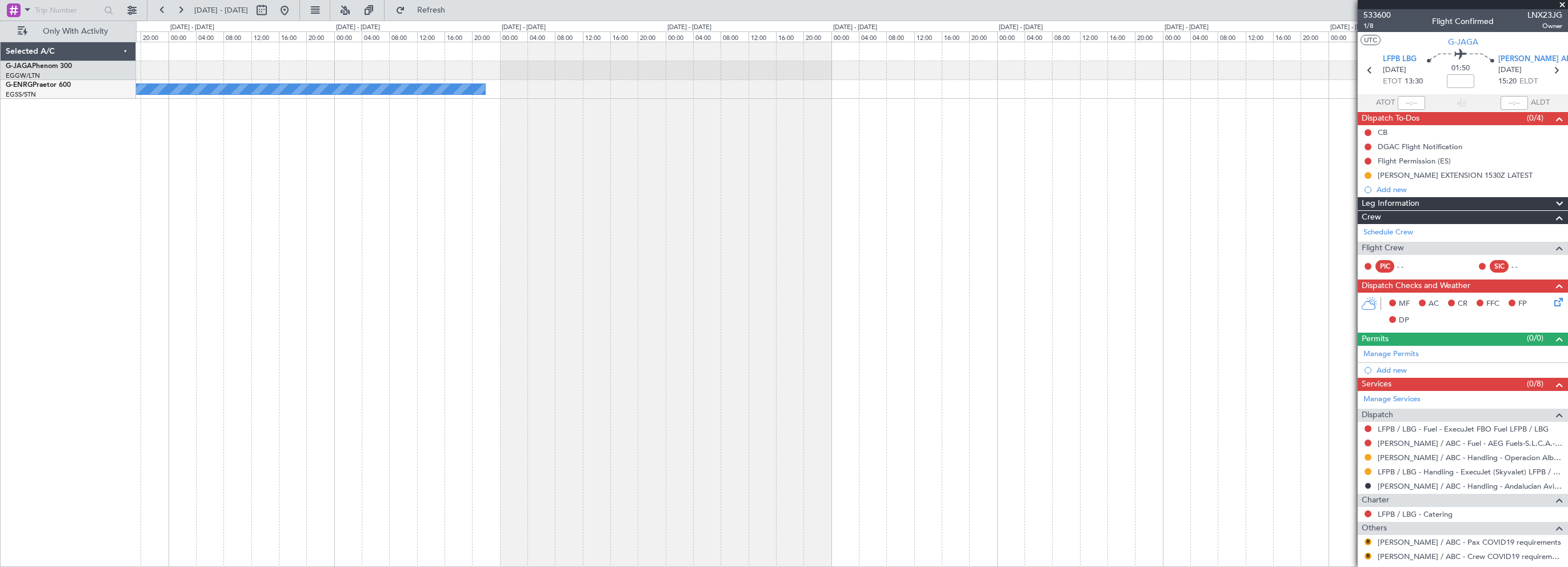
click at [894, 382] on div "Owner" at bounding box center [852, 304] width 1432 height 525
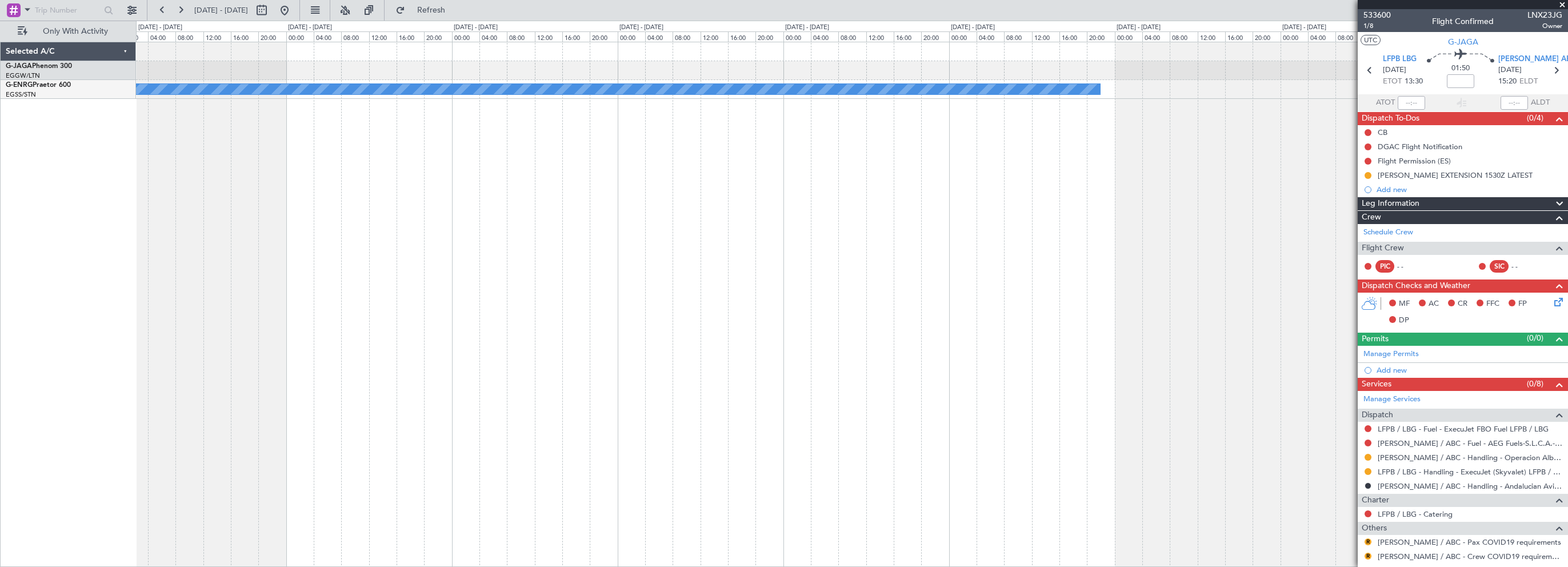
click at [841, 338] on div "Owner" at bounding box center [852, 304] width 1432 height 525
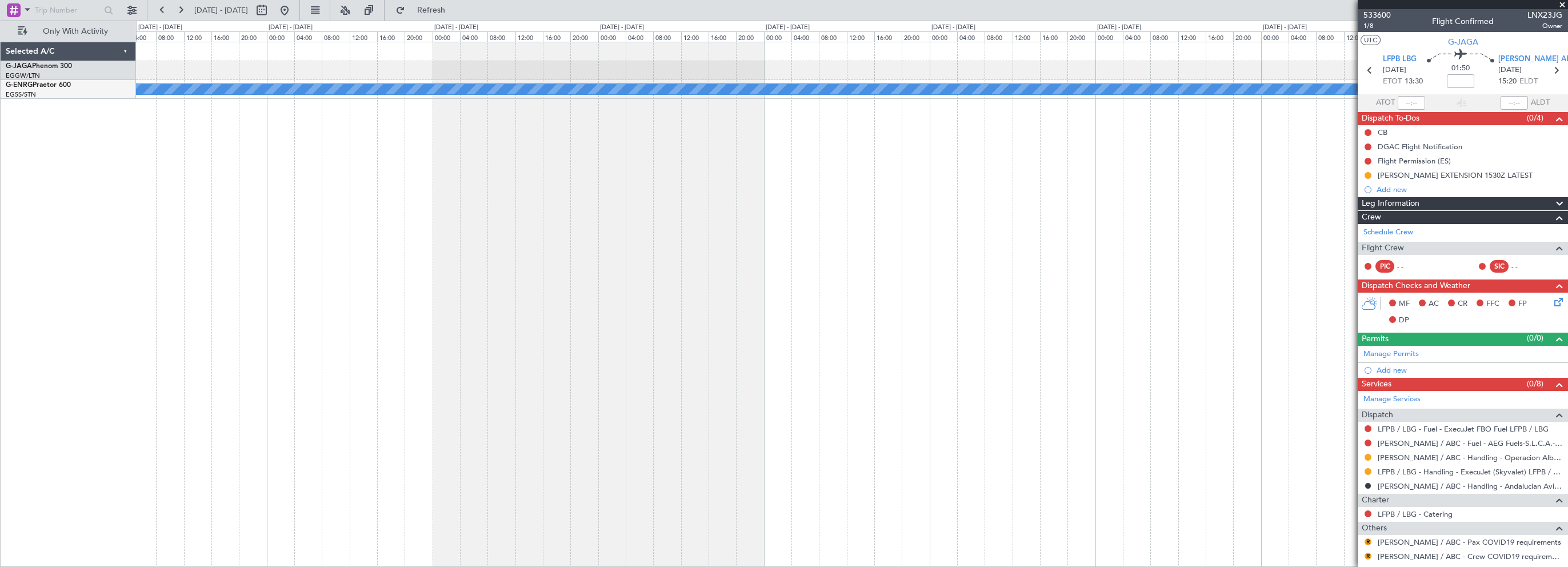
click at [797, 339] on div "Owner" at bounding box center [852, 304] width 1432 height 525
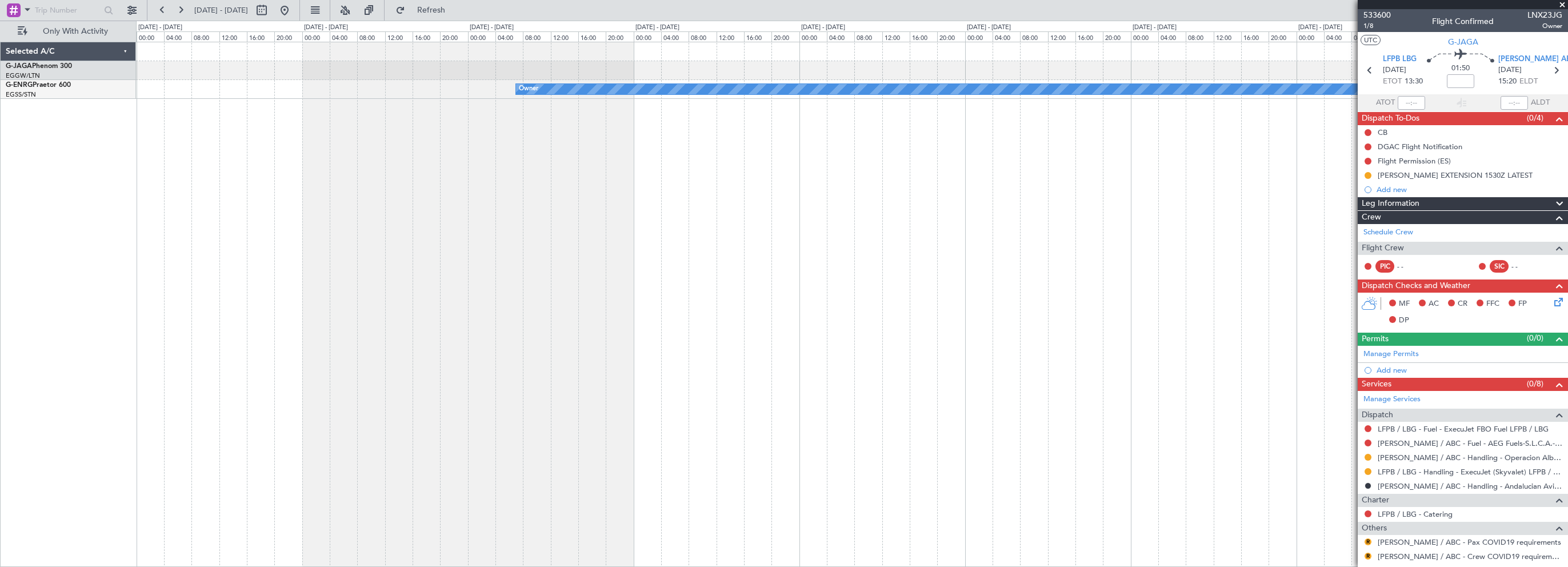
click at [871, 333] on div "Owner" at bounding box center [852, 304] width 1432 height 525
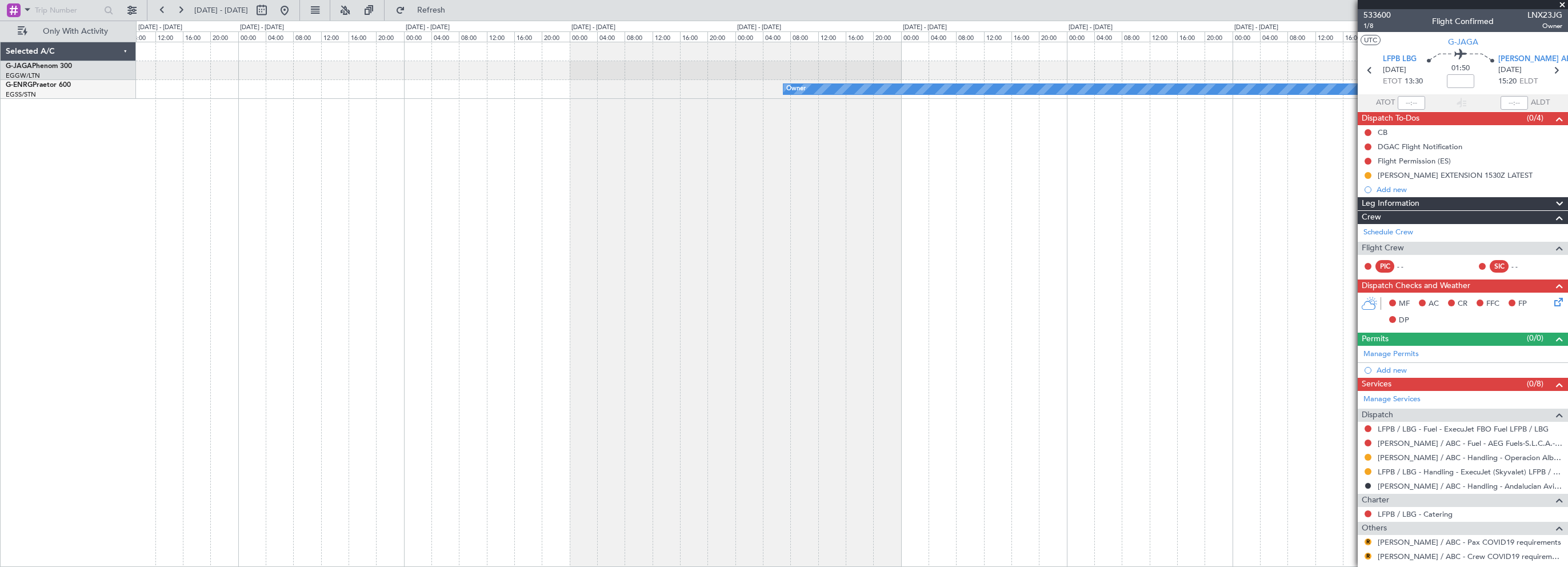
click at [768, 337] on div "Owner" at bounding box center [852, 304] width 1432 height 525
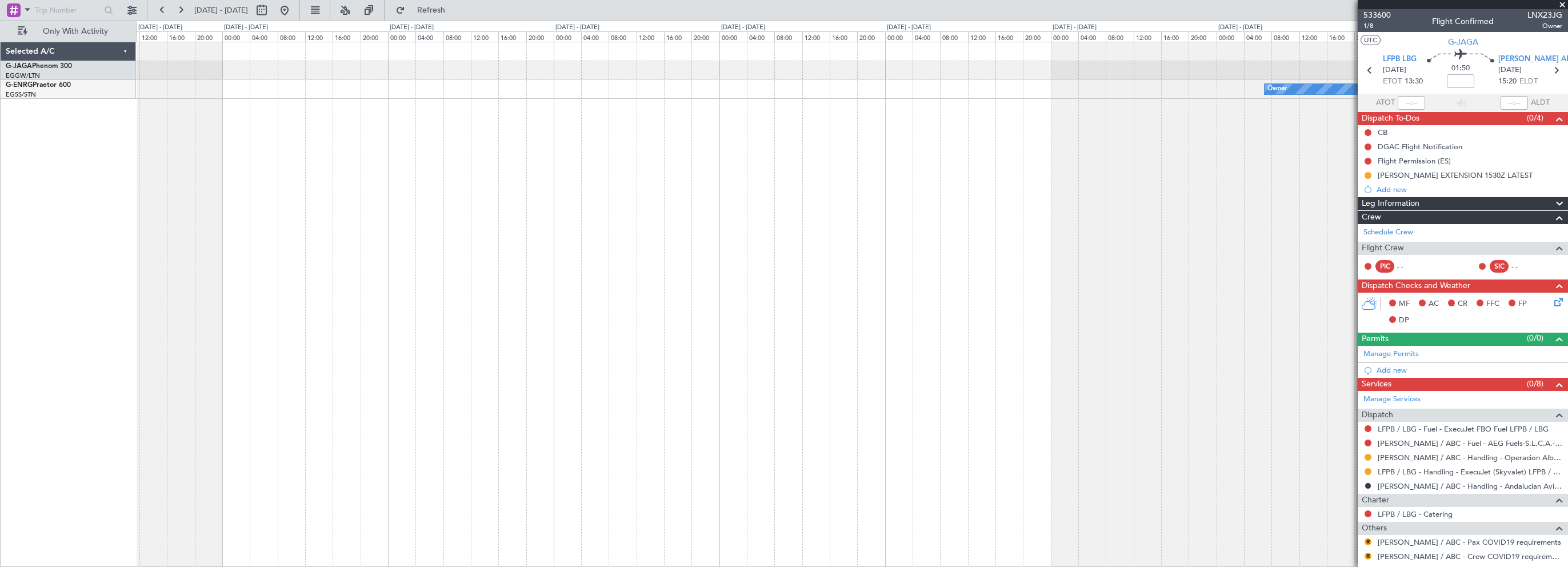
click at [712, 334] on div "Owner" at bounding box center [852, 304] width 1432 height 525
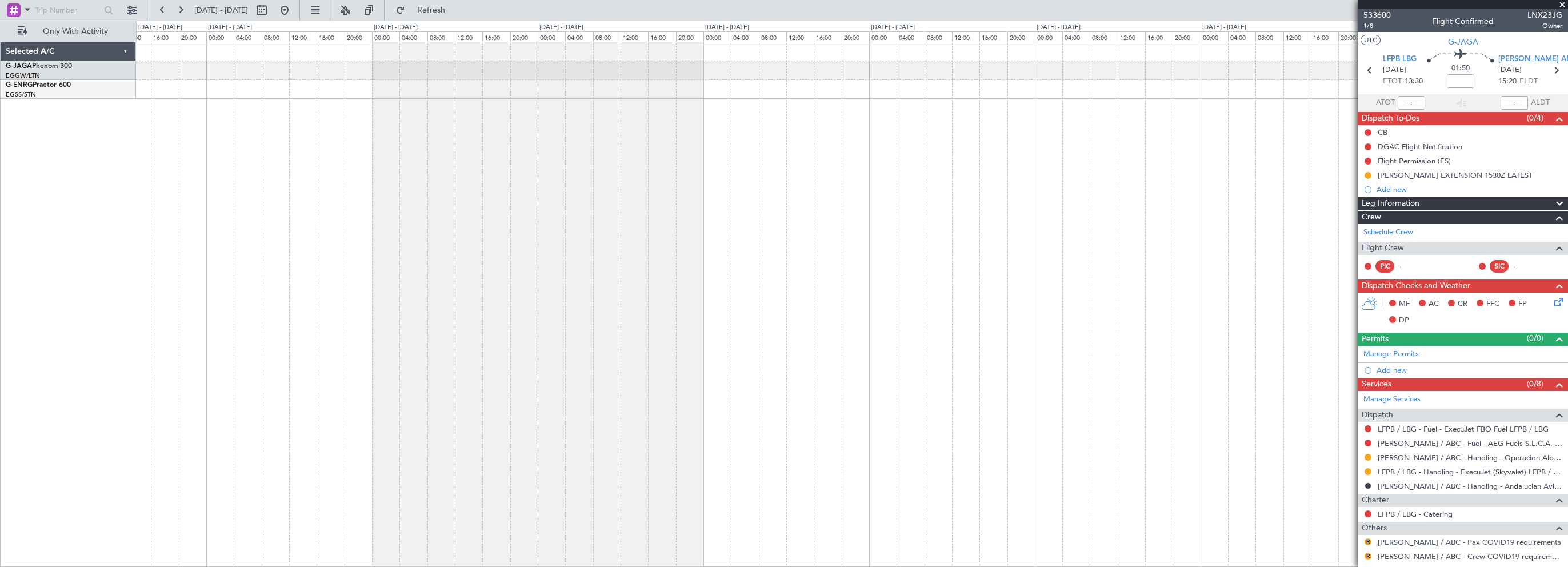
click at [729, 325] on div "Owner" at bounding box center [852, 304] width 1432 height 525
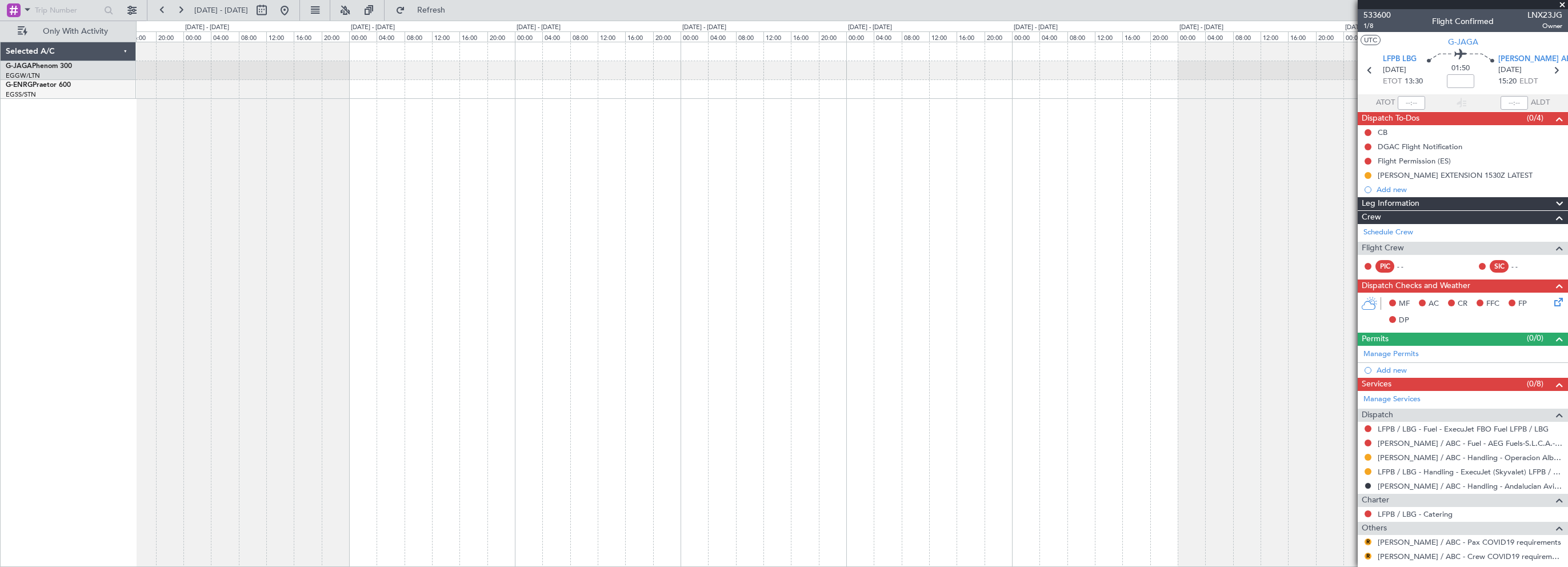
click at [727, 334] on div at bounding box center [852, 304] width 1432 height 525
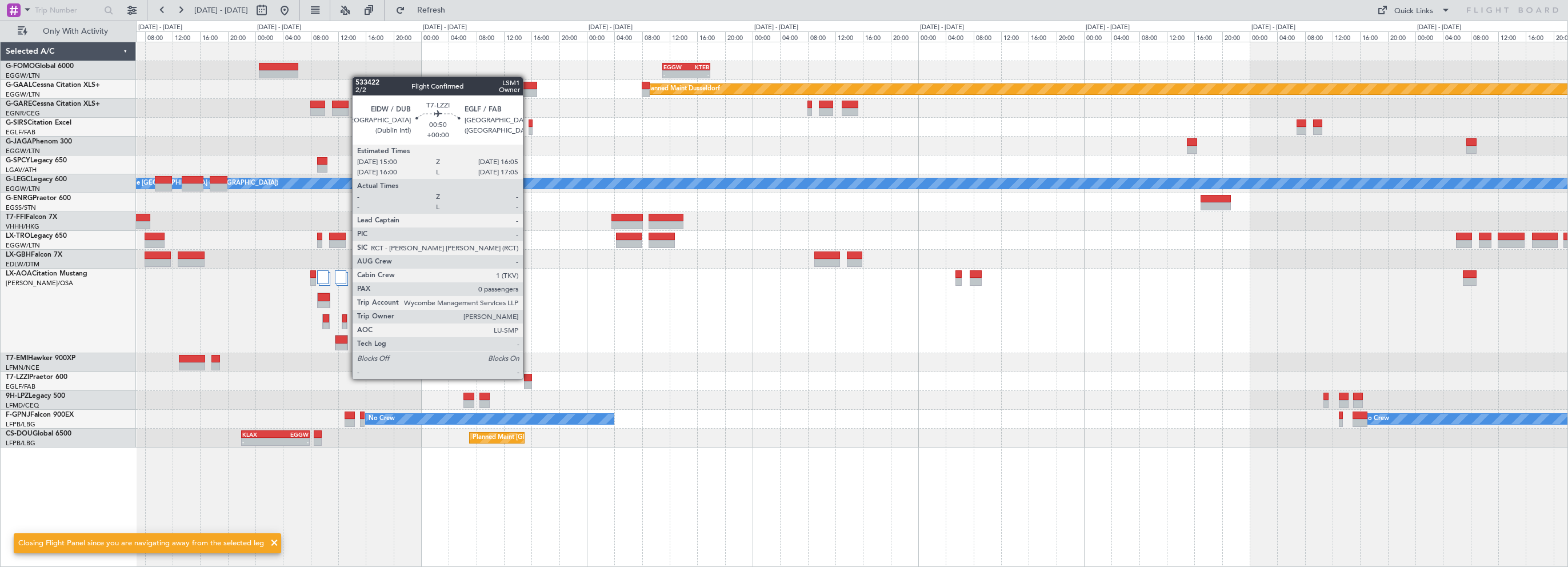
click at [528, 377] on div at bounding box center [529, 378] width 8 height 8
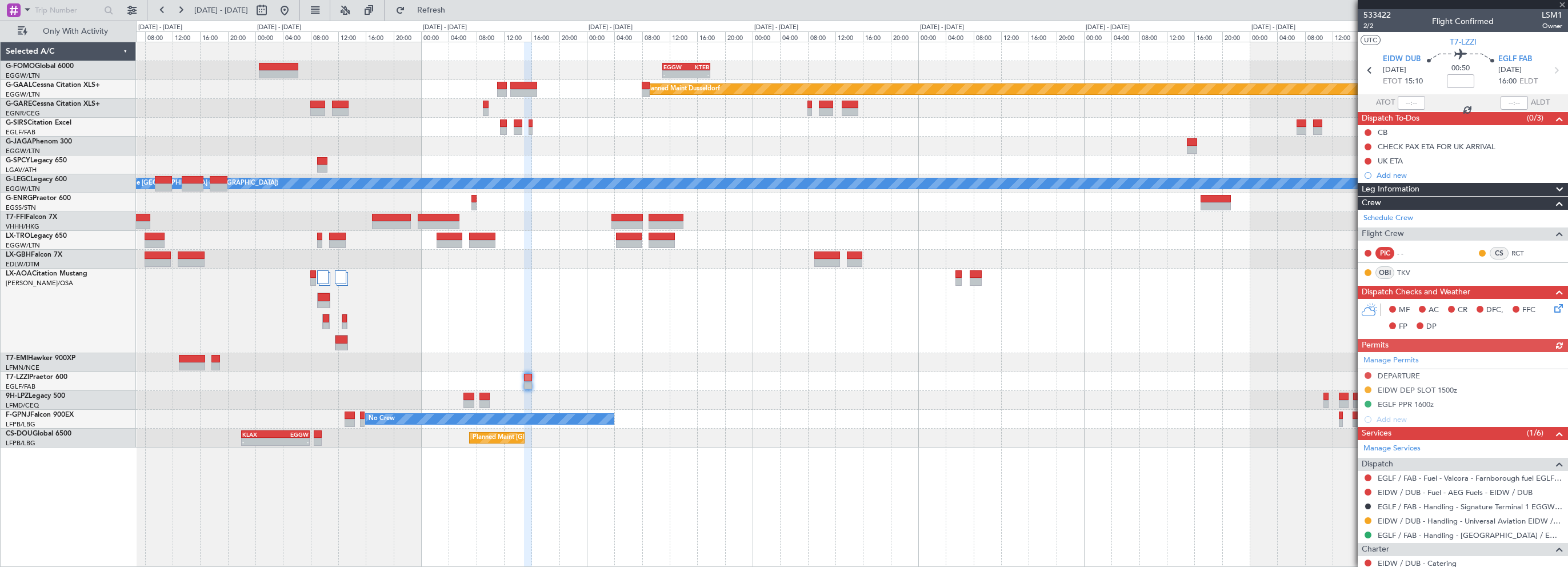
click at [1368, 387] on div "Manage Permits DEPARTURE EIDW DEP SLOT 1500z EGLF PPR 1600z Add new" at bounding box center [1463, 389] width 211 height 75
click at [1368, 388] on button at bounding box center [1368, 389] width 7 height 7
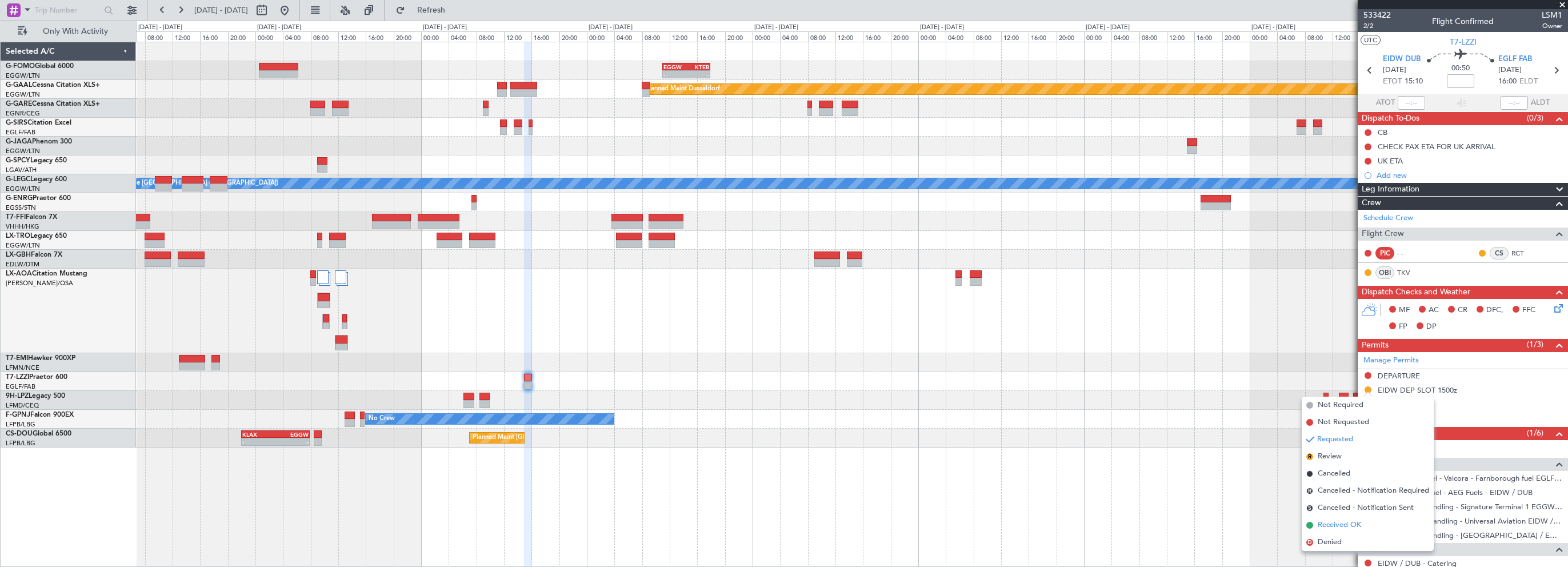
click at [1329, 523] on span "Received OK" at bounding box center [1340, 525] width 44 height 12
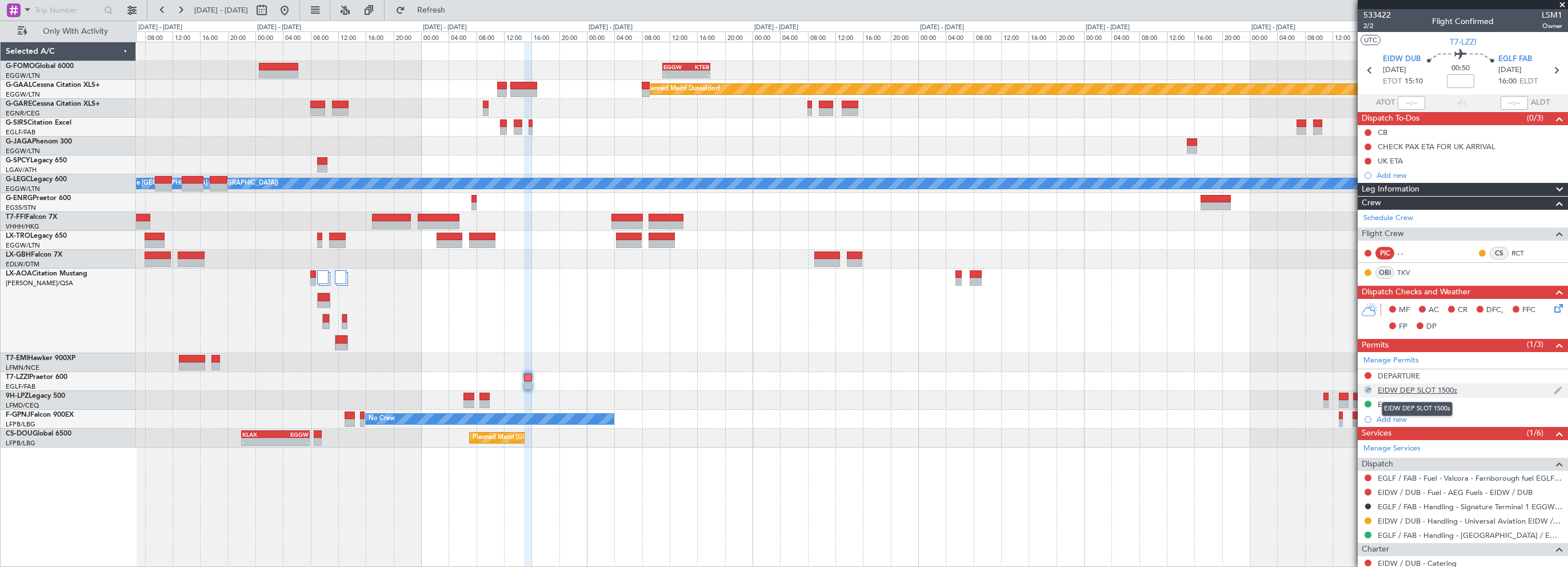
click at [1427, 388] on div "EIDW DEP SLOT 1500z" at bounding box center [1417, 390] width 80 height 10
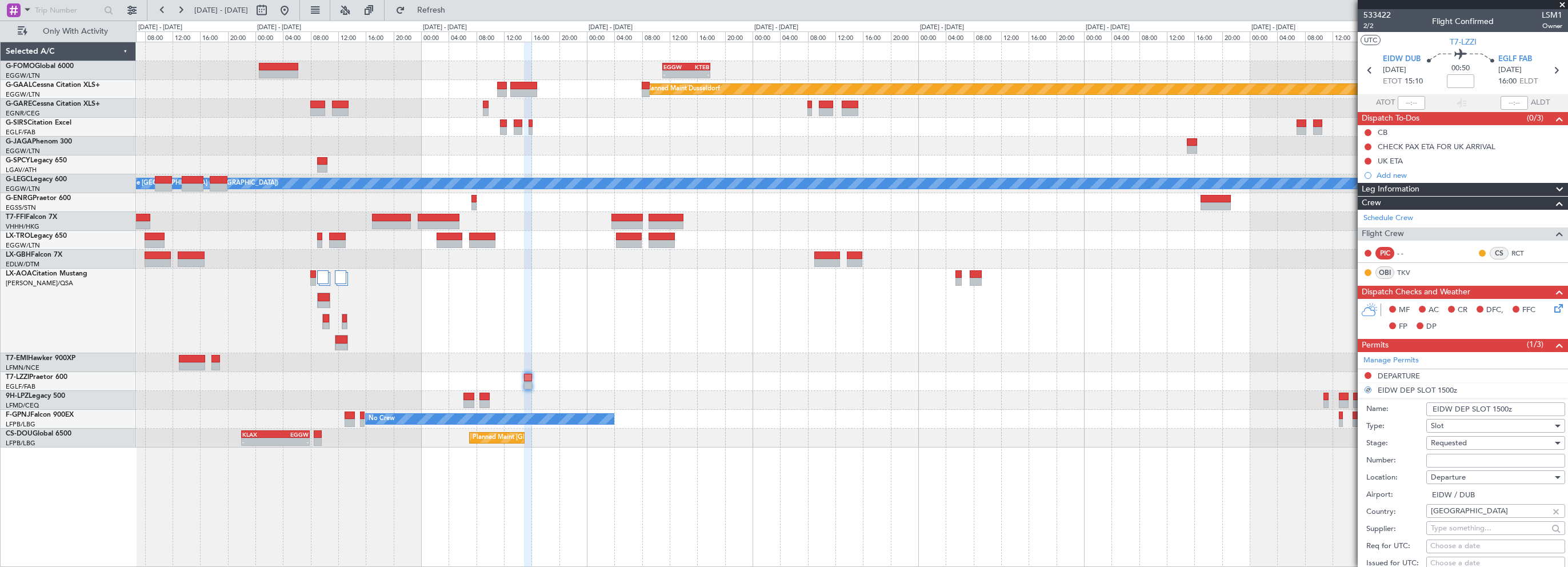
click at [1446, 461] on input "Number:" at bounding box center [1496, 460] width 139 height 13
click at [1448, 469] on div "Departure" at bounding box center [1492, 477] width 122 height 17
click at [1447, 458] on div at bounding box center [784, 284] width 1568 height 567
click at [1456, 461] on input "Number:" at bounding box center [1496, 460] width 139 height 13
click at [1472, 461] on input "Number:" at bounding box center [1496, 460] width 139 height 13
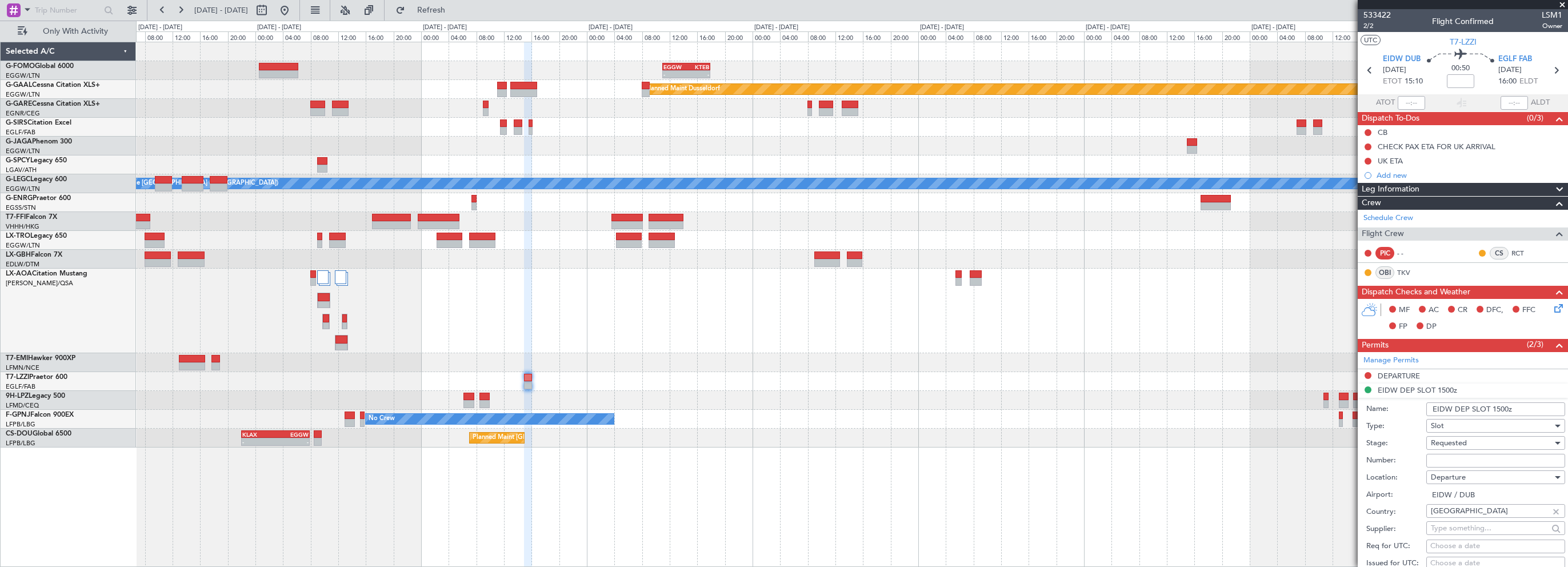
paste input "ltn@signatureaviation.com"
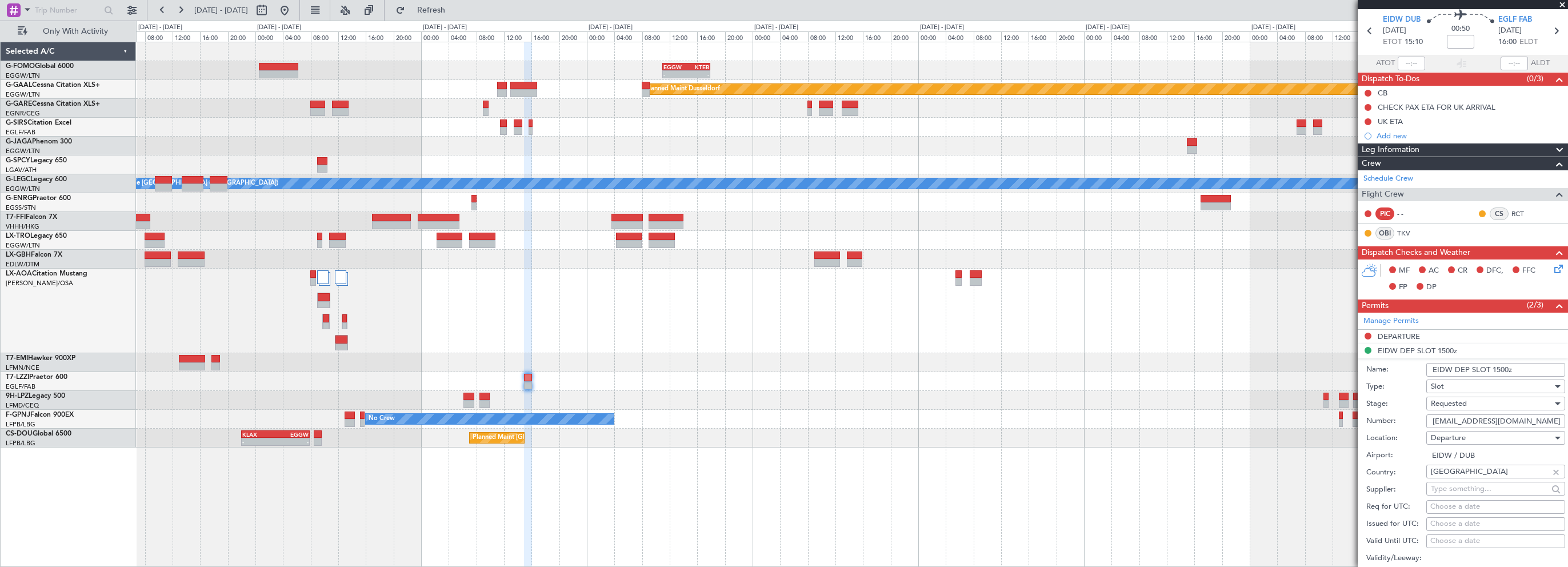
scroll to position [57, 0]
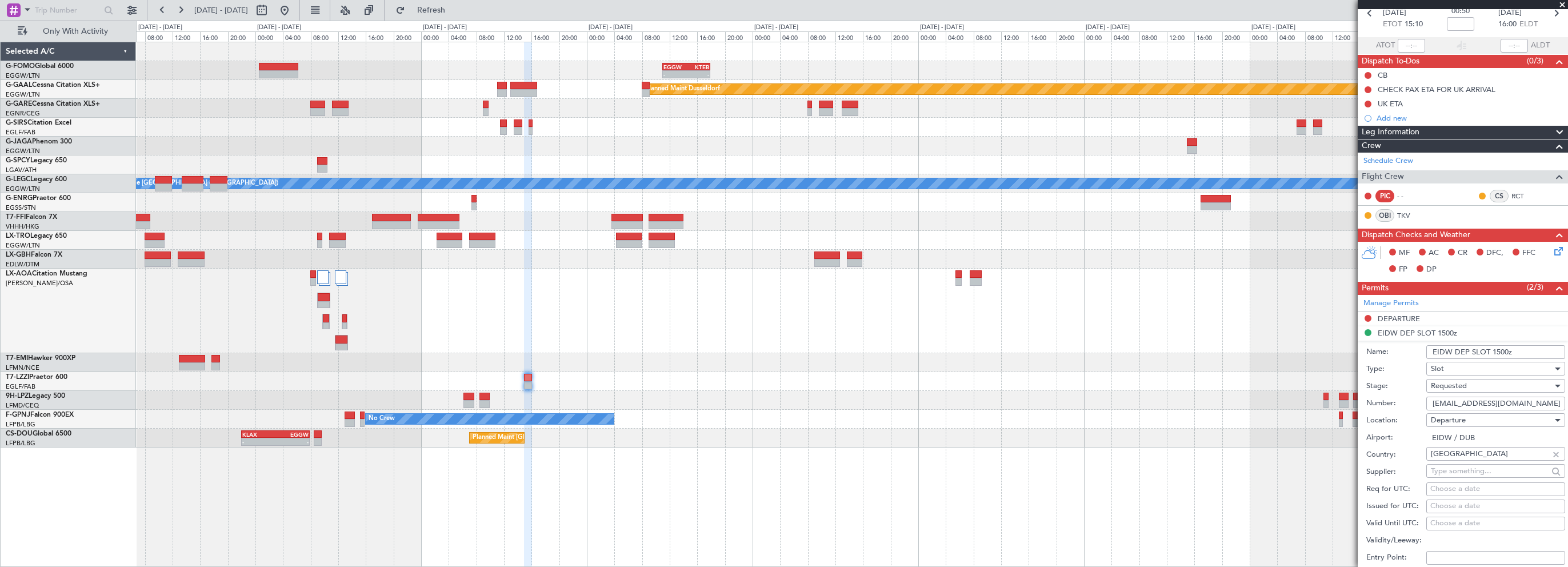
drag, startPoint x: 1527, startPoint y: 399, endPoint x: 1398, endPoint y: 409, distance: 129.4
click at [1398, 409] on div "Number: ltn@signatureaviation.com" at bounding box center [1466, 403] width 199 height 17
paste input "UVA804"
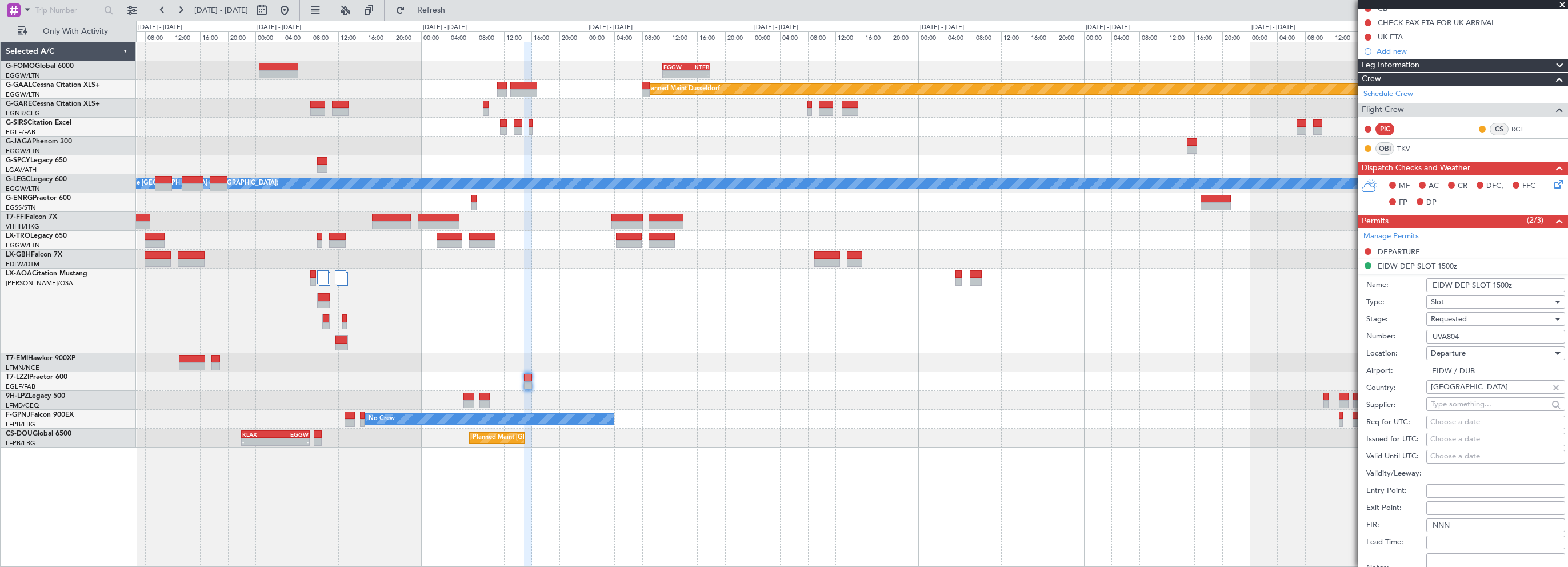
scroll to position [228, 0]
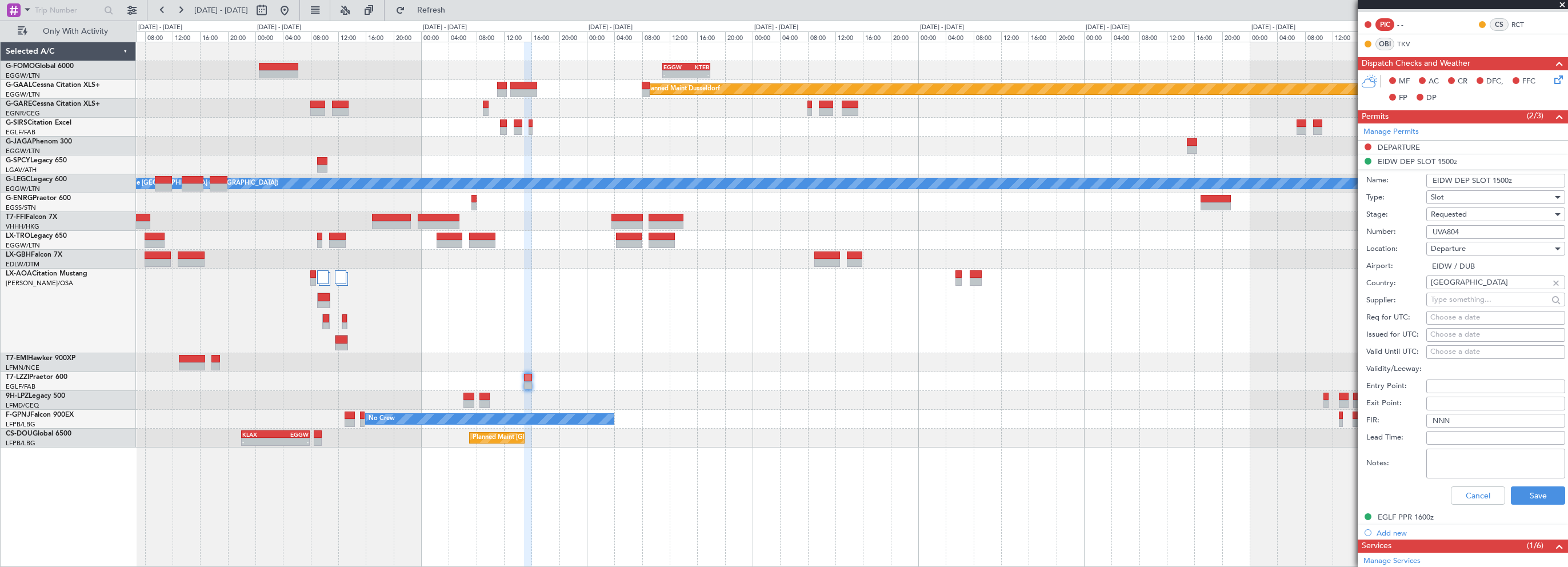
type input "UVA804"
drag, startPoint x: 1519, startPoint y: 505, endPoint x: 1523, endPoint y: 490, distance: 15.5
click at [1519, 502] on div "Cancel Save" at bounding box center [1466, 495] width 199 height 29
click at [1523, 490] on button "Save" at bounding box center [1538, 496] width 55 height 18
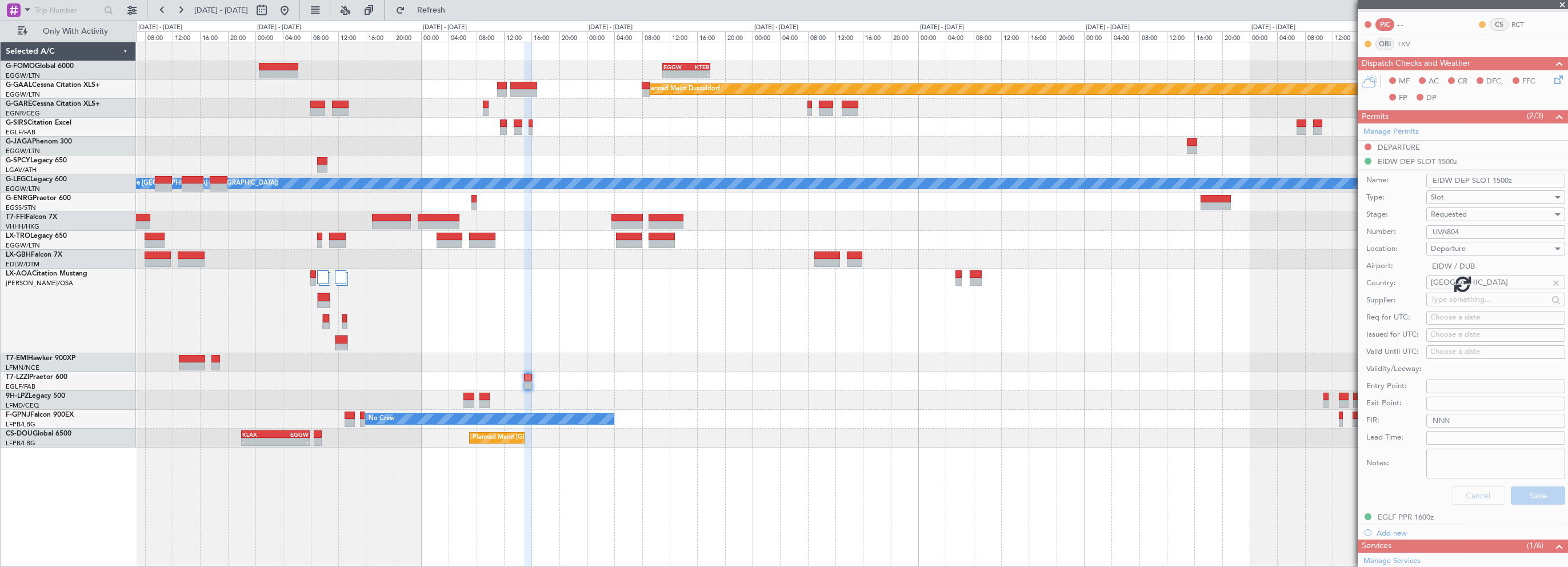
scroll to position [91, 0]
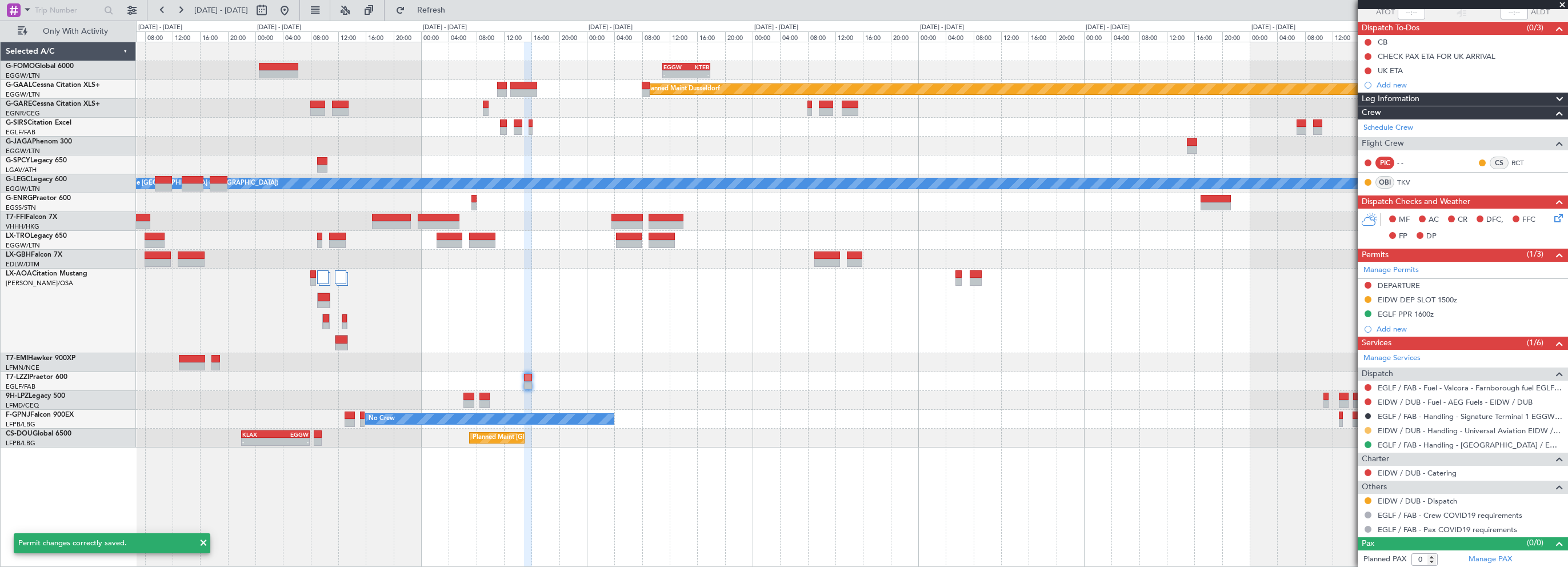
click at [1367, 428] on button at bounding box center [1368, 430] width 7 height 7
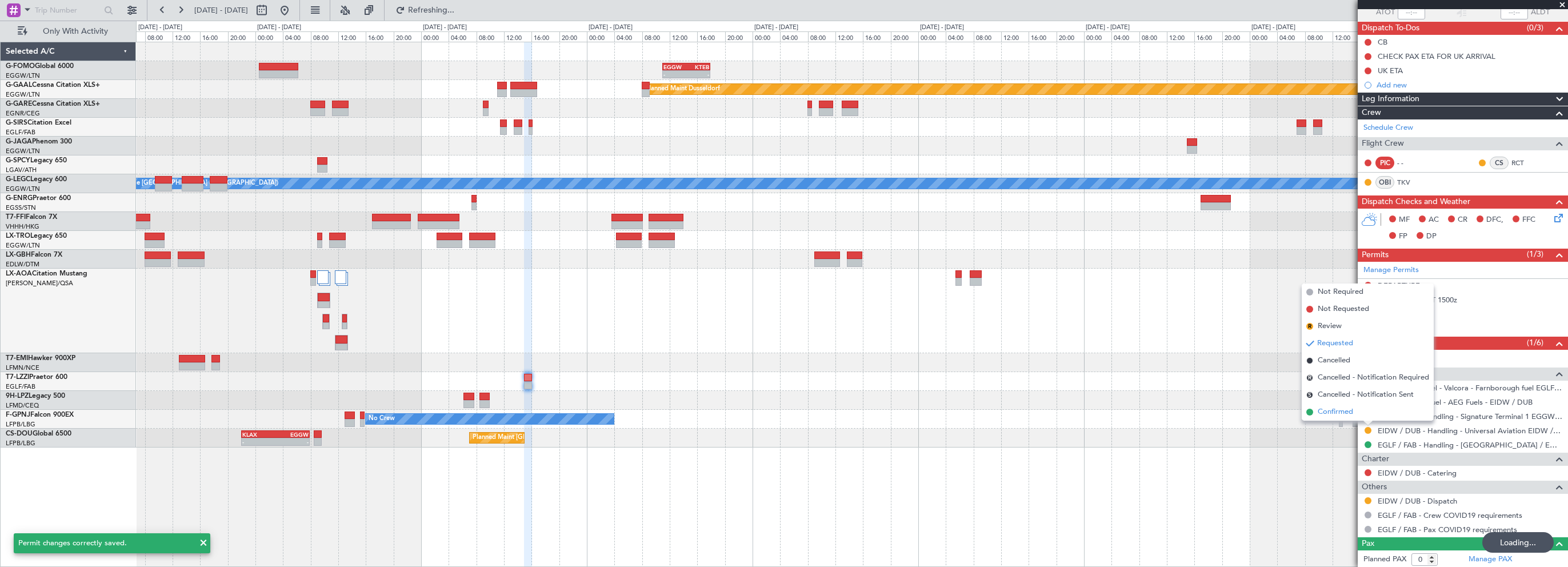
click at [1318, 413] on span "Confirmed" at bounding box center [1336, 412] width 35 height 12
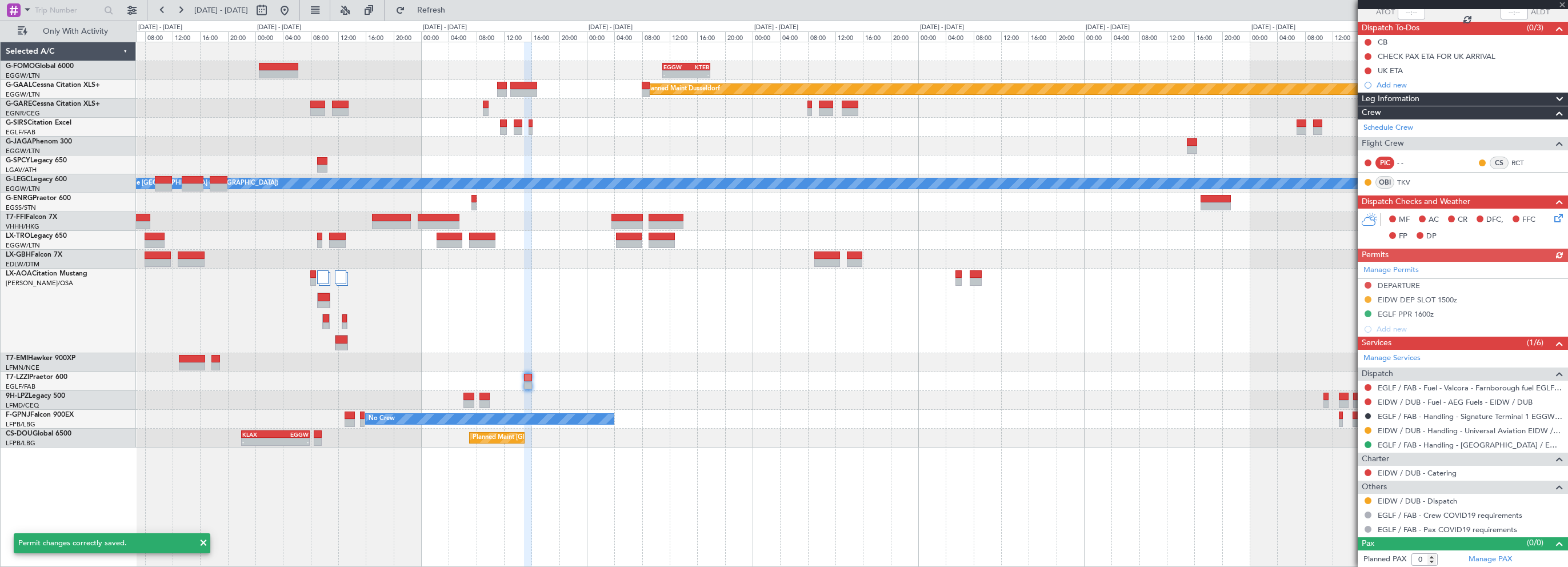
scroll to position [0, 0]
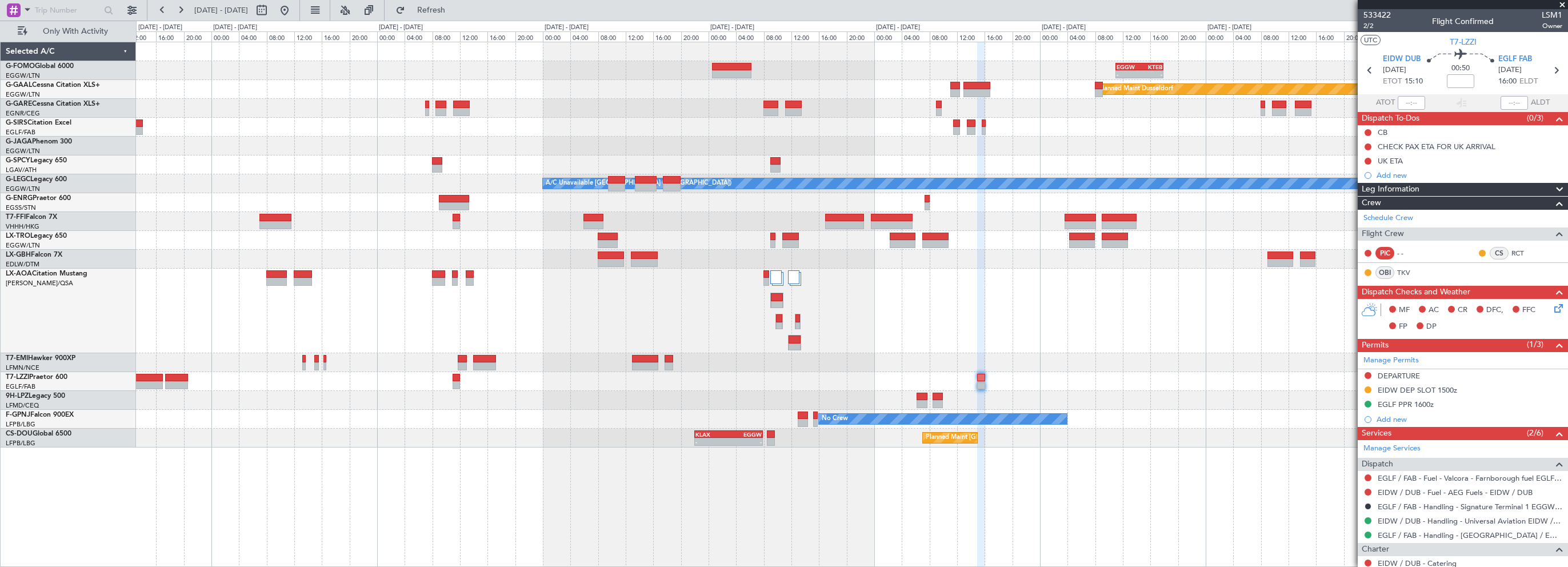
click at [904, 343] on div at bounding box center [852, 310] width 1431 height 85
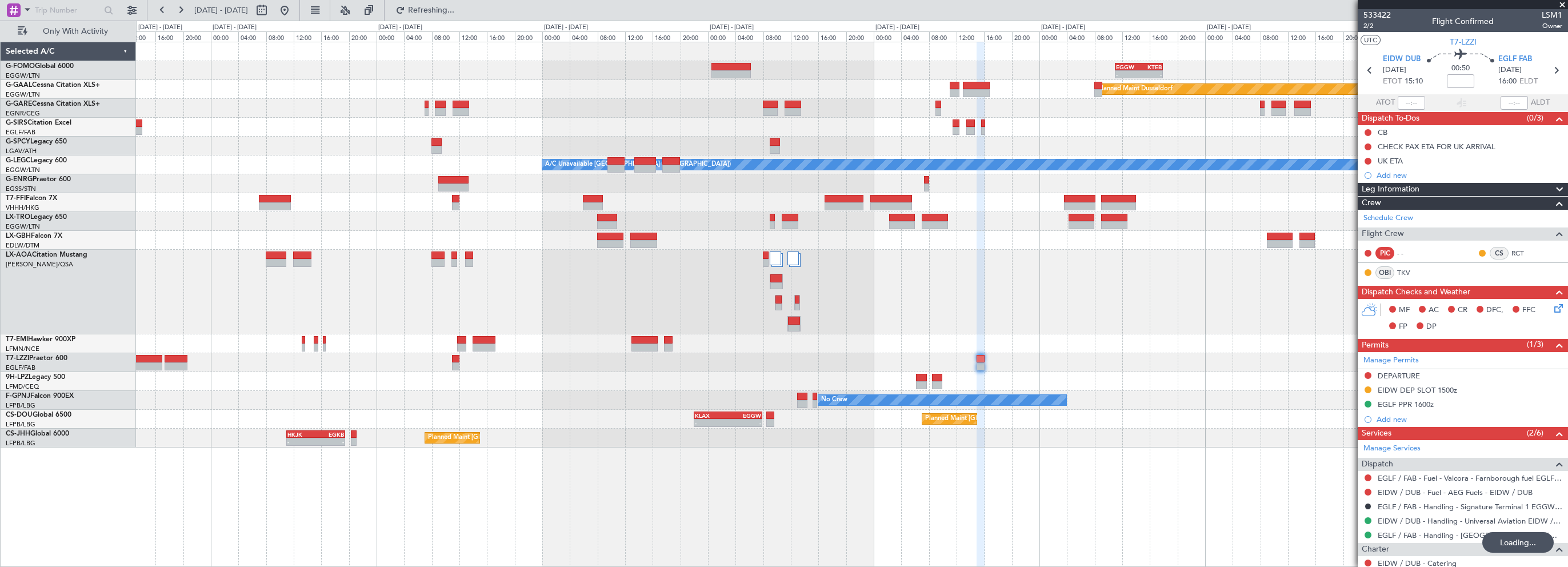
click at [456, 375] on div at bounding box center [852, 381] width 1431 height 18
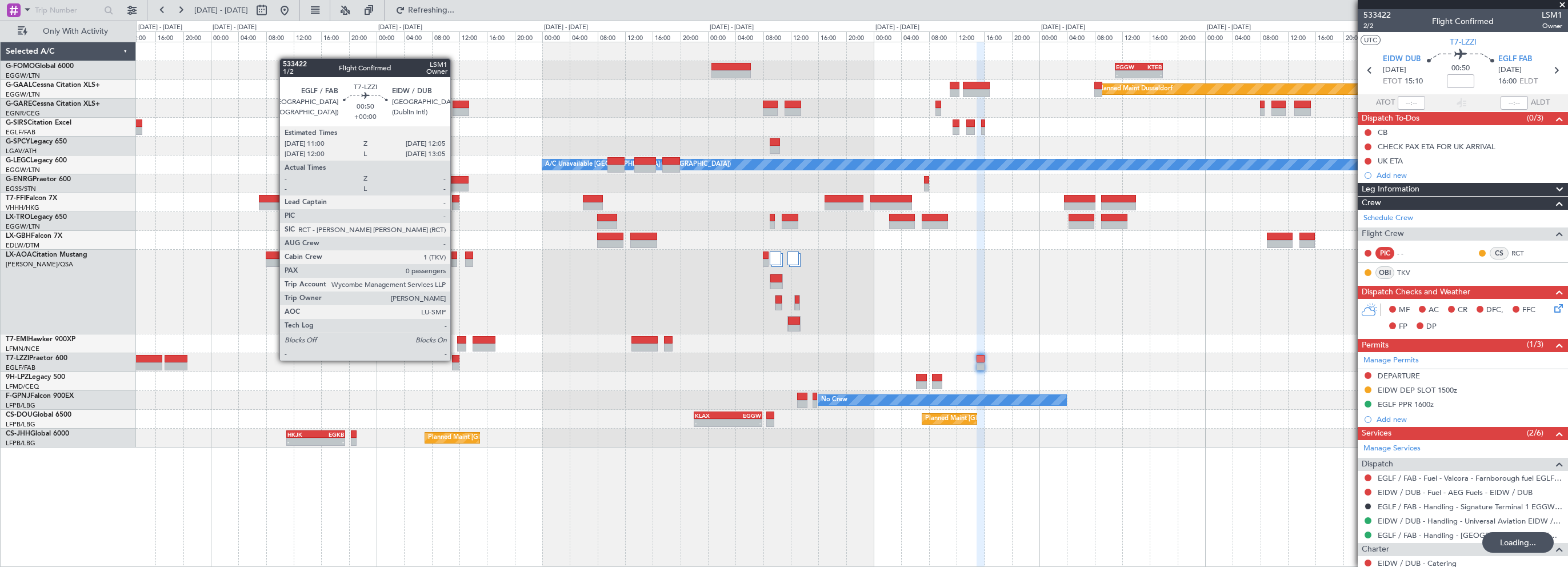
click at [456, 359] on div at bounding box center [456, 359] width 8 height 8
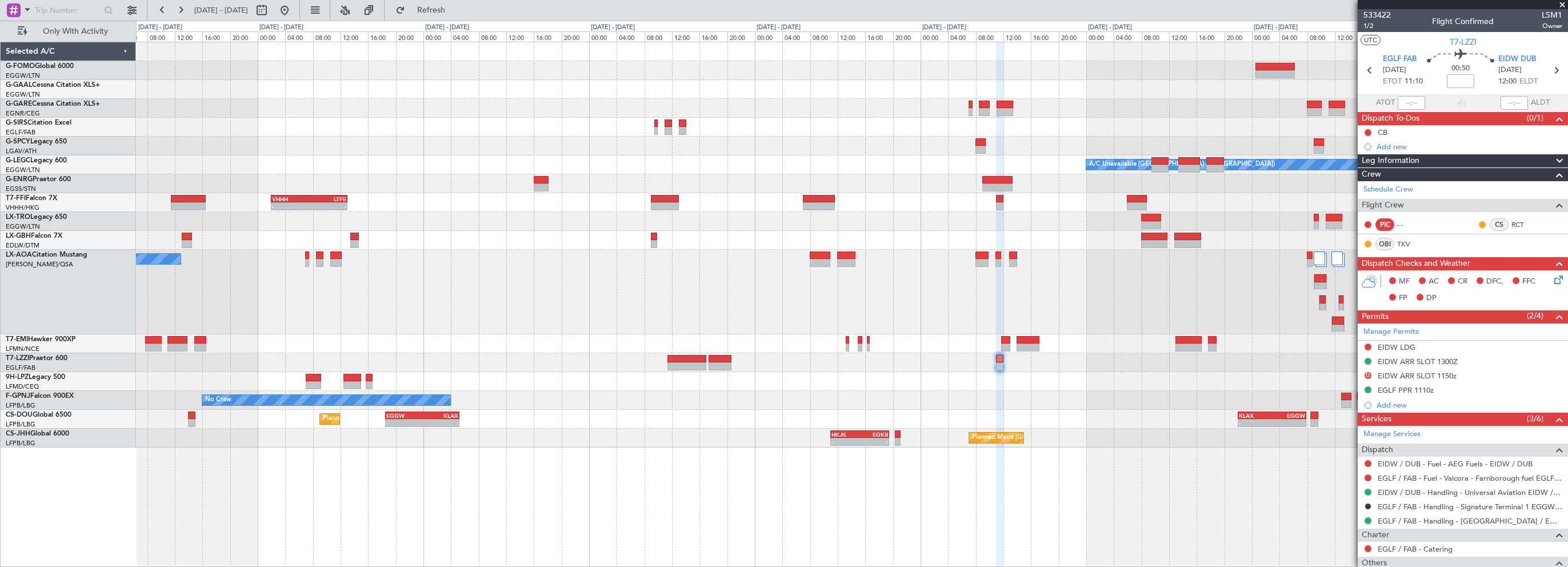
click at [945, 486] on div "- - EGGW 11:00 Z KTEB 17:55 Z Planned Maint Windsor Locks (Bradley Intl) Planne…" at bounding box center [852, 304] width 1432 height 525
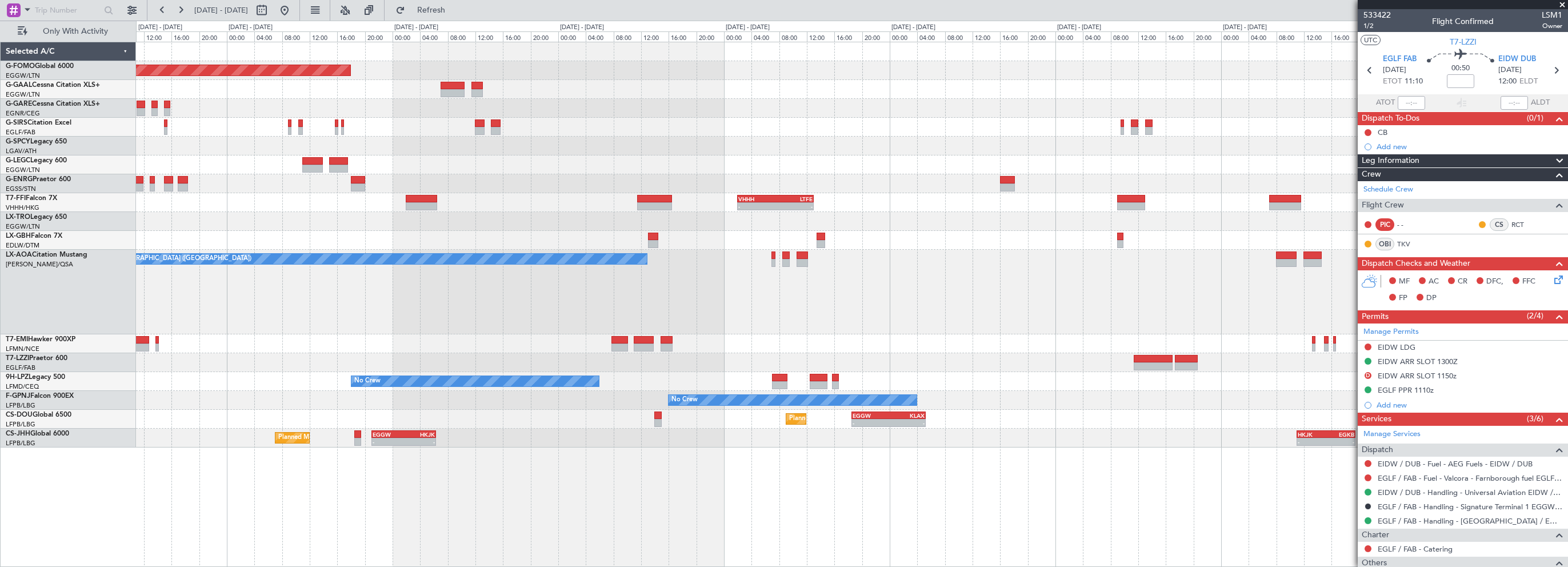
click at [901, 257] on div "No Crew Ostend-[GEOGRAPHIC_DATA] ([GEOGRAPHIC_DATA])" at bounding box center [852, 292] width 1431 height 85
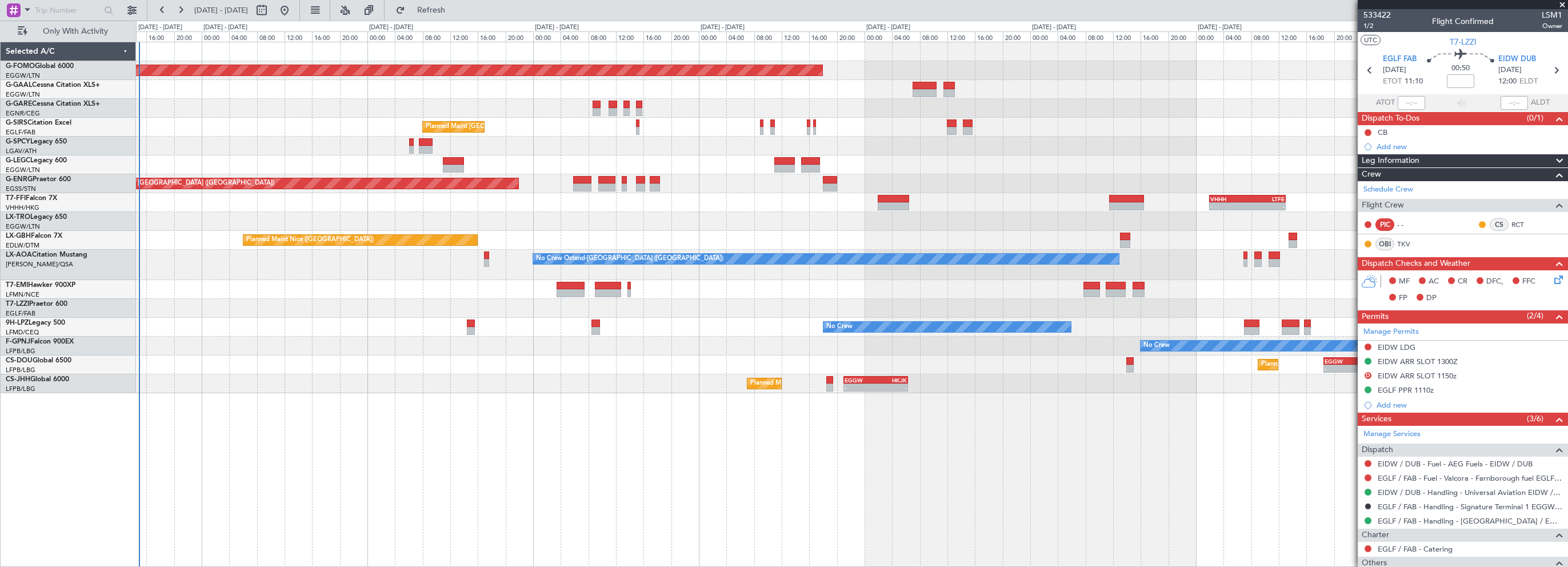
click at [793, 284] on div at bounding box center [852, 289] width 1431 height 18
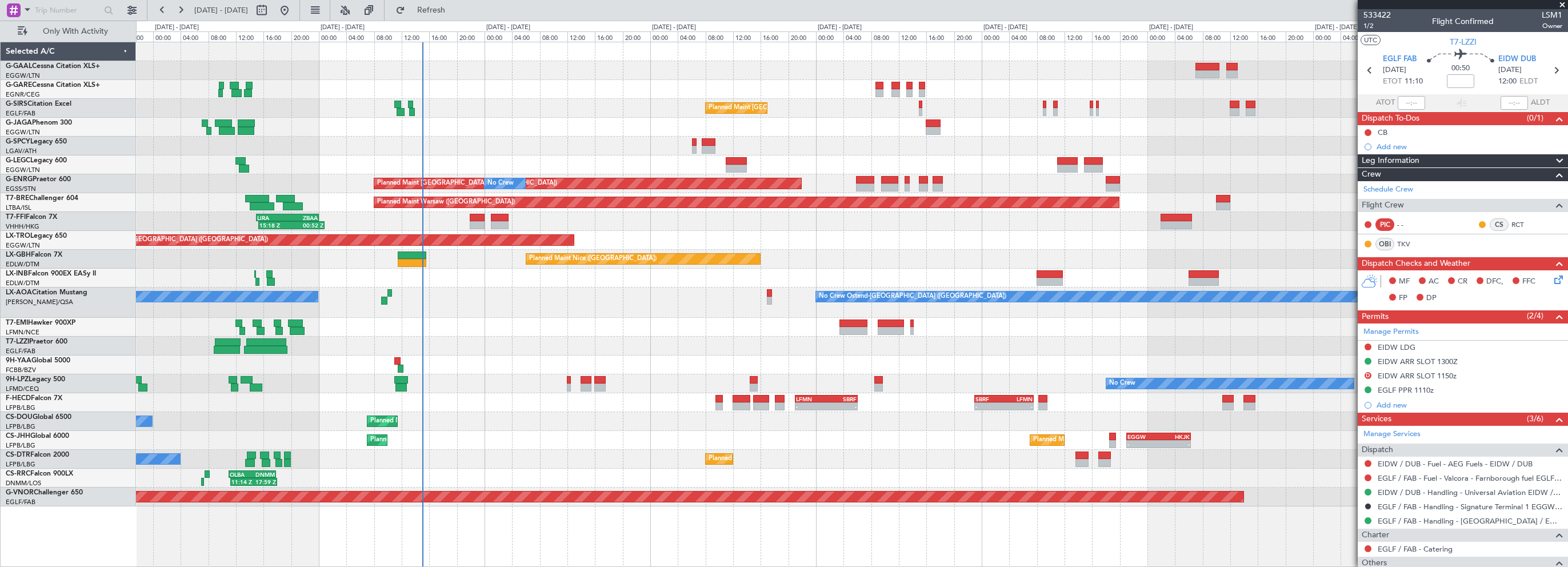
click at [506, 121] on div "No Crew Planned Maint London (Farnborough) Planned Maint London (Stansted) No C…" at bounding box center [852, 273] width 1431 height 464
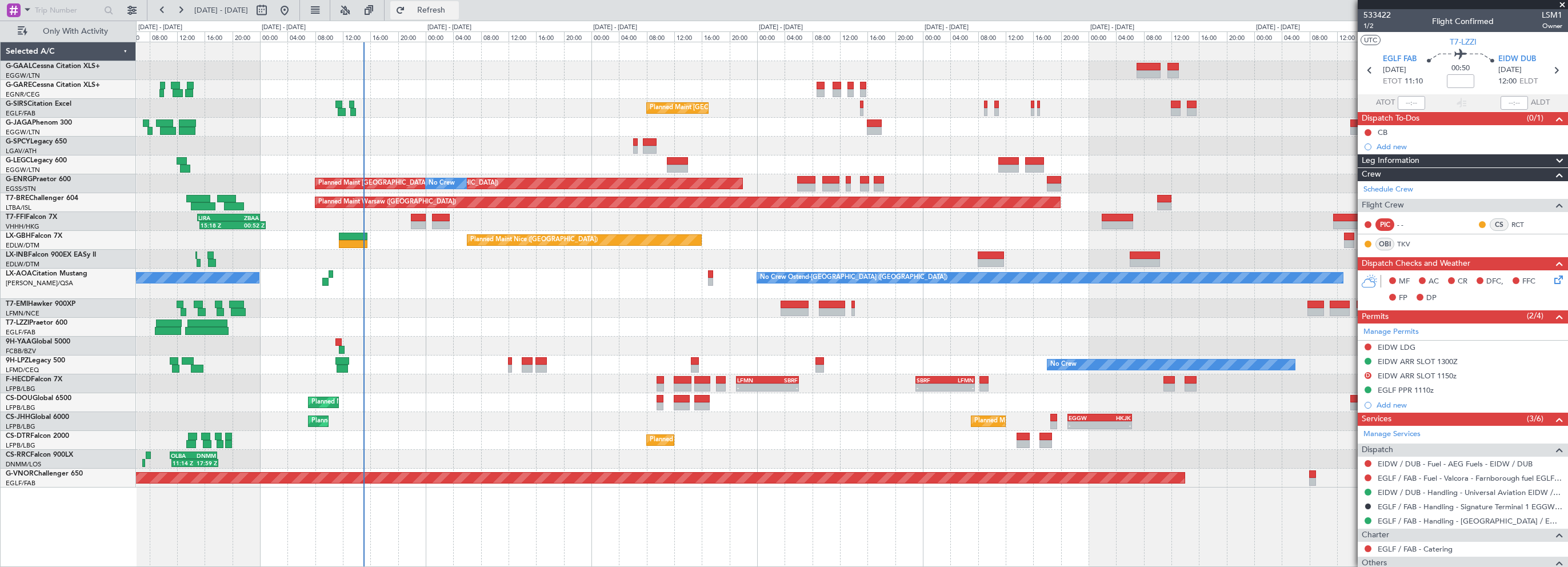
click at [456, 8] on span "Refresh" at bounding box center [431, 10] width 48 height 8
click at [544, 105] on div "Planned Maint [GEOGRAPHIC_DATA] ([GEOGRAPHIC_DATA])" at bounding box center [852, 108] width 1431 height 18
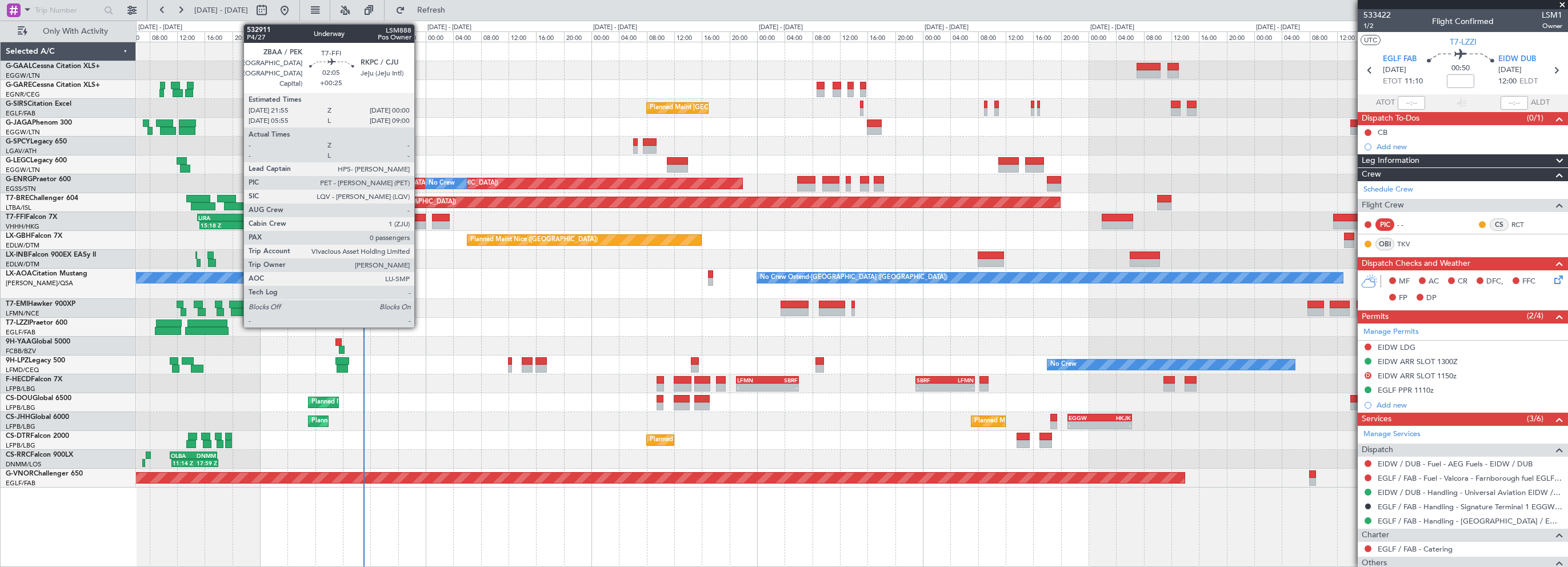
click at [419, 214] on div at bounding box center [419, 218] width 15 height 8
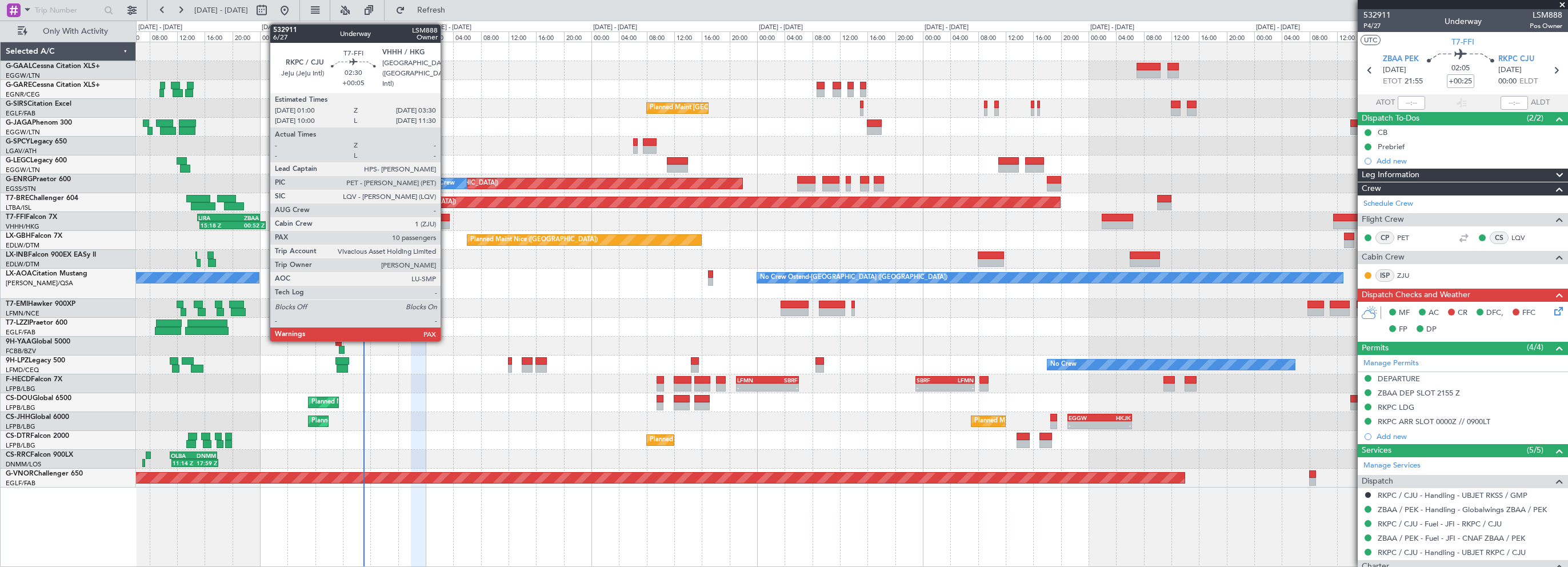
click at [445, 217] on div at bounding box center [440, 218] width 18 height 8
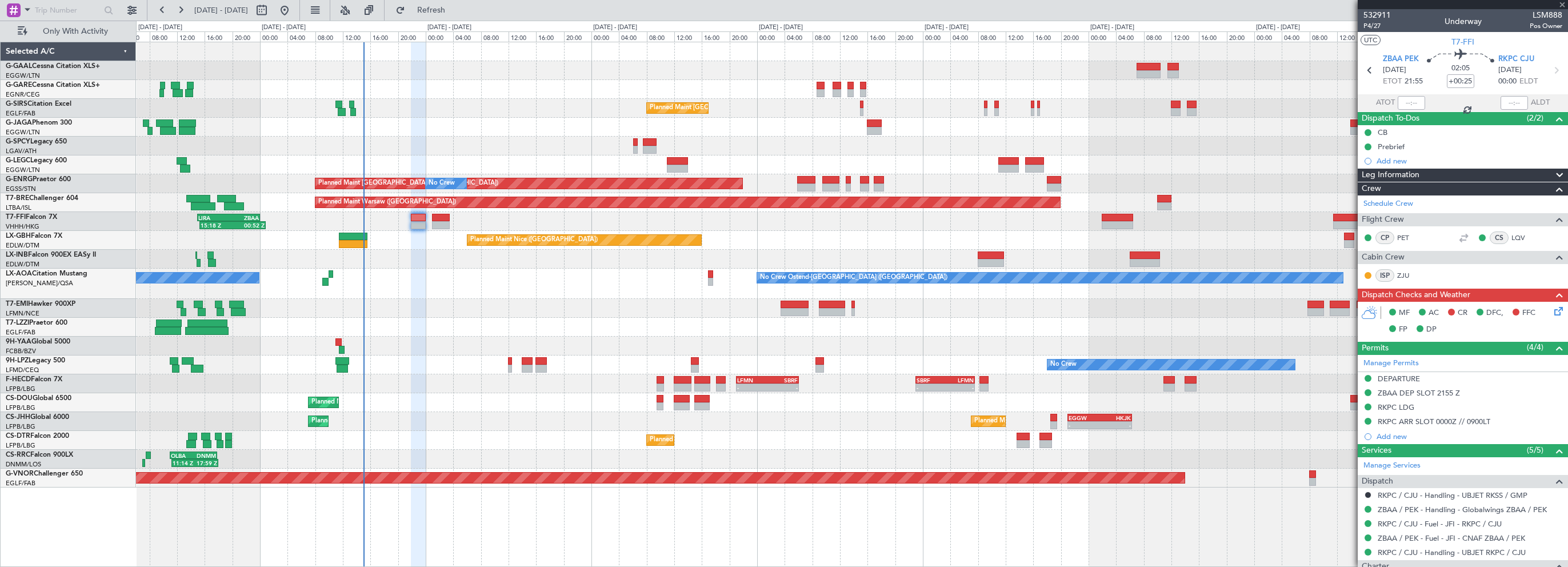
type input "+00:05"
type input "10"
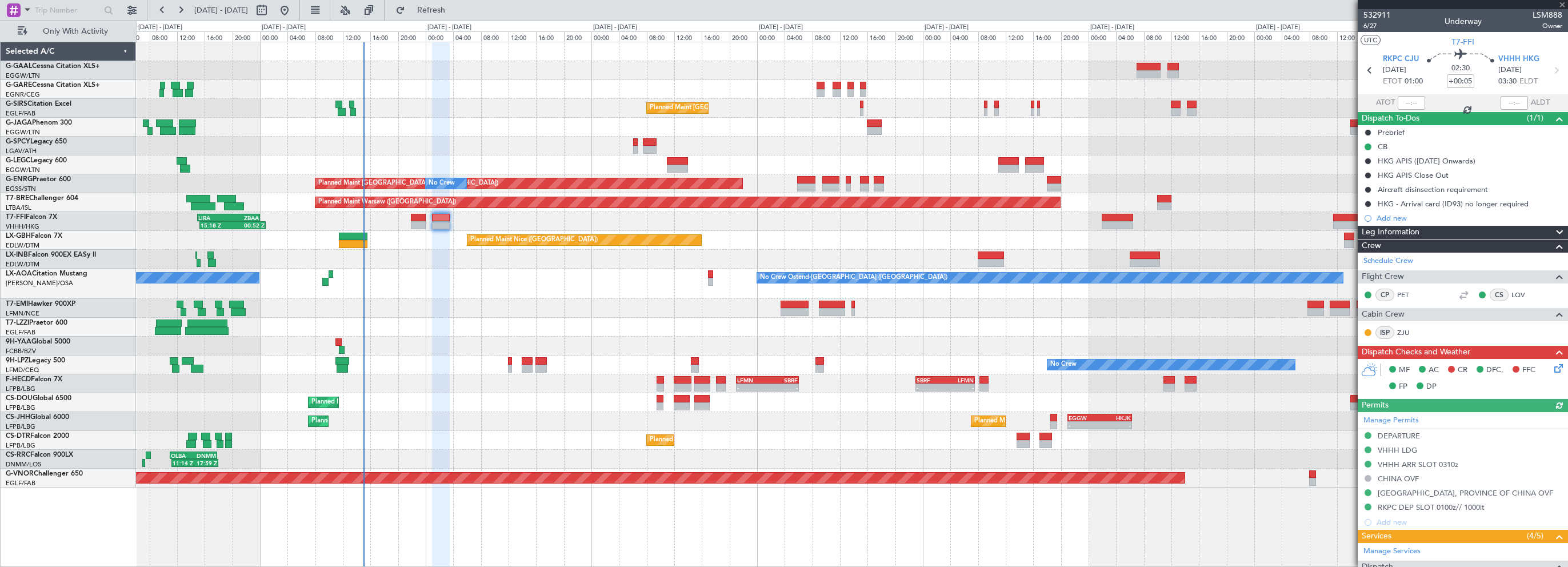
click at [1440, 231] on div "Leg Information" at bounding box center [1463, 232] width 211 height 13
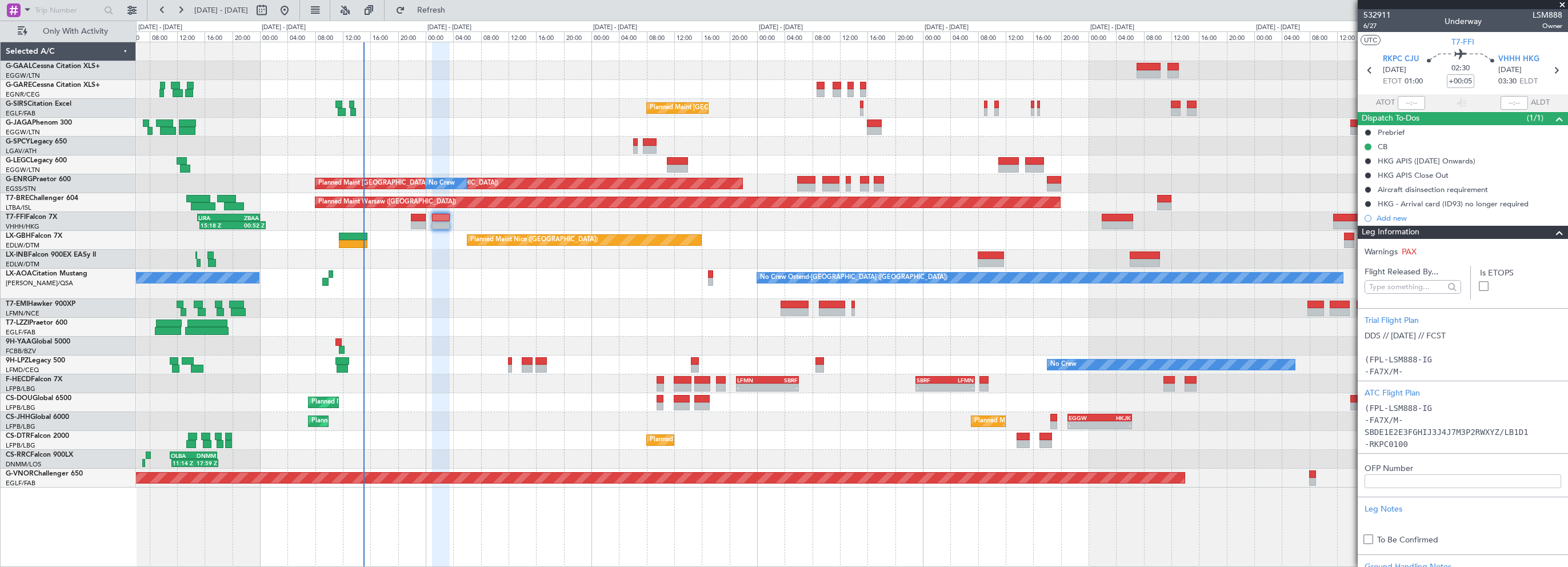
click at [1512, 233] on div "Leg Information" at bounding box center [1463, 232] width 211 height 13
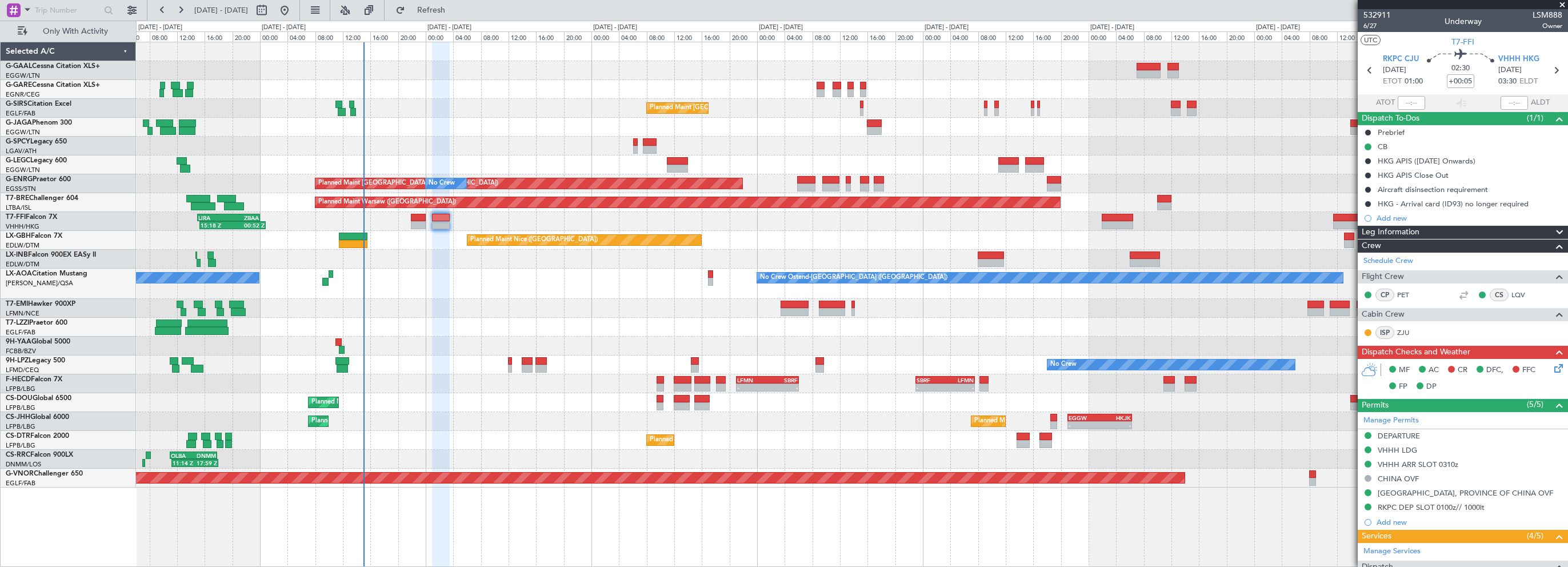
click at [492, 261] on div at bounding box center [852, 259] width 1431 height 18
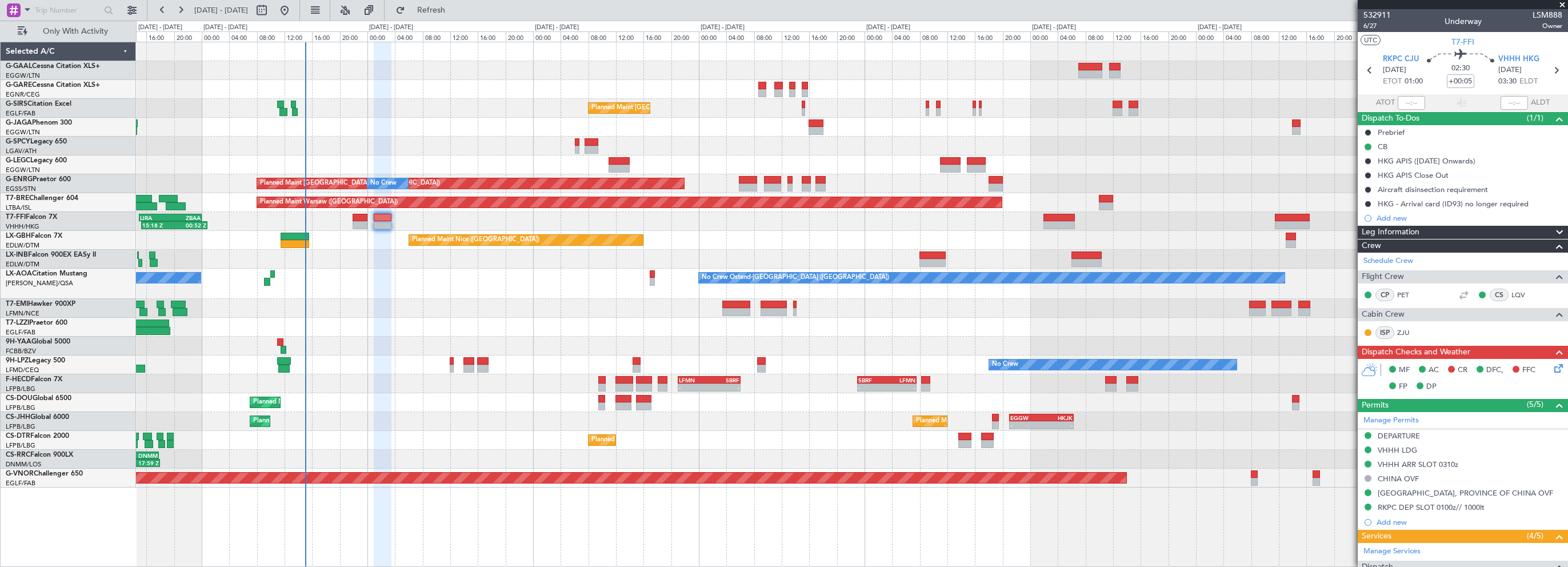
click at [504, 290] on div "No Crew Ostend-brugge (Ostend) No Crew Ostend-brugge (Ostend)" at bounding box center [852, 284] width 1431 height 30
click at [451, 357] on div "No Crew No Crew" at bounding box center [852, 365] width 1431 height 18
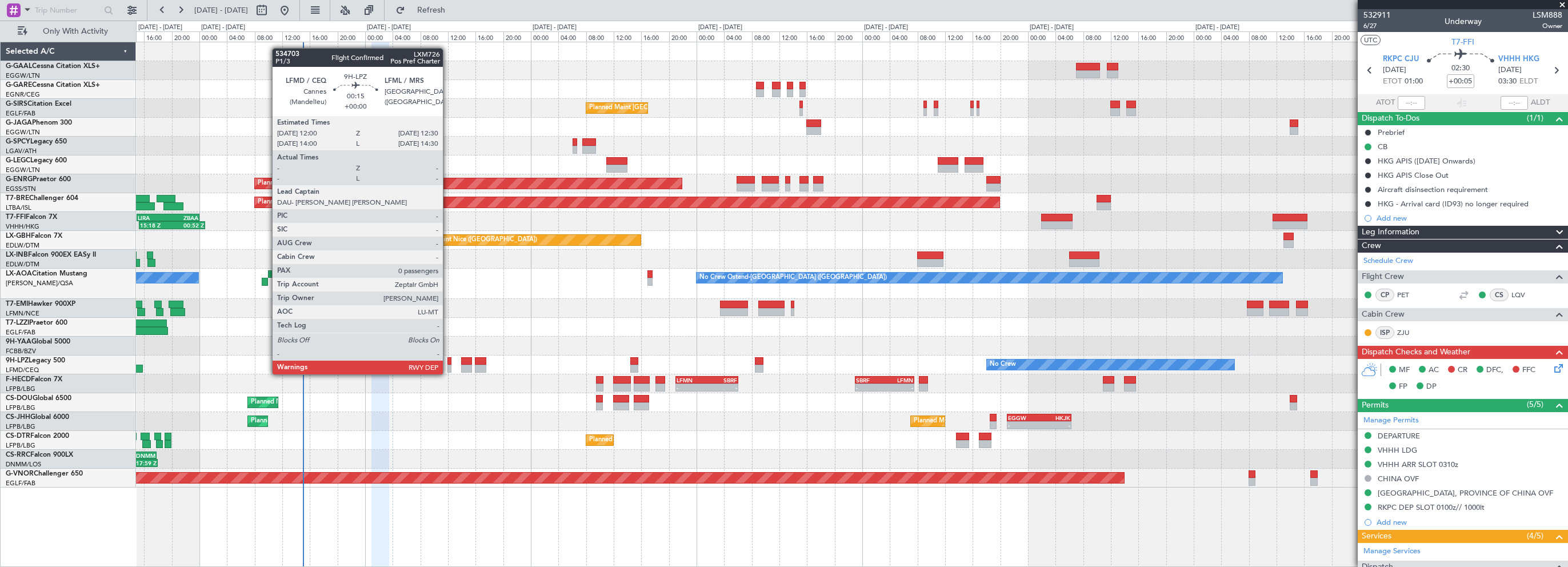
click at [448, 363] on div at bounding box center [449, 362] width 4 height 8
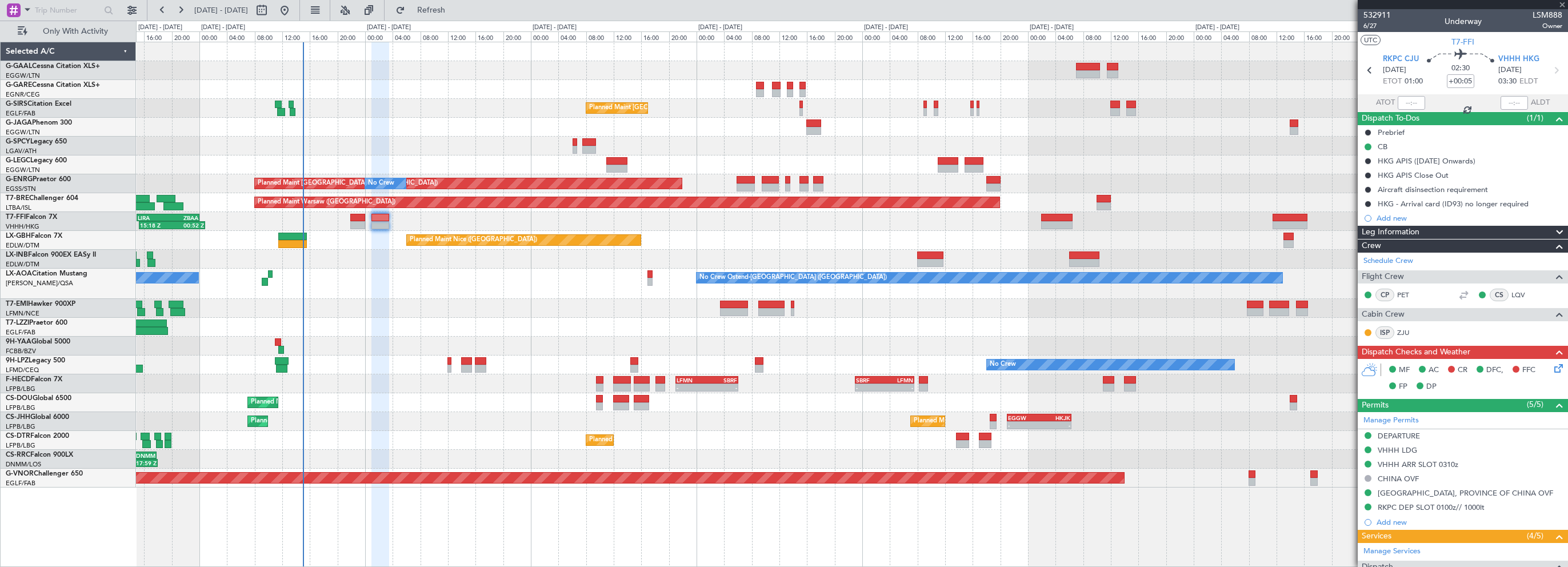
type input "0"
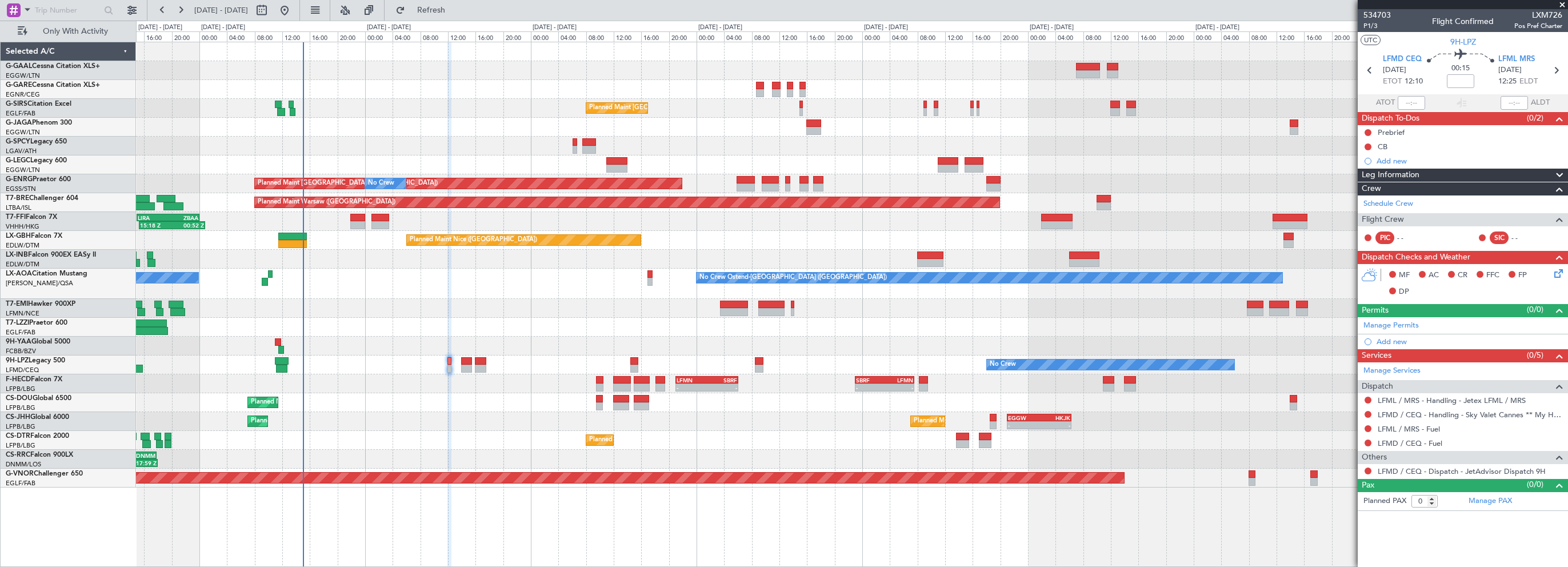
click at [539, 89] on div at bounding box center [852, 89] width 1431 height 18
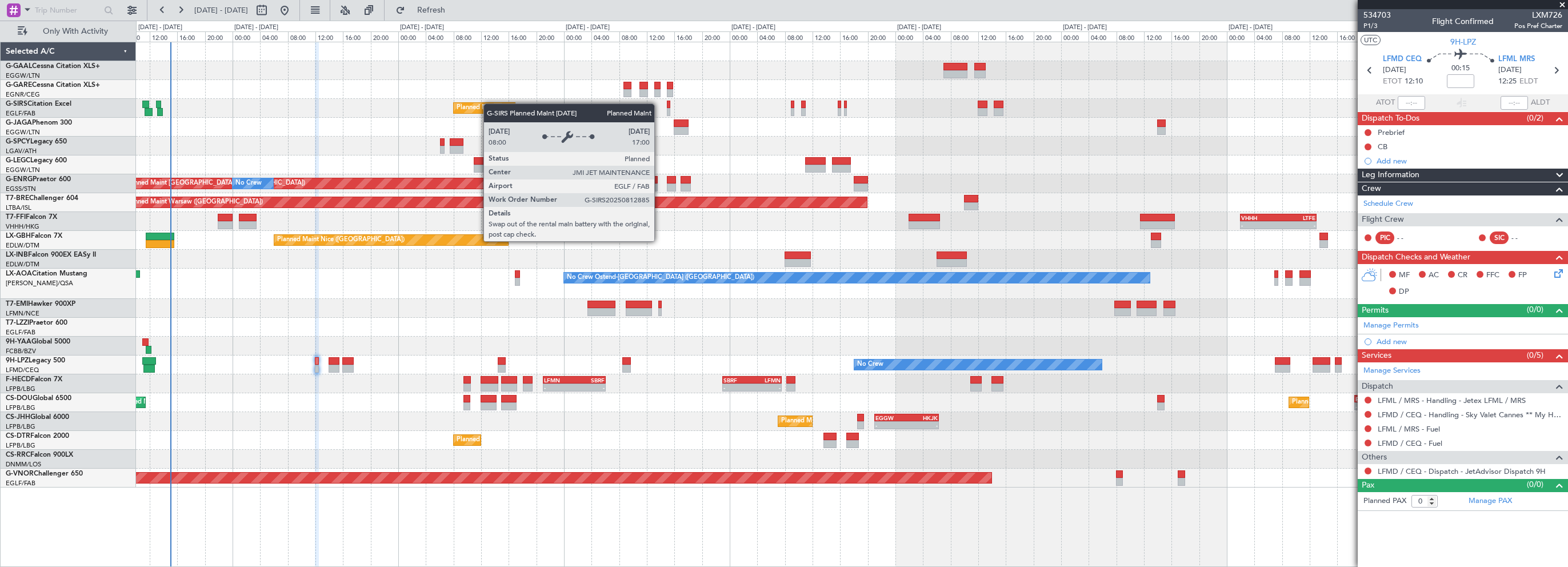
click at [489, 103] on div "Planned Maint London (Farnborough) Planned Maint London (Stansted) No Crew Plan…" at bounding box center [852, 264] width 1431 height 445
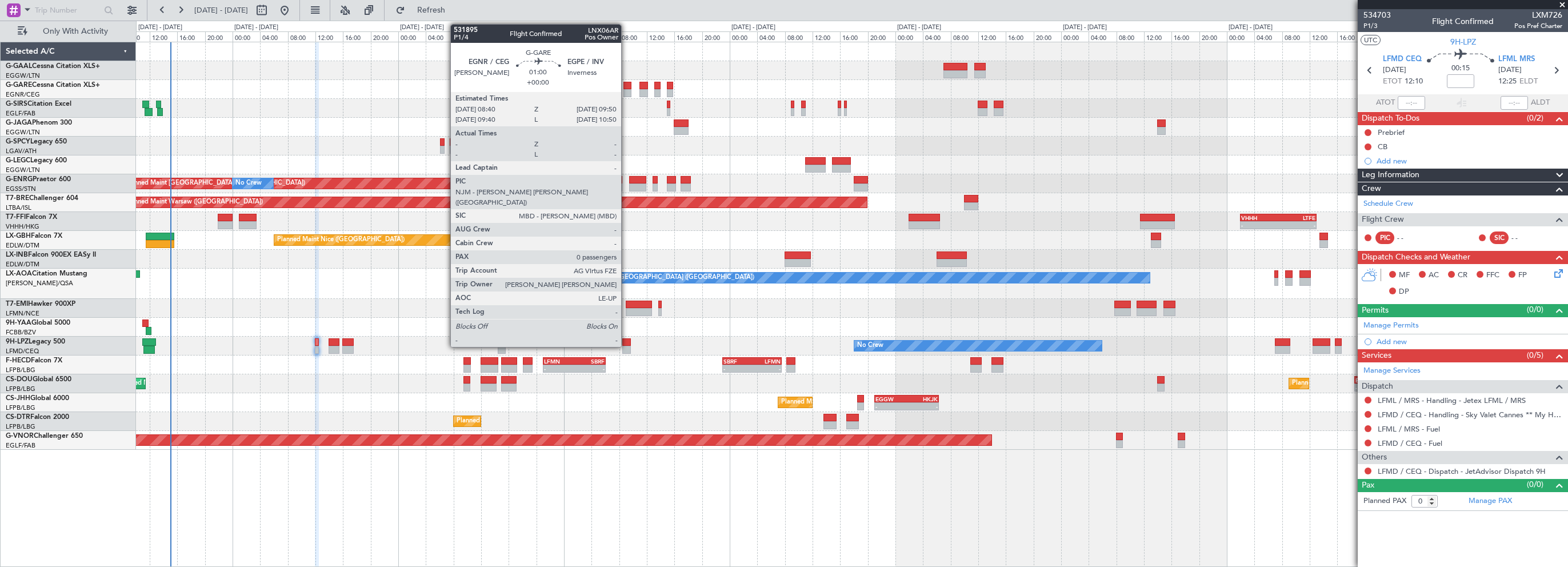
click at [627, 86] on div at bounding box center [628, 86] width 8 height 8
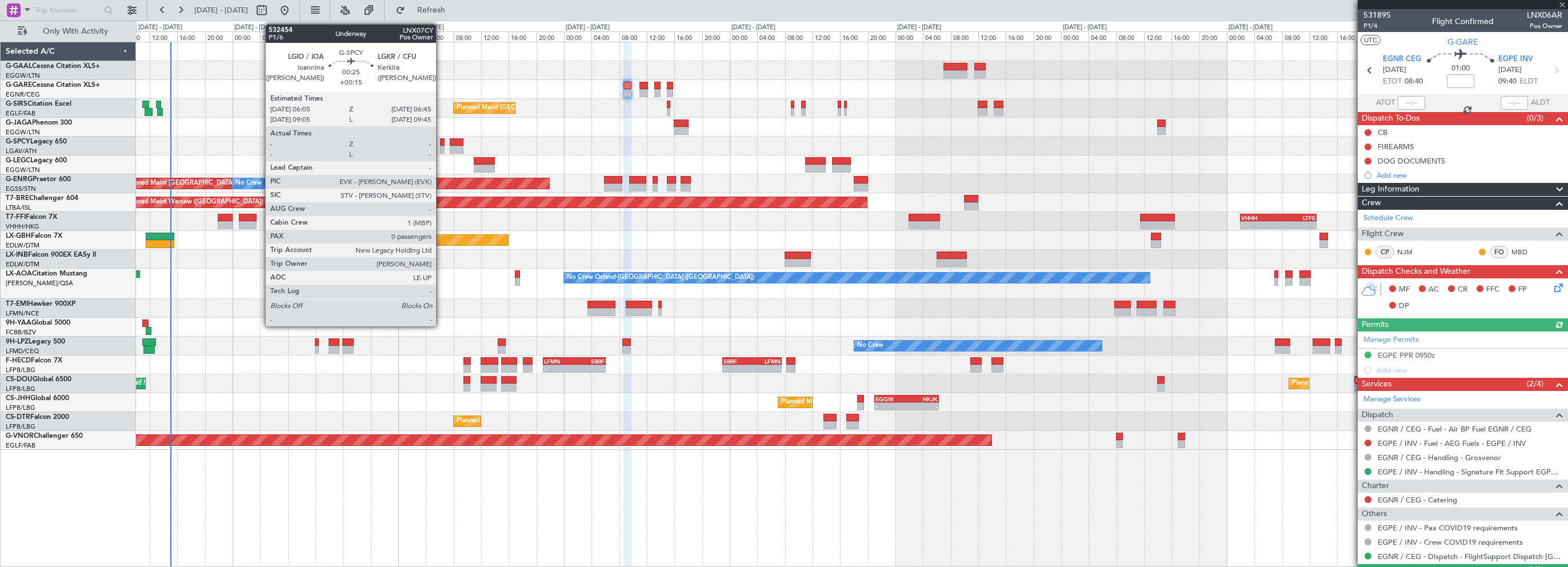
click at [441, 141] on div at bounding box center [443, 143] width 5 height 8
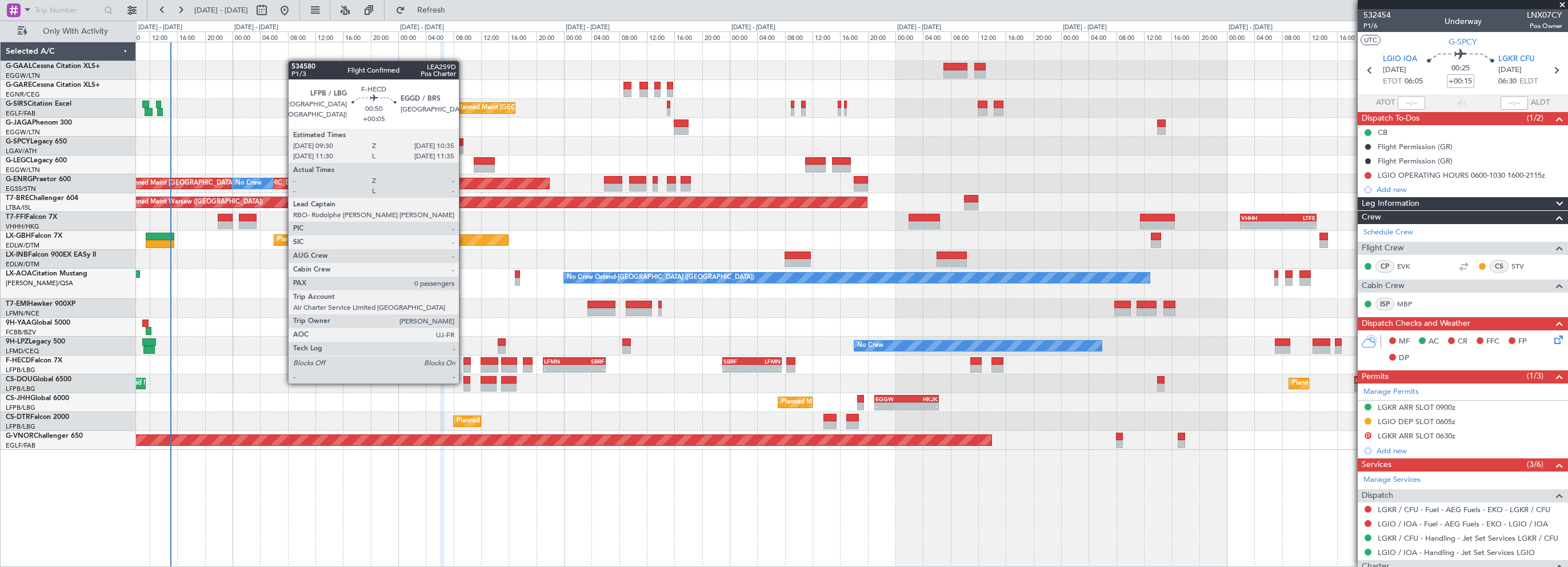
click at [464, 362] on div at bounding box center [467, 362] width 8 height 8
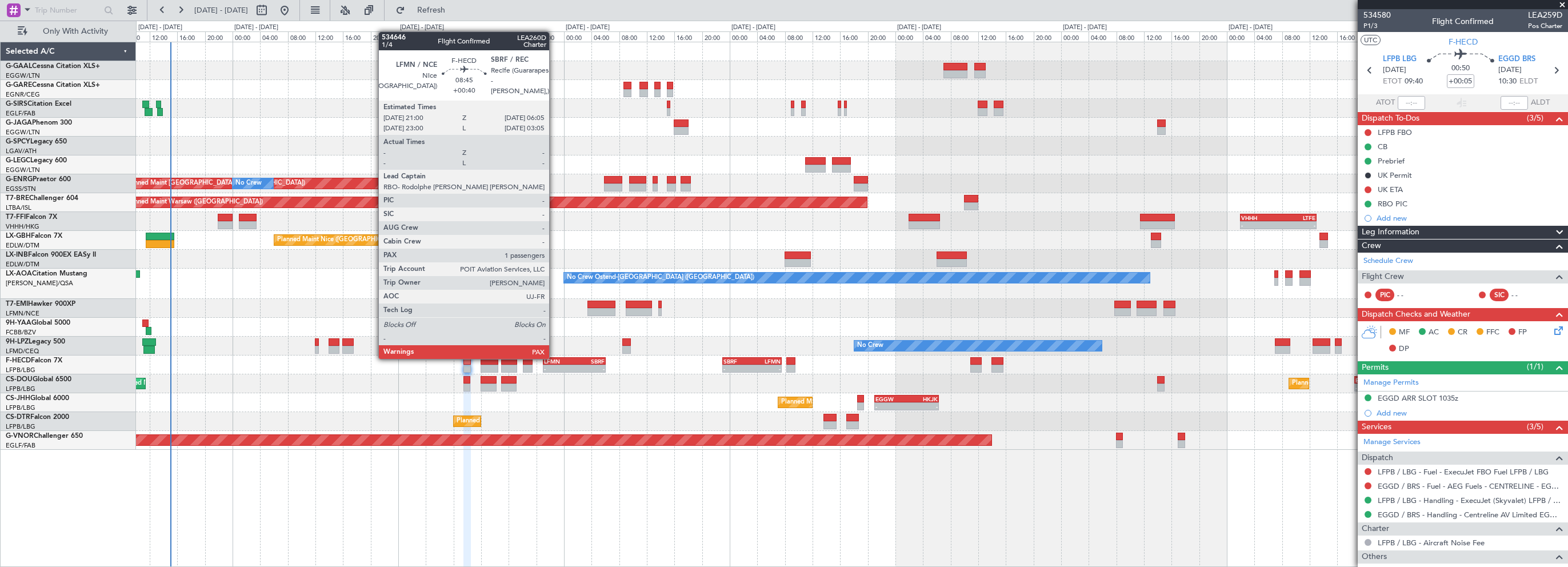
click at [555, 357] on div "LFMN" at bounding box center [560, 361] width 30 height 7
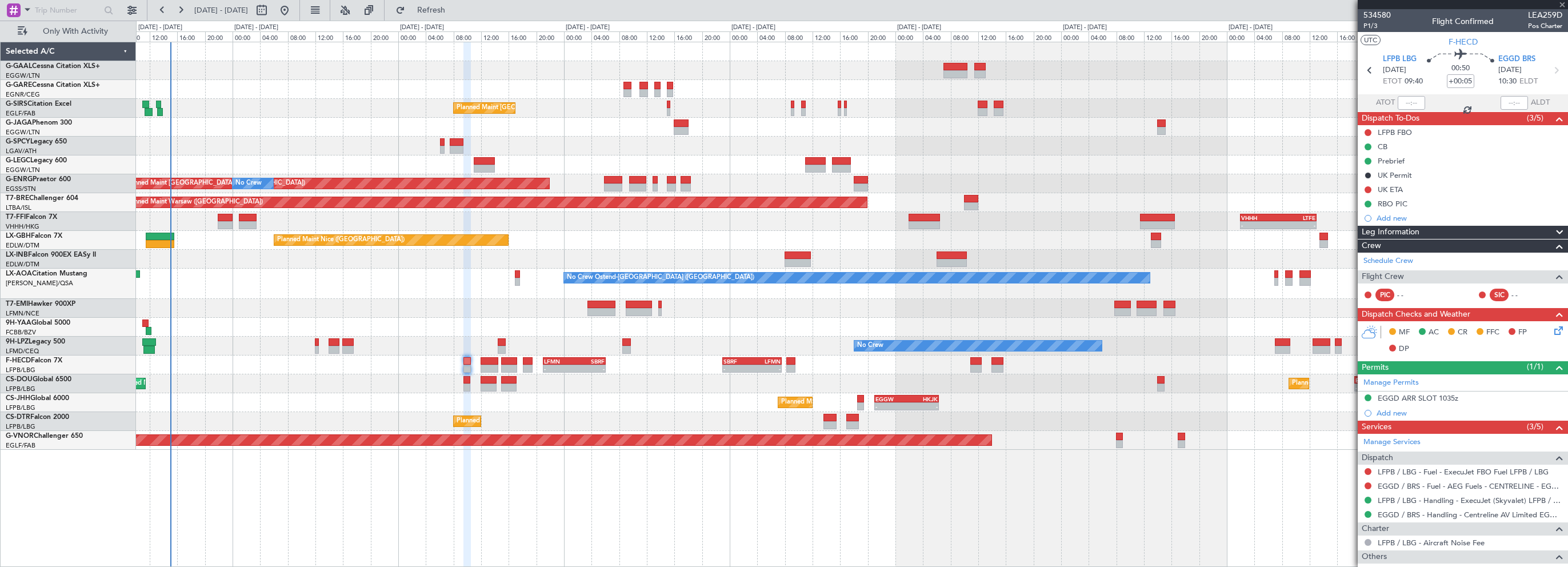
type input "+00:40"
type input "1"
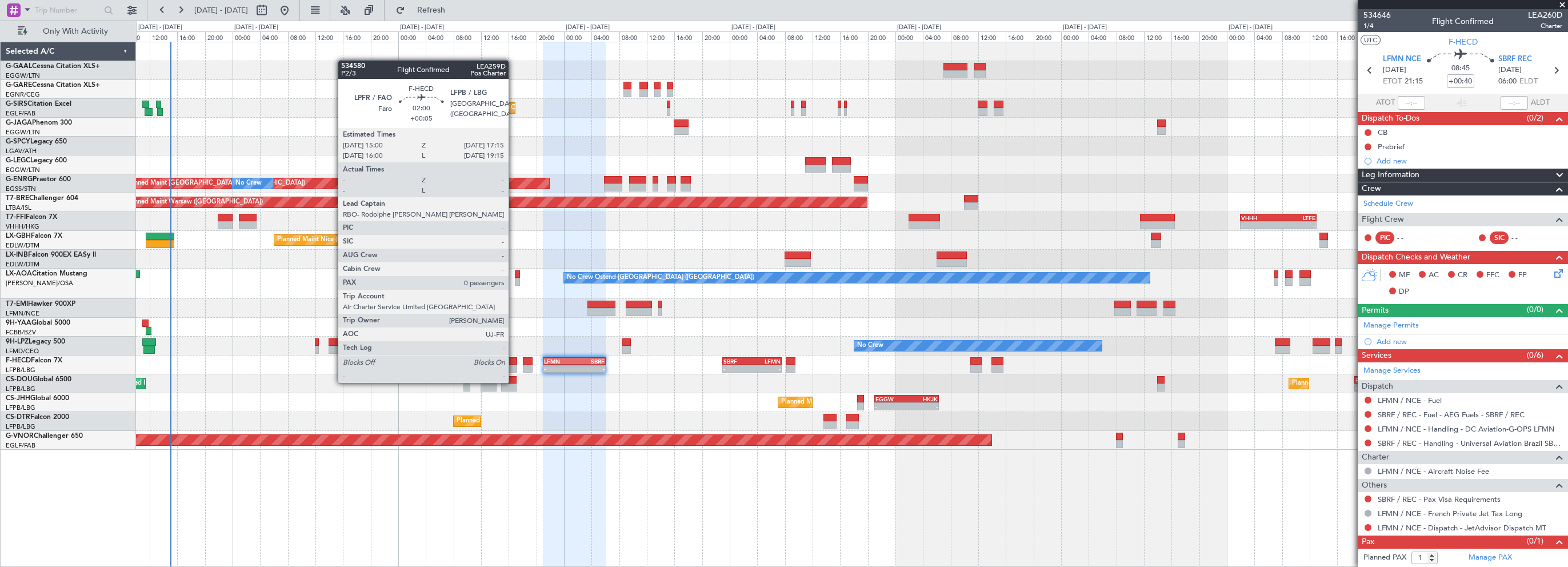
click at [513, 362] on div at bounding box center [508, 362] width 16 height 8
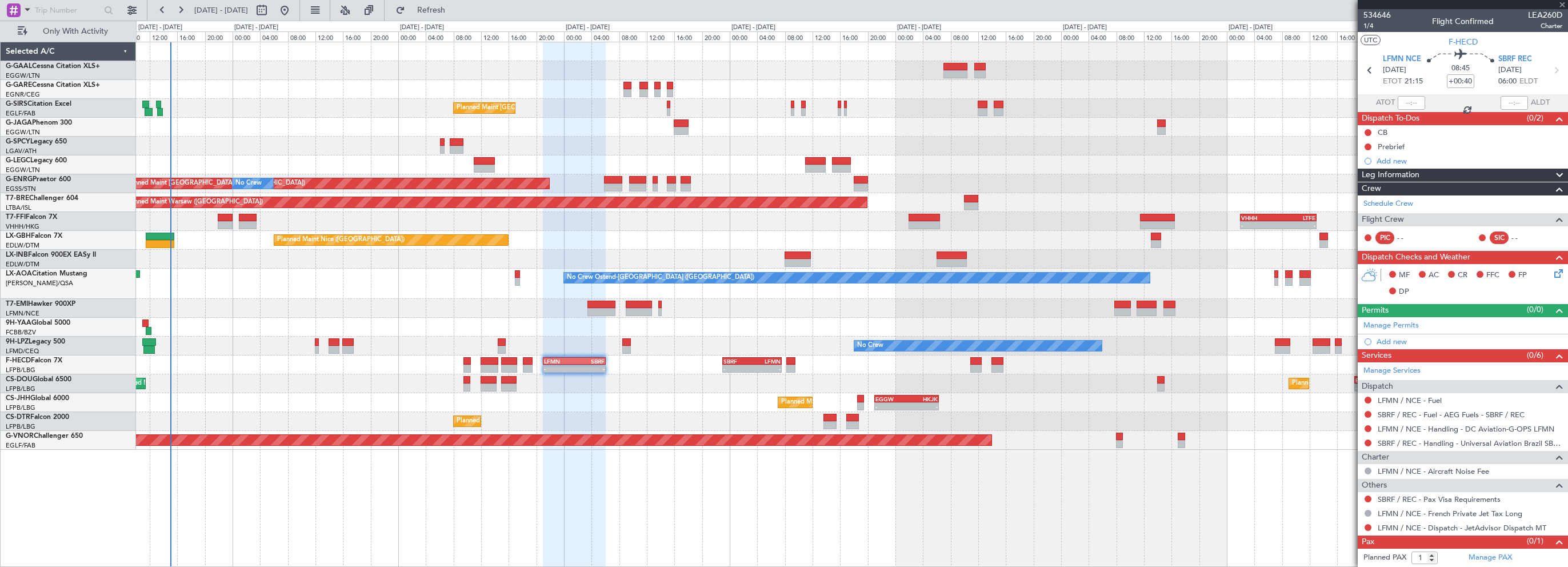
type input "+00:05"
type input "0"
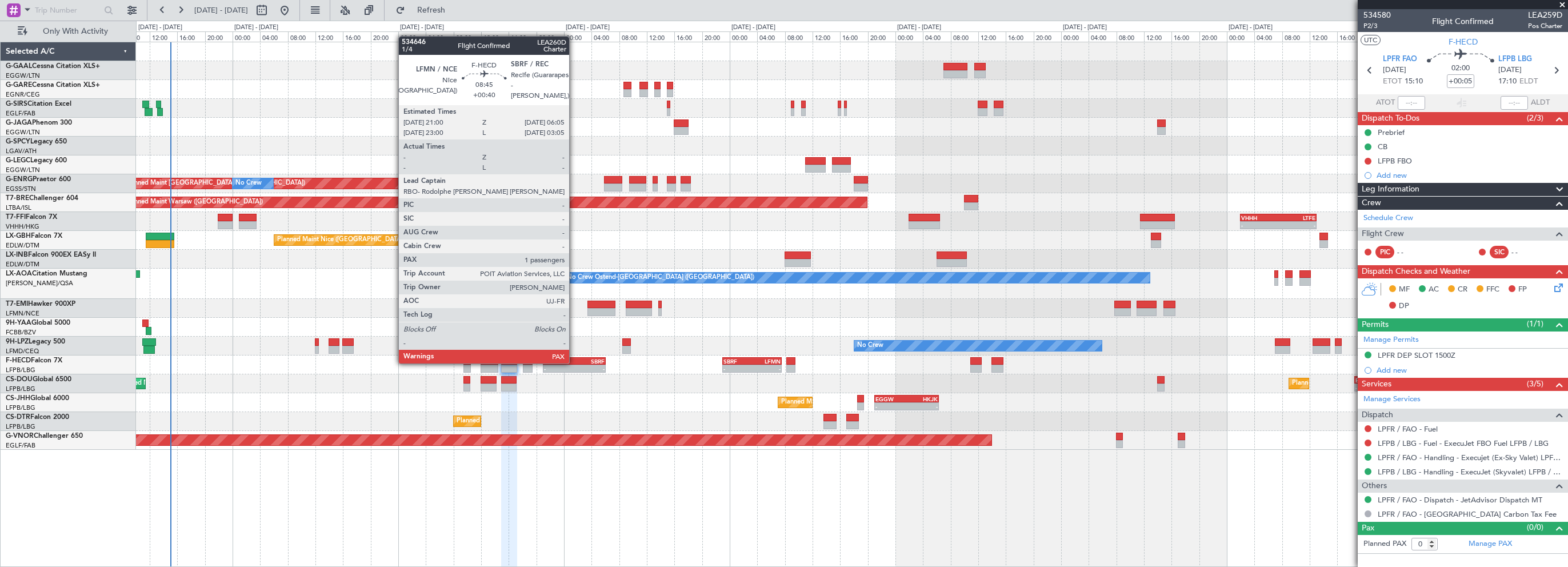
click at [575, 362] on div "SBRF" at bounding box center [590, 361] width 30 height 7
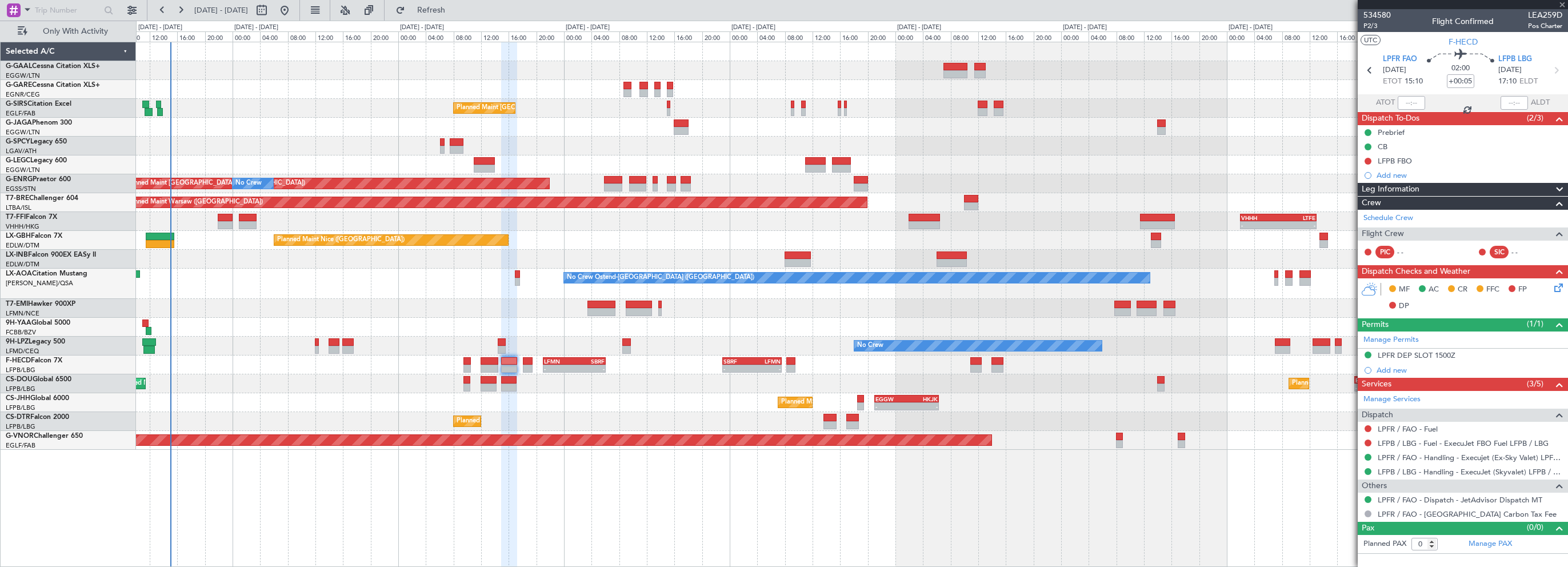
type input "+00:40"
type input "1"
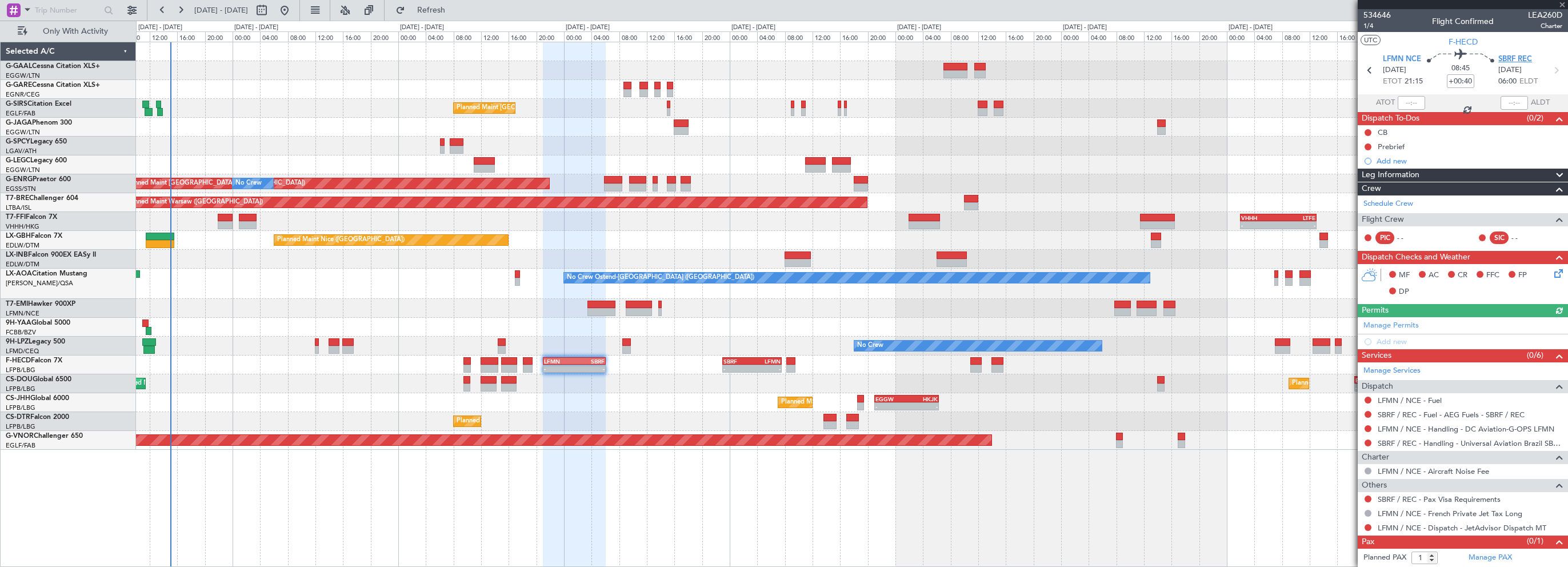
click at [1510, 58] on span "SBRF REC" at bounding box center [1515, 60] width 34 height 12
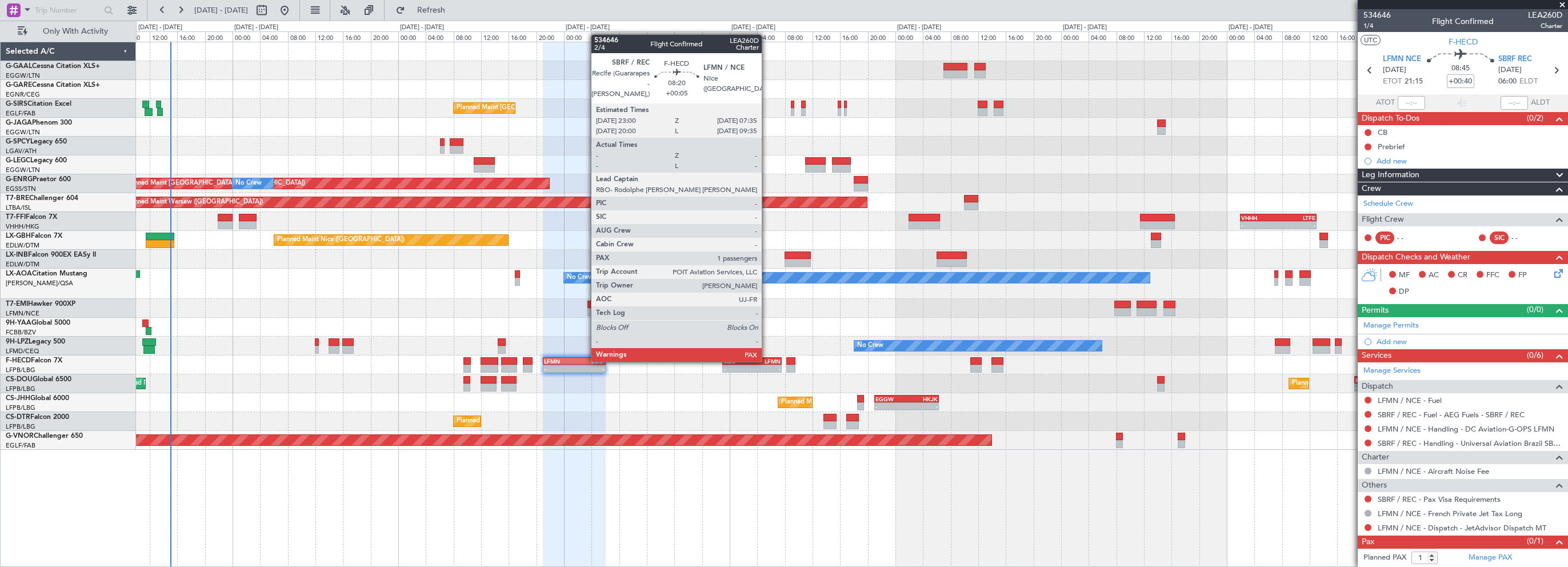
click at [767, 361] on div "LFMN" at bounding box center [766, 361] width 29 height 7
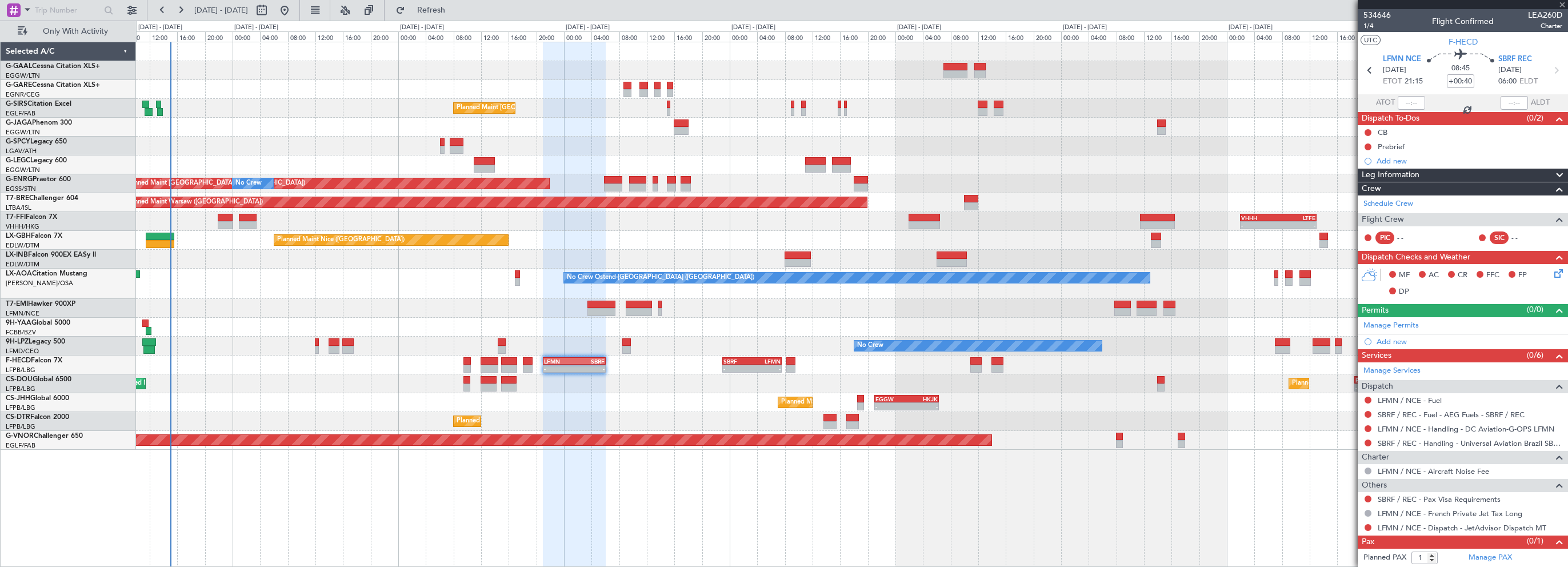
type input "+00:05"
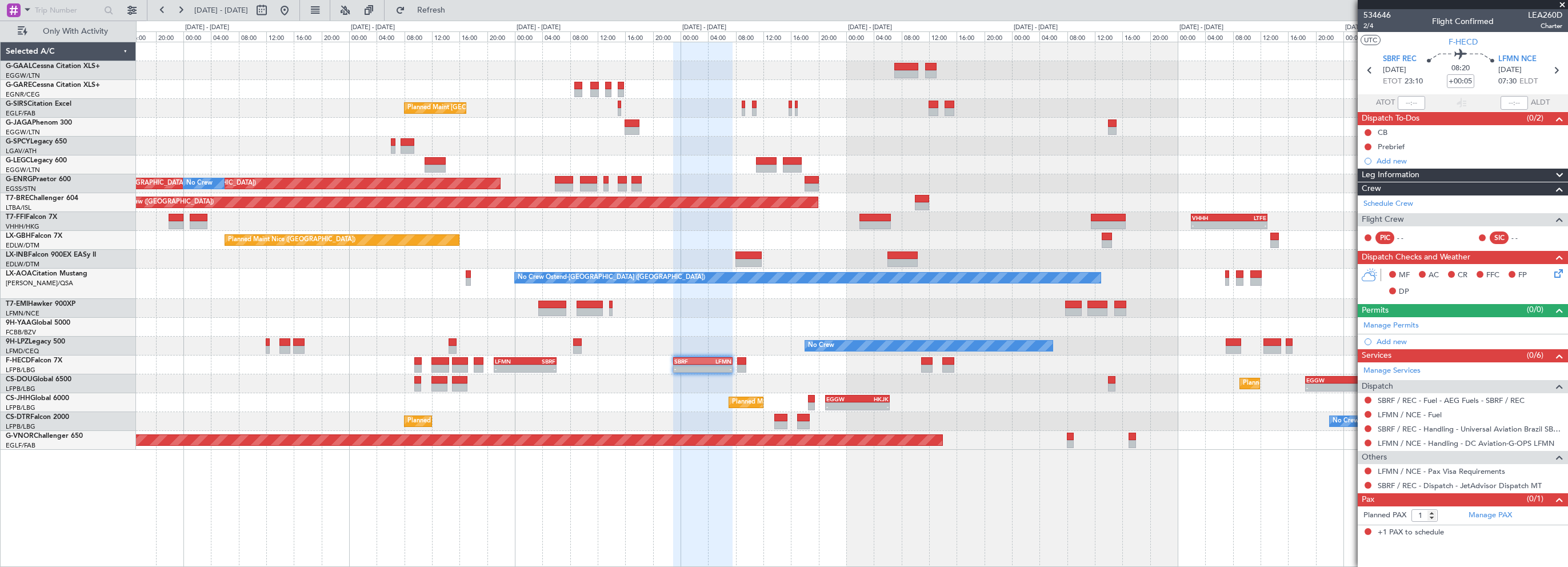
click at [675, 252] on div "Planned Maint London (Farnborough) Planned Maint London (Stansted) No Crew Plan…" at bounding box center [852, 246] width 1431 height 408
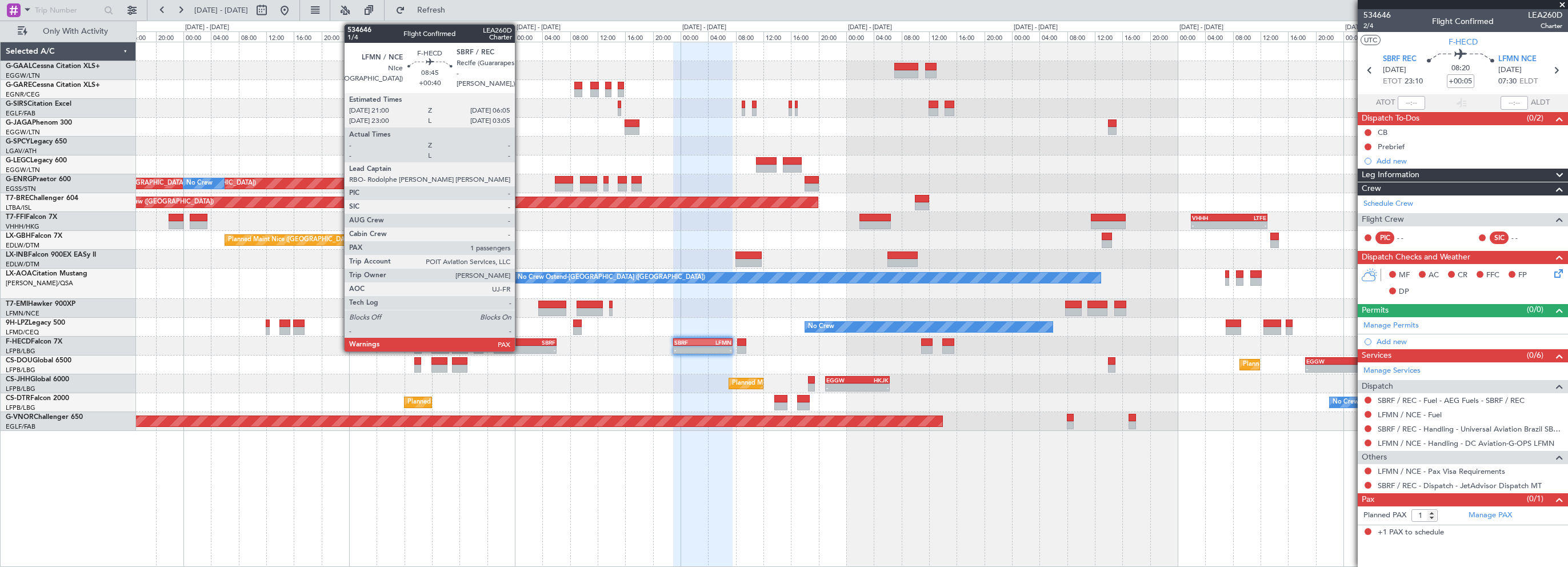
click at [520, 340] on div "LFMN" at bounding box center [510, 342] width 30 height 7
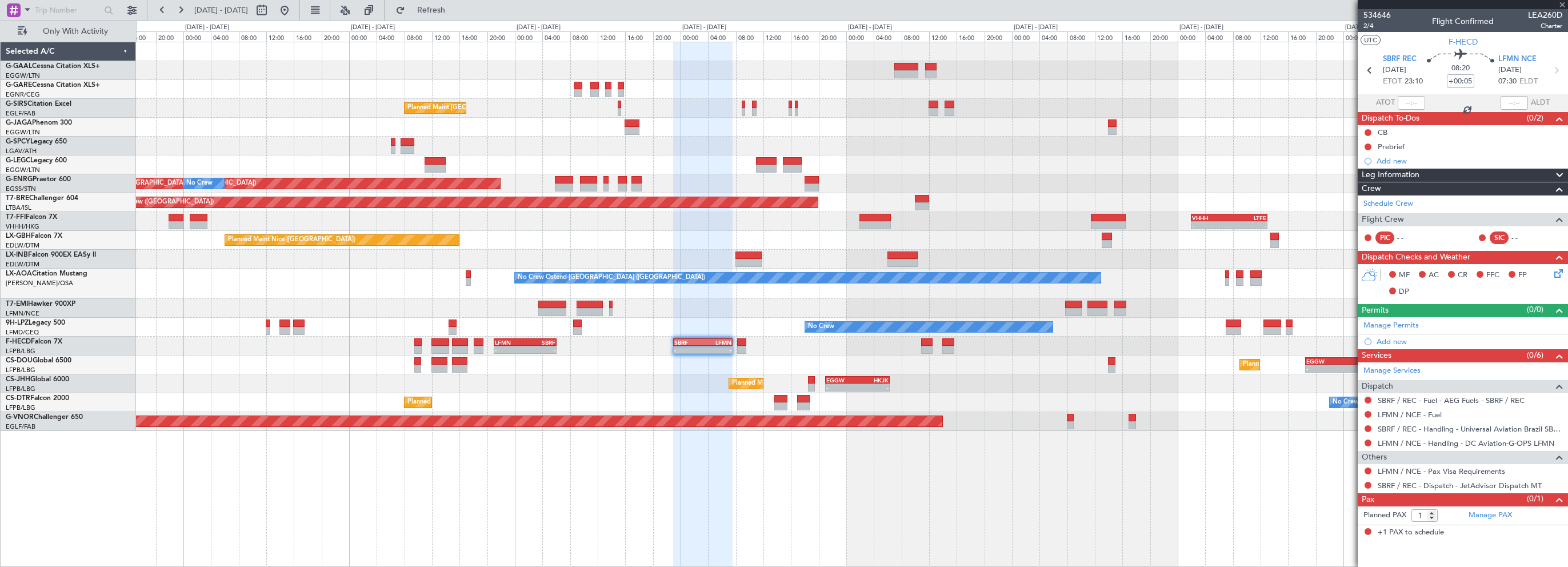
type input "+00:40"
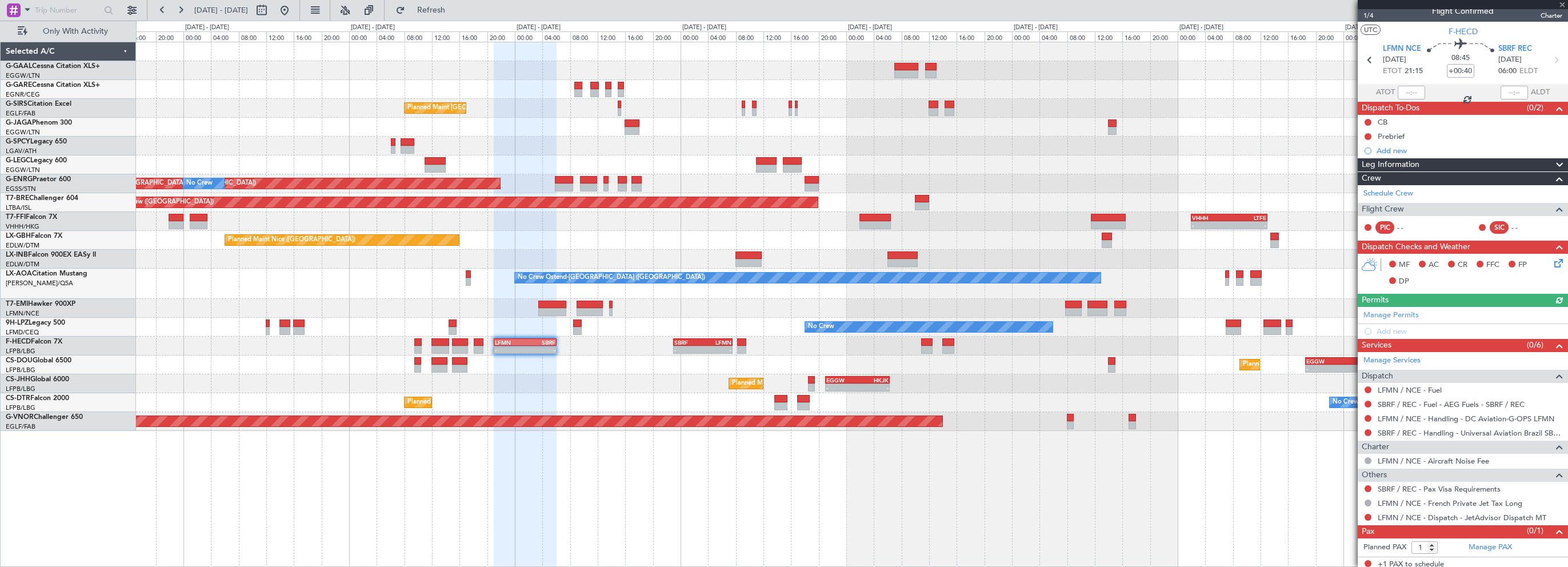
scroll to position [13, 0]
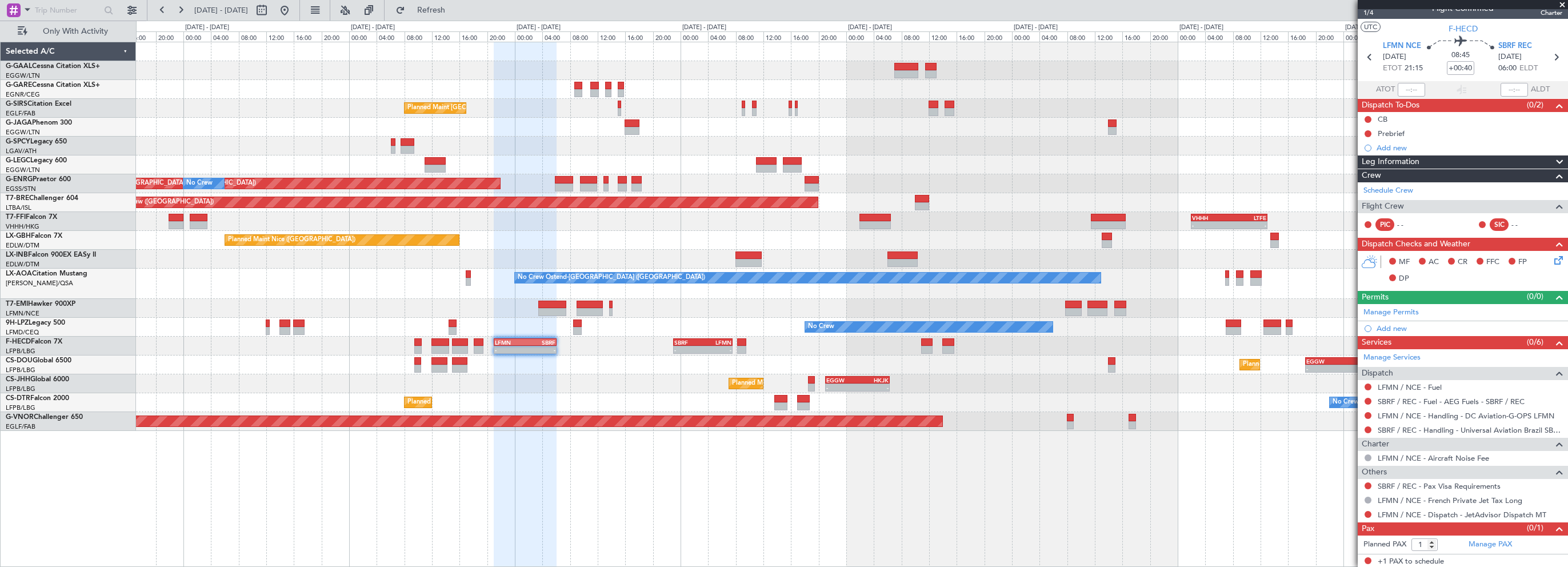
click at [525, 382] on div "Planned Maint [GEOGRAPHIC_DATA] ([GEOGRAPHIC_DATA]) - - EGGW 21:00 Z HKJK 06:20…" at bounding box center [852, 383] width 1431 height 18
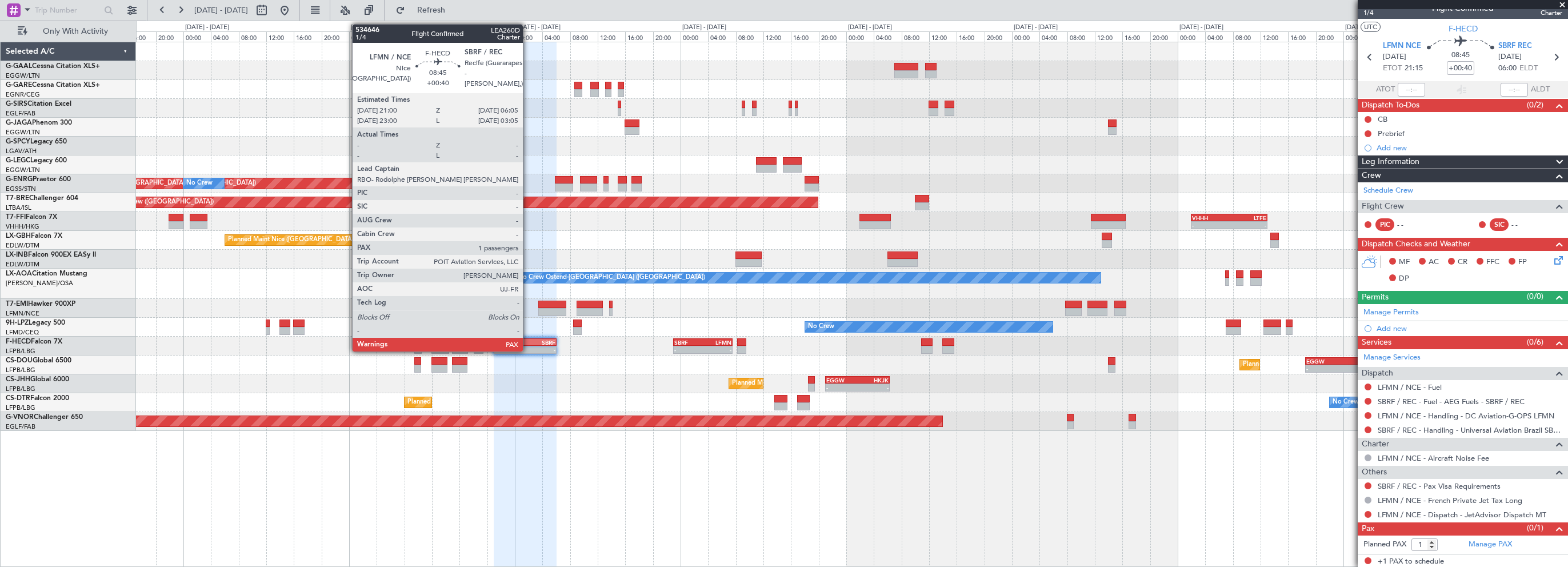
click at [528, 341] on div "SBRF" at bounding box center [540, 342] width 30 height 7
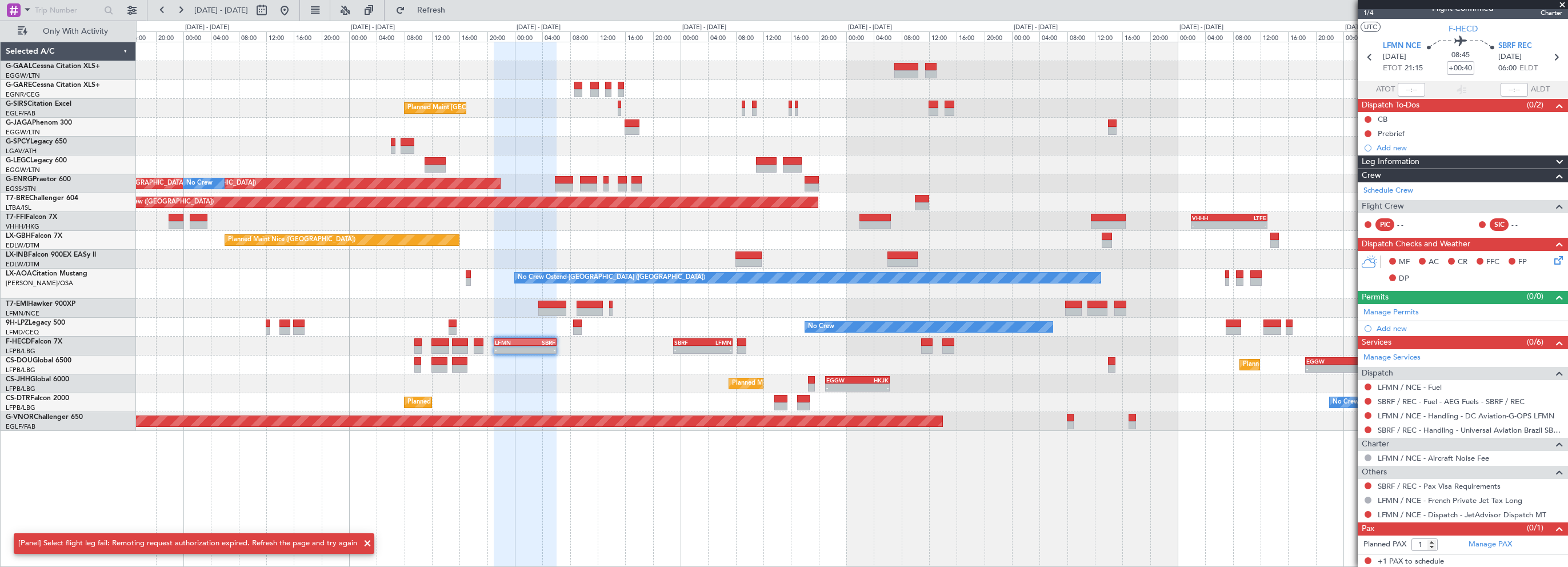
click at [477, 343] on div at bounding box center [479, 342] width 10 height 8
click at [362, 544] on span at bounding box center [367, 543] width 13 height 13
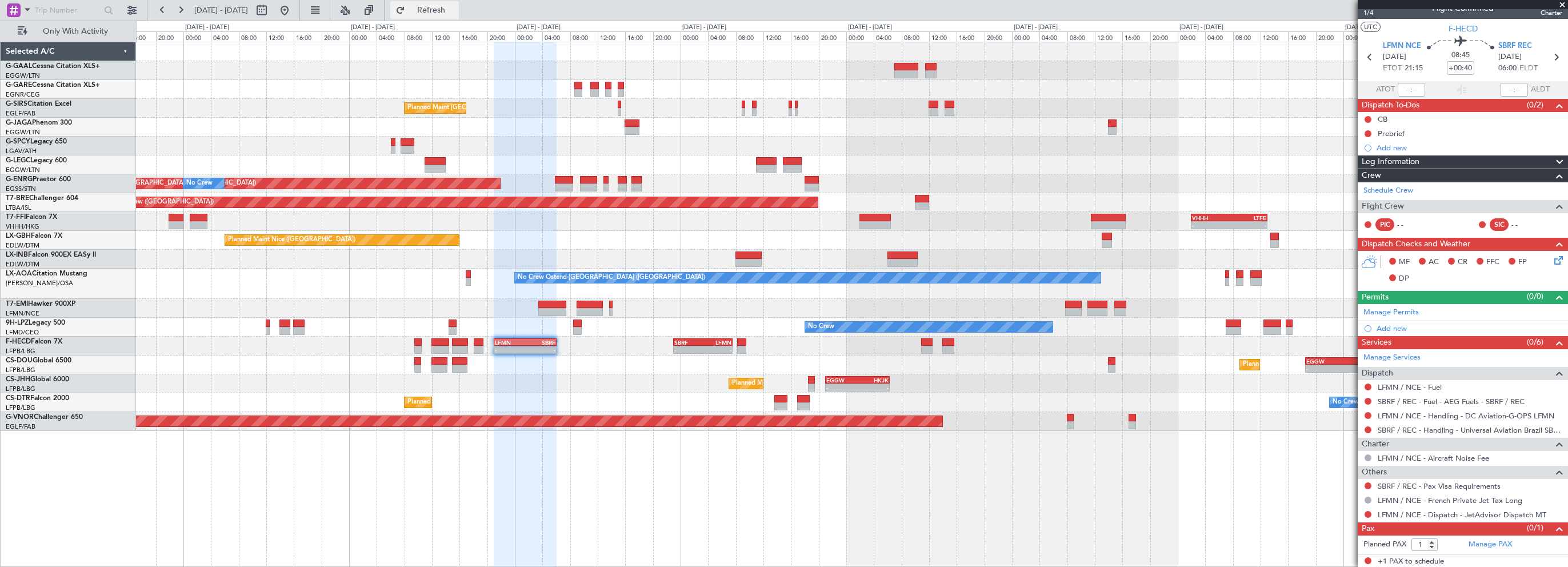
drag, startPoint x: 465, startPoint y: 7, endPoint x: 477, endPoint y: 4, distance: 12.4
click at [456, 6] on span "Refresh" at bounding box center [431, 10] width 48 height 8
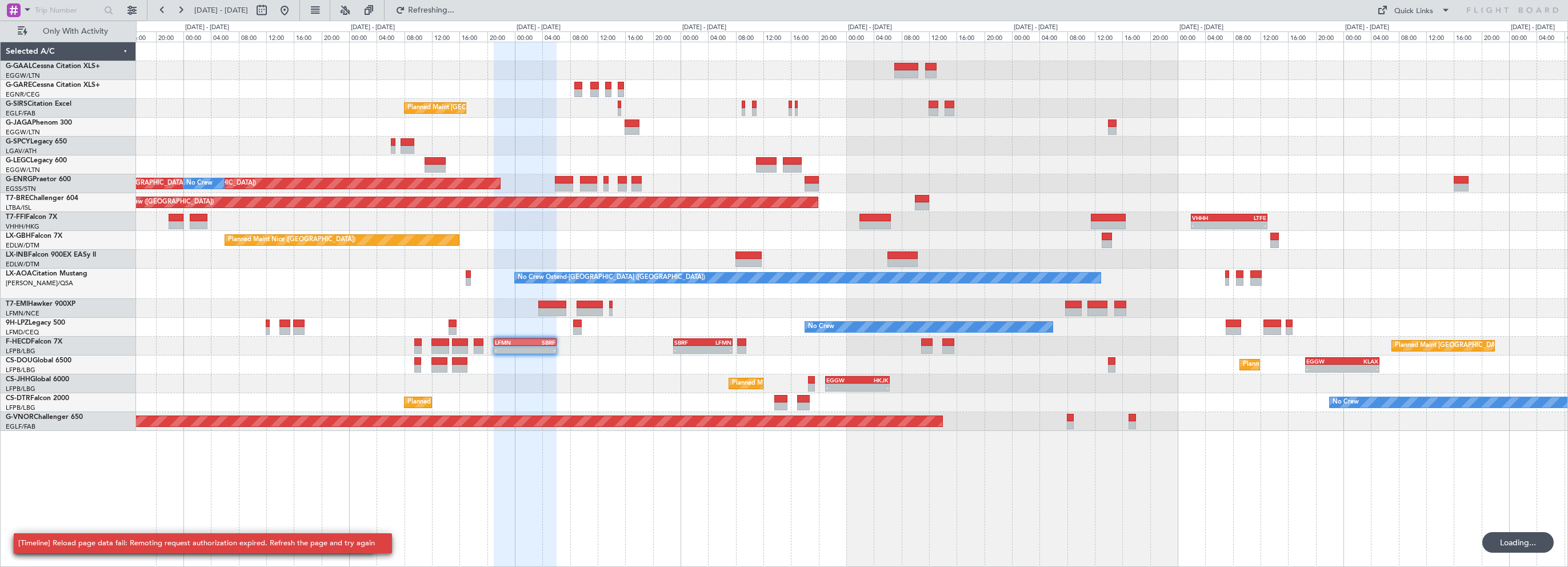
scroll to position [0, 0]
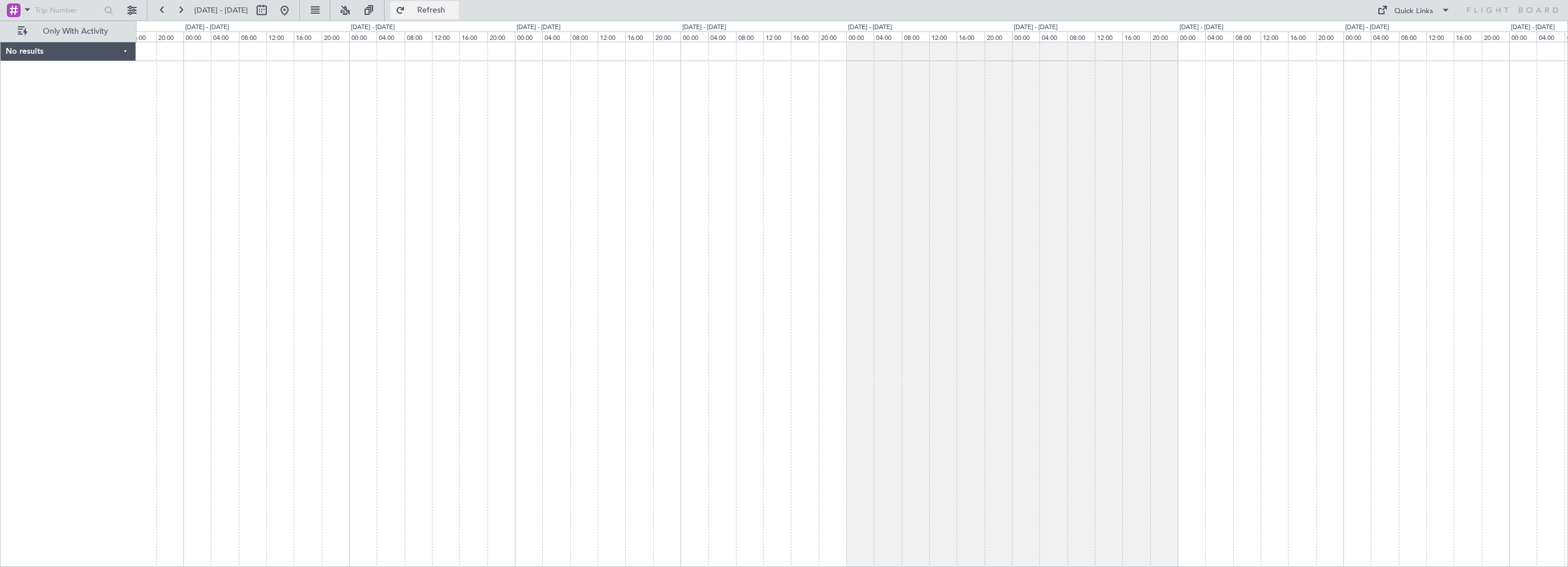
click at [456, 8] on span "Refresh" at bounding box center [431, 10] width 48 height 8
click at [456, 6] on span "Refresh" at bounding box center [431, 10] width 48 height 8
click at [453, 10] on span "Refresh" at bounding box center [431, 10] width 48 height 8
click at [445, 7] on span "Refresh" at bounding box center [431, 10] width 48 height 8
click at [651, 224] on div at bounding box center [852, 304] width 1432 height 525
